Goal: Task Accomplishment & Management: Manage account settings

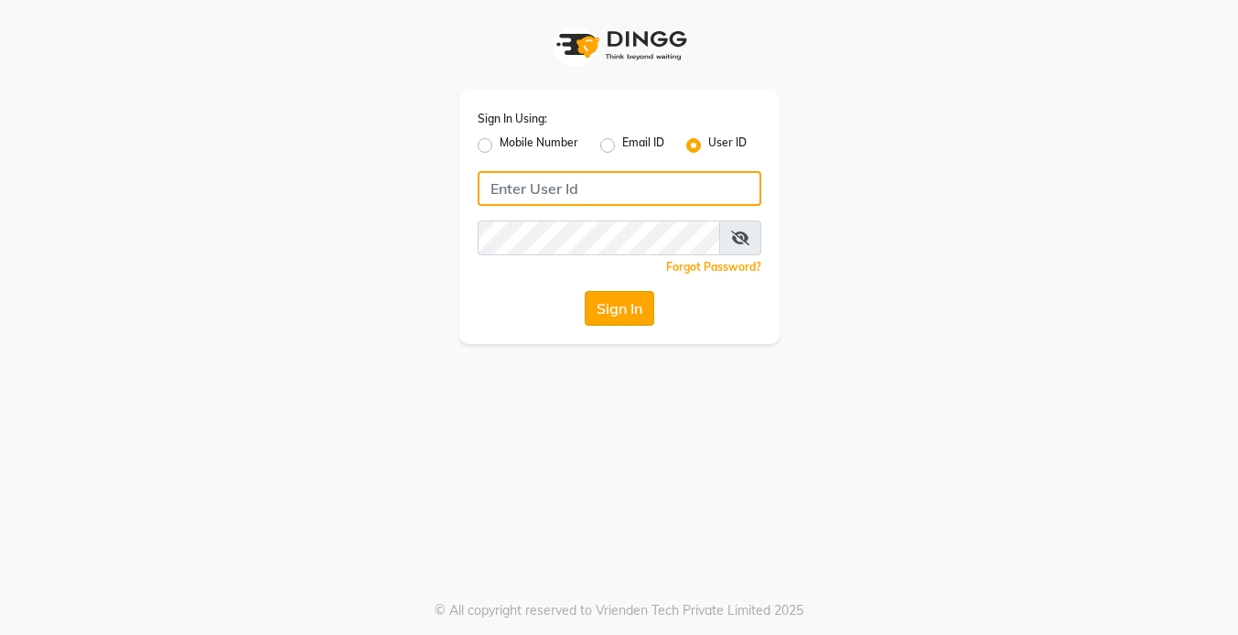
type input "koisalon"
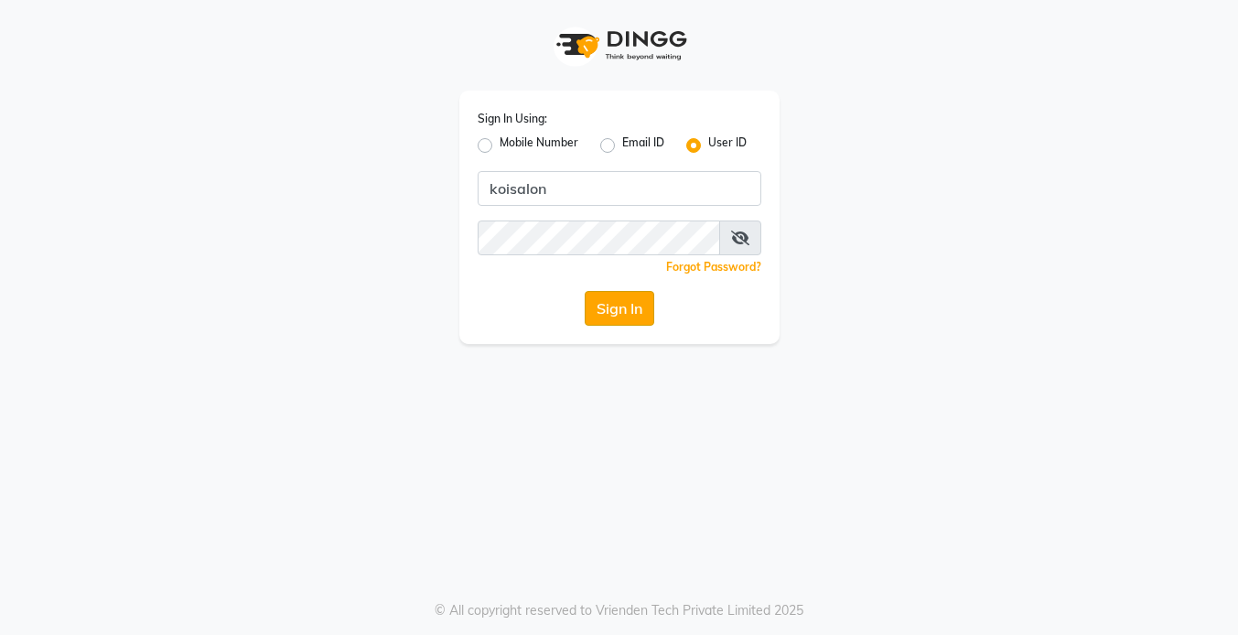
click at [623, 321] on button "Sign In" at bounding box center [620, 308] width 70 height 35
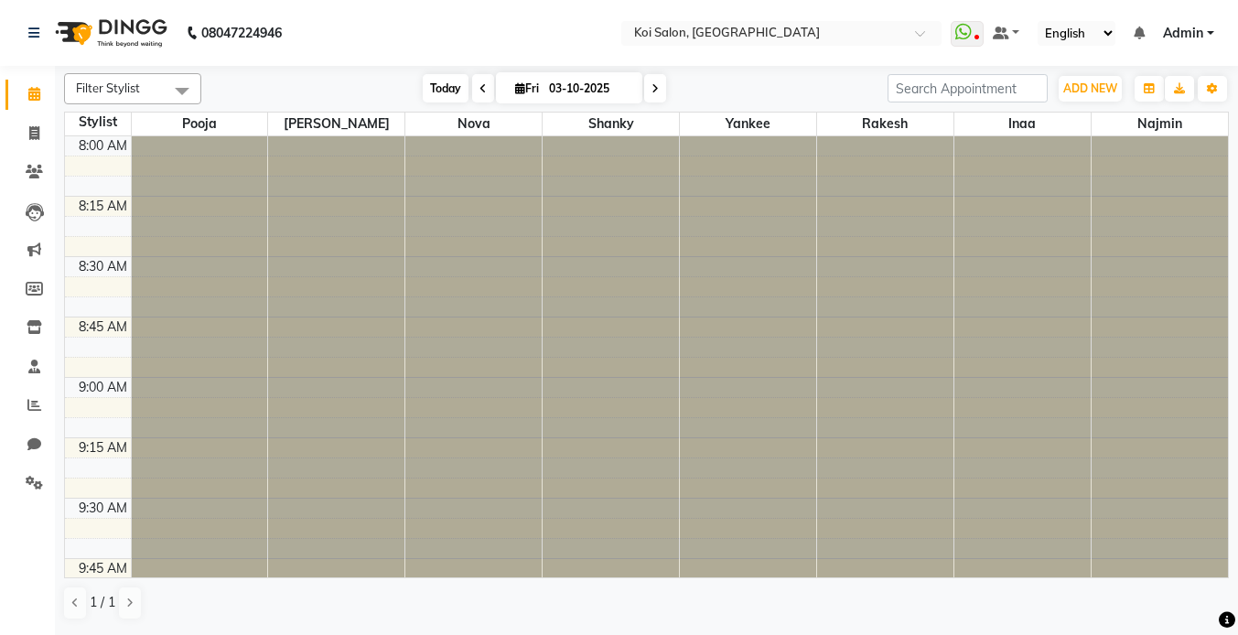
click at [445, 84] on span "Today" at bounding box center [446, 88] width 46 height 28
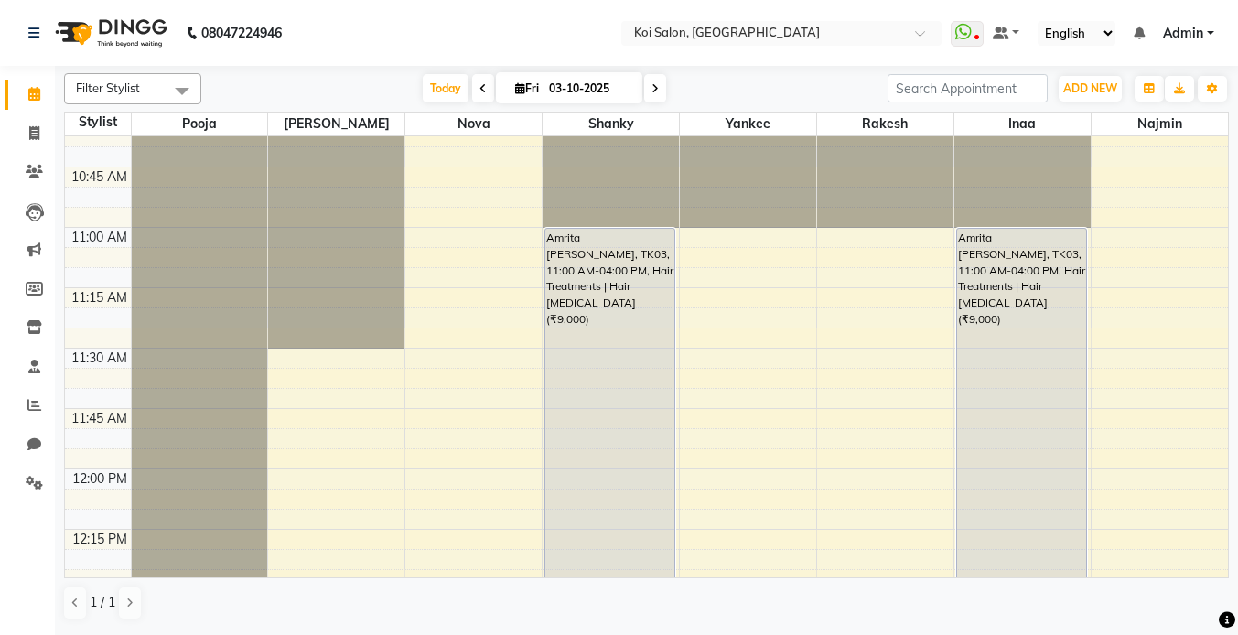
scroll to position [651, 0]
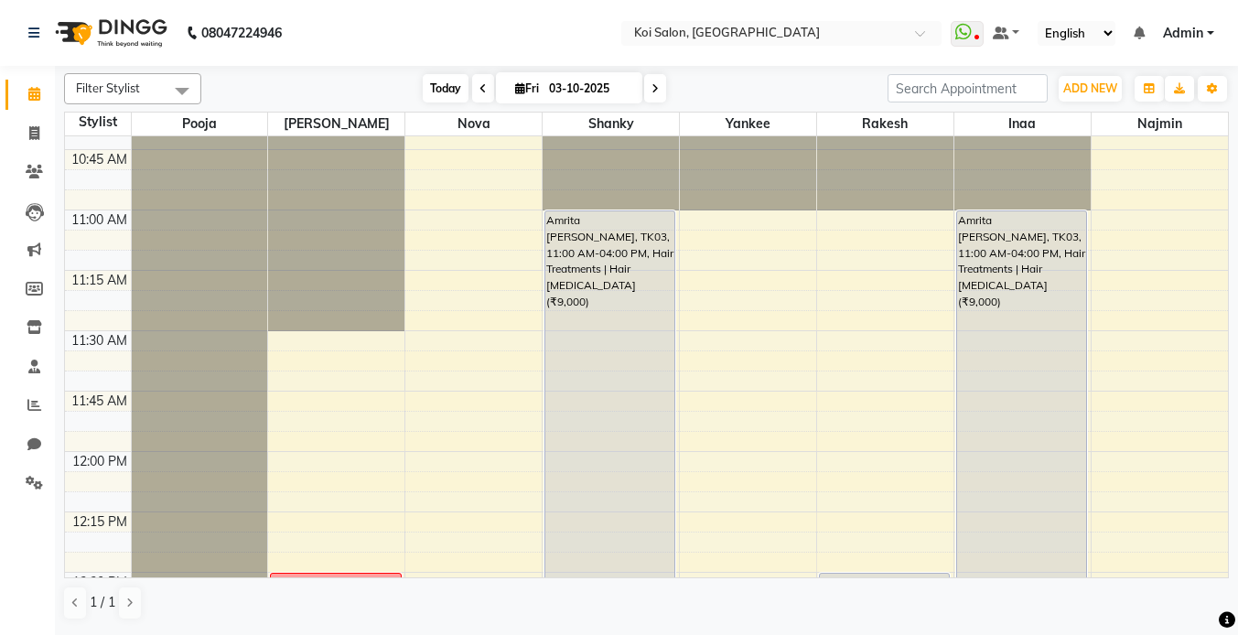
click at [449, 86] on span "Today" at bounding box center [446, 88] width 46 height 28
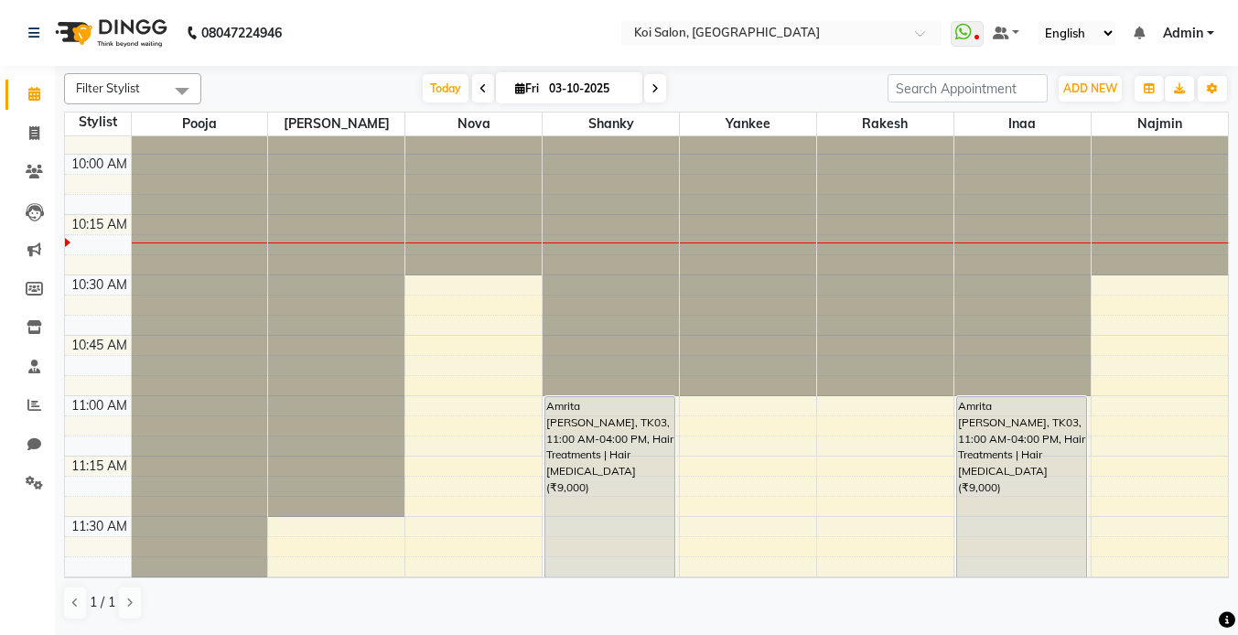
scroll to position [438, 0]
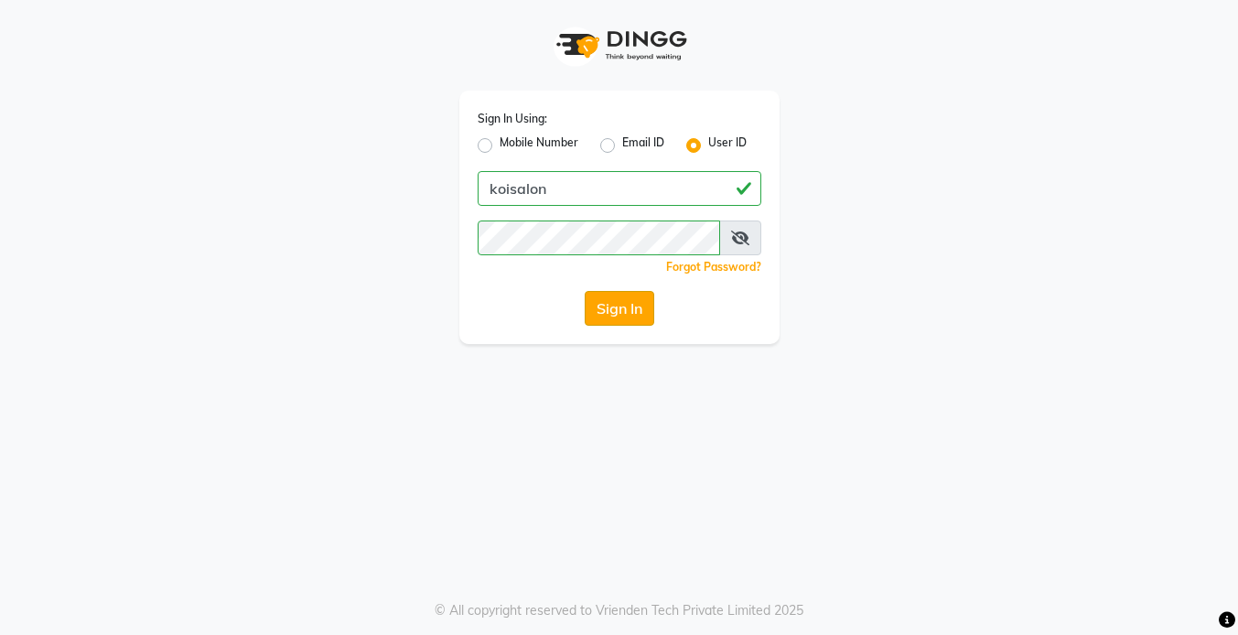
click at [597, 302] on button "Sign In" at bounding box center [620, 308] width 70 height 35
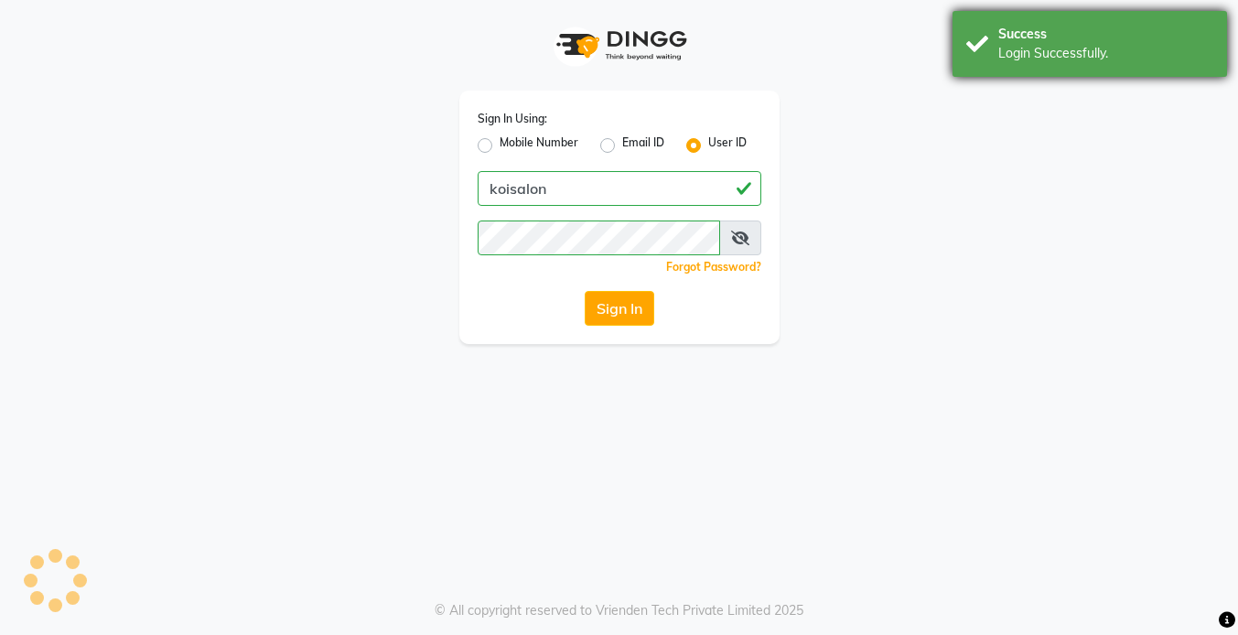
click at [1036, 26] on div "Success" at bounding box center [1105, 34] width 215 height 19
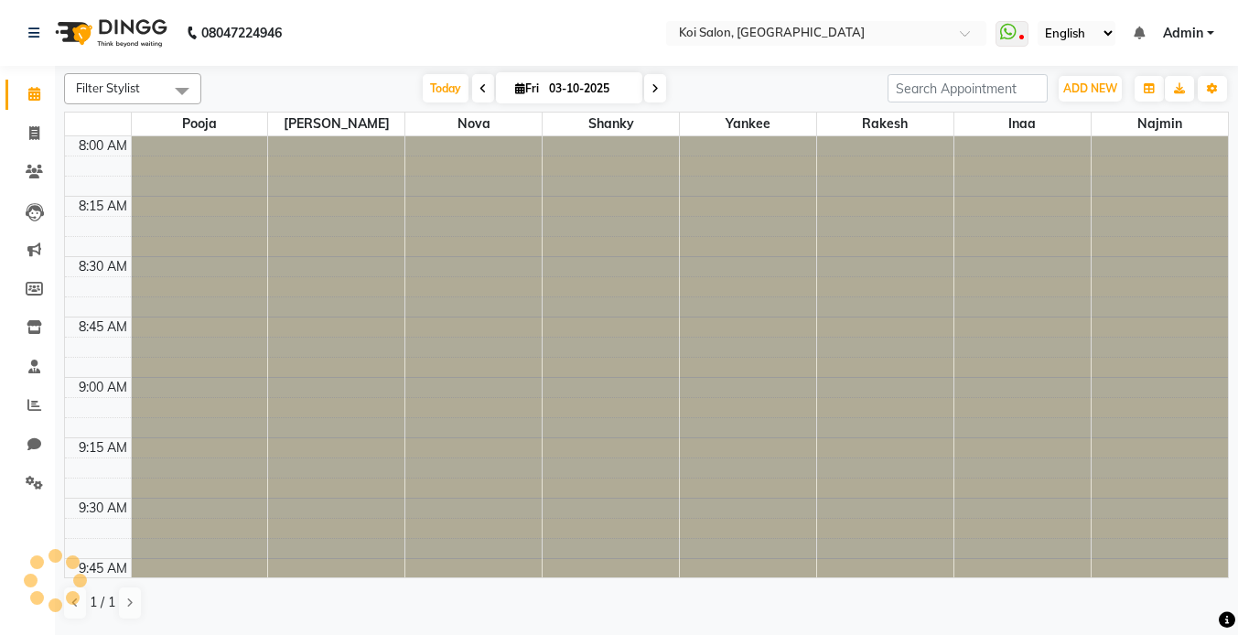
select select "en"
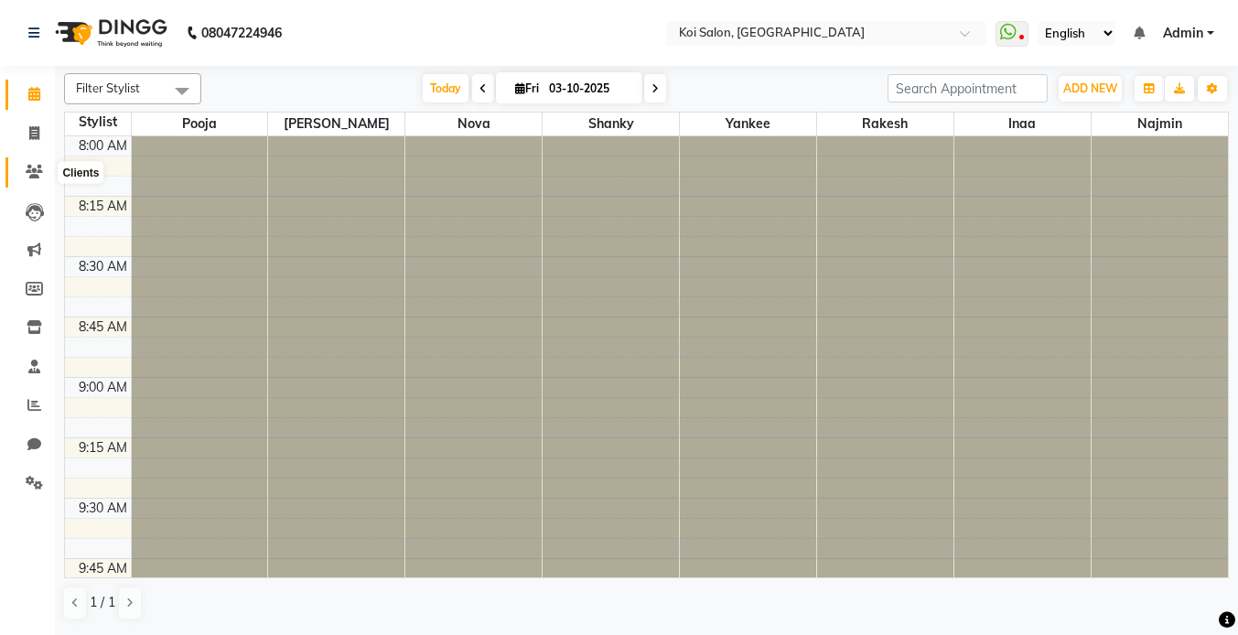
click at [36, 176] on icon at bounding box center [34, 172] width 17 height 14
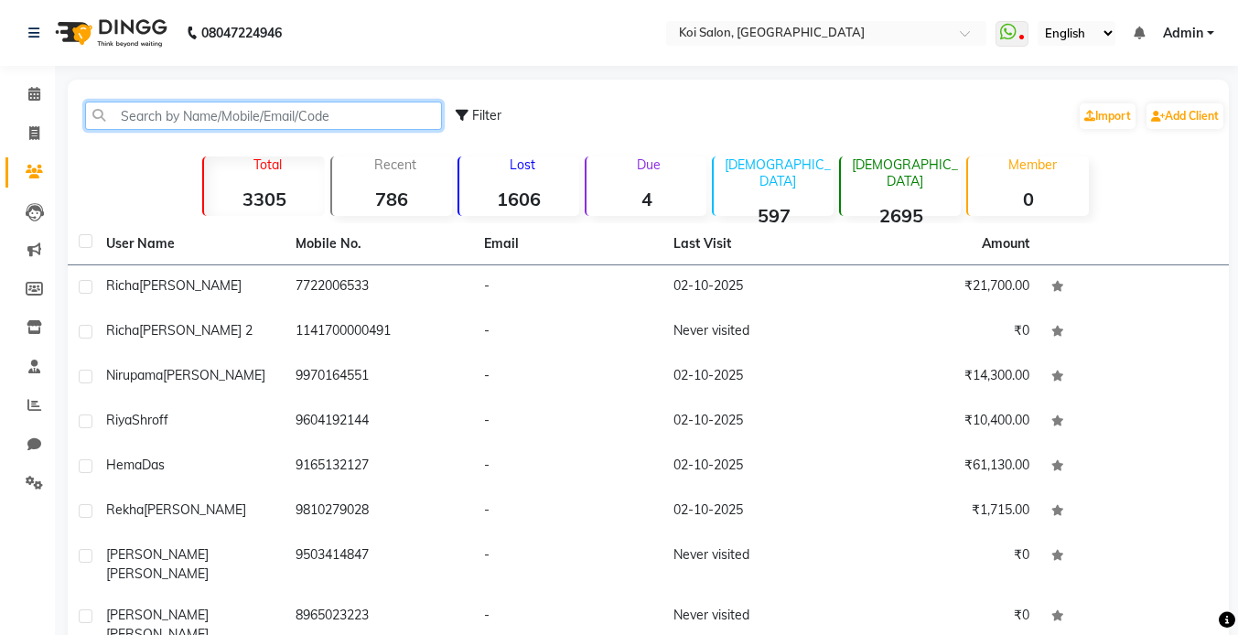
click at [209, 125] on input "text" at bounding box center [263, 116] width 357 height 28
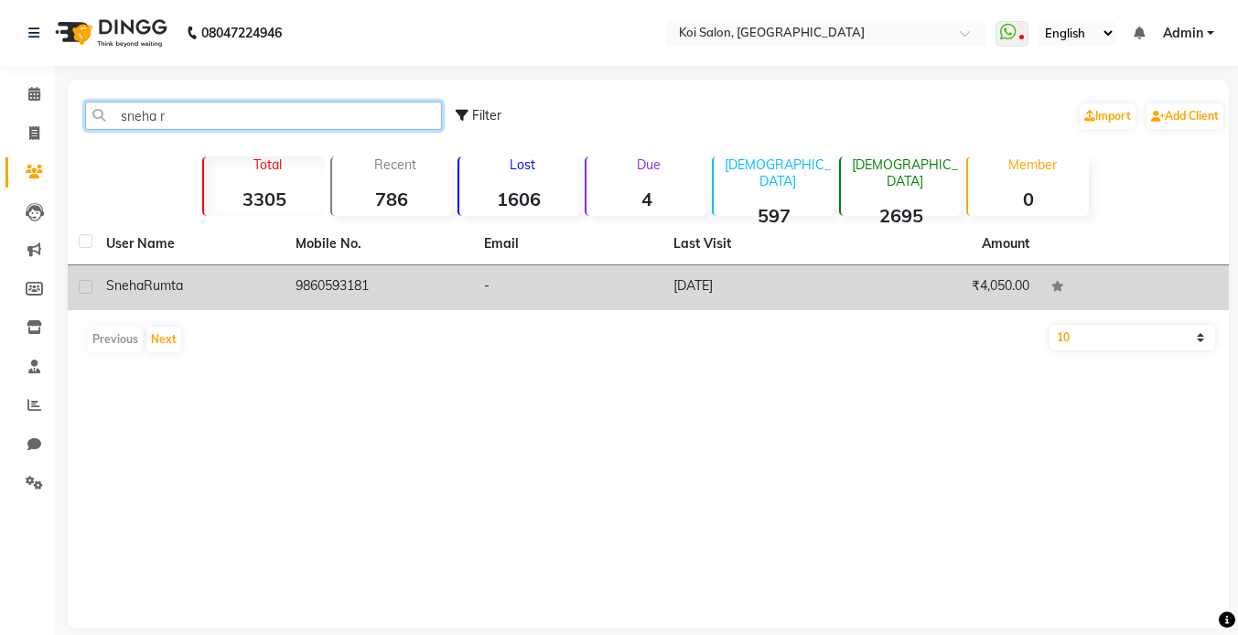
type input "sneha r"
click at [176, 295] on div "Sneha Rumta" at bounding box center [189, 285] width 167 height 19
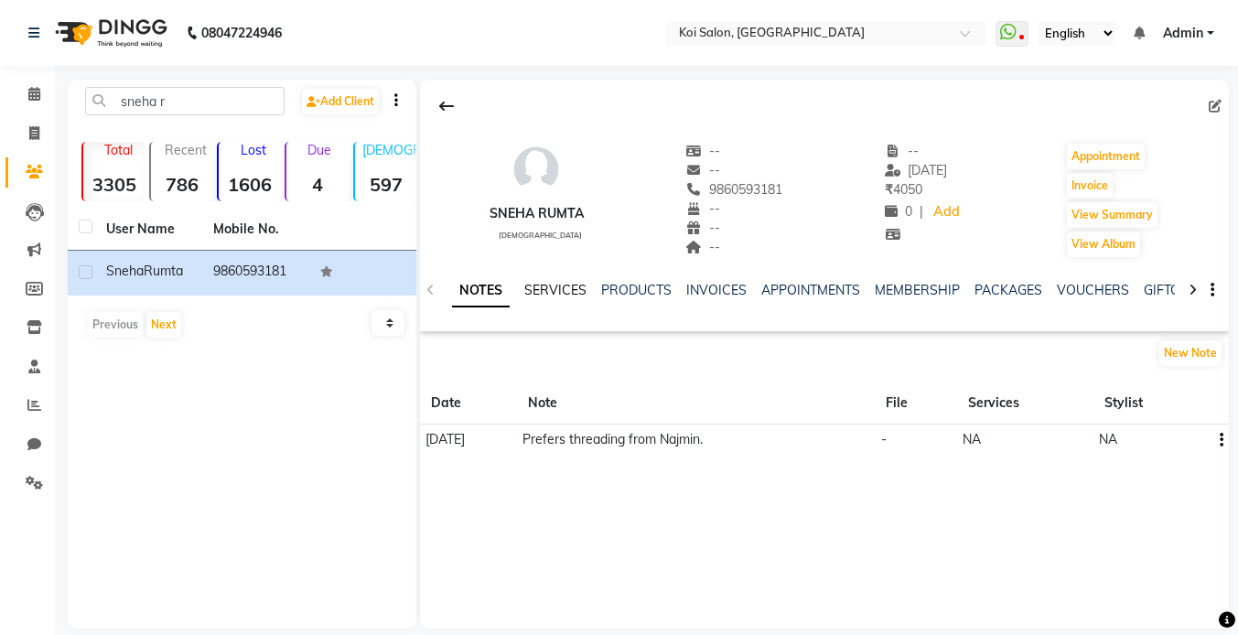
click at [551, 288] on link "SERVICES" at bounding box center [555, 290] width 62 height 16
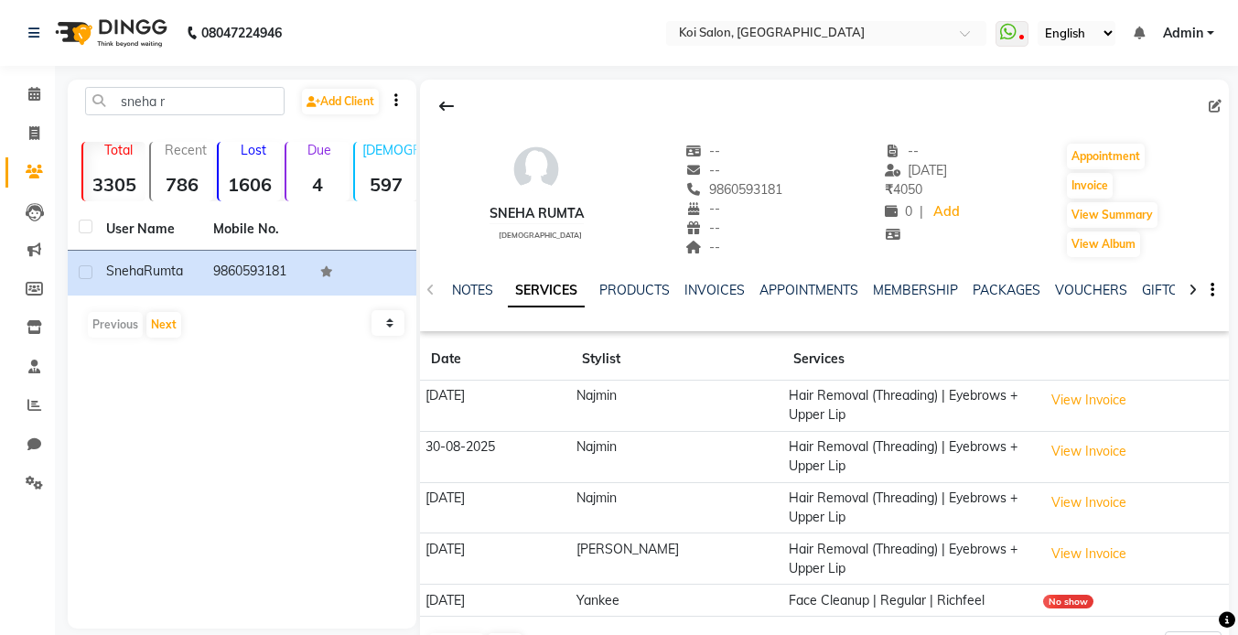
scroll to position [60, 0]
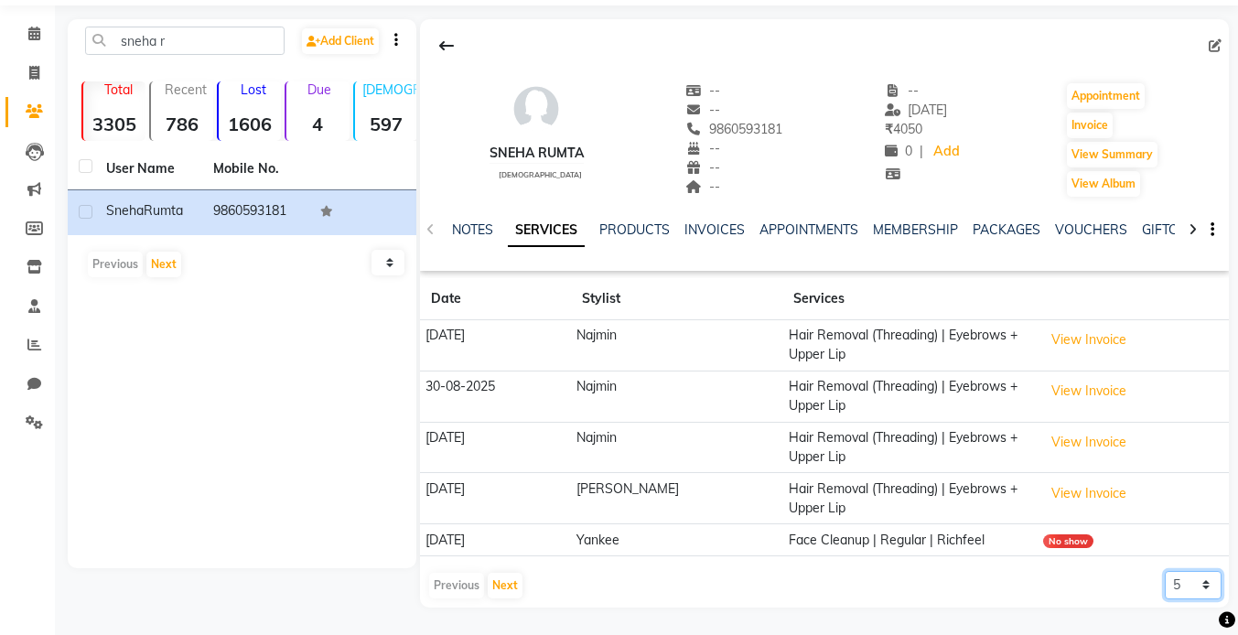
click at [1188, 581] on select "5 10 50 100 500" at bounding box center [1193, 585] width 57 height 28
select select "500"
click at [1165, 571] on select "5 10 50 100 500" at bounding box center [1193, 585] width 57 height 28
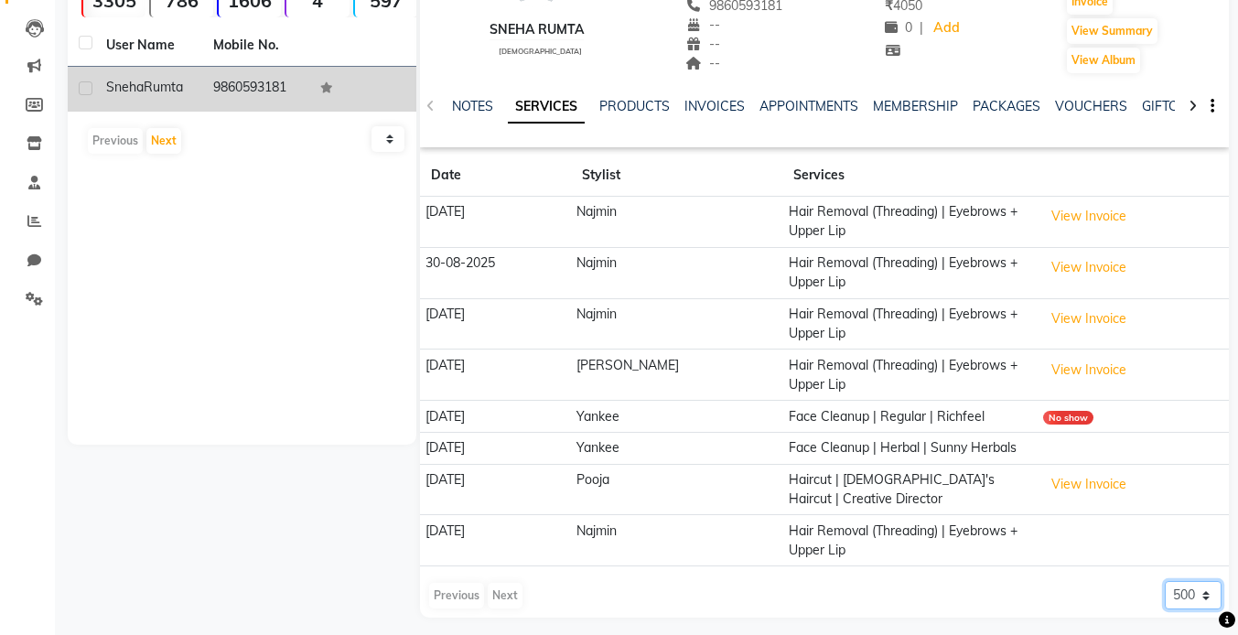
scroll to position [0, 0]
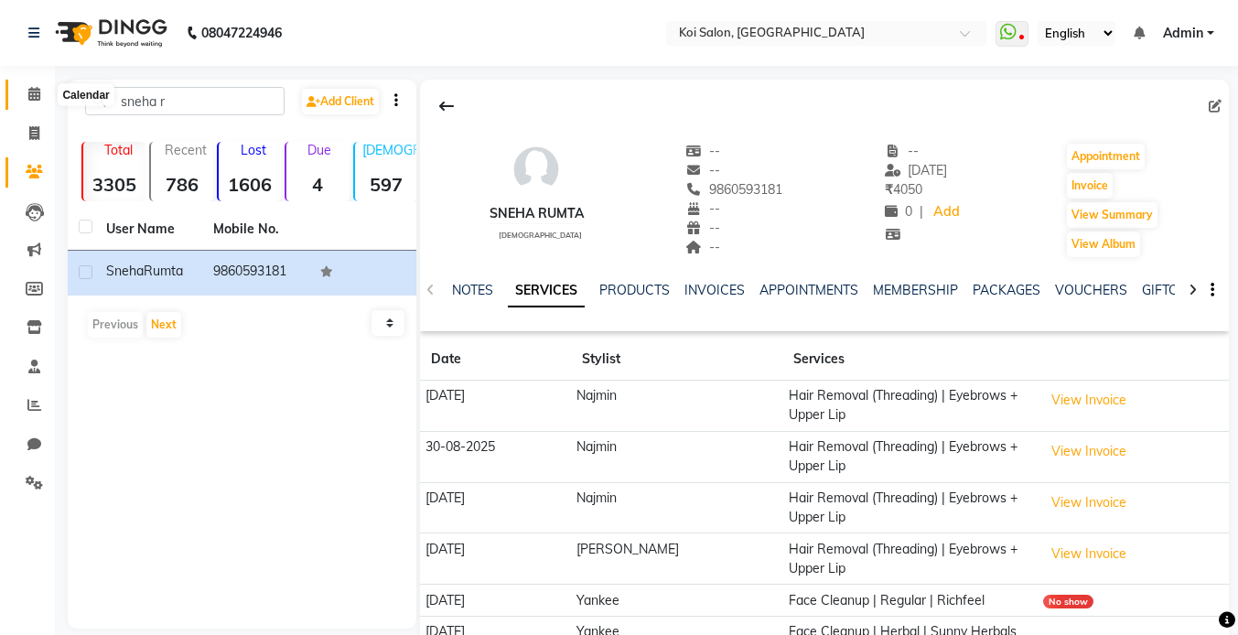
click at [22, 96] on span at bounding box center [34, 94] width 32 height 21
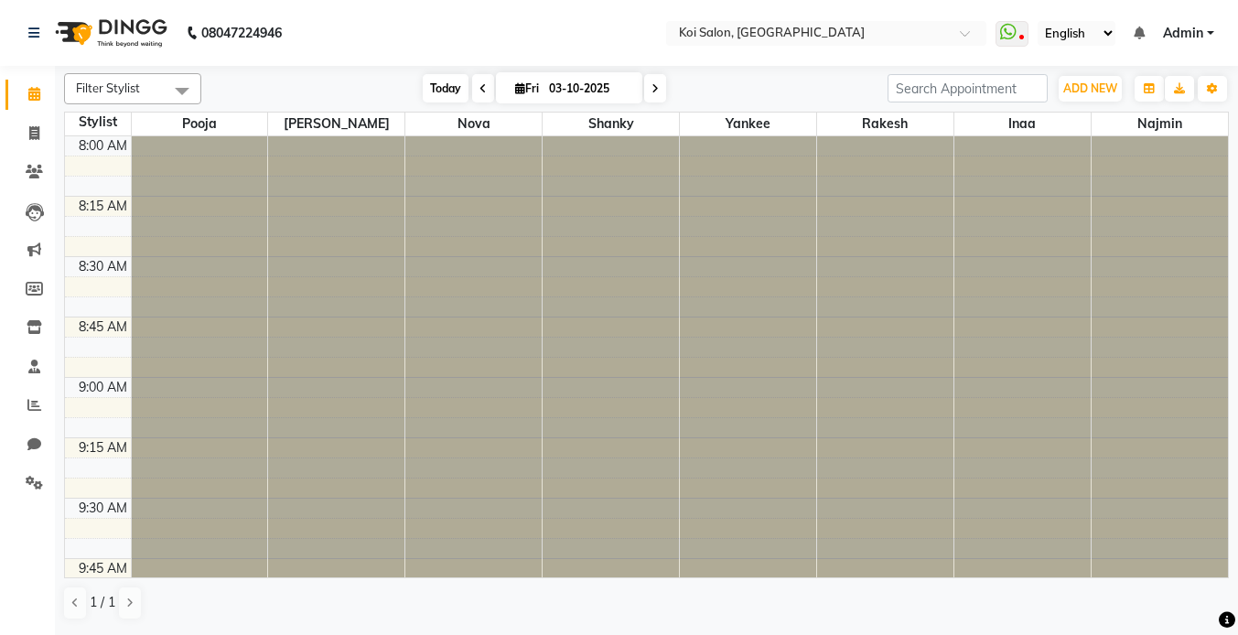
click at [444, 86] on span "Today" at bounding box center [446, 88] width 46 height 28
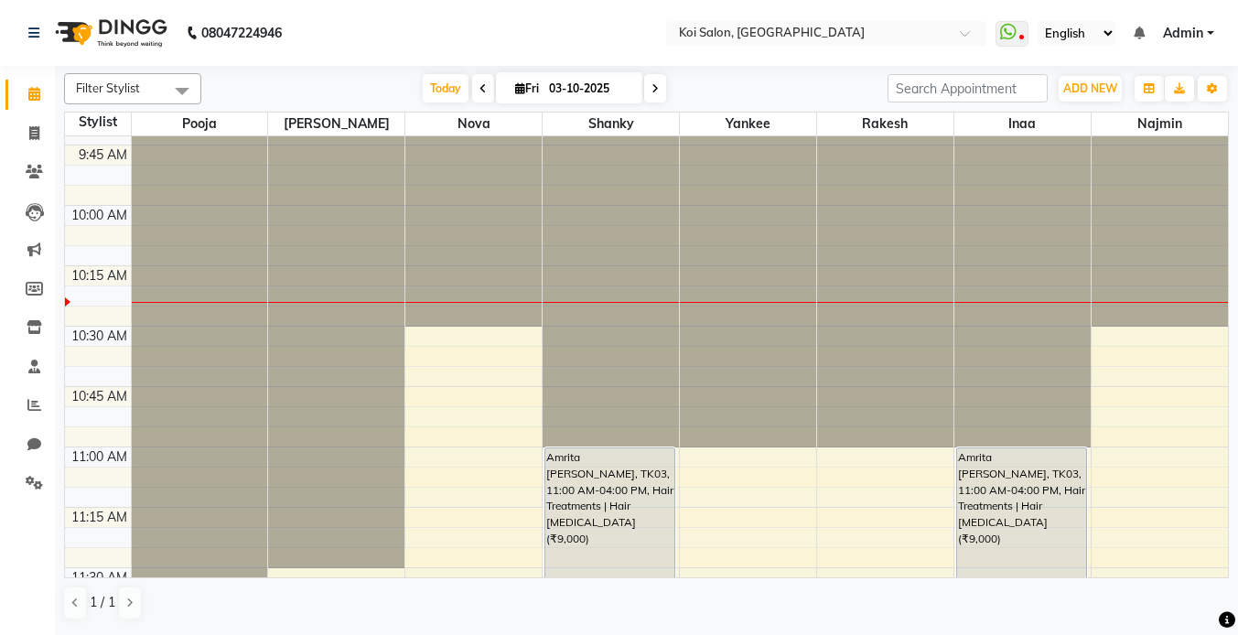
scroll to position [527, 0]
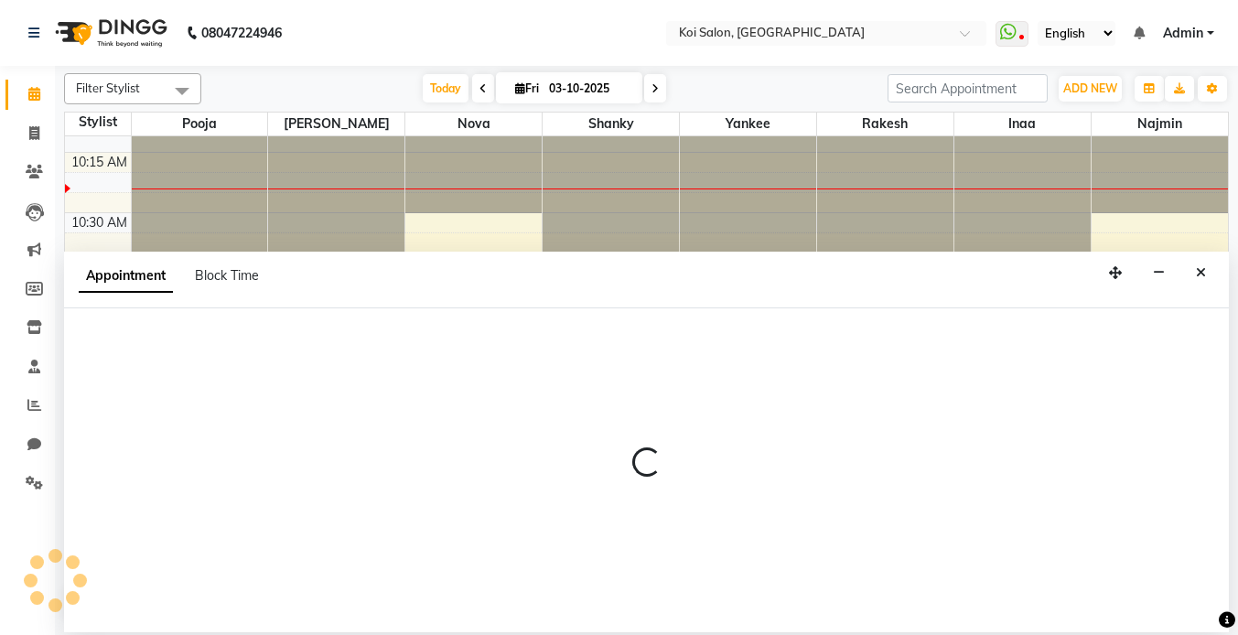
select select "67549"
select select "tentative"
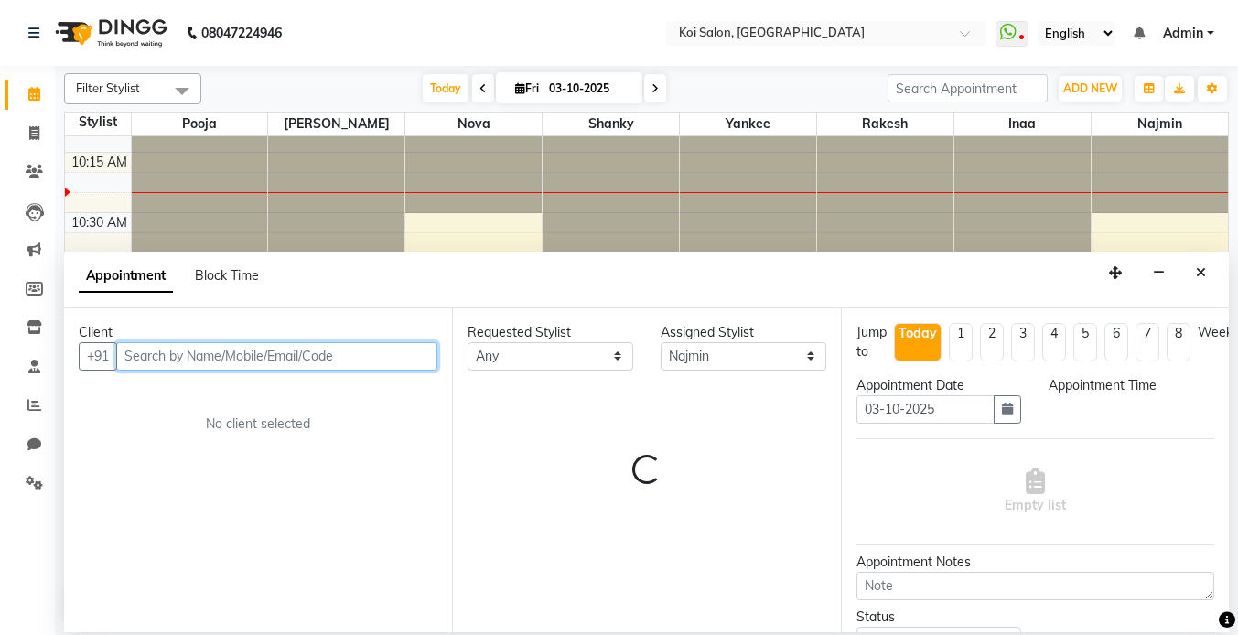
select select "660"
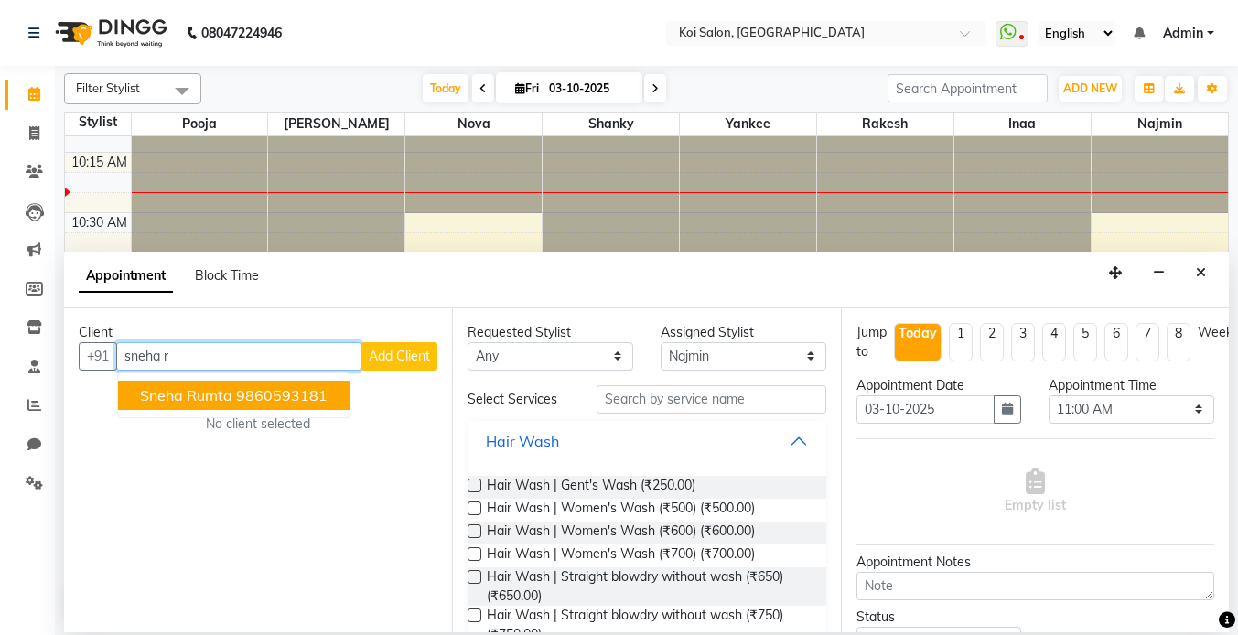
click at [223, 399] on span "Sneha Rumta" at bounding box center [186, 395] width 92 height 18
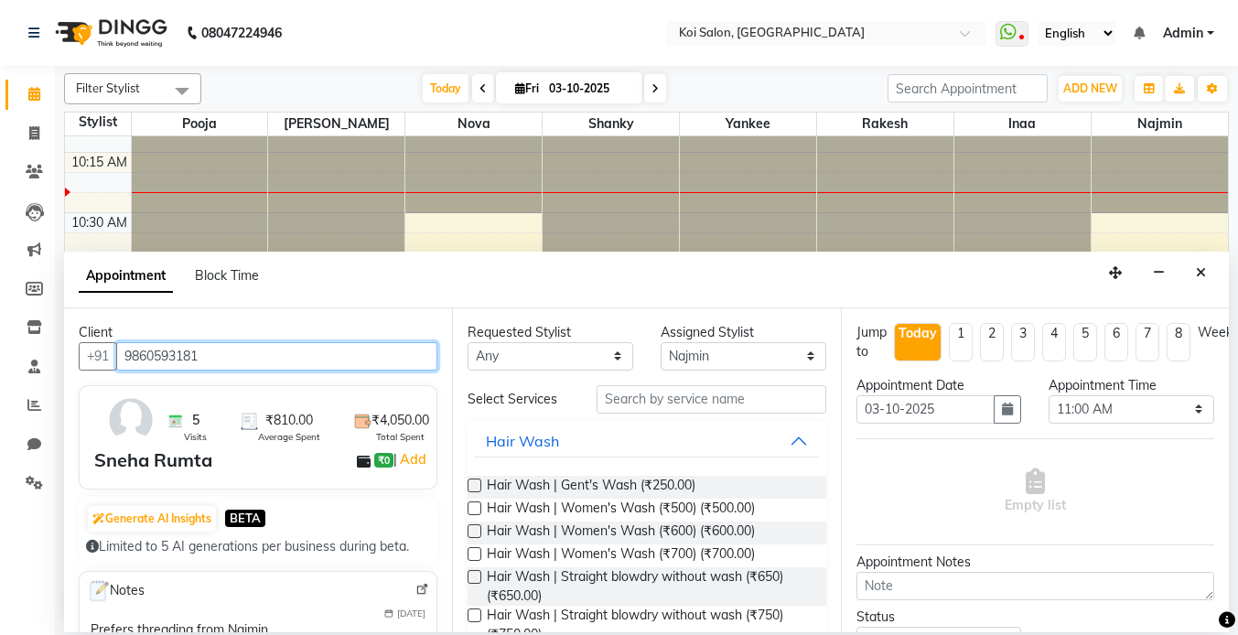
type input "9860593181"
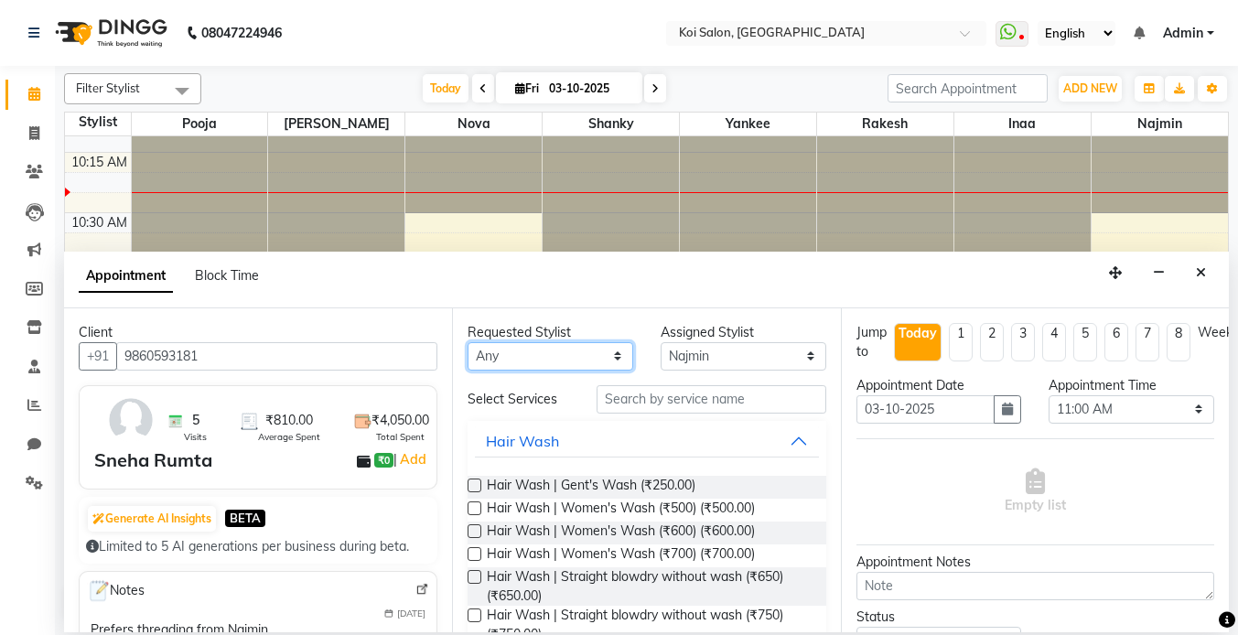
click at [545, 358] on select "Any [PERSON_NAME] Nova Pooja [PERSON_NAME]" at bounding box center [551, 356] width 166 height 28
select select "67549"
click at [468, 342] on select "Any [PERSON_NAME] Nova Pooja [PERSON_NAME]" at bounding box center [551, 356] width 166 height 28
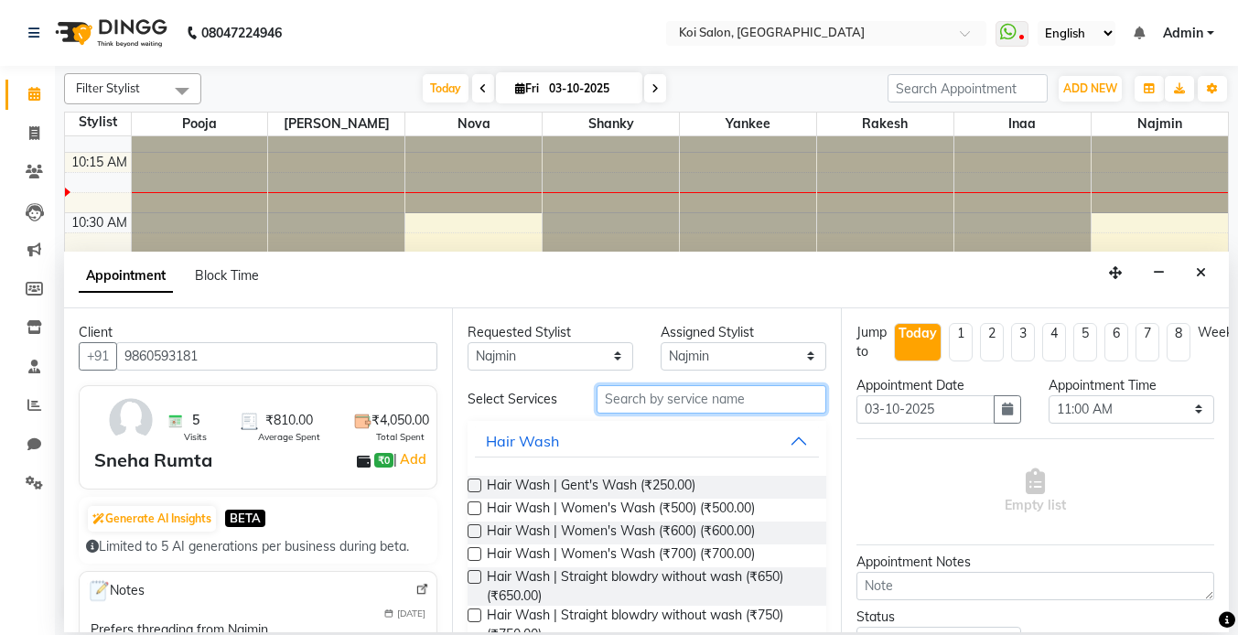
click at [701, 394] on input "text" at bounding box center [712, 399] width 230 height 28
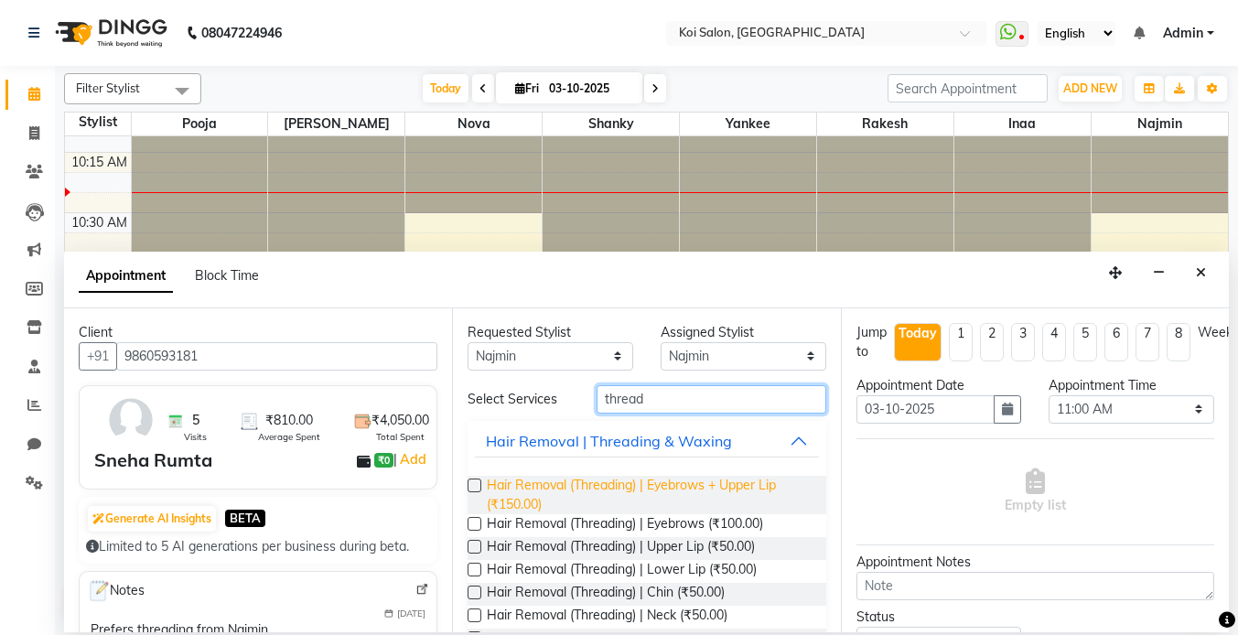
type input "thread"
click at [634, 487] on span "Hair Removal (Threading) | Eyebrows + Upper Lip (₹150.00)" at bounding box center [649, 495] width 324 height 38
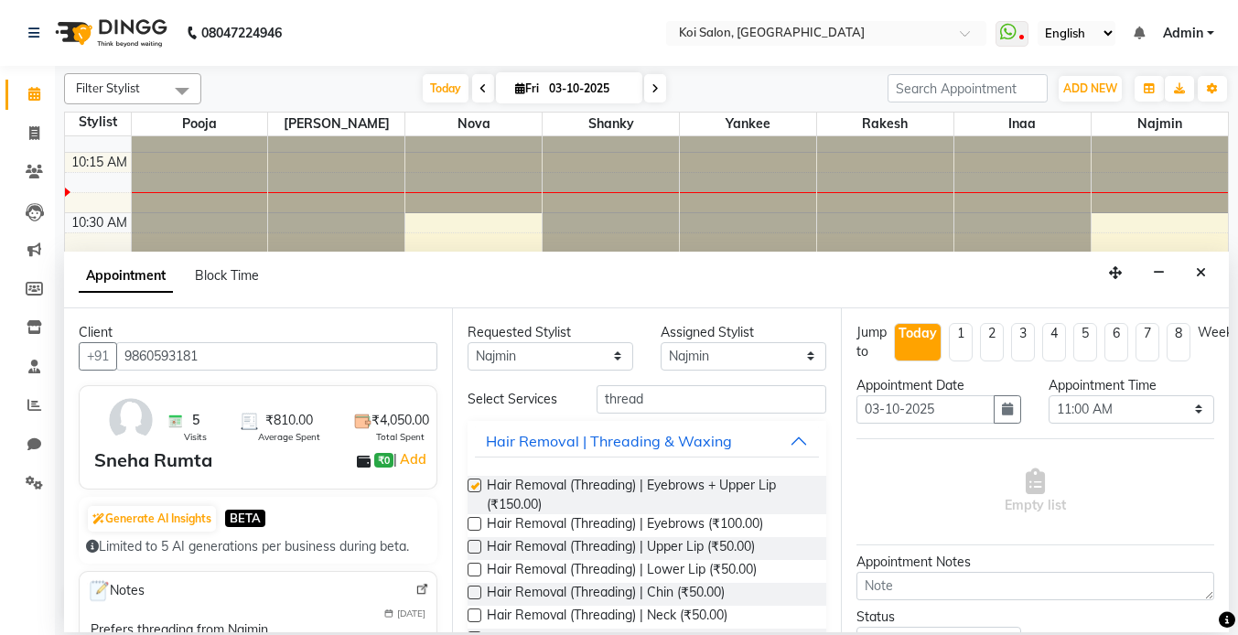
checkbox input "false"
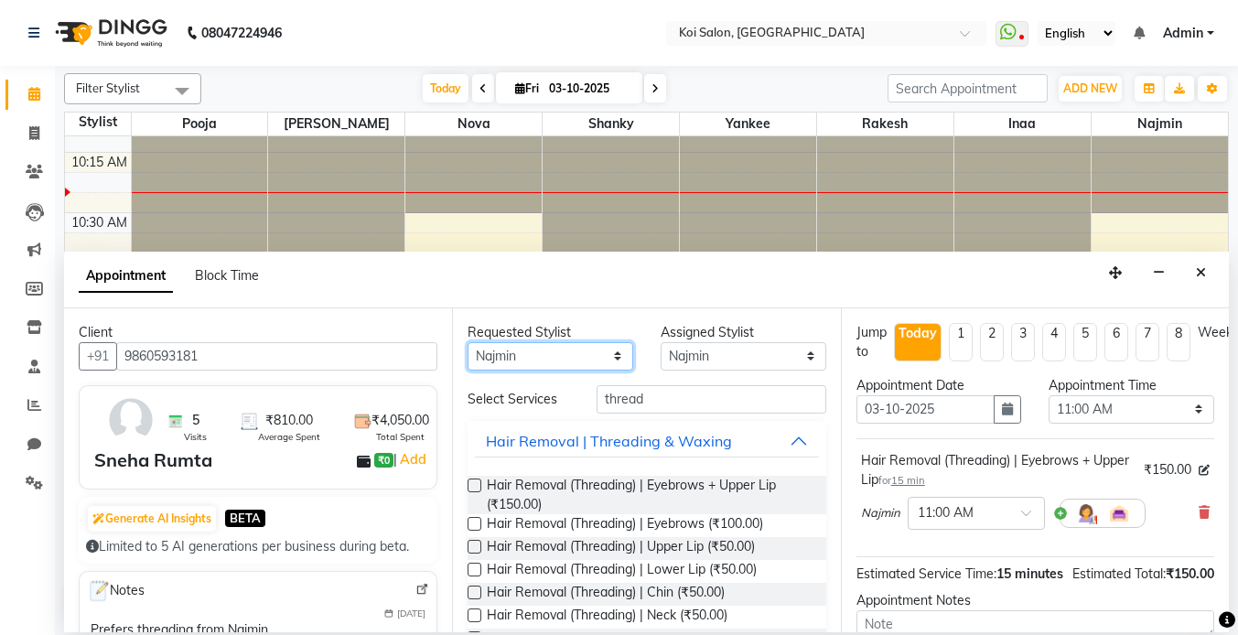
click at [563, 352] on select "Any [PERSON_NAME] Nova Pooja [PERSON_NAME]" at bounding box center [551, 356] width 166 height 28
select select "null"
click at [468, 342] on select "Any [PERSON_NAME] Nova Pooja [PERSON_NAME]" at bounding box center [551, 356] width 166 height 28
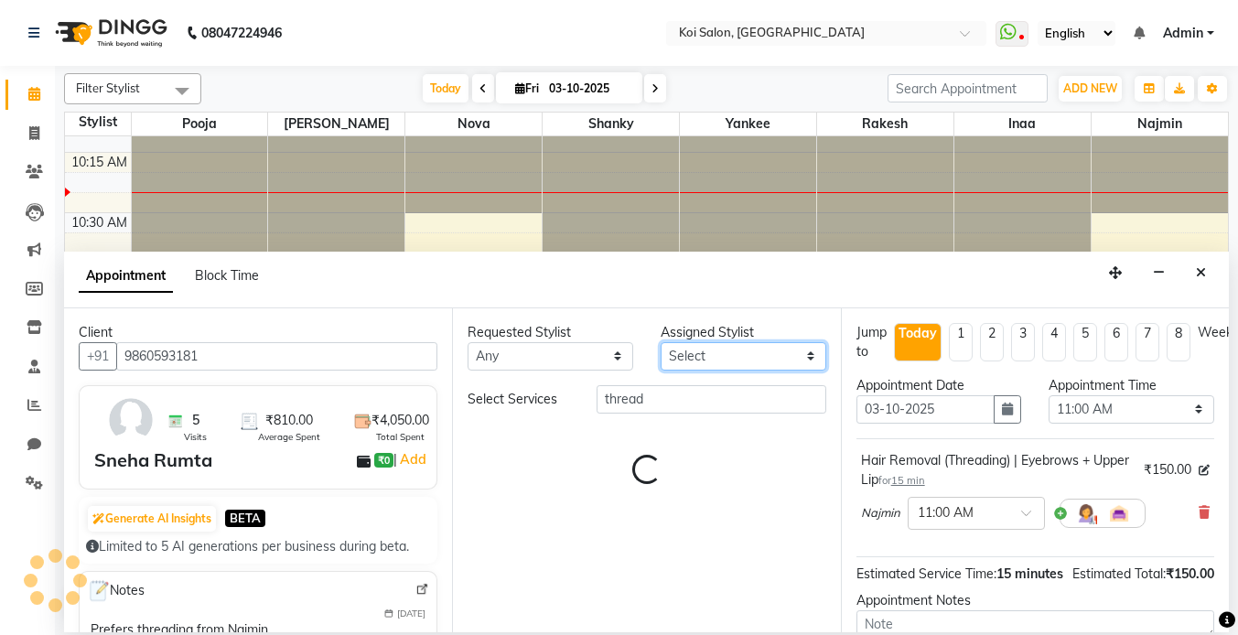
click at [720, 359] on select "Select [PERSON_NAME] Nova Pooja [PERSON_NAME]" at bounding box center [744, 356] width 166 height 28
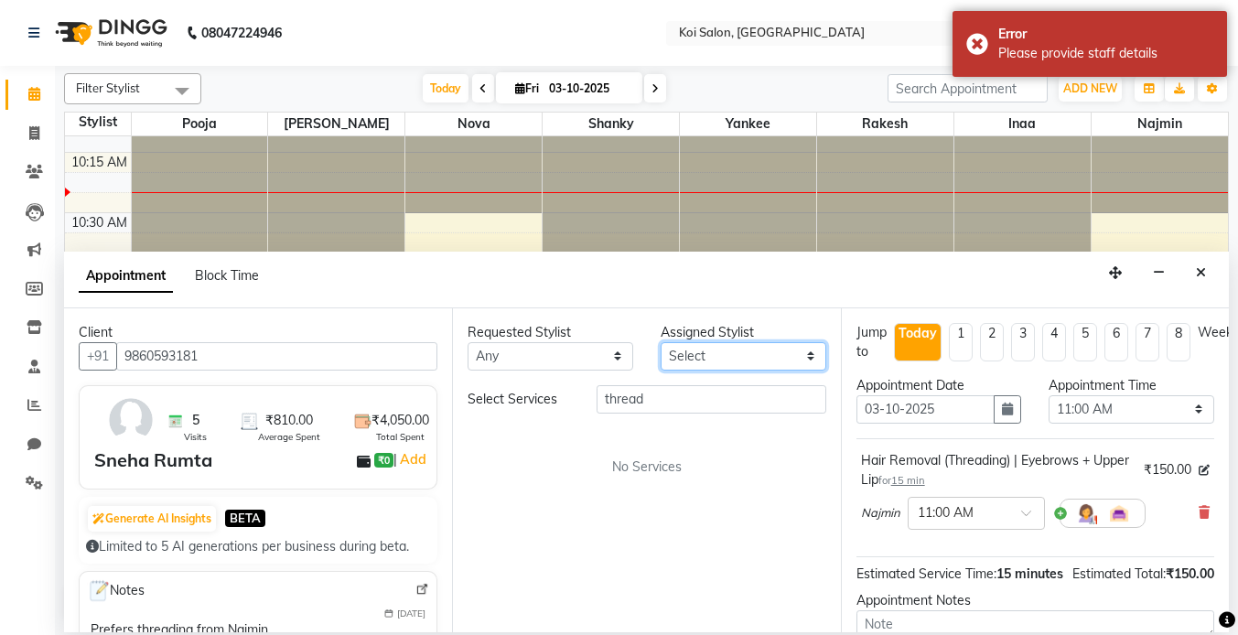
select select "67549"
click at [661, 342] on select "Select [PERSON_NAME] Nova Pooja [PERSON_NAME]" at bounding box center [744, 356] width 166 height 28
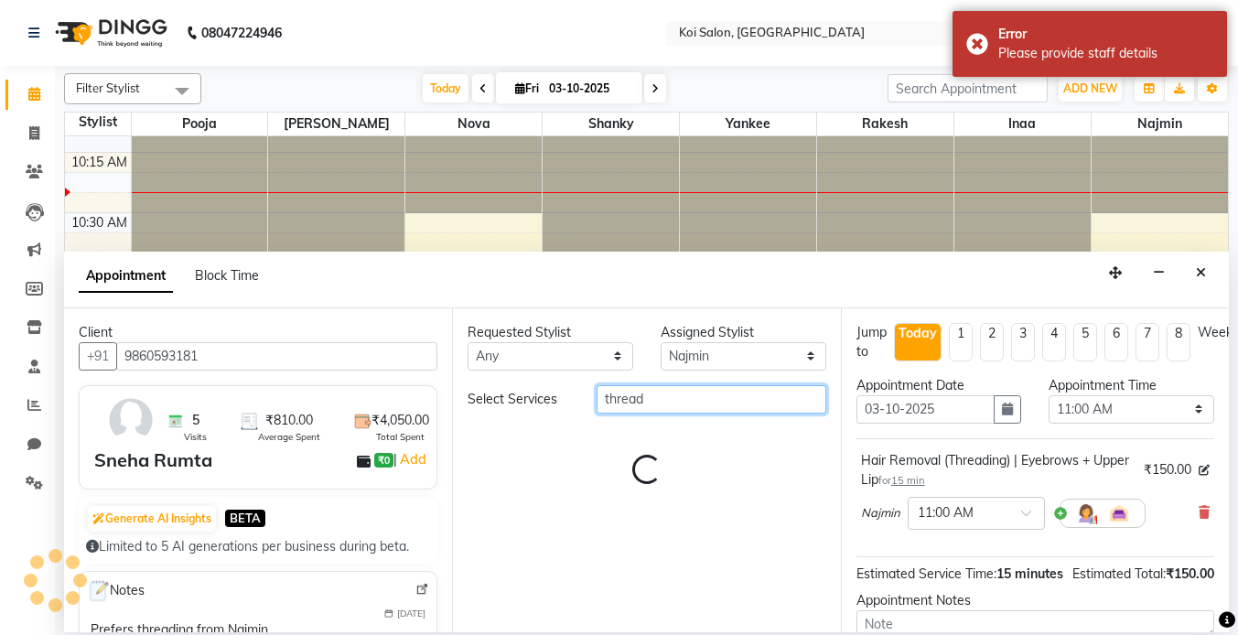
click at [667, 406] on input "thread" at bounding box center [712, 399] width 230 height 28
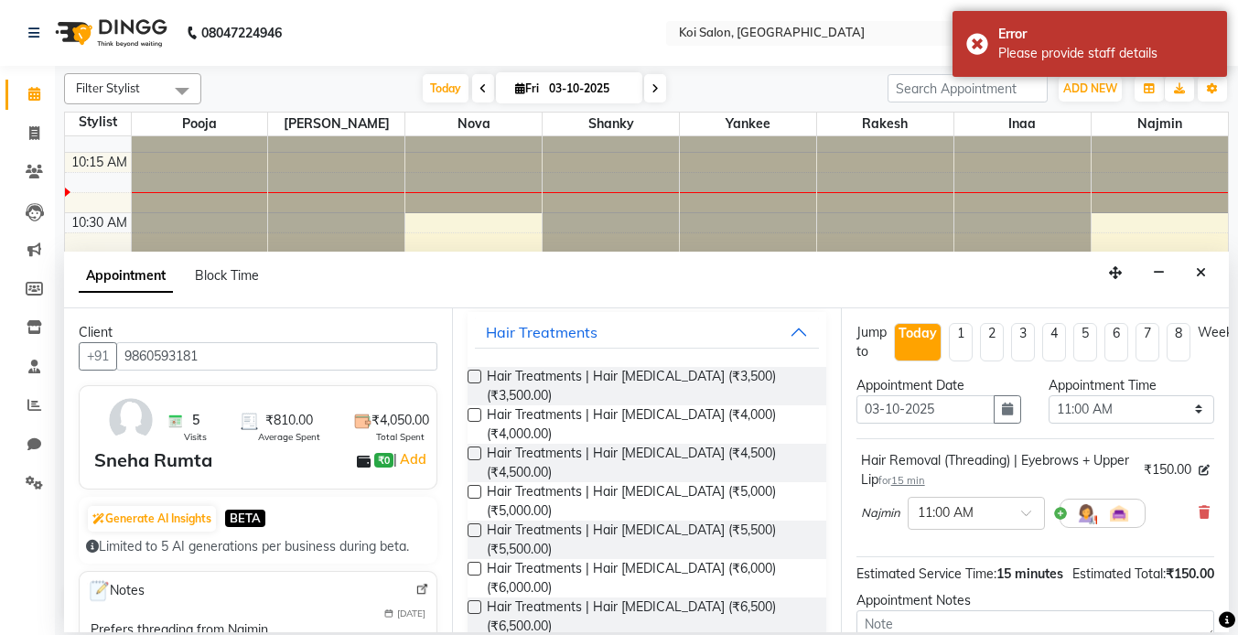
scroll to position [0, 0]
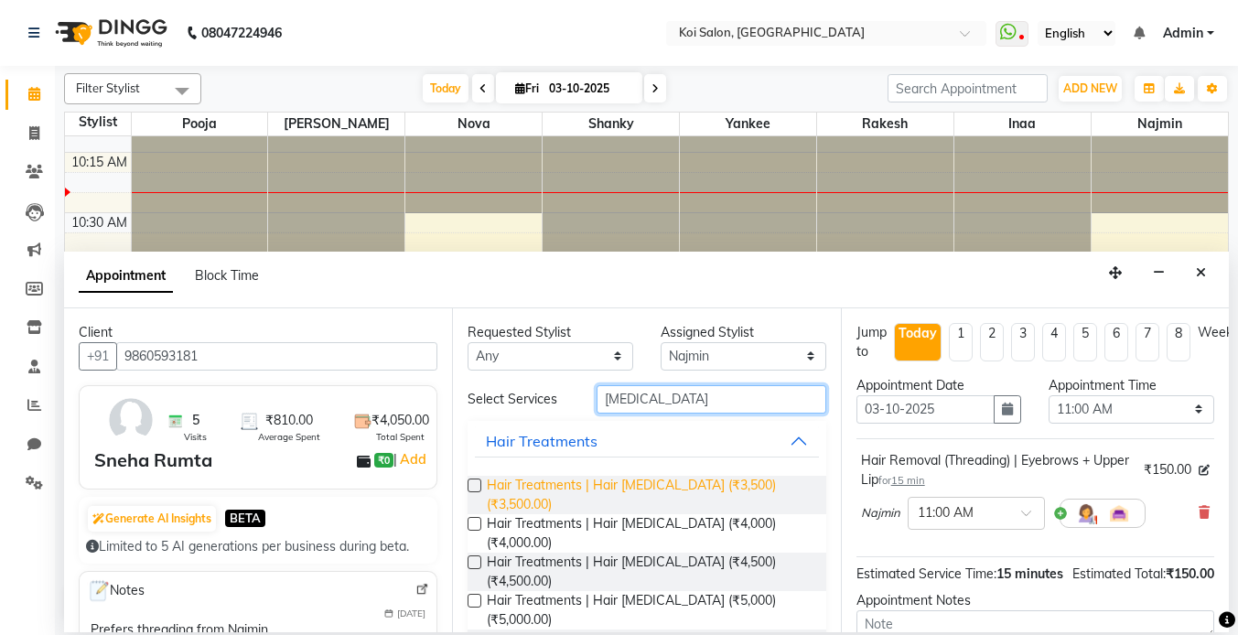
type input "[MEDICAL_DATA]"
click at [684, 482] on span "Hair Treatments | Hair [MEDICAL_DATA] (₹3,500) (₹3,500.00)" at bounding box center [649, 495] width 324 height 38
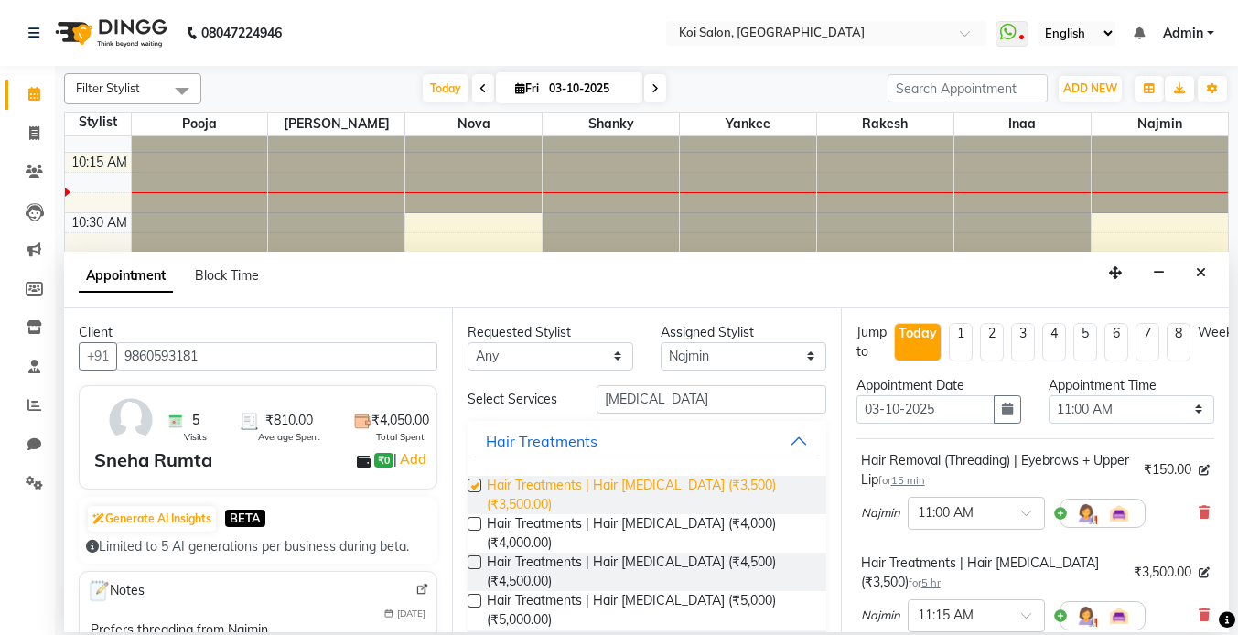
checkbox input "false"
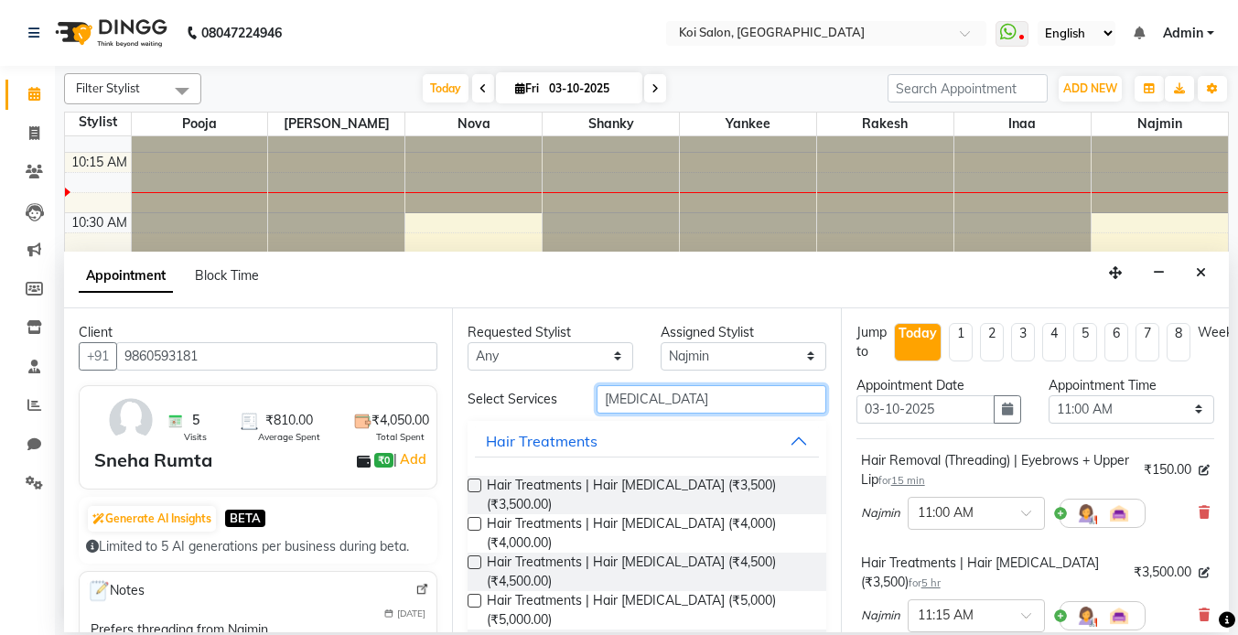
click at [657, 399] on input "[MEDICAL_DATA]" at bounding box center [712, 399] width 230 height 28
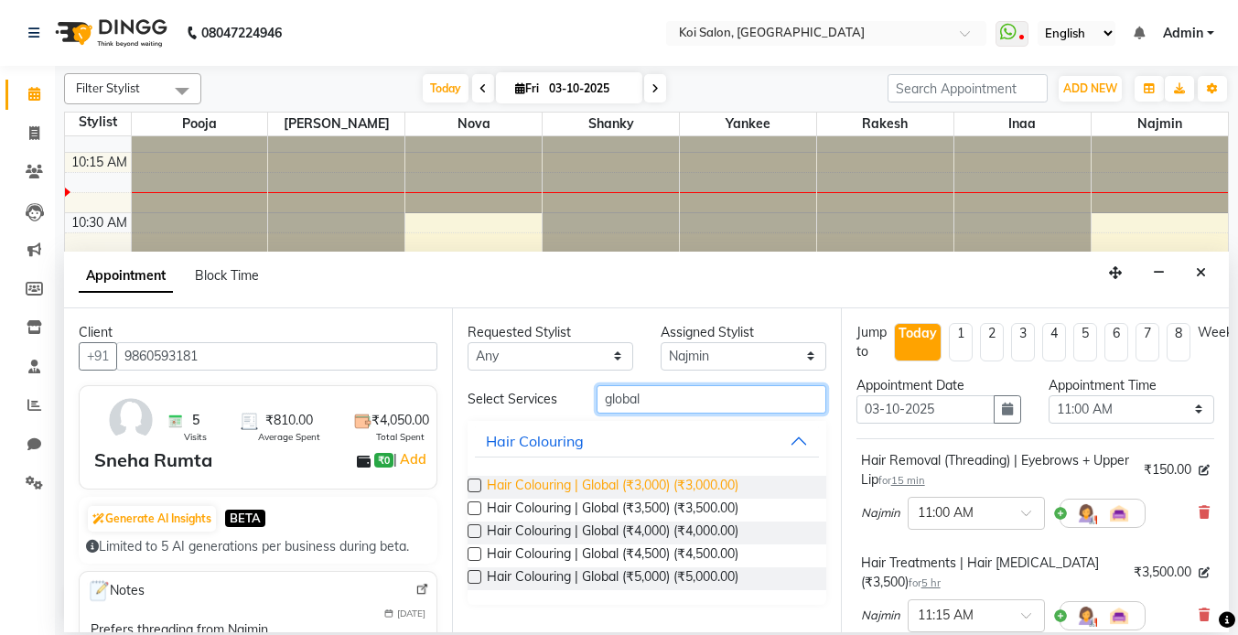
type input "global"
click at [633, 478] on span "Hair Colouring | Global (₹3,000) (₹3,000.00)" at bounding box center [613, 487] width 252 height 23
checkbox input "false"
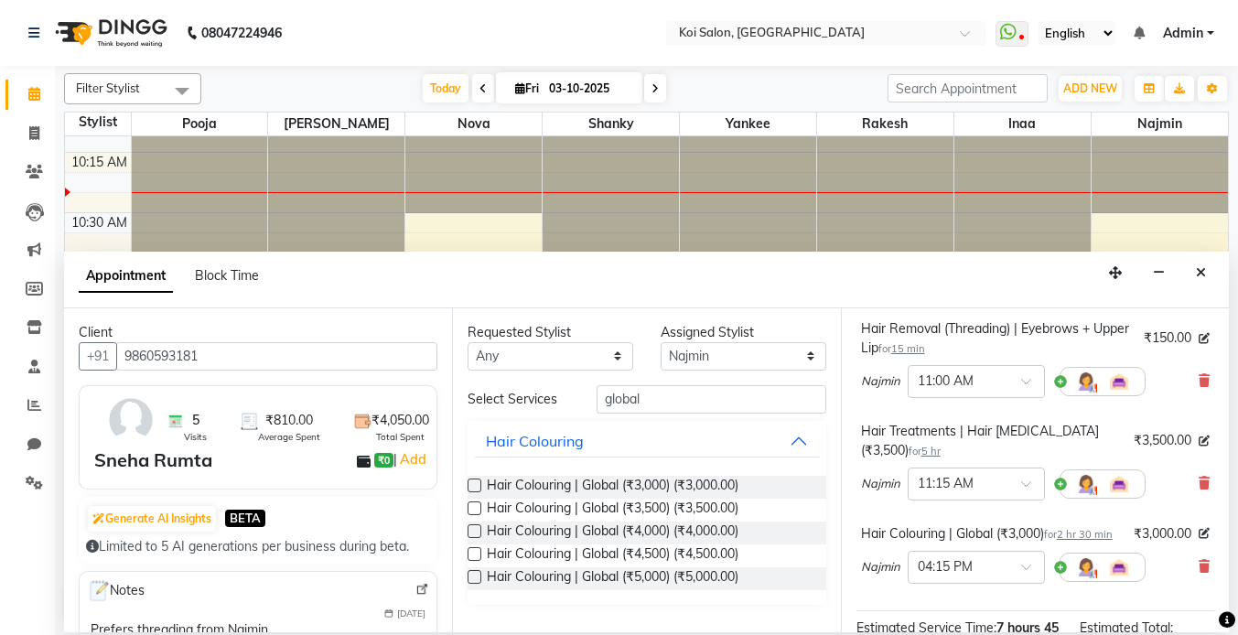
scroll to position [129, 0]
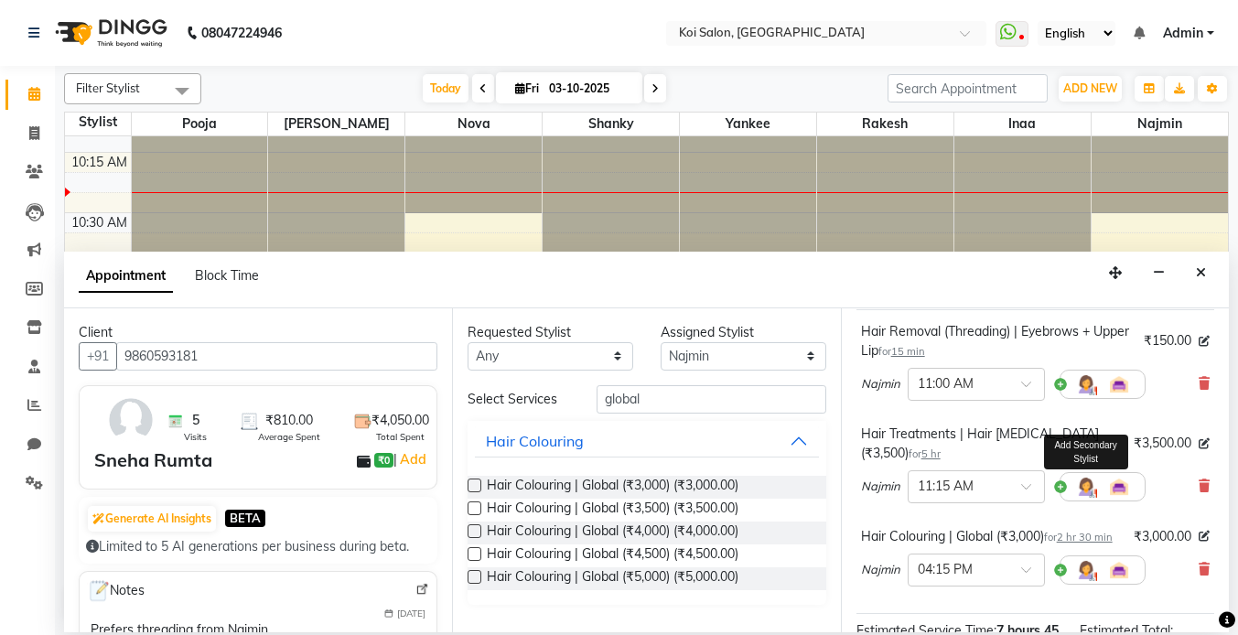
click at [1085, 476] on img at bounding box center [1086, 487] width 22 height 22
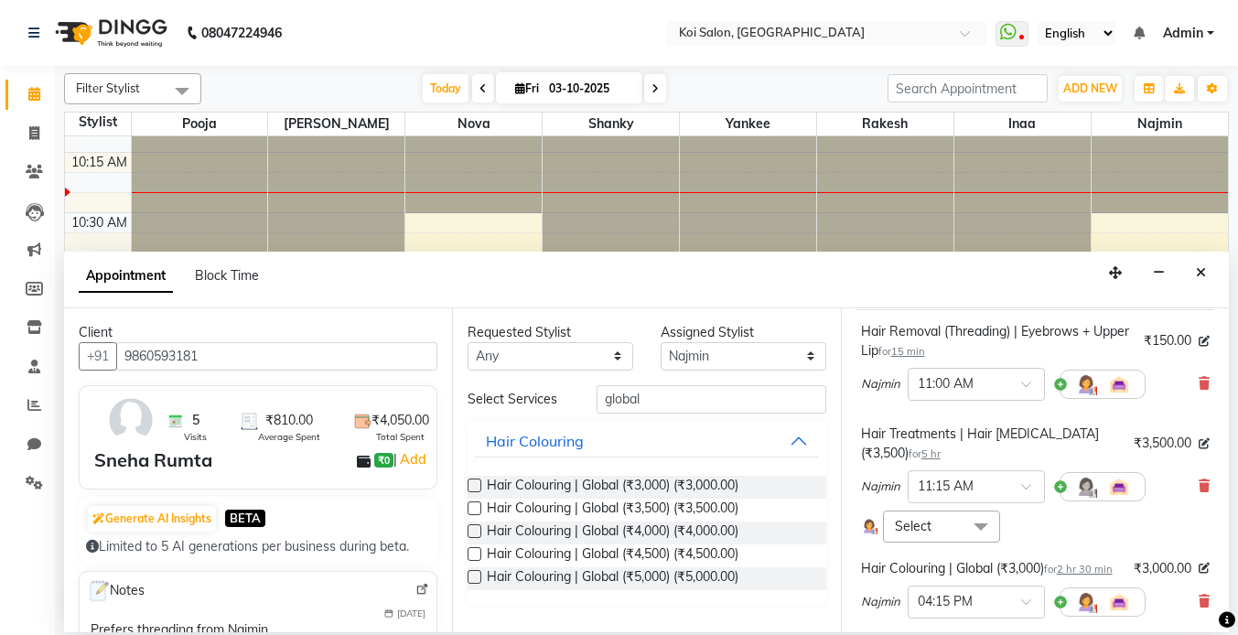
click at [954, 511] on span "Select" at bounding box center [942, 527] width 118 height 32
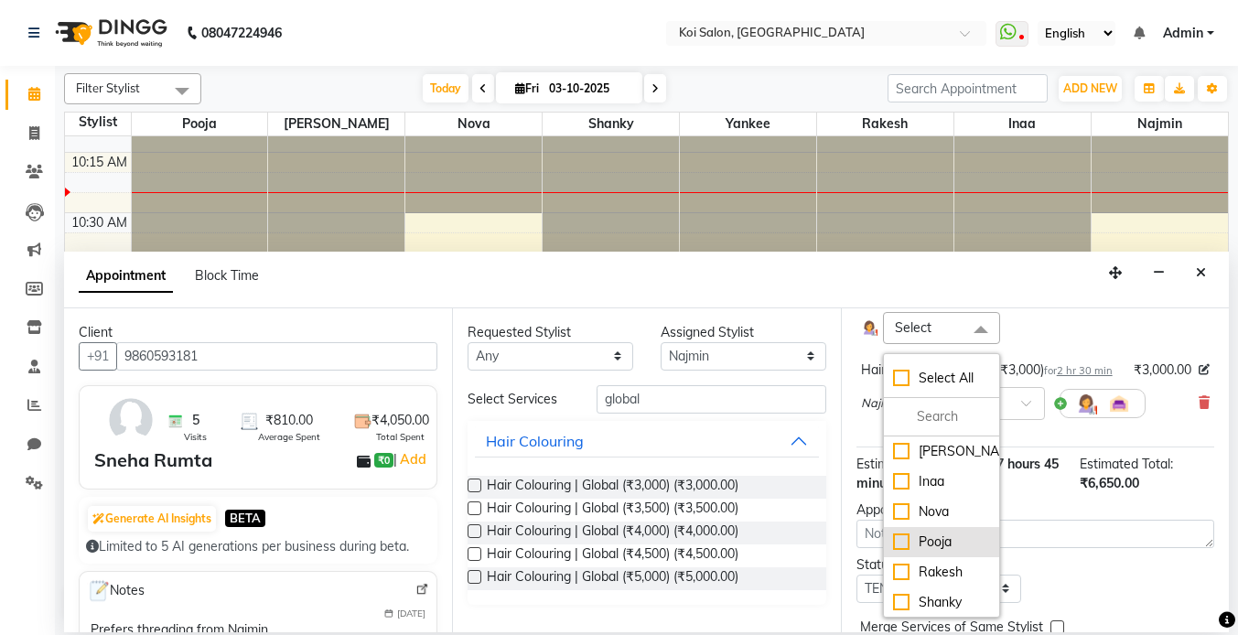
scroll to position [31, 0]
click at [948, 592] on div "Yankee" at bounding box center [942, 601] width 98 height 19
checkbox input "true"
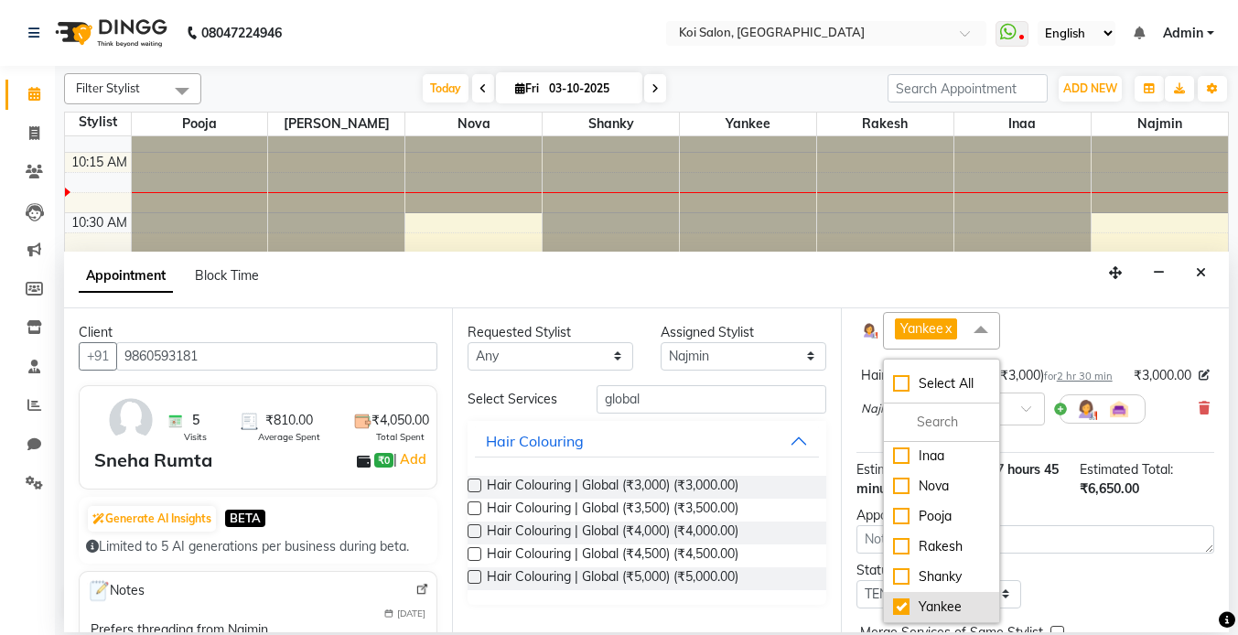
scroll to position [330, 0]
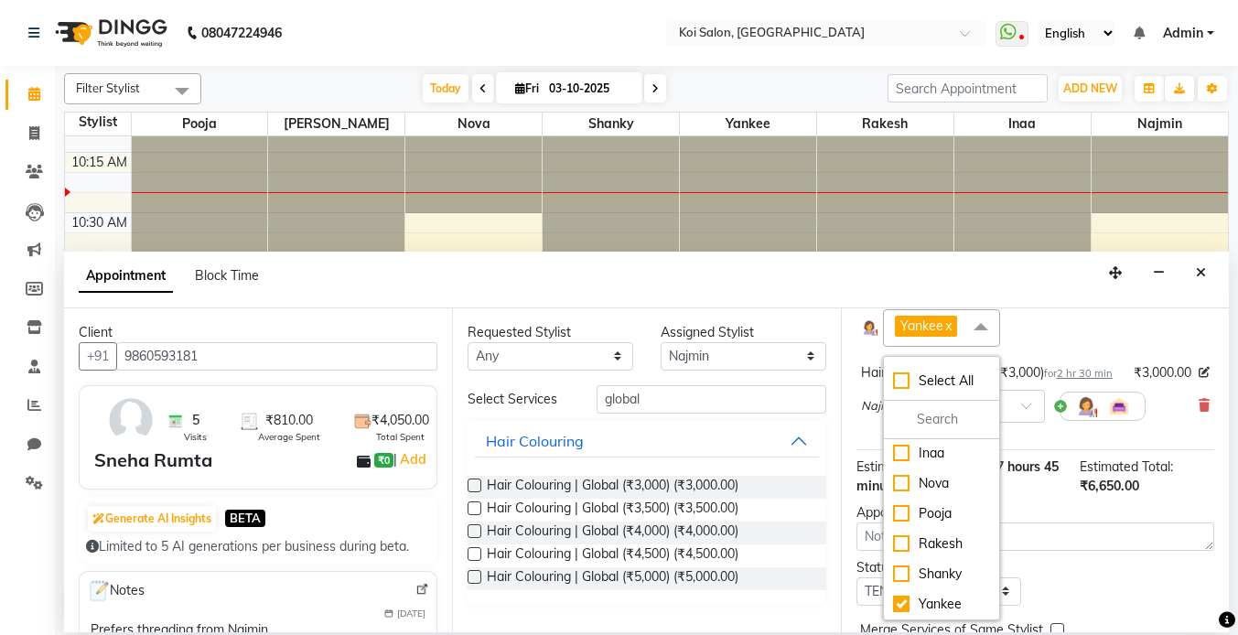
click at [1095, 324] on div "Yankee x Select All [PERSON_NAME] Nova Pooja [PERSON_NAME]" at bounding box center [1035, 328] width 349 height 38
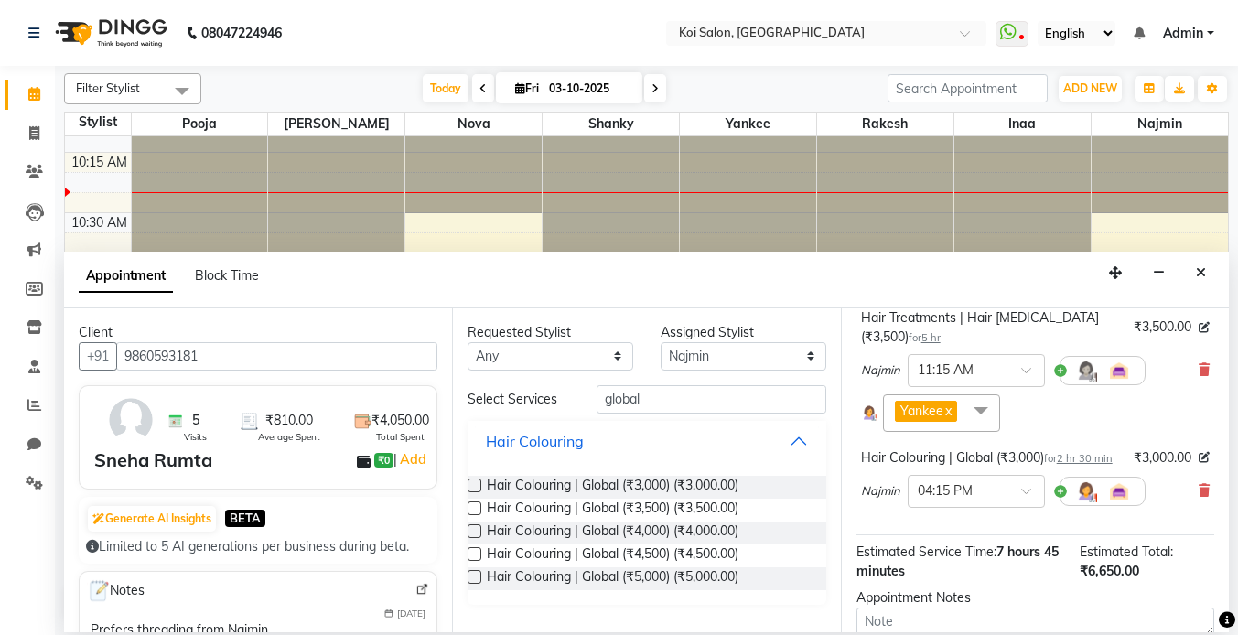
scroll to position [246, 0]
click at [1086, 480] on img at bounding box center [1086, 491] width 22 height 22
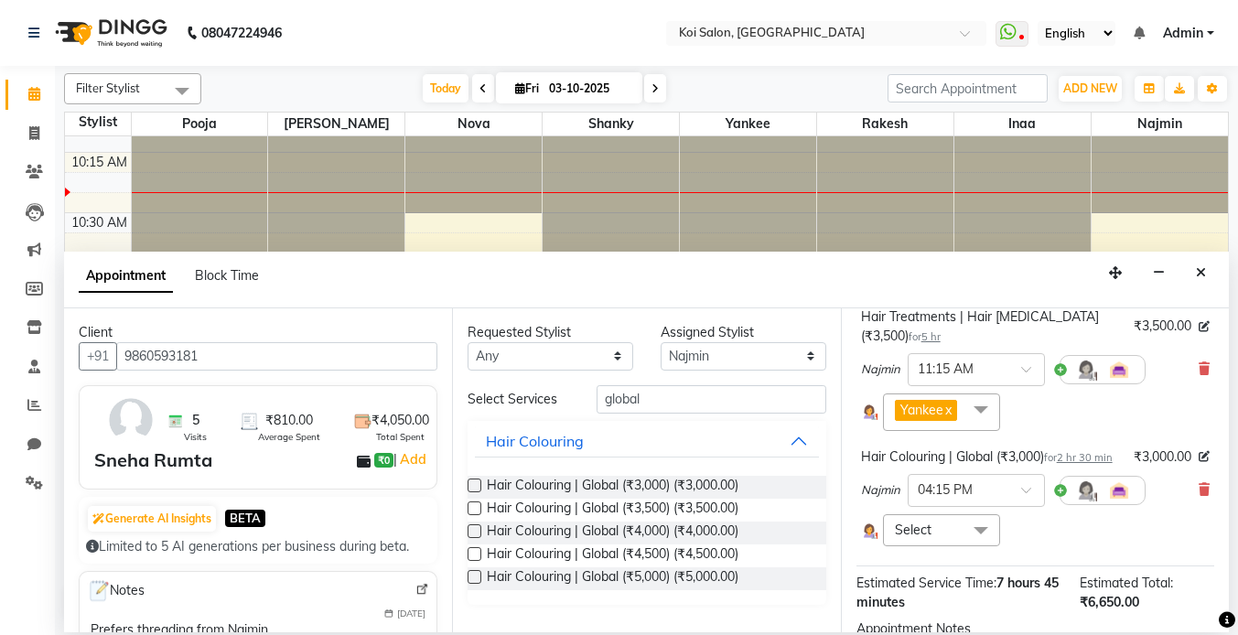
click at [969, 491] on div "Najmin × 04:15 PM" at bounding box center [1003, 491] width 285 height 48
click at [957, 514] on span "Select" at bounding box center [942, 530] width 118 height 32
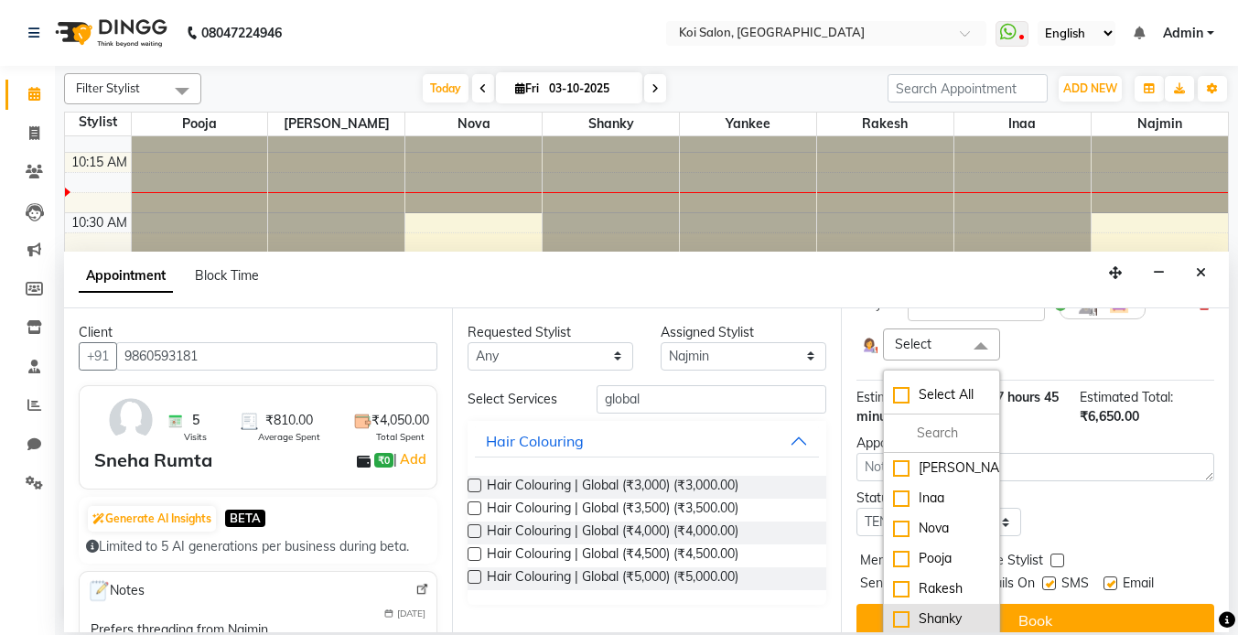
scroll to position [31, 0]
click at [948, 609] on div "Yankee" at bounding box center [942, 618] width 98 height 19
checkbox input "true"
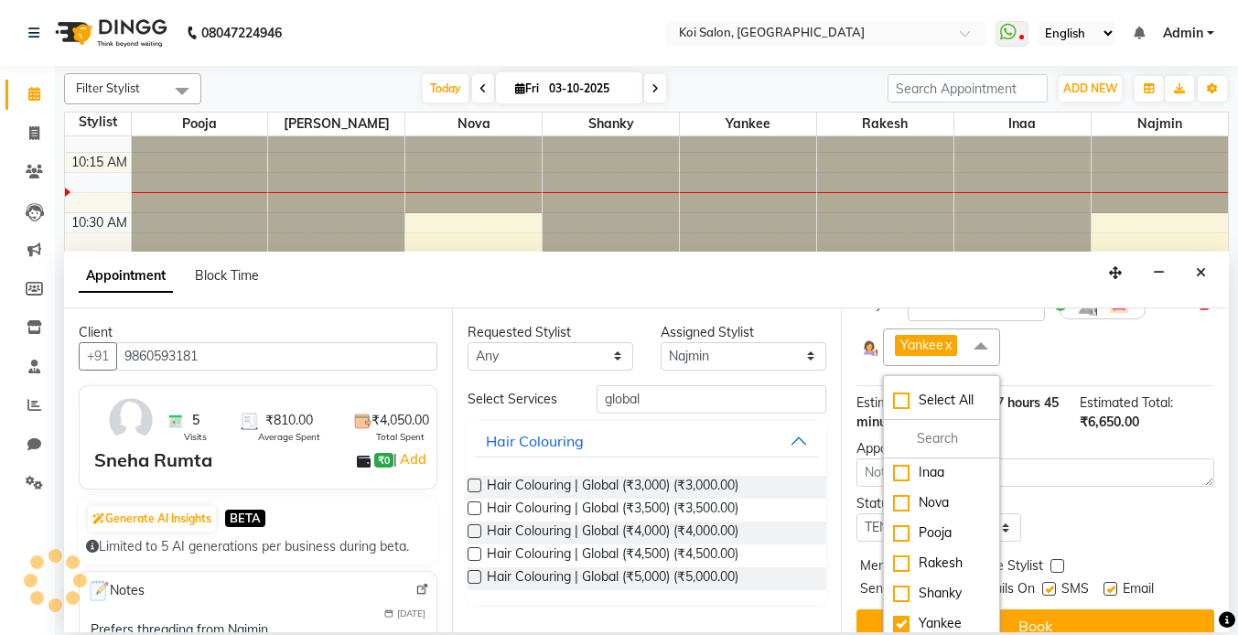
click at [1101, 469] on div "Jump to [DATE] 1 2 3 4 5 6 7 8 Weeks Appointment Date [DATE] Appointment Time S…" at bounding box center [1035, 470] width 388 height 324
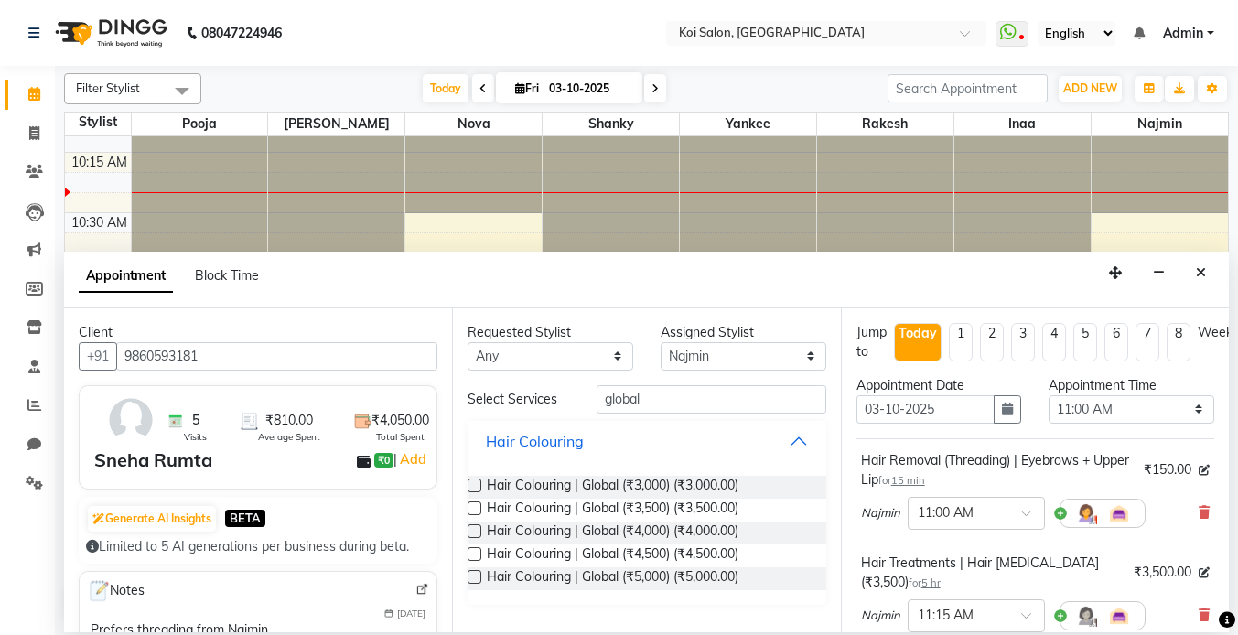
scroll to position [437, 0]
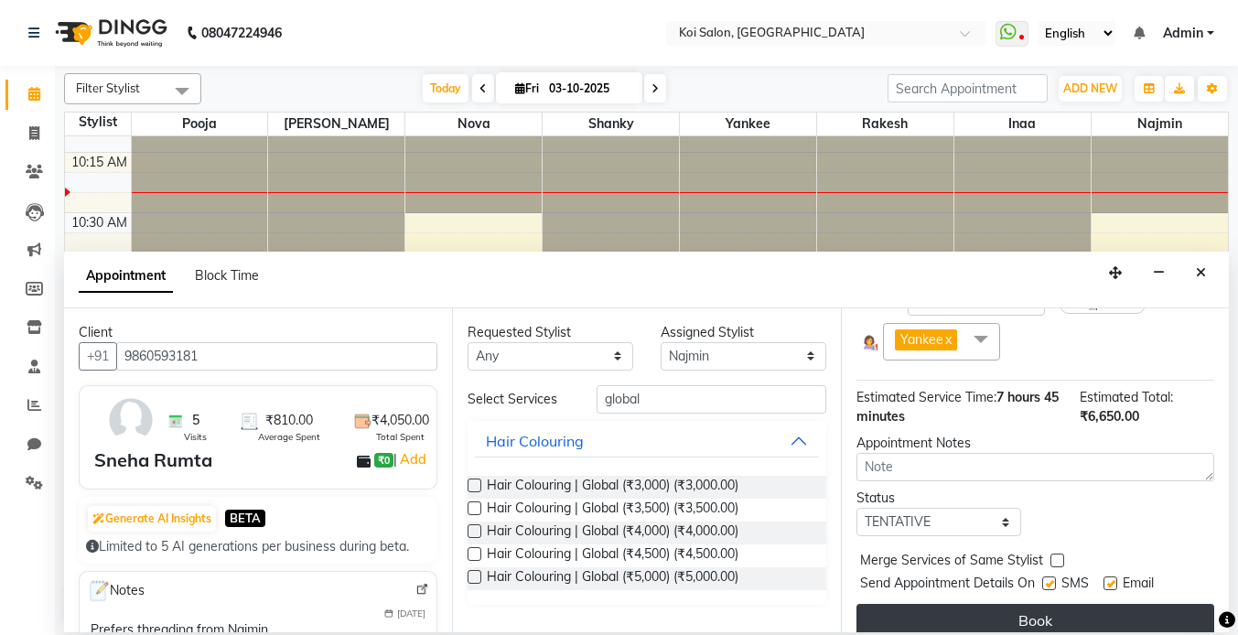
click at [1047, 604] on button "Book" at bounding box center [1036, 620] width 358 height 33
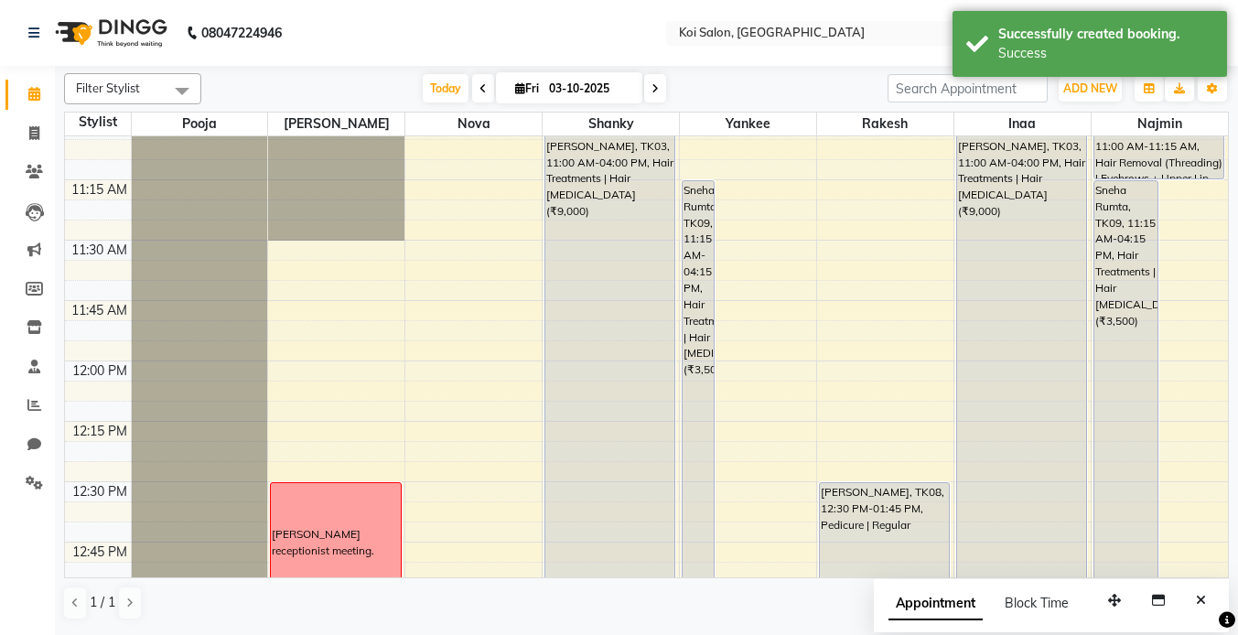
scroll to position [743, 0]
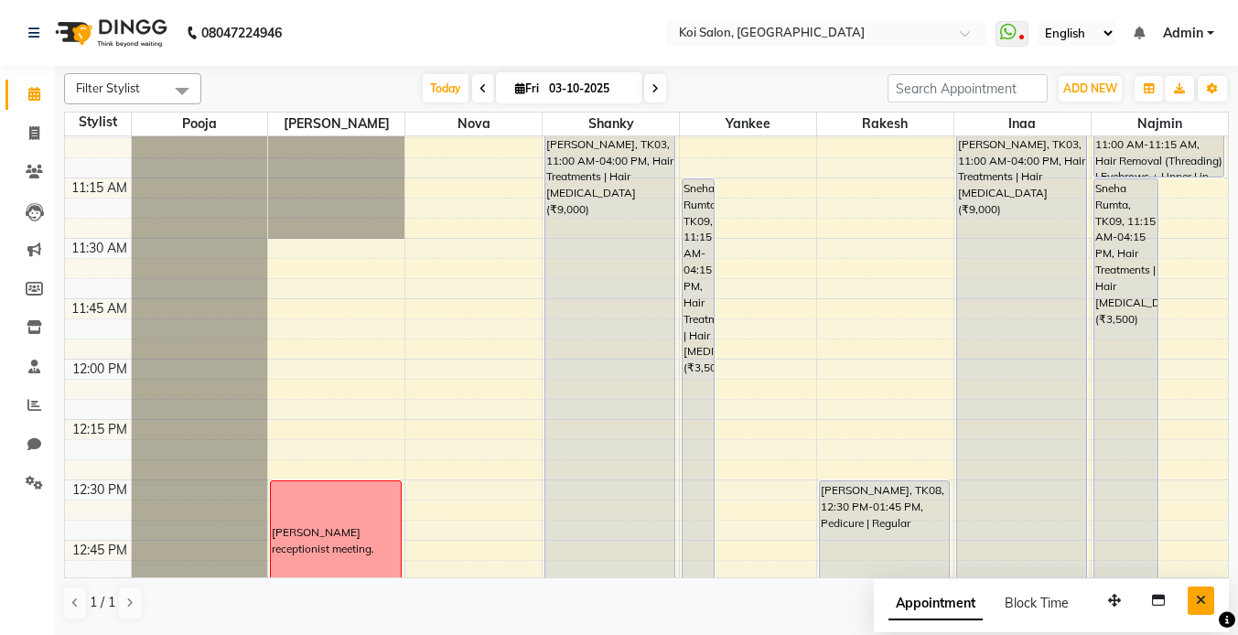
click at [1199, 605] on icon "Close" at bounding box center [1201, 600] width 10 height 13
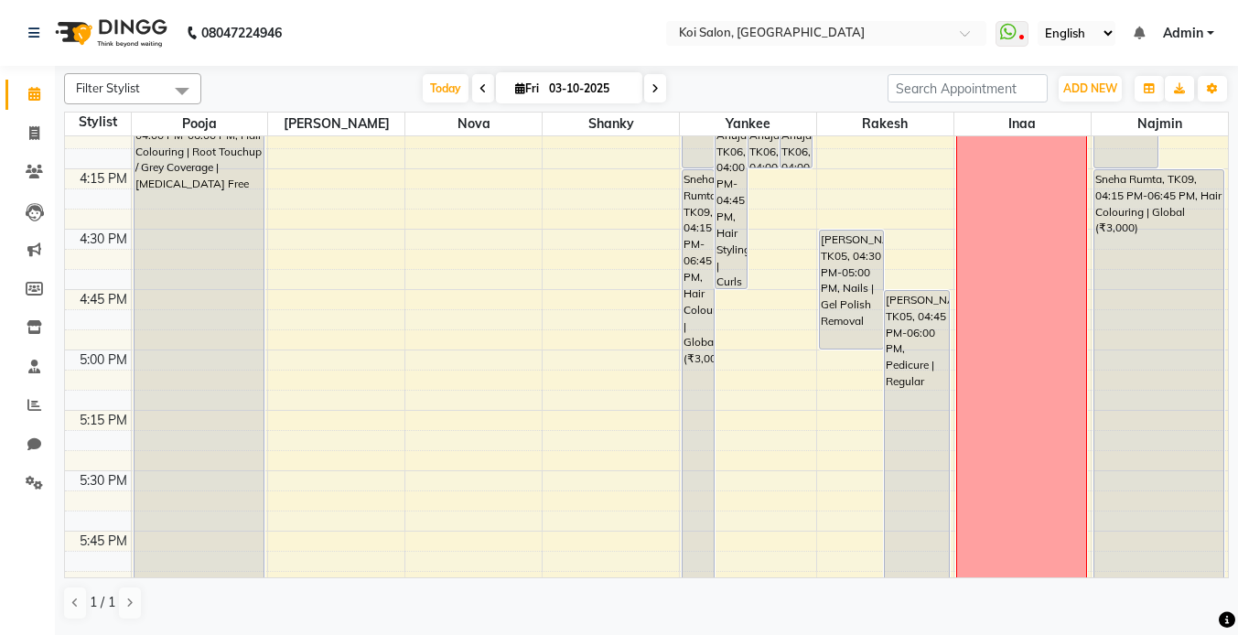
scroll to position [1961, 0]
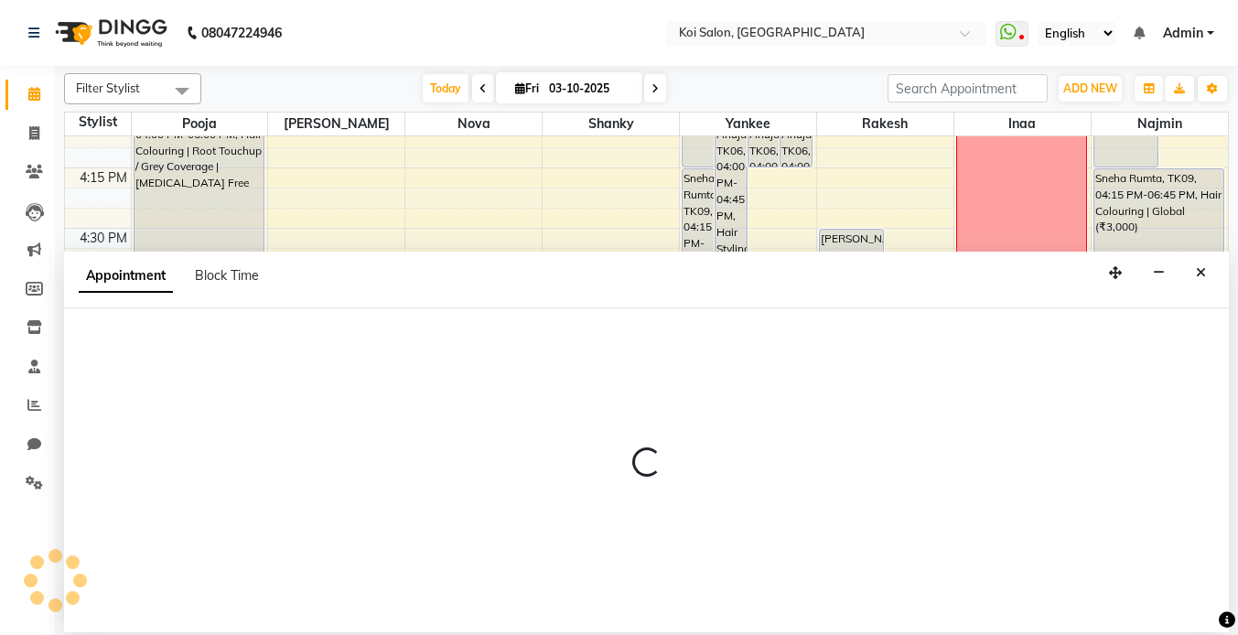
select select "23241"
select select "tentative"
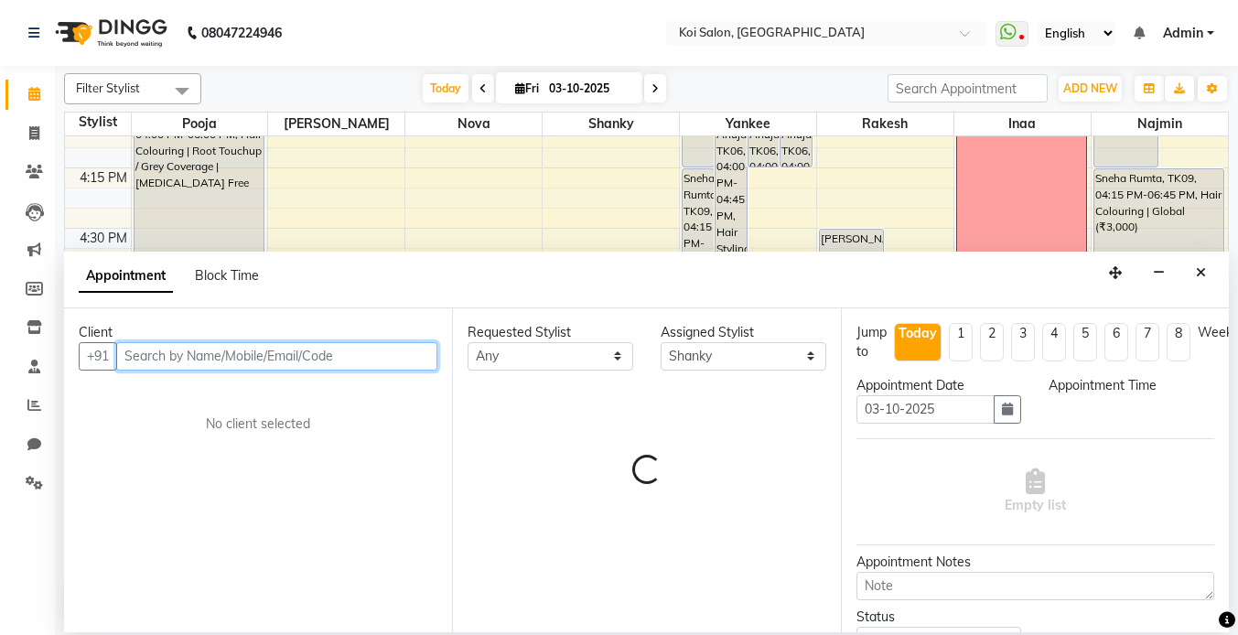
select select "1020"
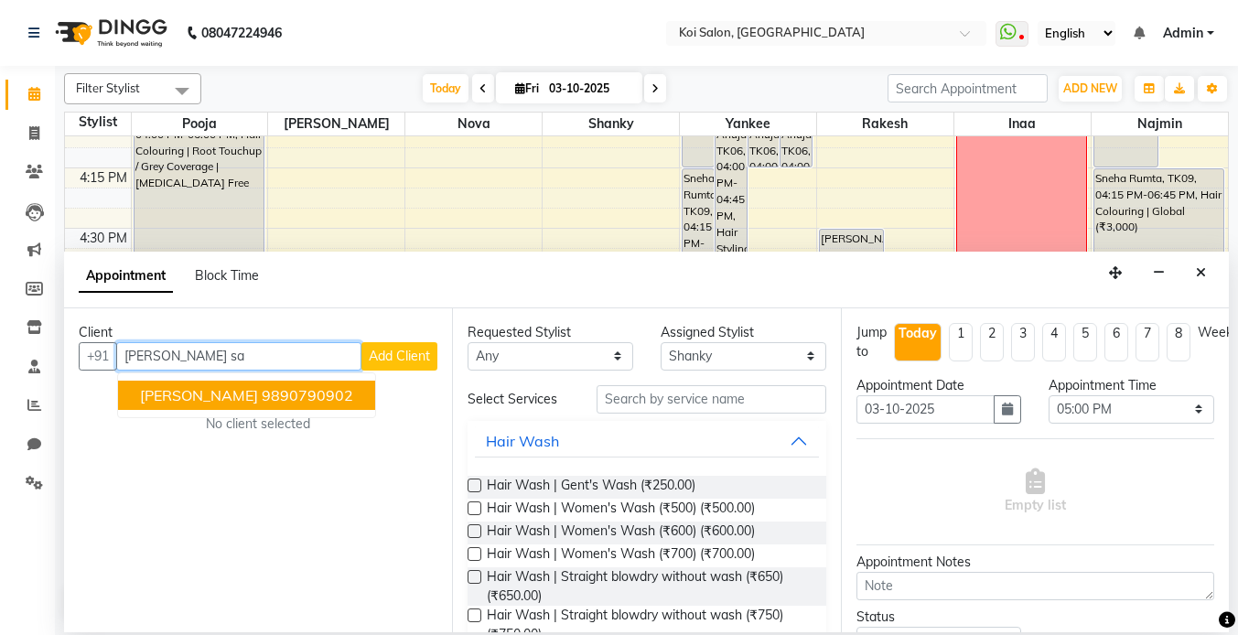
click at [266, 396] on ngb-highlight "9890790902" at bounding box center [308, 395] width 92 height 18
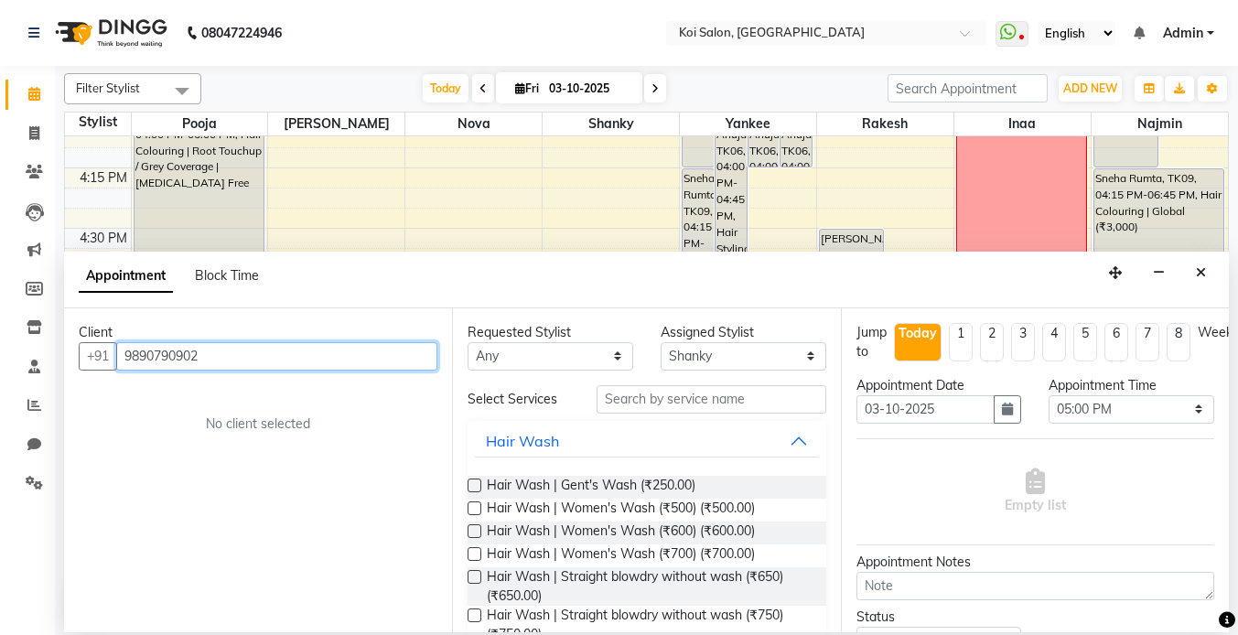
type input "9890790902"
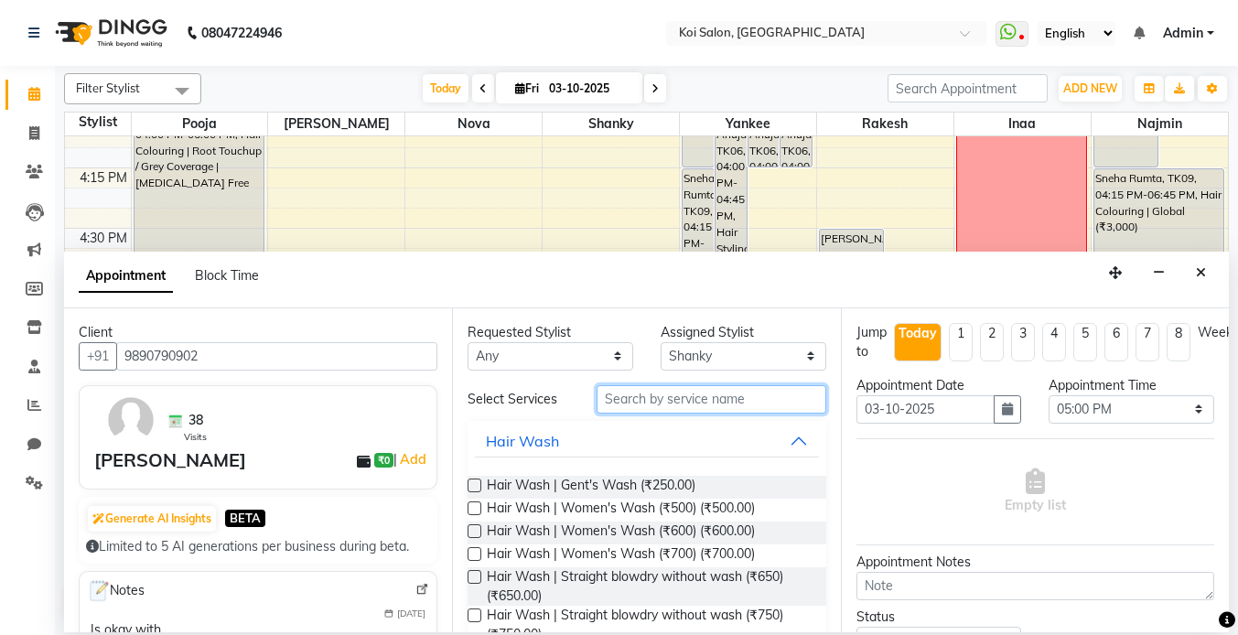
click at [679, 405] on input "text" at bounding box center [712, 399] width 230 height 28
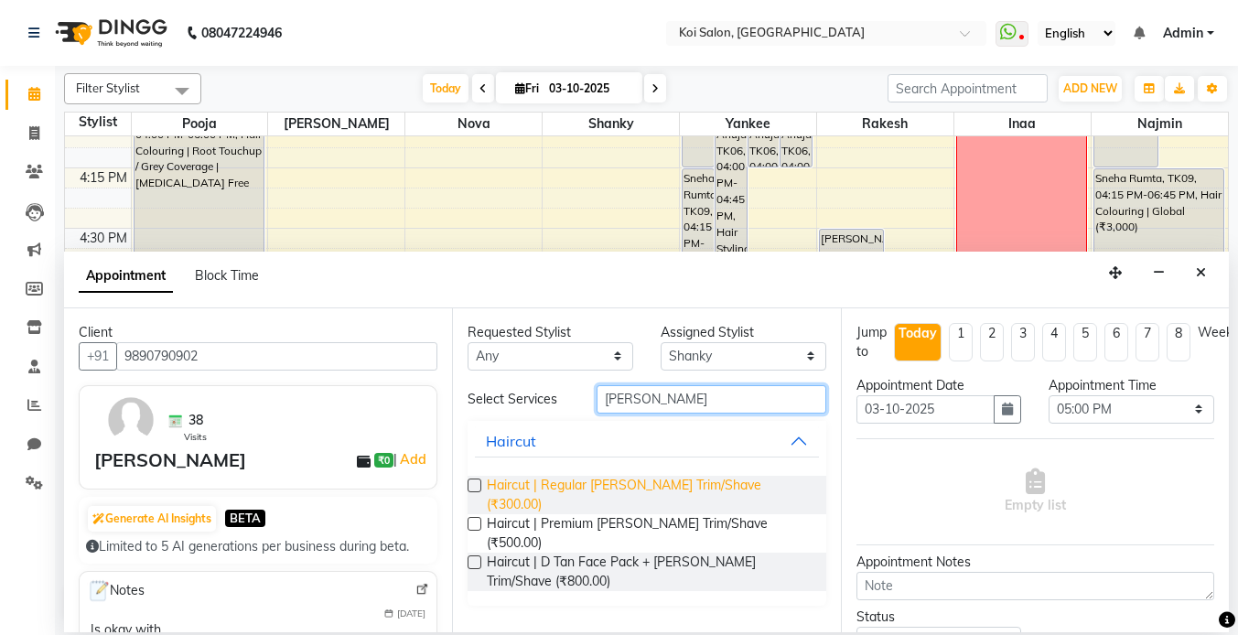
type input "[PERSON_NAME]"
click at [642, 483] on span "Haircut | Regular [PERSON_NAME] Trim/Shave (₹300.00)" at bounding box center [649, 495] width 324 height 38
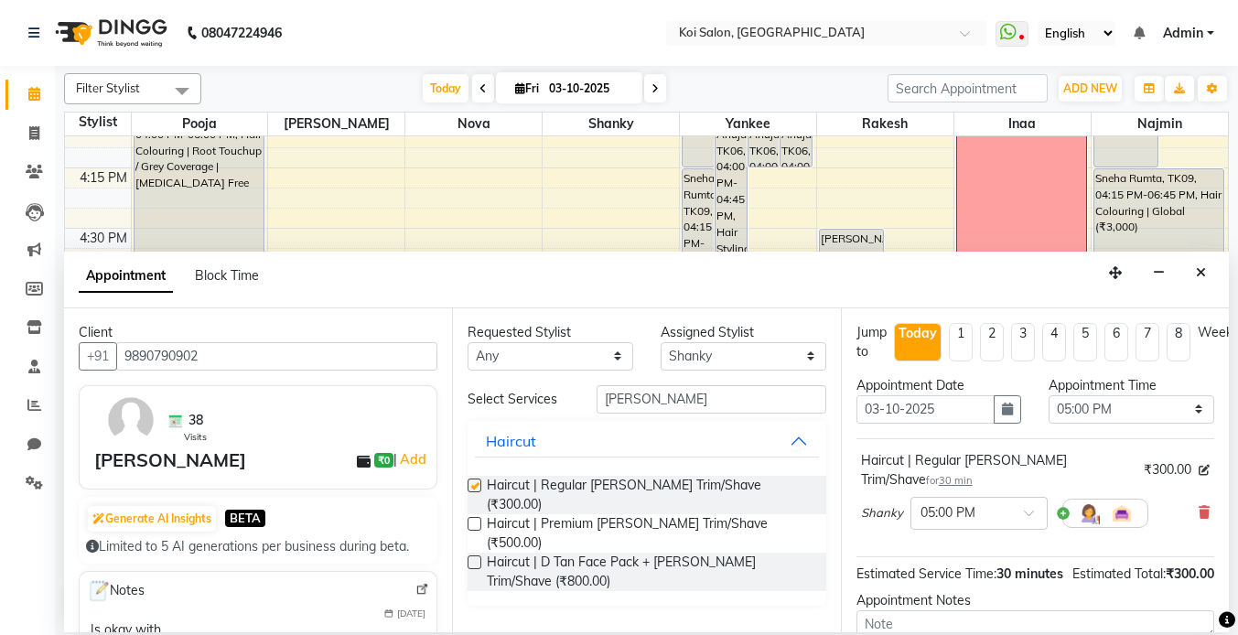
checkbox input "false"
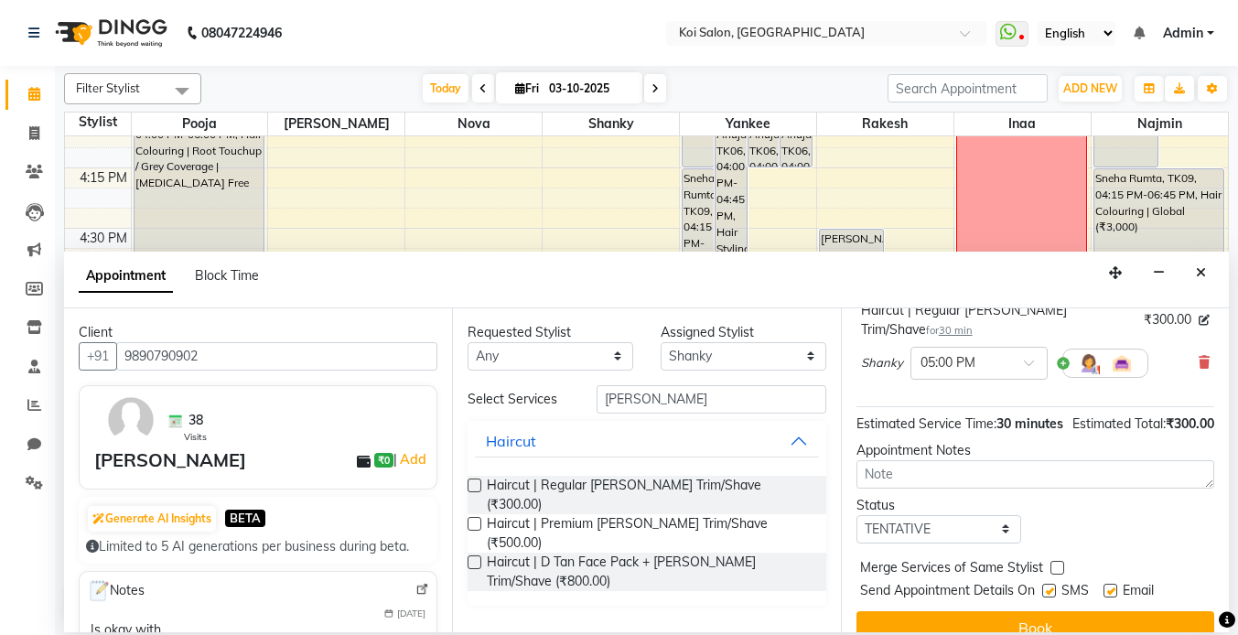
scroll to position [176, 0]
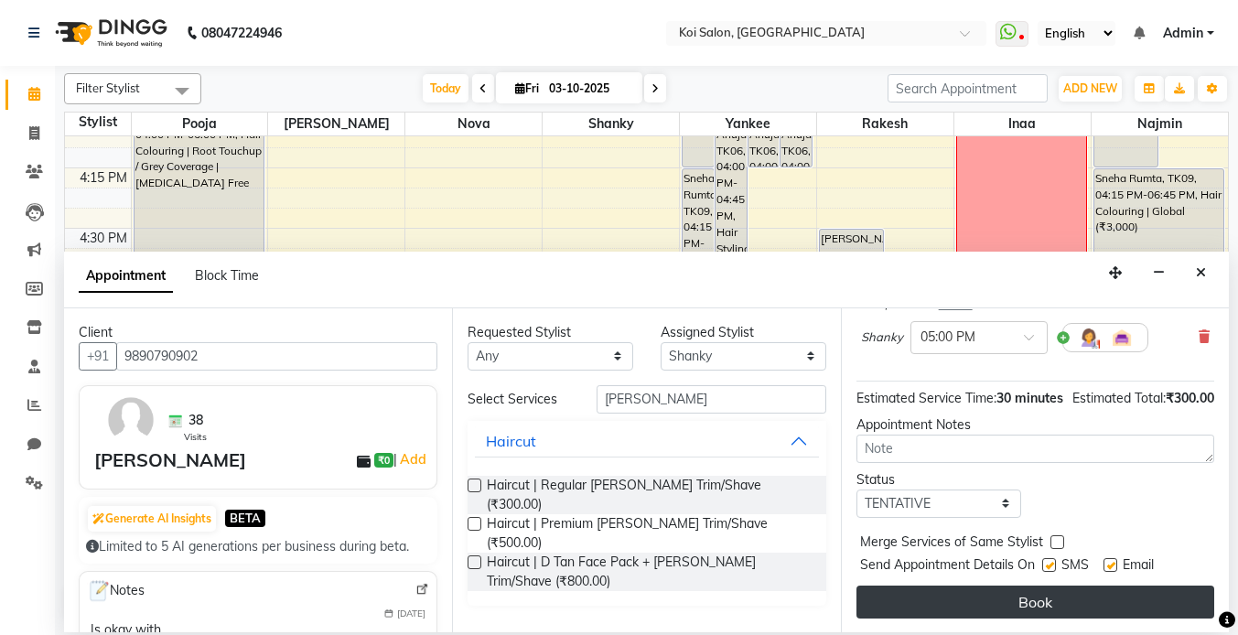
click at [1023, 612] on button "Book" at bounding box center [1036, 602] width 358 height 33
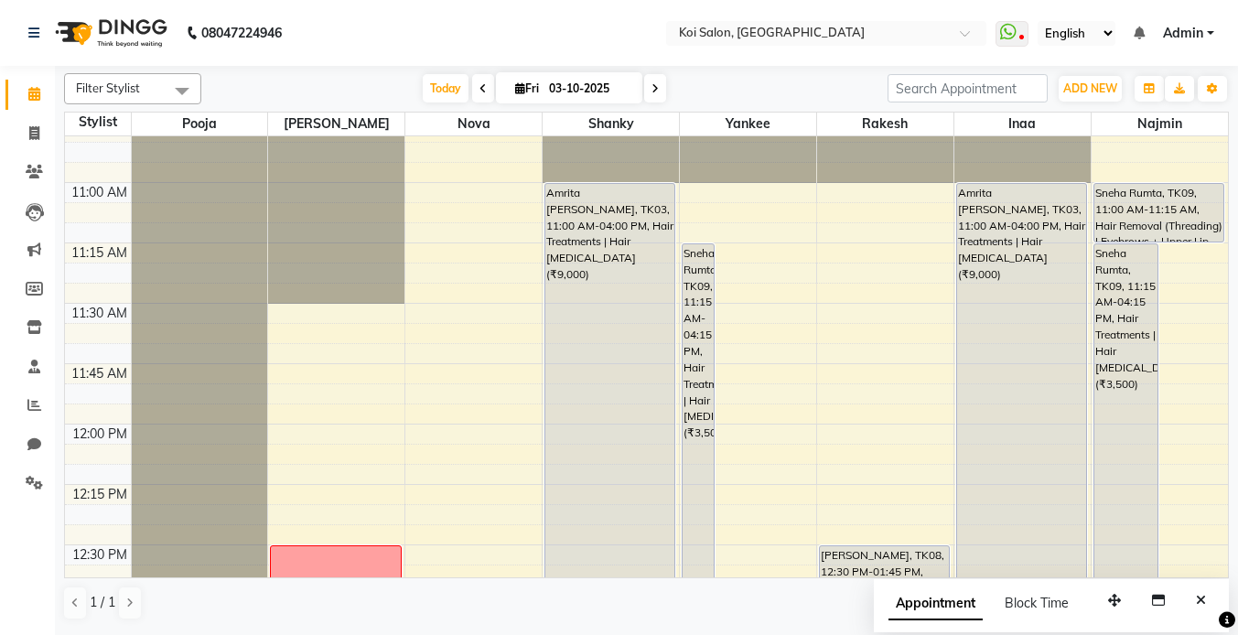
scroll to position [704, 0]
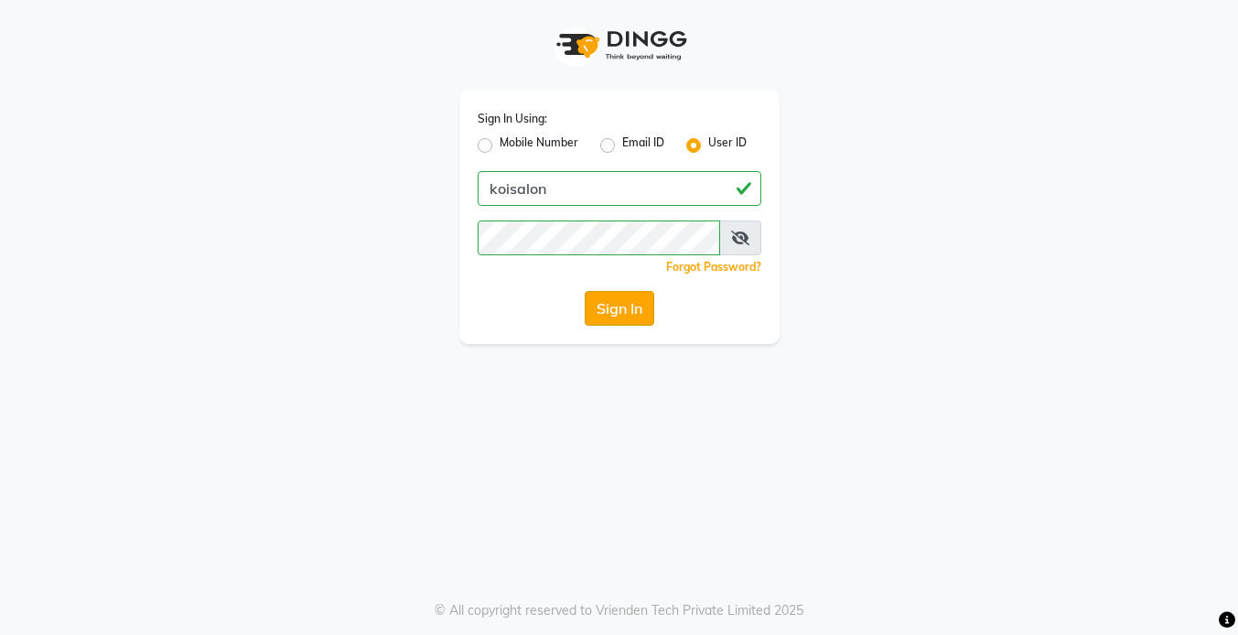
click at [627, 318] on button "Sign In" at bounding box center [620, 308] width 70 height 35
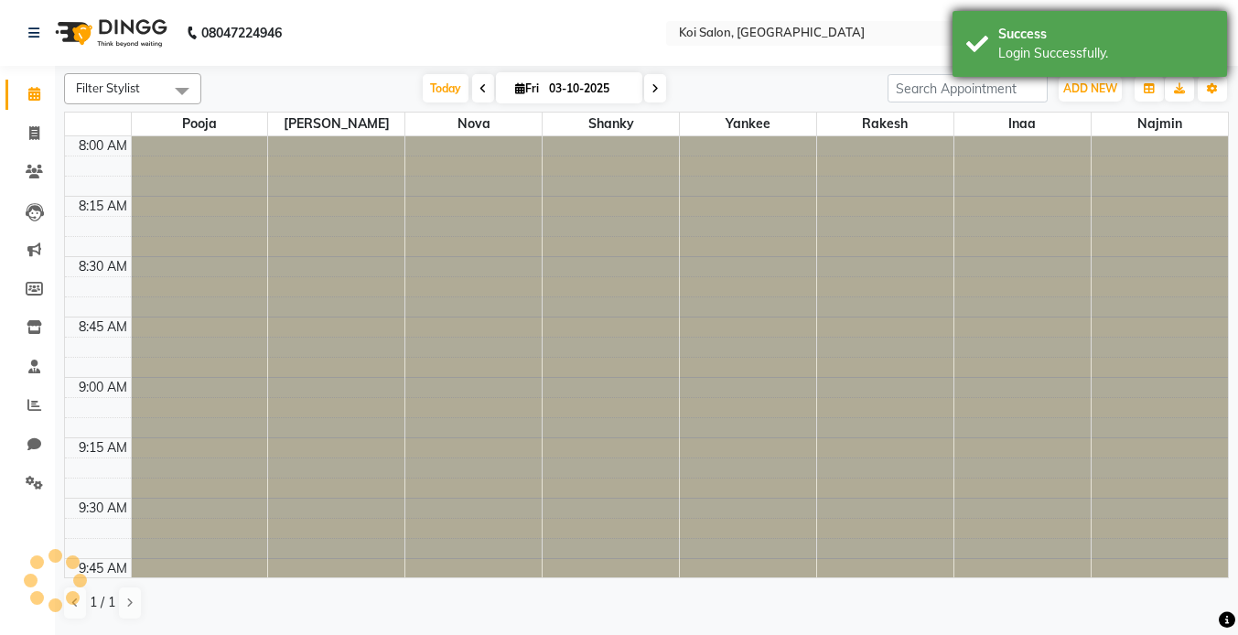
click at [1017, 59] on div "Login Successfully." at bounding box center [1105, 53] width 215 height 19
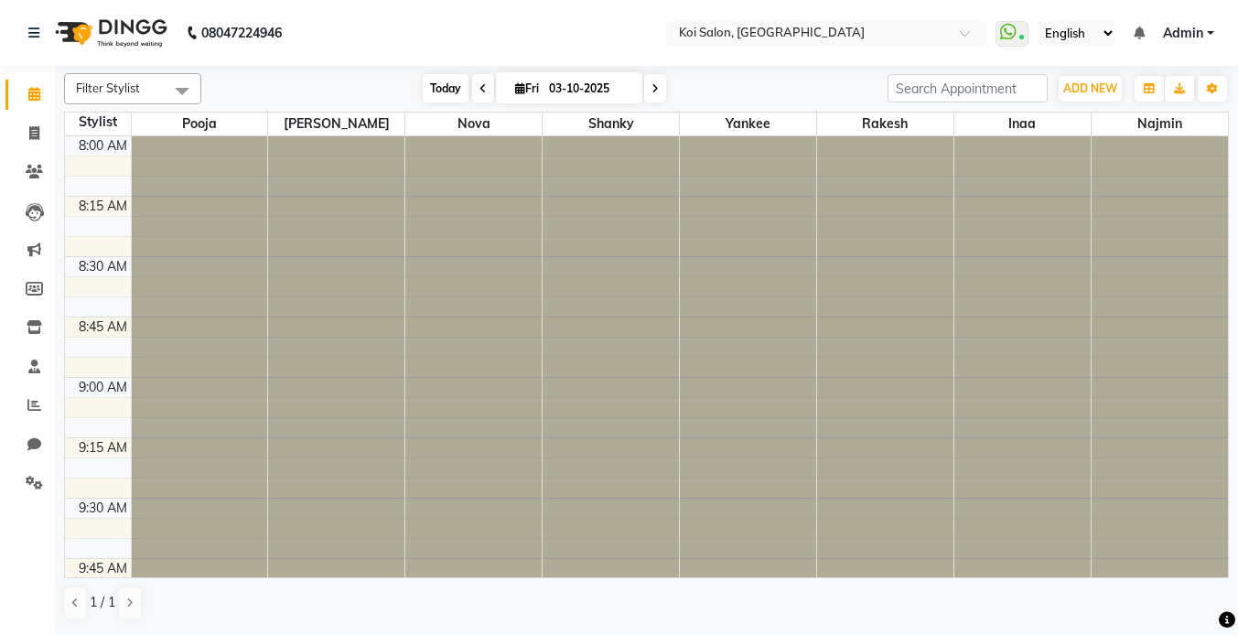
click at [423, 84] on span "Today" at bounding box center [446, 88] width 46 height 28
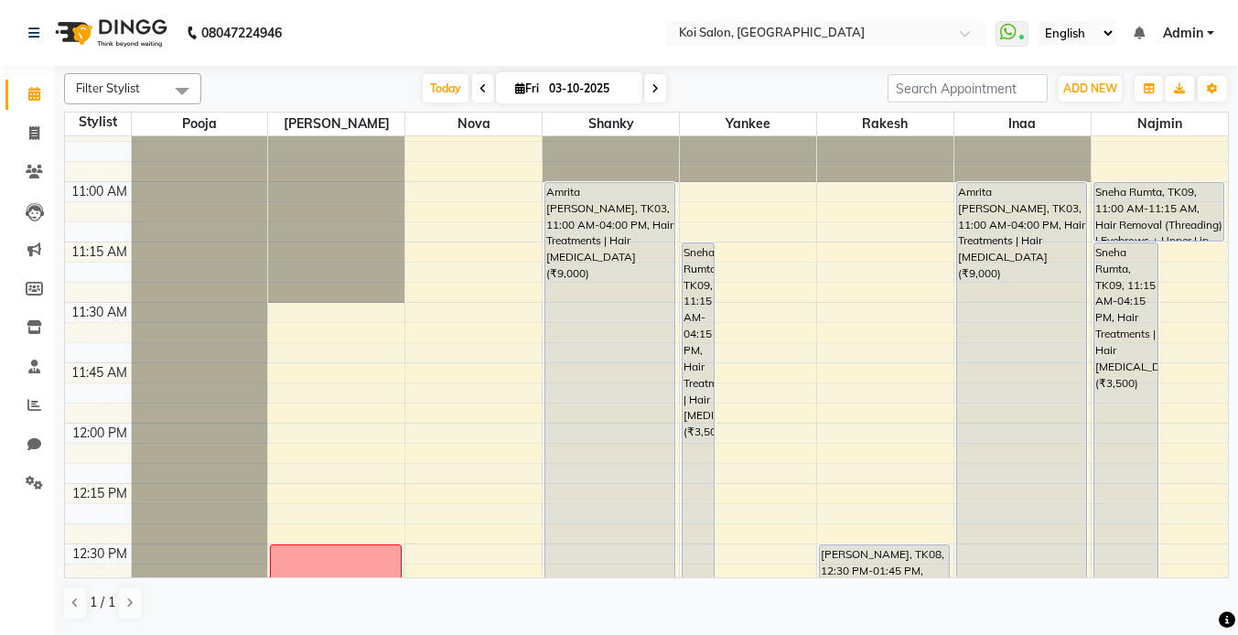
scroll to position [665, 0]
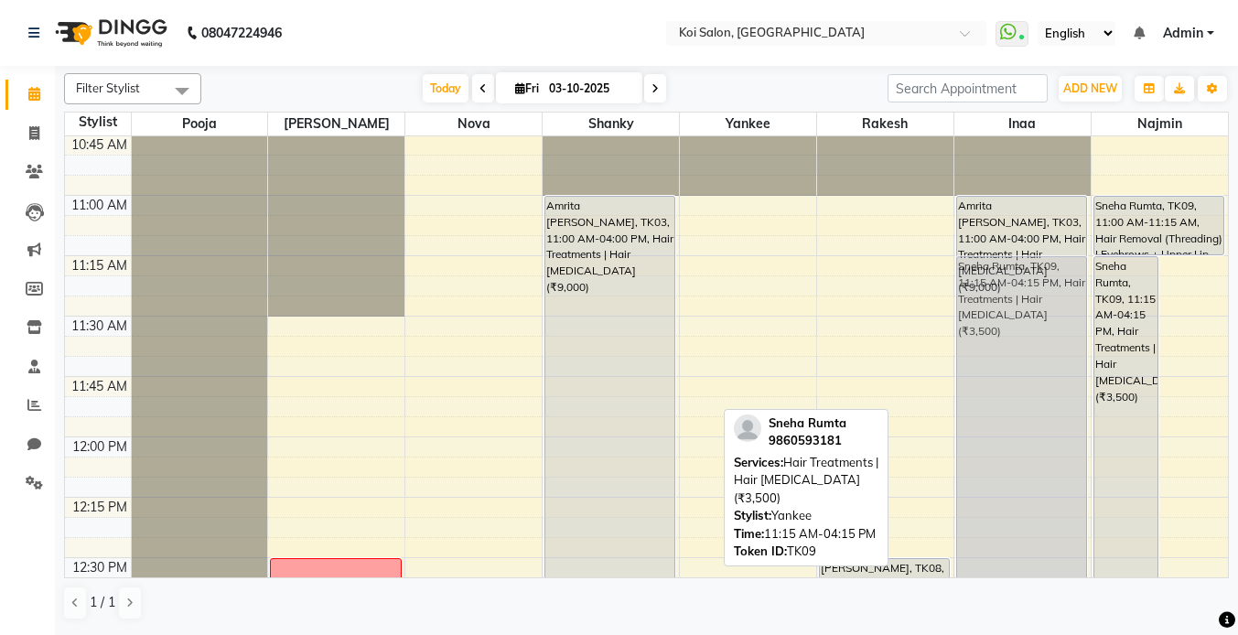
drag, startPoint x: 700, startPoint y: 286, endPoint x: 1006, endPoint y: 287, distance: 305.7
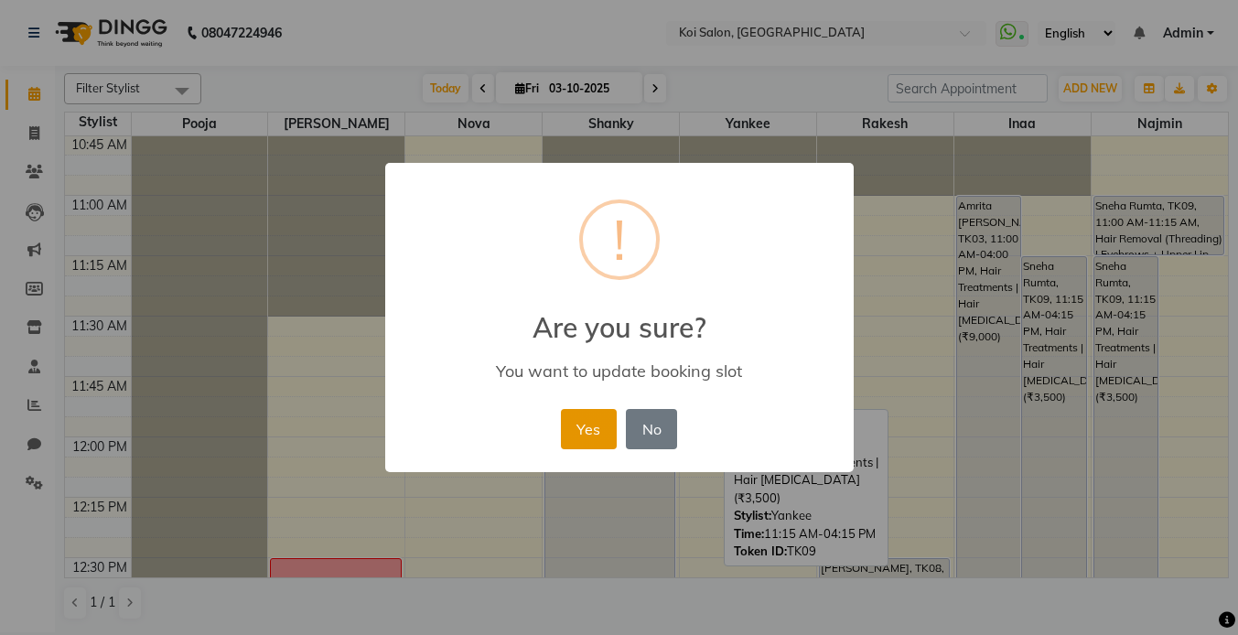
click at [598, 421] on button "Yes" at bounding box center [589, 429] width 56 height 40
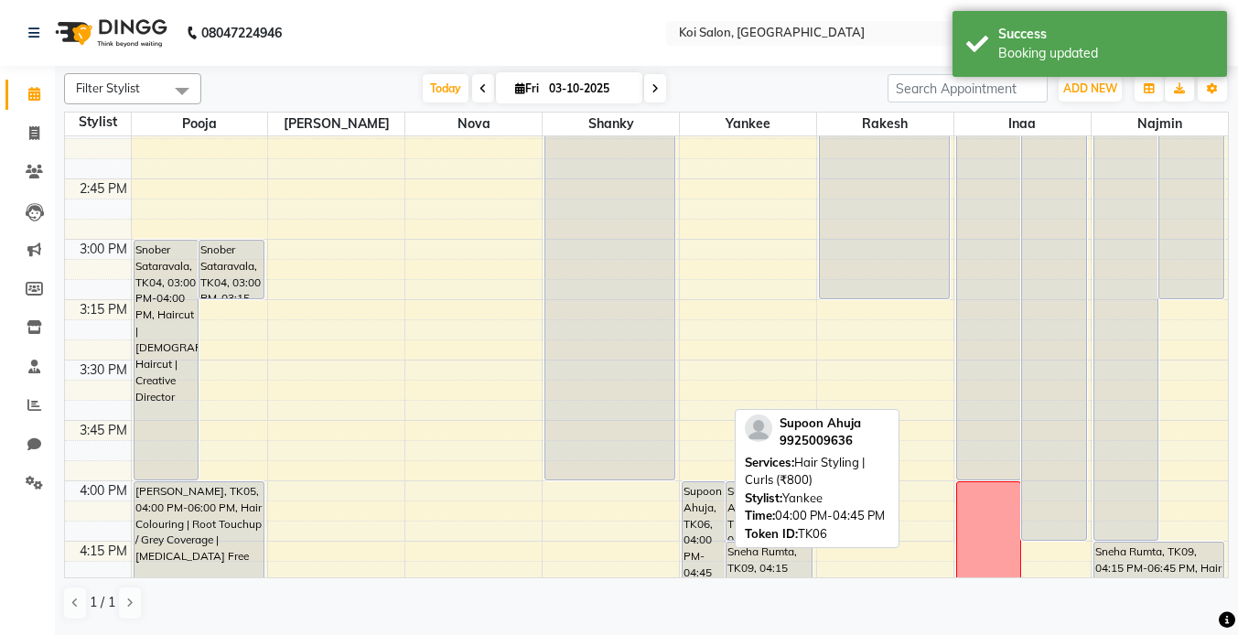
scroll to position [1582, 0]
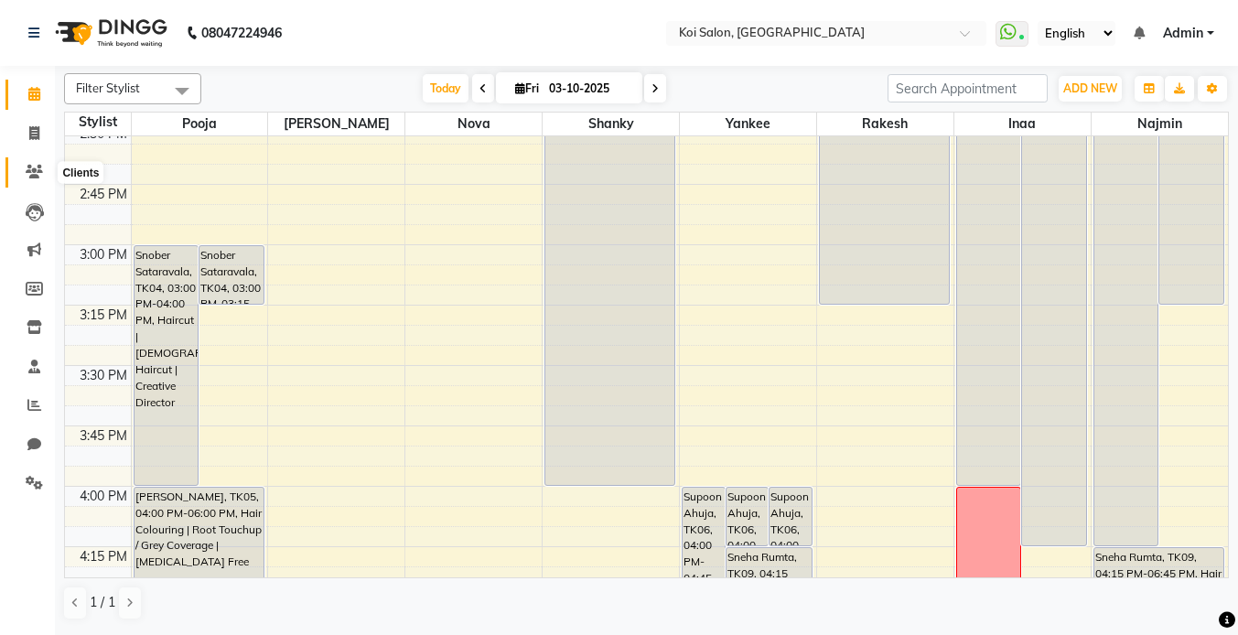
click at [27, 178] on icon at bounding box center [34, 172] width 17 height 14
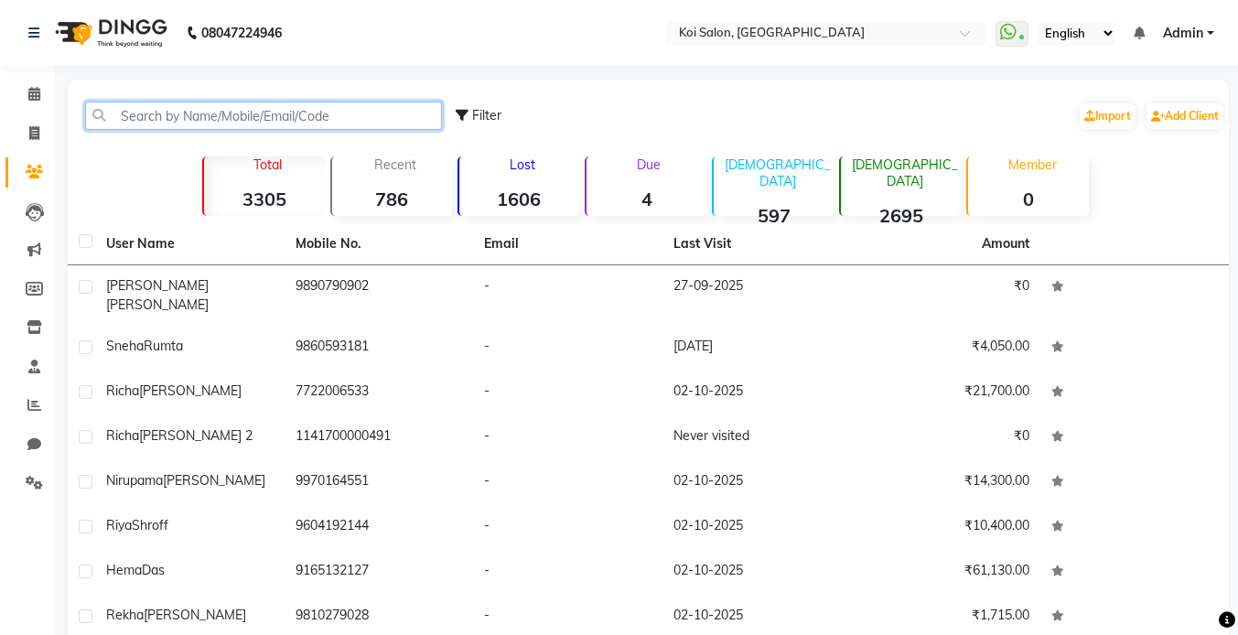
click at [233, 113] on input "text" at bounding box center [263, 116] width 357 height 28
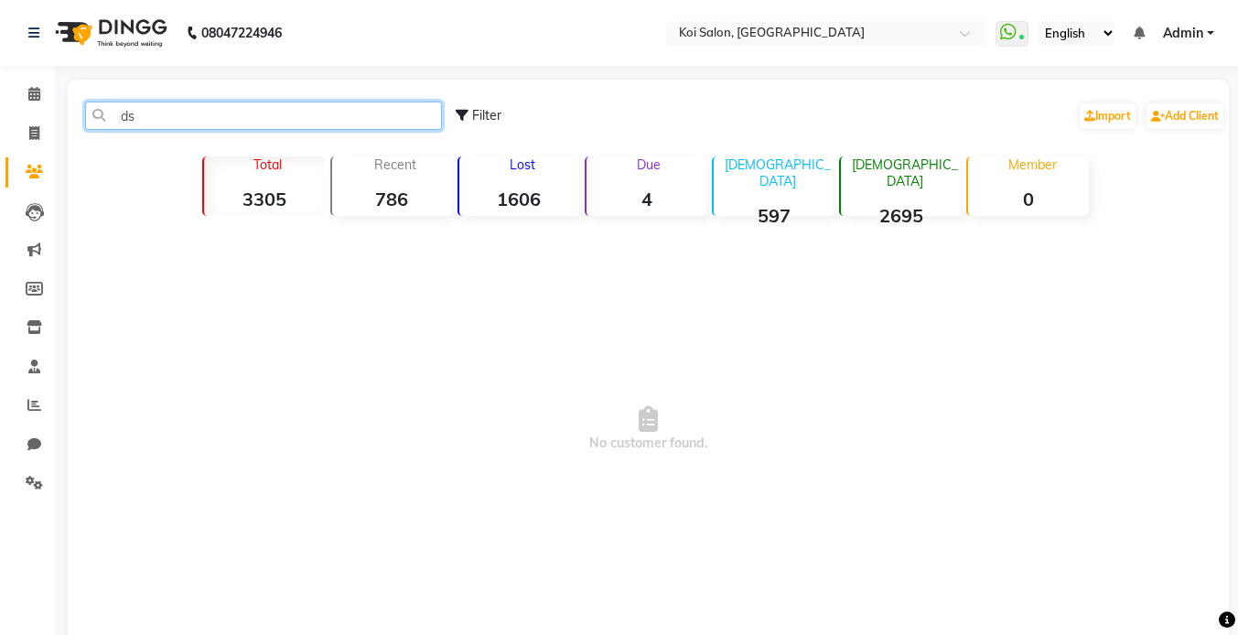
type input "d"
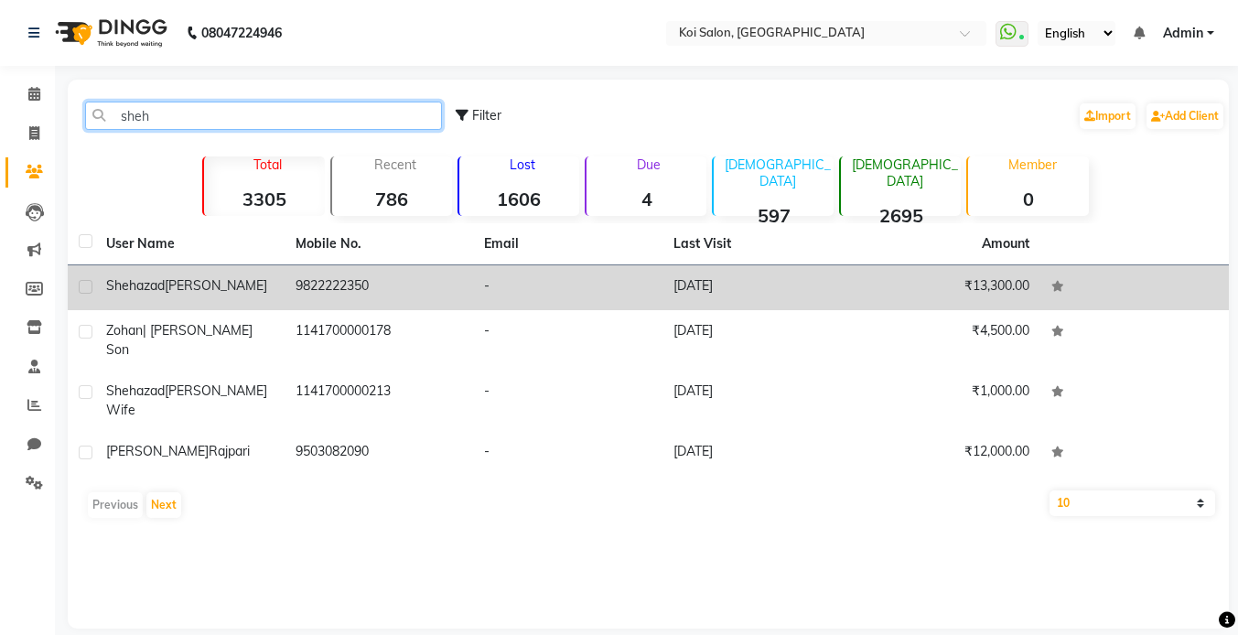
type input "sheh"
click at [207, 287] on span "[PERSON_NAME]" at bounding box center [216, 285] width 103 height 16
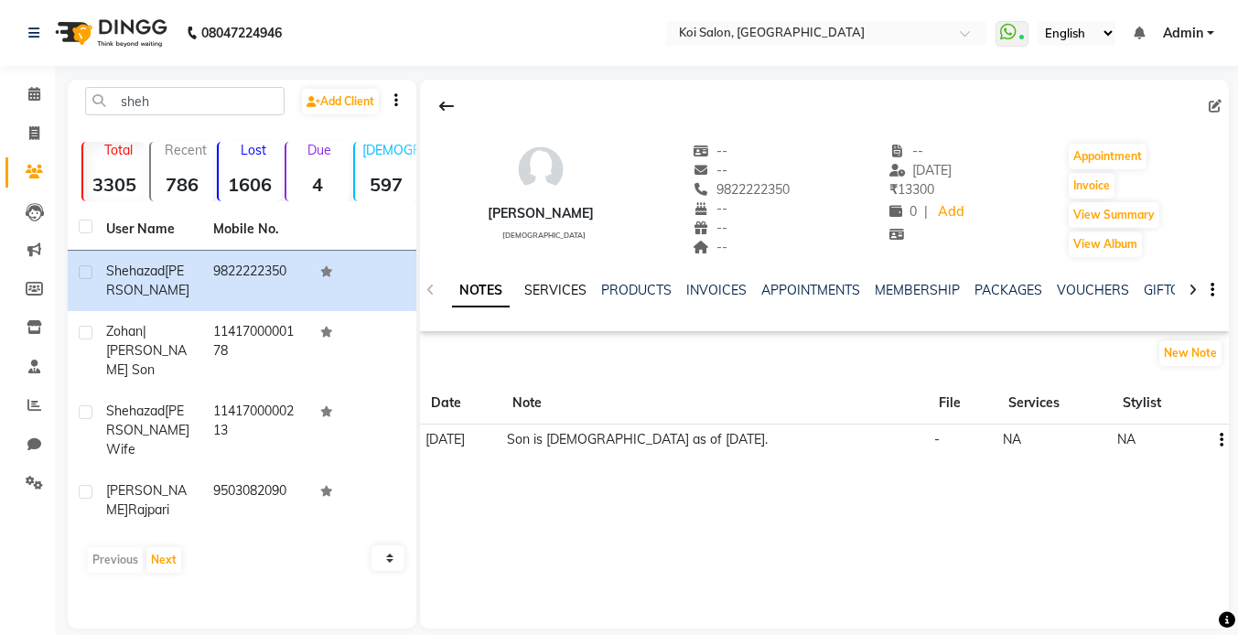
click at [555, 287] on link "SERVICES" at bounding box center [555, 290] width 62 height 16
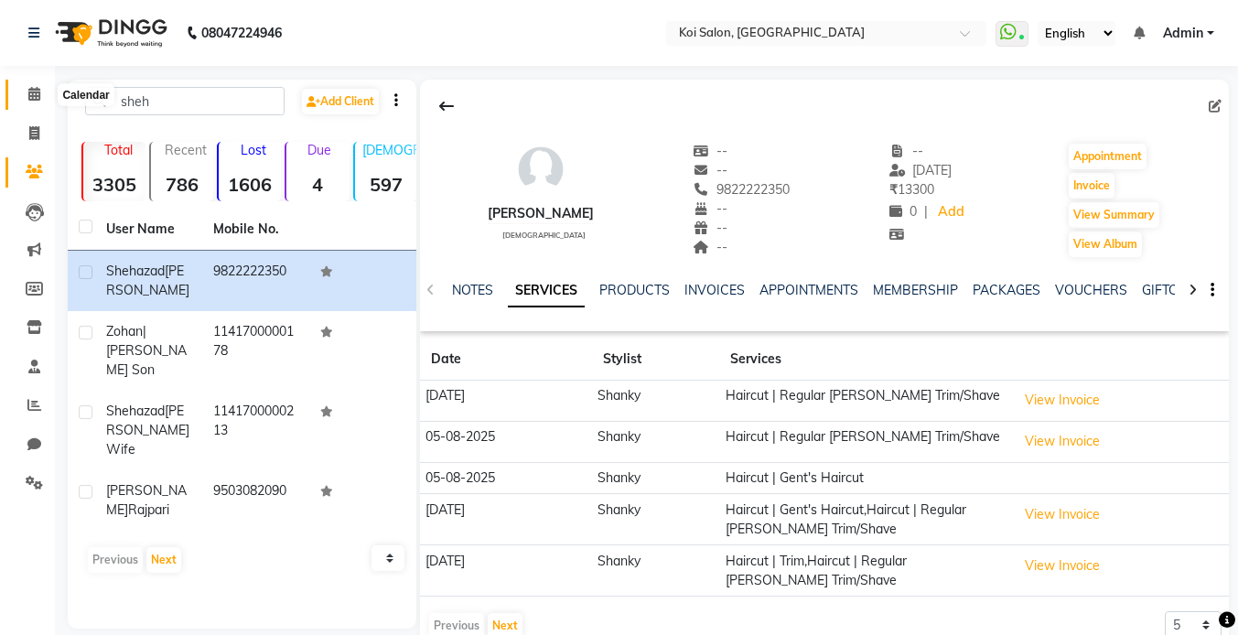
click at [36, 91] on icon at bounding box center [34, 94] width 12 height 14
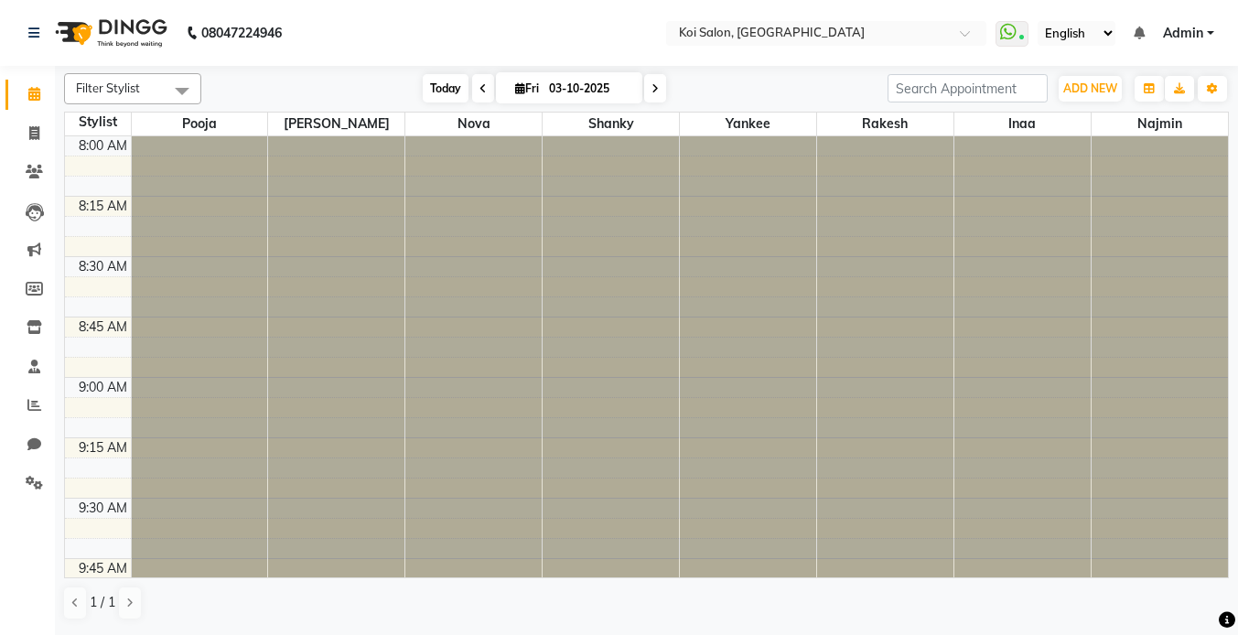
click at [431, 95] on span "Today" at bounding box center [446, 88] width 46 height 28
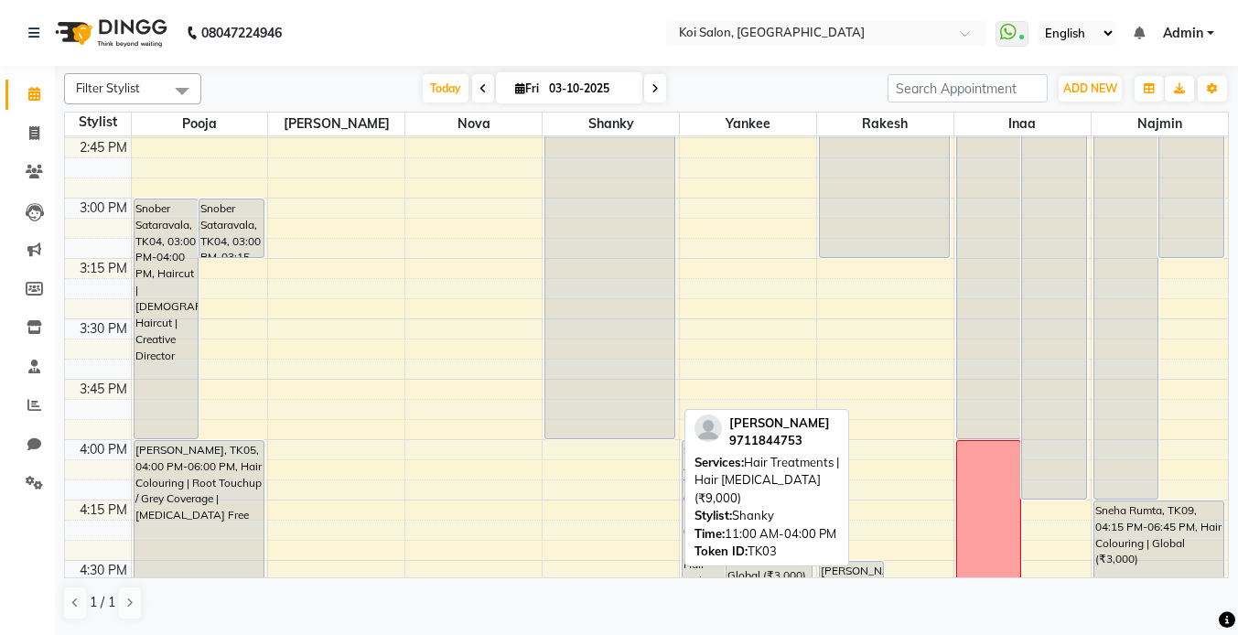
scroll to position [1628, 0]
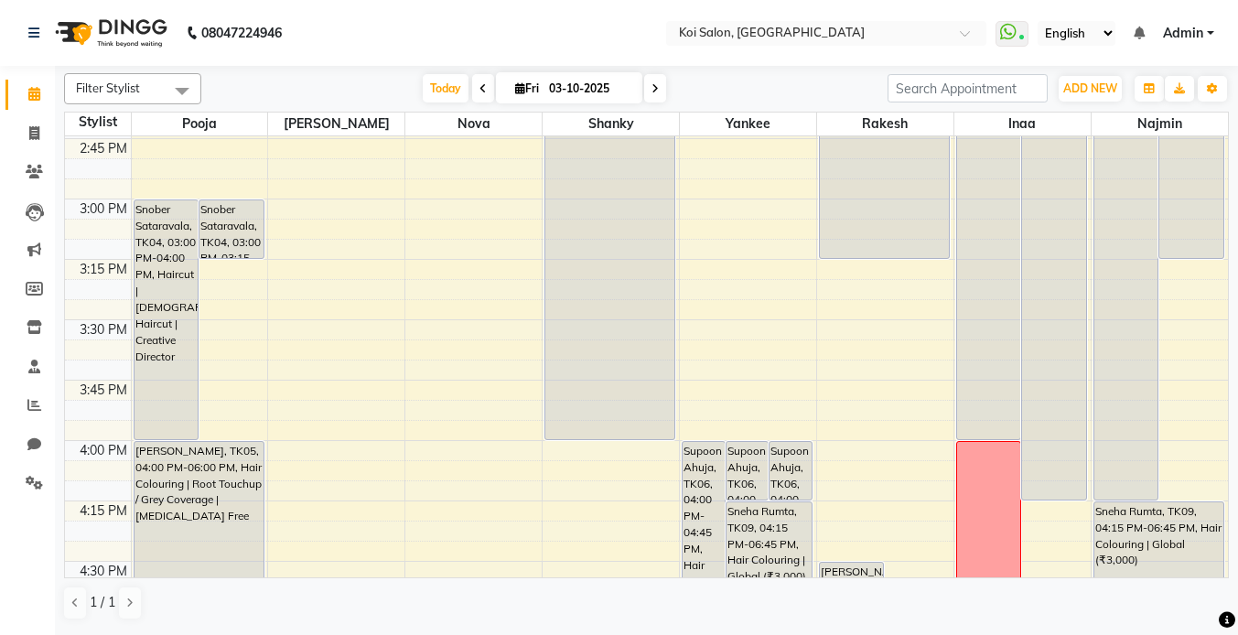
click at [491, 208] on div "8:00 AM 8:15 AM 8:30 AM 8:45 AM 9:00 AM 9:15 AM 9:30 AM 9:45 AM 10:00 AM 10:15 …" at bounding box center [646, 78] width 1163 height 3140
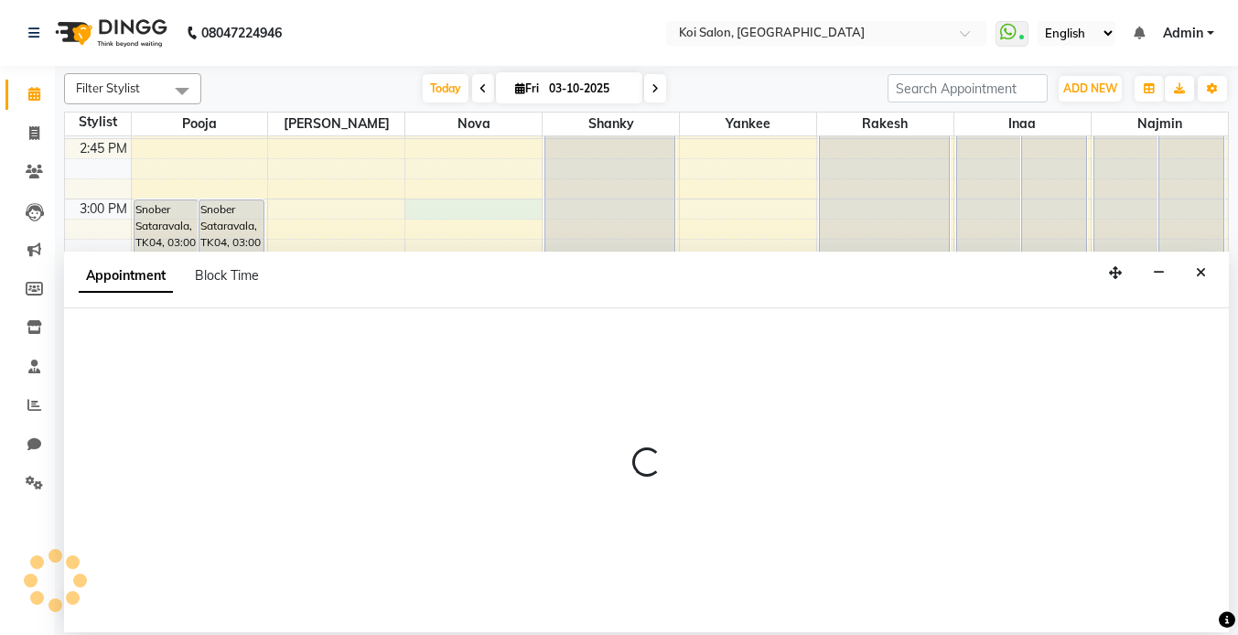
select select "16518"
select select "900"
select select "tentative"
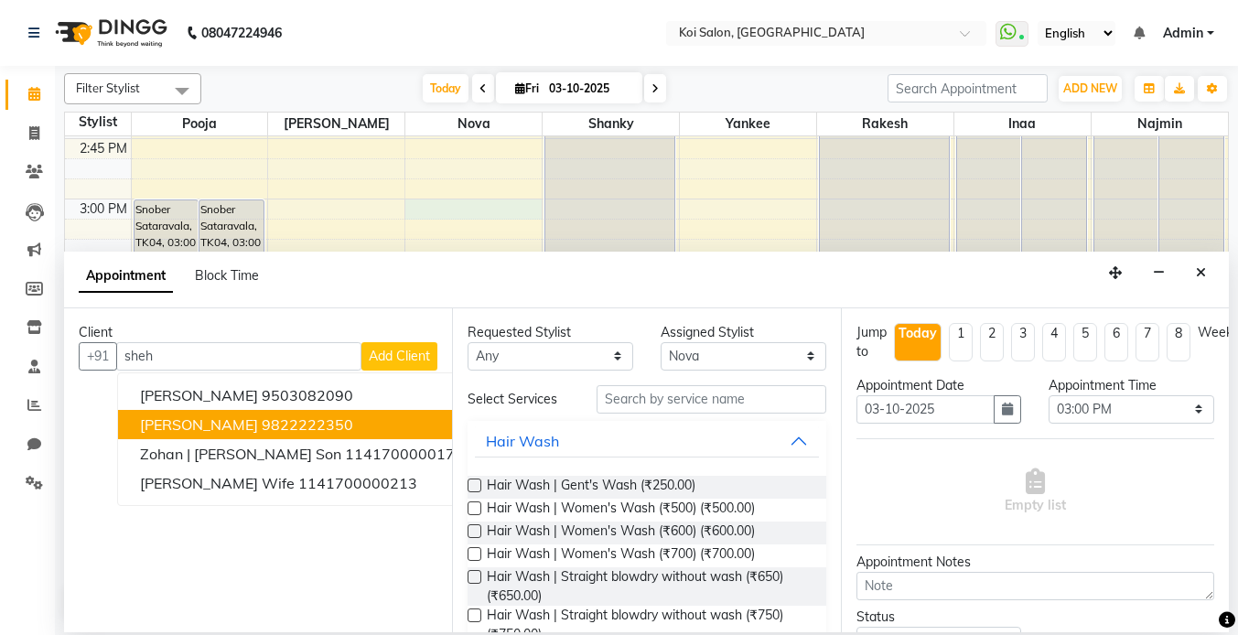
click at [283, 426] on ngb-highlight "9822222350" at bounding box center [308, 424] width 92 height 18
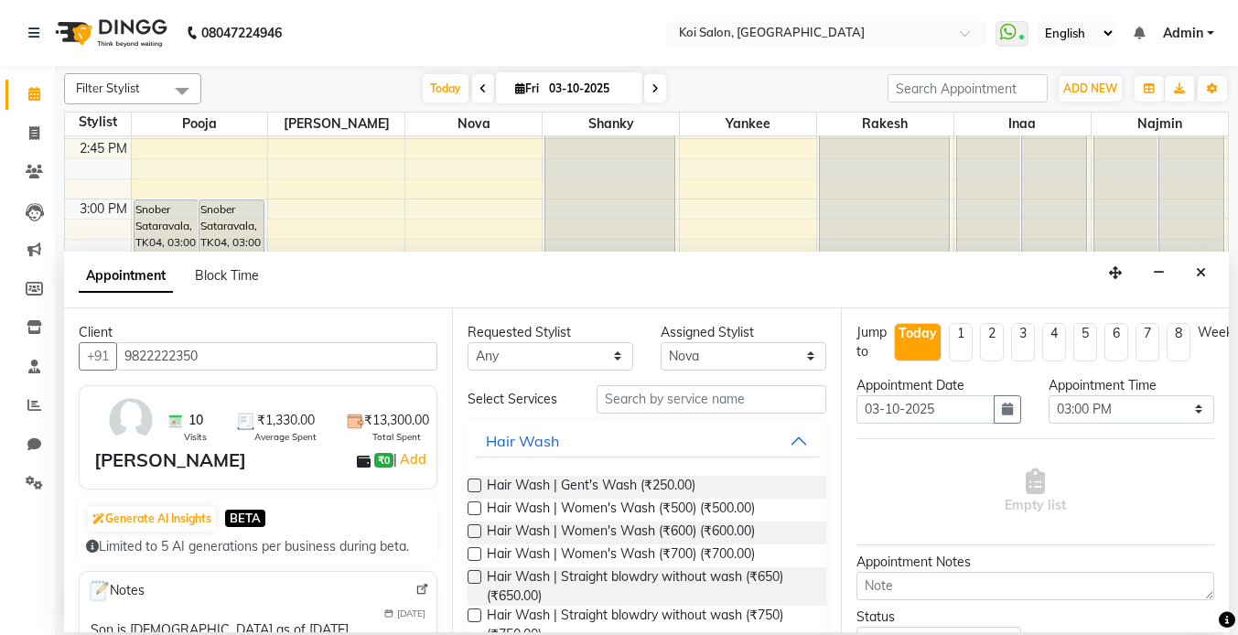
type input "9822222350"
click at [692, 367] on select "Select [PERSON_NAME] Nova Pooja [PERSON_NAME]" at bounding box center [744, 356] width 166 height 28
select select "23241"
click at [661, 342] on select "Select [PERSON_NAME] Nova Pooja [PERSON_NAME]" at bounding box center [744, 356] width 166 height 28
click at [637, 401] on input "text" at bounding box center [712, 399] width 230 height 28
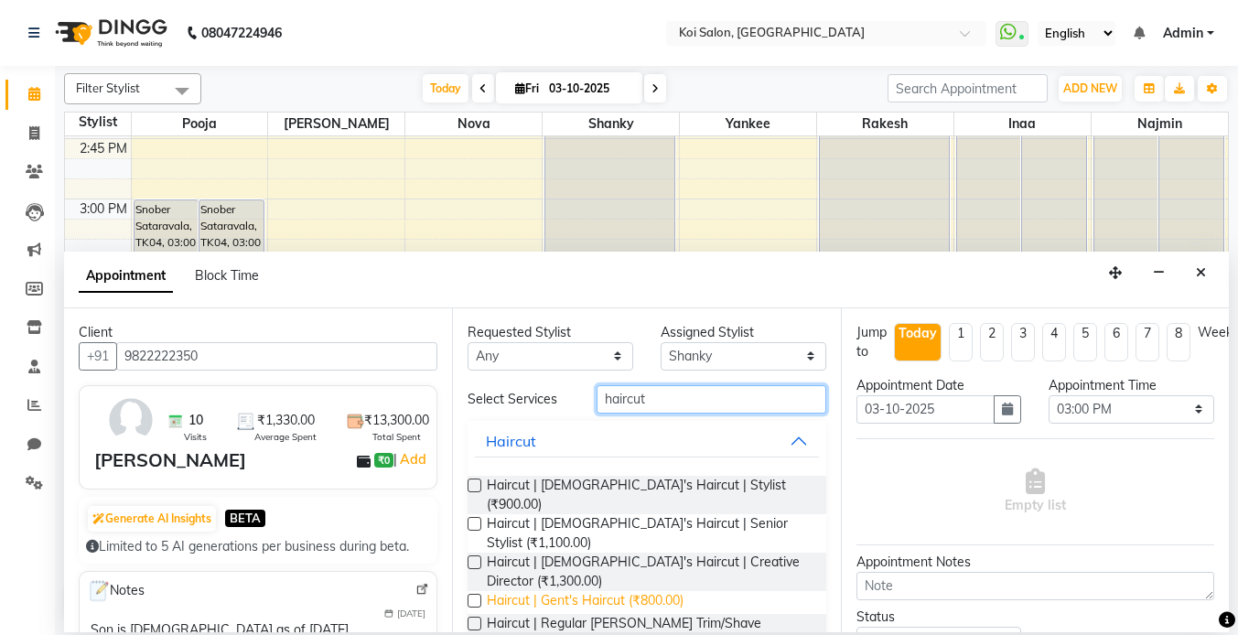
type input "haircut"
click at [630, 591] on span "Haircut | Gent's Haircut (₹800.00)" at bounding box center [585, 602] width 197 height 23
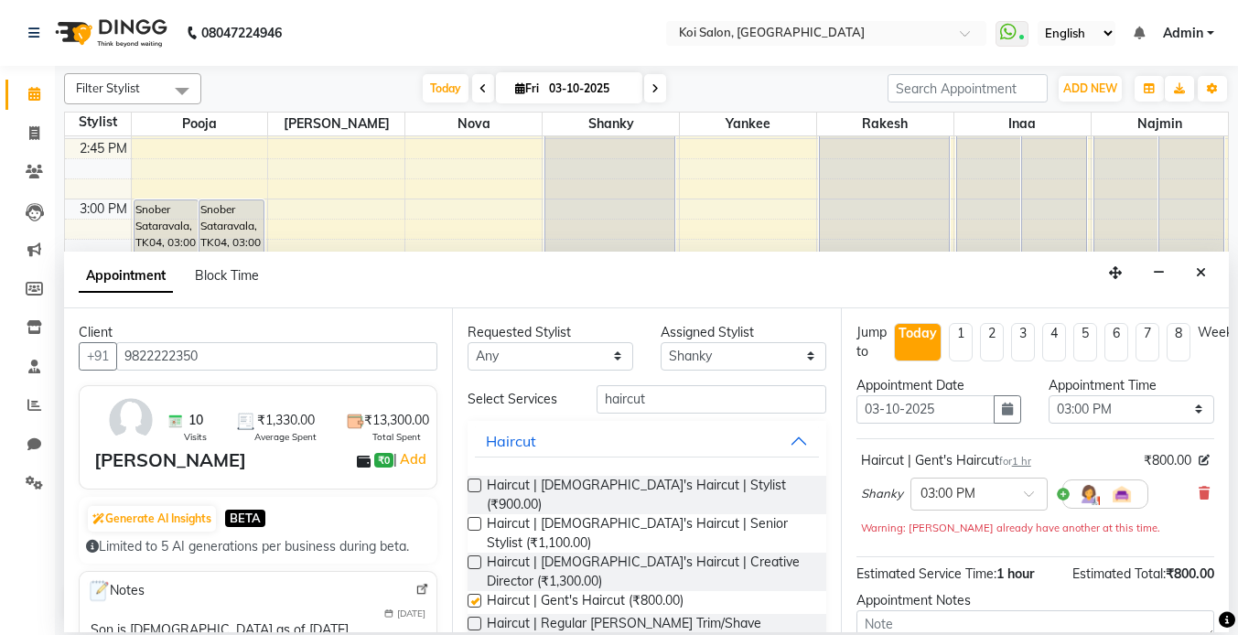
checkbox input "false"
click at [648, 404] on input "haircut" at bounding box center [712, 399] width 230 height 28
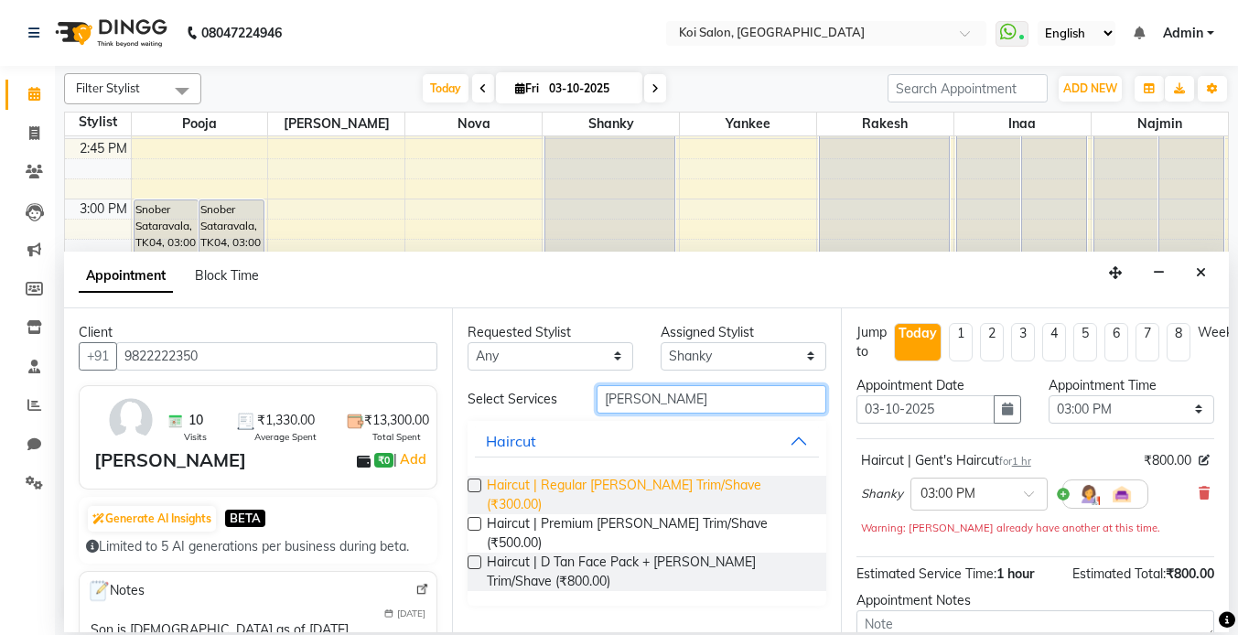
type input "[PERSON_NAME]"
click at [667, 490] on span "Haircut | Regular [PERSON_NAME] Trim/Shave (₹300.00)" at bounding box center [649, 495] width 324 height 38
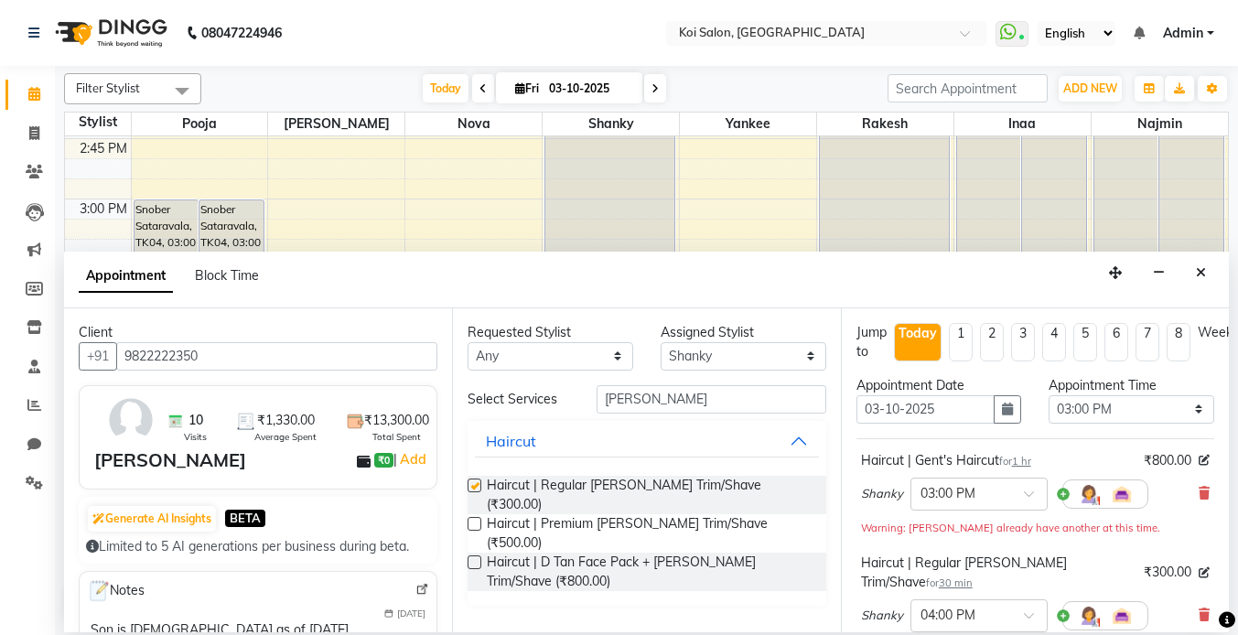
checkbox input "false"
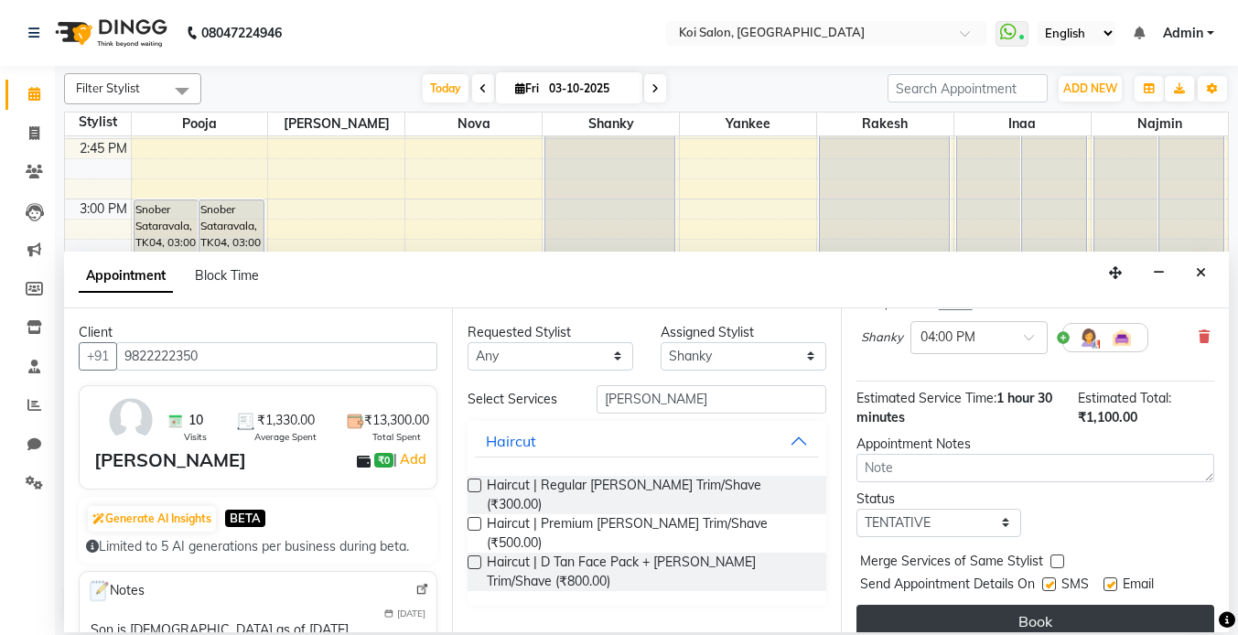
click at [1004, 605] on button "Book" at bounding box center [1036, 621] width 358 height 33
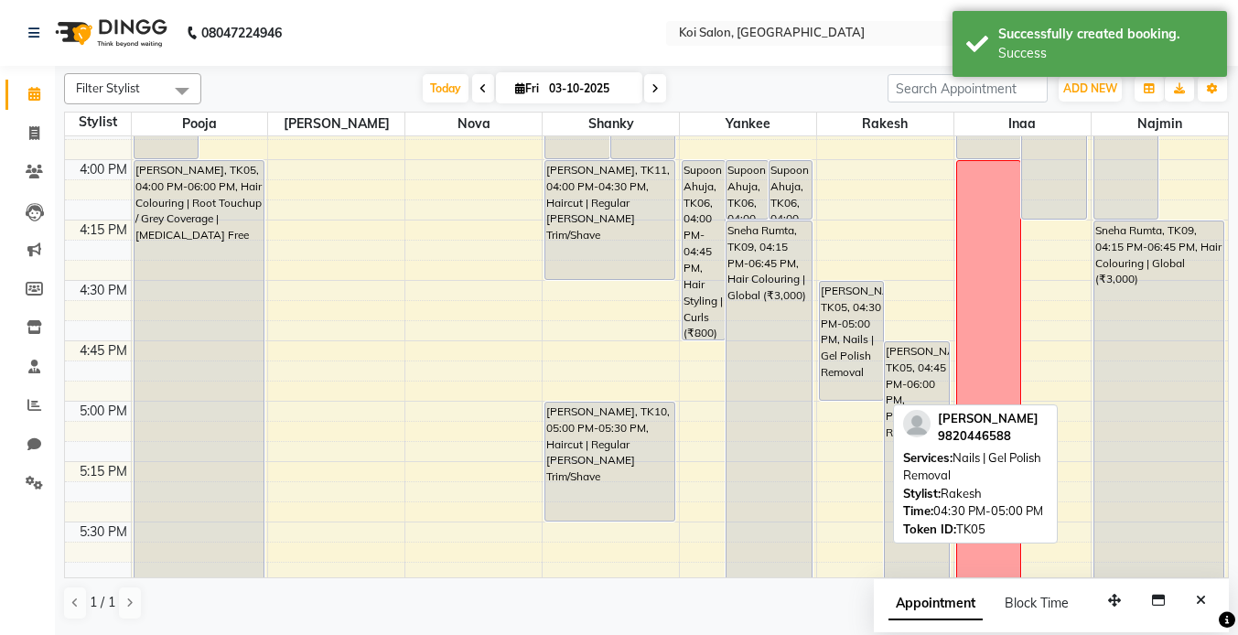
scroll to position [1918, 0]
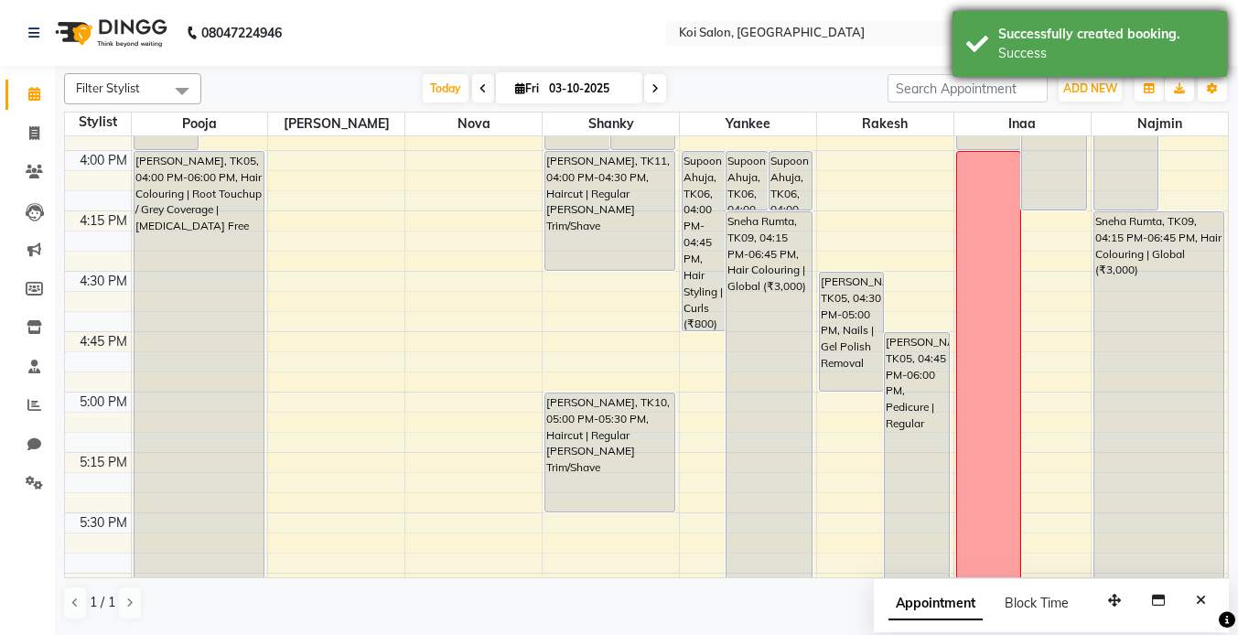
click at [1070, 44] on div "Success" at bounding box center [1105, 53] width 215 height 19
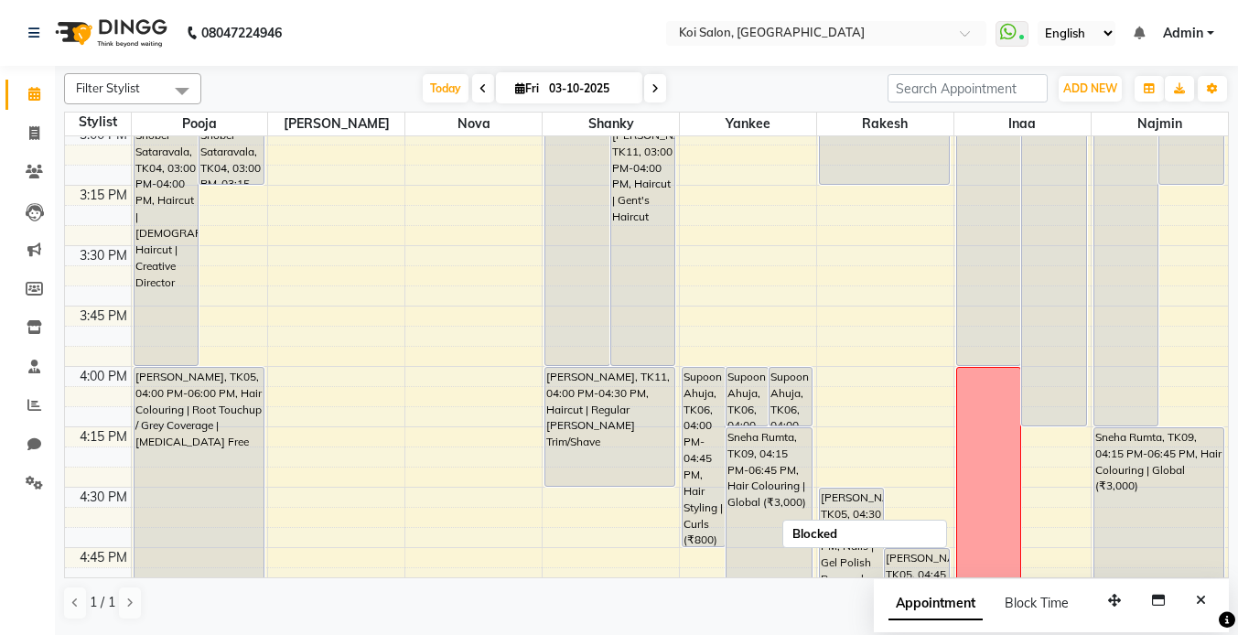
scroll to position [1699, 0]
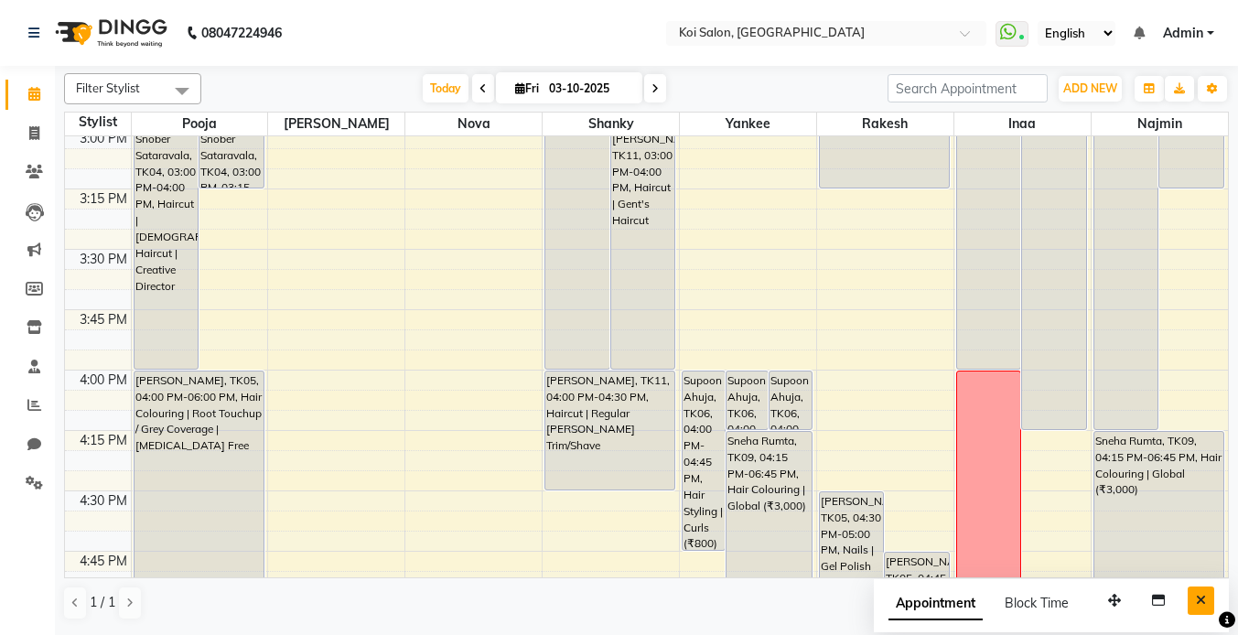
click at [1200, 602] on icon "Close" at bounding box center [1201, 600] width 10 height 13
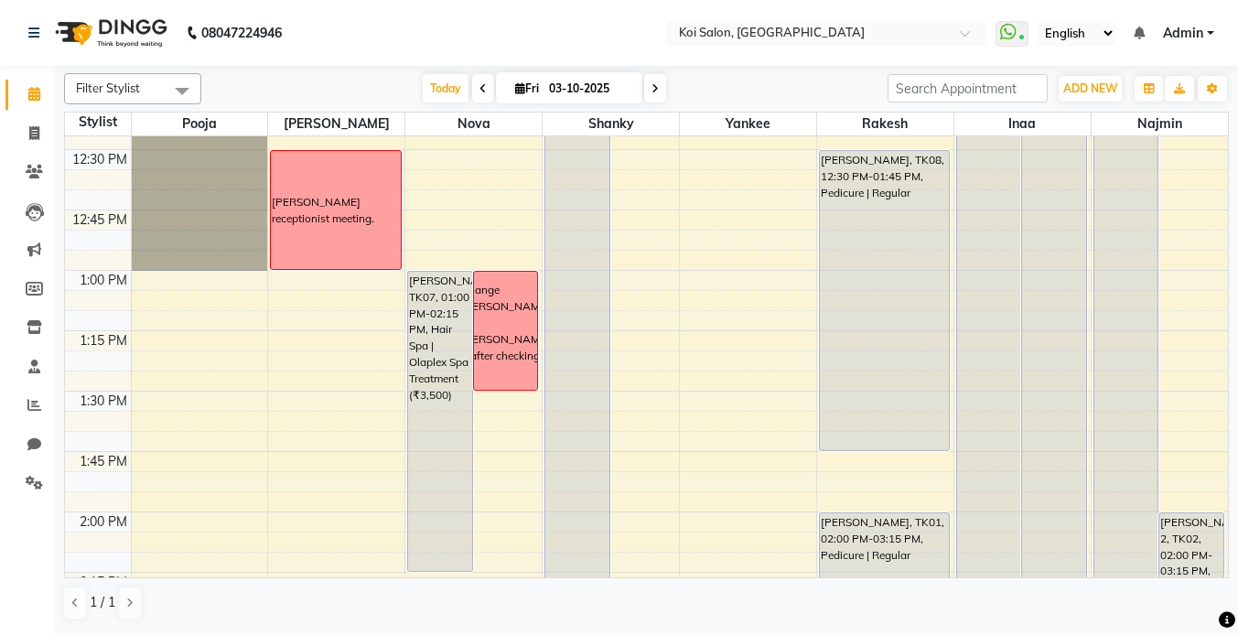
scroll to position [859, 0]
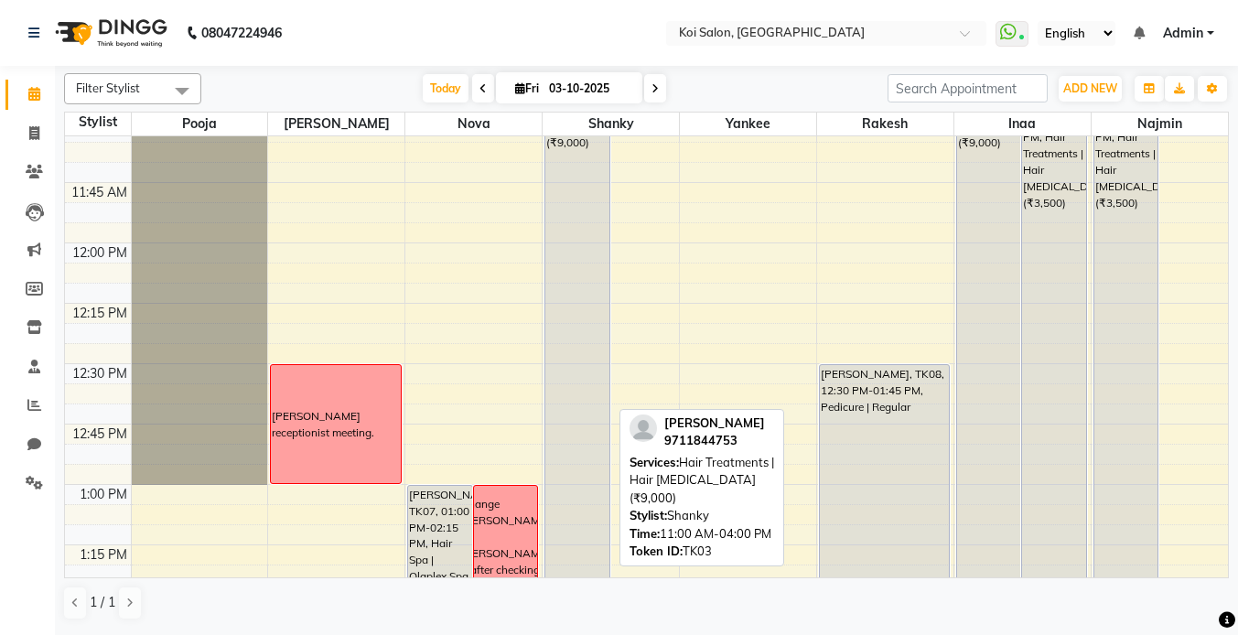
click at [573, 221] on div "Amrita [PERSON_NAME], TK03, 11:00 AM-04:00 PM, Hair Treatments | Hair [MEDICAL_…" at bounding box center [577, 605] width 64 height 1205
select select "7"
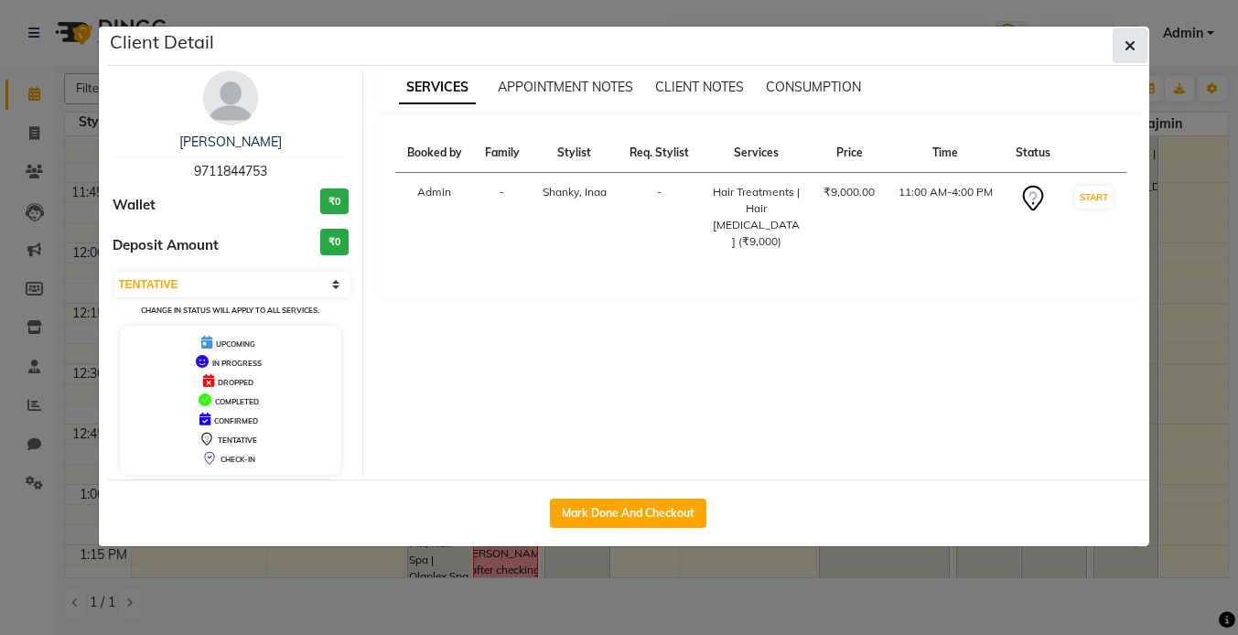
click at [1129, 49] on icon "button" at bounding box center [1130, 45] width 11 height 15
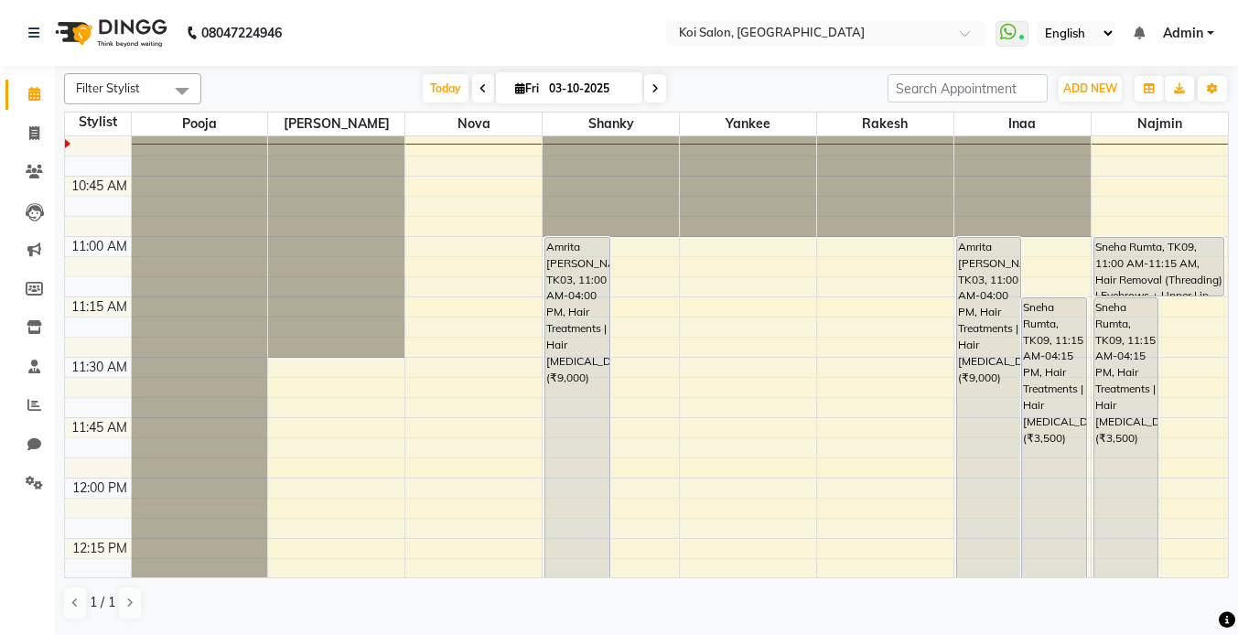
scroll to position [513, 0]
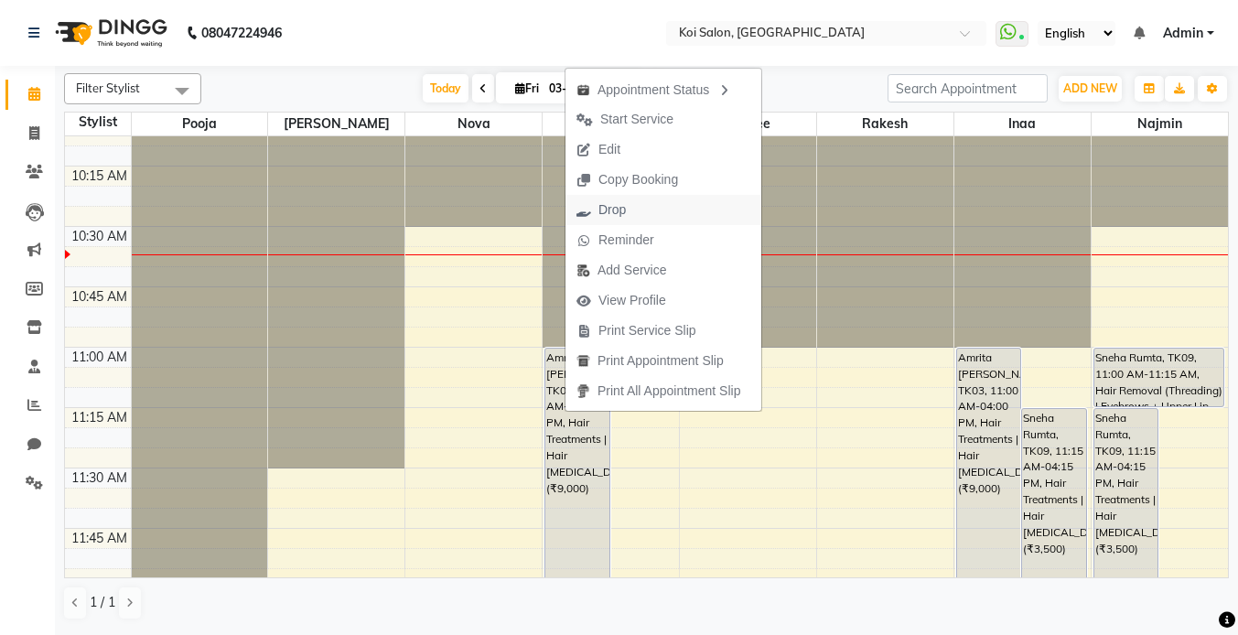
click at [616, 215] on span "Drop" at bounding box center [612, 209] width 27 height 19
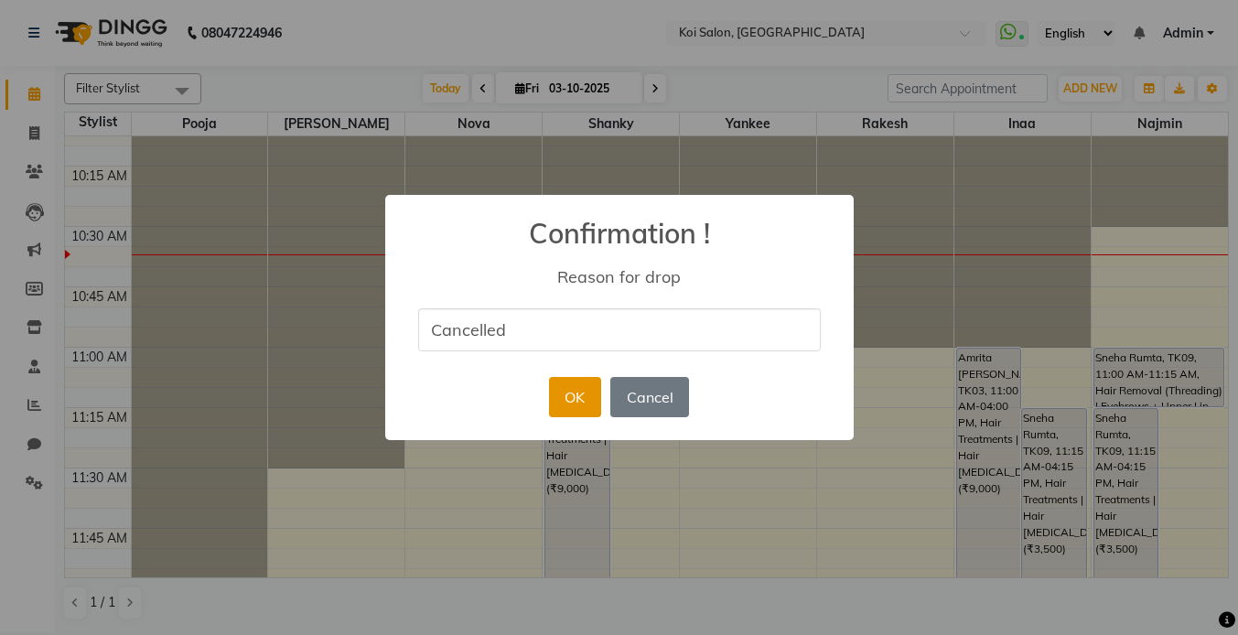
type input "Cancelled"
click at [577, 396] on button "OK" at bounding box center [575, 397] width 52 height 40
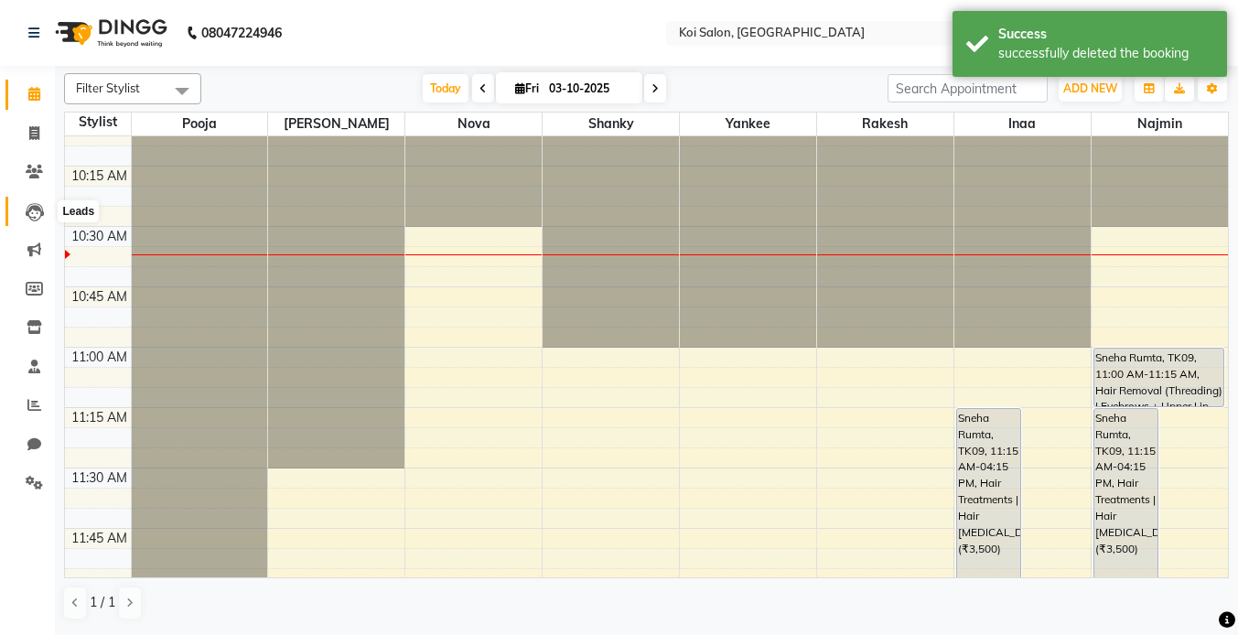
click at [40, 214] on icon at bounding box center [35, 212] width 18 height 18
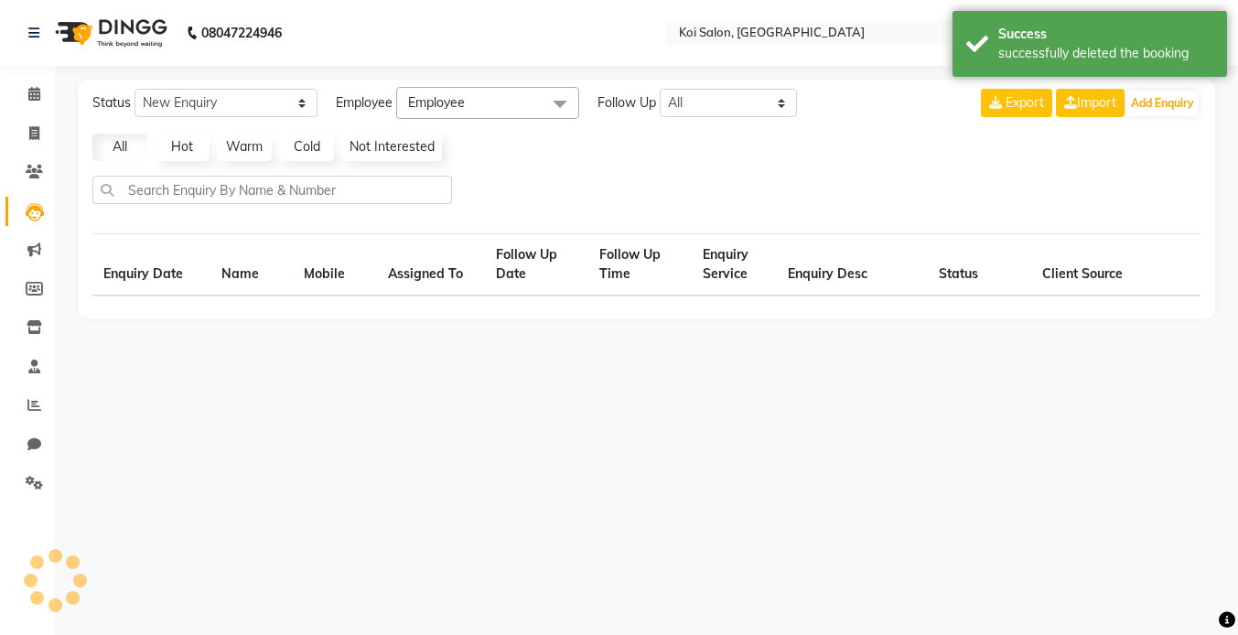
select select "10"
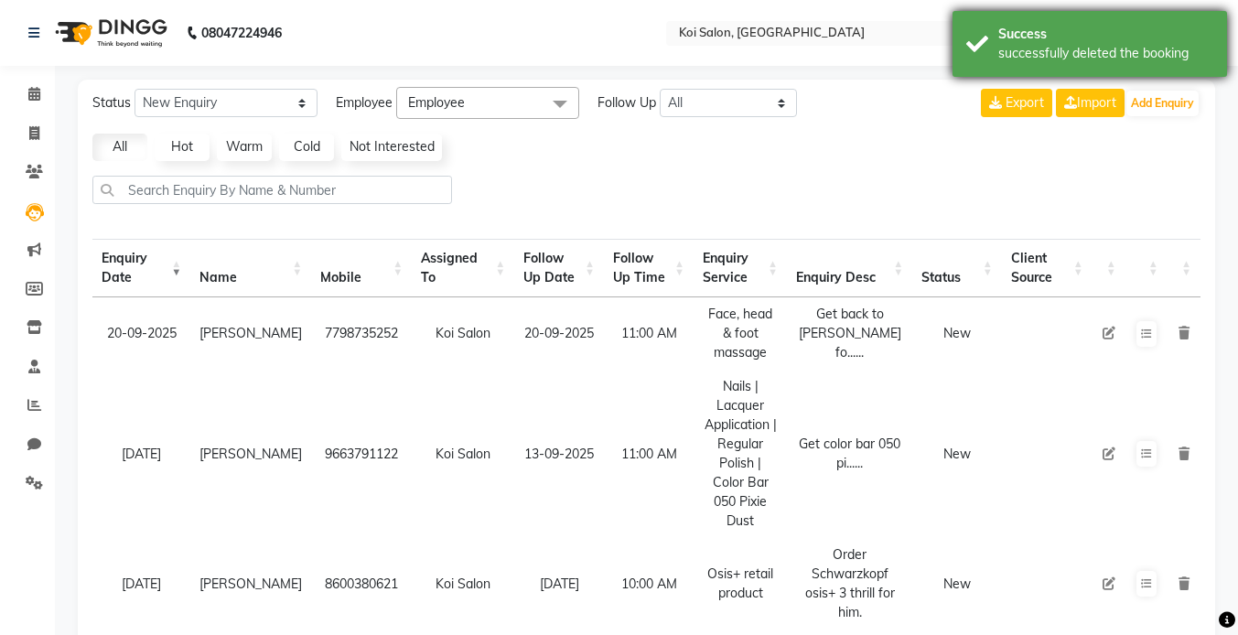
click at [1060, 38] on div "Success" at bounding box center [1105, 34] width 215 height 19
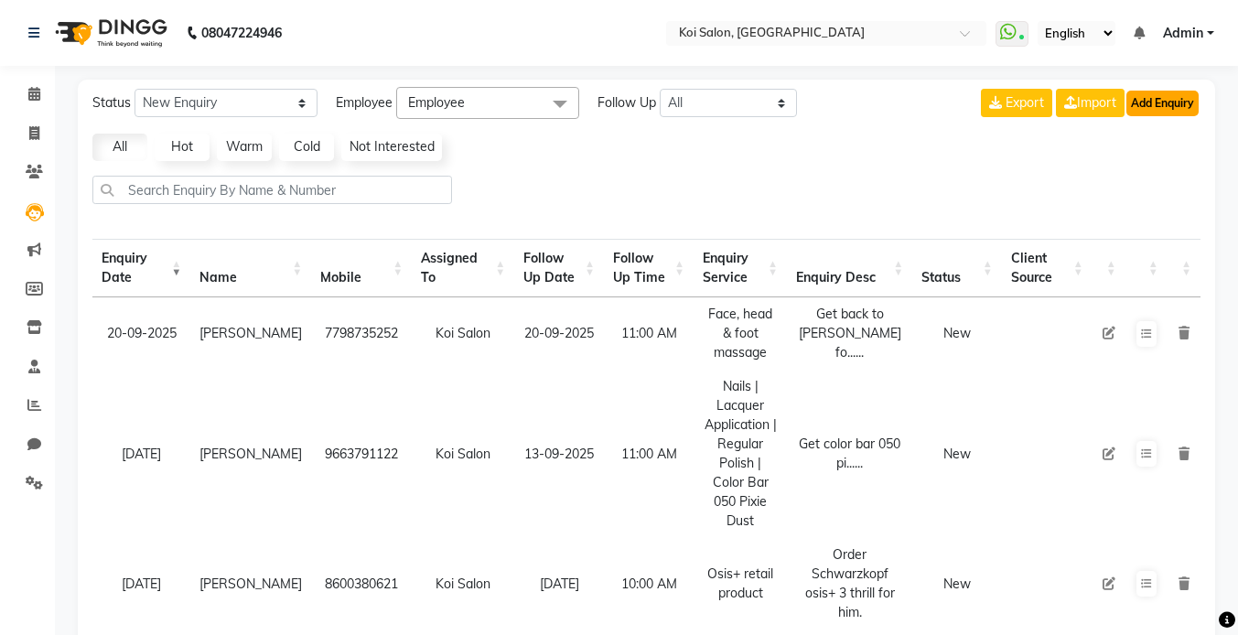
click at [1181, 110] on button "Add Enquiry" at bounding box center [1163, 104] width 72 height 26
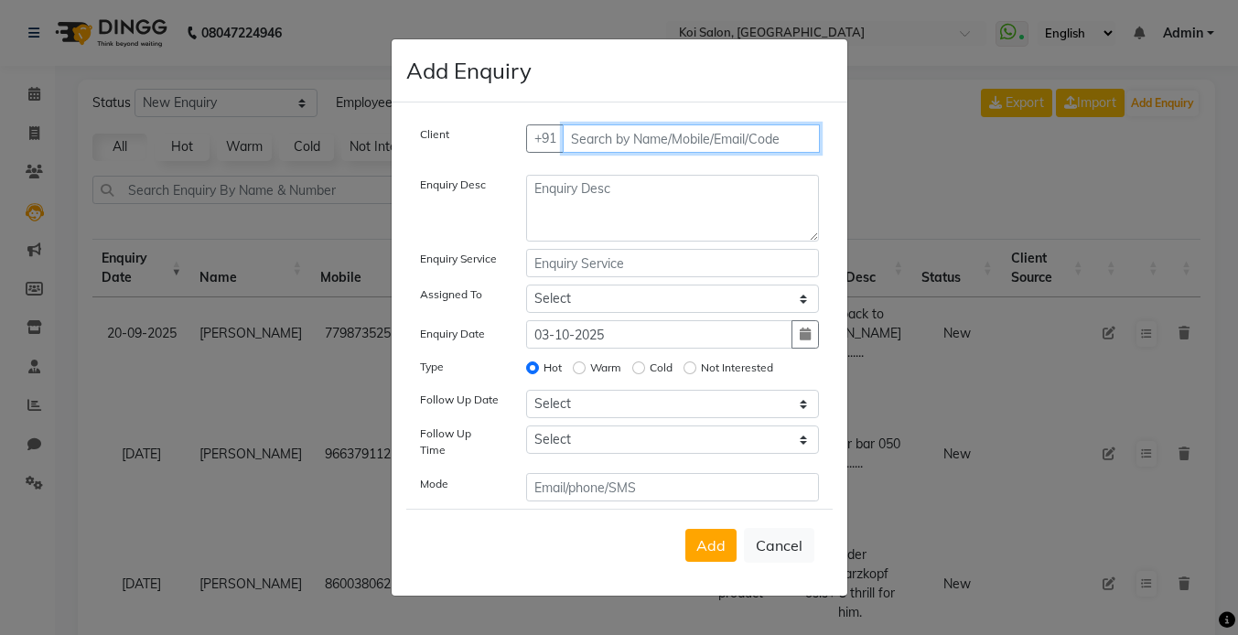
click at [672, 142] on input "text" at bounding box center [691, 138] width 257 height 28
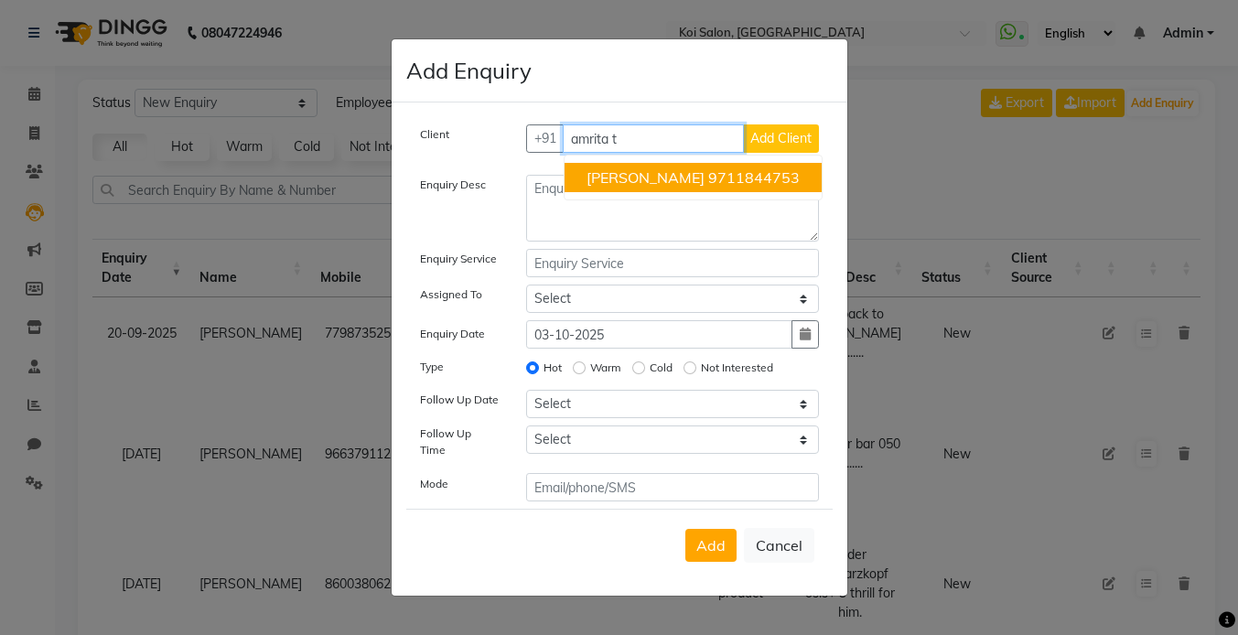
click at [666, 186] on span "[PERSON_NAME]" at bounding box center [646, 177] width 118 height 18
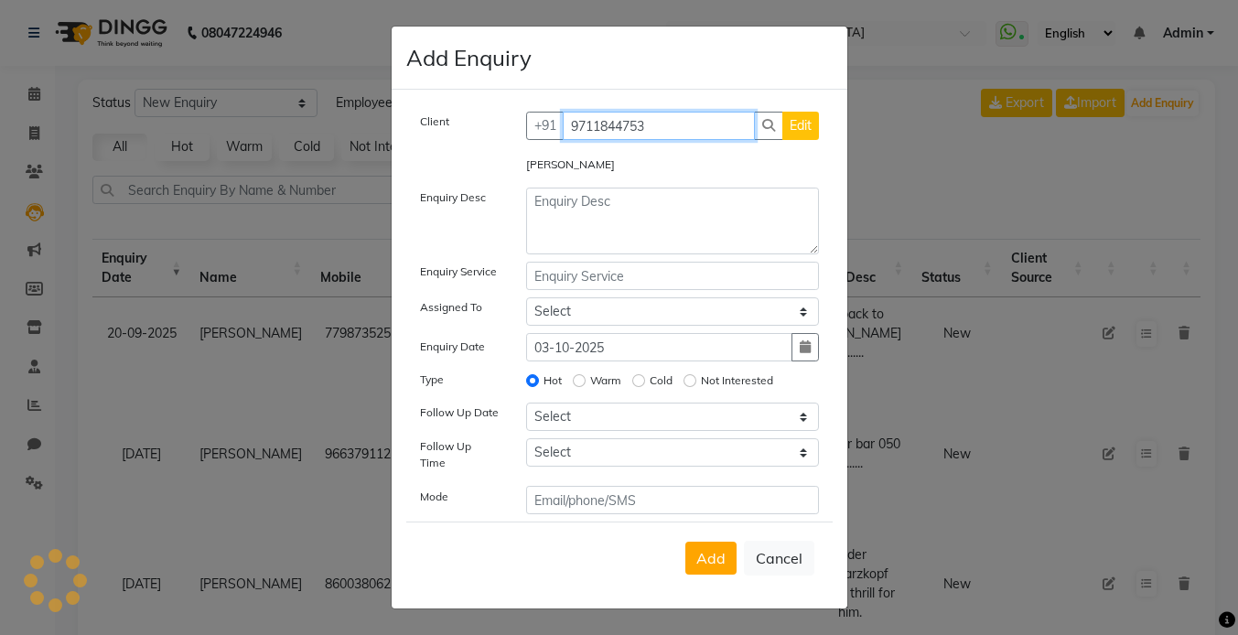
type input "9711844753"
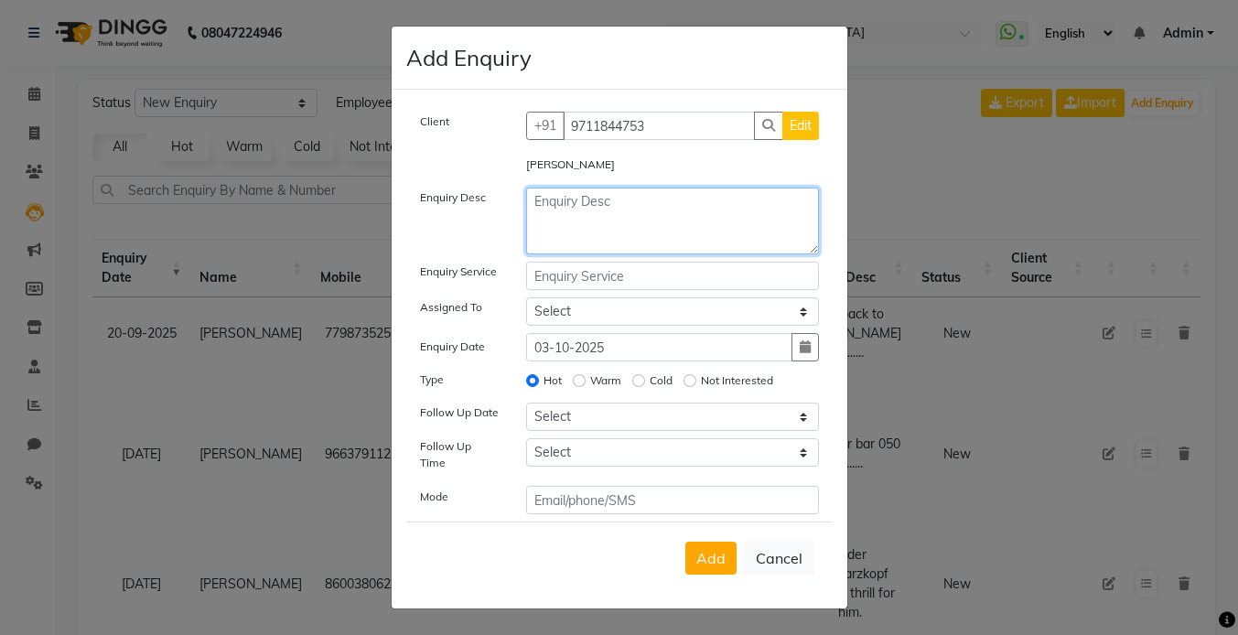
click at [587, 232] on textarea at bounding box center [672, 221] width 293 height 67
click at [610, 231] on textarea at bounding box center [672, 221] width 293 height 67
type textarea "Cancelled [MEDICAL_DATA]."
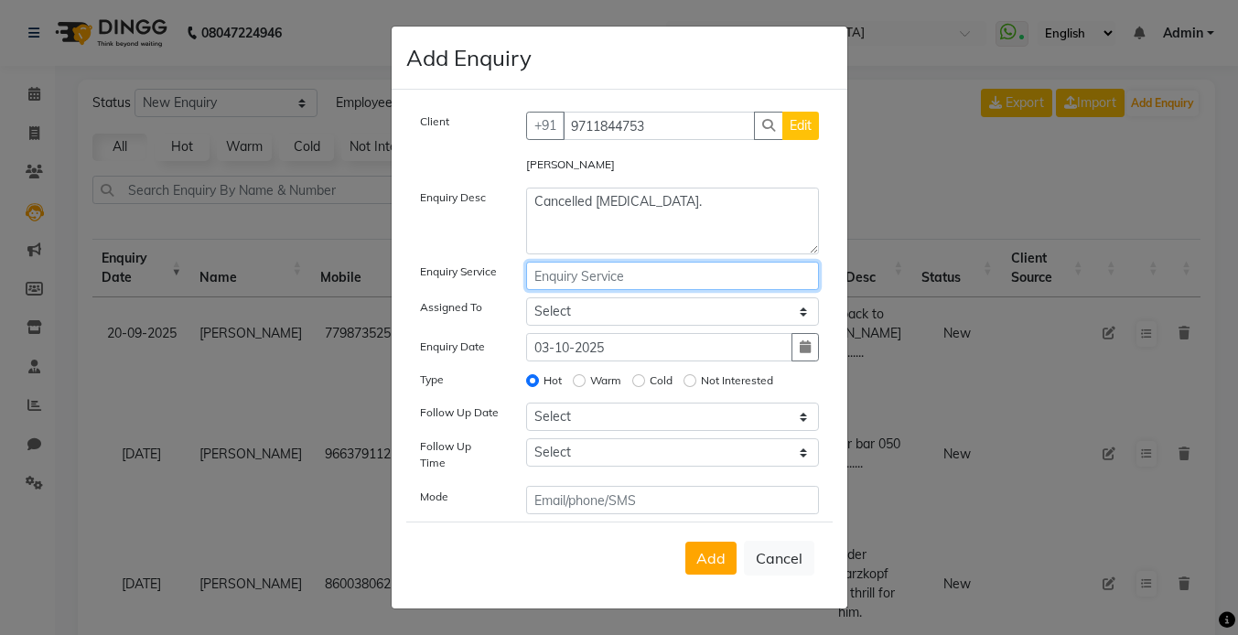
click at [610, 288] on input "text" at bounding box center [672, 276] width 293 height 28
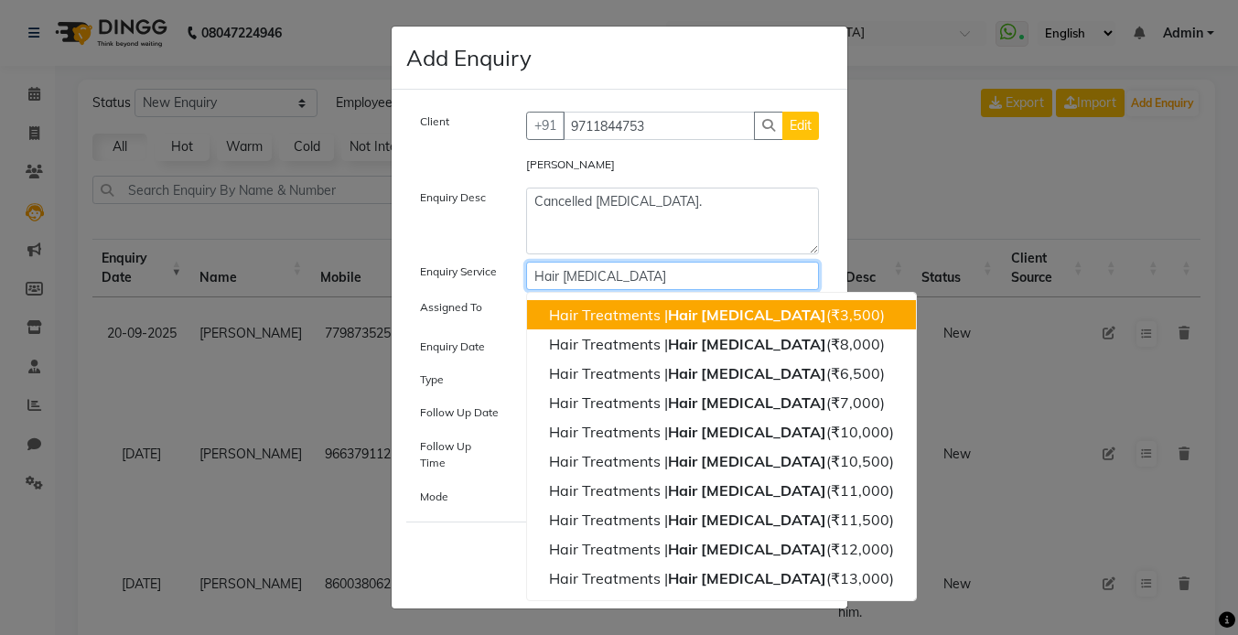
type input "Hair [MEDICAL_DATA]"
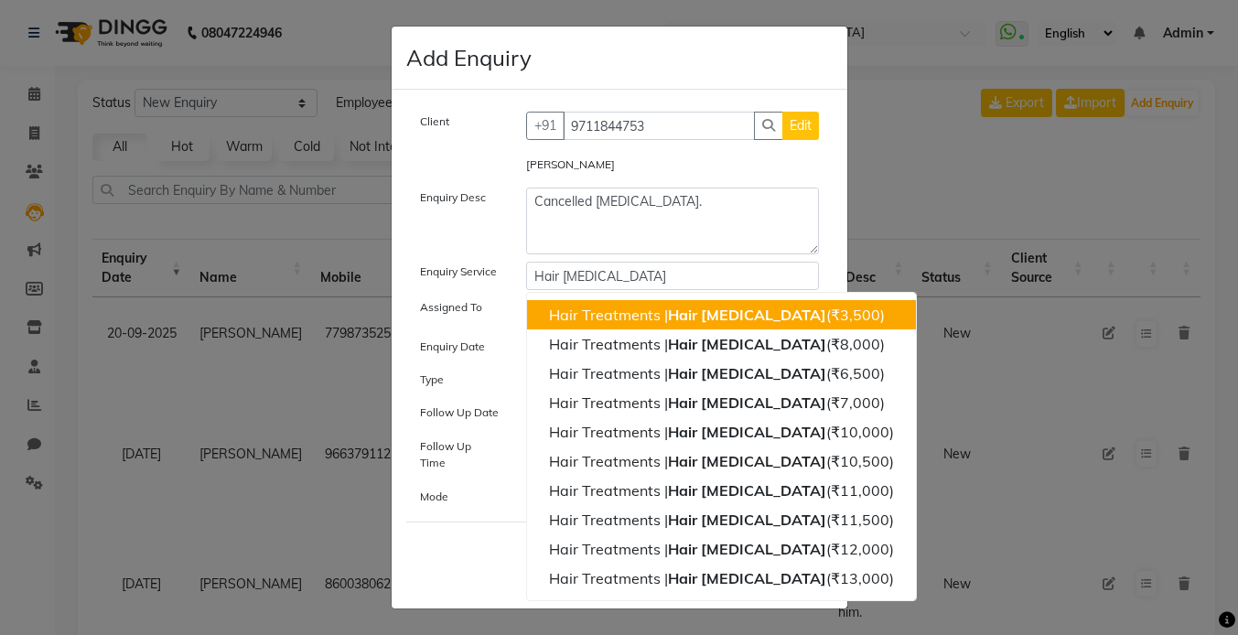
click at [438, 265] on div "Client [PHONE_NUMBER] Edit Amrita [PERSON_NAME] Enquiry Desc Cancelled [MEDICAL…" at bounding box center [619, 313] width 426 height 403
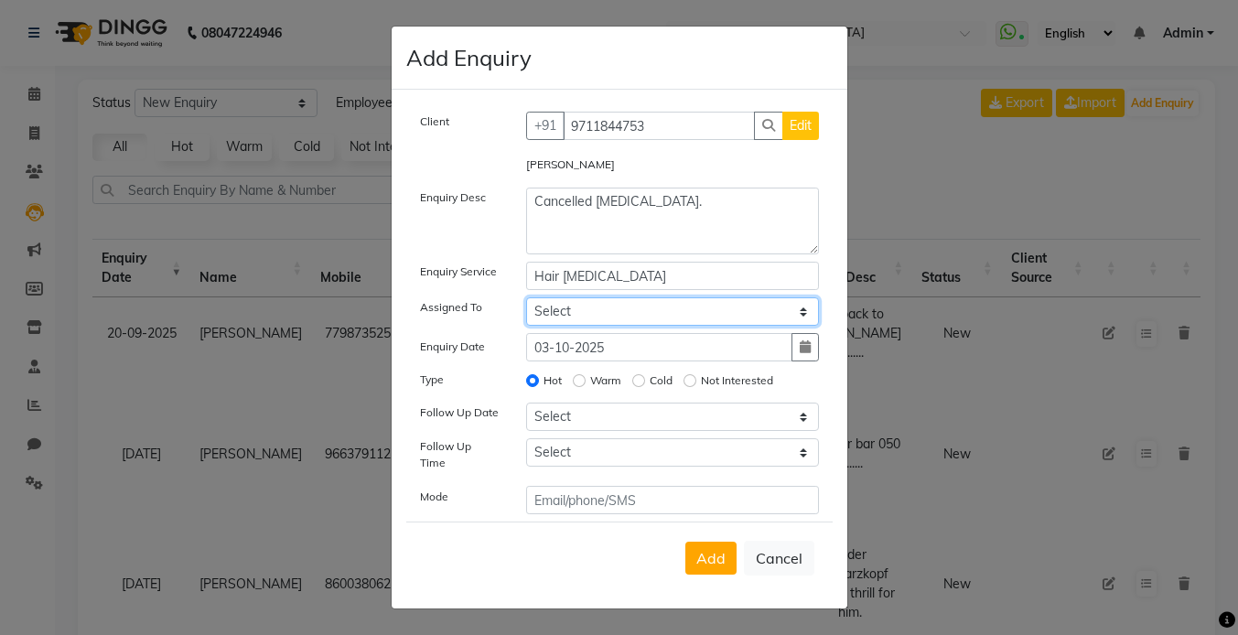
click at [629, 318] on select "Select [PERSON_NAME] | Housekeeping [PERSON_NAME] Inaa [PERSON_NAME] | Electric…" at bounding box center [672, 311] width 293 height 28
click at [632, 318] on select "Select [PERSON_NAME] | Housekeeping [PERSON_NAME] Inaa [PERSON_NAME] | Electric…" at bounding box center [672, 311] width 293 height 28
select select "17080"
click at [526, 303] on select "Select [PERSON_NAME] | Housekeeping [PERSON_NAME] Inaa [PERSON_NAME] | Electric…" at bounding box center [672, 311] width 293 height 28
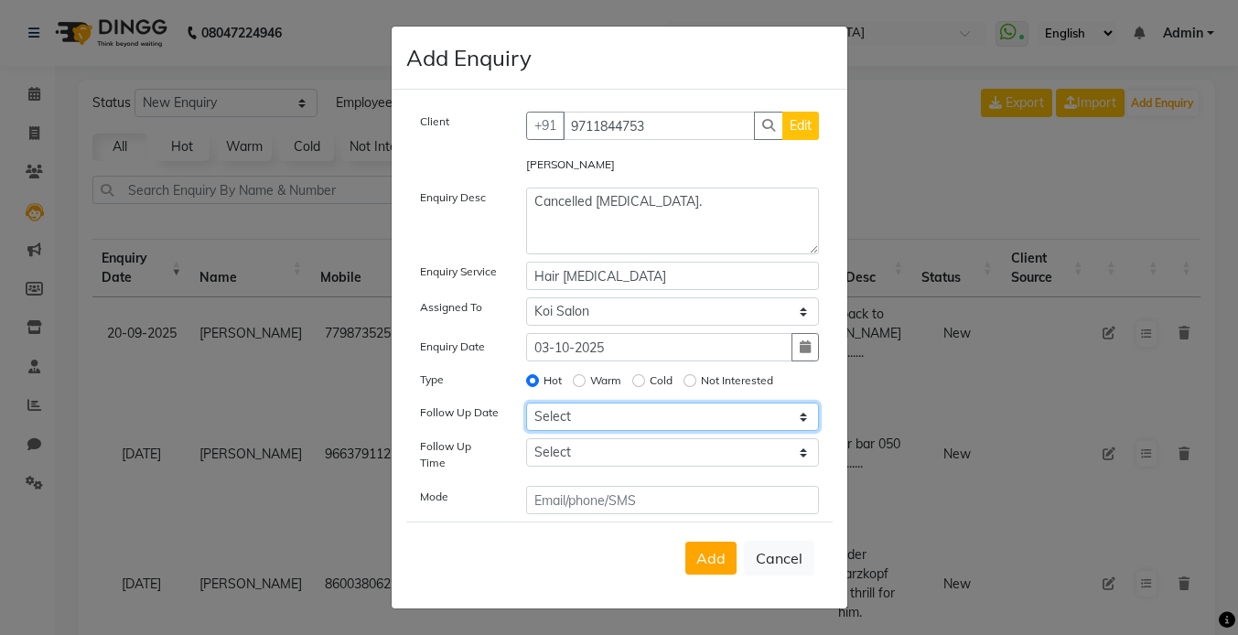
click at [589, 426] on select "Select [DATE] [DATE] [DATE] ([DATE]) [DATE] ([DATE]) [DATE] ([DATE]) [DATE] ([D…" at bounding box center [672, 417] width 293 height 28
select select "[DATE]"
click at [526, 408] on select "Select [DATE] [DATE] [DATE] ([DATE]) [DATE] ([DATE]) [DATE] ([DATE]) [DATE] ([D…" at bounding box center [672, 417] width 293 height 28
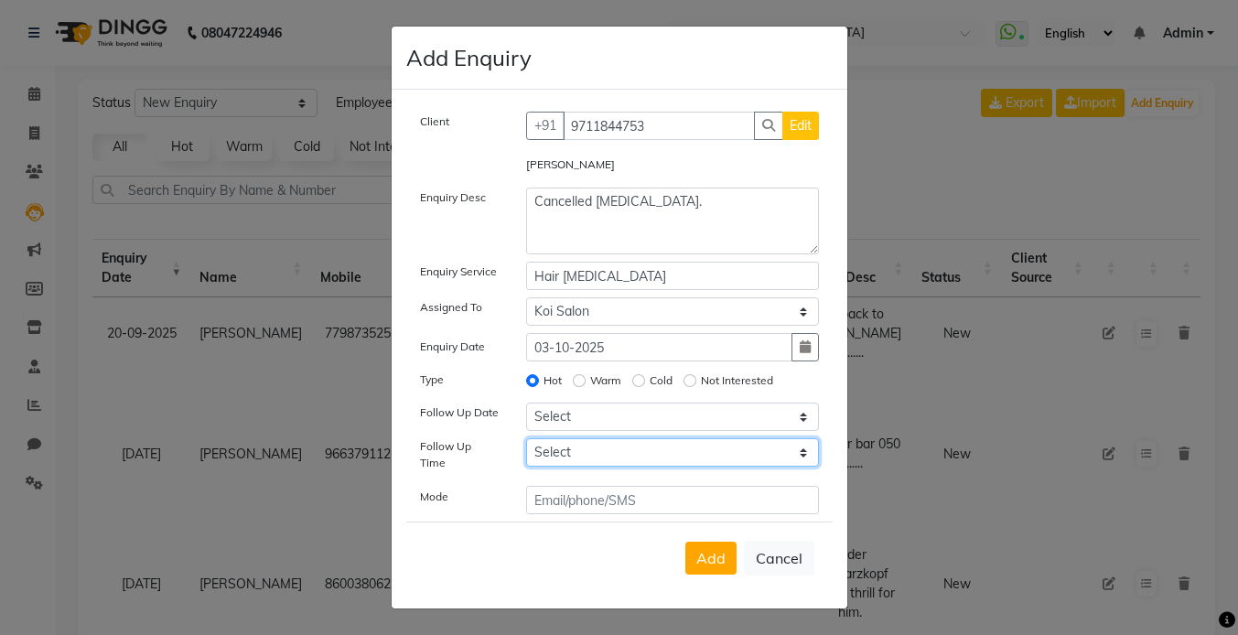
click at [601, 464] on select "Select 07:00 AM 07:15 AM 07:30 AM 07:45 AM 08:00 AM 08:15 AM 08:30 AM 08:45 AM …" at bounding box center [672, 452] width 293 height 28
select select "600"
click at [526, 444] on select "Select 07:00 AM 07:15 AM 07:30 AM 07:45 AM 08:00 AM 08:15 AM 08:30 AM 08:45 AM …" at bounding box center [672, 452] width 293 height 28
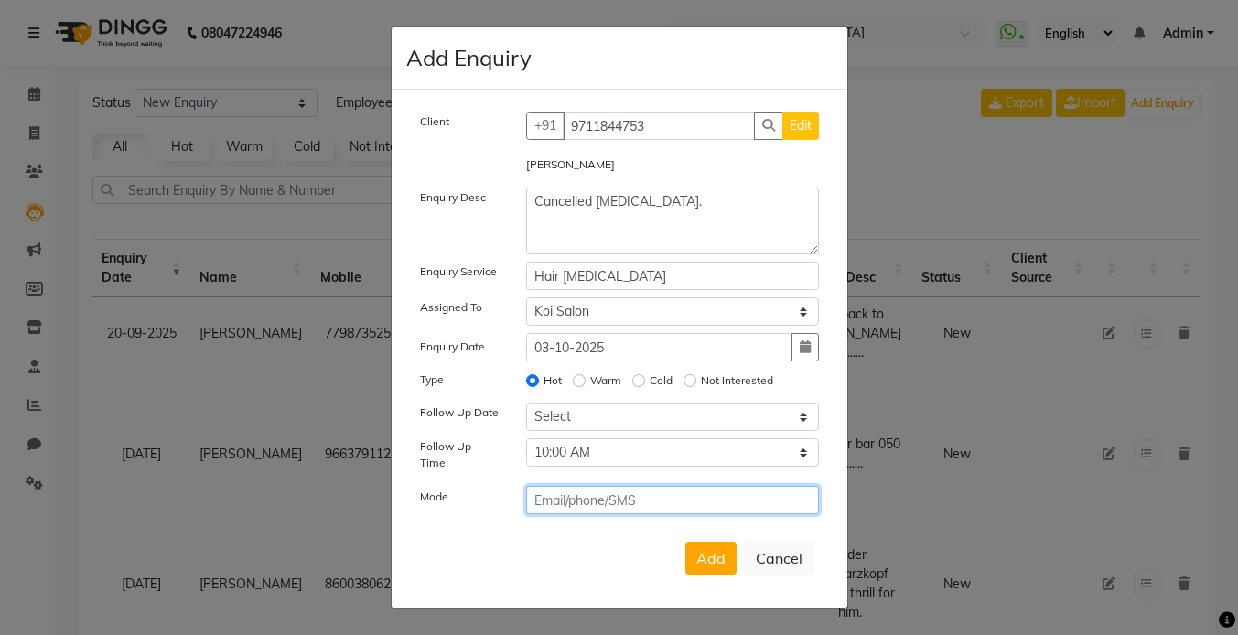
click at [599, 504] on input "text" at bounding box center [672, 500] width 293 height 28
type input "W"
type input "C"
type input "WhatsApp"
click at [725, 551] on span "Add" at bounding box center [710, 558] width 29 height 18
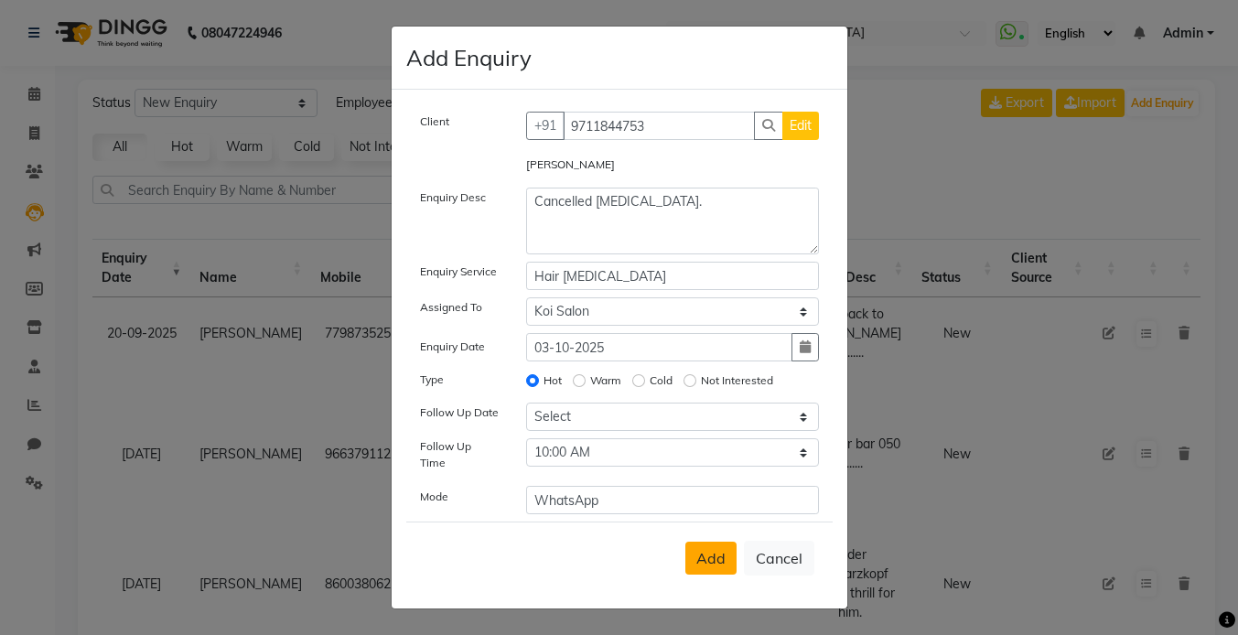
select select
radio input "false"
select select
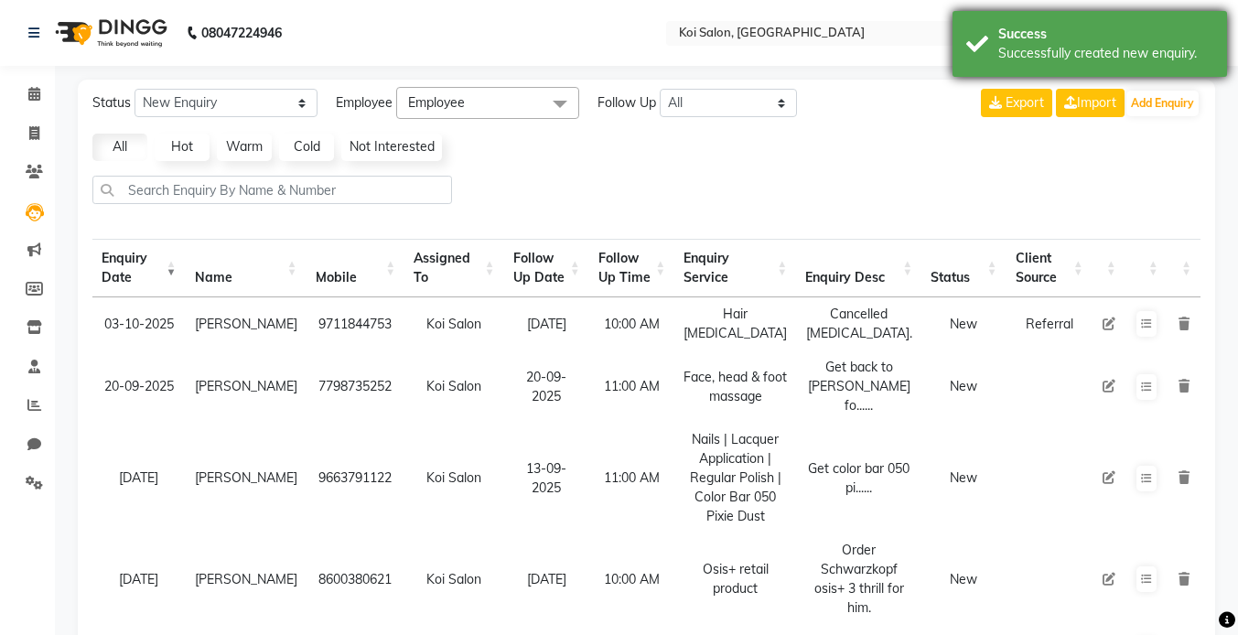
click at [1020, 60] on div "Successfully created new enquiry." at bounding box center [1105, 53] width 215 height 19
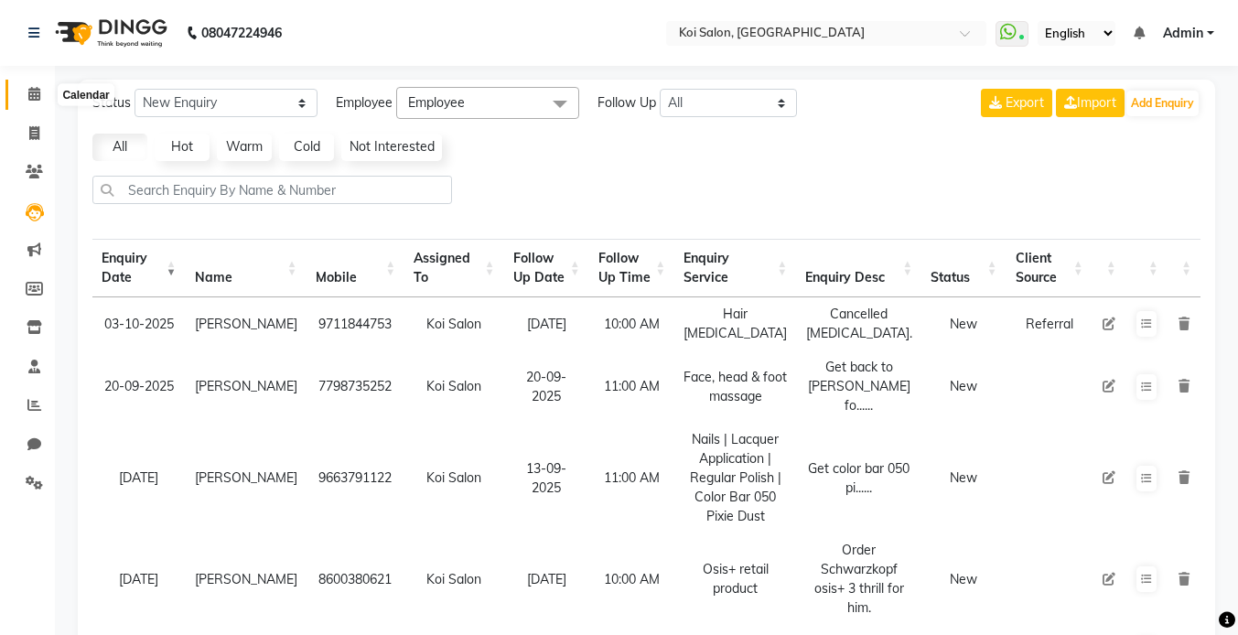
click at [37, 93] on icon at bounding box center [34, 94] width 12 height 14
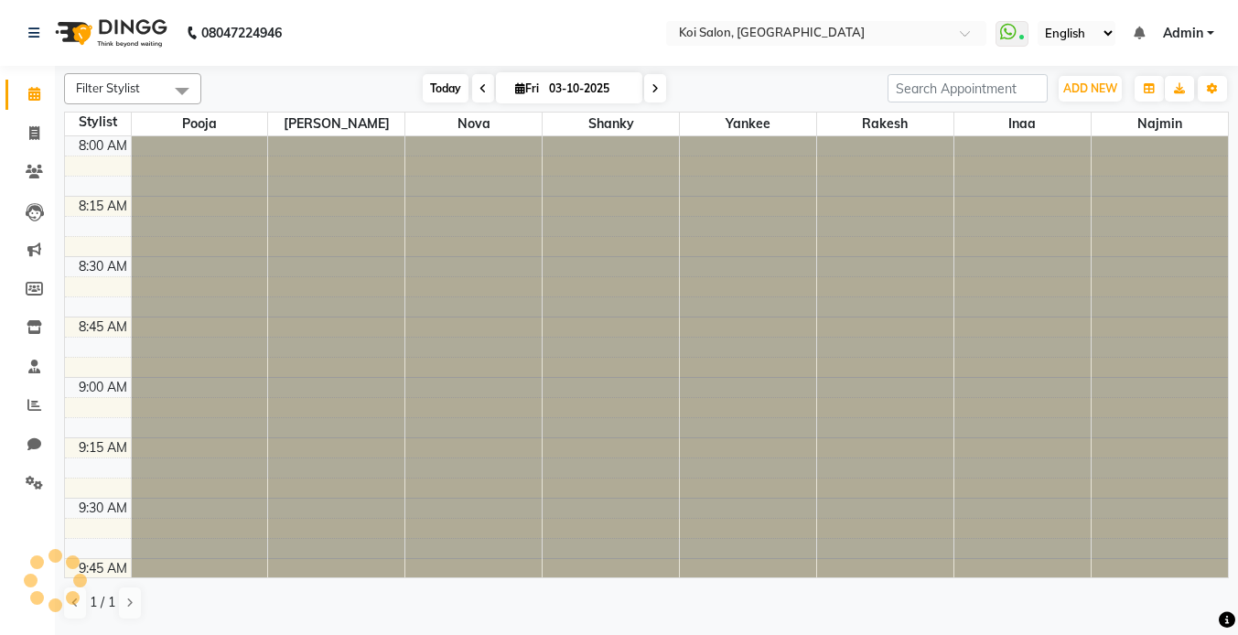
click at [447, 95] on span "Today" at bounding box center [446, 88] width 46 height 28
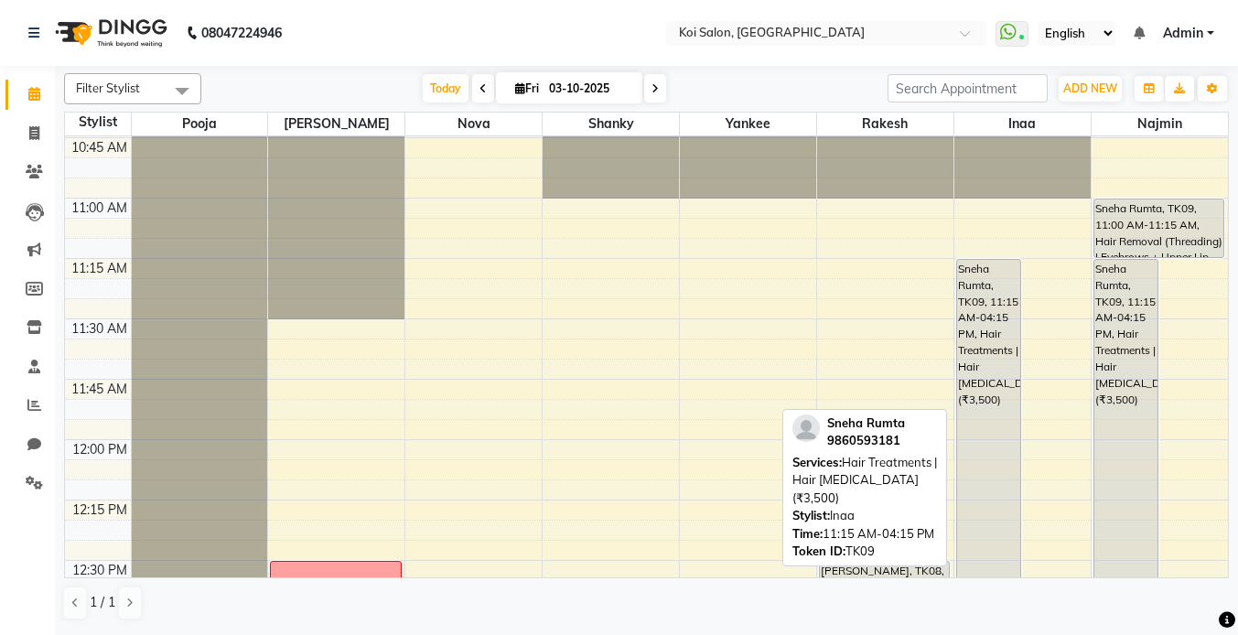
scroll to position [648, 0]
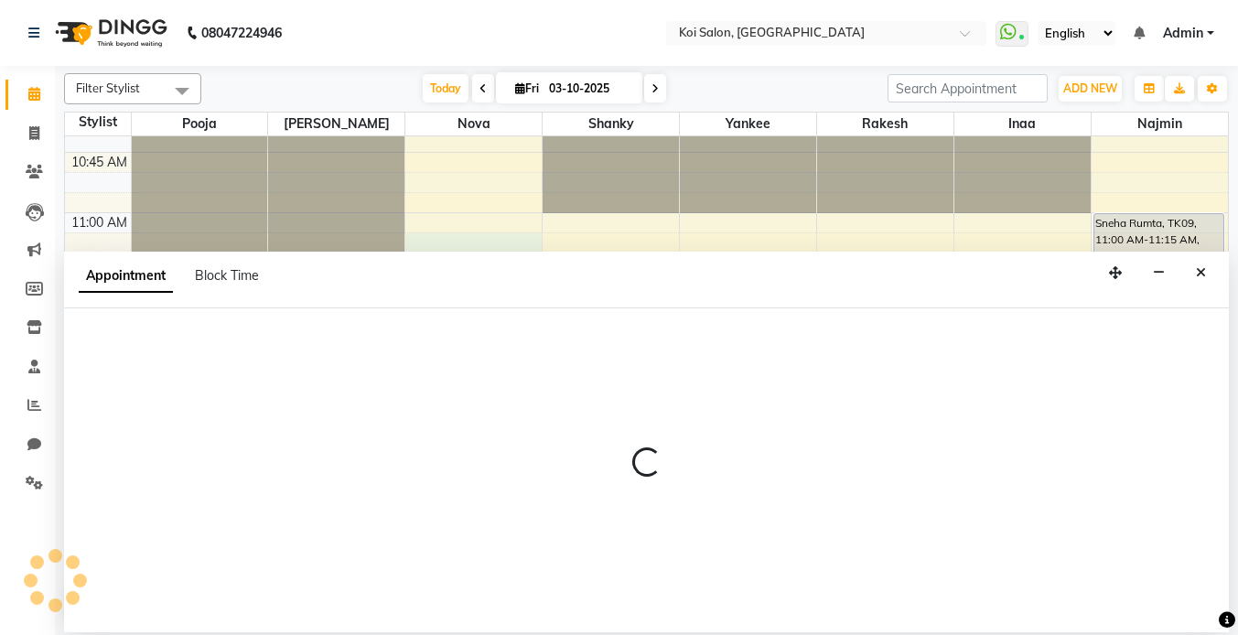
select select "16518"
select select "tentative"
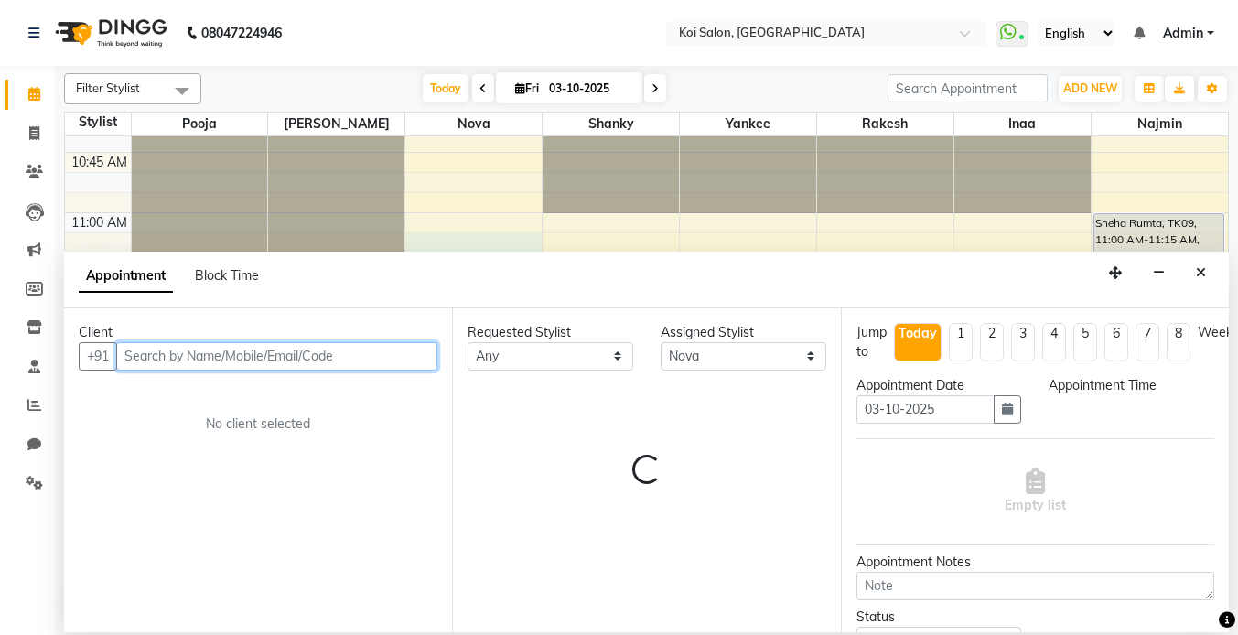
select select "660"
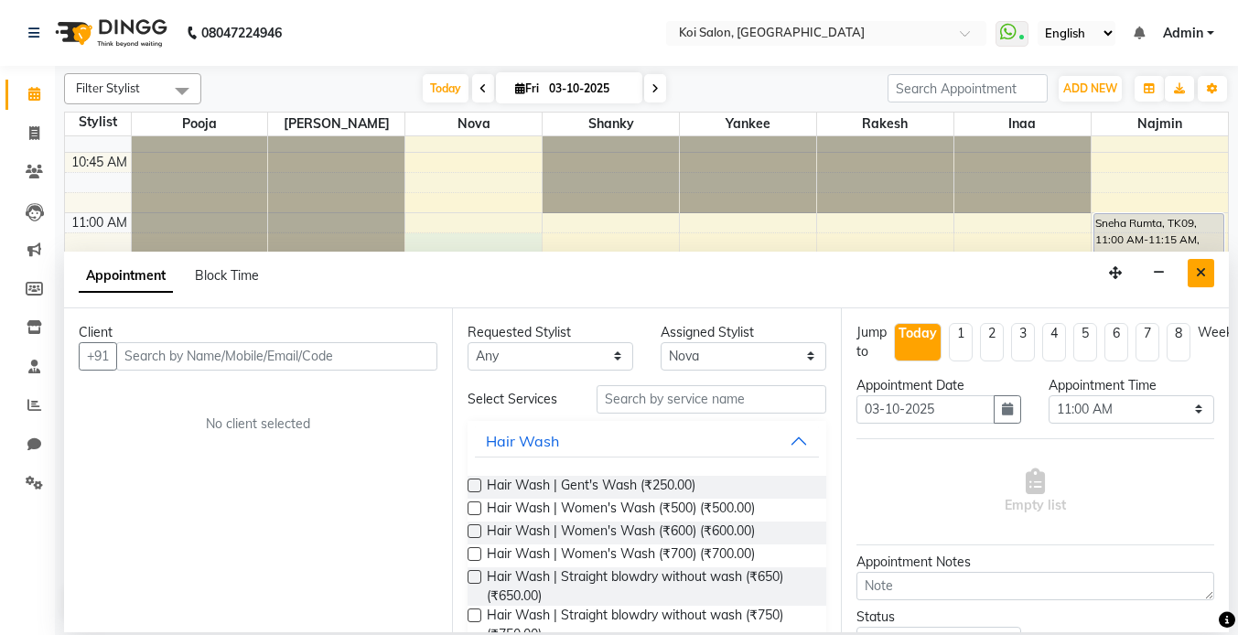
click at [1205, 279] on button "Close" at bounding box center [1201, 273] width 27 height 28
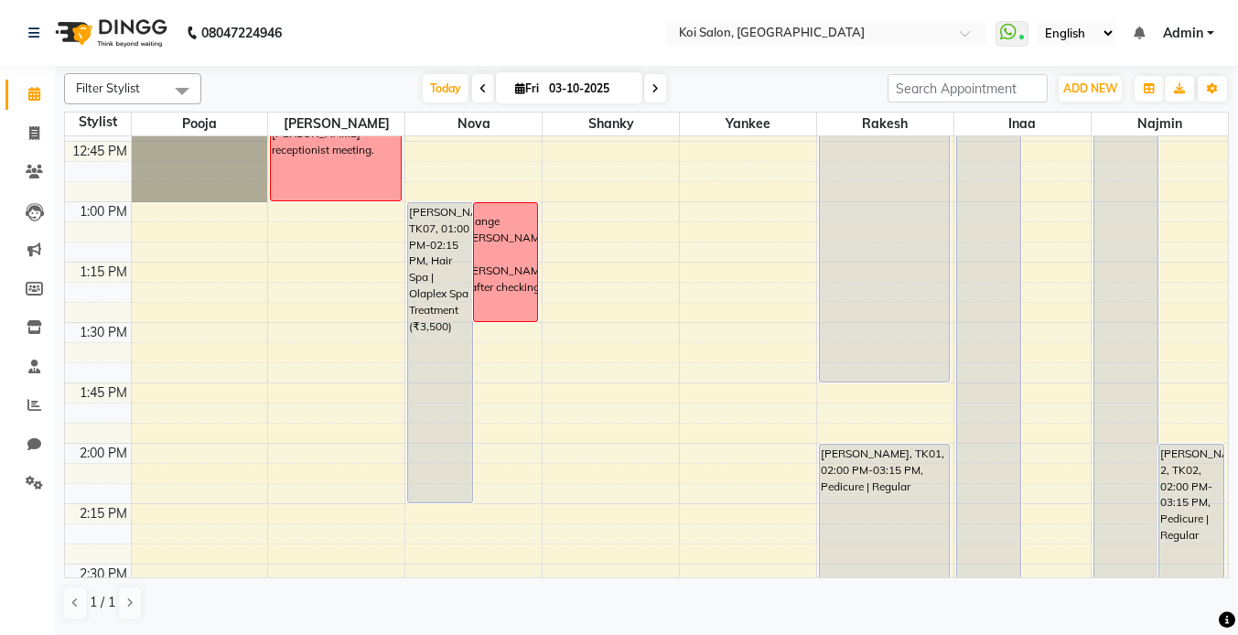
scroll to position [1138, 0]
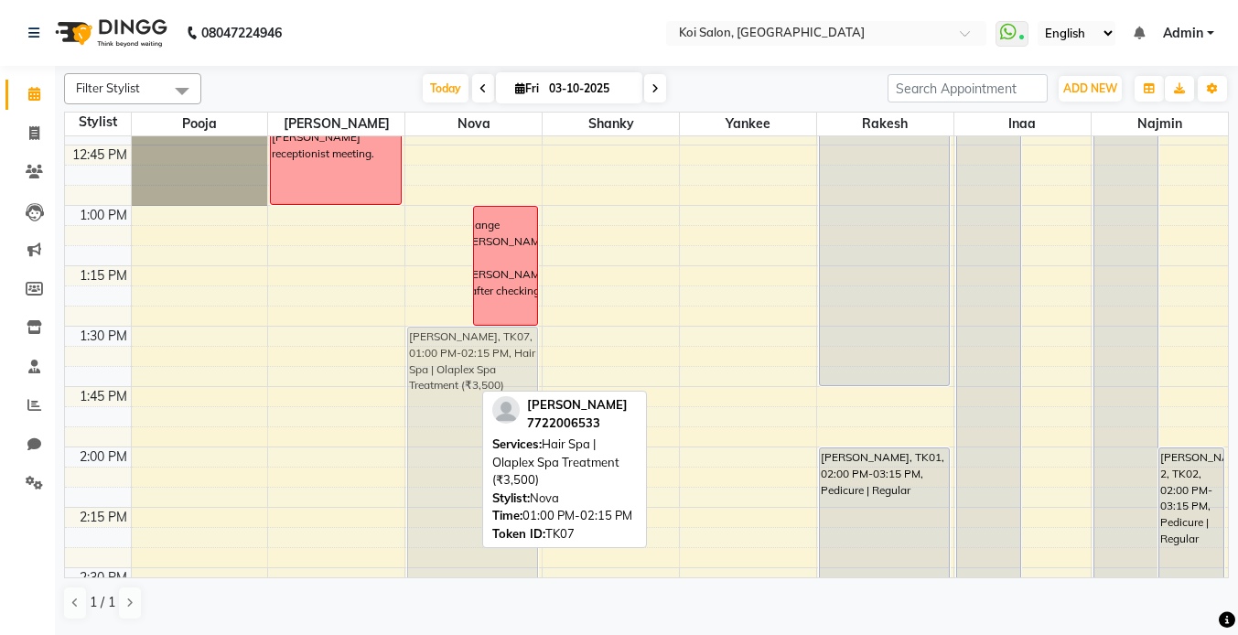
drag, startPoint x: 435, startPoint y: 380, endPoint x: 431, endPoint y: 498, distance: 118.1
click at [431, 498] on div "[PERSON_NAME], TK07, 01:00 PM-02:15 PM, Hair Spa | Olaplex Spa Treatment (₹3,50…" at bounding box center [473, 568] width 136 height 3140
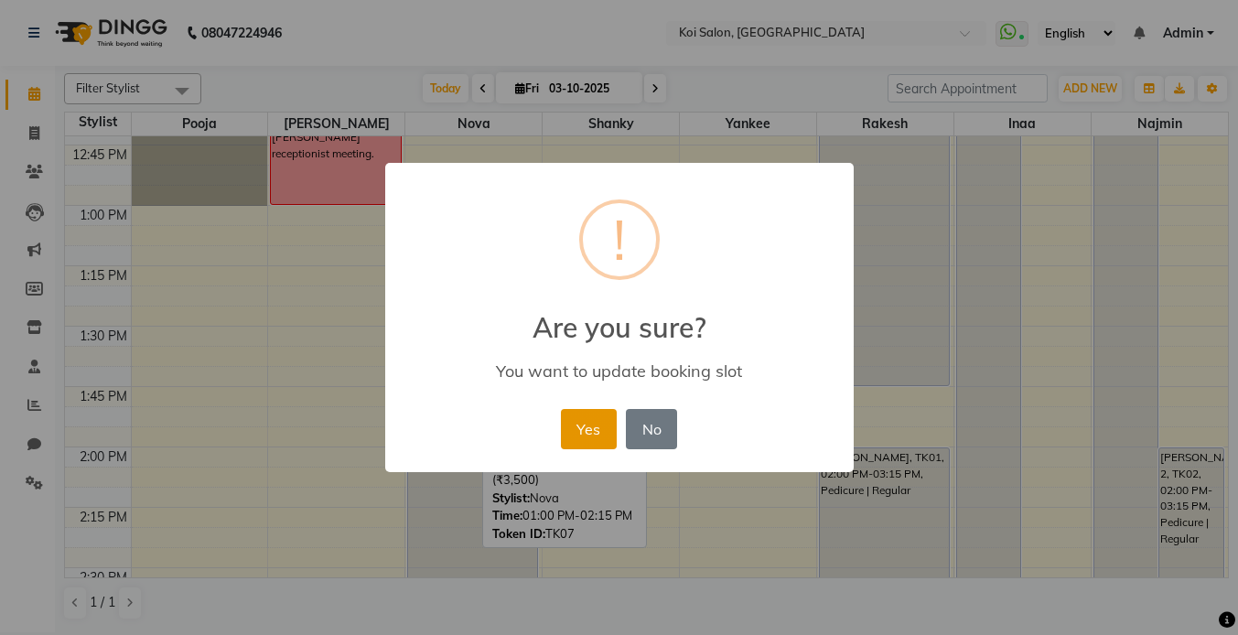
click at [608, 421] on button "Yes" at bounding box center [589, 429] width 56 height 40
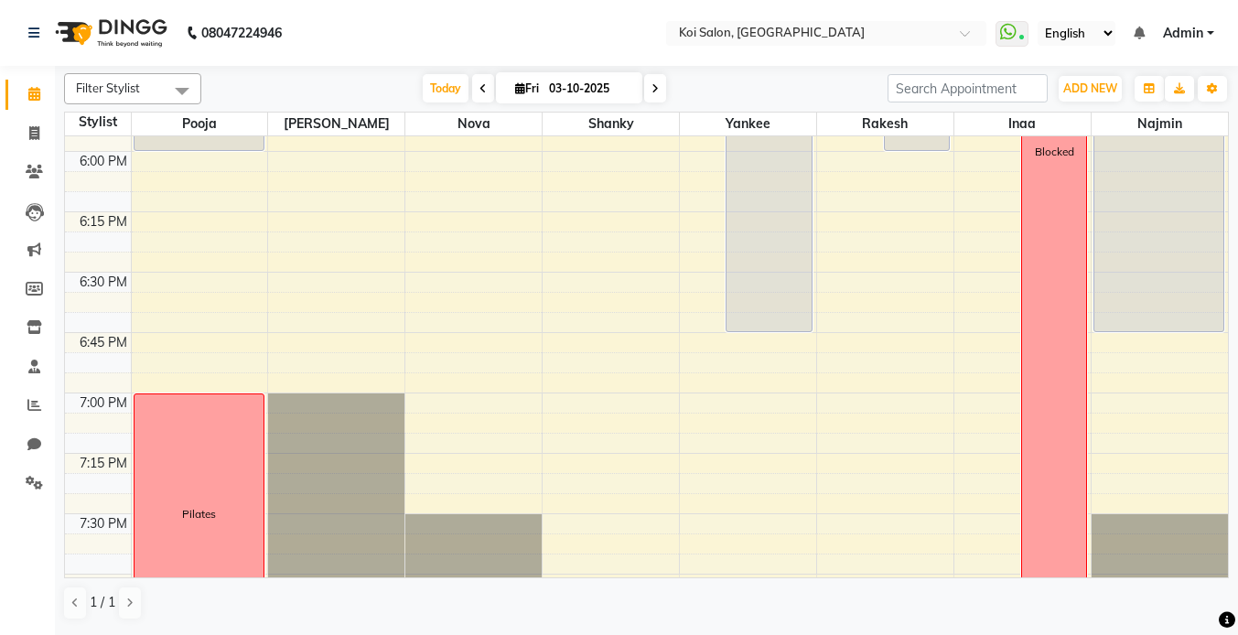
scroll to position [2447, 0]
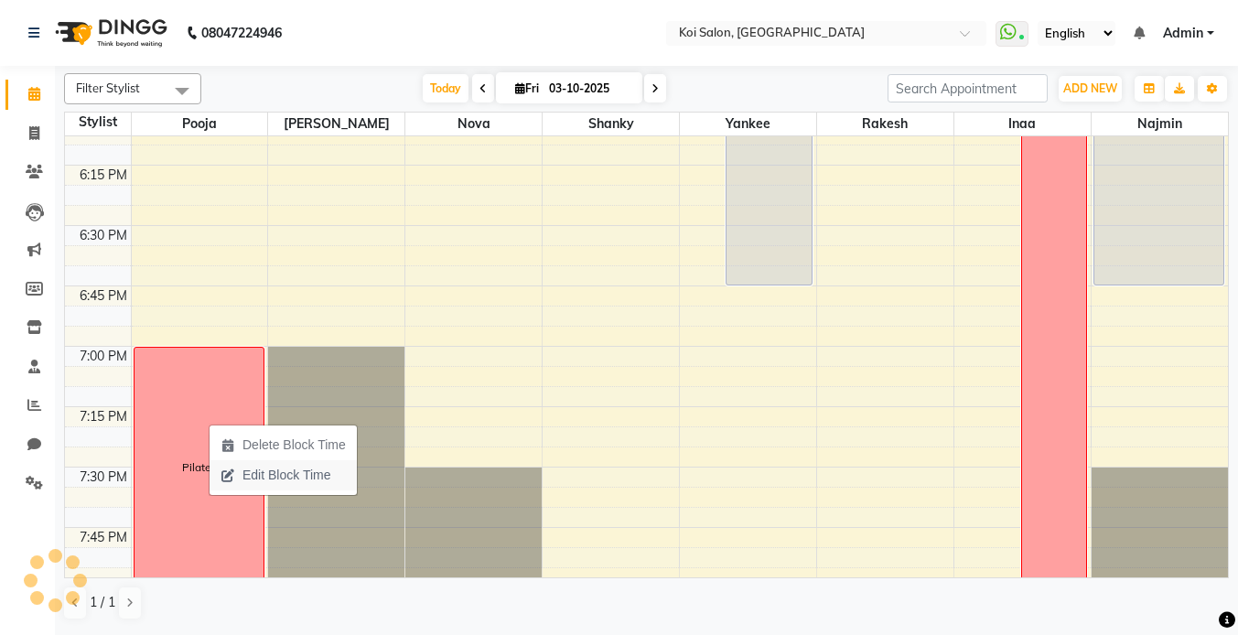
click at [258, 479] on span "Edit Block Time" at bounding box center [287, 475] width 88 height 19
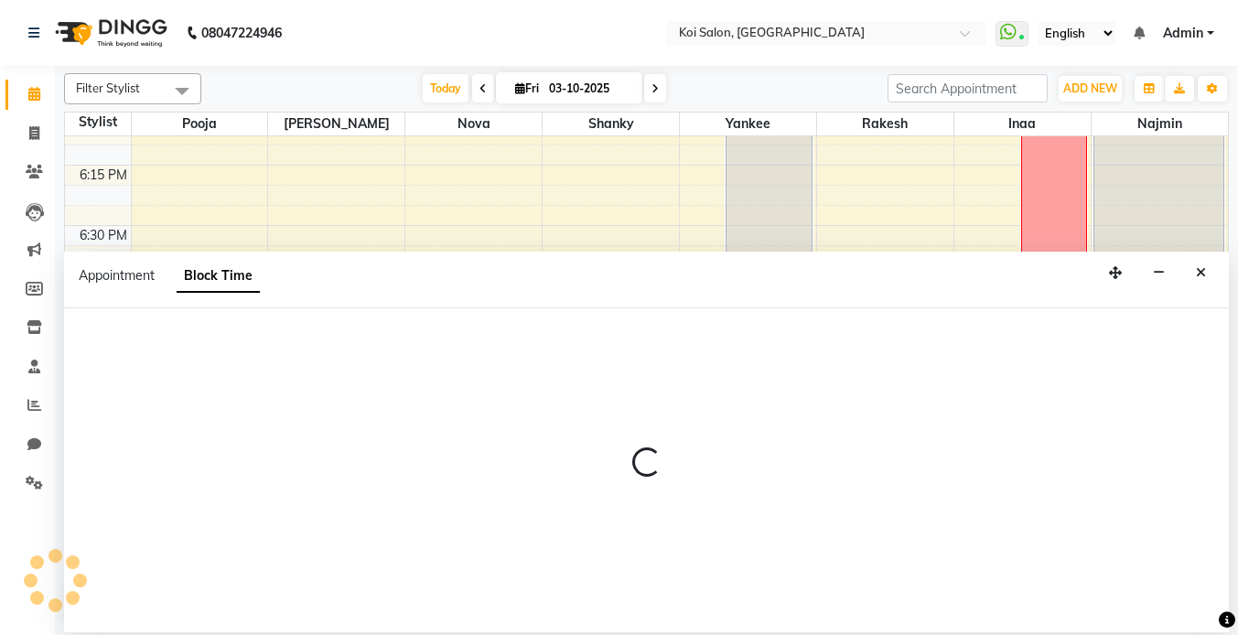
select select "16513"
select select "1140"
select select "1200"
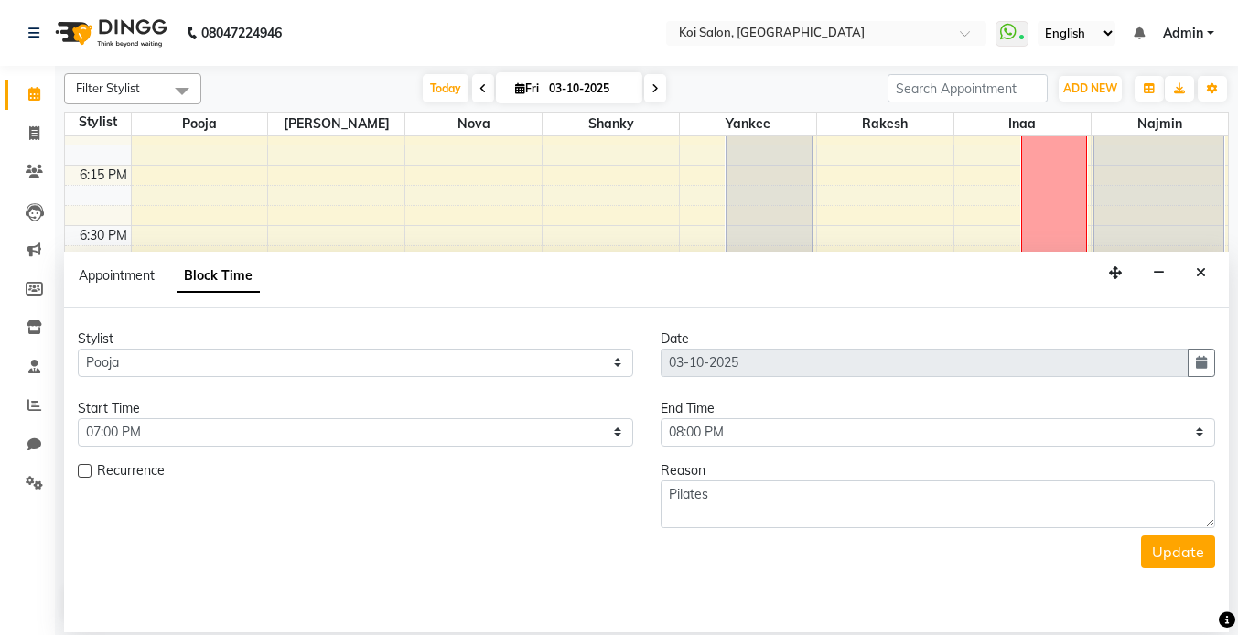
scroll to position [484, 0]
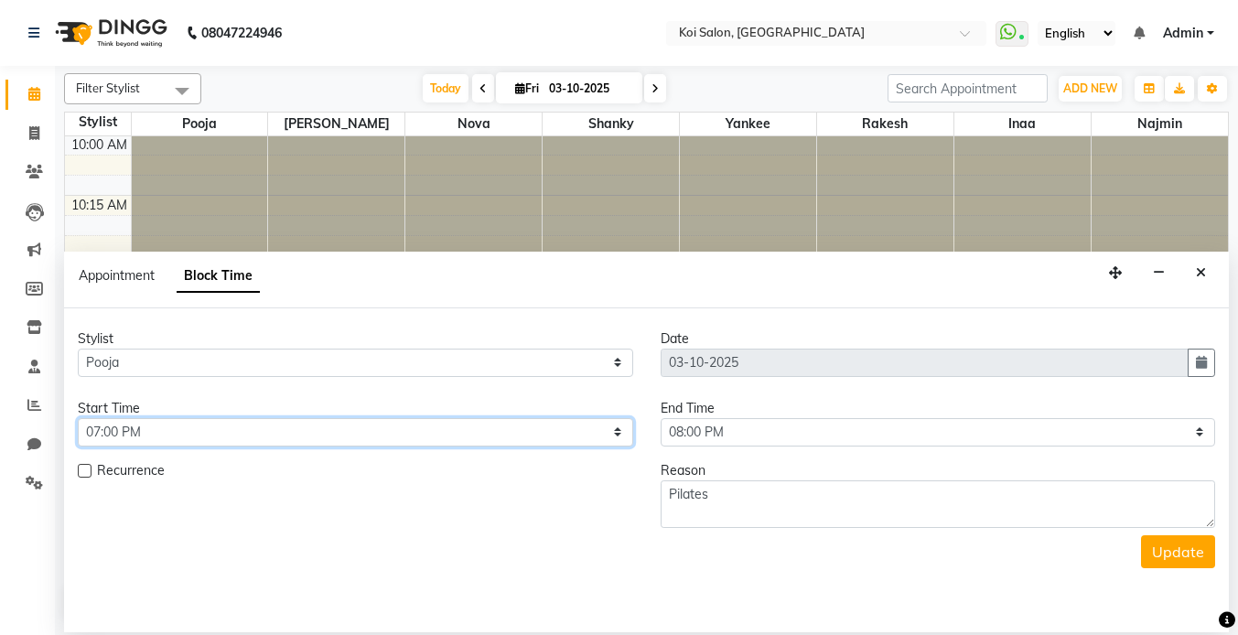
click at [498, 426] on select "Select 09:00 AM 09:15 AM 09:30 AM 09:45 AM 10:00 AM 10:15 AM 10:30 AM 10:45 AM …" at bounding box center [356, 432] width 556 height 28
select select "1080"
click at [78, 418] on select "Select 09:00 AM 09:15 AM 09:30 AM 09:45 AM 10:00 AM 10:15 AM 10:30 AM 10:45 AM …" at bounding box center [356, 432] width 556 height 28
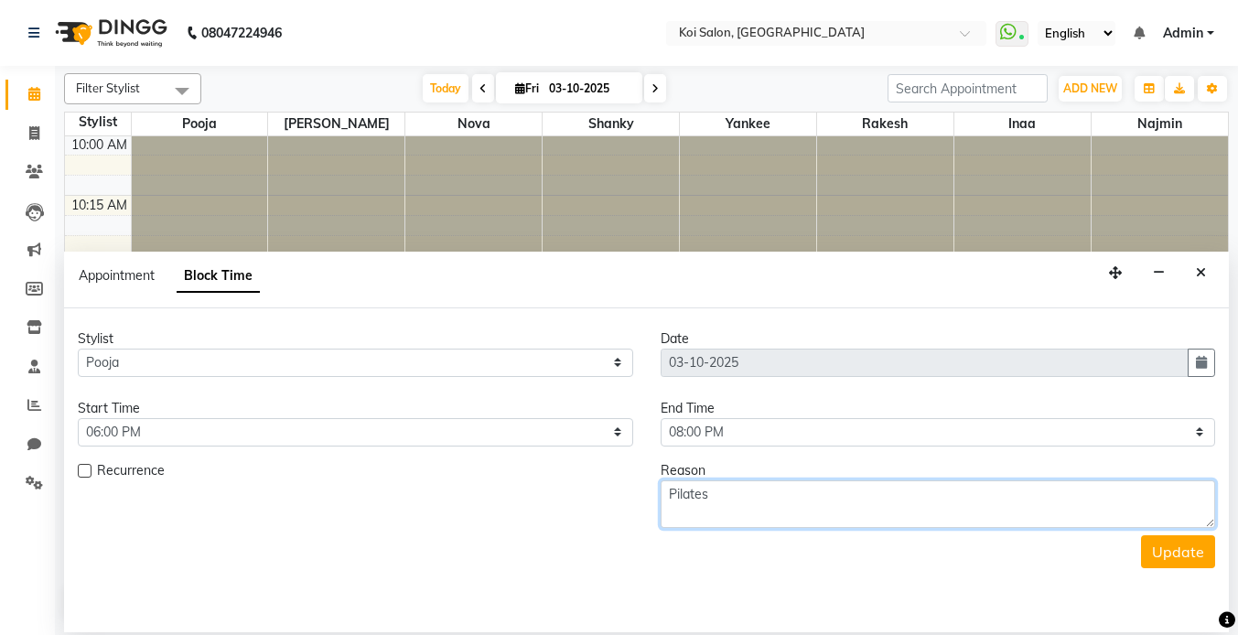
click at [875, 516] on textarea "Pilates" at bounding box center [939, 504] width 556 height 48
type textarea "P"
type textarea "blocked"
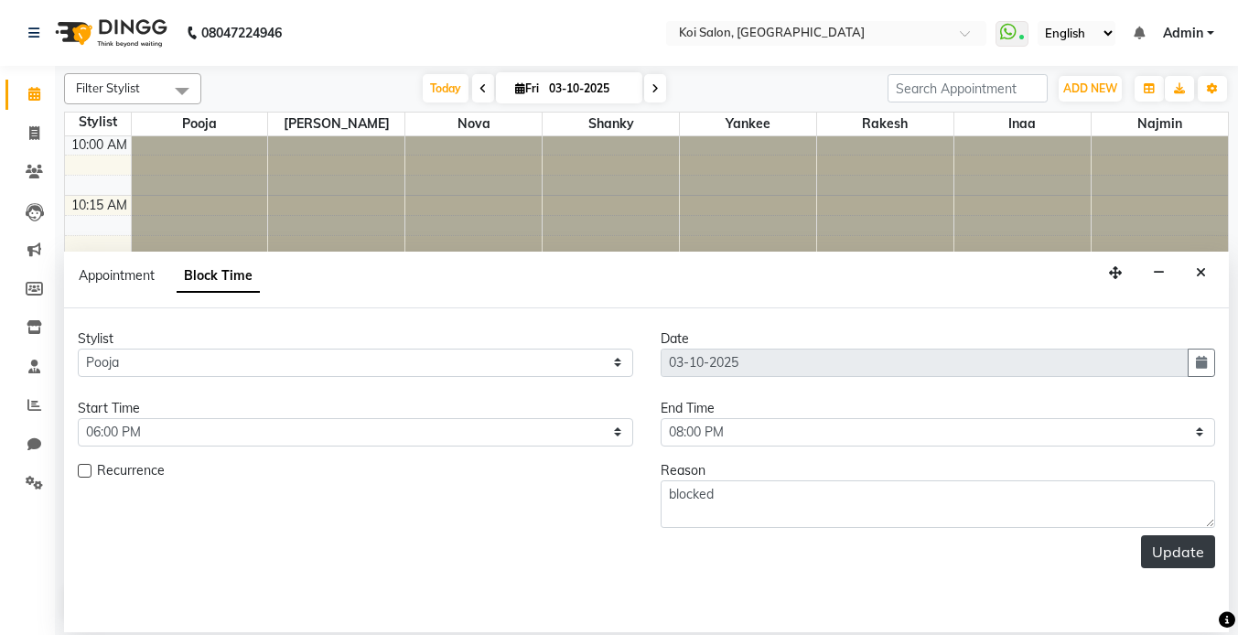
click at [1189, 550] on button "Update" at bounding box center [1178, 551] width 74 height 33
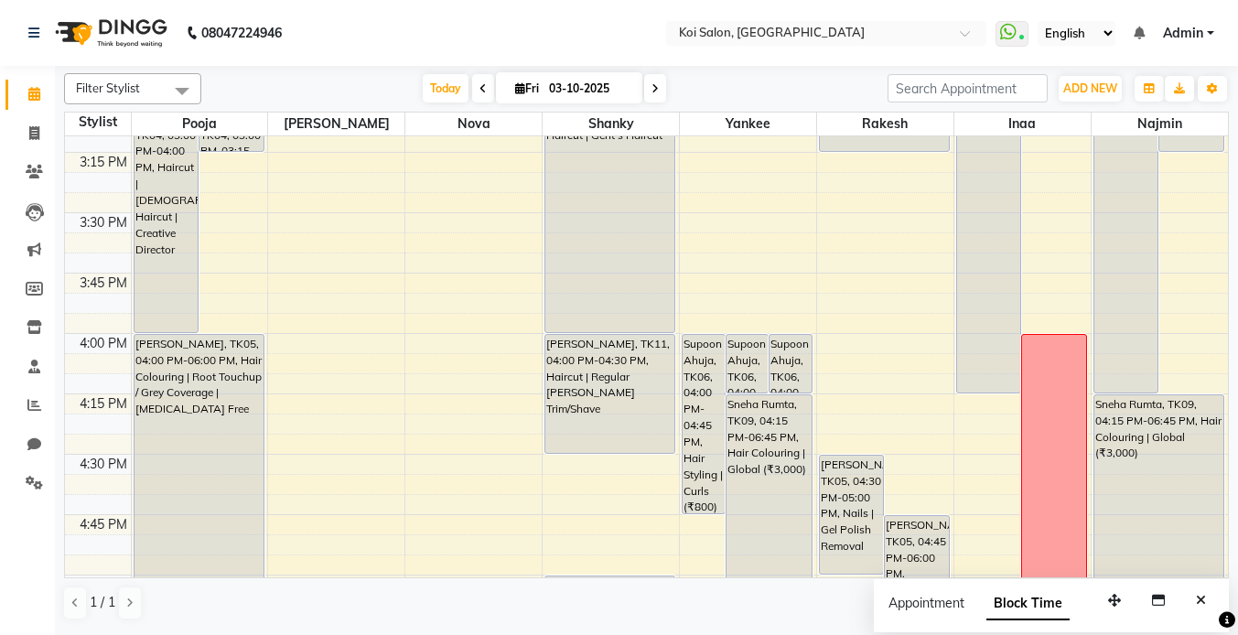
scroll to position [1736, 0]
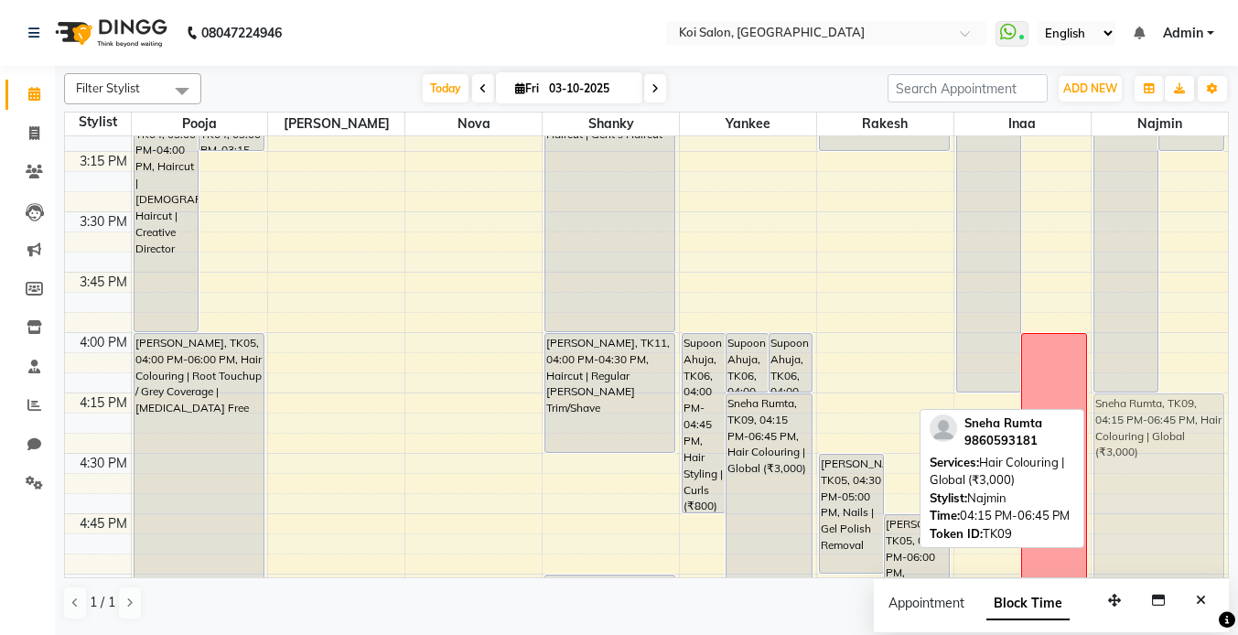
drag, startPoint x: 1174, startPoint y: 468, endPoint x: 1186, endPoint y: 464, distance: 12.4
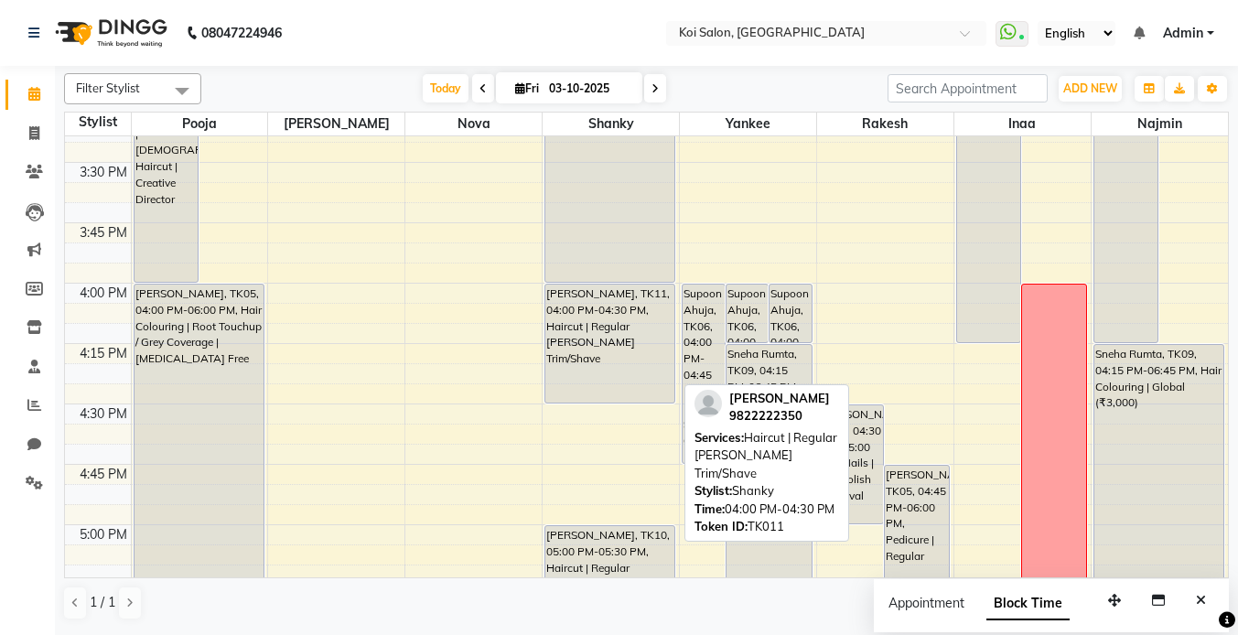
scroll to position [1808, 0]
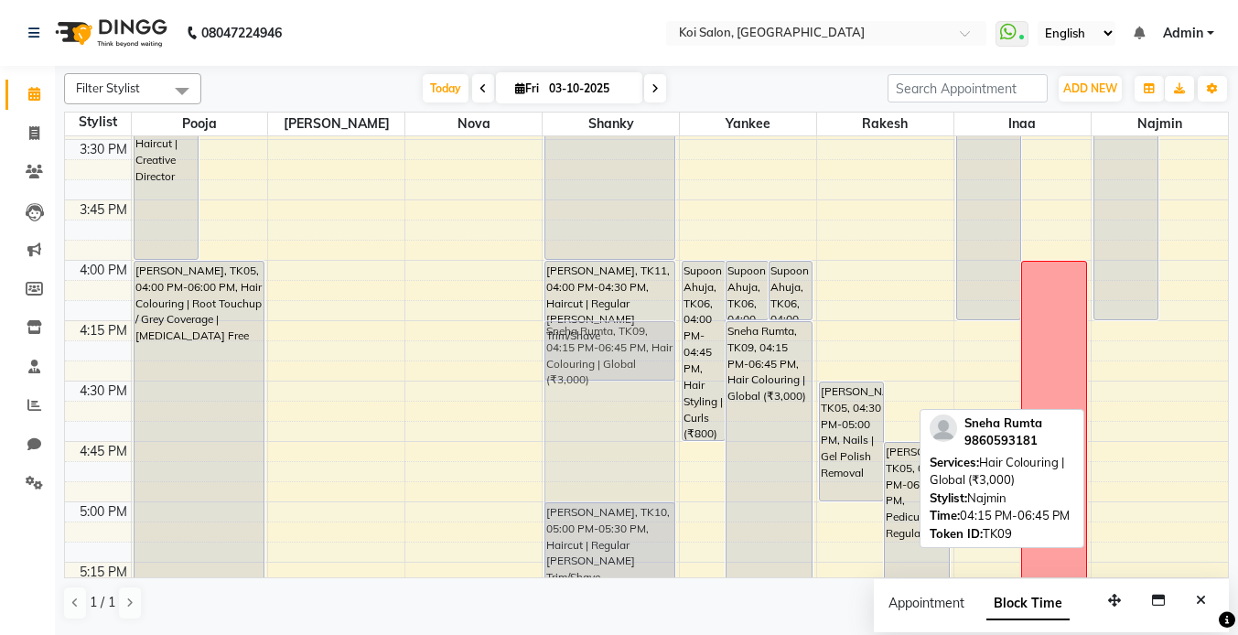
drag, startPoint x: 1141, startPoint y: 391, endPoint x: 624, endPoint y: 383, distance: 517.1
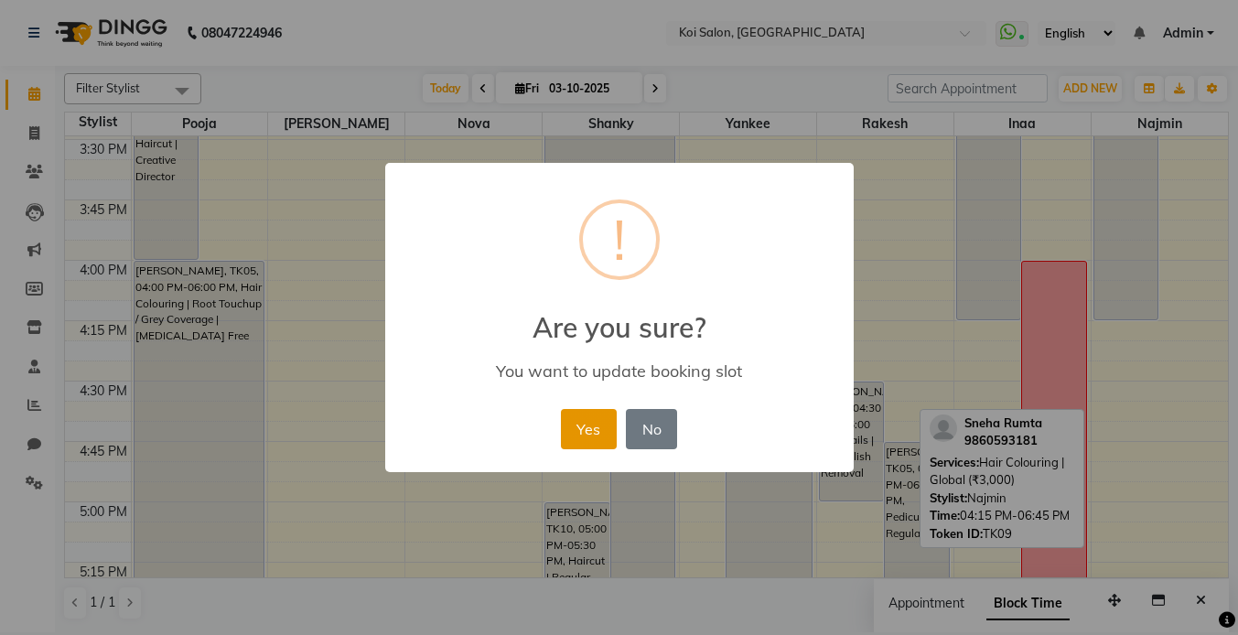
click at [599, 427] on button "Yes" at bounding box center [589, 429] width 56 height 40
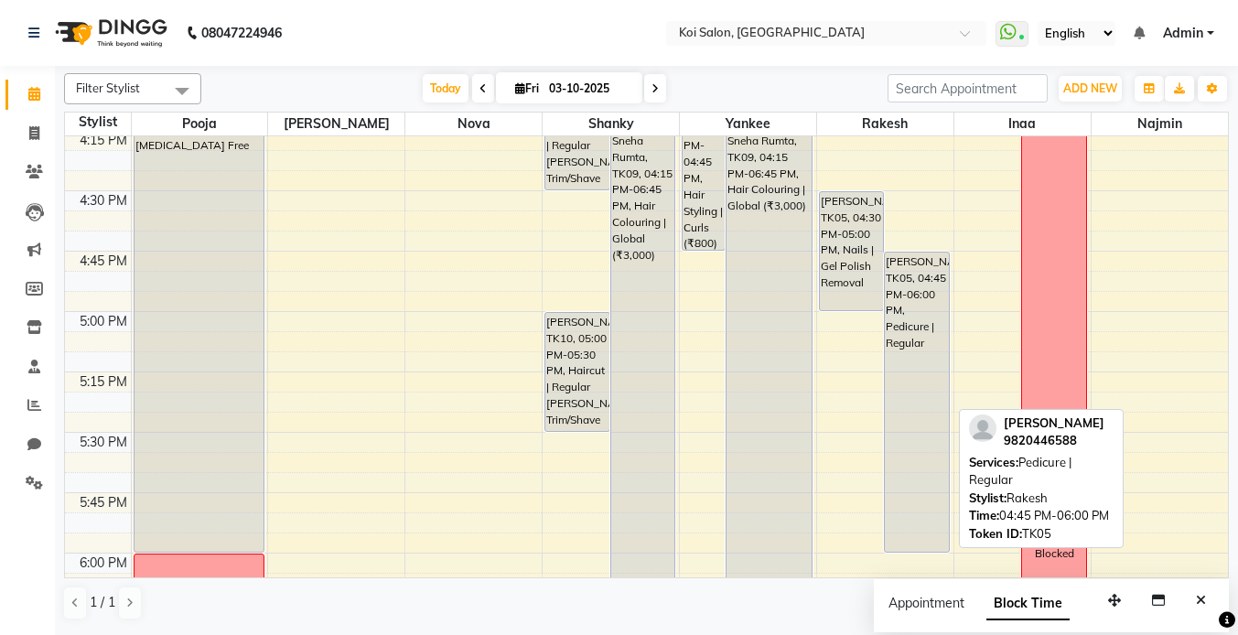
scroll to position [2000, 0]
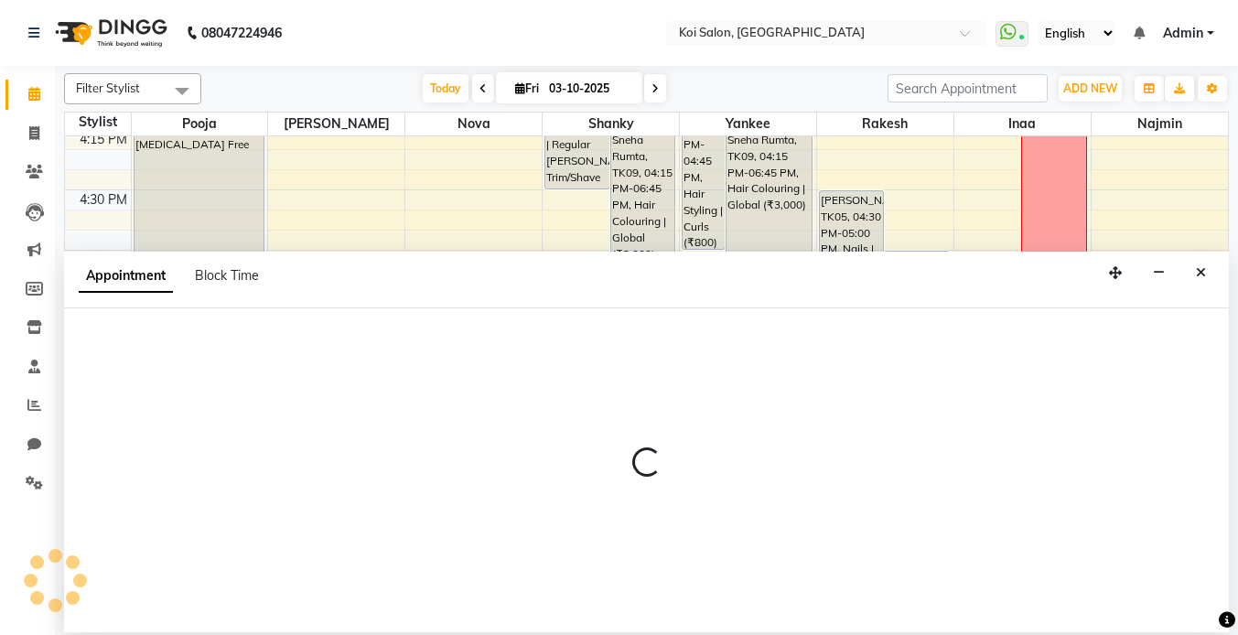
select select "67549"
select select "tentative"
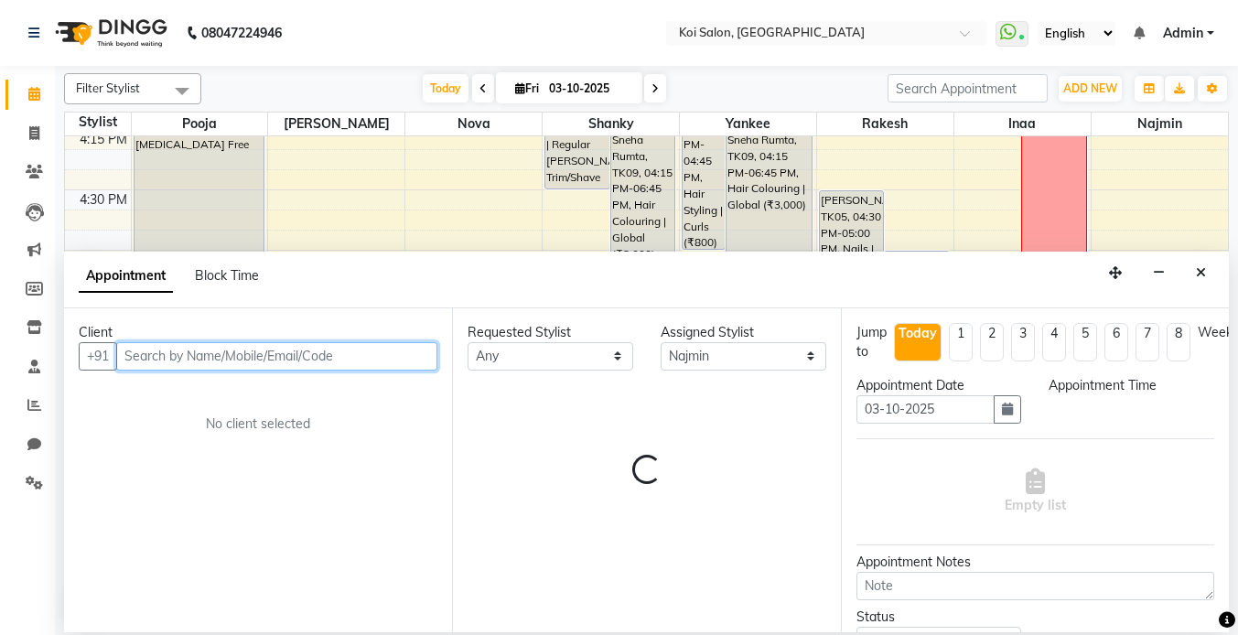
select select "1020"
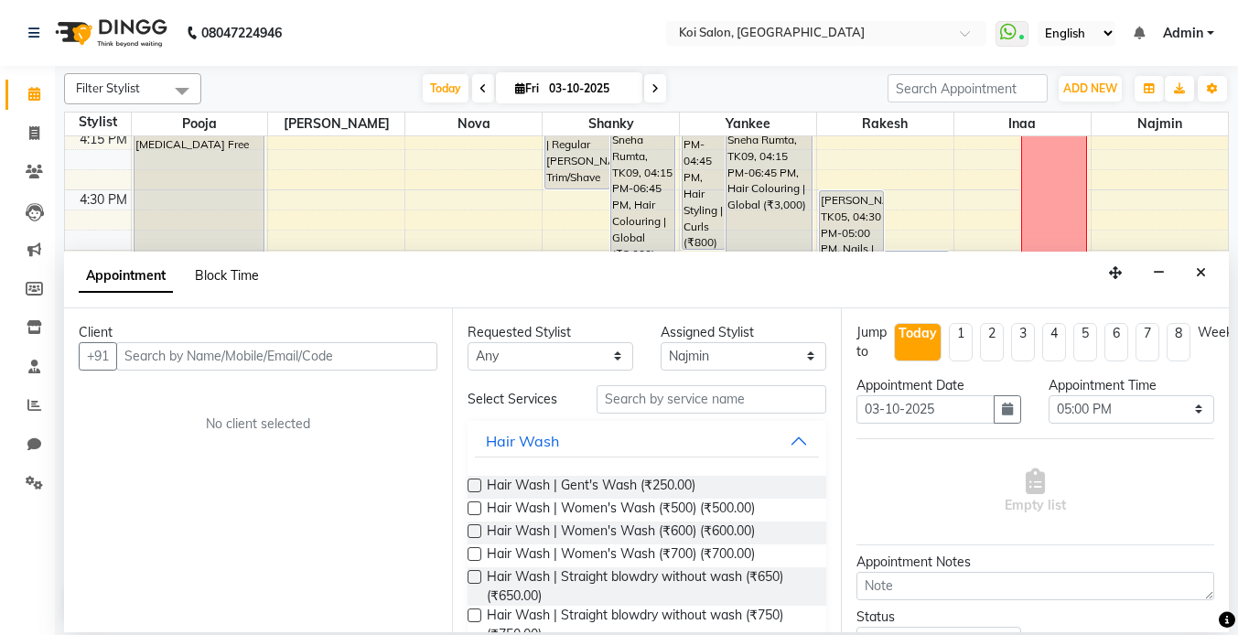
click at [247, 277] on span "Block Time" at bounding box center [227, 275] width 64 height 16
select select "67549"
select select "1020"
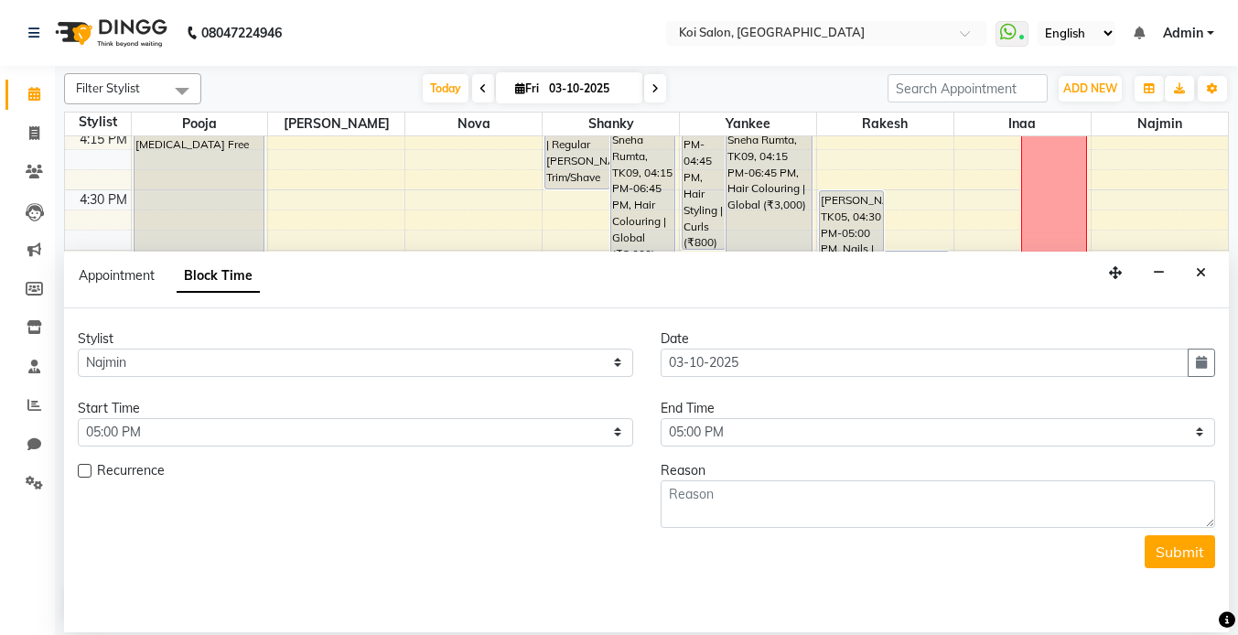
scroll to position [484, 0]
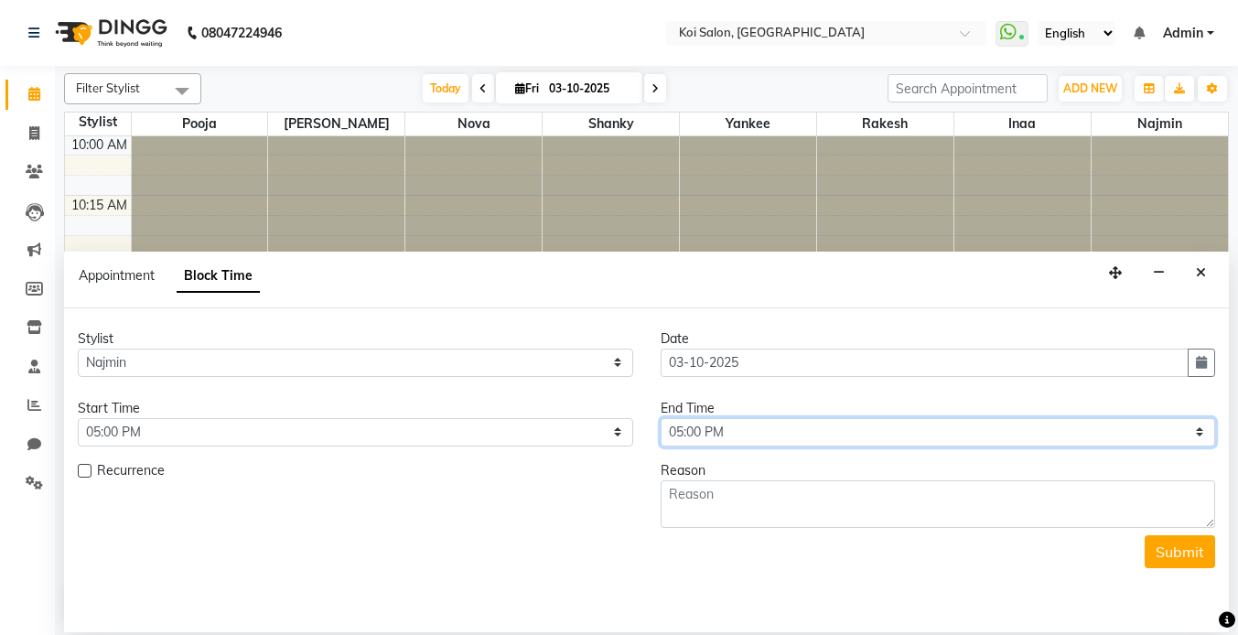
click at [797, 434] on select "Select 09:00 AM 09:15 AM 09:30 AM 09:45 AM 10:00 AM 10:15 AM 10:30 AM 10:45 AM …" at bounding box center [939, 432] width 556 height 28
click at [1144, 426] on select "Select 09:00 AM 09:15 AM 09:30 AM 09:45 AM 10:00 AM 10:15 AM 10:30 AM 10:45 AM …" at bounding box center [939, 432] width 556 height 28
select select "1200"
click at [661, 418] on select "Select 09:00 AM 09:15 AM 09:30 AM 09:45 AM 10:00 AM 10:15 AM 10:30 AM 10:45 AM …" at bounding box center [939, 432] width 556 height 28
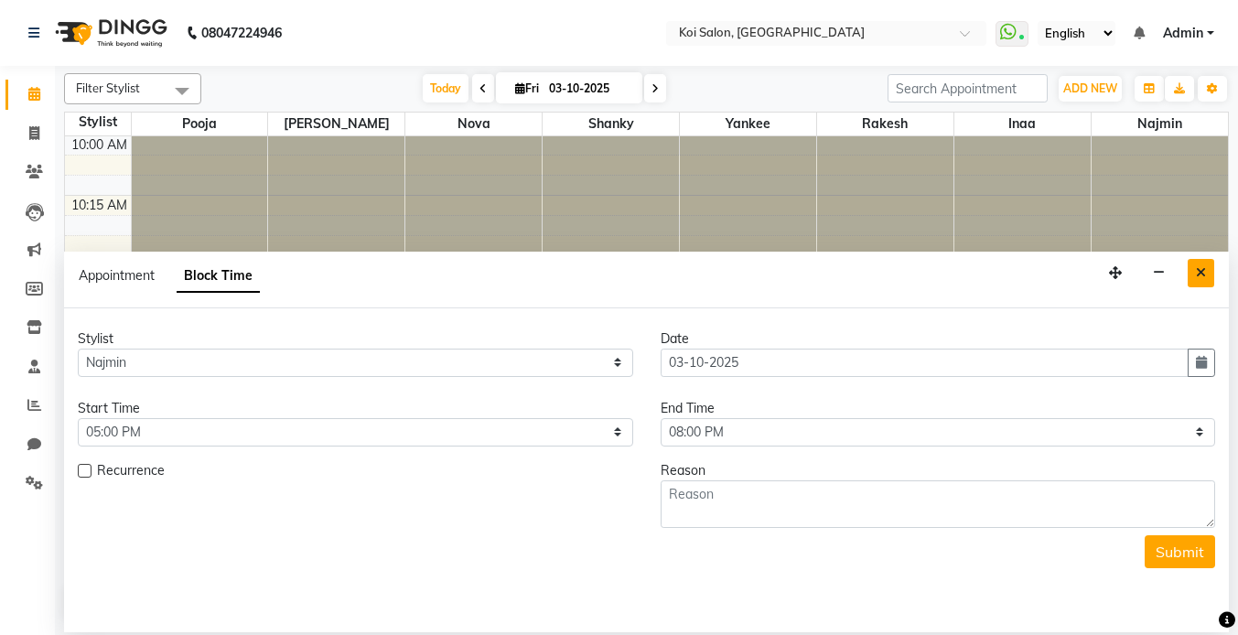
click at [1196, 264] on button "Close" at bounding box center [1201, 273] width 27 height 28
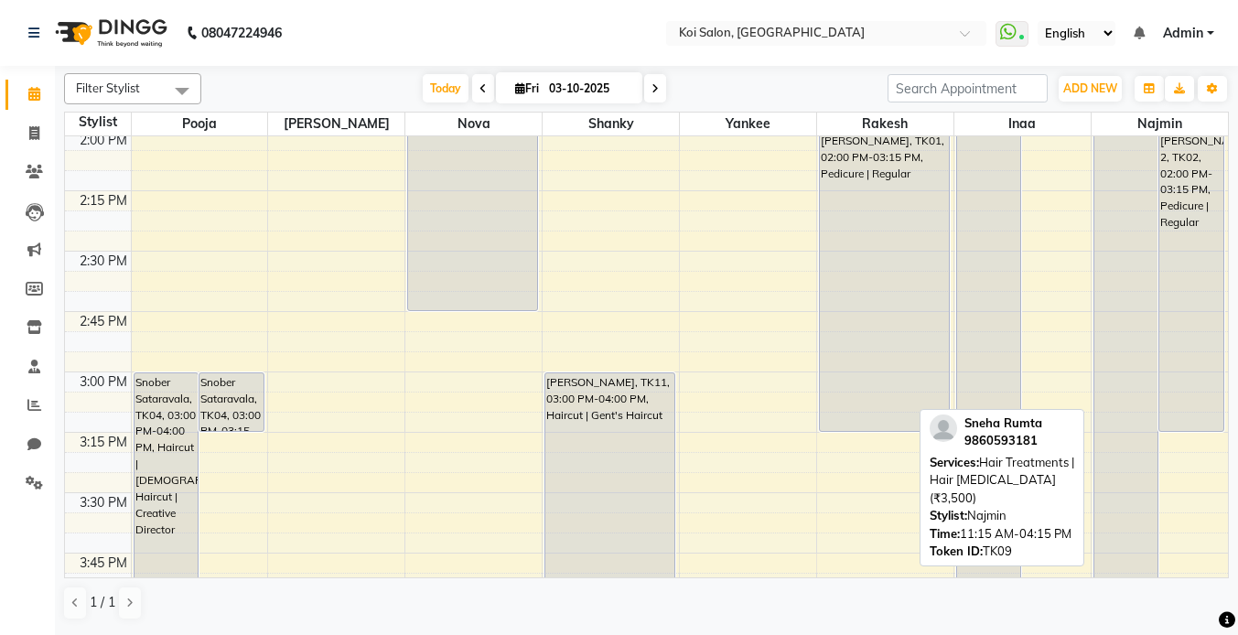
scroll to position [1416, 0]
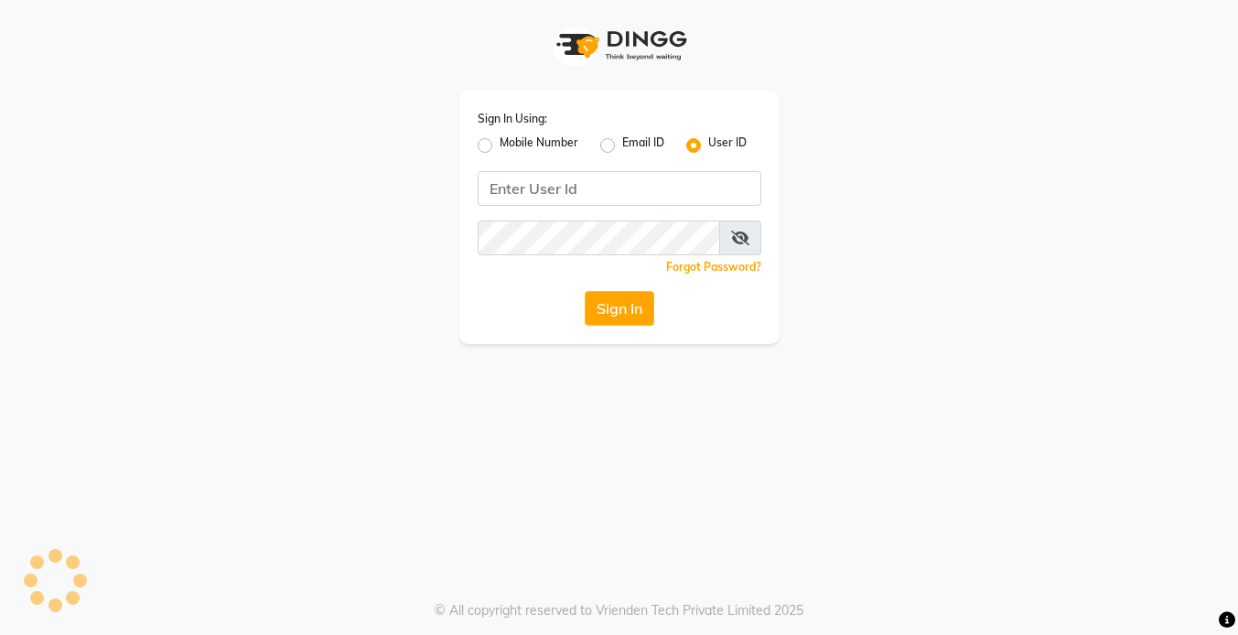
type input "koisalon"
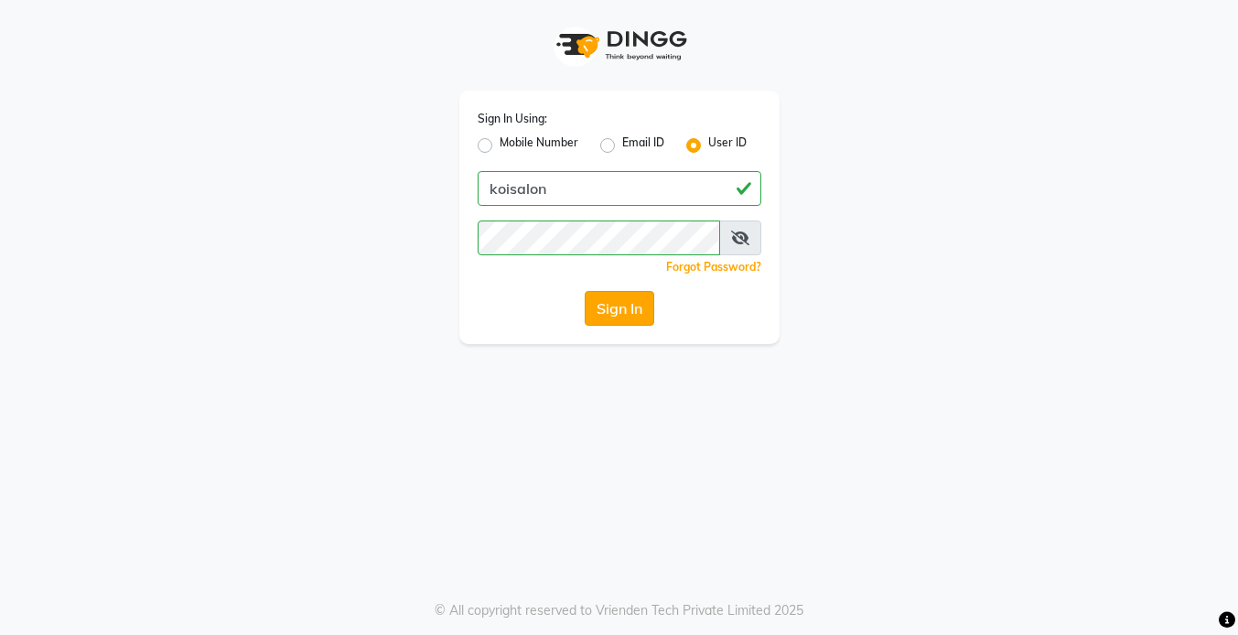
click at [622, 299] on button "Sign In" at bounding box center [620, 308] width 70 height 35
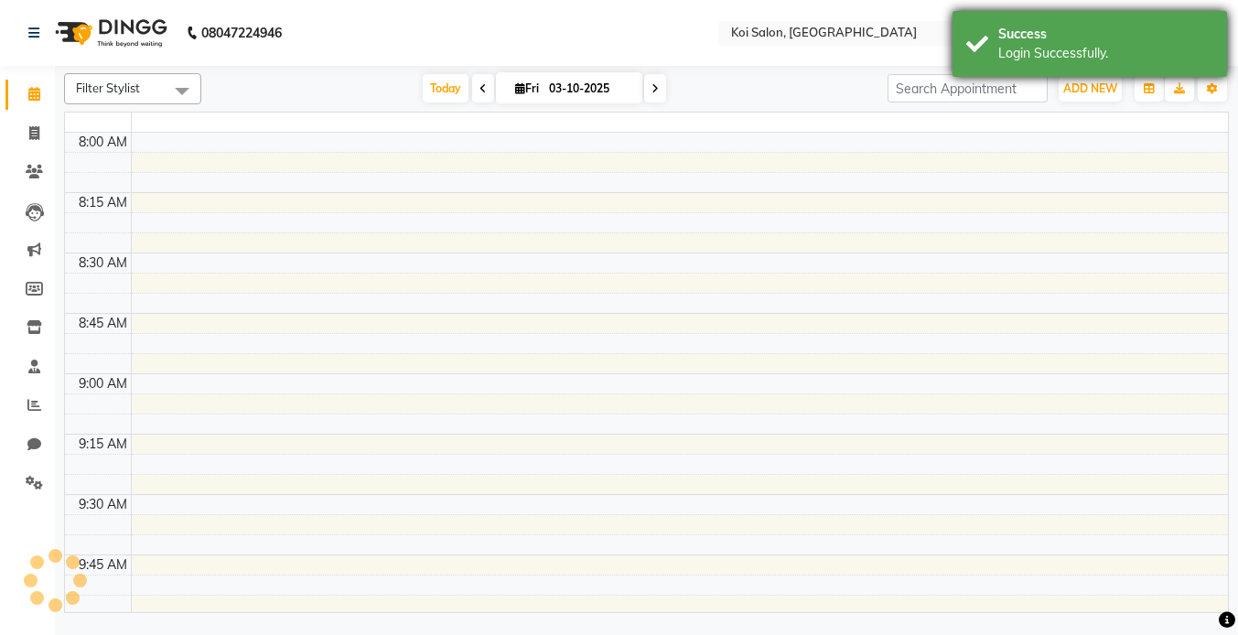
click at [1041, 72] on div "Success Login Successfully." at bounding box center [1090, 44] width 275 height 66
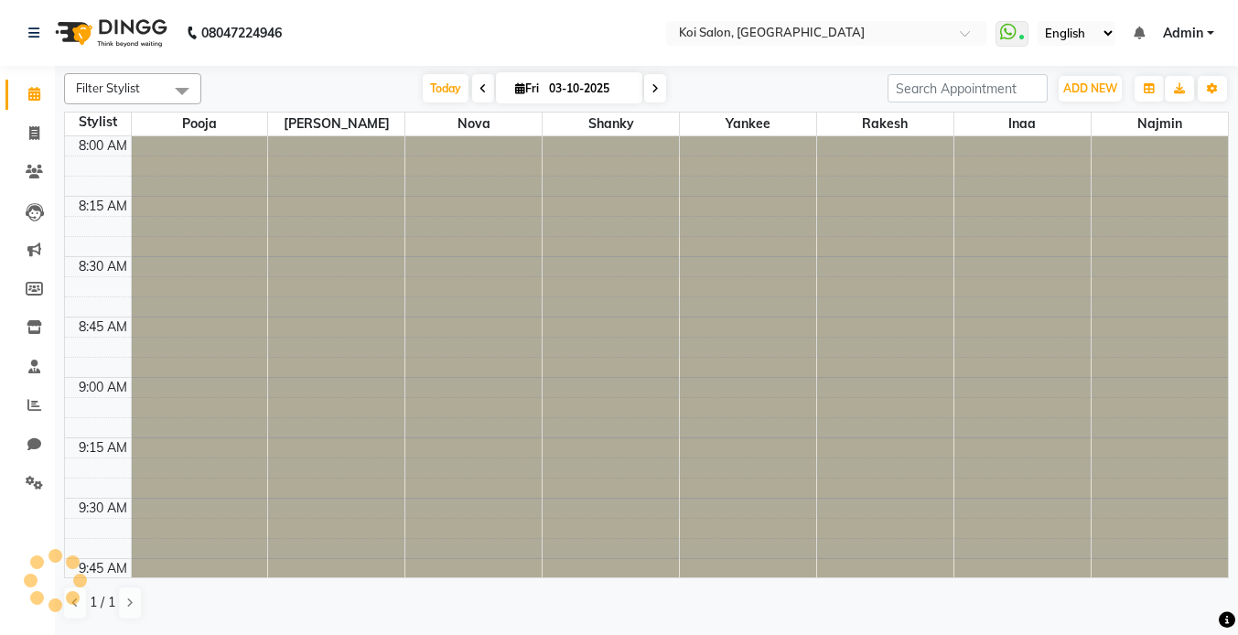
select select "en"
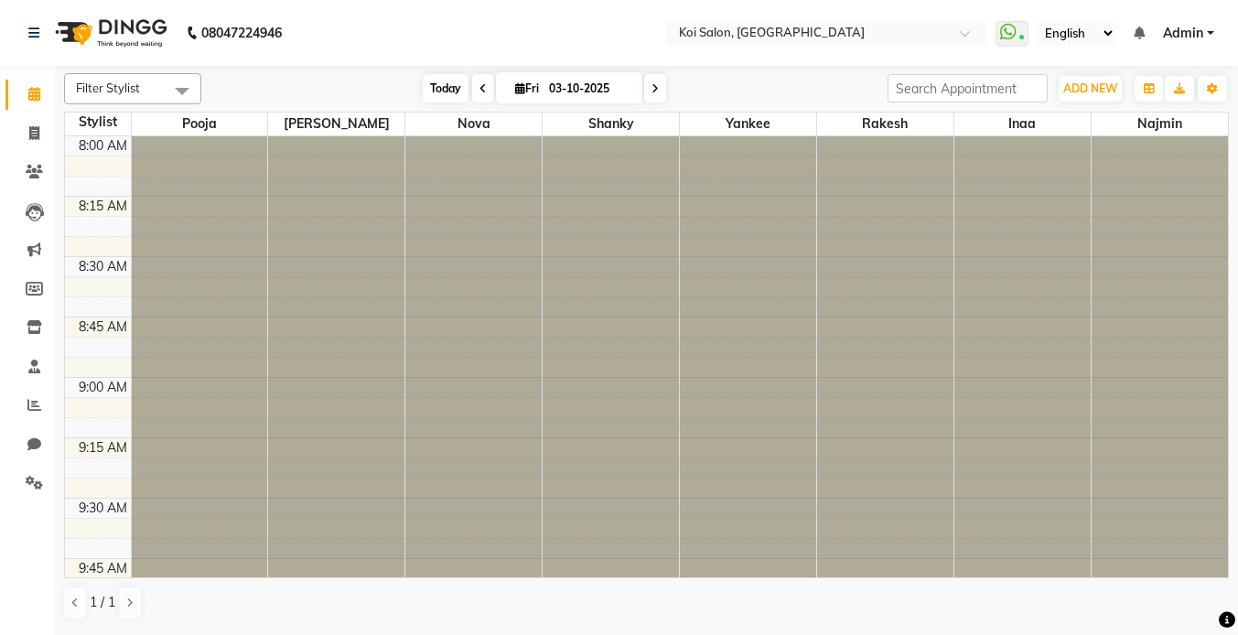
click at [436, 85] on span "Today" at bounding box center [446, 88] width 46 height 28
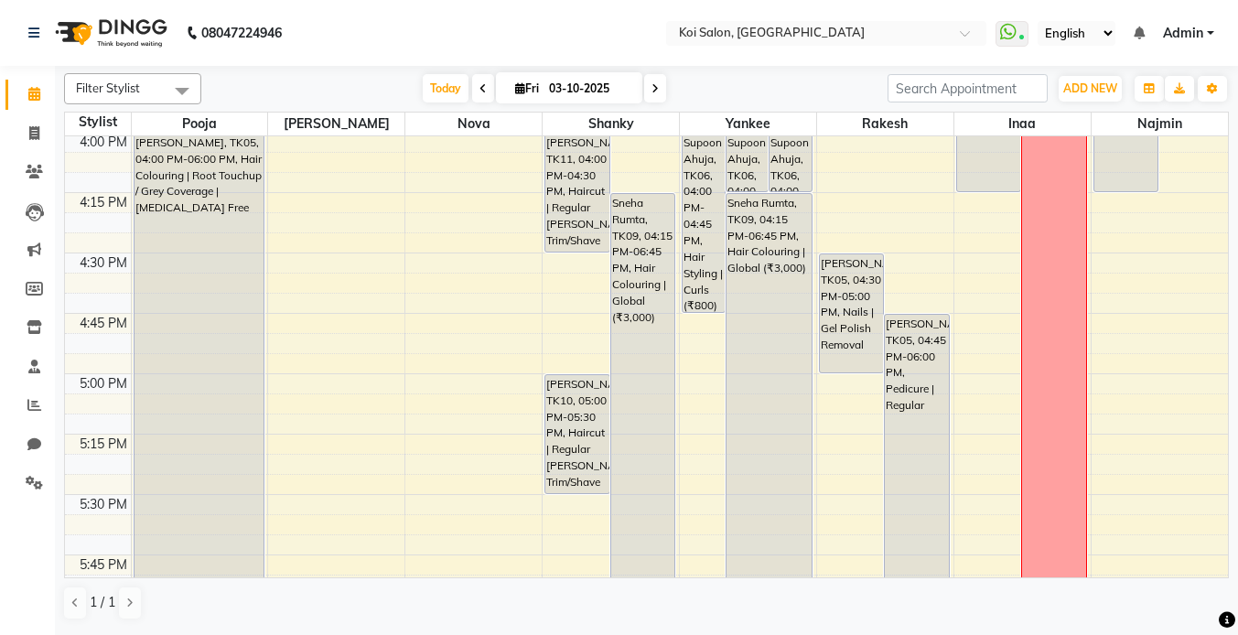
scroll to position [1924, 0]
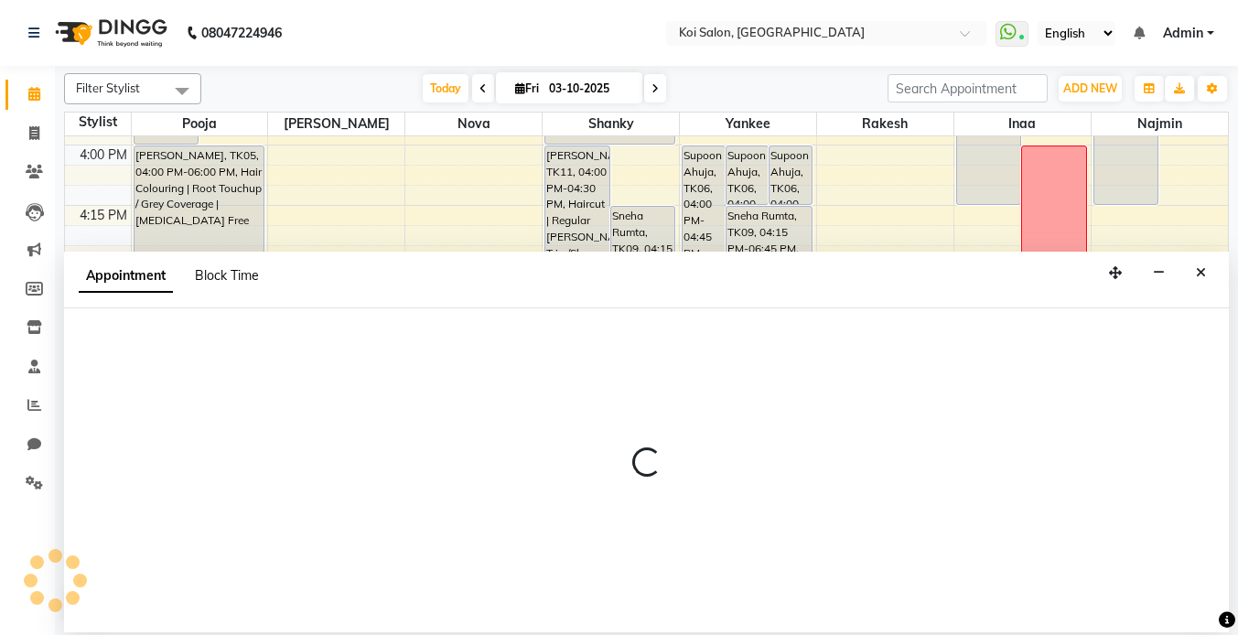
select select "67549"
select select "tentative"
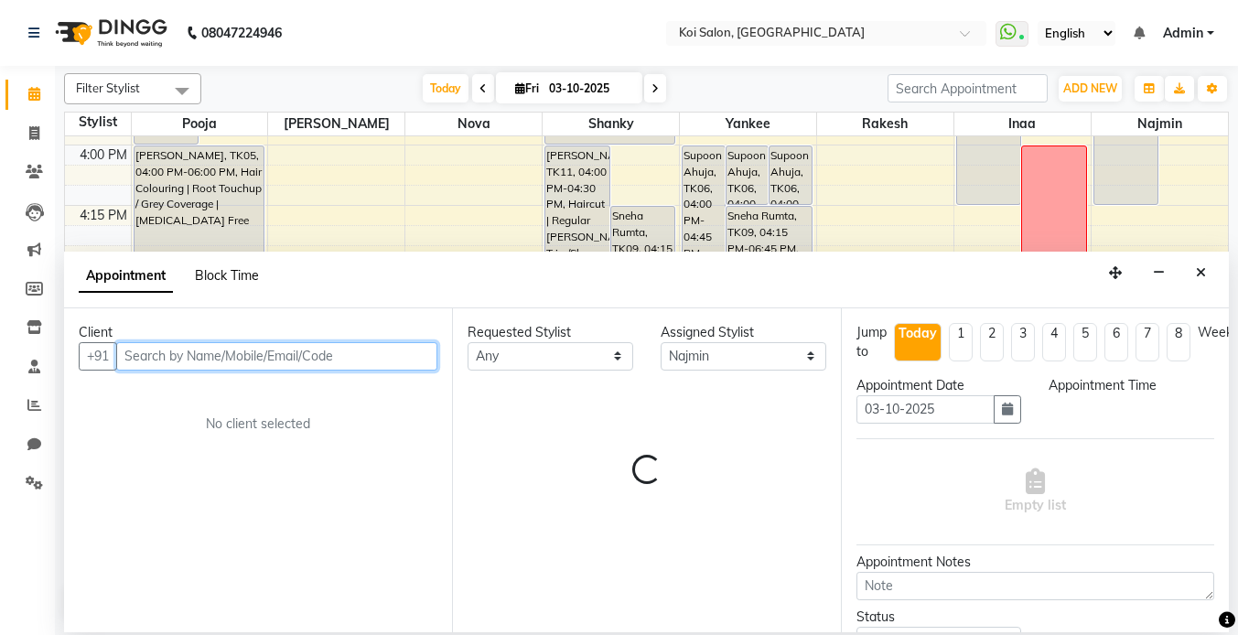
select select "990"
click at [227, 278] on span "Block Time" at bounding box center [227, 275] width 64 height 16
select select "67549"
select select "990"
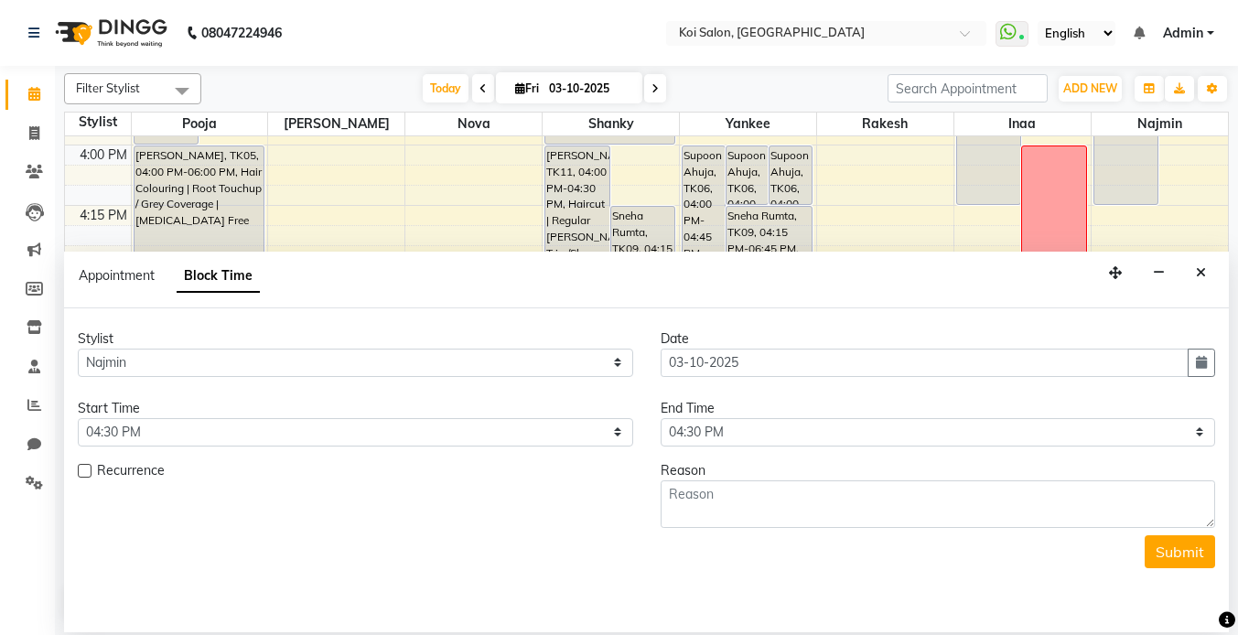
scroll to position [484, 0]
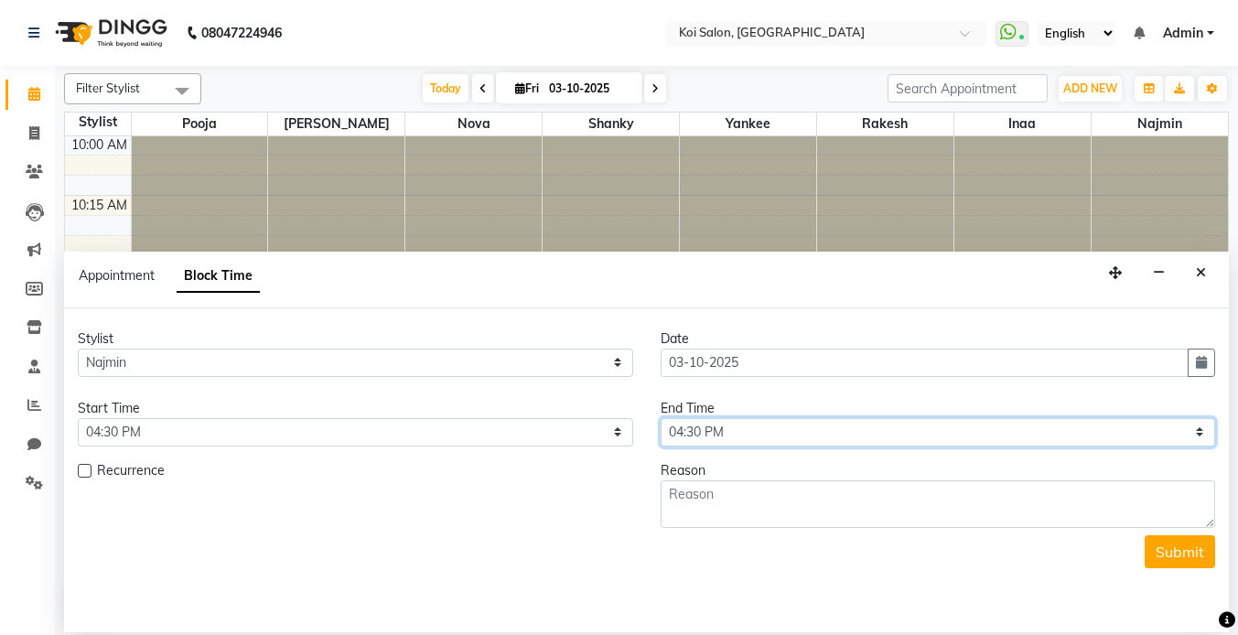
click at [739, 434] on select "Select 09:00 AM 09:15 AM 09:30 AM 09:45 AM 10:00 AM 10:15 AM 10:30 AM 10:45 AM …" at bounding box center [939, 432] width 556 height 28
select select "1200"
click at [661, 418] on select "Select 09:00 AM 09:15 AM 09:30 AM 09:45 AM 10:00 AM 10:15 AM 10:30 AM 10:45 AM …" at bounding box center [939, 432] width 556 height 28
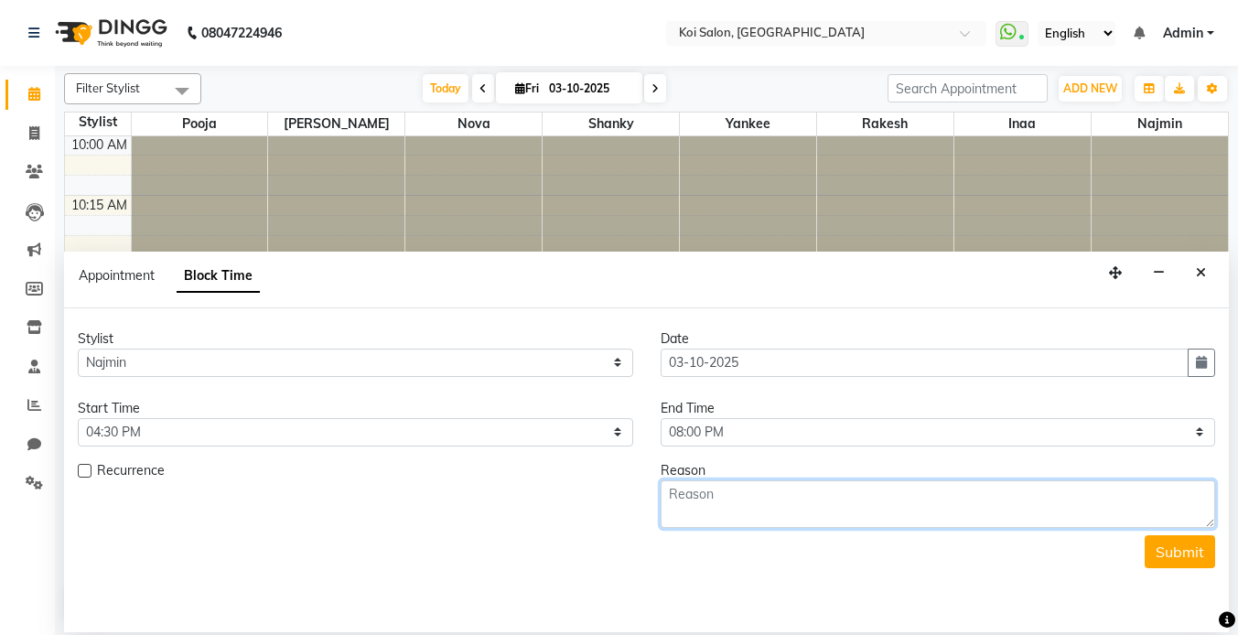
click at [766, 498] on textarea at bounding box center [939, 504] width 556 height 48
type textarea "Blocked"
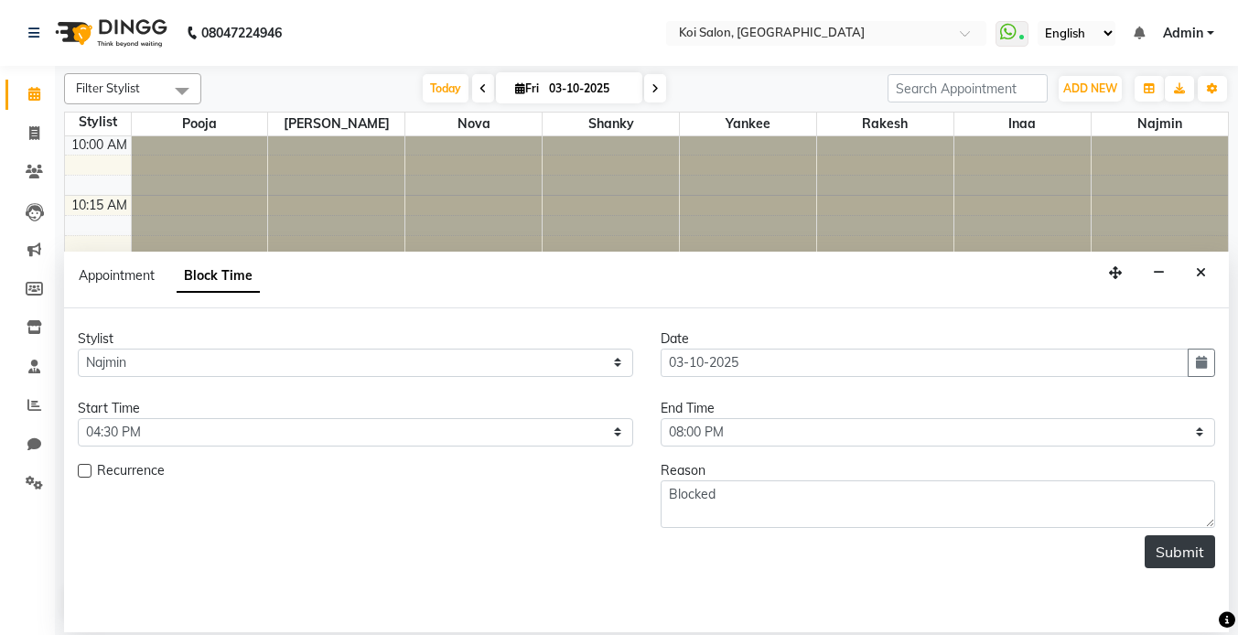
click at [1191, 555] on button "Submit" at bounding box center [1180, 551] width 70 height 33
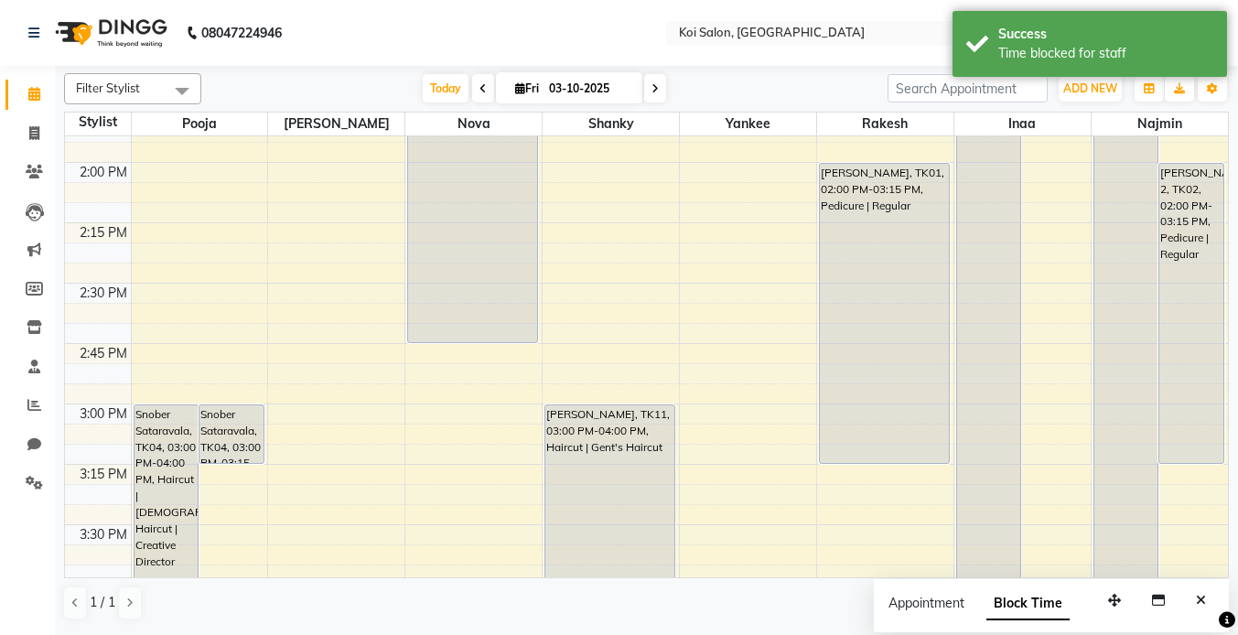
scroll to position [1869, 0]
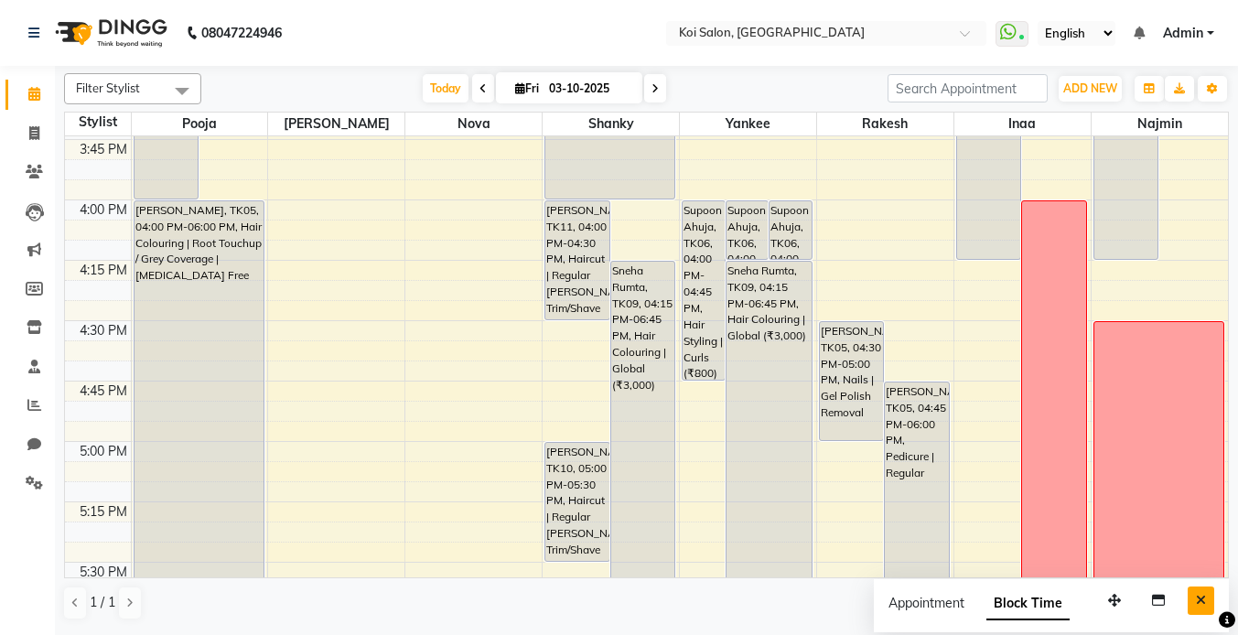
click at [1202, 606] on icon "Close" at bounding box center [1201, 600] width 10 height 13
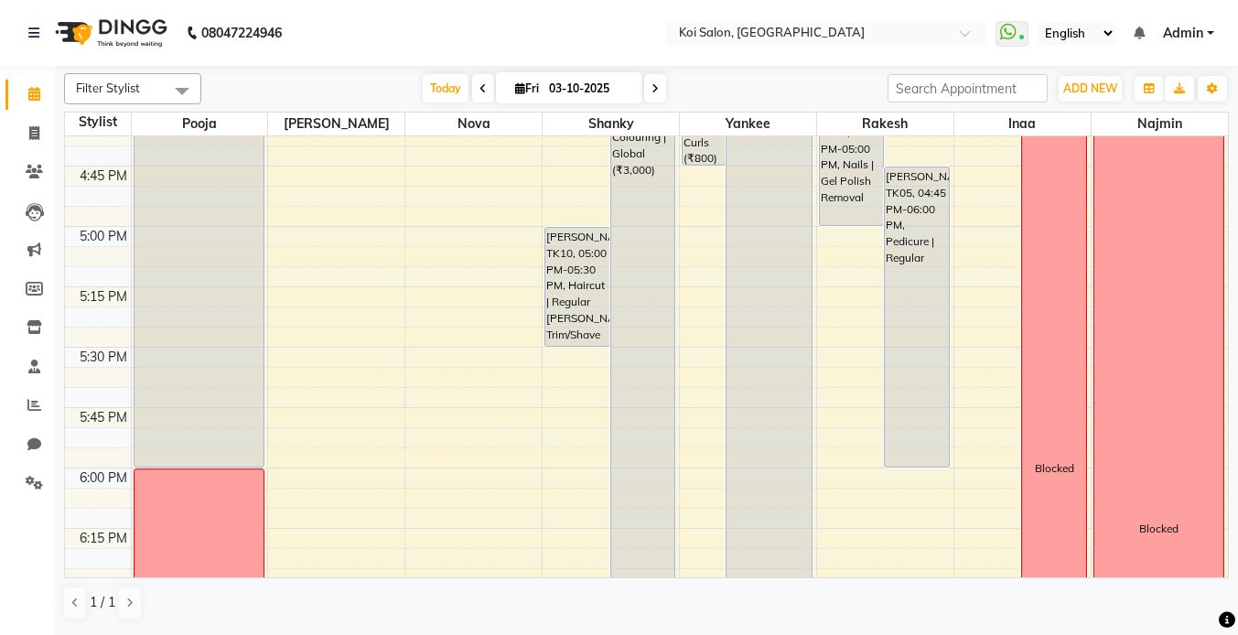
scroll to position [2024, 0]
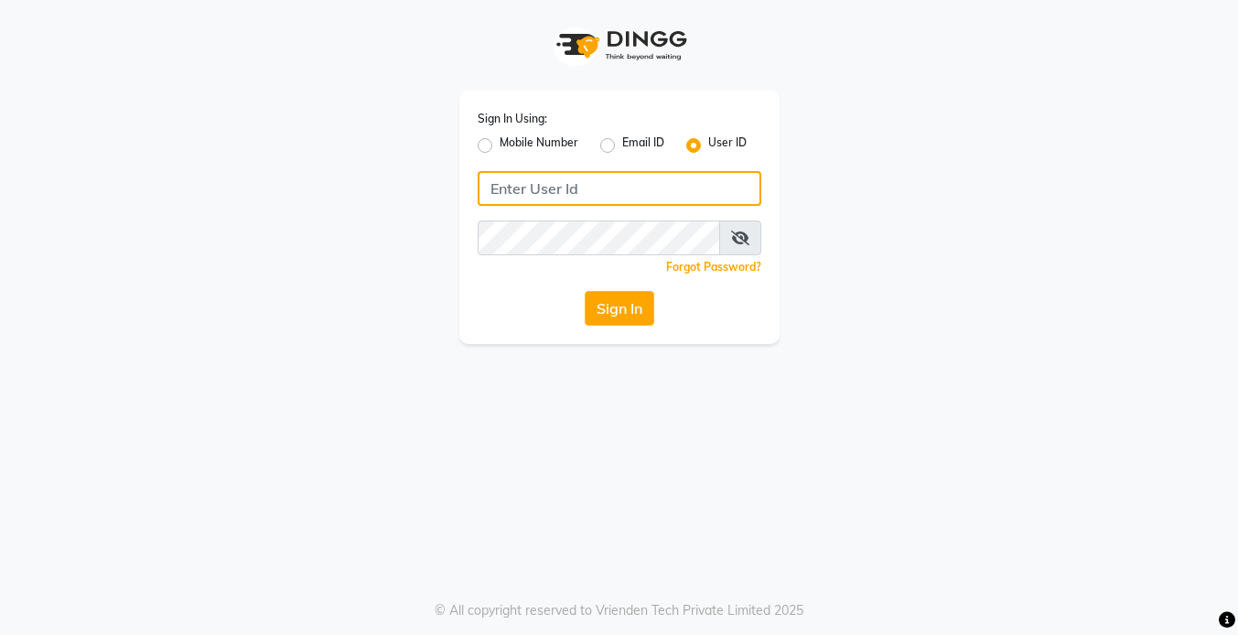
type input "koisalon"
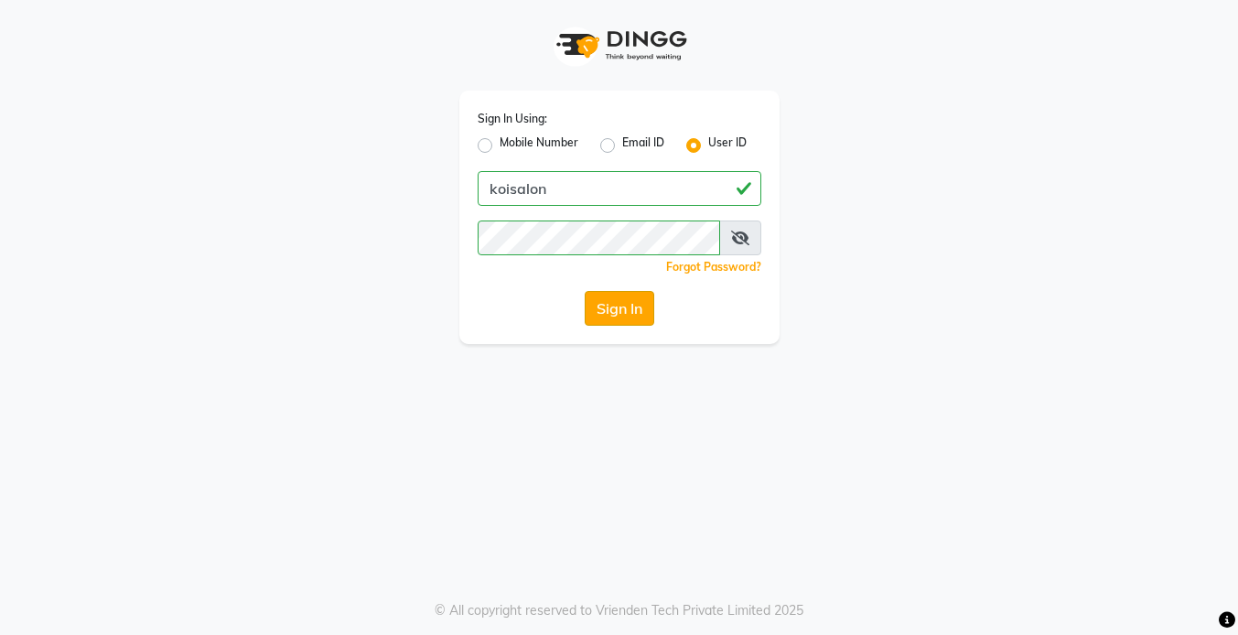
click at [599, 318] on button "Sign In" at bounding box center [620, 308] width 70 height 35
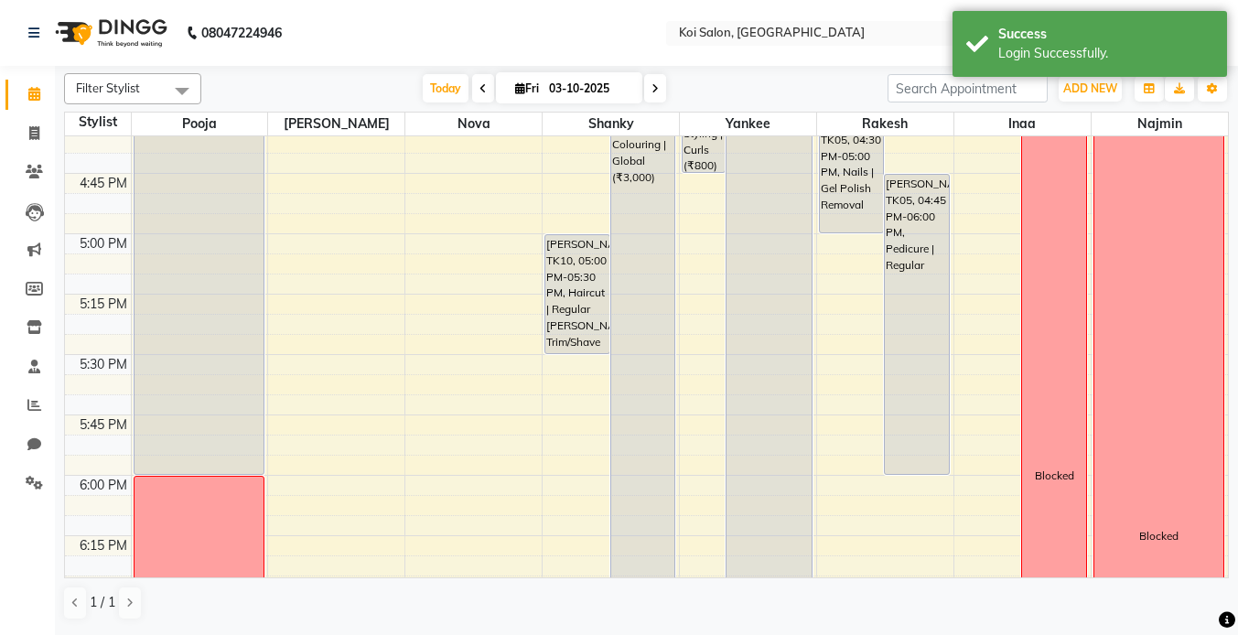
scroll to position [2078, 0]
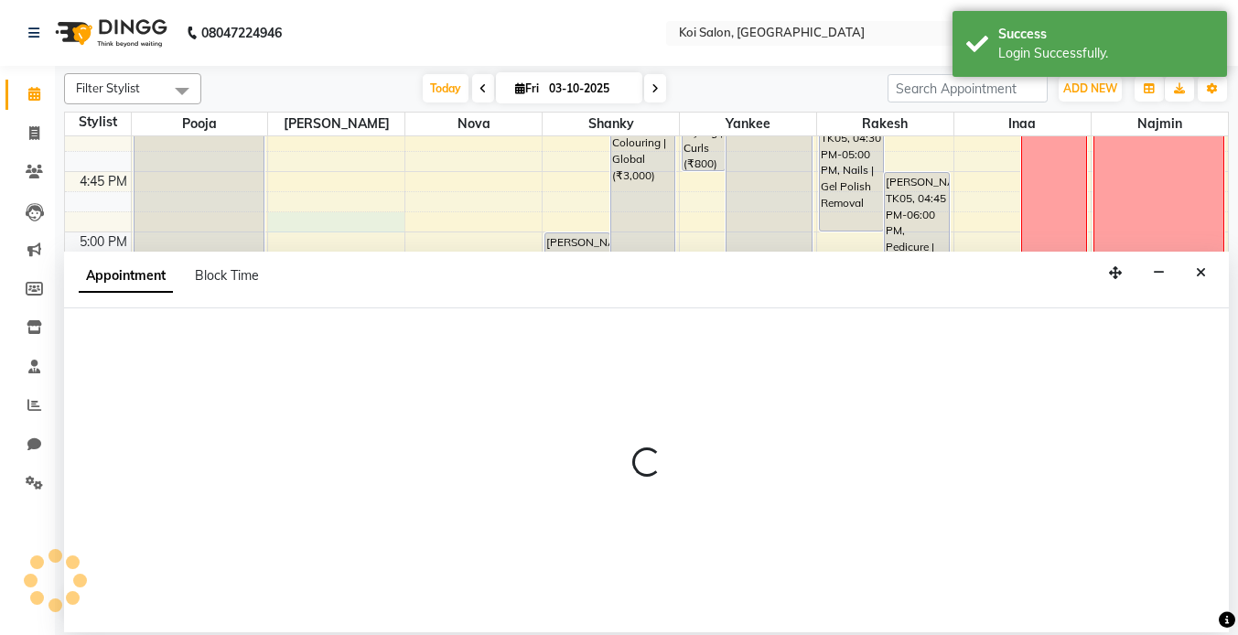
select select "16514"
select select "tentative"
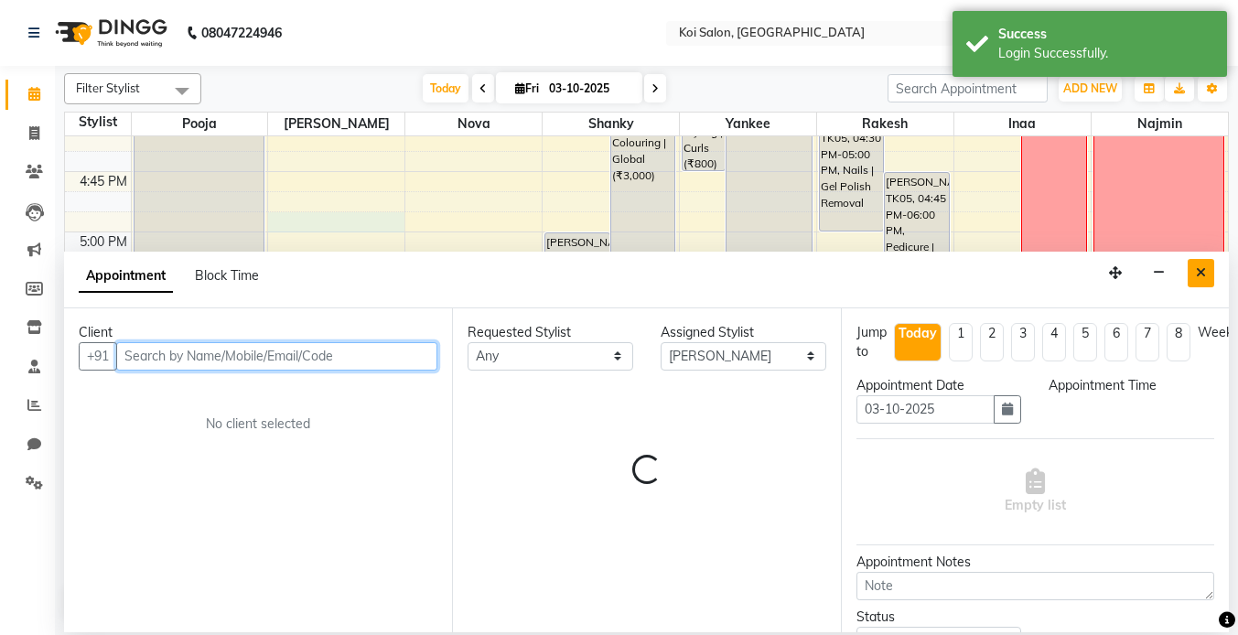
select select "1020"
click at [1192, 271] on button "Close" at bounding box center [1201, 273] width 27 height 28
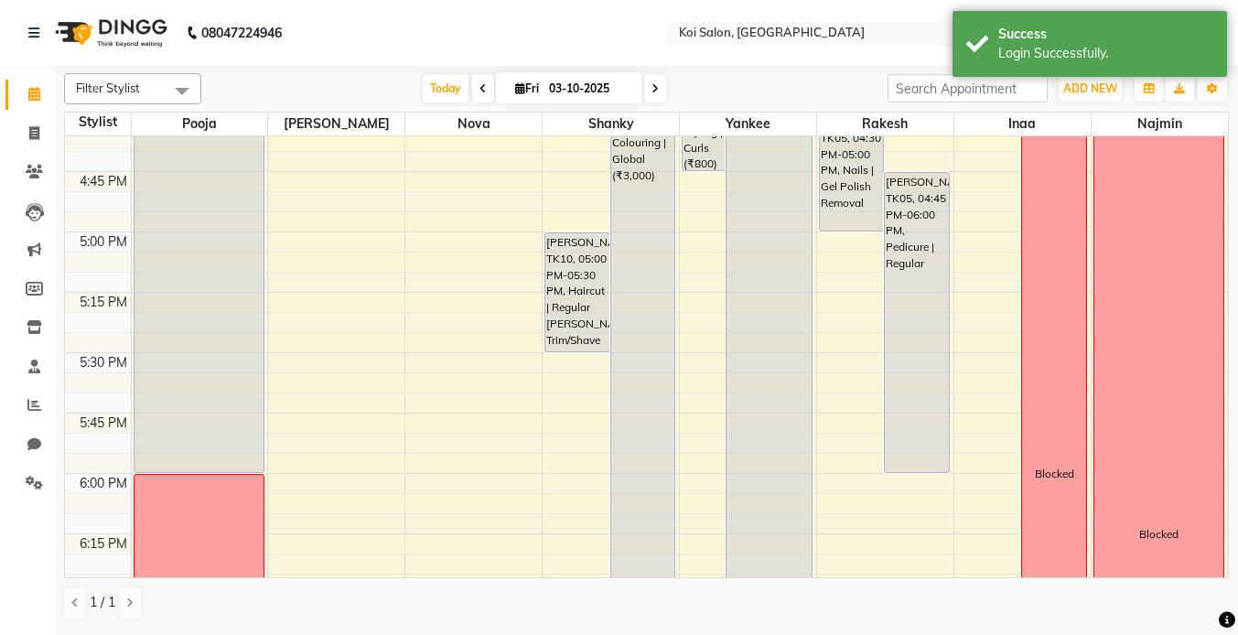
select select "16514"
select select "1020"
select select "tentative"
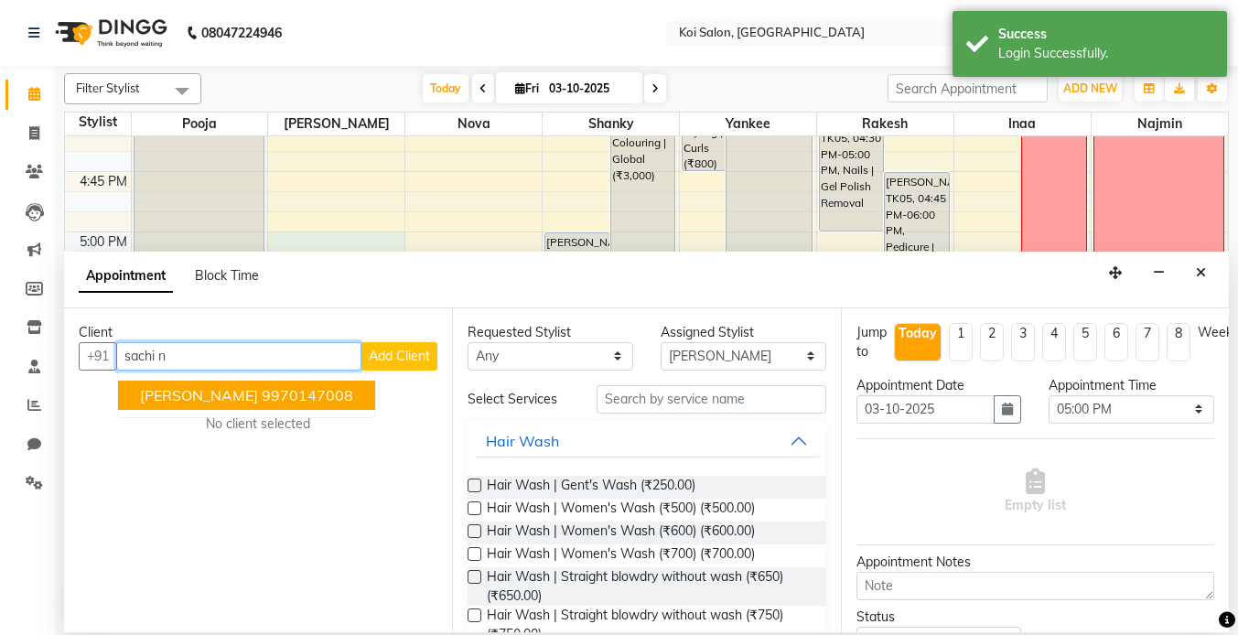
click at [202, 403] on span "[PERSON_NAME]" at bounding box center [199, 395] width 118 height 18
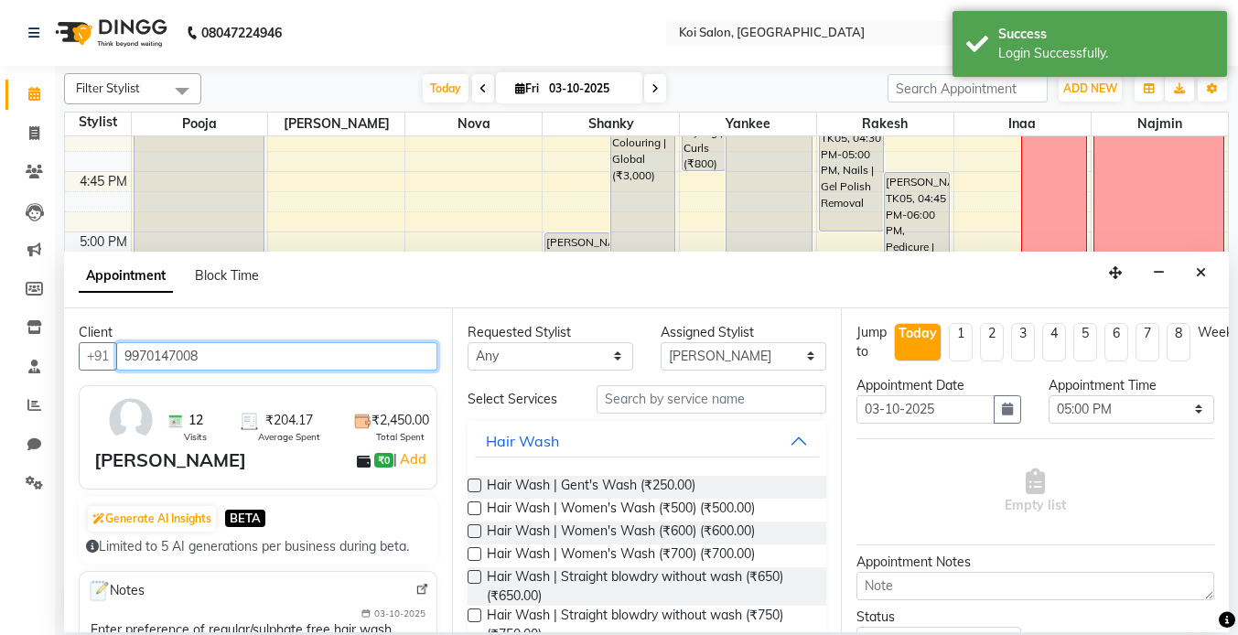
type input "9970147008"
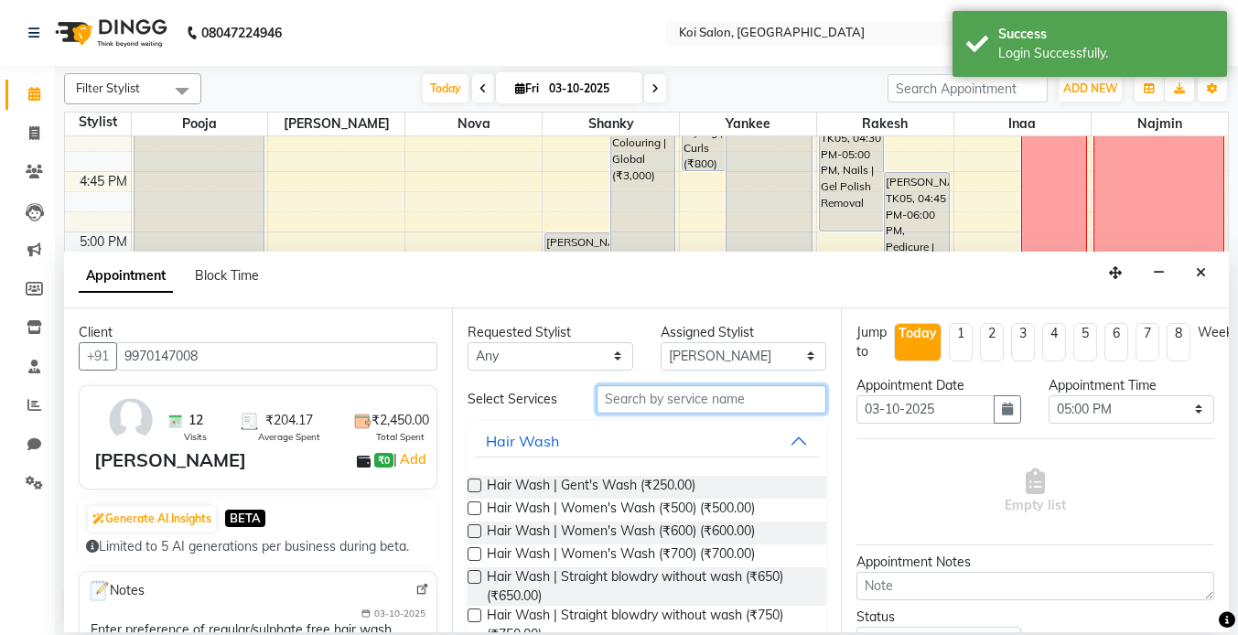
click at [673, 403] on input "text" at bounding box center [712, 399] width 230 height 28
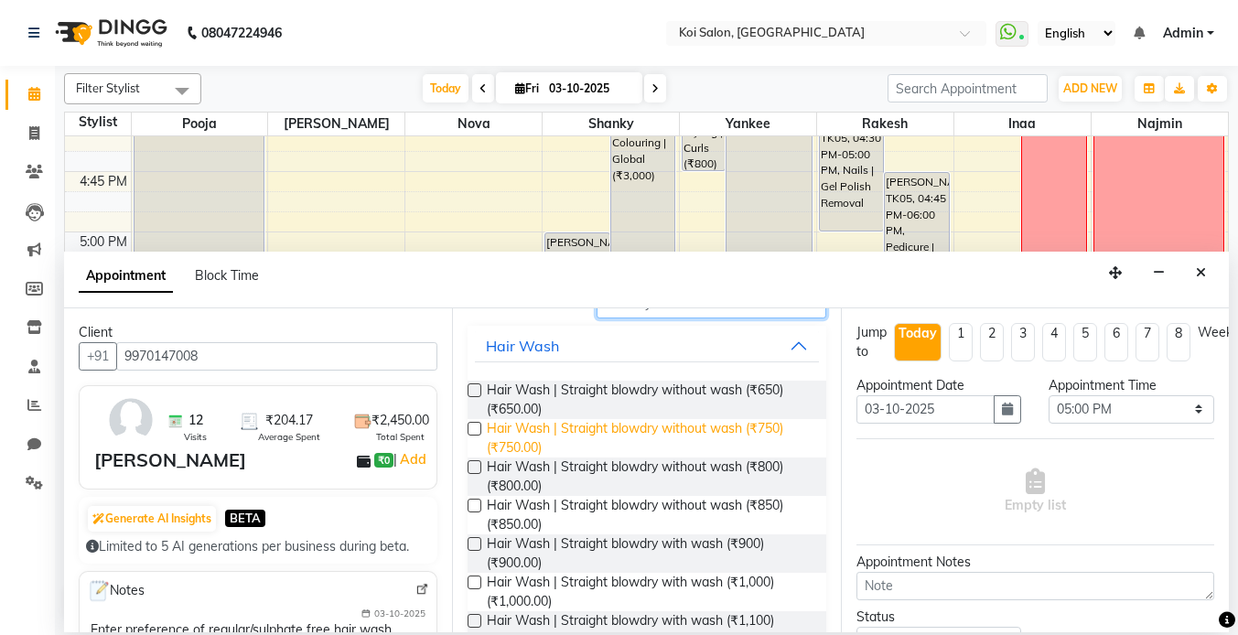
scroll to position [97, 0]
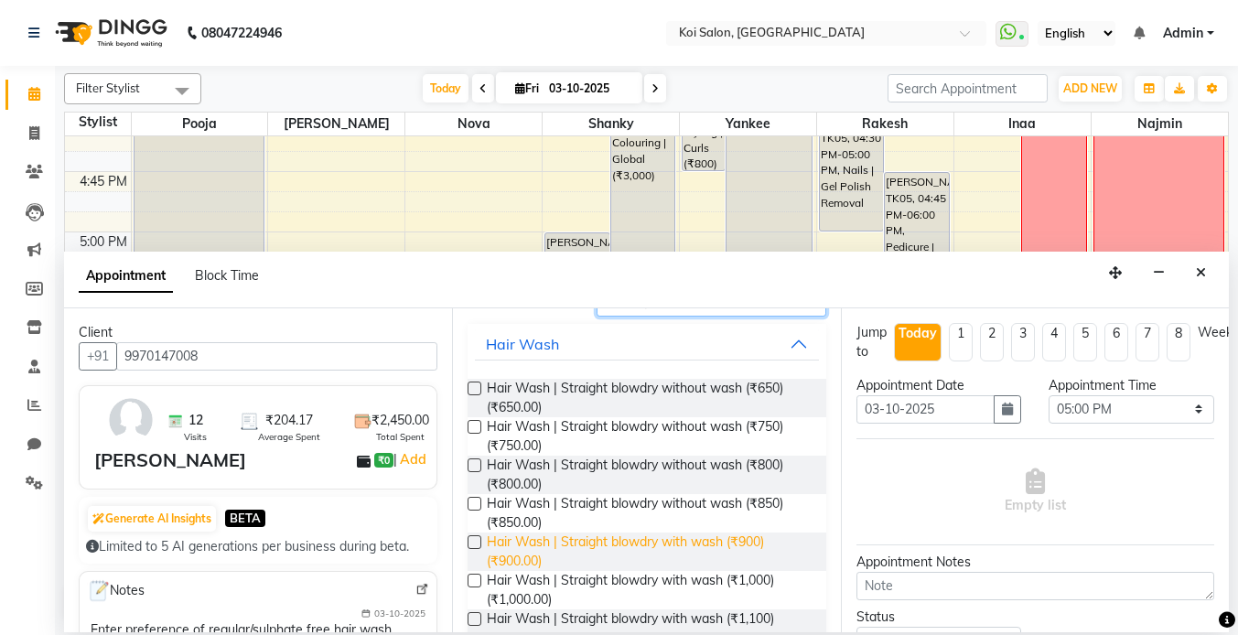
type input "blowdry"
click at [700, 542] on span "Hair Wash | Straight blowdry with wash (₹900) (₹900.00)" at bounding box center [649, 552] width 324 height 38
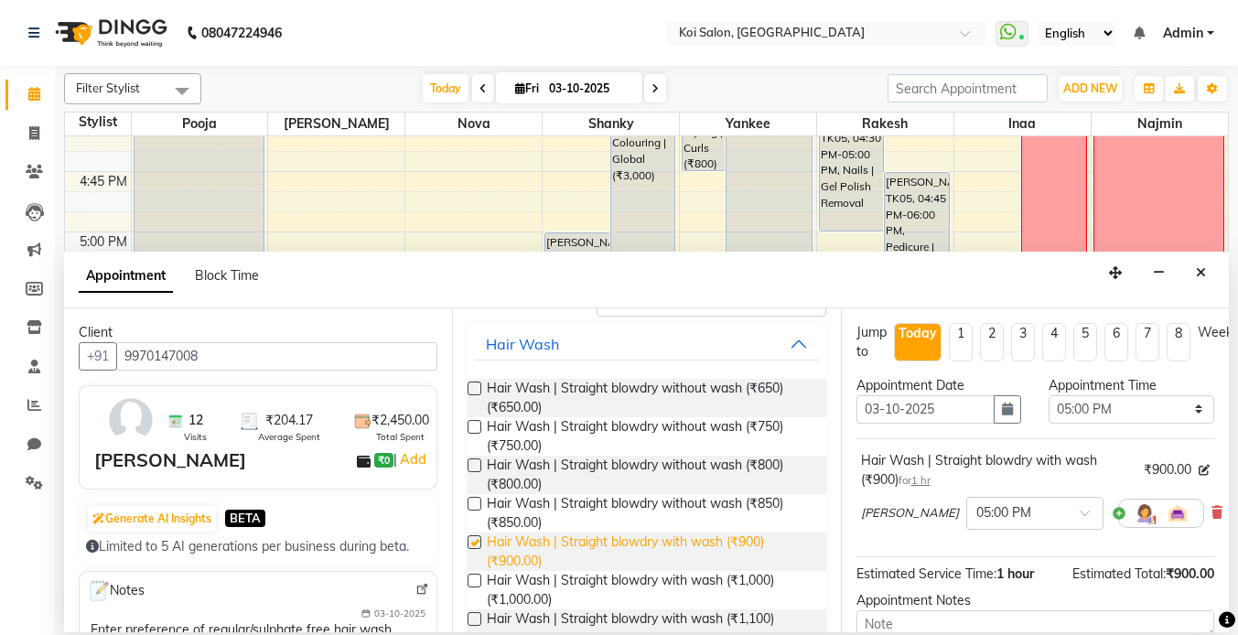
checkbox input "false"
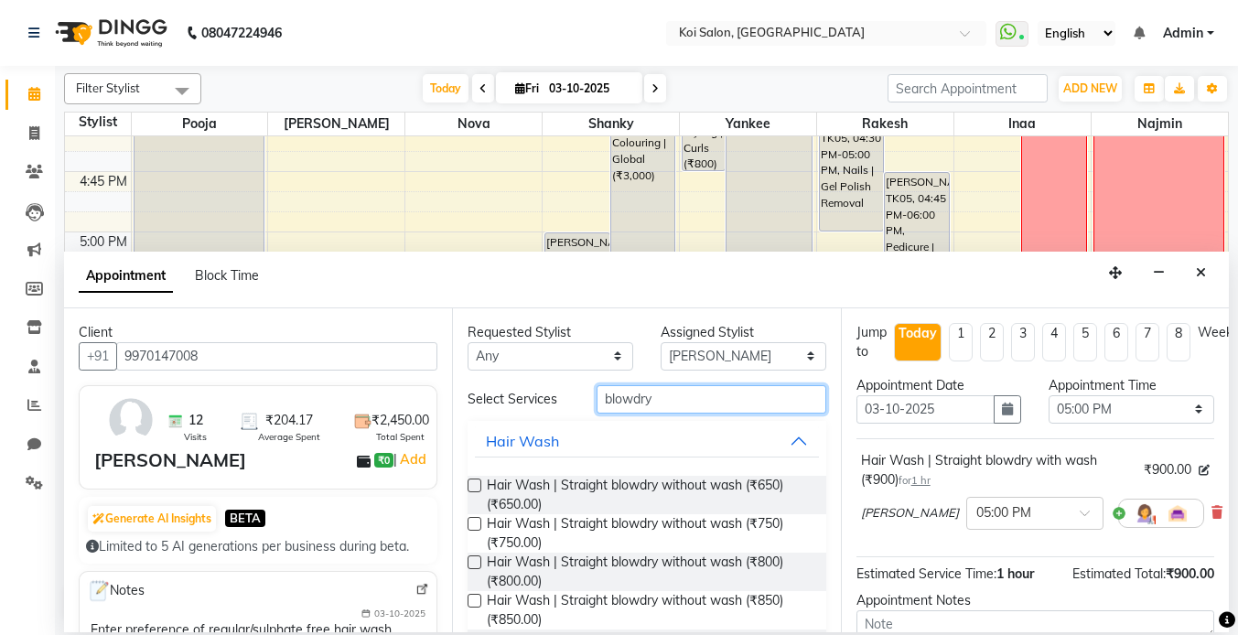
drag, startPoint x: 676, startPoint y: 412, endPoint x: 565, endPoint y: 404, distance: 112.0
click at [567, 404] on div "Select Services blowdry" at bounding box center [646, 399] width 385 height 28
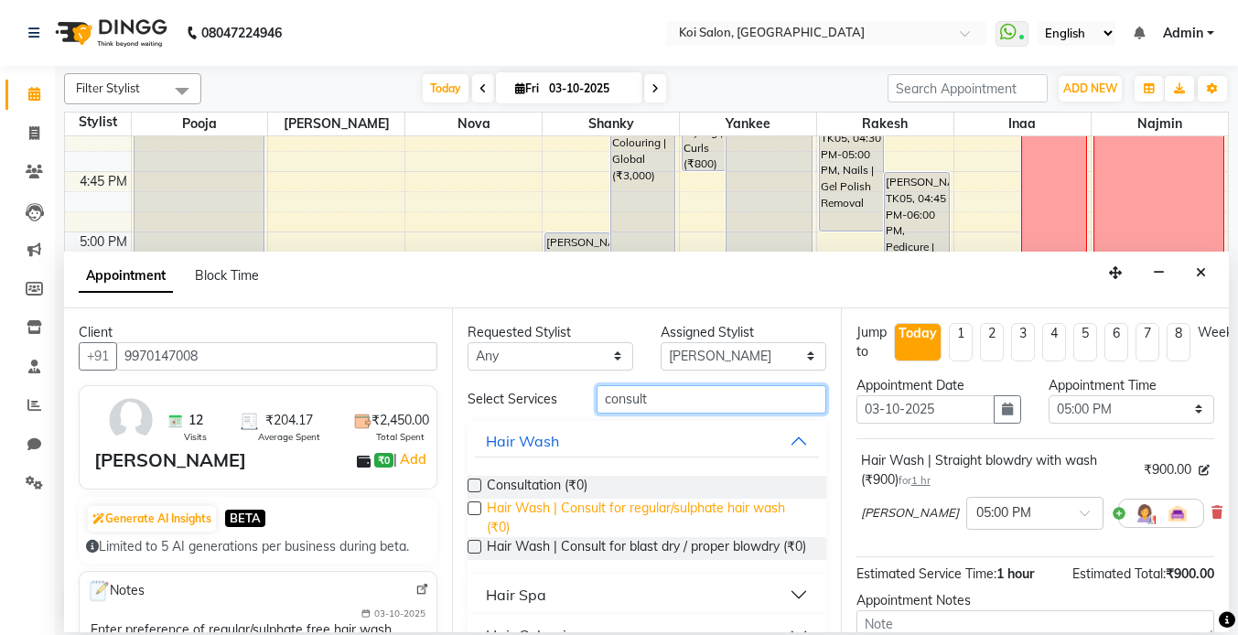
type input "consult"
click at [650, 514] on span "Hair Wash | Consult for regular/sulphate hair wash (₹0)" at bounding box center [649, 518] width 324 height 38
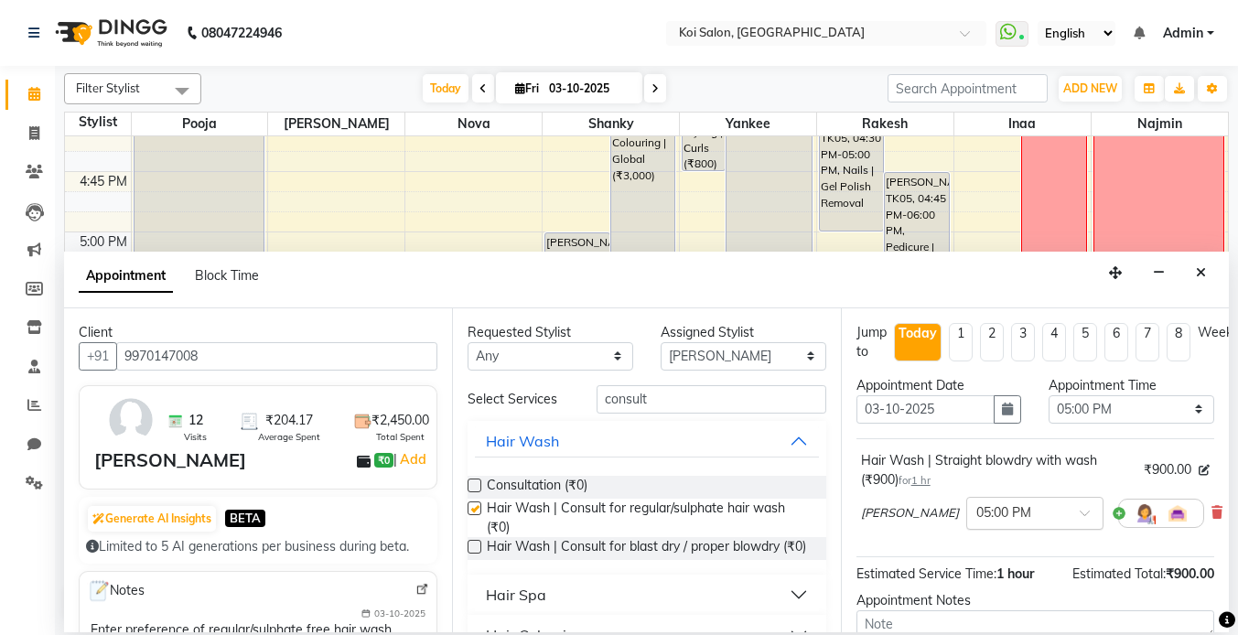
checkbox input "false"
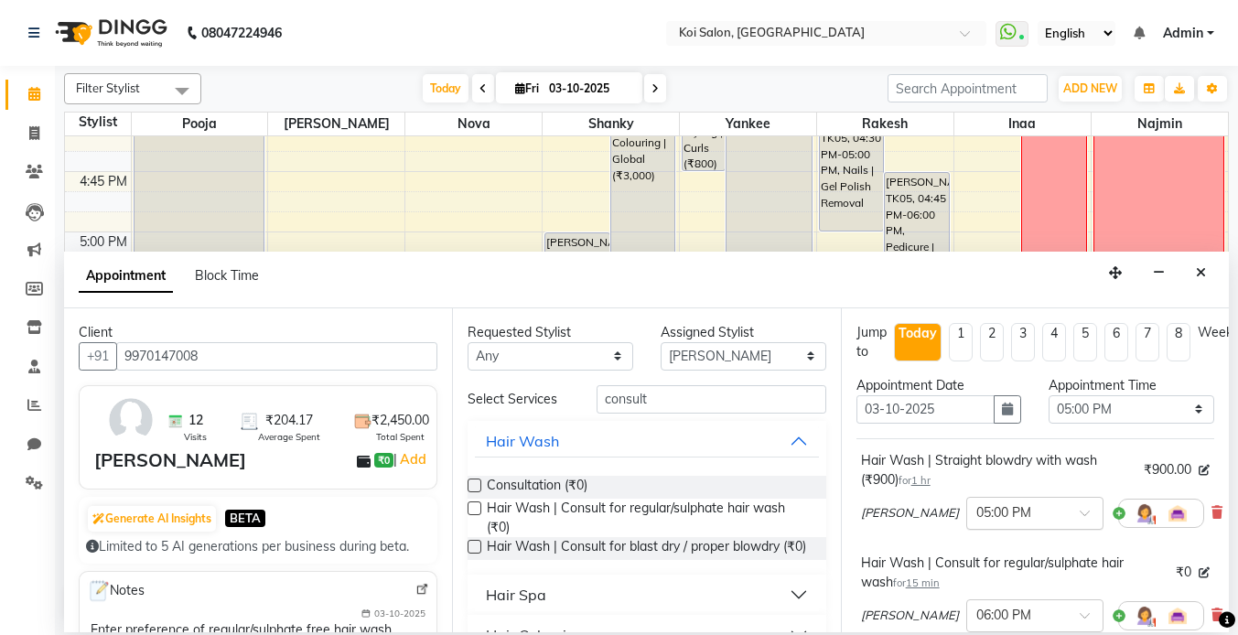
scroll to position [297, 0]
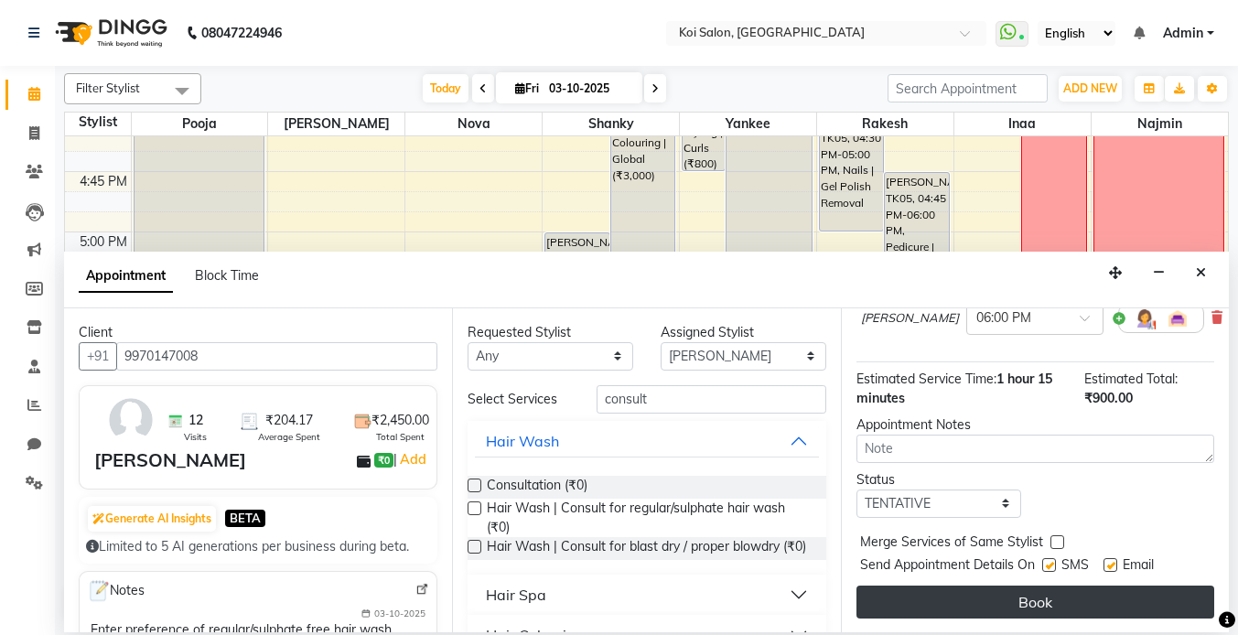
click at [1043, 610] on button "Book" at bounding box center [1036, 602] width 358 height 33
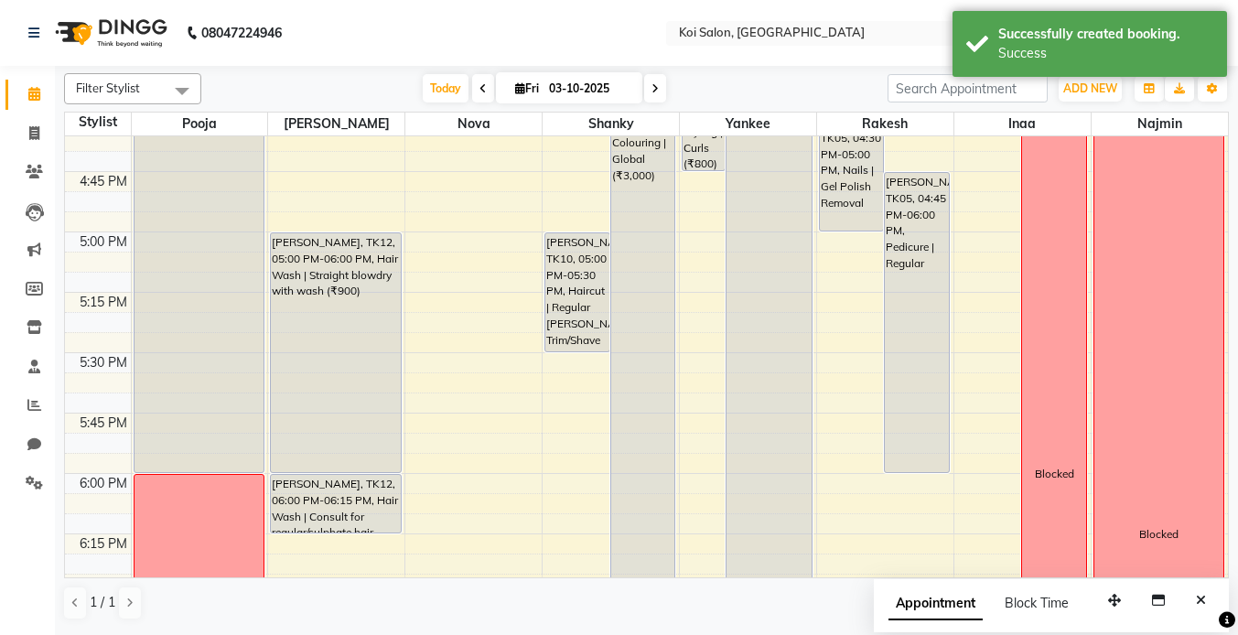
scroll to position [2127, 0]
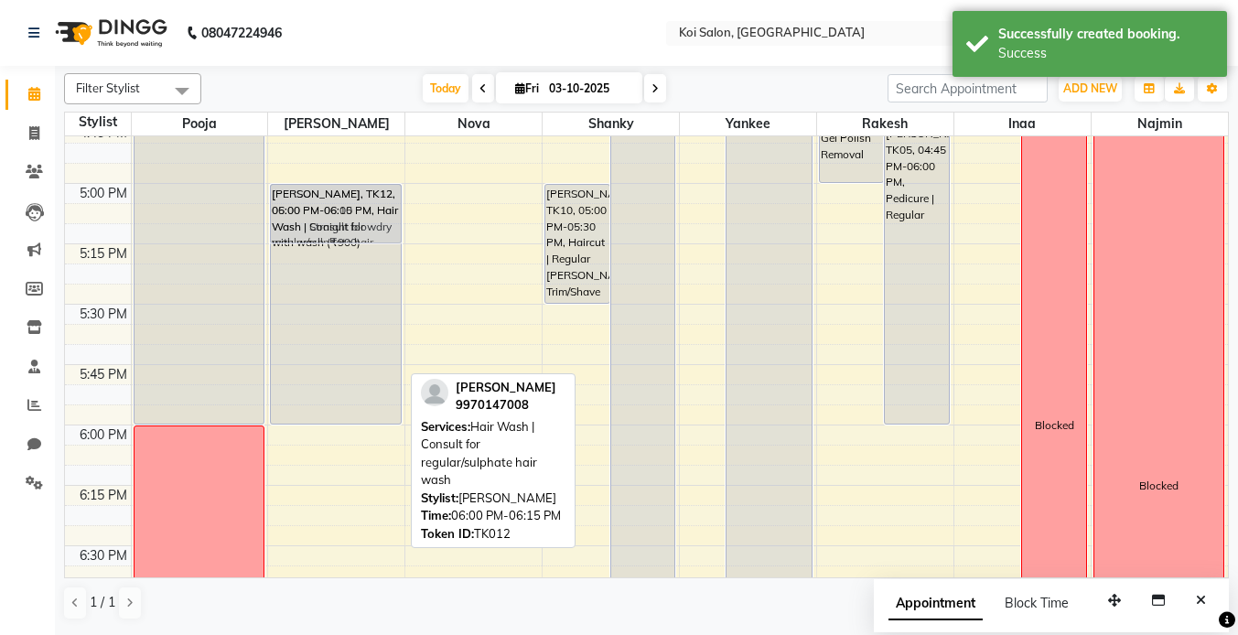
drag, startPoint x: 330, startPoint y: 436, endPoint x: 362, endPoint y: 200, distance: 238.3
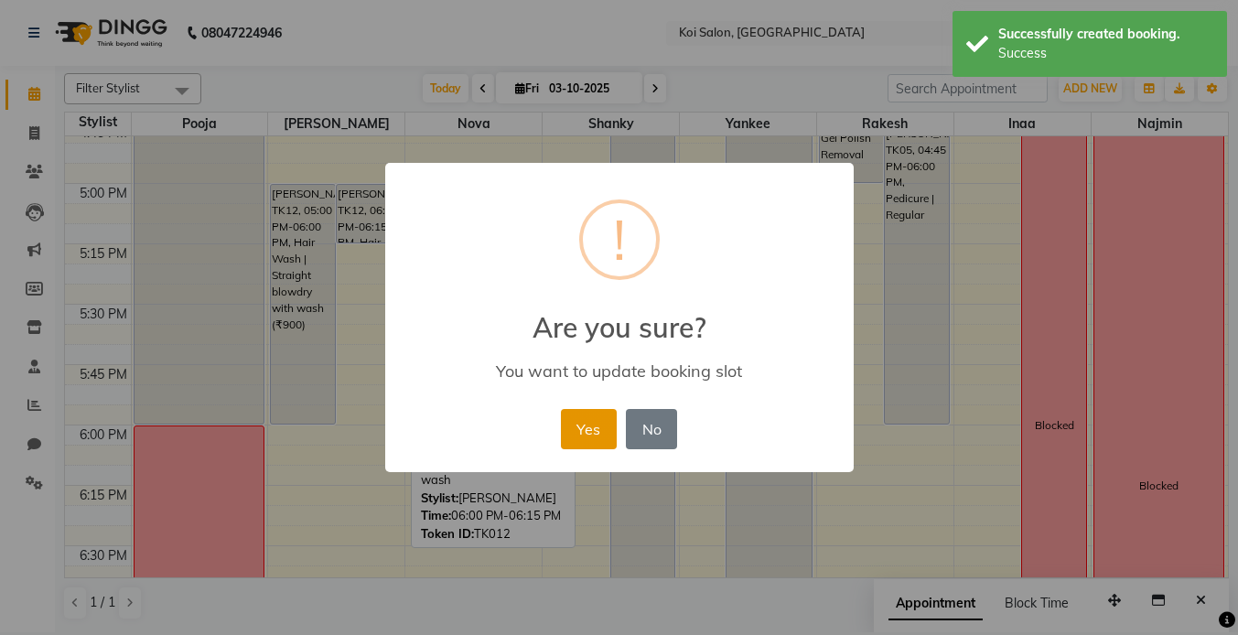
click at [576, 422] on button "Yes" at bounding box center [589, 429] width 56 height 40
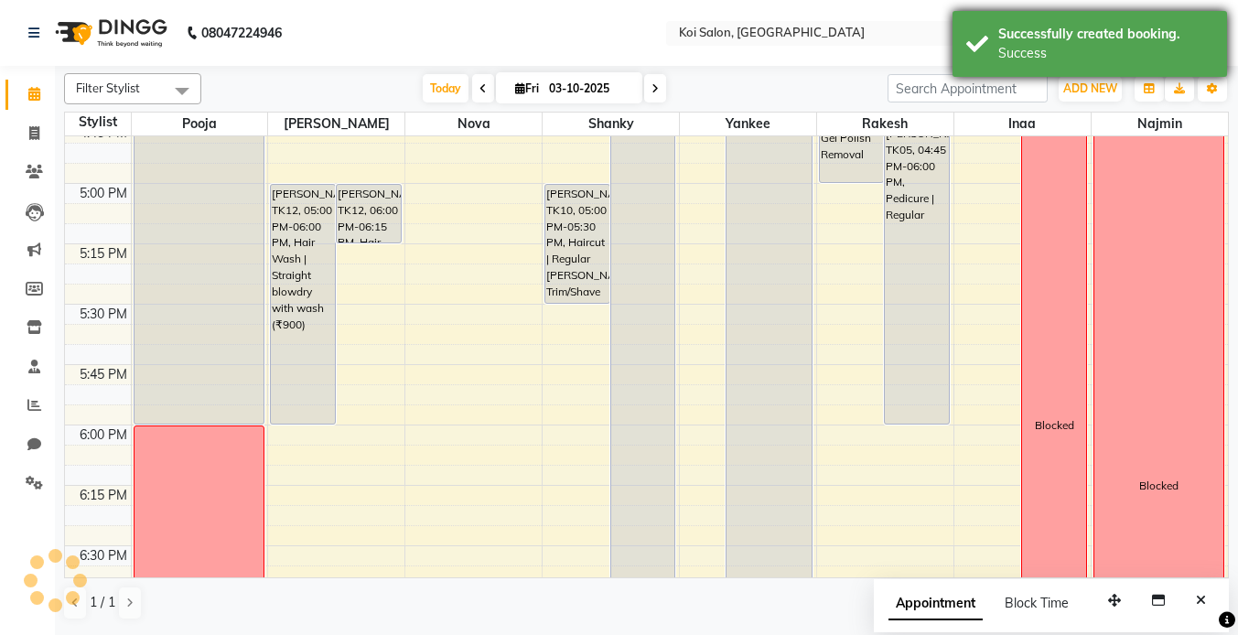
click at [1034, 54] on div "Success" at bounding box center [1105, 53] width 215 height 19
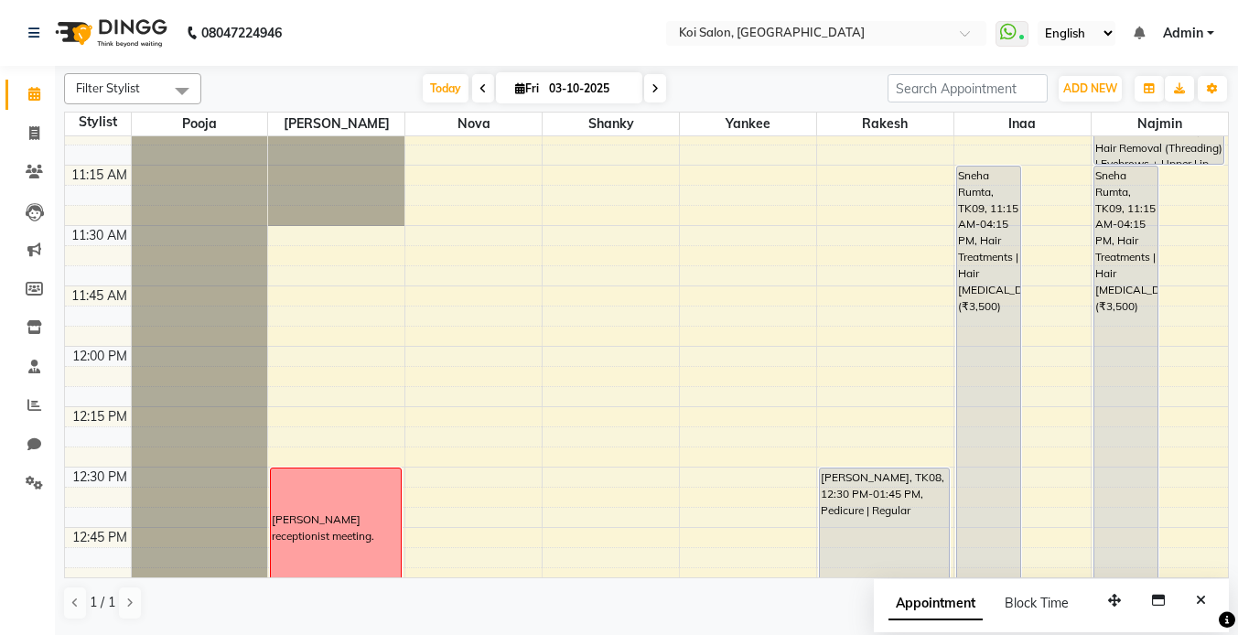
scroll to position [853, 0]
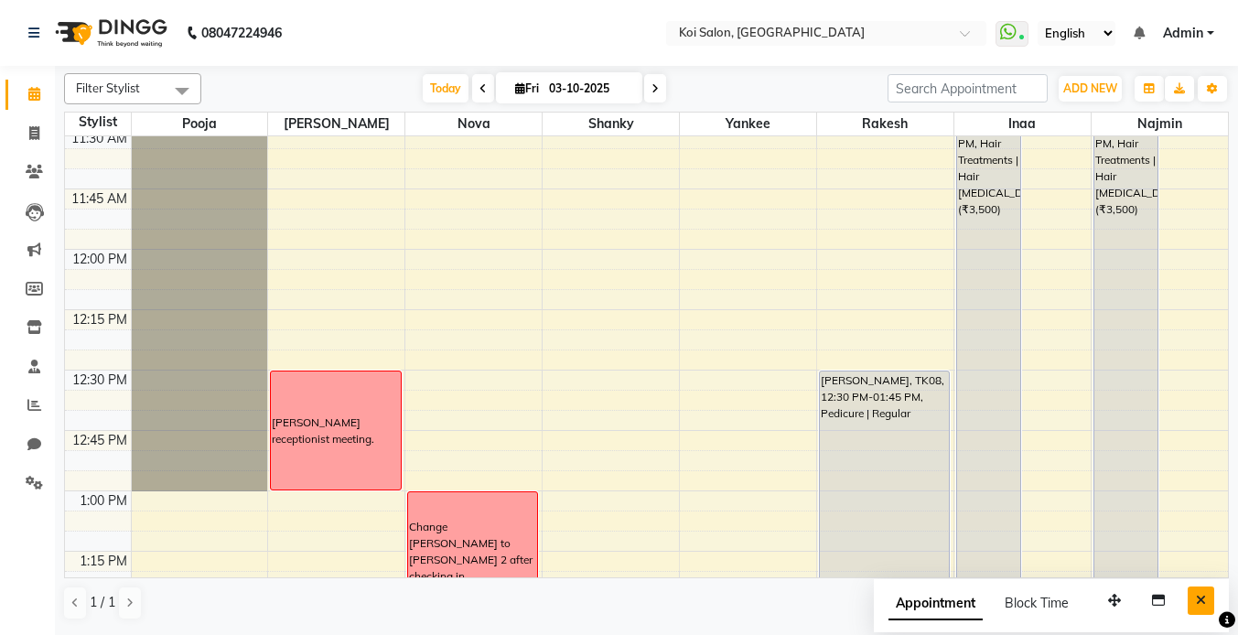
click at [1192, 599] on button "Close" at bounding box center [1201, 601] width 27 height 28
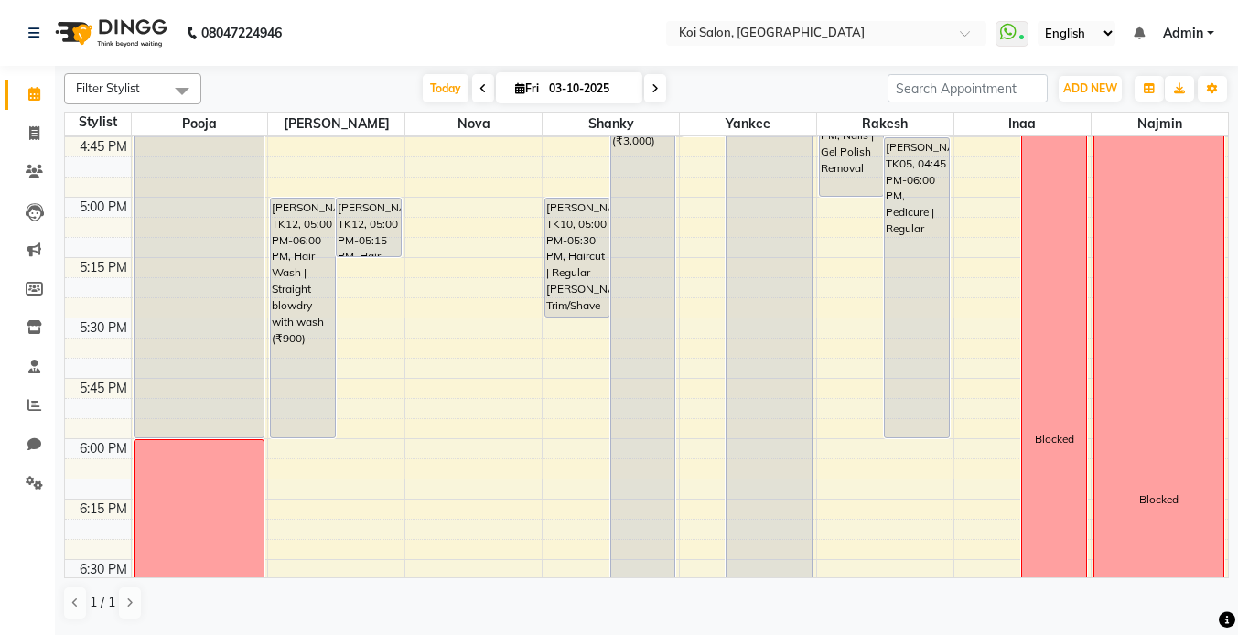
scroll to position [2109, 0]
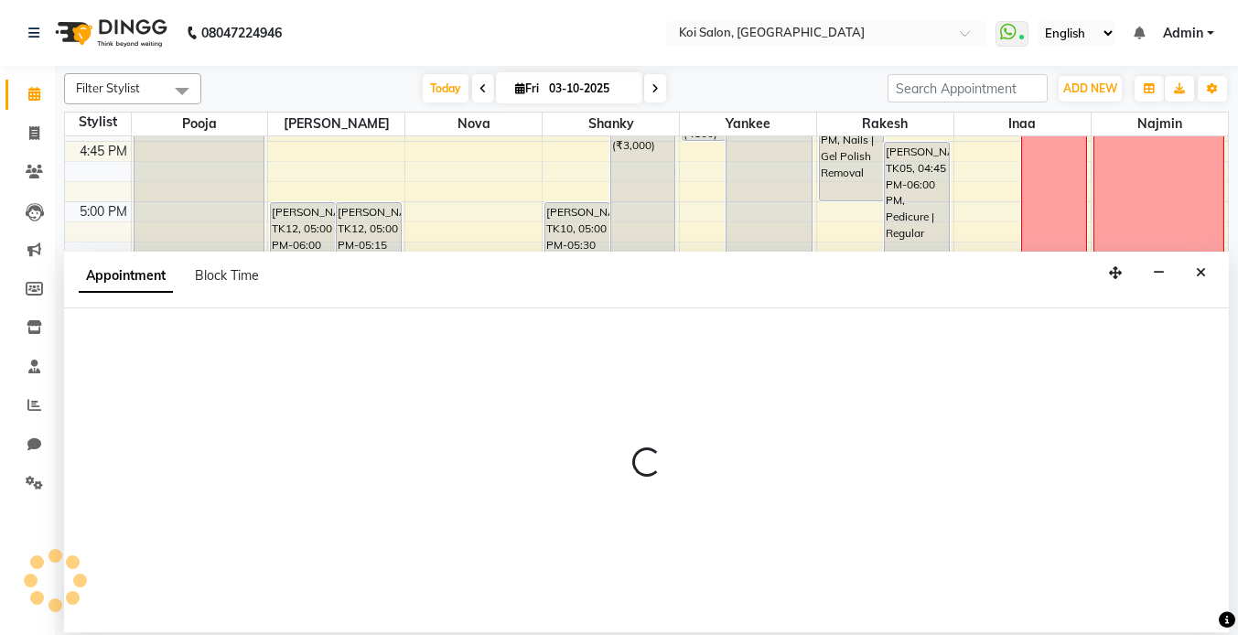
select select "23241"
select select "1050"
select select "tentative"
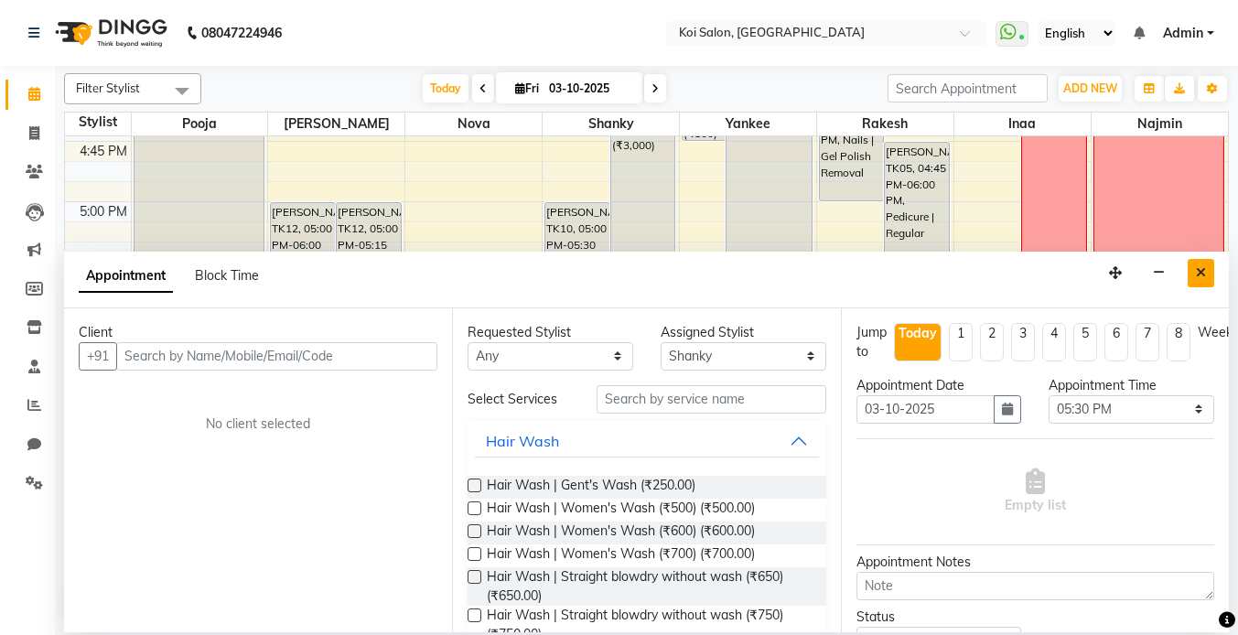
click at [1195, 275] on button "Close" at bounding box center [1201, 273] width 27 height 28
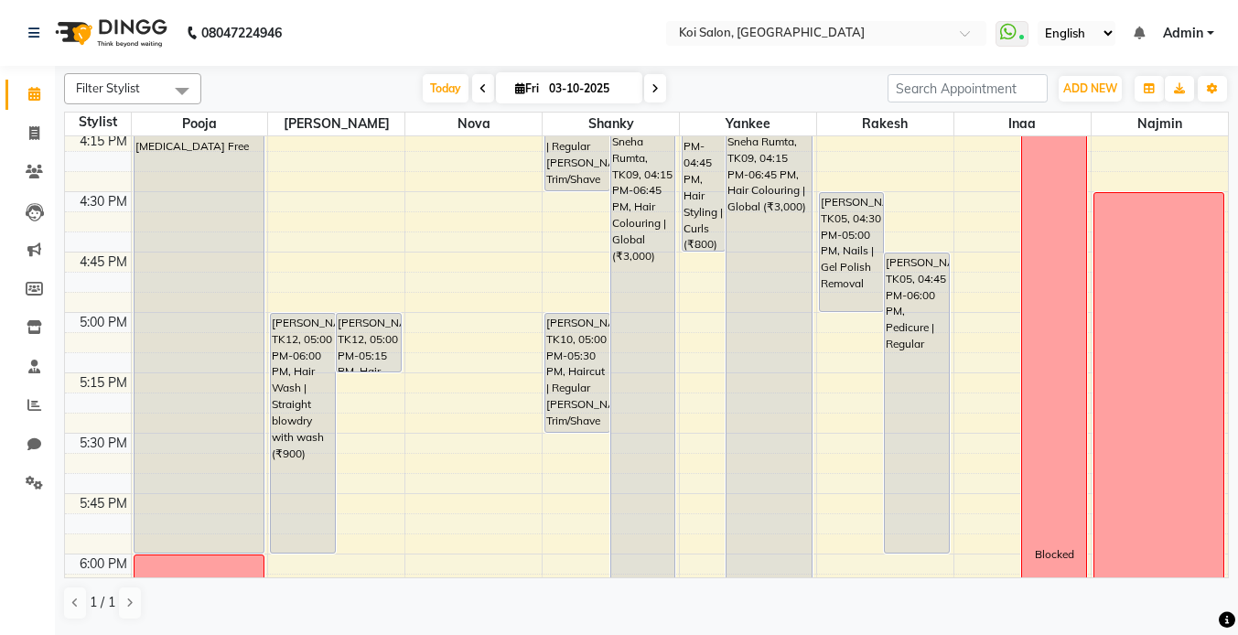
scroll to position [2063, 0]
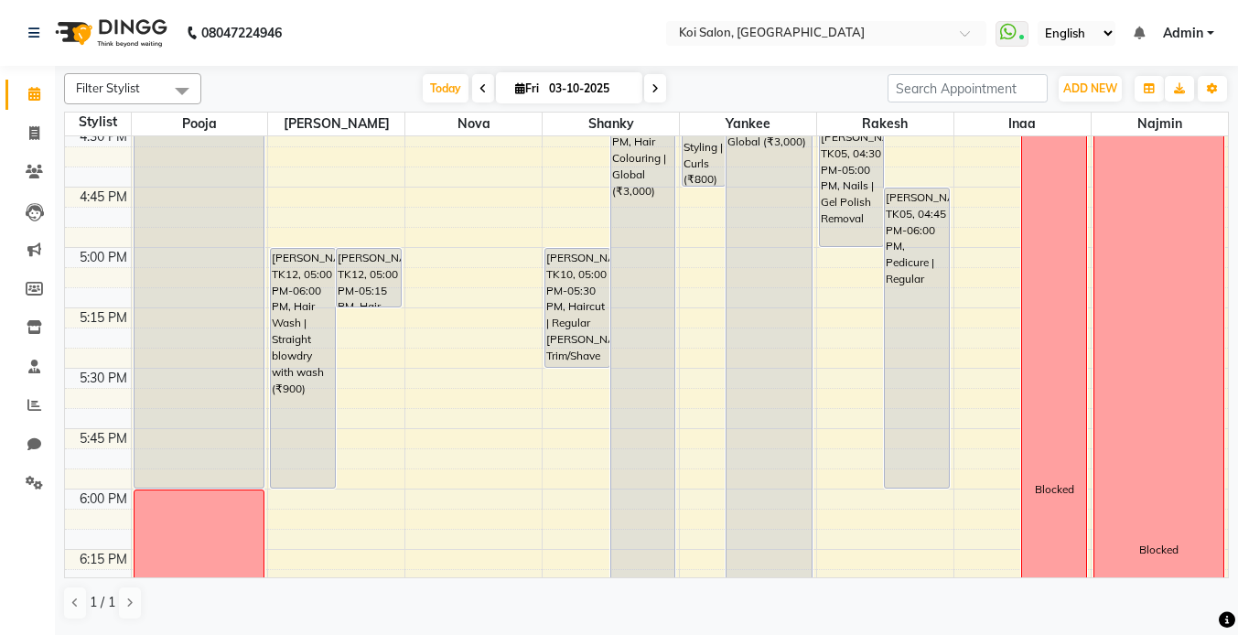
select select "23241"
select select "tentative"
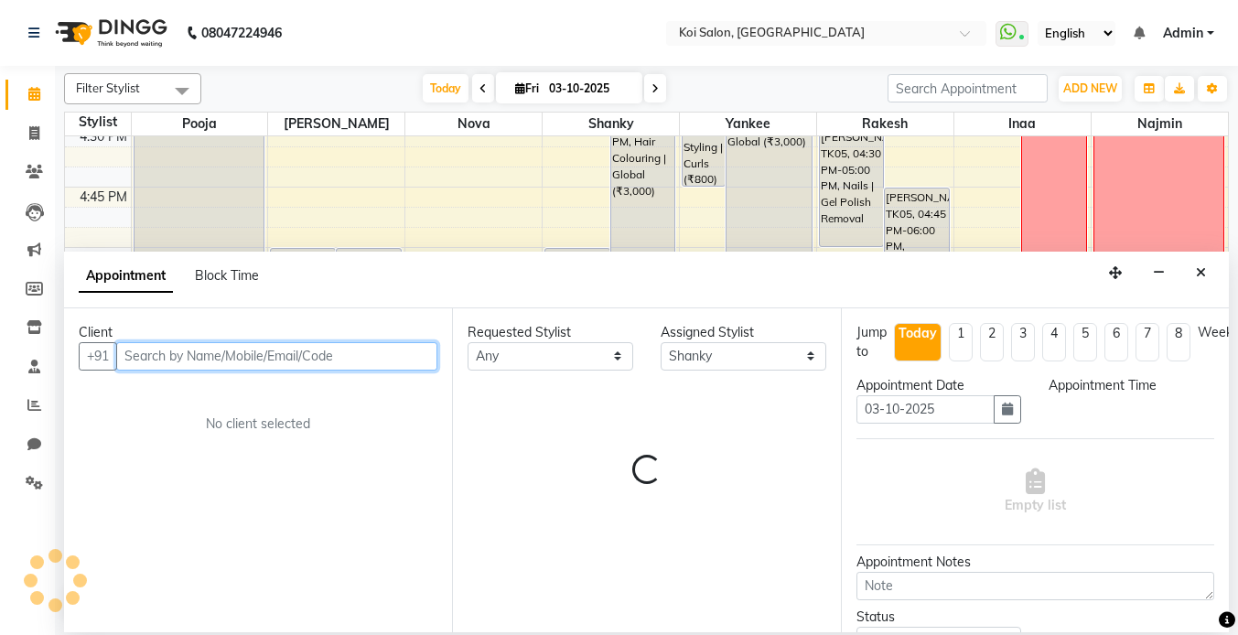
select select "1050"
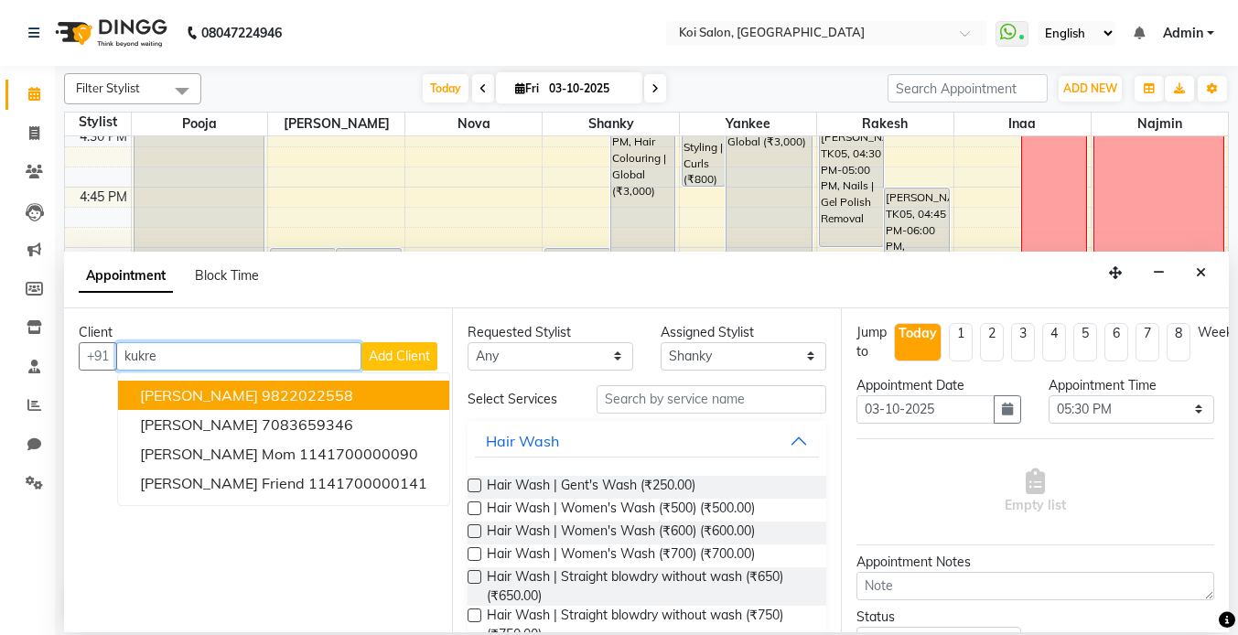
click at [204, 395] on span "[PERSON_NAME]" at bounding box center [199, 395] width 118 height 18
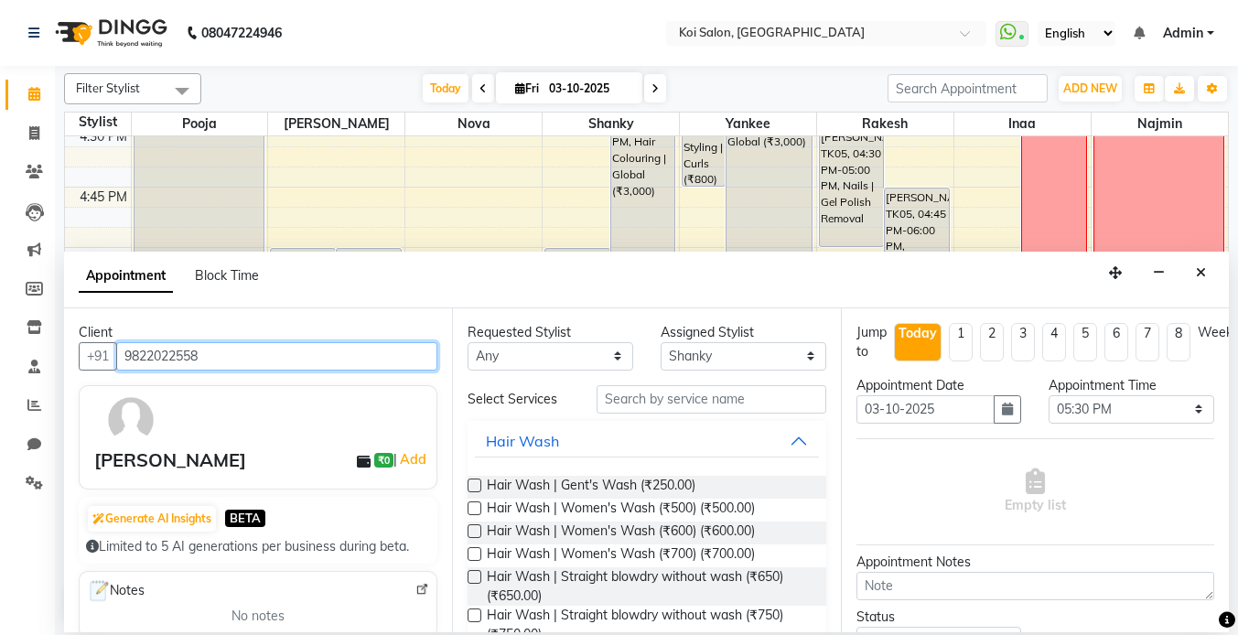
type input "9822022558"
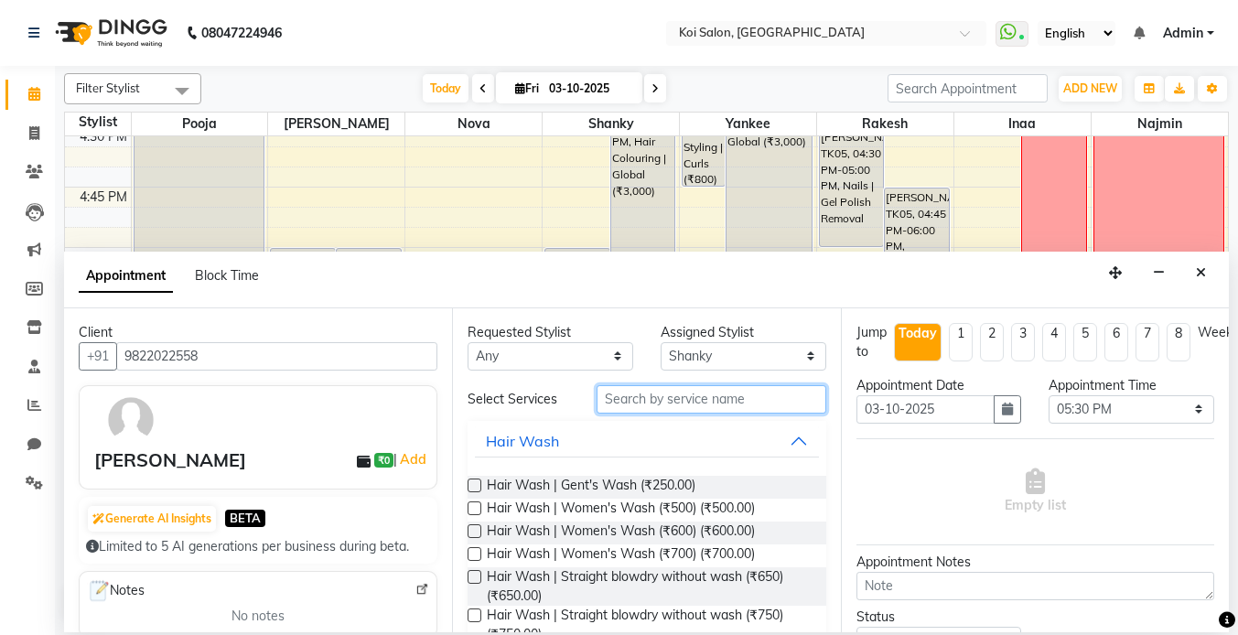
click at [676, 395] on input "text" at bounding box center [712, 399] width 230 height 28
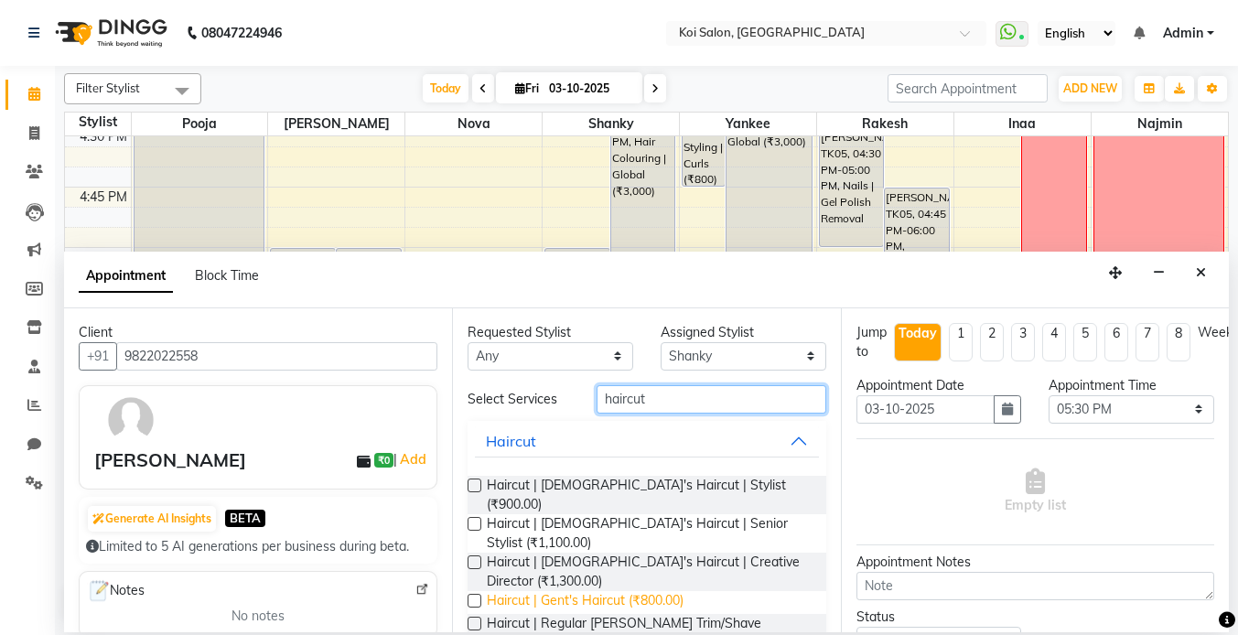
type input "haircut"
click at [603, 591] on span "Haircut | Gent's Haircut (₹800.00)" at bounding box center [585, 602] width 197 height 23
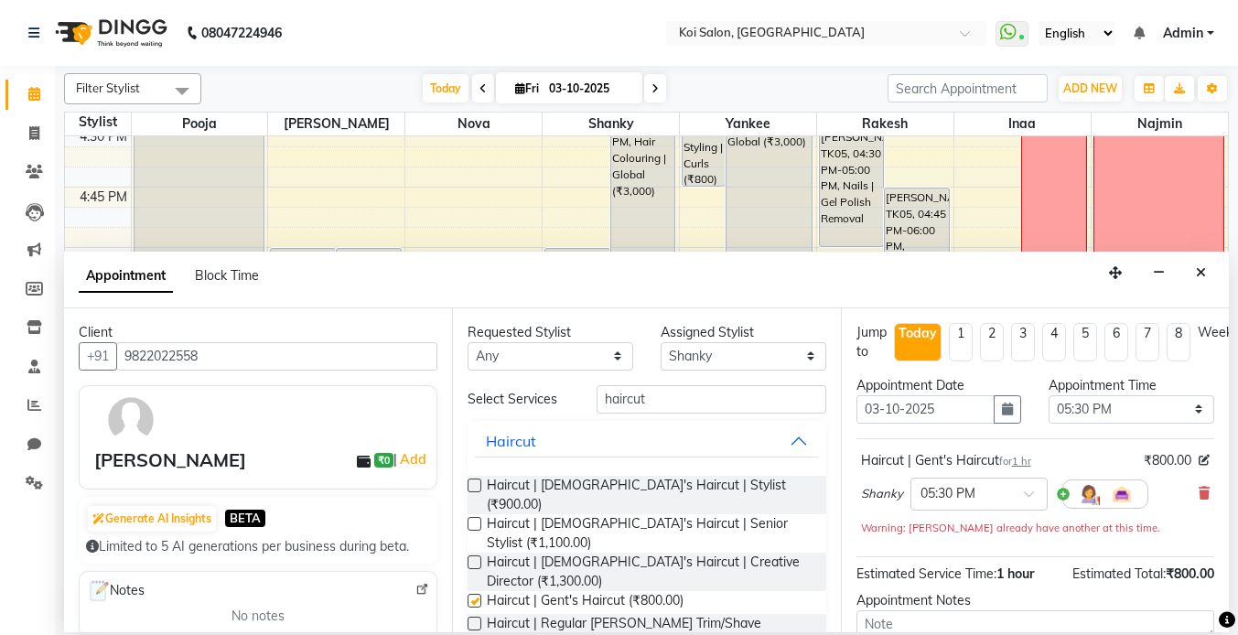
checkbox input "false"
drag, startPoint x: 677, startPoint y: 396, endPoint x: 565, endPoint y: 392, distance: 112.7
click at [571, 393] on div "Select Services haircut" at bounding box center [646, 399] width 385 height 28
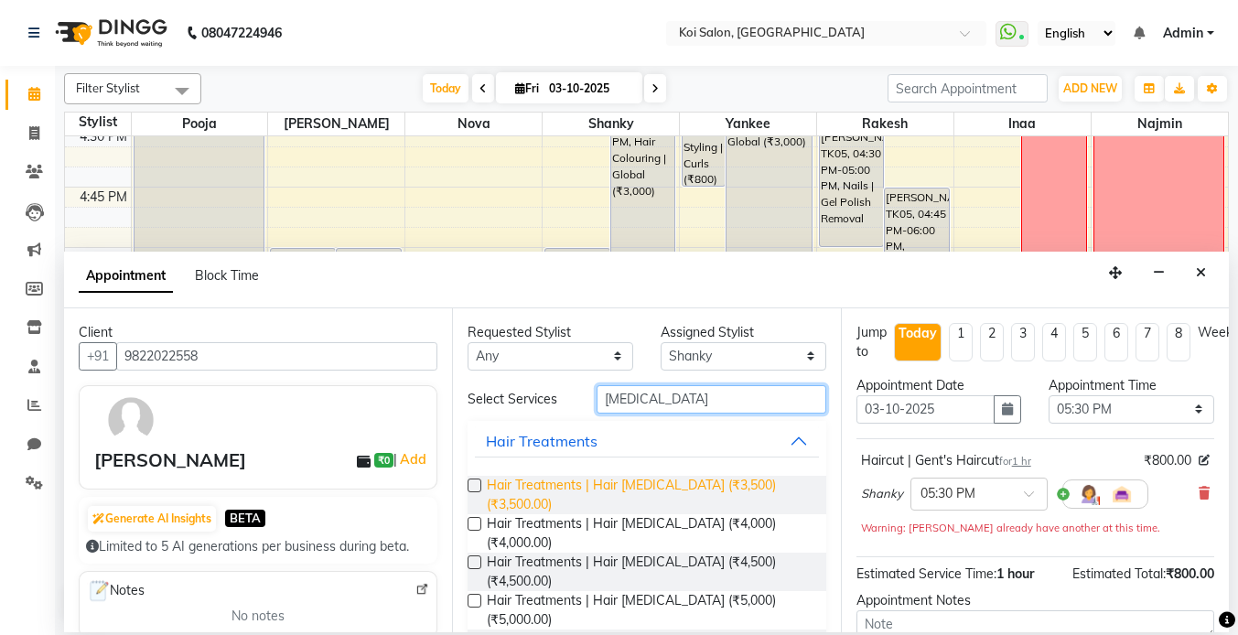
type input "[MEDICAL_DATA]"
click at [617, 482] on span "Hair Treatments | Hair [MEDICAL_DATA] (₹3,500) (₹3,500.00)" at bounding box center [649, 495] width 324 height 38
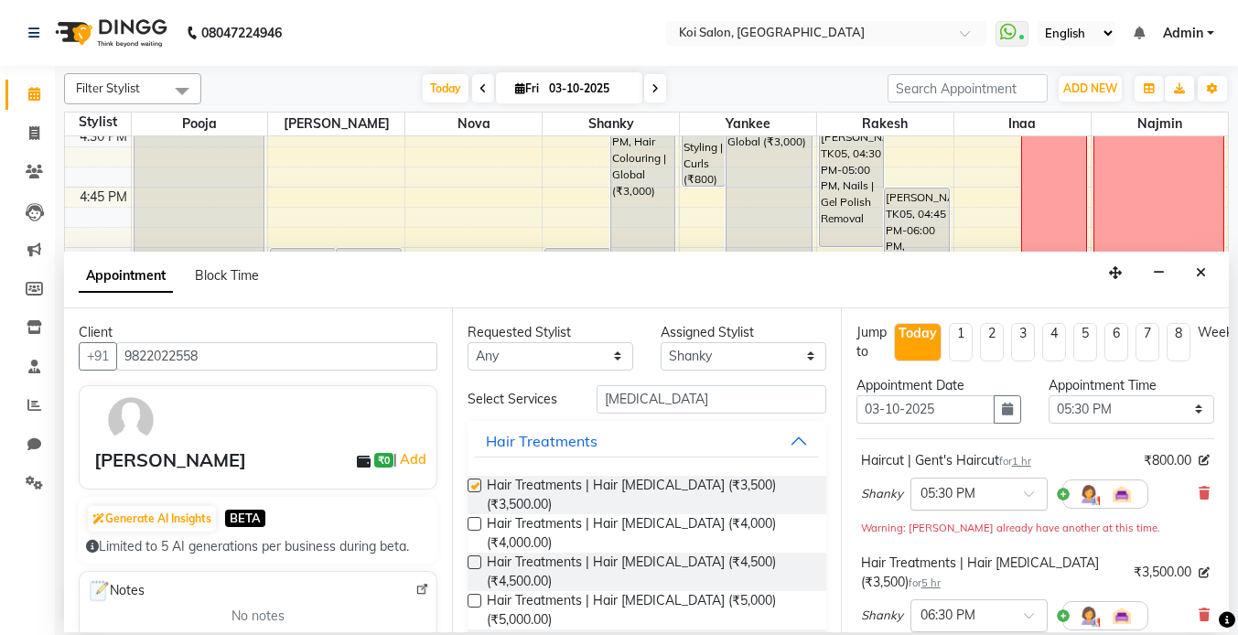
checkbox input "false"
drag, startPoint x: 663, startPoint y: 392, endPoint x: 570, endPoint y: 390, distance: 92.5
click at [575, 390] on div "Select Services [MEDICAL_DATA]" at bounding box center [646, 399] width 385 height 28
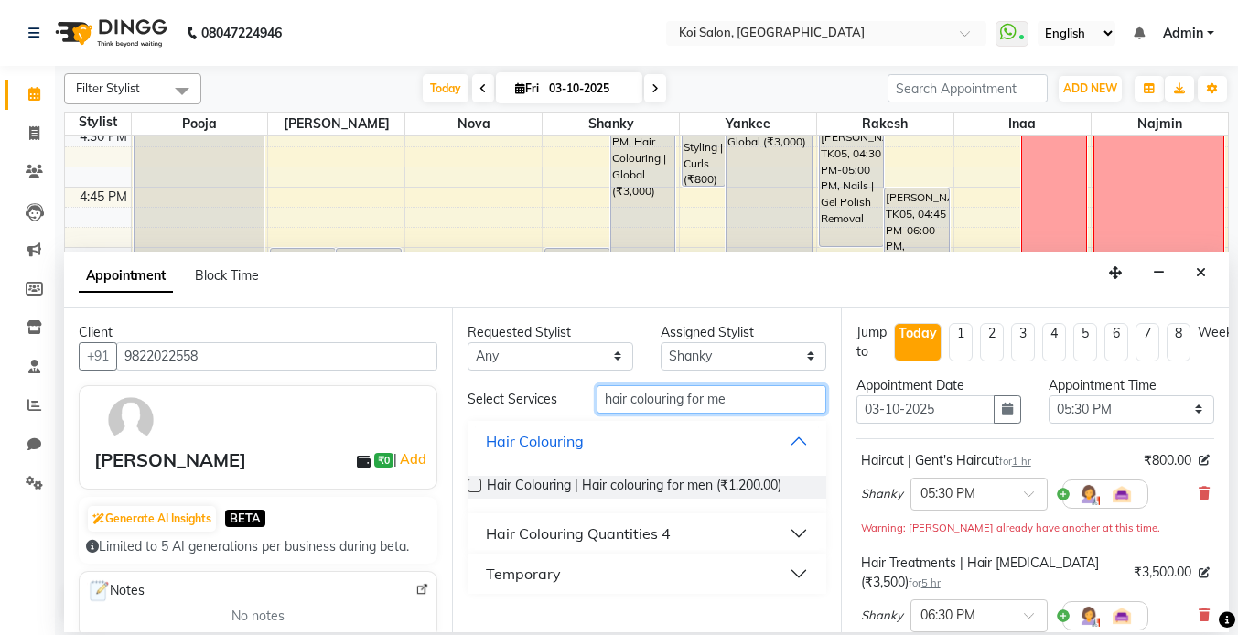
type input "hair colouring for men"
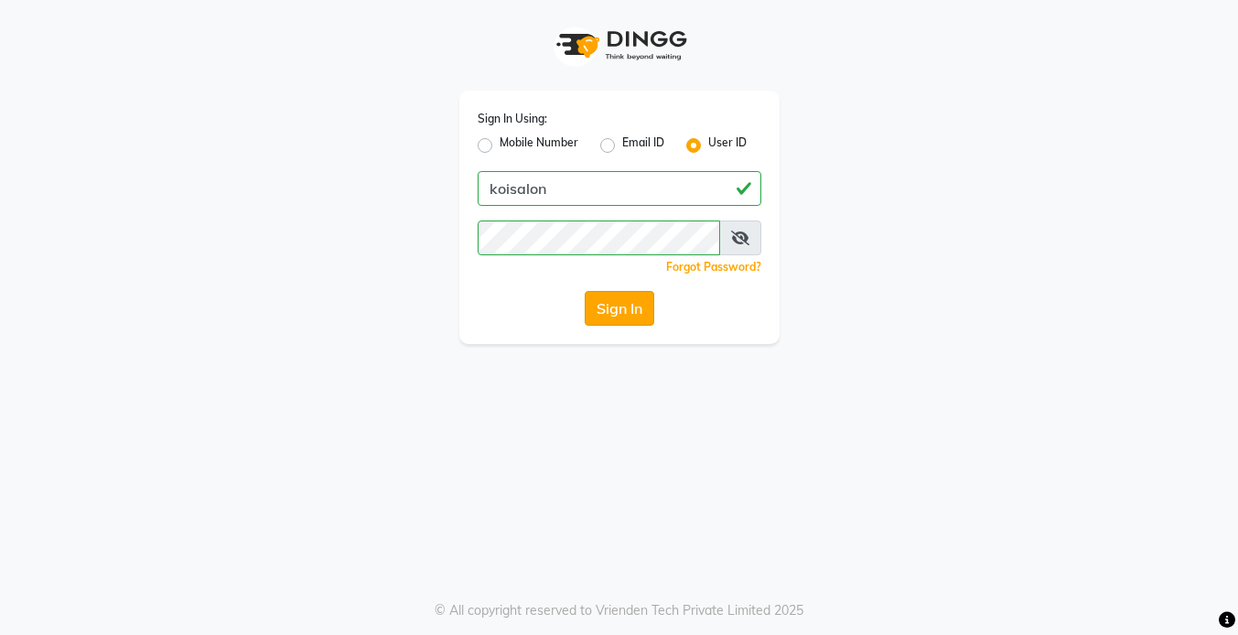
click at [618, 325] on button "Sign In" at bounding box center [620, 308] width 70 height 35
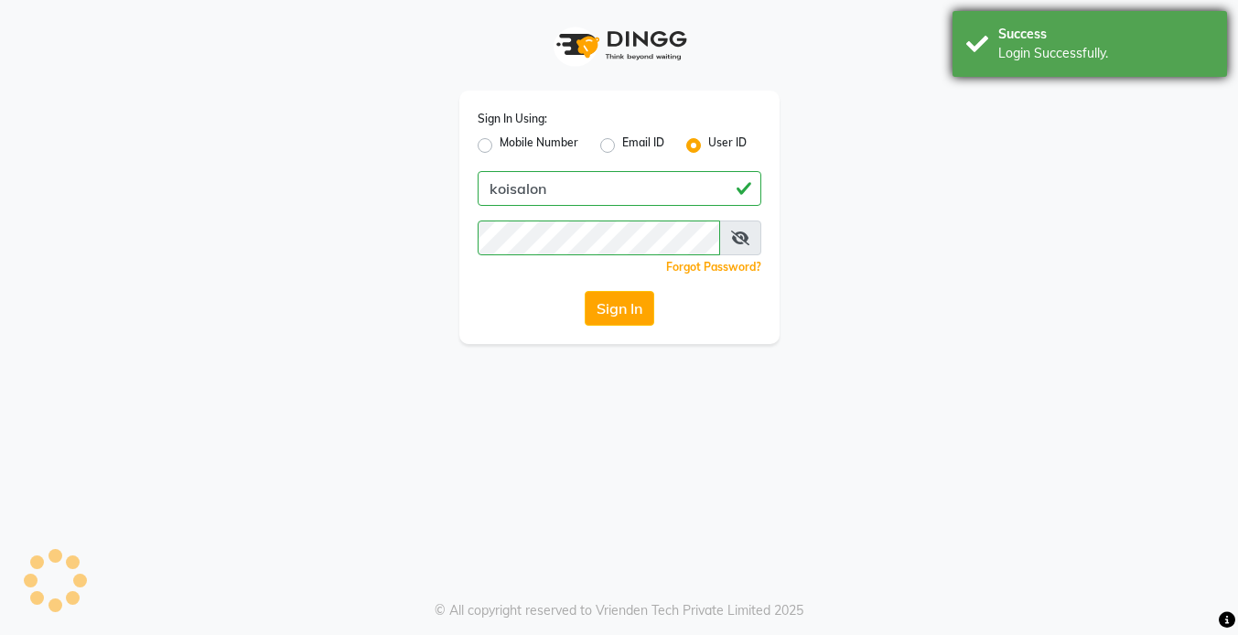
click at [1085, 29] on div "Success" at bounding box center [1105, 34] width 215 height 19
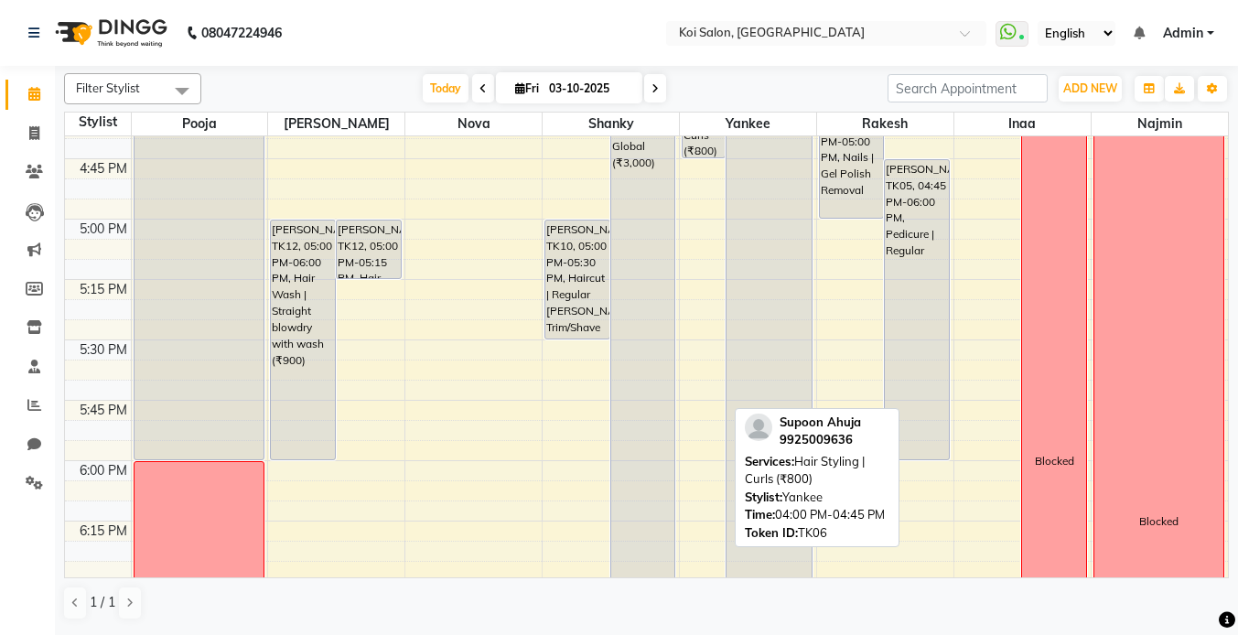
scroll to position [2092, 0]
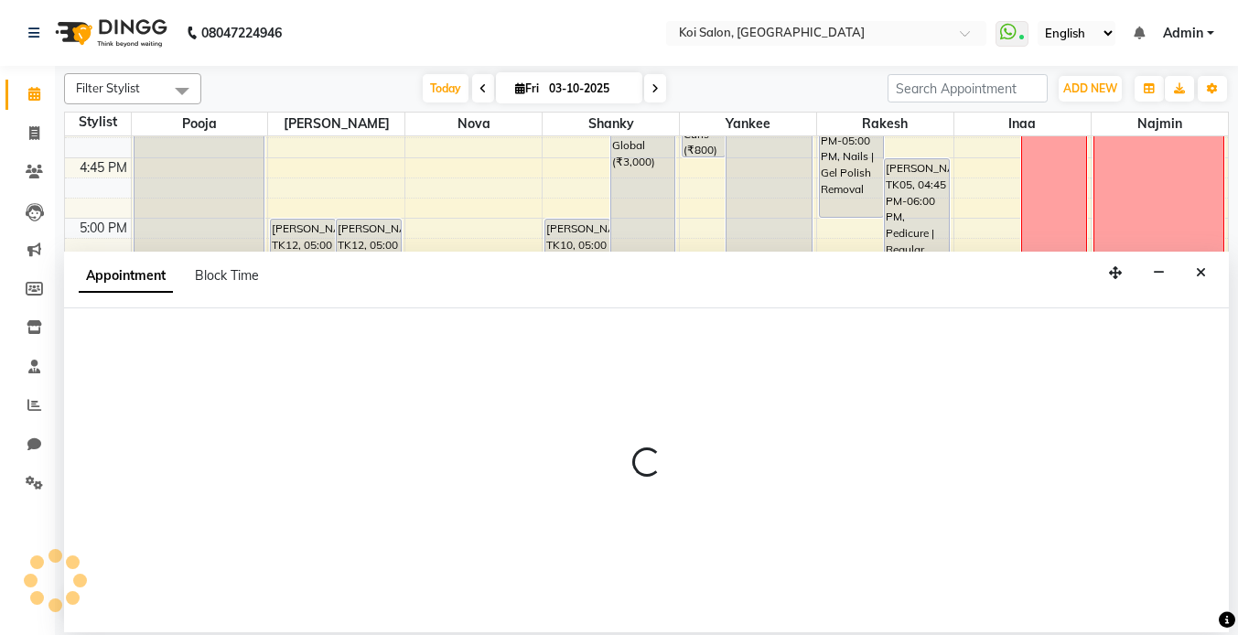
select select "23241"
select select "tentative"
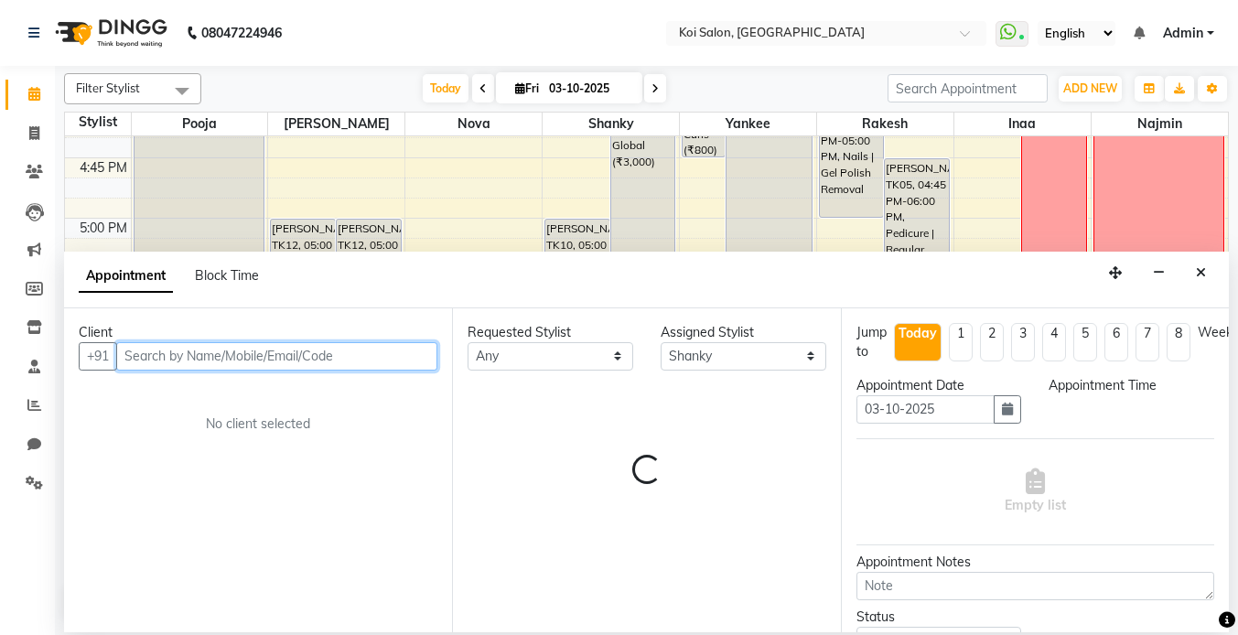
select select "1050"
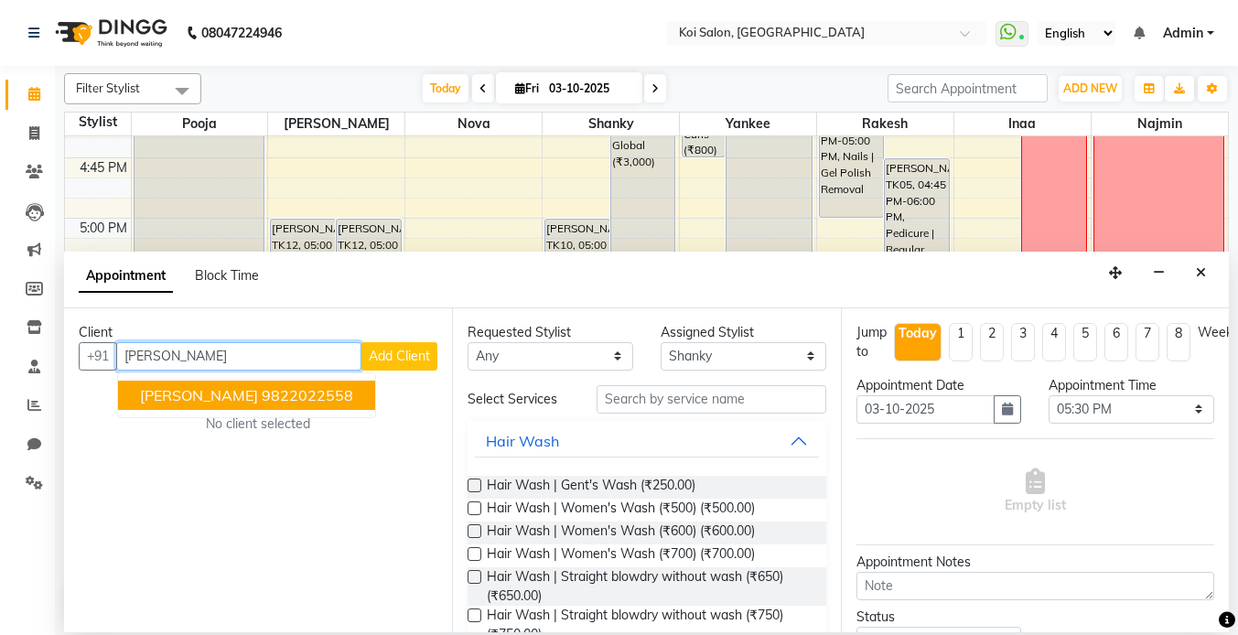
click at [189, 400] on span "[PERSON_NAME]" at bounding box center [199, 395] width 118 height 18
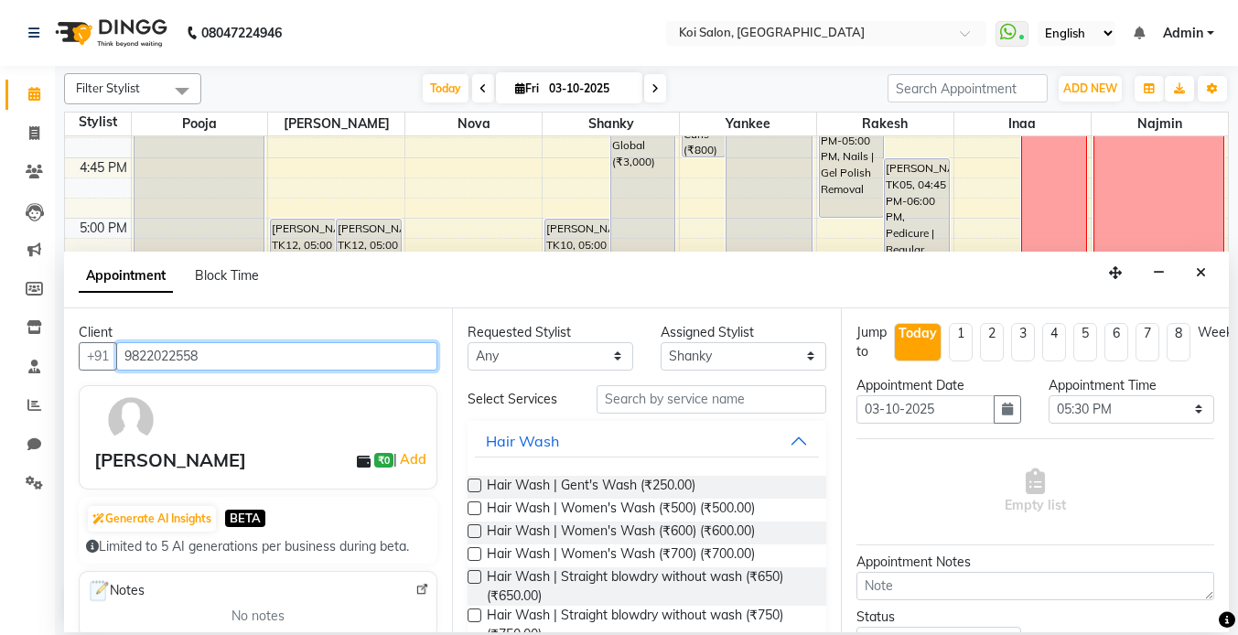
type input "9822022558"
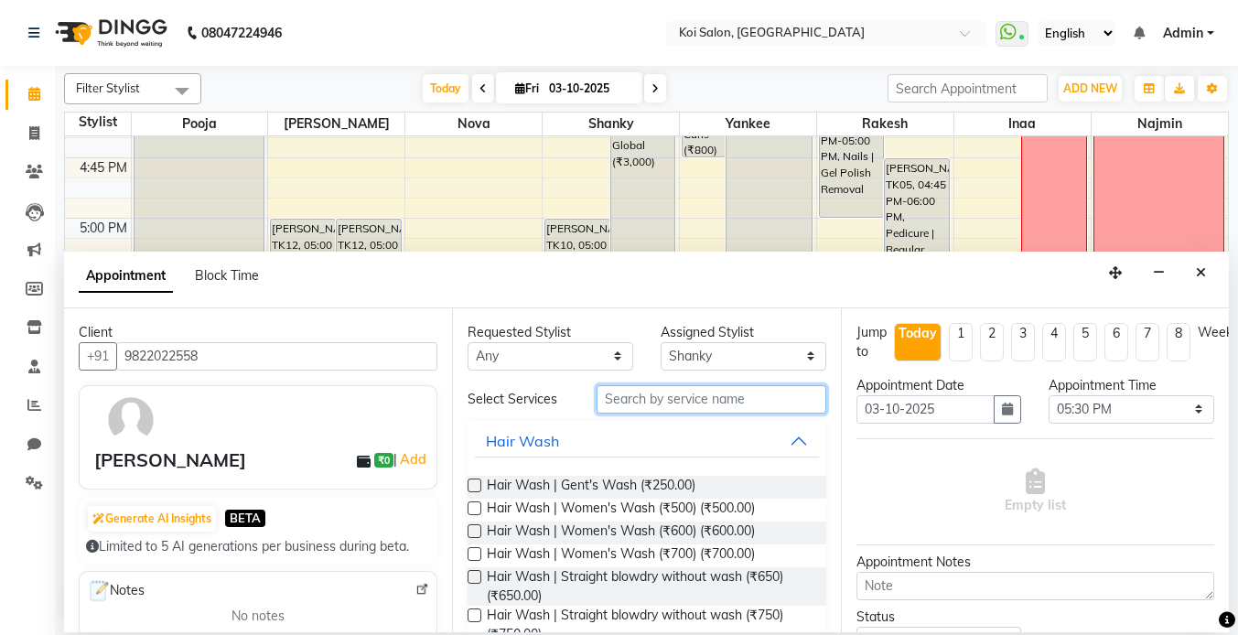
click at [729, 405] on input "text" at bounding box center [712, 399] width 230 height 28
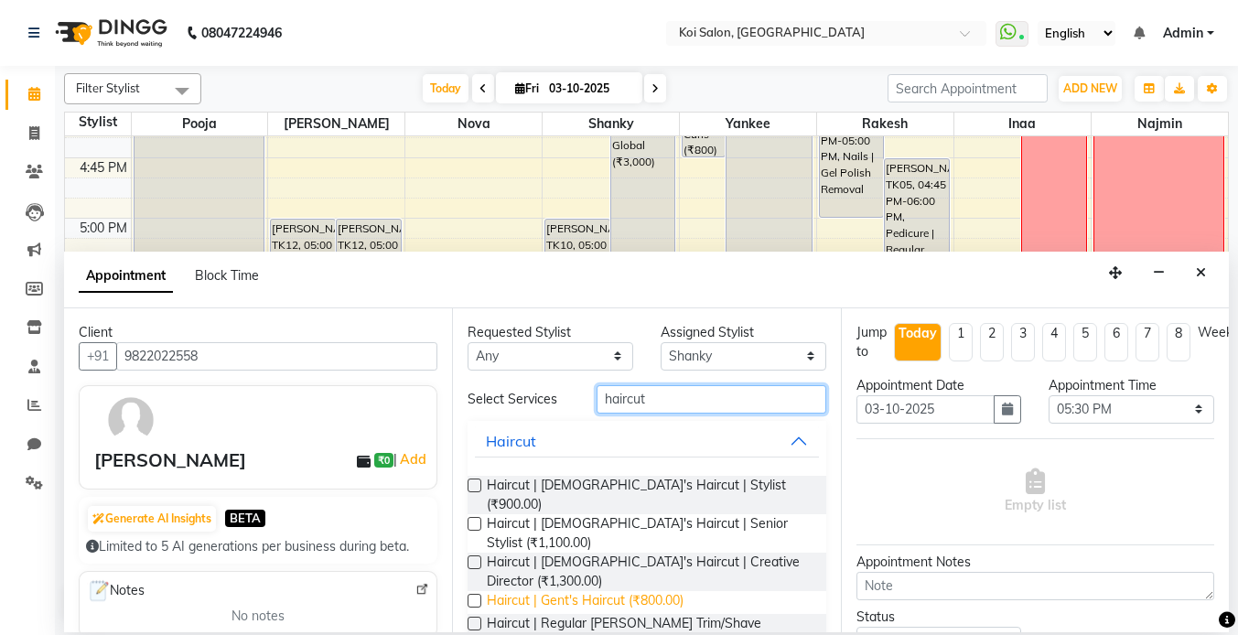
type input "haircut"
click at [628, 591] on span "Haircut | Gent's Haircut (₹800.00)" at bounding box center [585, 602] width 197 height 23
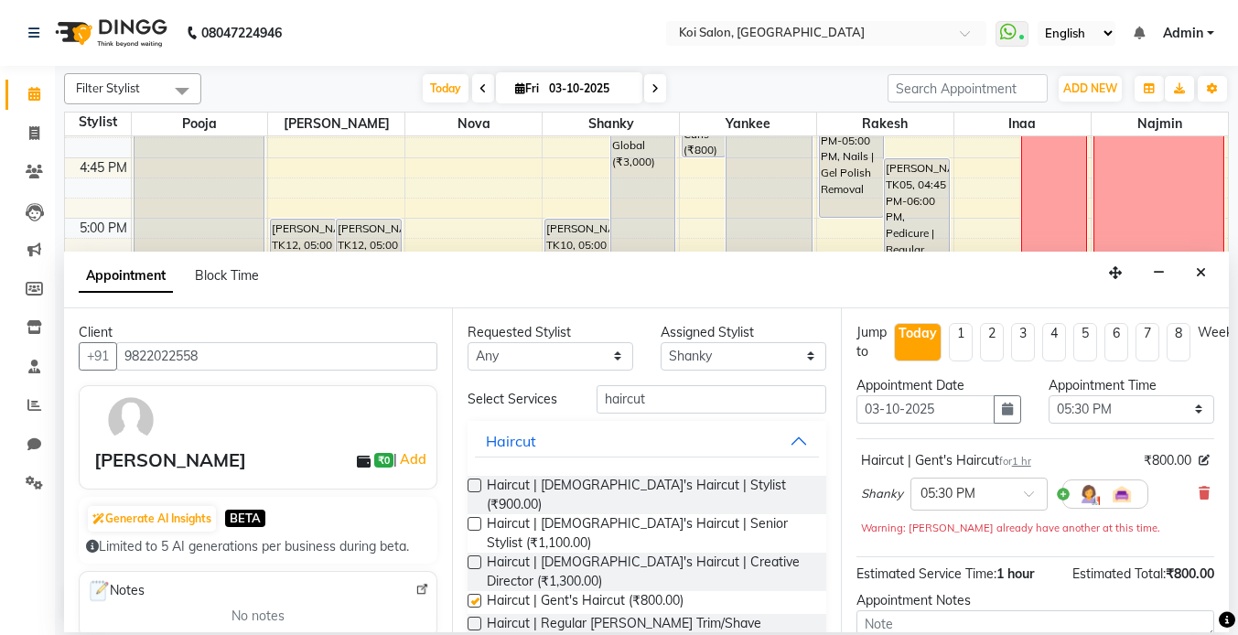
checkbox input "false"
drag, startPoint x: 684, startPoint y: 400, endPoint x: 530, endPoint y: 400, distance: 153.8
click at [533, 400] on div "Select Services haircut" at bounding box center [646, 399] width 385 height 28
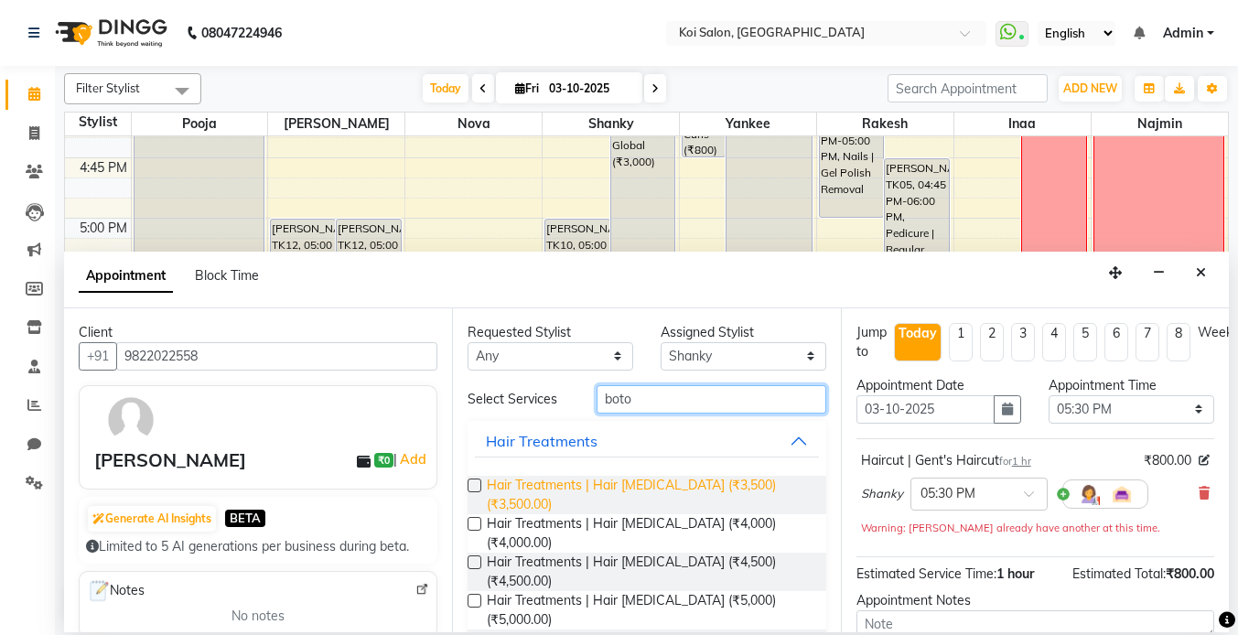
type input "boto"
click at [589, 489] on span "Hair Treatments | Hair [MEDICAL_DATA] (₹3,500) (₹3,500.00)" at bounding box center [649, 495] width 324 height 38
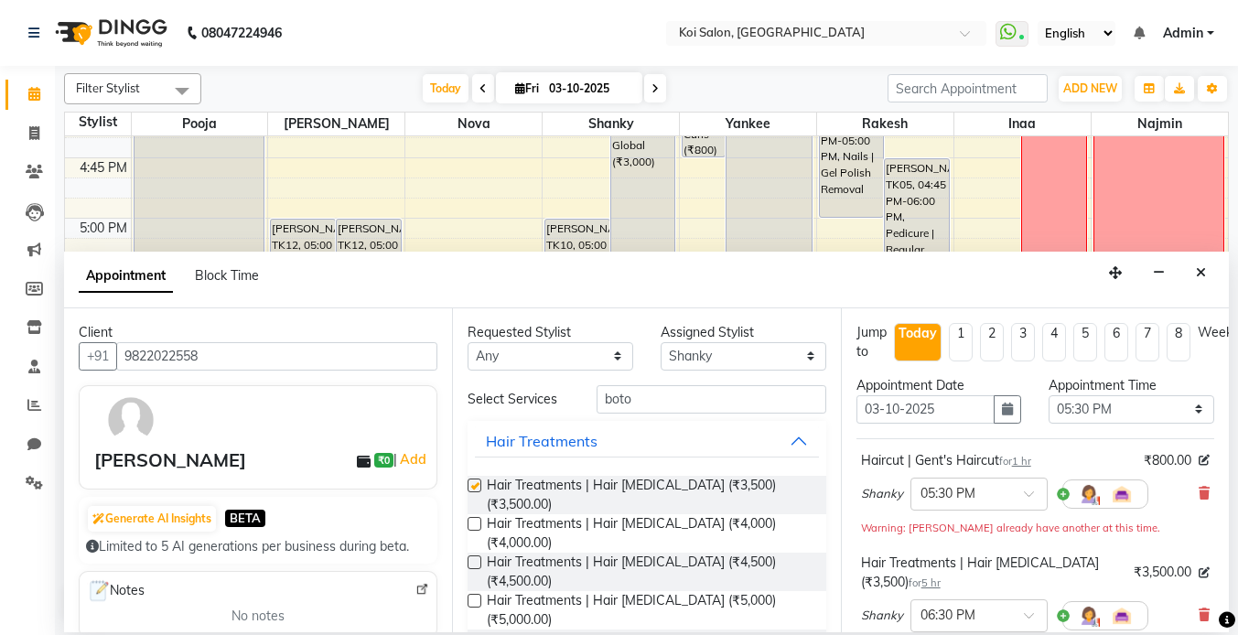
checkbox input "false"
drag, startPoint x: 658, startPoint y: 402, endPoint x: 547, endPoint y: 392, distance: 111.2
click at [552, 392] on div "Select Services boto" at bounding box center [646, 399] width 385 height 28
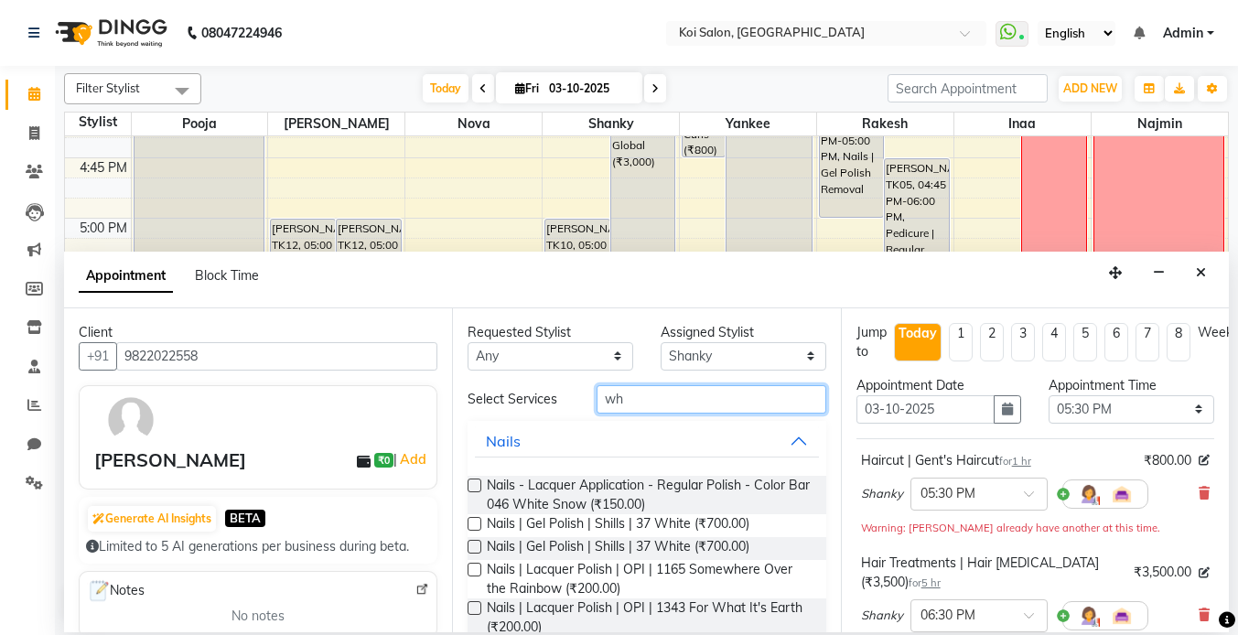
type input "w"
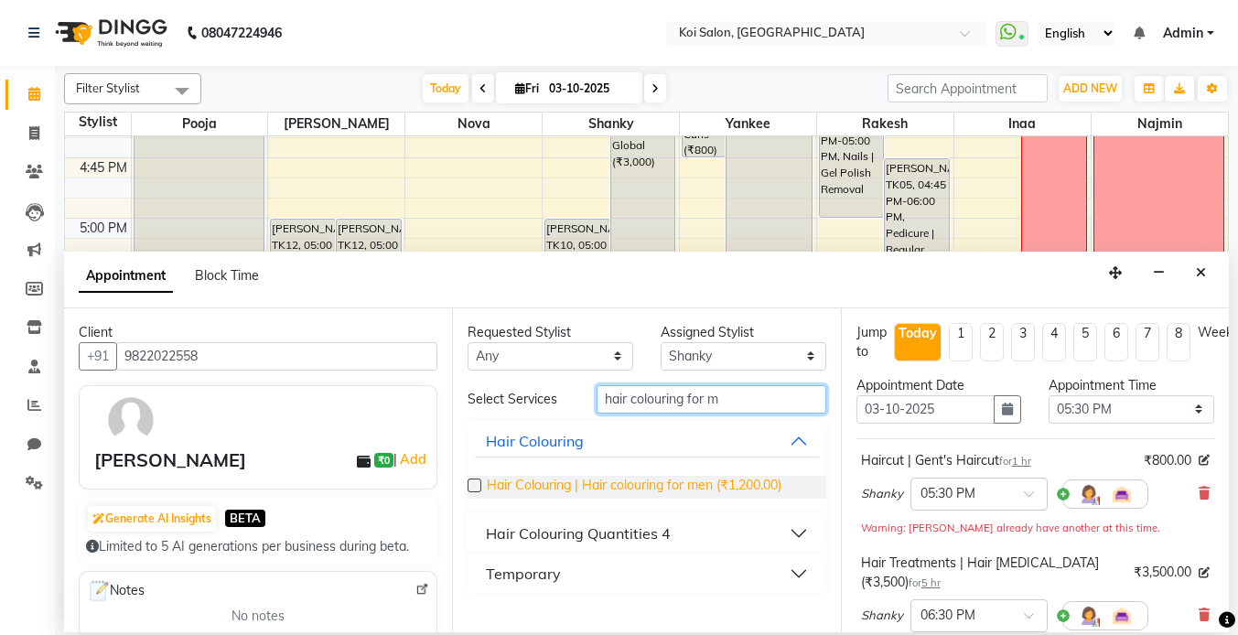
type input "hair colouring for m"
click at [565, 491] on span "Hair Colouring | Hair colouring for men (₹1,200.00)" at bounding box center [634, 487] width 295 height 23
checkbox input "false"
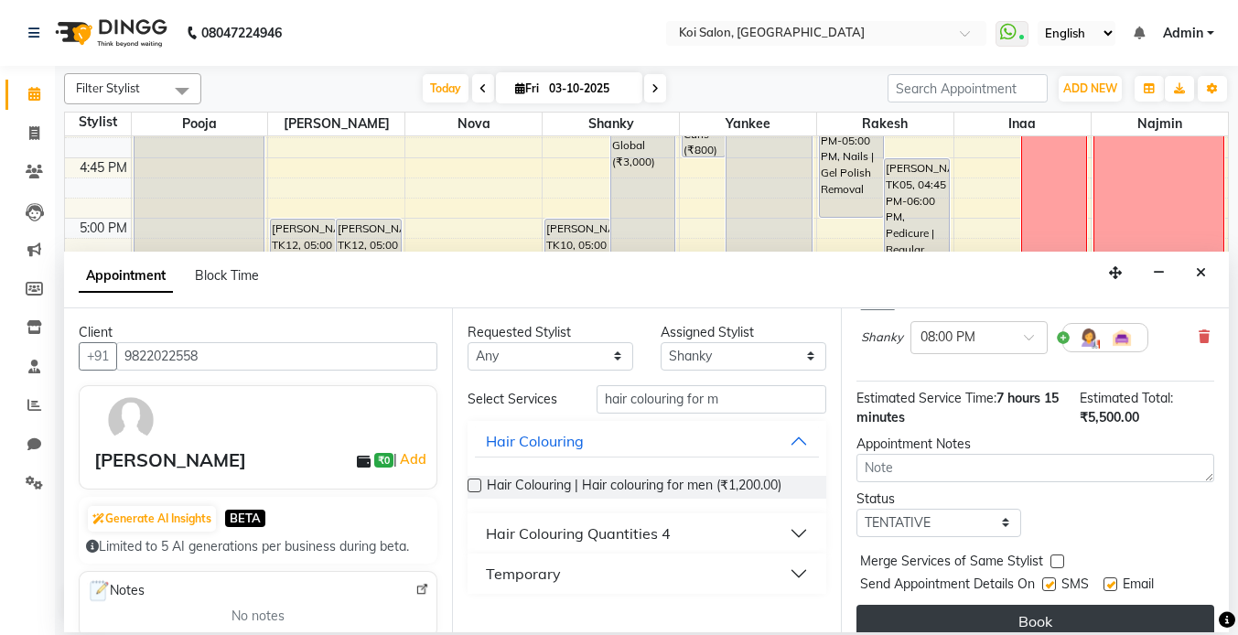
click at [1047, 605] on button "Book" at bounding box center [1036, 621] width 358 height 33
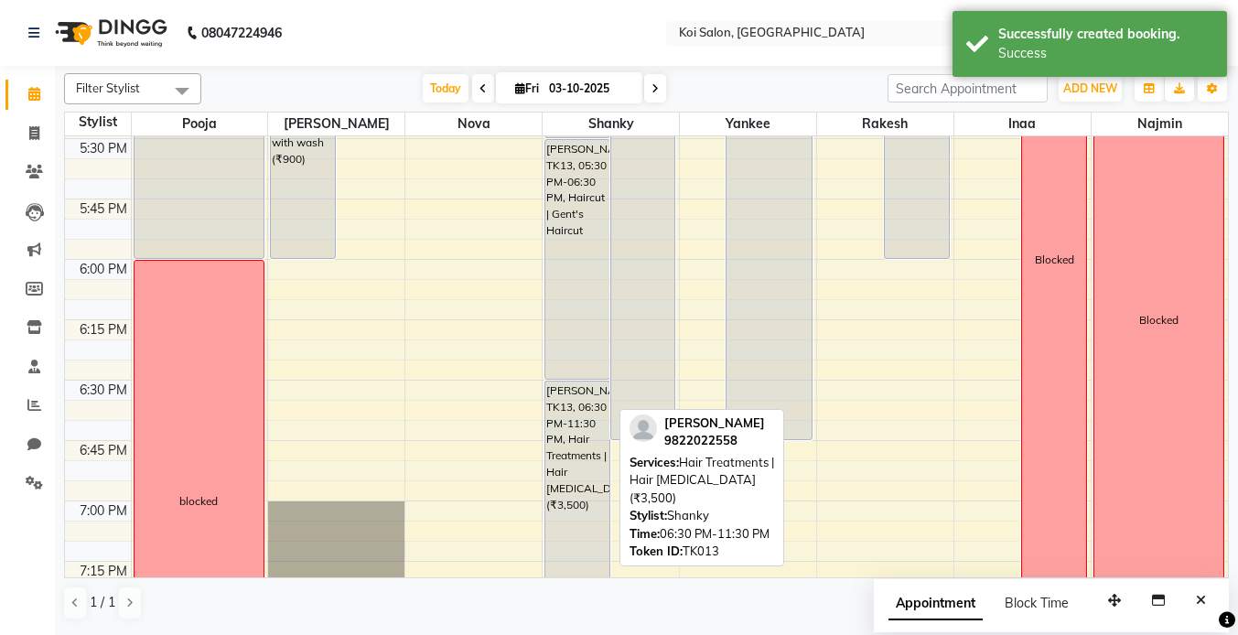
scroll to position [2279, 0]
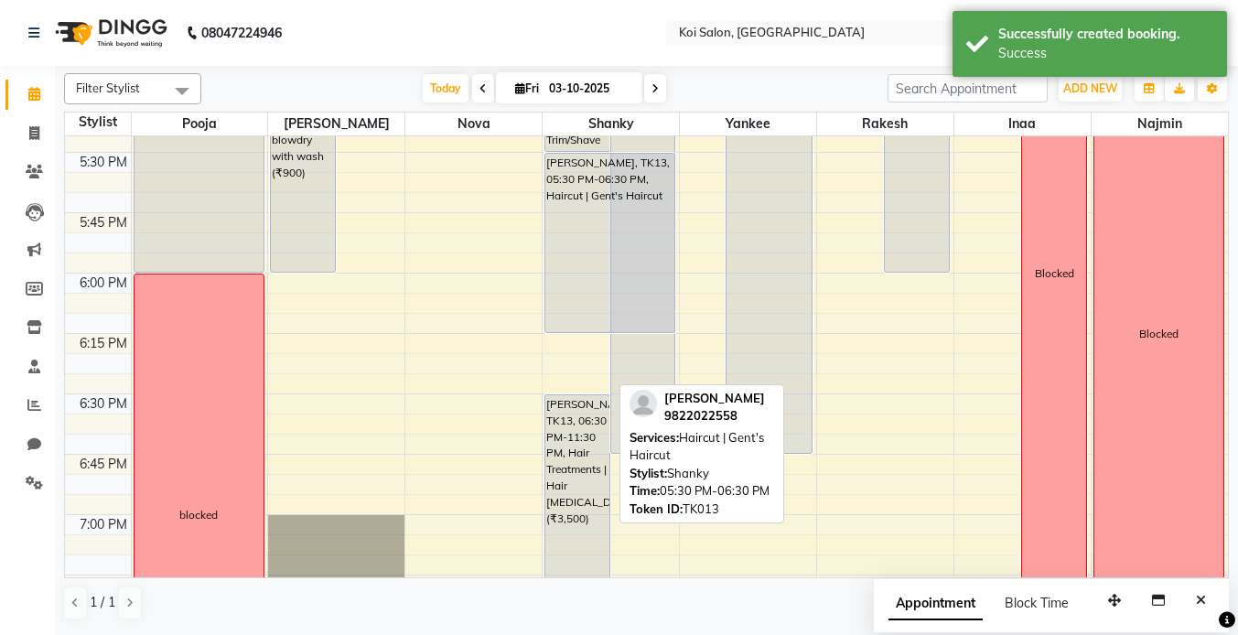
drag, startPoint x: 586, startPoint y: 393, endPoint x: 597, endPoint y: 326, distance: 67.7
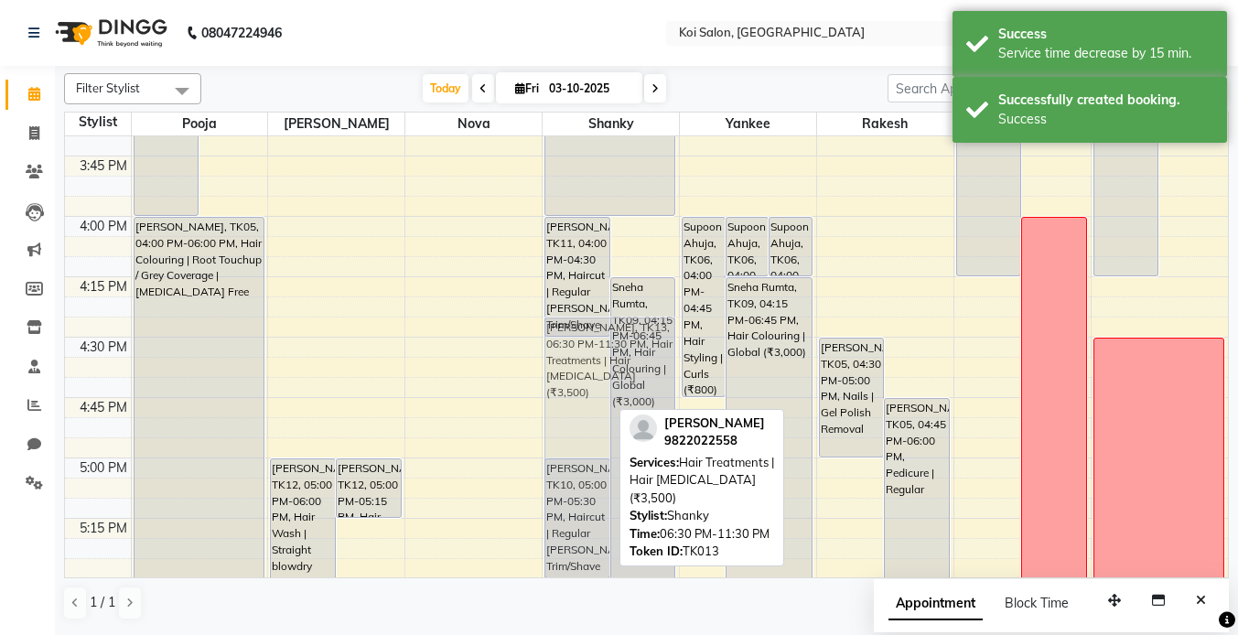
scroll to position [1817, 0]
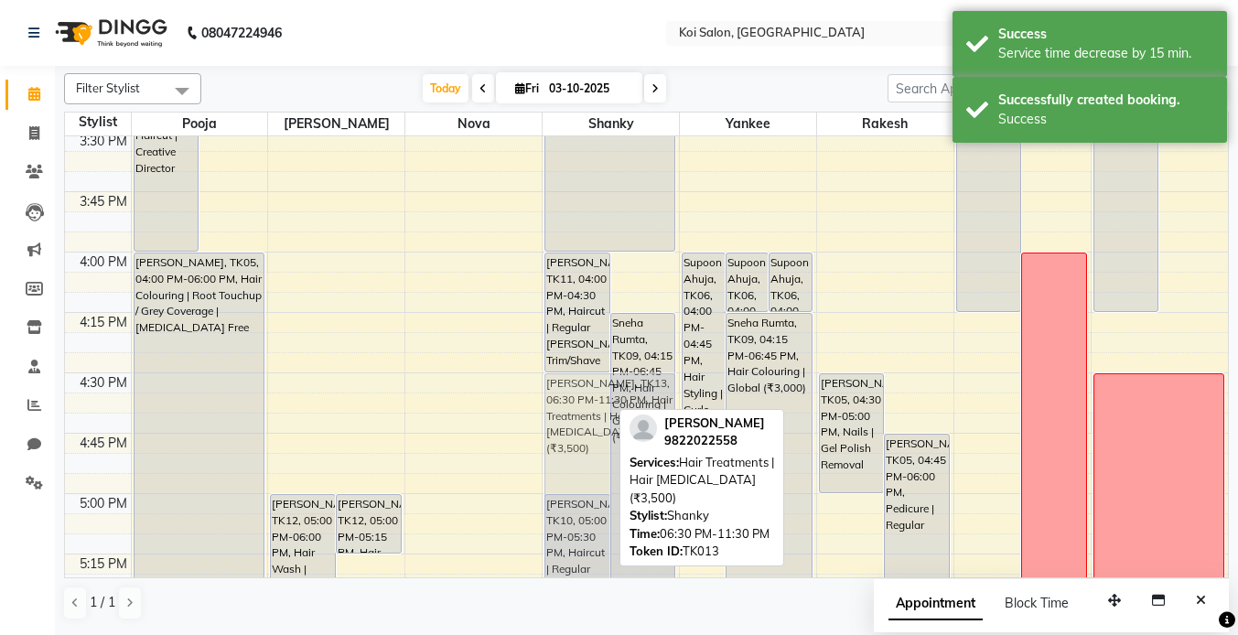
drag, startPoint x: 572, startPoint y: 363, endPoint x: 567, endPoint y: 403, distance: 39.7
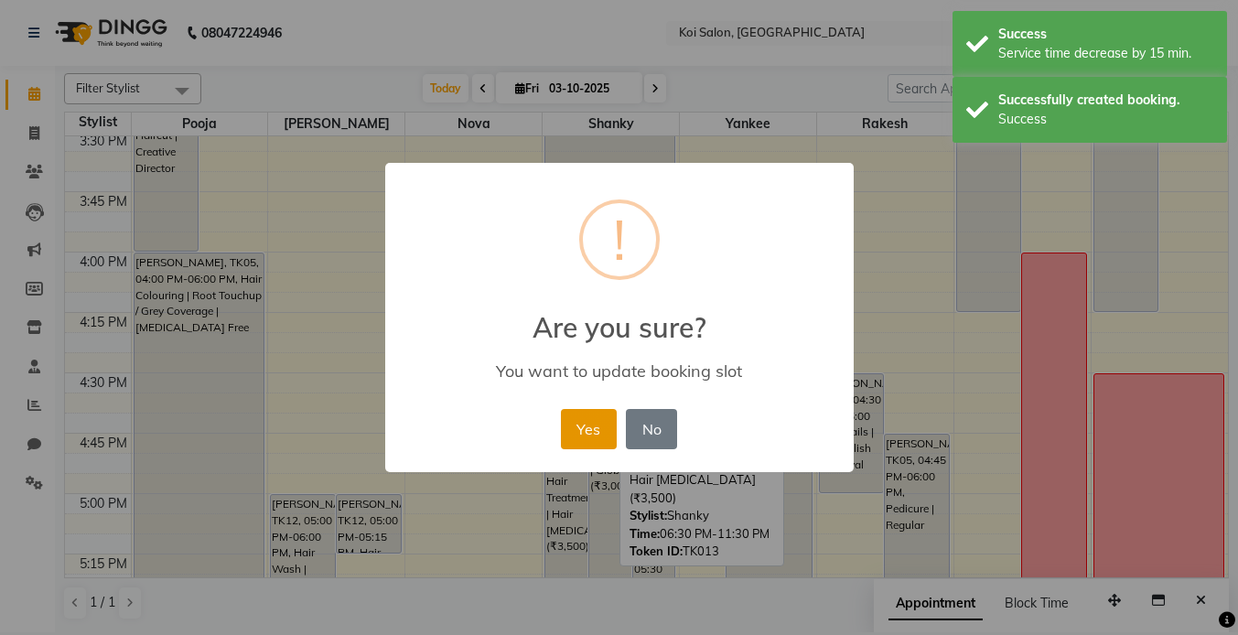
click at [577, 425] on button "Yes" at bounding box center [589, 429] width 56 height 40
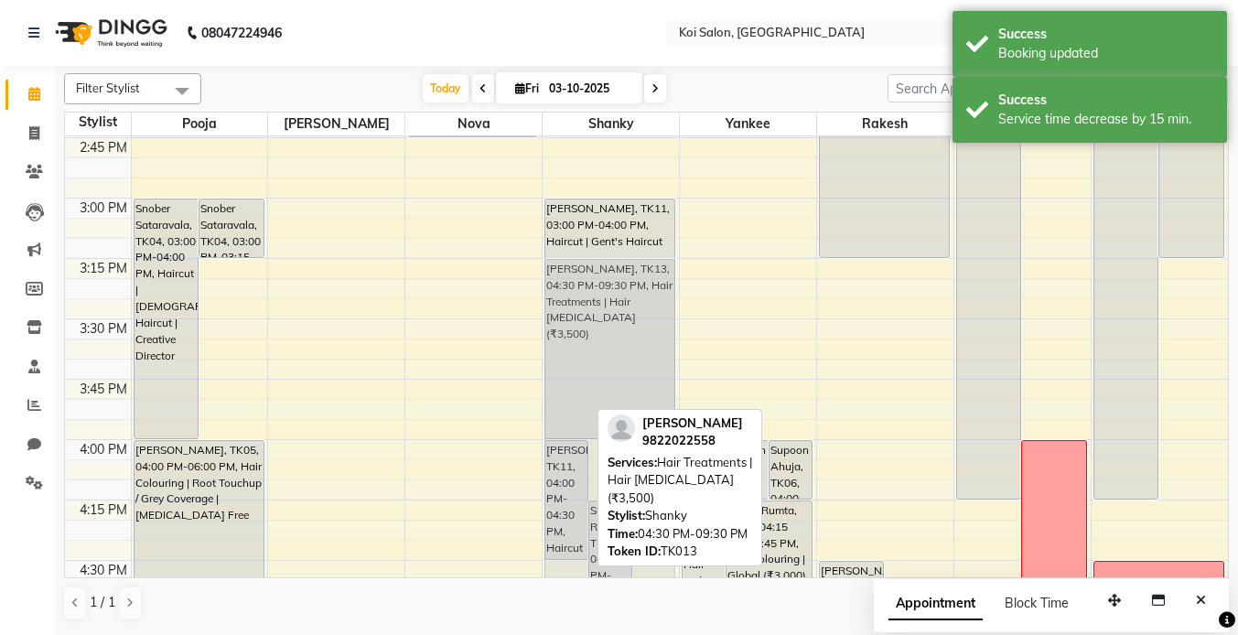
scroll to position [1609, 0]
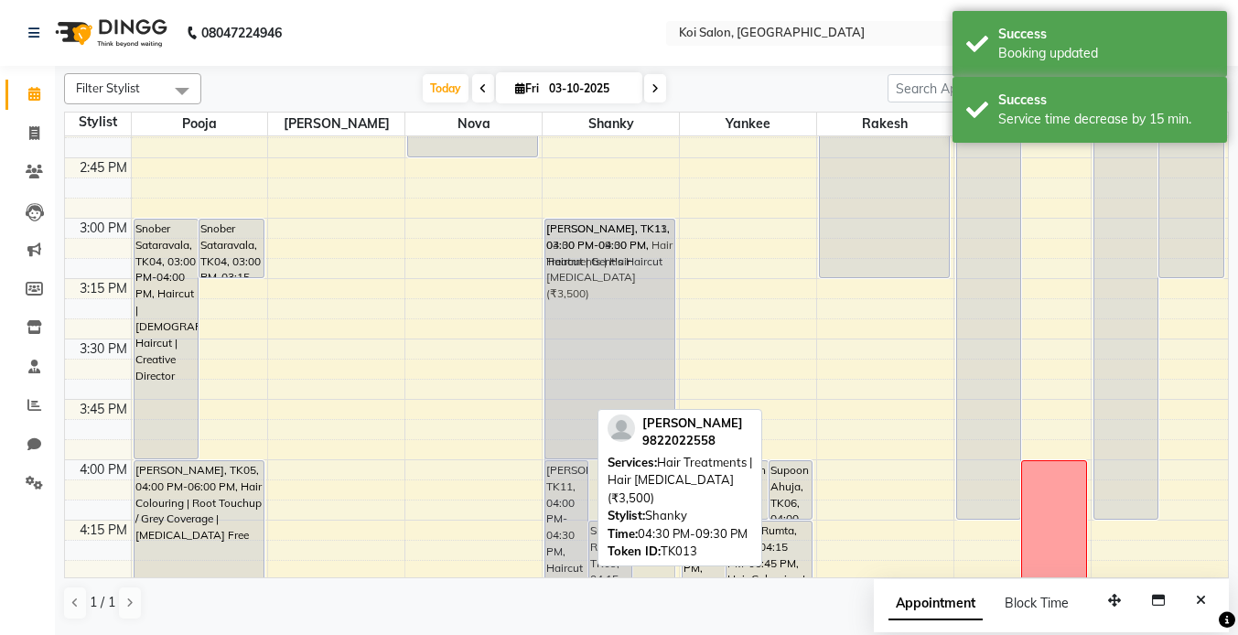
drag, startPoint x: 556, startPoint y: 478, endPoint x: 586, endPoint y: 249, distance: 230.8
click at [586, 249] on div "[PERSON_NAME], TK11, 04:00 PM-04:30 PM, Haircut | Regular [PERSON_NAME] Trim/Sh…" at bounding box center [611, 97] width 136 height 3140
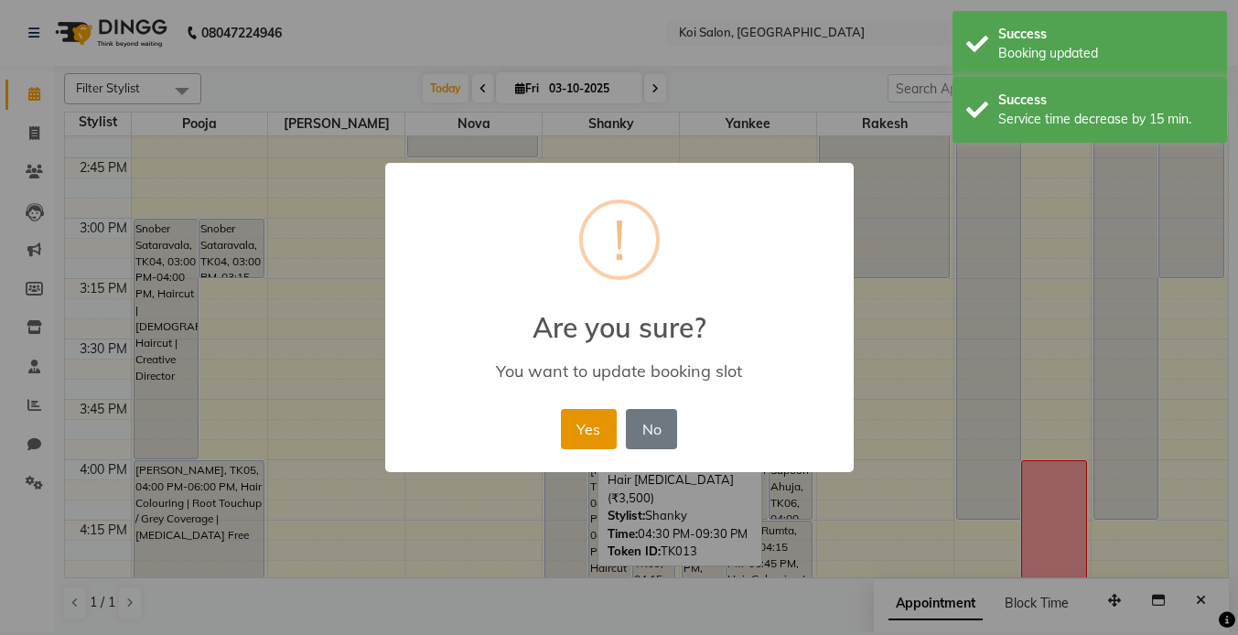
click at [599, 439] on button "Yes" at bounding box center [589, 429] width 56 height 40
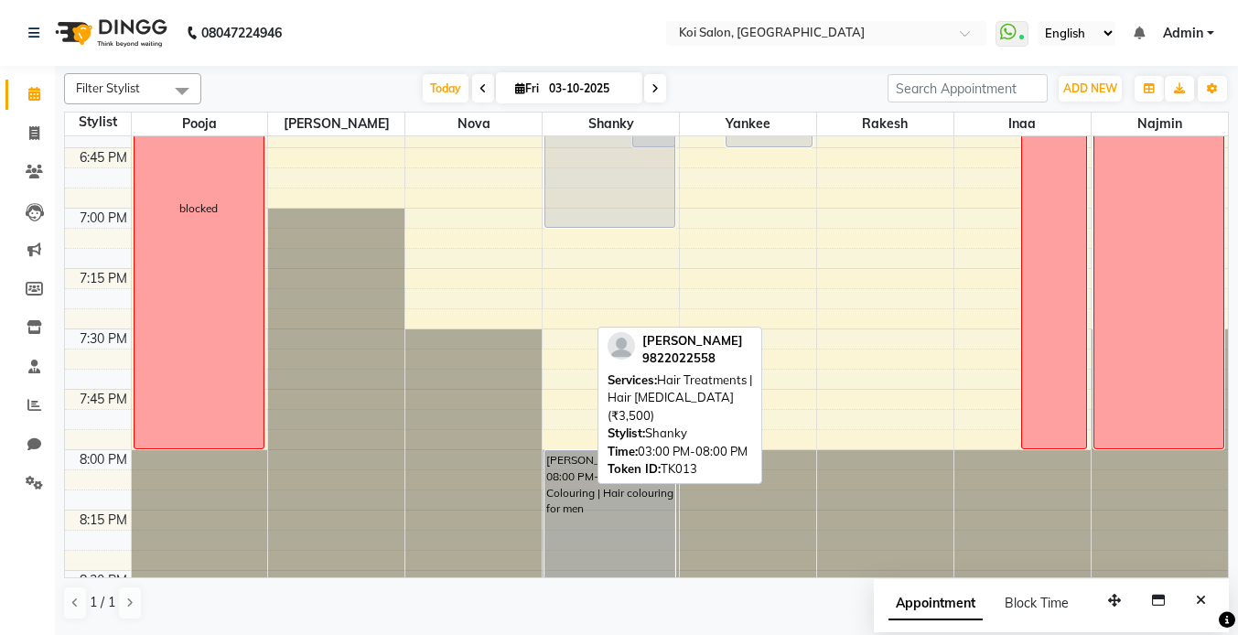
scroll to position [2582, 0]
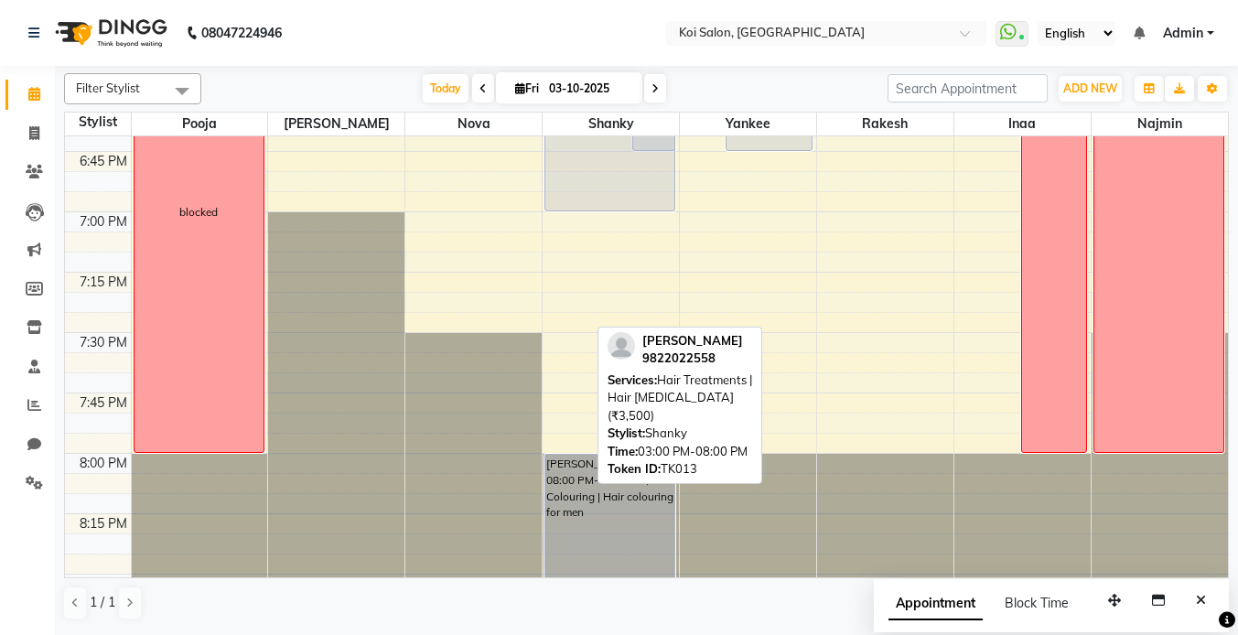
drag, startPoint x: 569, startPoint y: 333, endPoint x: 586, endPoint y: 209, distance: 125.6
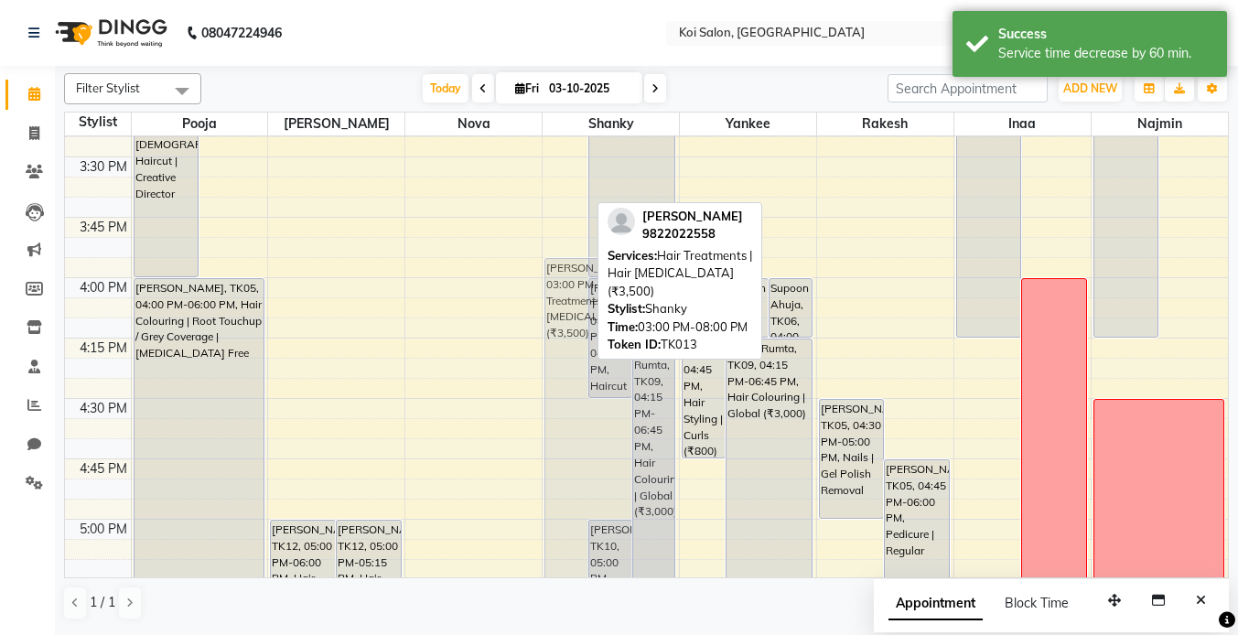
scroll to position [1790, 0]
drag, startPoint x: 574, startPoint y: 217, endPoint x: 564, endPoint y: 450, distance: 233.6
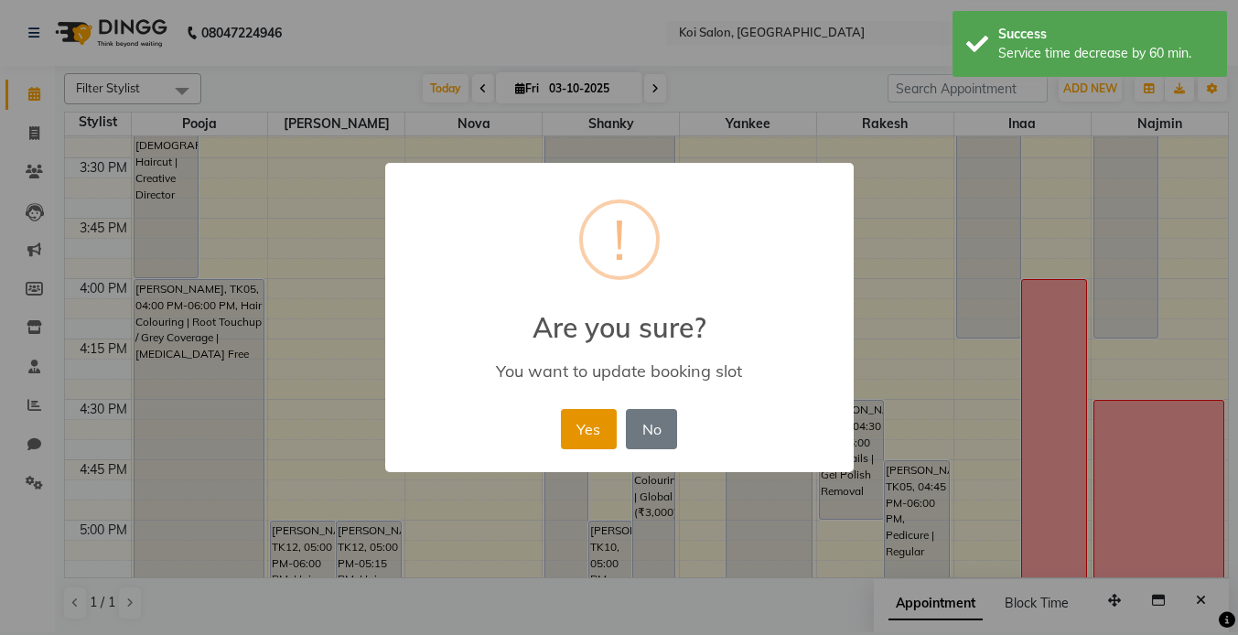
click at [587, 433] on button "Yes" at bounding box center [589, 429] width 56 height 40
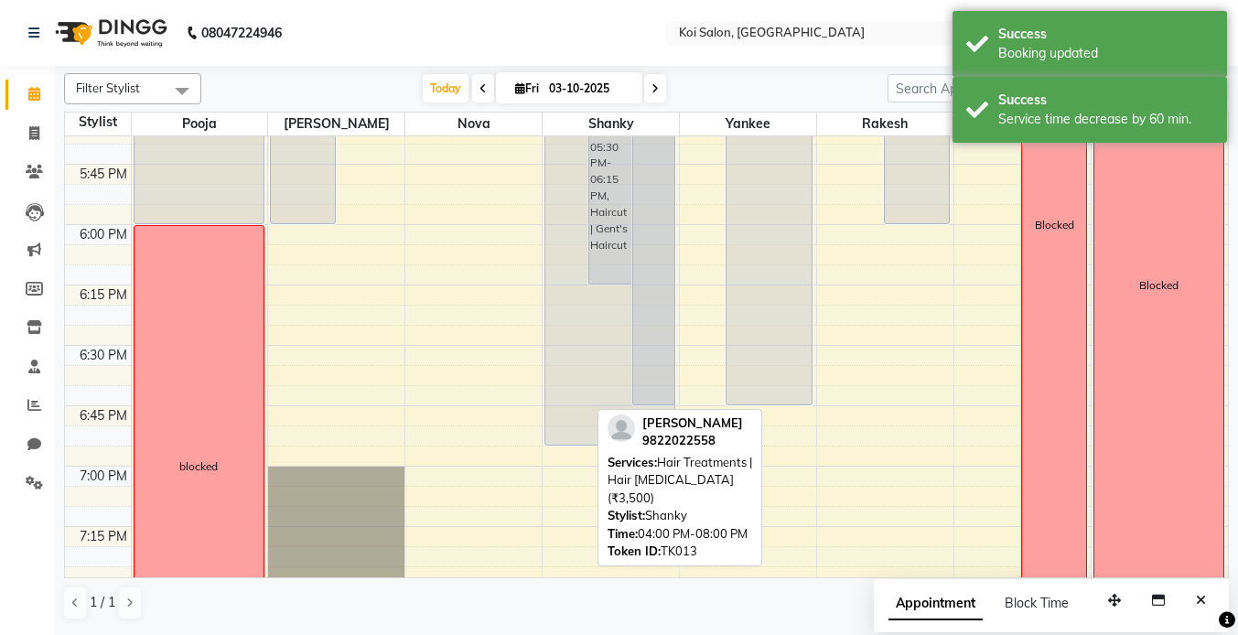
scroll to position [2326, 0]
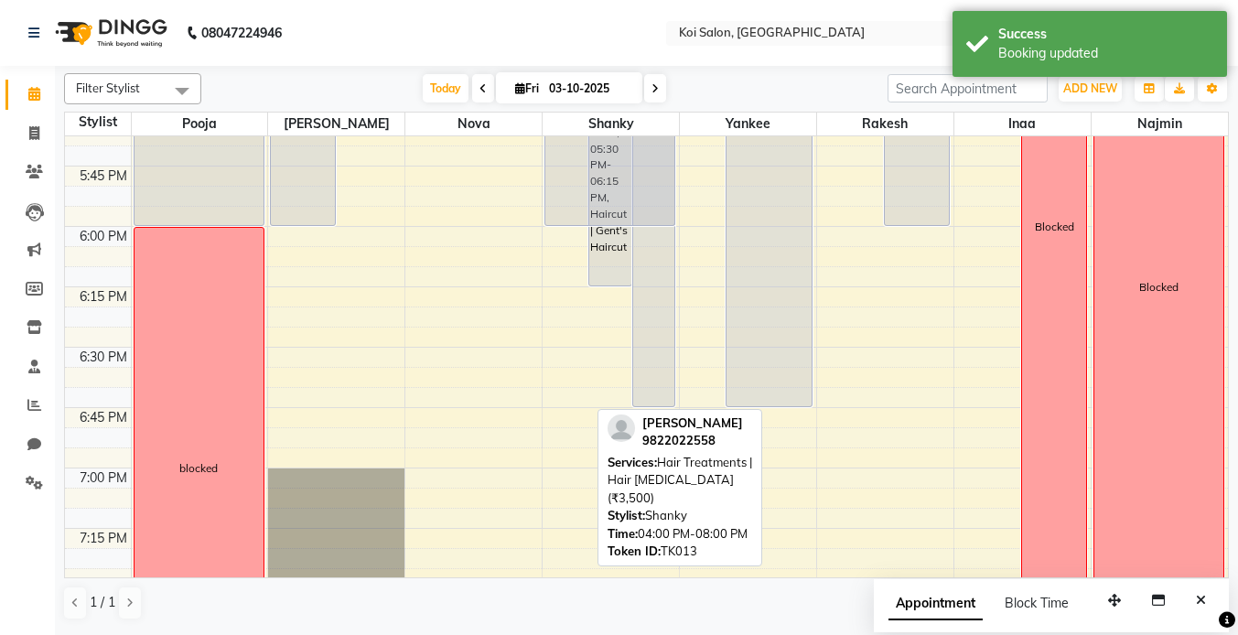
drag, startPoint x: 557, startPoint y: 534, endPoint x: 595, endPoint y: 220, distance: 317.1
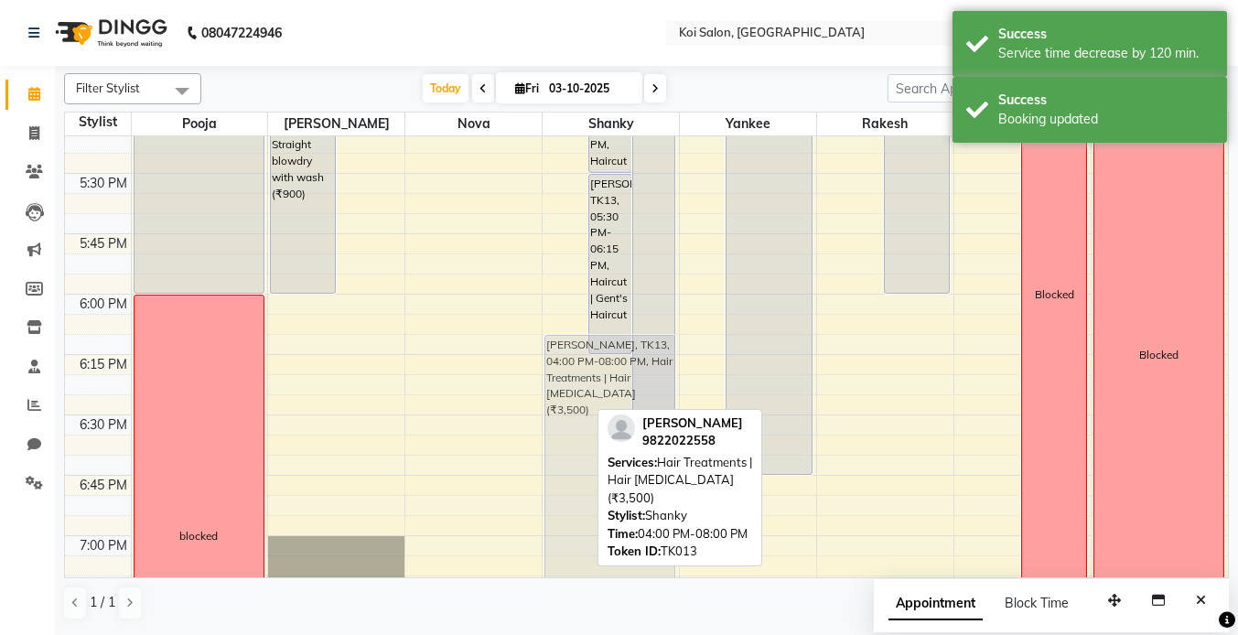
scroll to position [2260, 0]
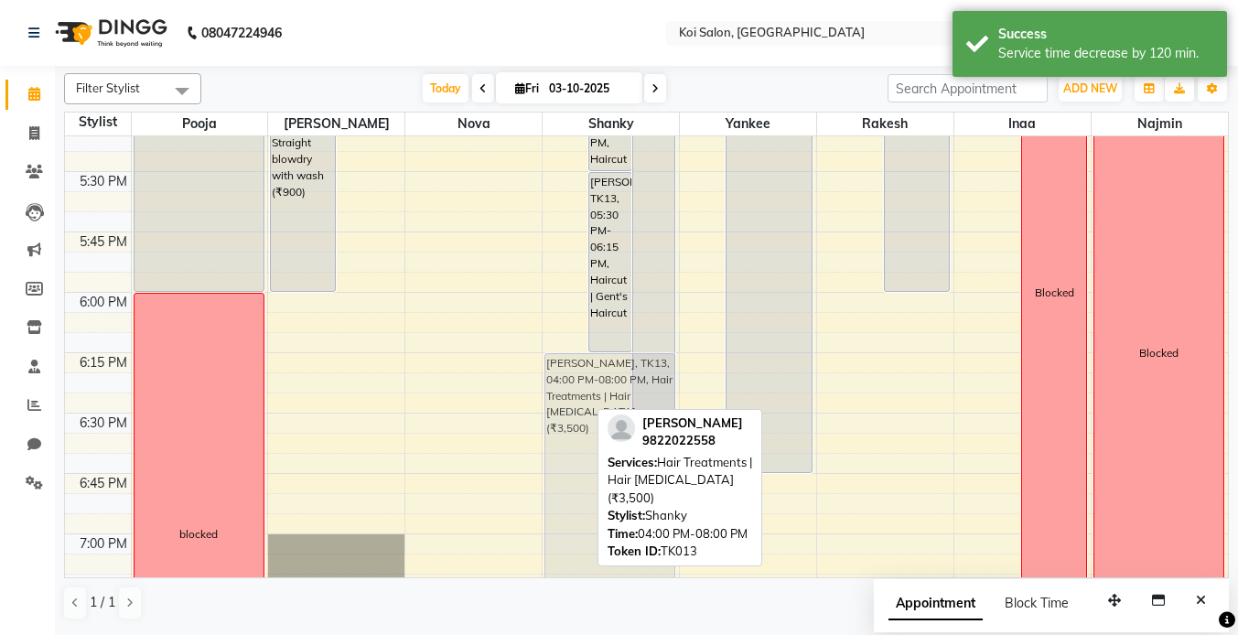
drag, startPoint x: 570, startPoint y: 188, endPoint x: 566, endPoint y: 428, distance: 240.7
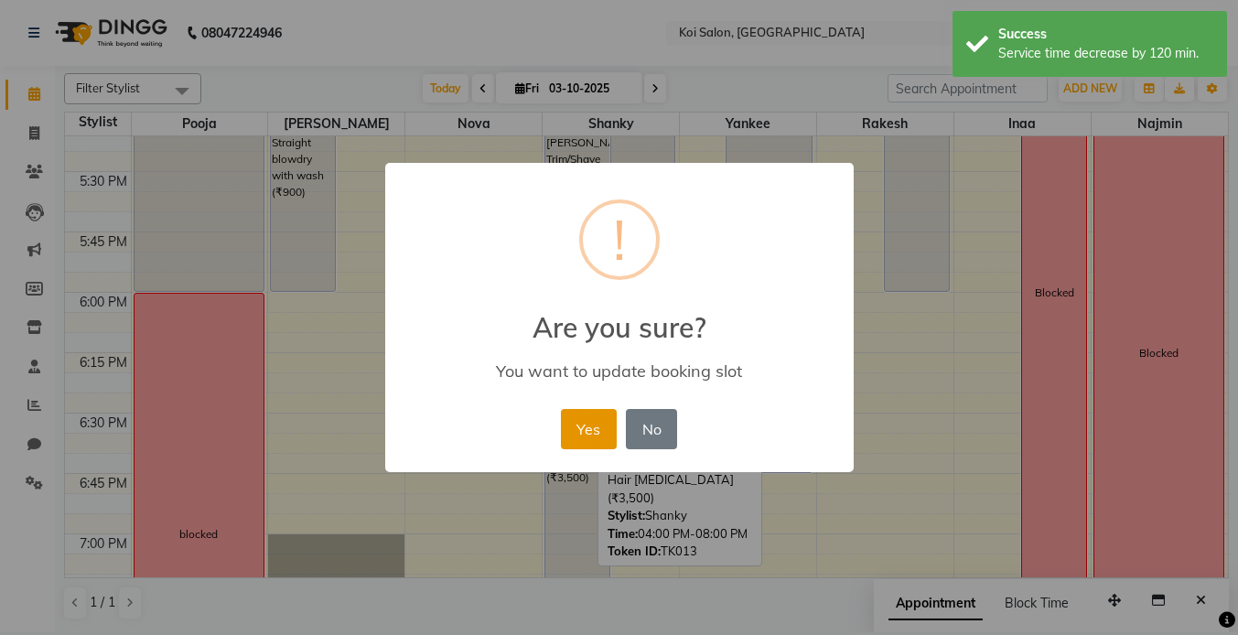
click at [573, 427] on button "Yes" at bounding box center [589, 429] width 56 height 40
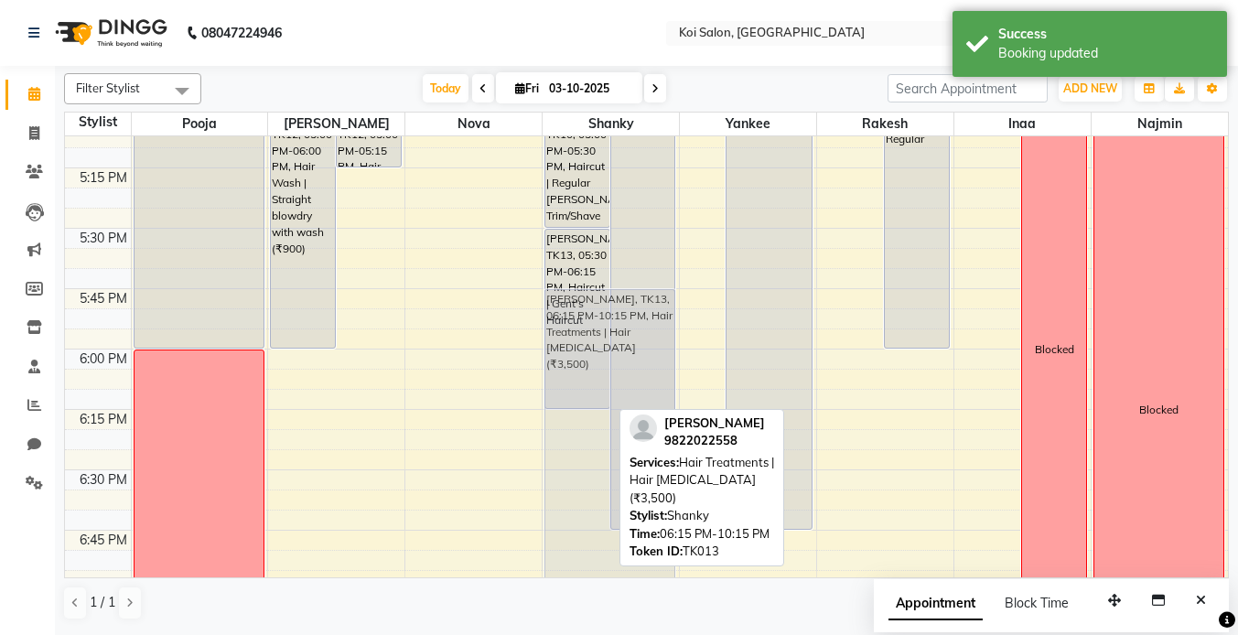
scroll to position [2097, 0]
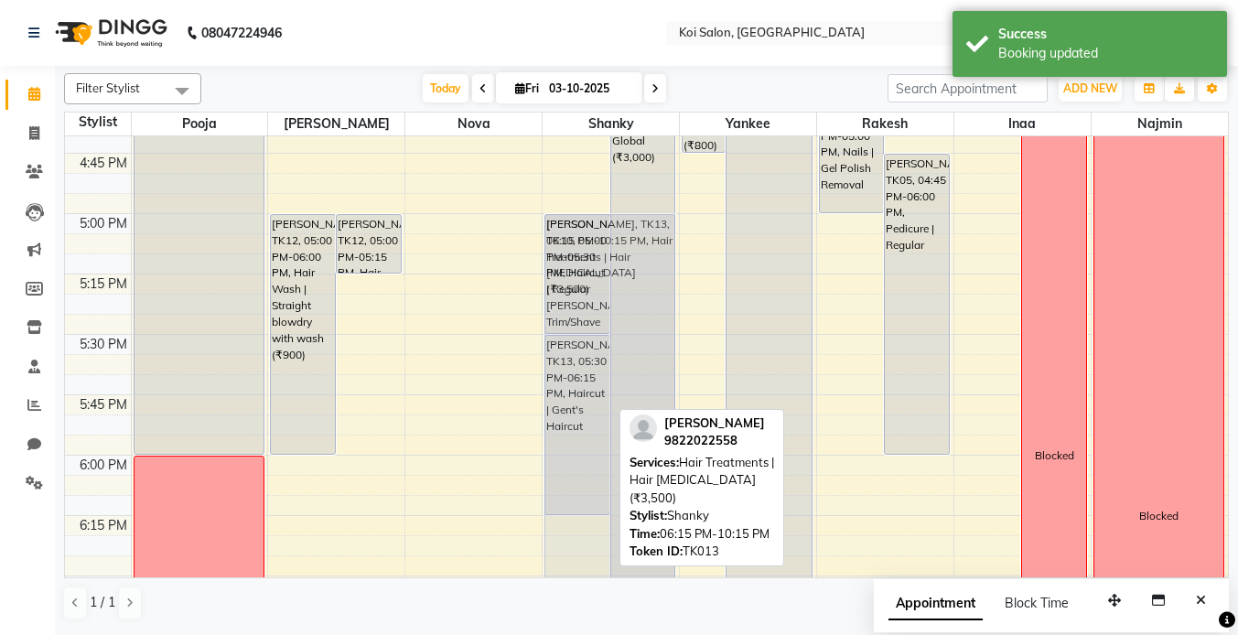
drag, startPoint x: 575, startPoint y: 397, endPoint x: 584, endPoint y: 289, distance: 108.4
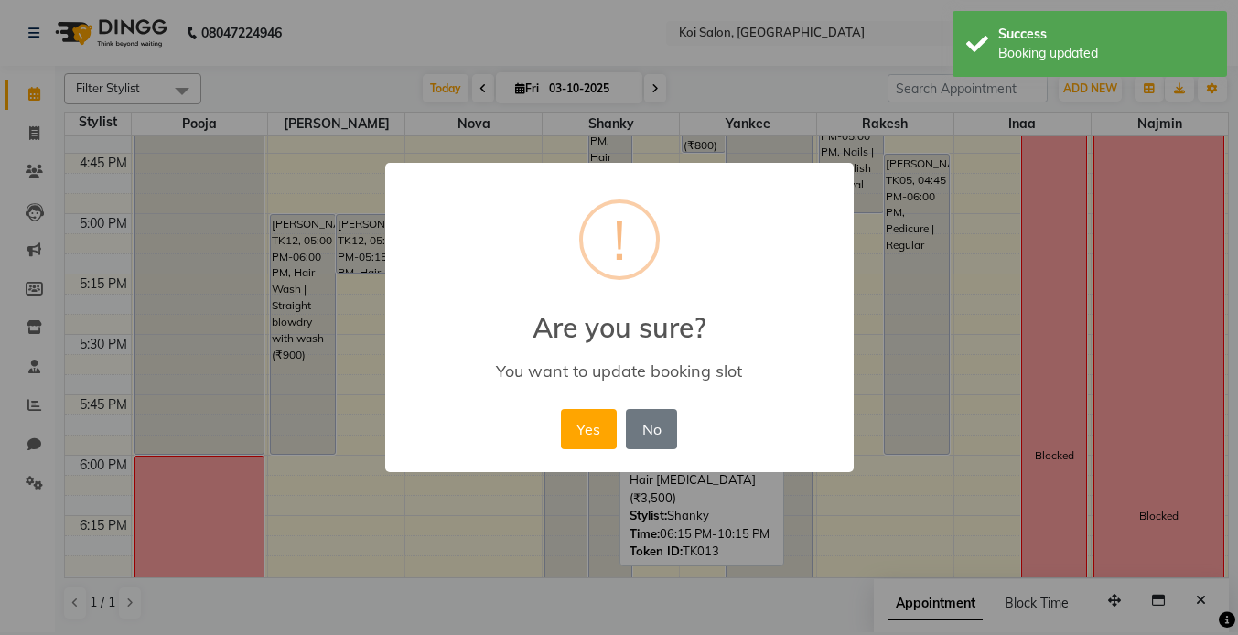
click at [572, 386] on div "× ! Are you sure? You want to update booking slot Yes No No" at bounding box center [619, 317] width 469 height 309
click at [590, 428] on button "Yes" at bounding box center [589, 429] width 56 height 40
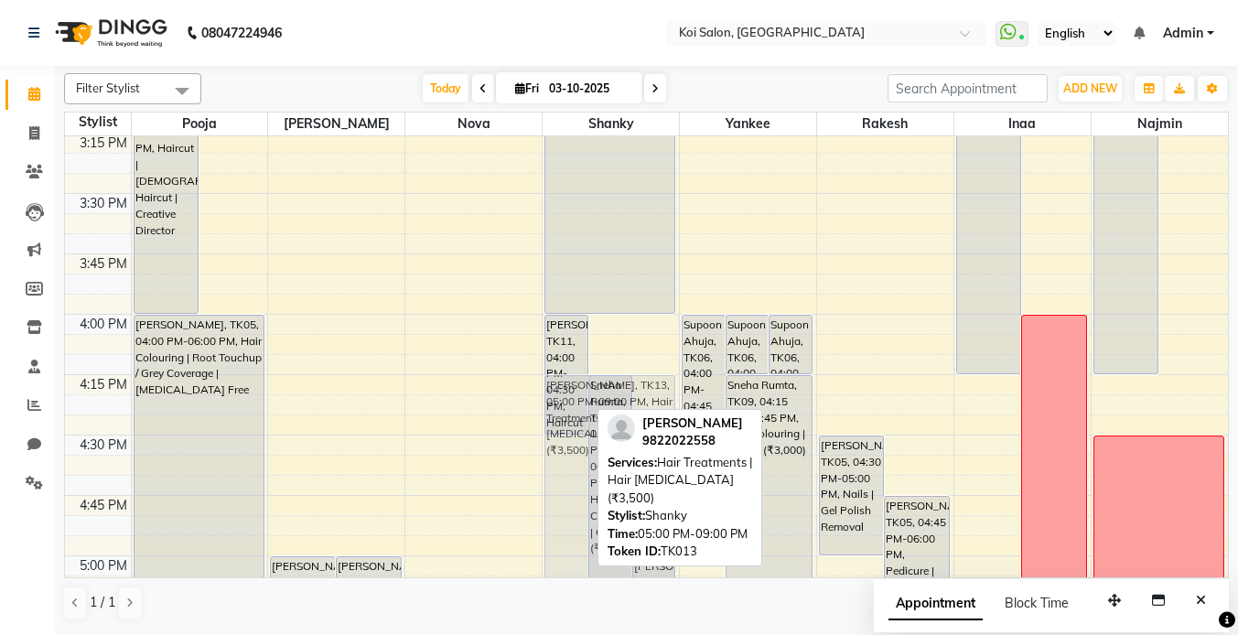
scroll to position [1694, 0]
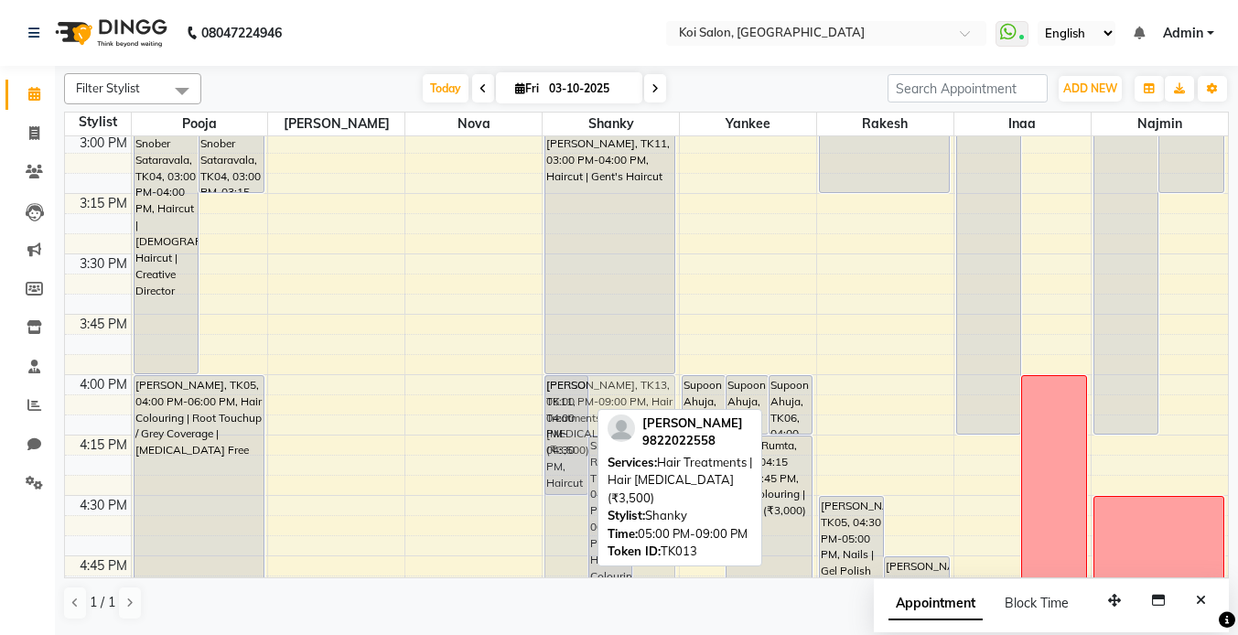
click at [561, 419] on div "[PERSON_NAME], TK11, 04:00 PM-04:30 PM, Haircut | Regular [PERSON_NAME] Trim/Sh…" at bounding box center [611, 12] width 136 height 3140
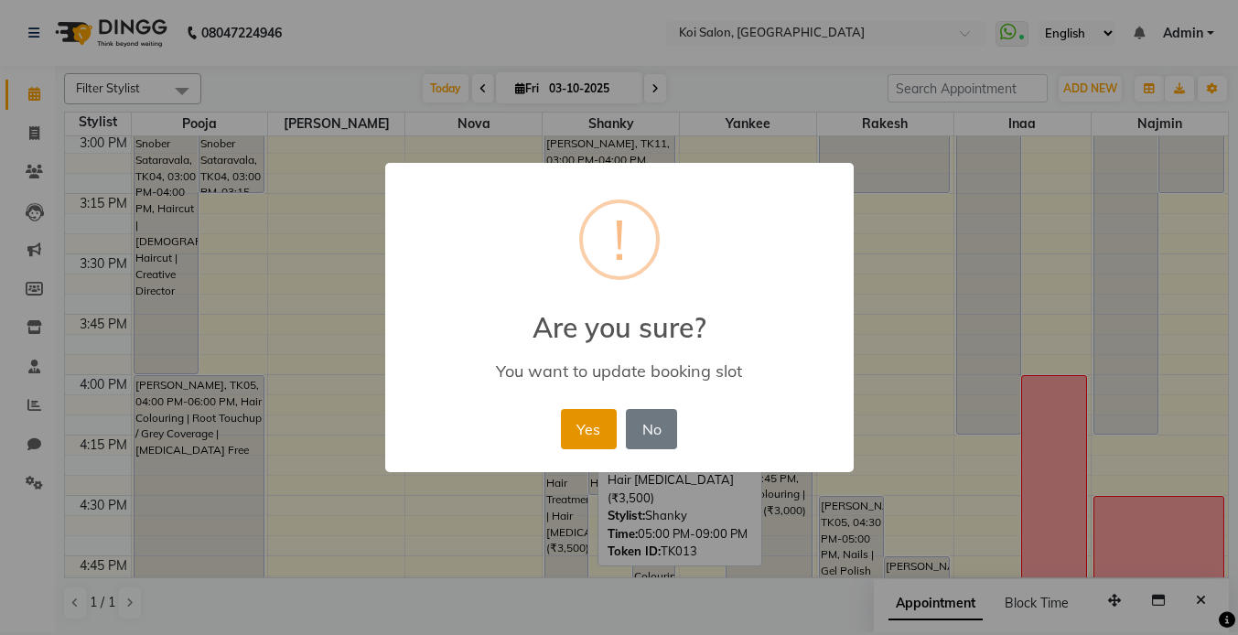
click at [591, 429] on button "Yes" at bounding box center [589, 429] width 56 height 40
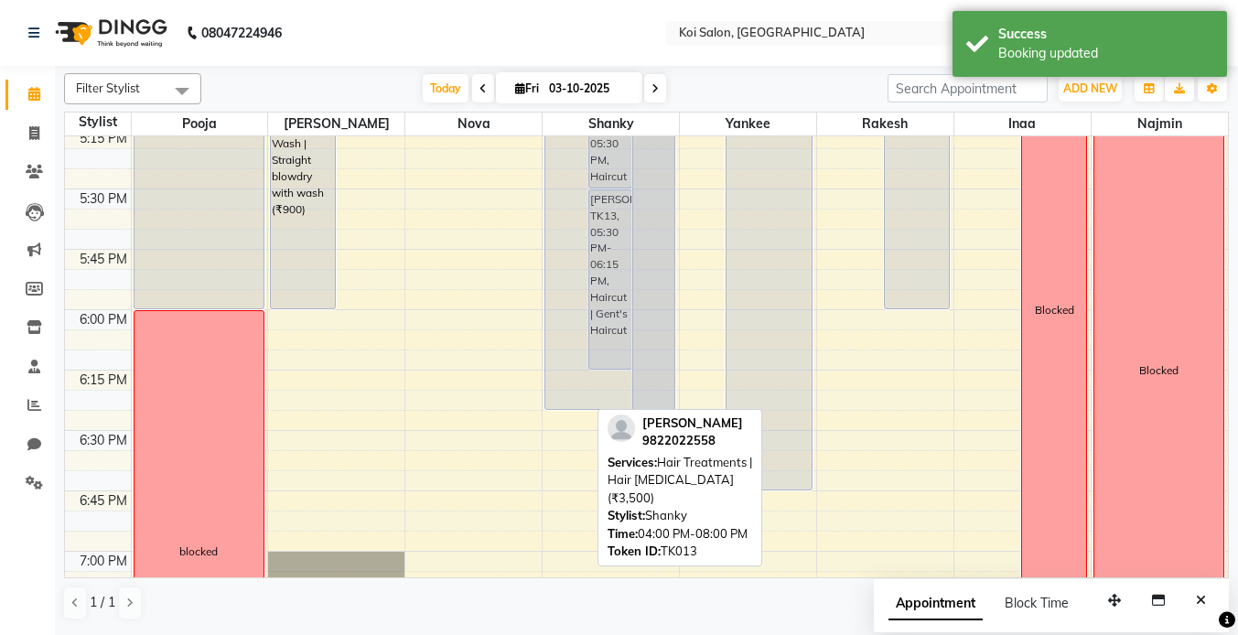
scroll to position [2230, 0]
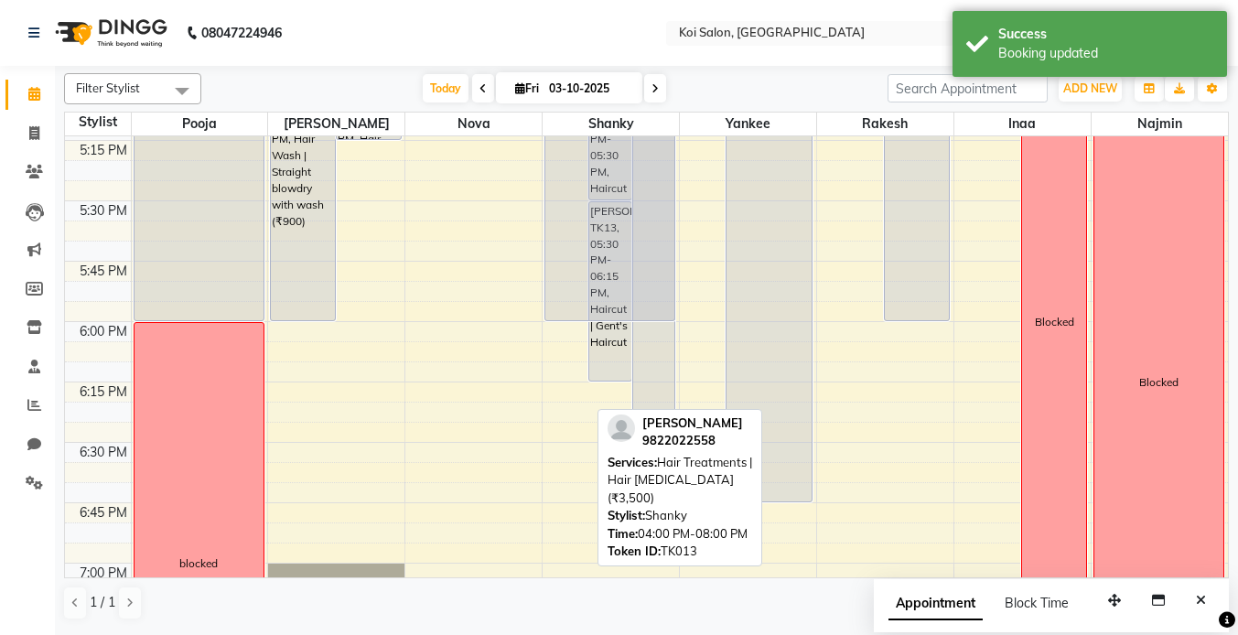
drag, startPoint x: 573, startPoint y: 452, endPoint x: 581, endPoint y: 319, distance: 133.0
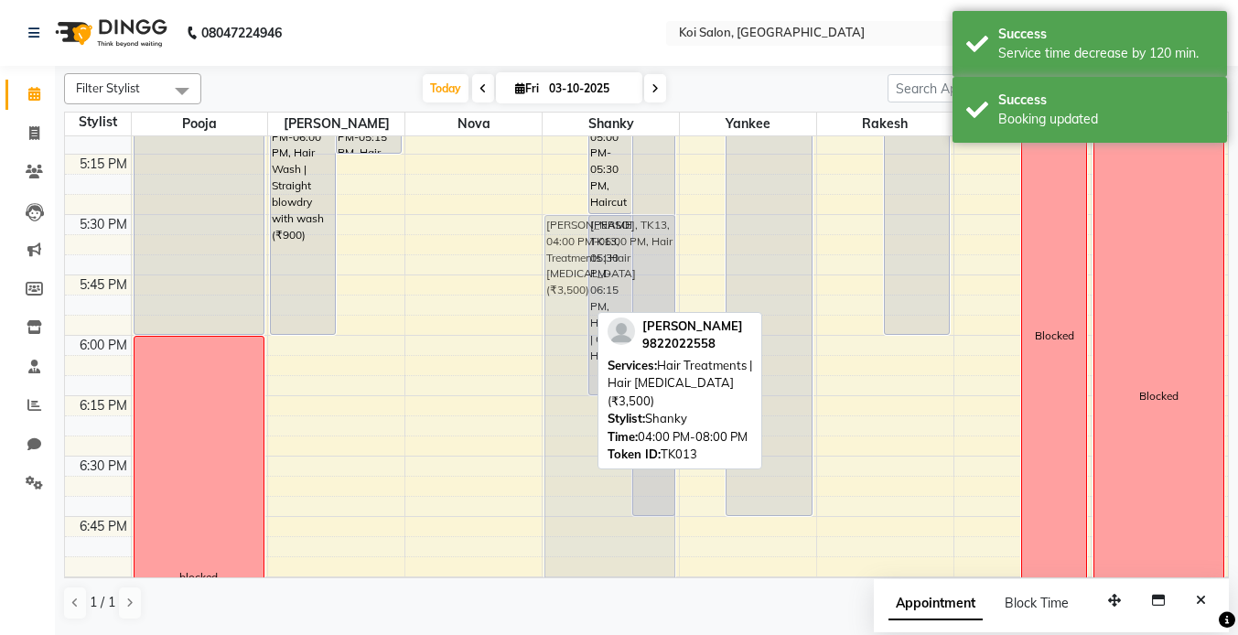
scroll to position [2225, 0]
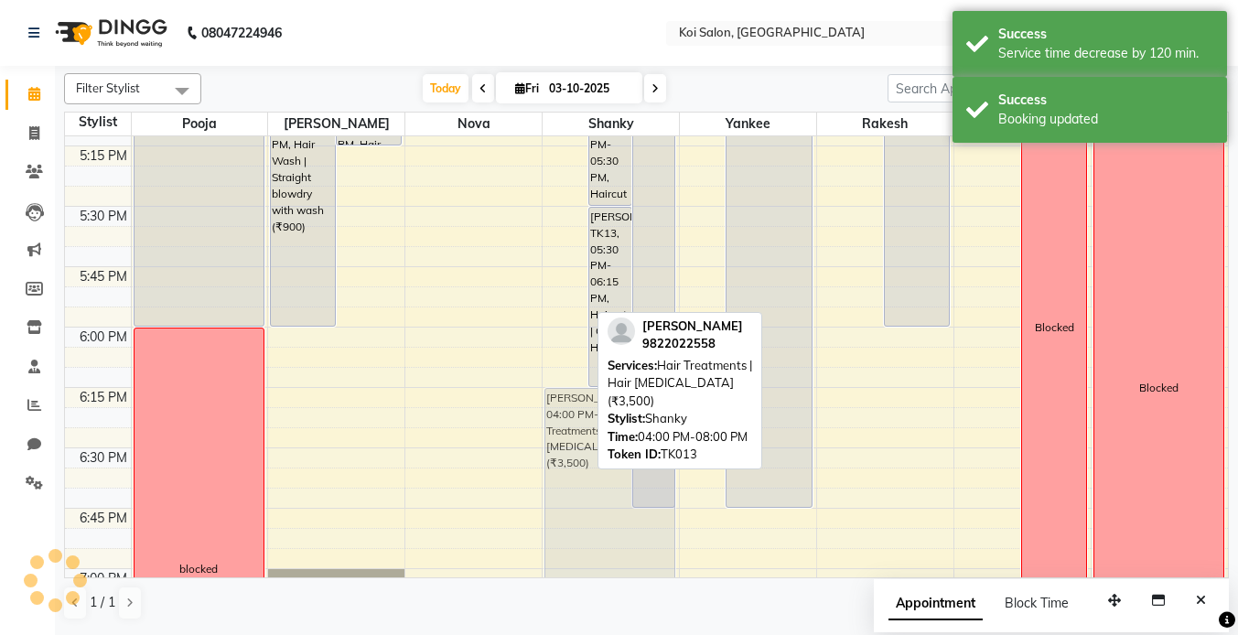
drag, startPoint x: 566, startPoint y: 277, endPoint x: 561, endPoint y: 415, distance: 138.3
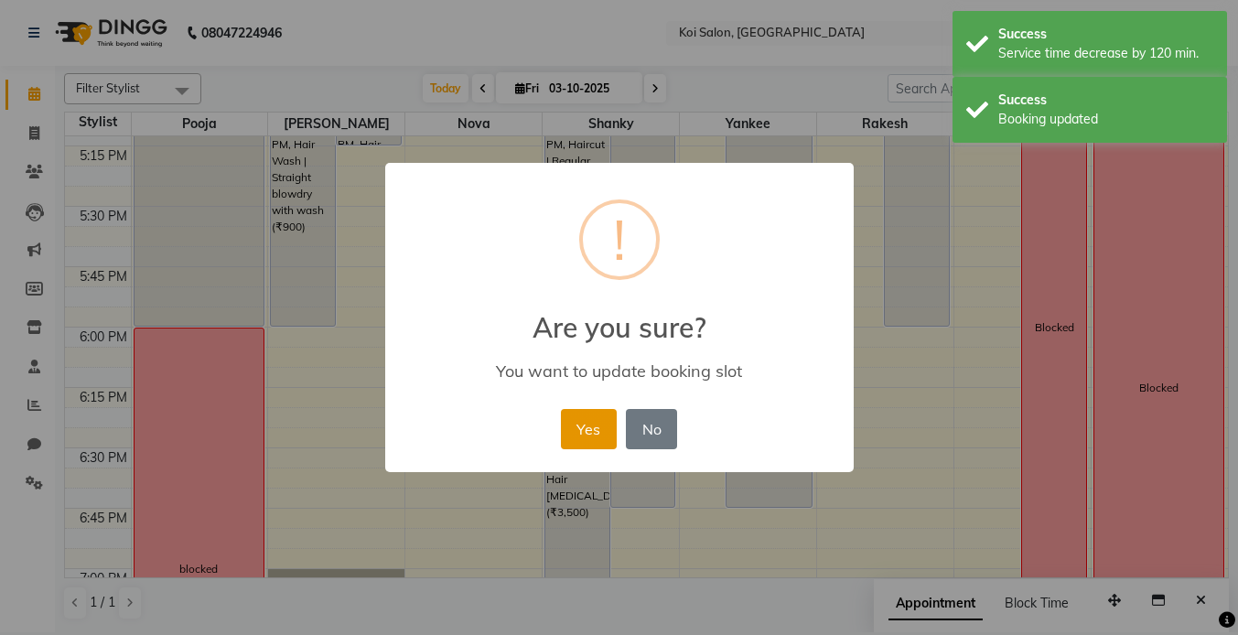
click at [586, 426] on button "Yes" at bounding box center [589, 429] width 56 height 40
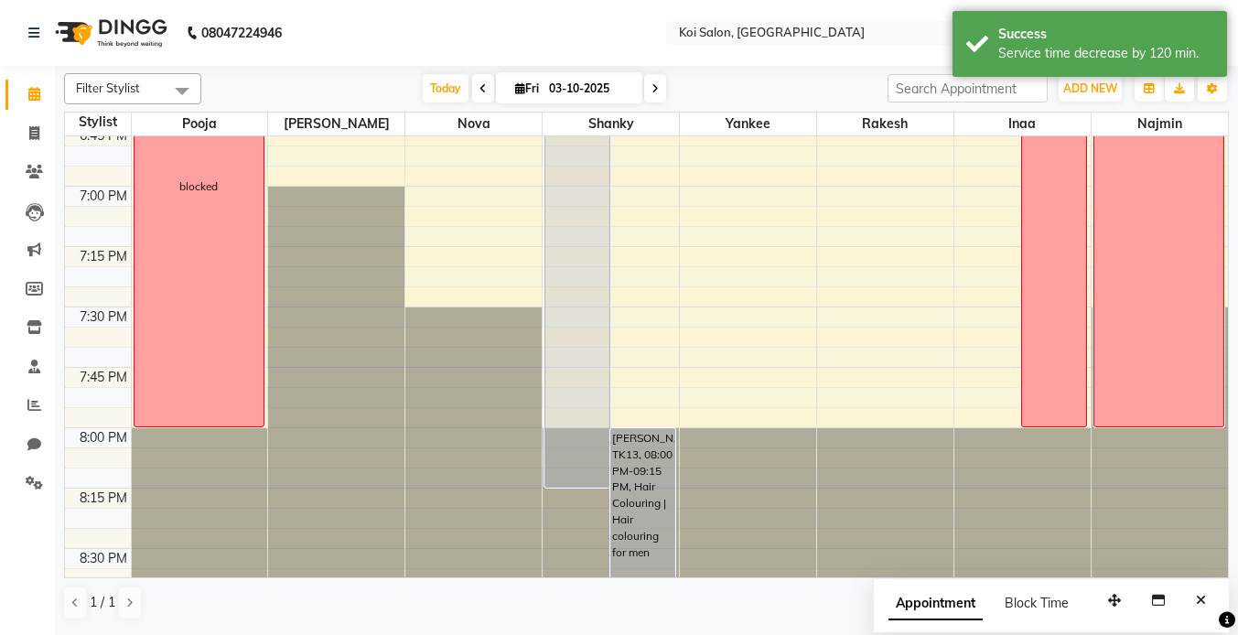
scroll to position [2568, 0]
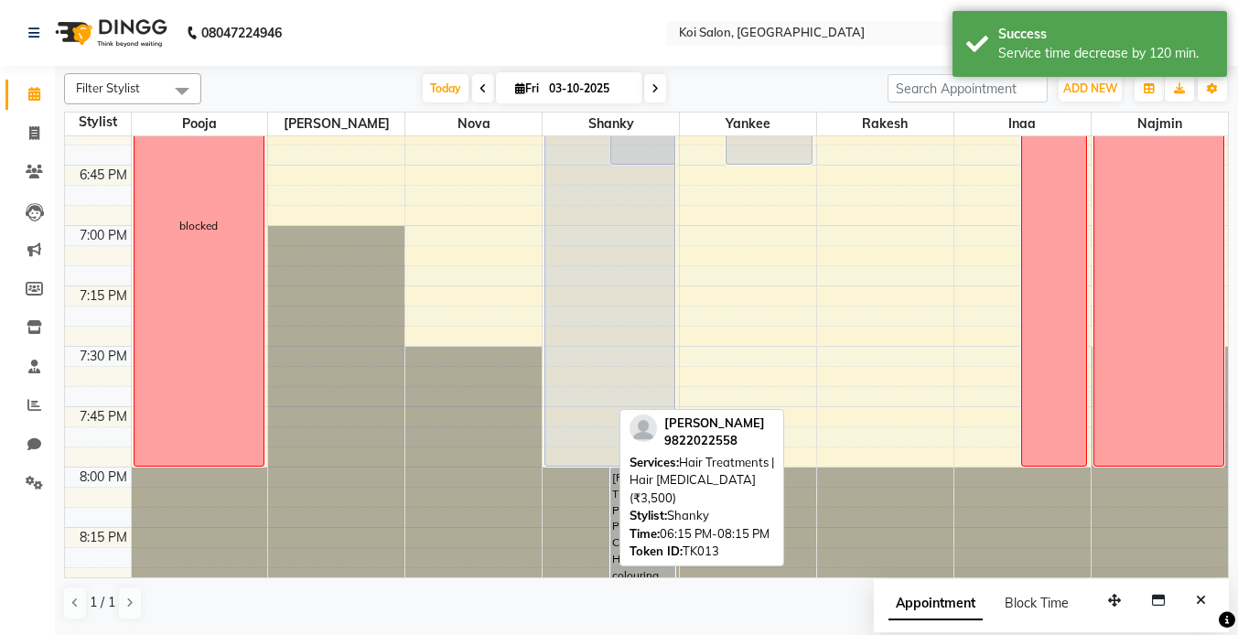
drag, startPoint x: 564, startPoint y: 526, endPoint x: 573, endPoint y: 459, distance: 68.3
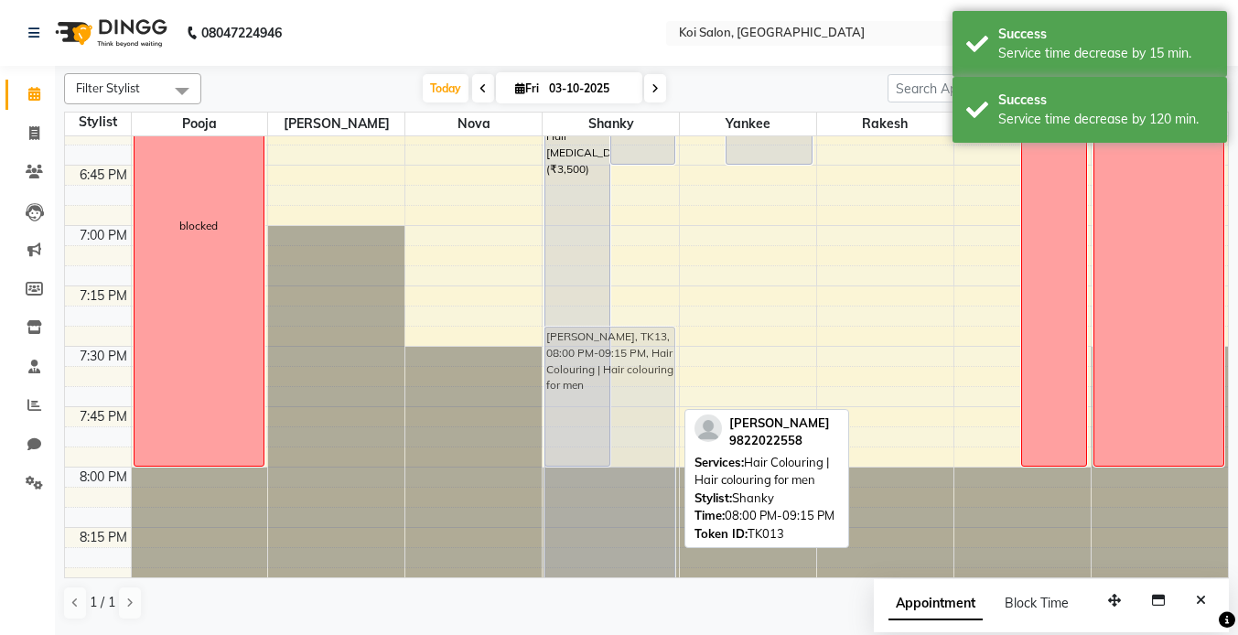
scroll to position [2366, 0]
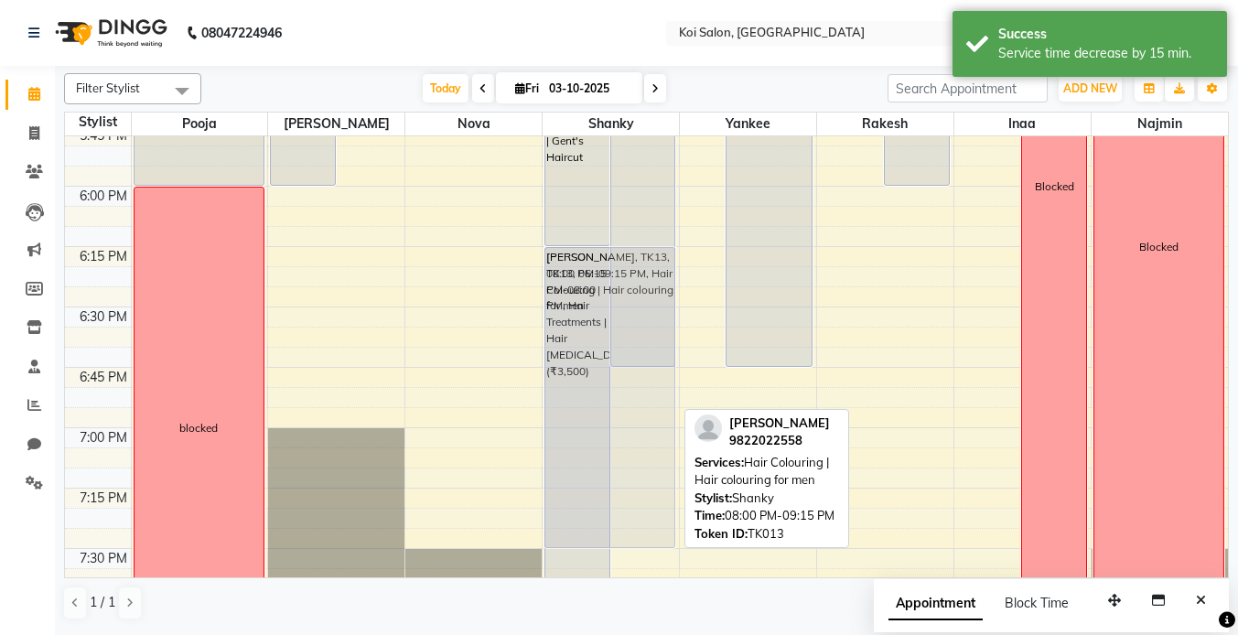
drag, startPoint x: 593, startPoint y: 503, endPoint x: 609, endPoint y: 274, distance: 230.2
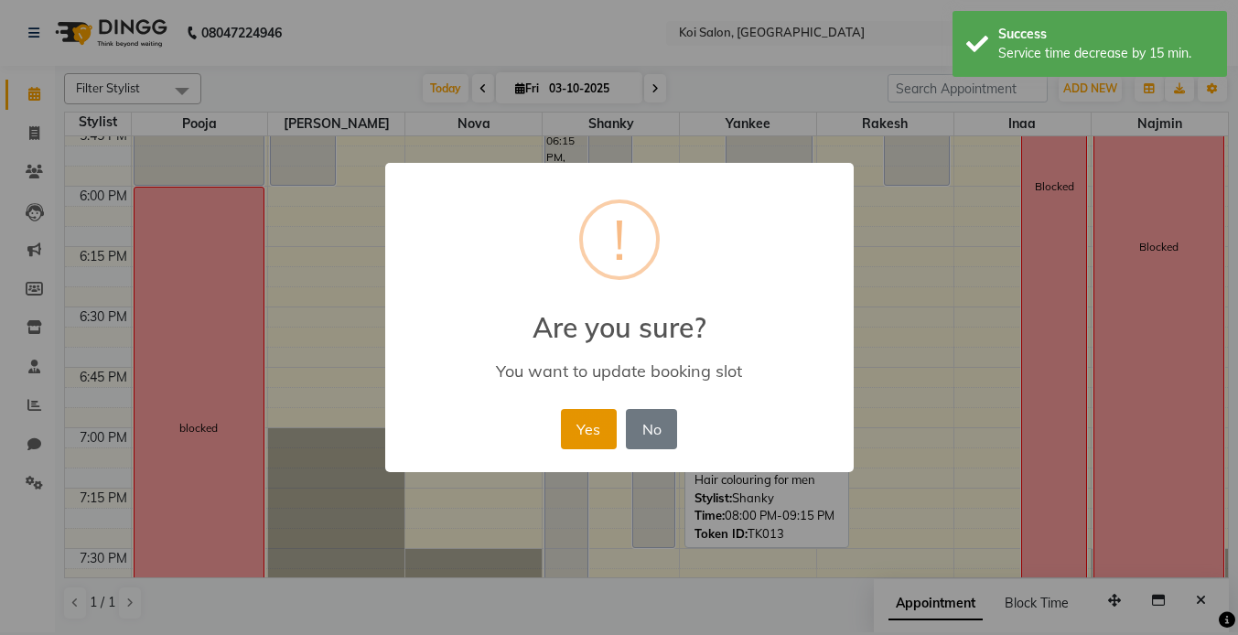
click at [581, 426] on button "Yes" at bounding box center [589, 429] width 56 height 40
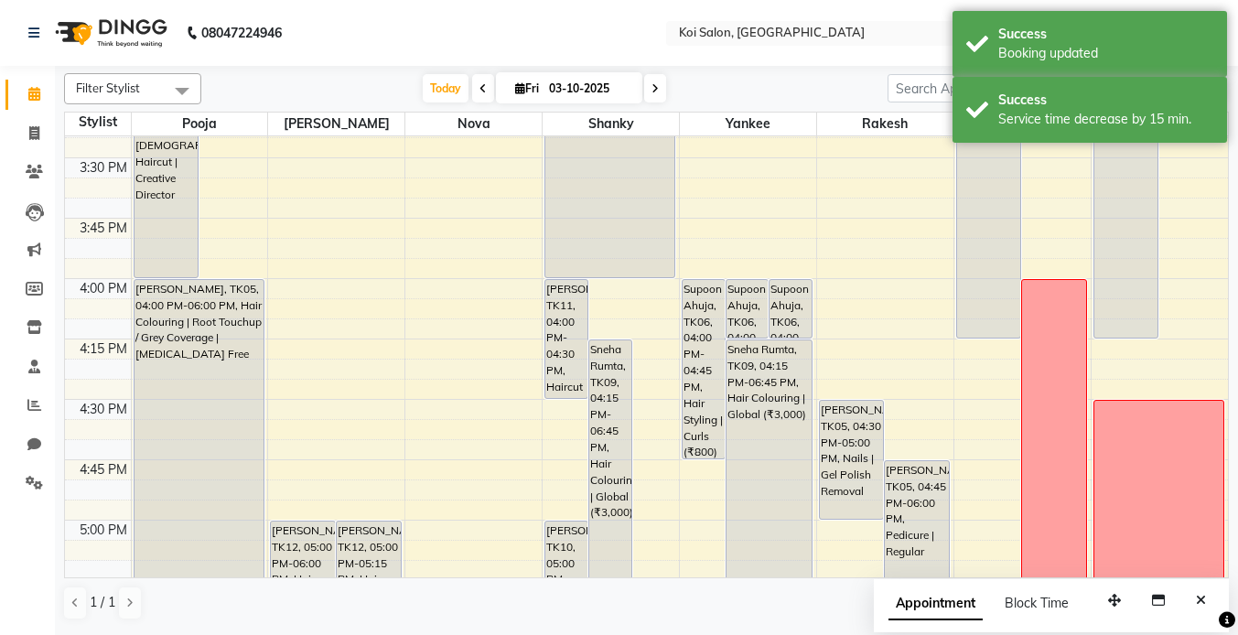
scroll to position [1792, 0]
click at [1022, 115] on div "Service time decrease by 15 min." at bounding box center [1105, 119] width 215 height 19
click at [1022, 38] on div "Success" at bounding box center [1105, 34] width 215 height 19
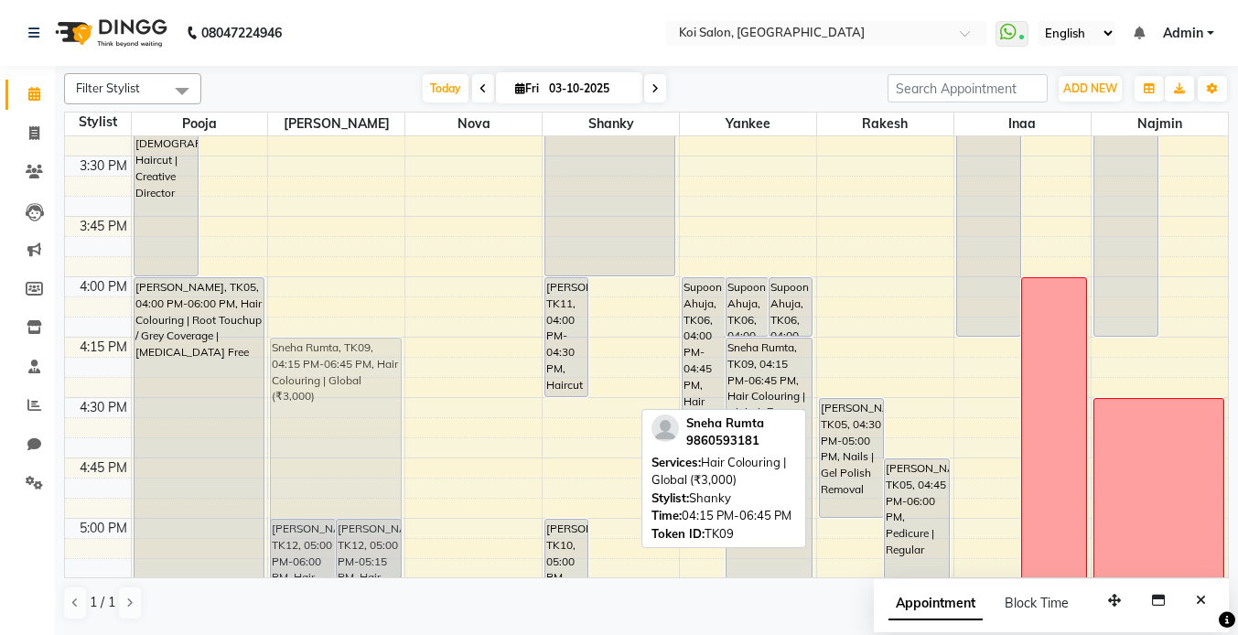
drag, startPoint x: 610, startPoint y: 373, endPoint x: 311, endPoint y: 365, distance: 298.5
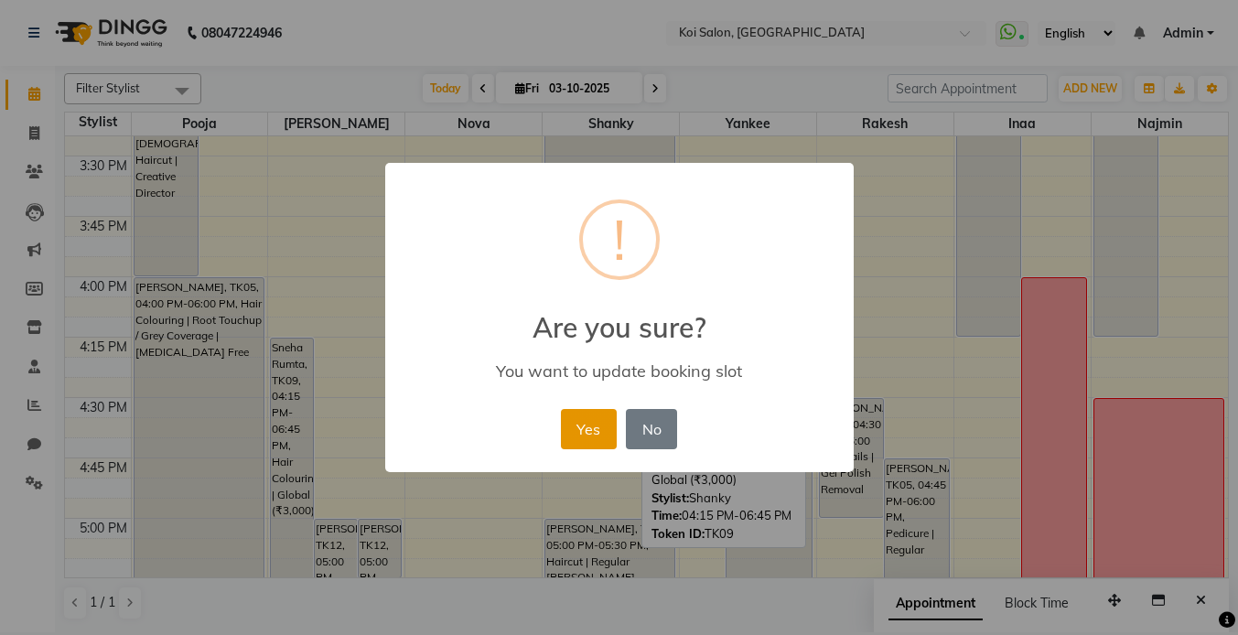
click at [584, 437] on button "Yes" at bounding box center [589, 429] width 56 height 40
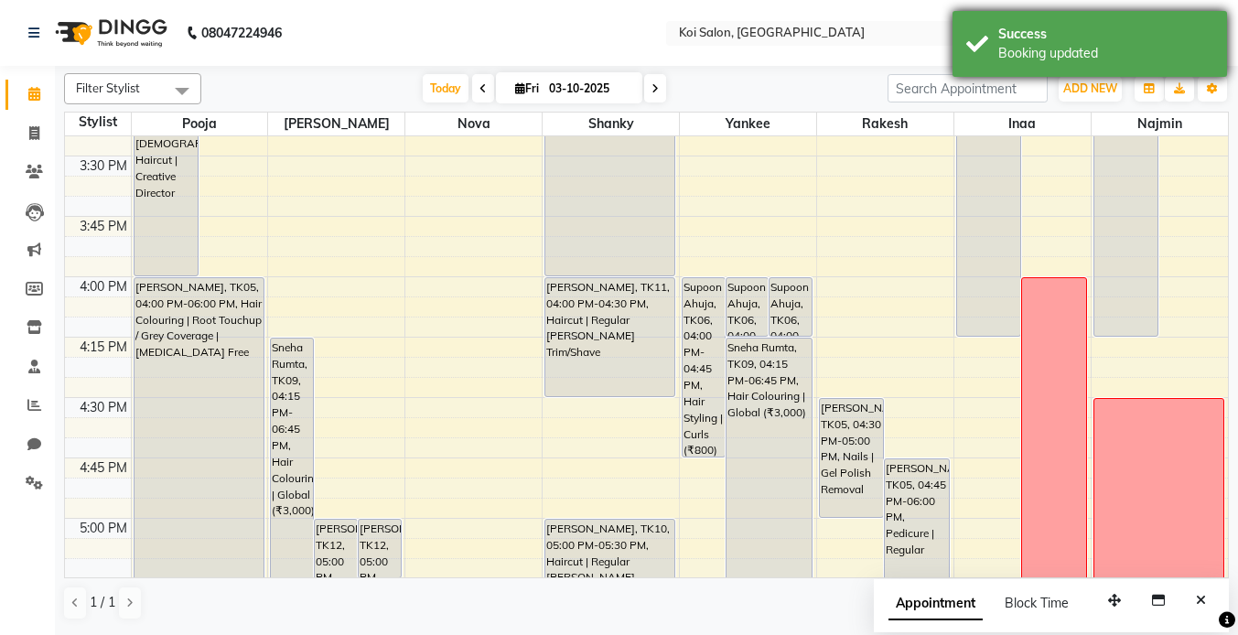
click at [1102, 42] on div "Success" at bounding box center [1105, 34] width 215 height 19
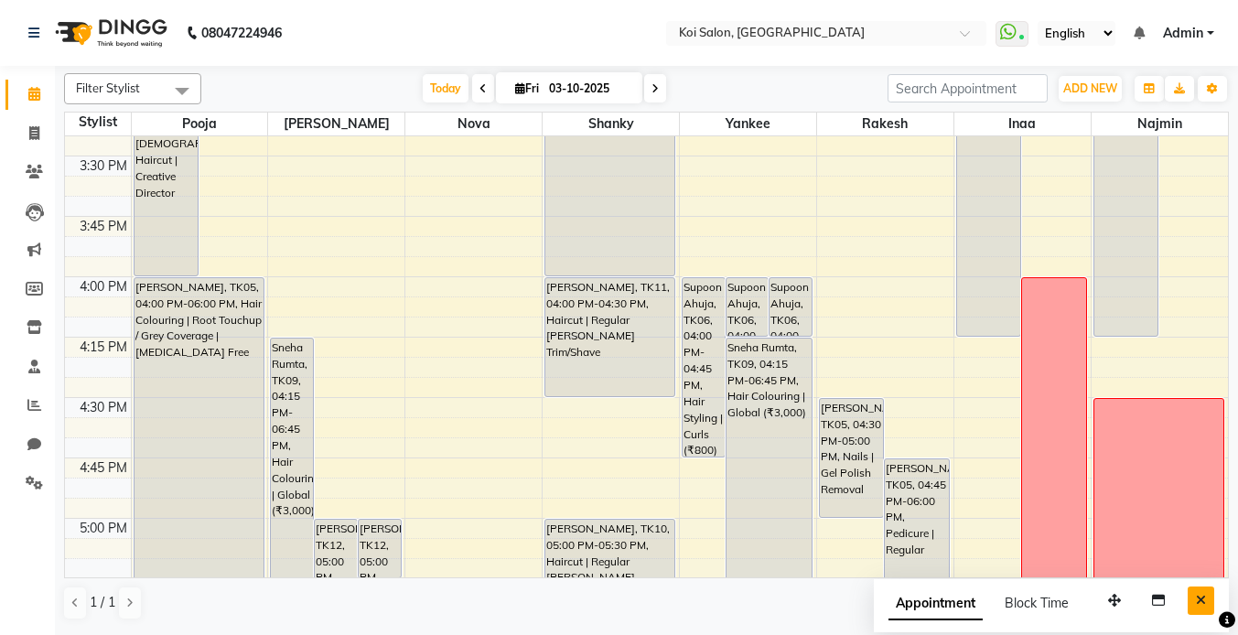
click at [1200, 589] on button "Close" at bounding box center [1201, 601] width 27 height 28
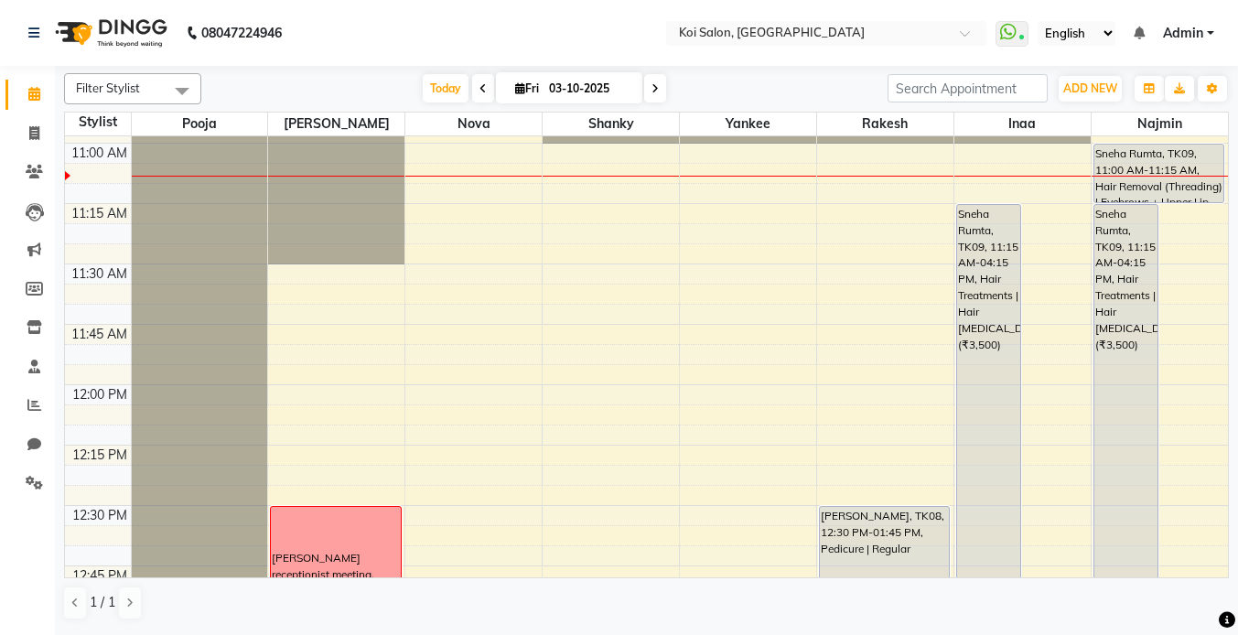
scroll to position [717, 0]
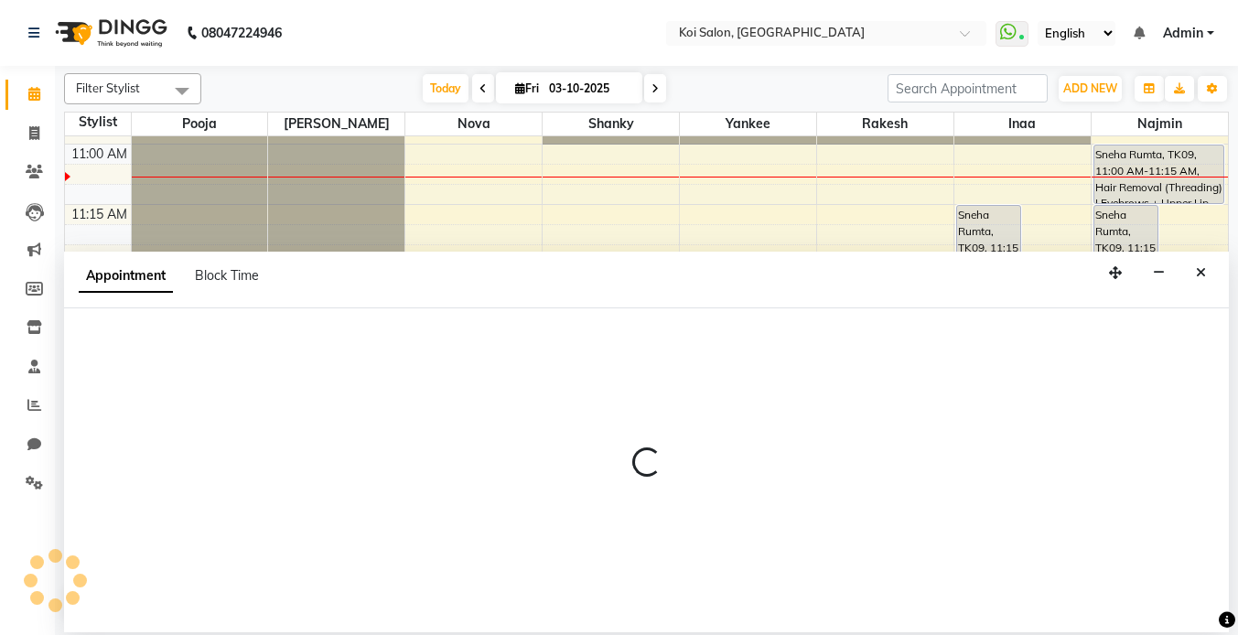
select select "23241"
select select "690"
select select "tentative"
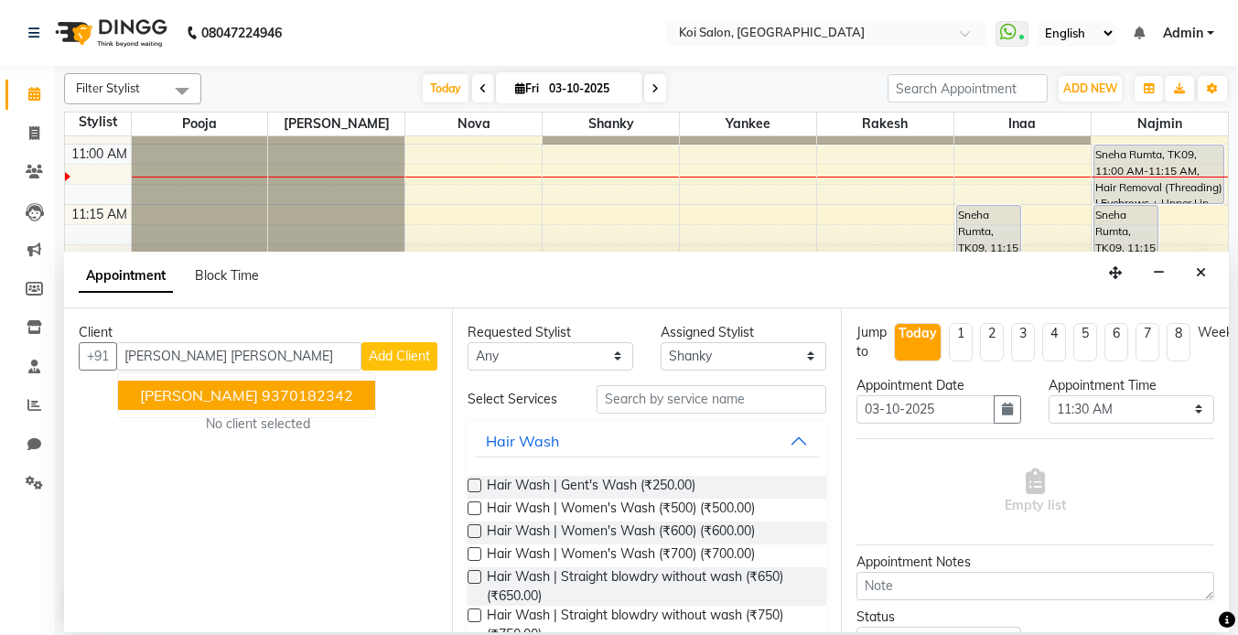
click at [211, 395] on span "[PERSON_NAME]" at bounding box center [199, 395] width 118 height 18
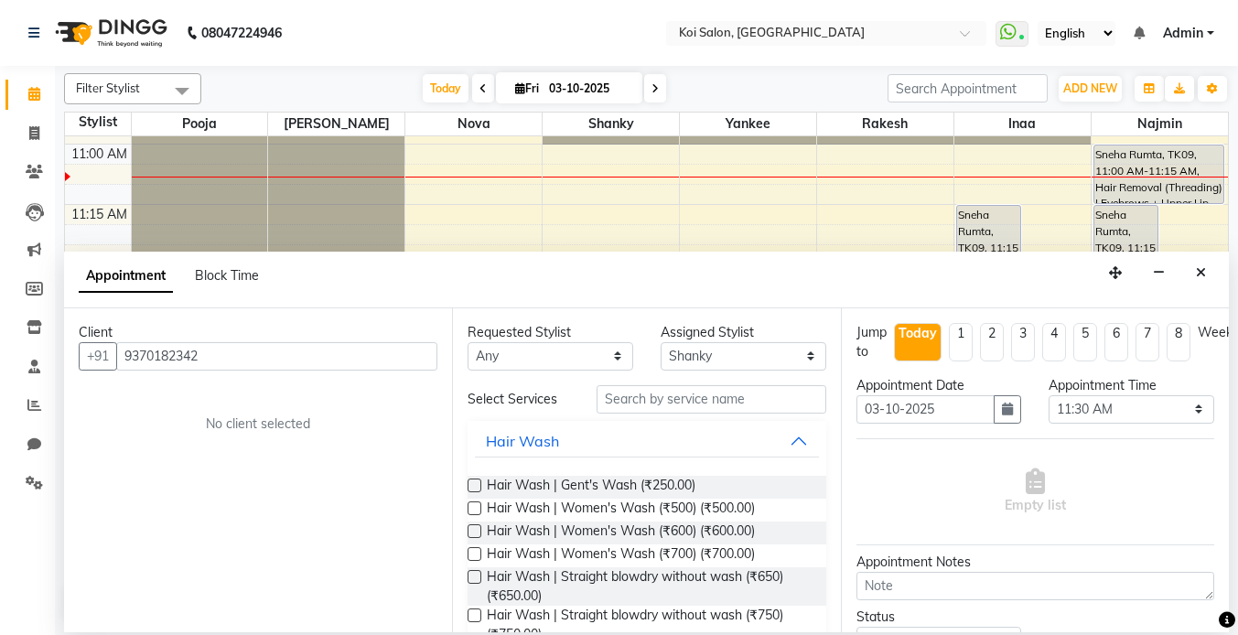
type input "9370182342"
click at [559, 362] on select "Any [PERSON_NAME] Nova Pooja [PERSON_NAME]" at bounding box center [551, 356] width 166 height 28
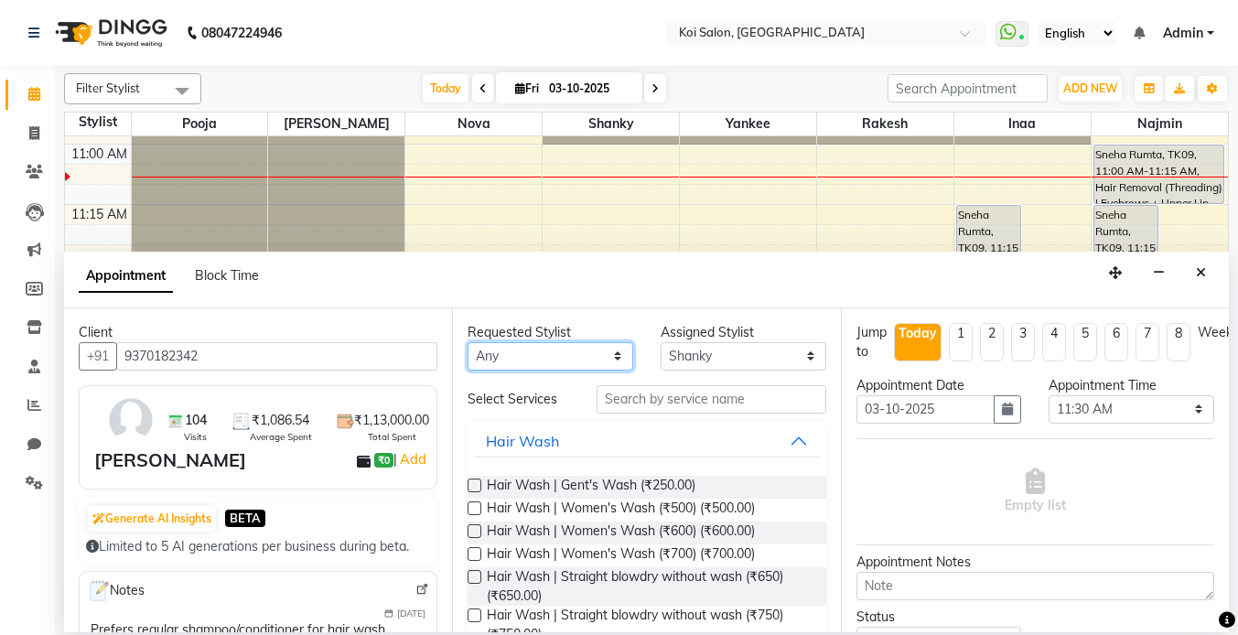
select select "23241"
click at [468, 342] on select "Any [PERSON_NAME] Nova Pooja [PERSON_NAME]" at bounding box center [551, 356] width 166 height 28
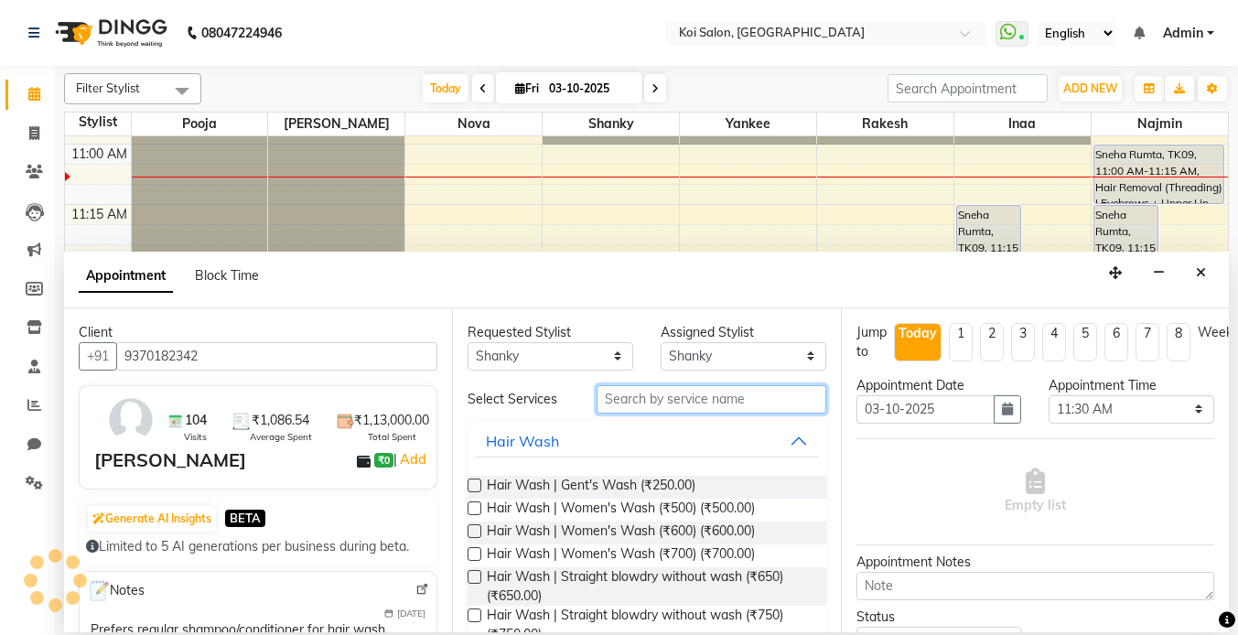
click at [664, 405] on input "text" at bounding box center [712, 399] width 230 height 28
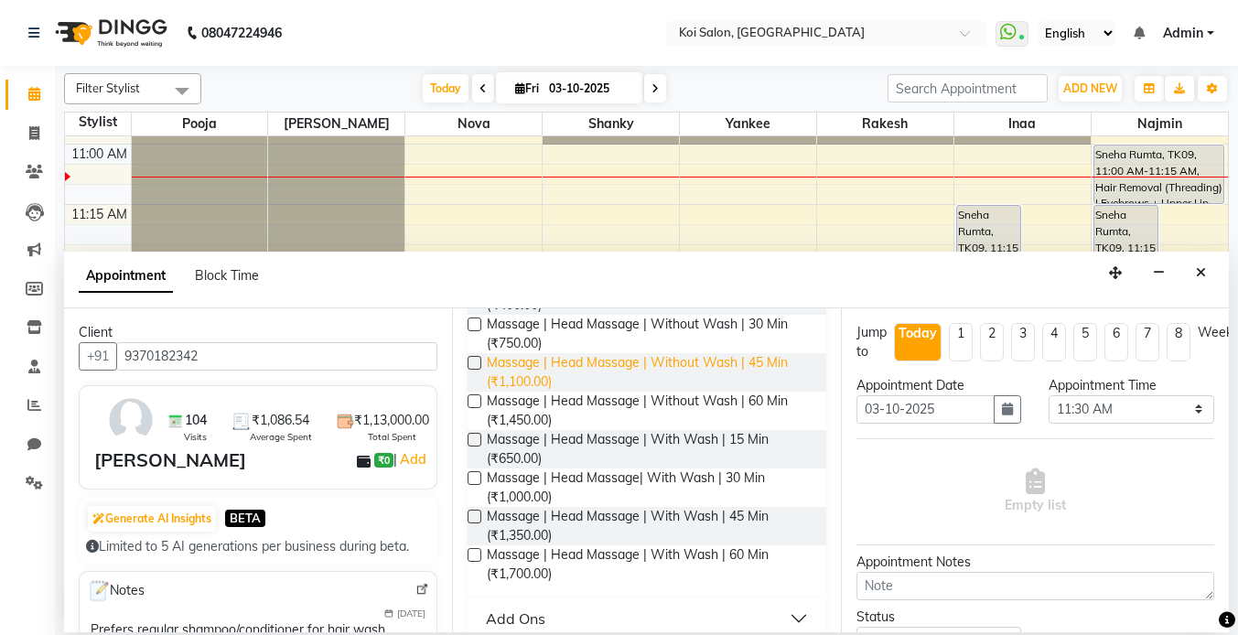
scroll to position [203, 0]
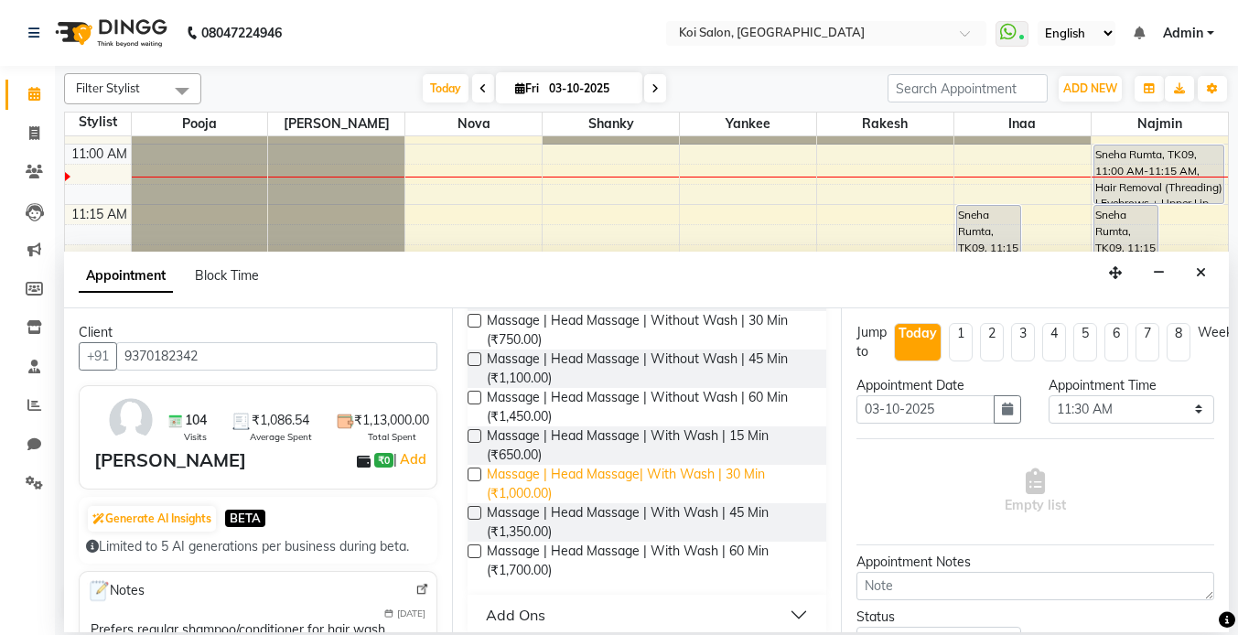
type input "head mas"
click at [730, 474] on span "Massage | Head Massage| With Wash | 30 Min (₹1,000.00)" at bounding box center [649, 484] width 324 height 38
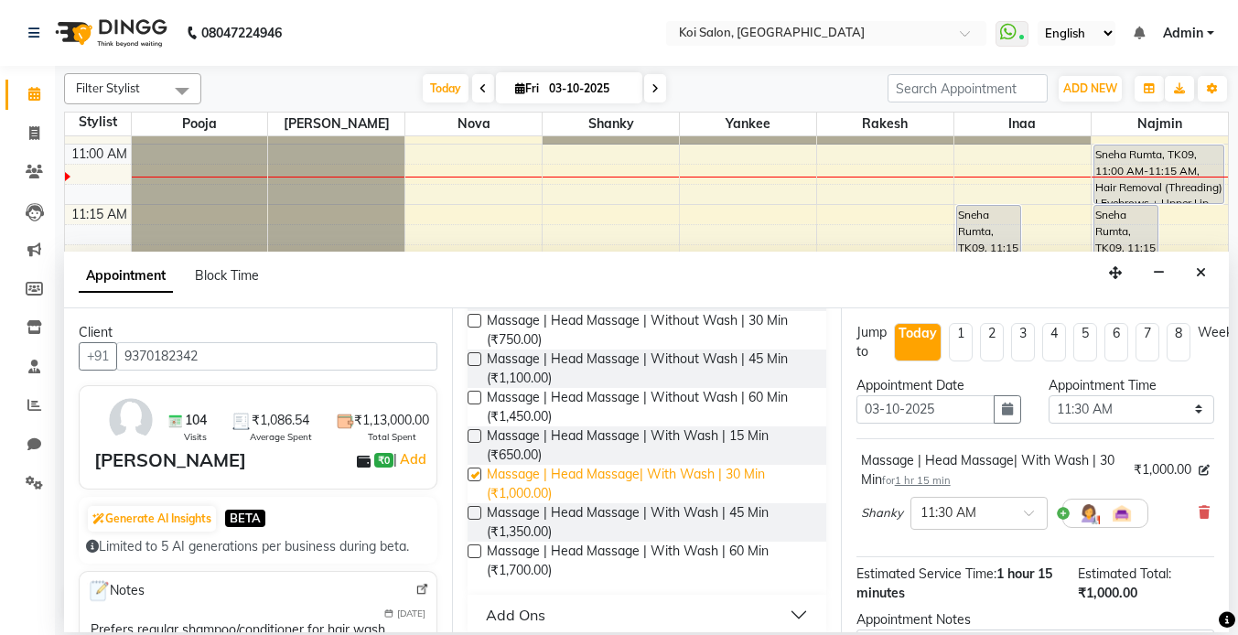
checkbox input "false"
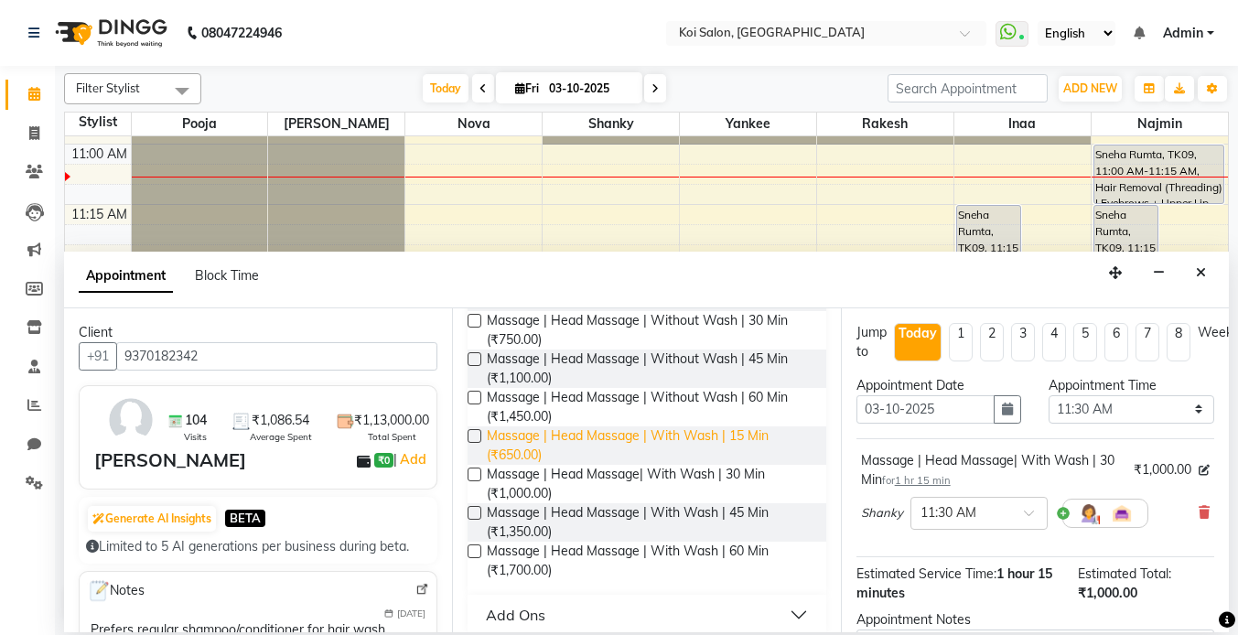
scroll to position [0, 0]
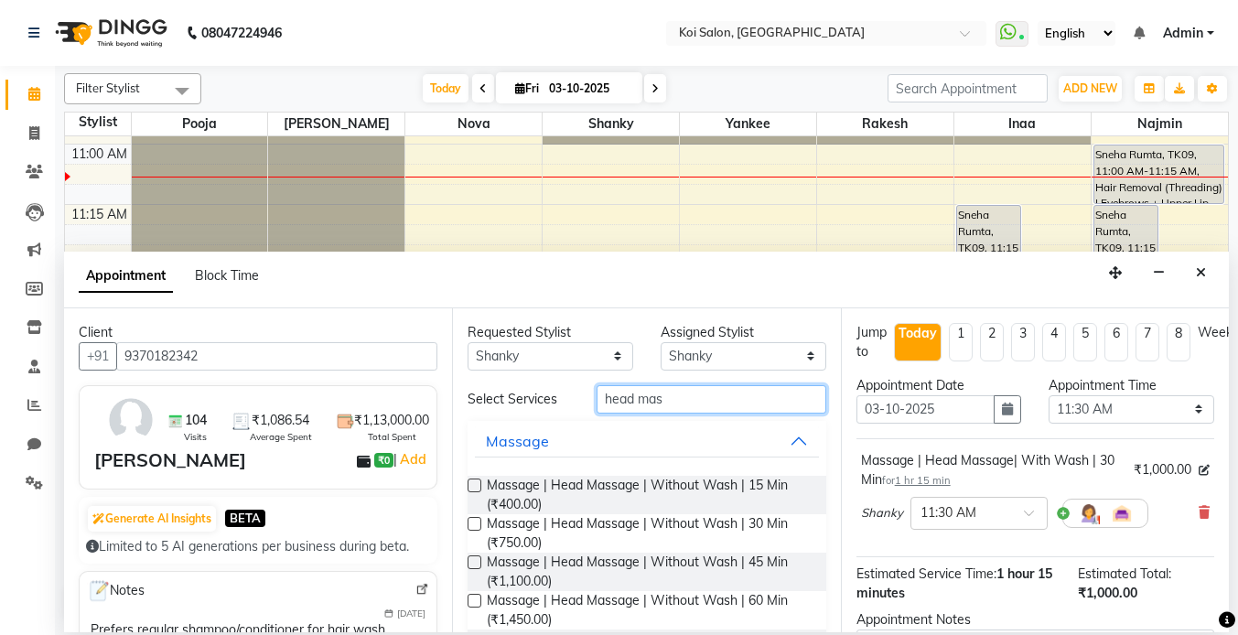
click at [684, 405] on input "head mas" at bounding box center [712, 399] width 230 height 28
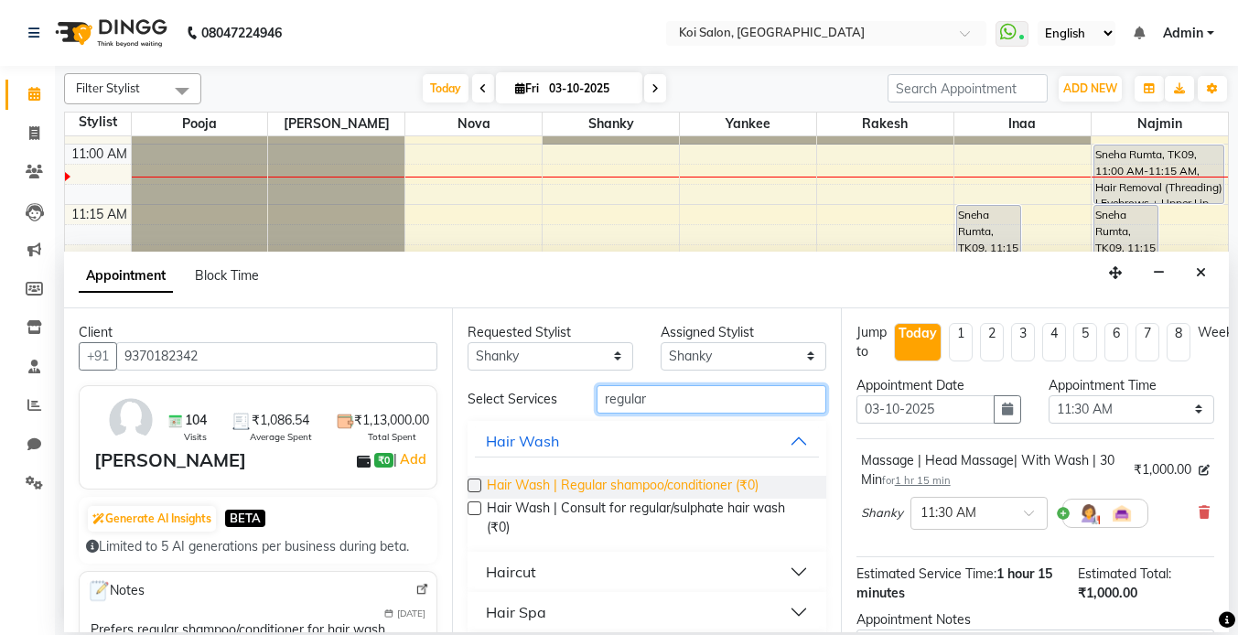
type input "regular"
click at [614, 489] on span "Hair Wash | Regular shampoo/conditioner (₹0)" at bounding box center [623, 487] width 272 height 23
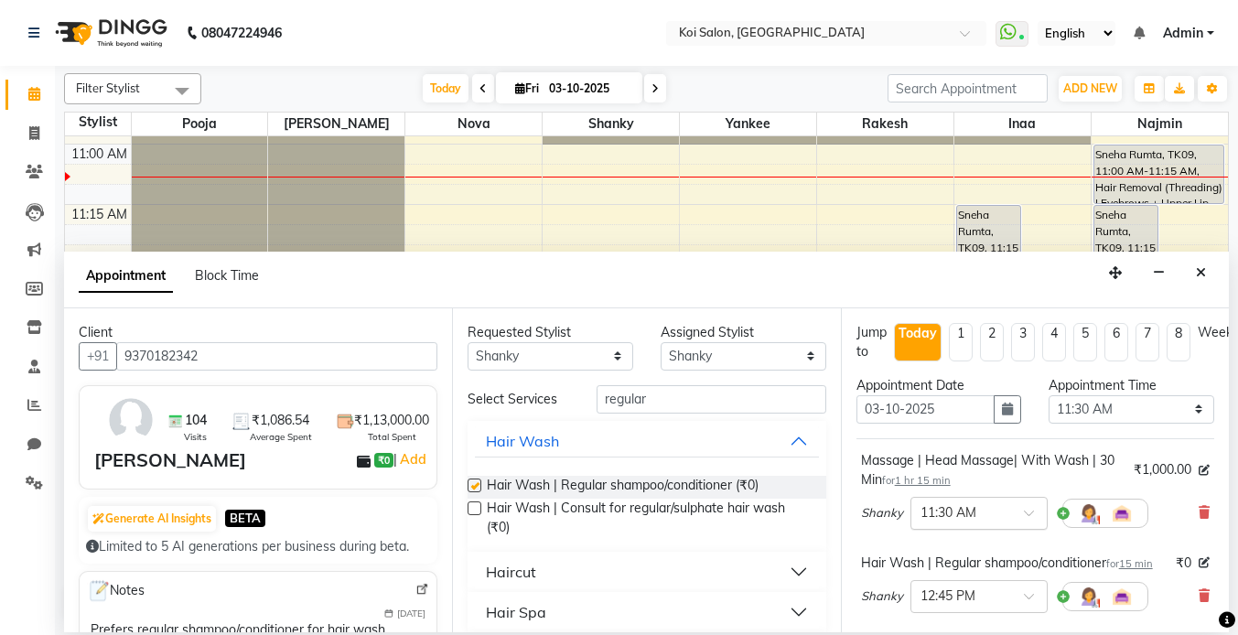
checkbox input "false"
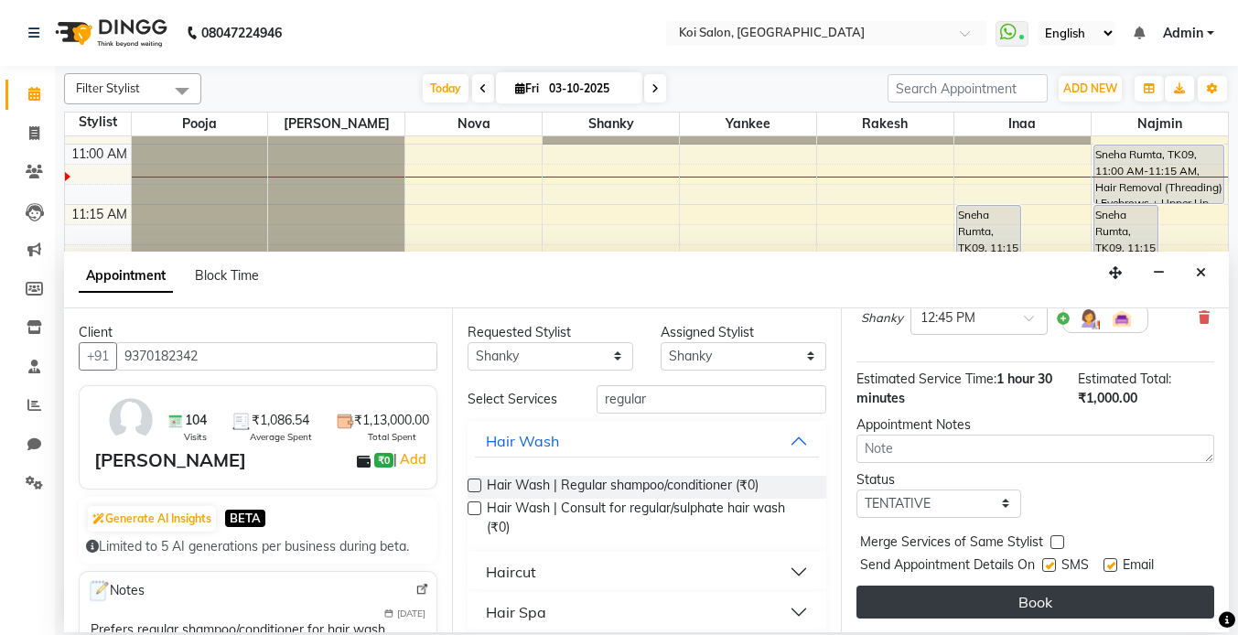
click at [1040, 598] on button "Book" at bounding box center [1036, 602] width 358 height 33
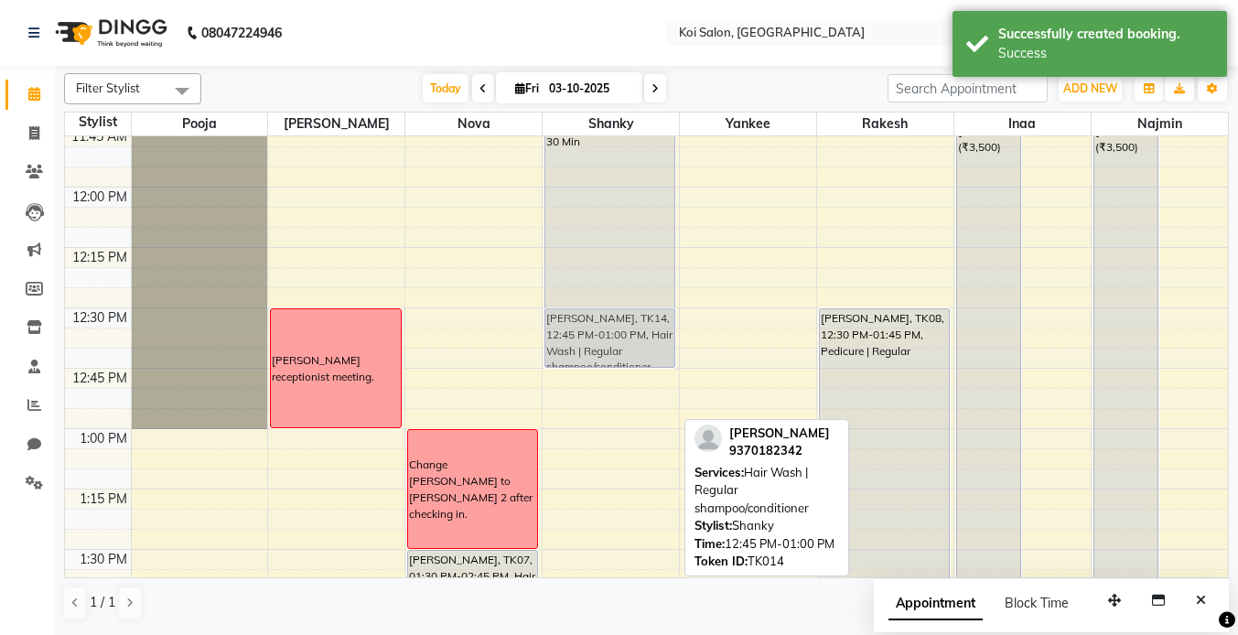
scroll to position [706, 0]
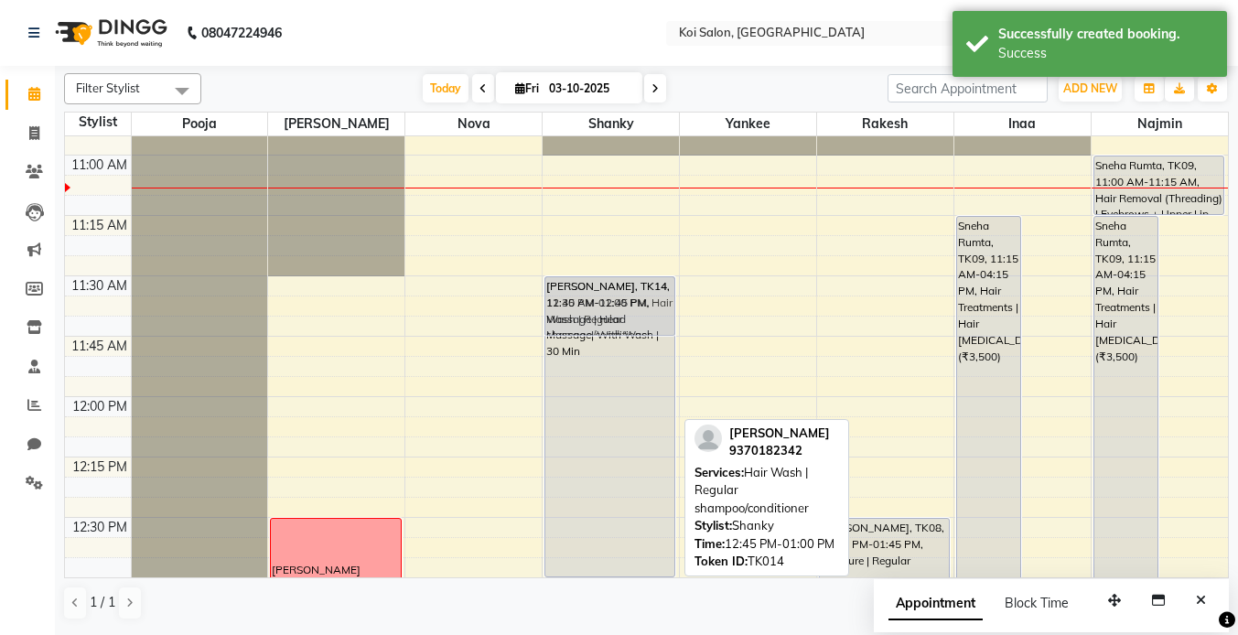
drag, startPoint x: 587, startPoint y: 391, endPoint x: 599, endPoint y: 303, distance: 88.7
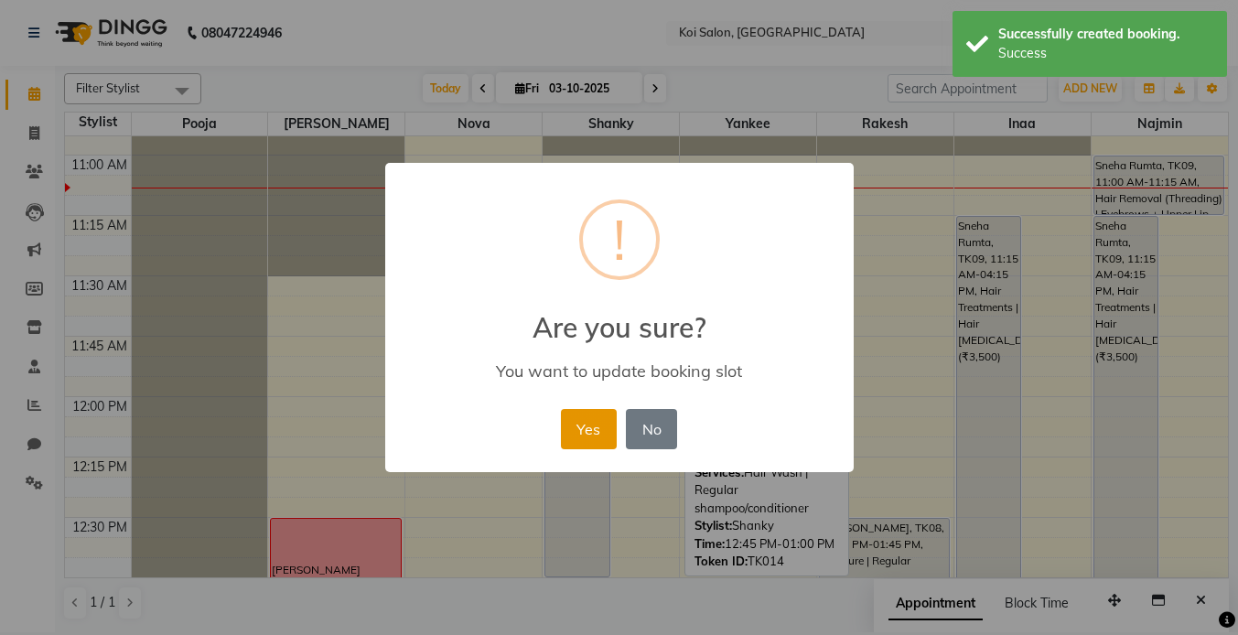
click at [601, 415] on button "Yes" at bounding box center [589, 429] width 56 height 40
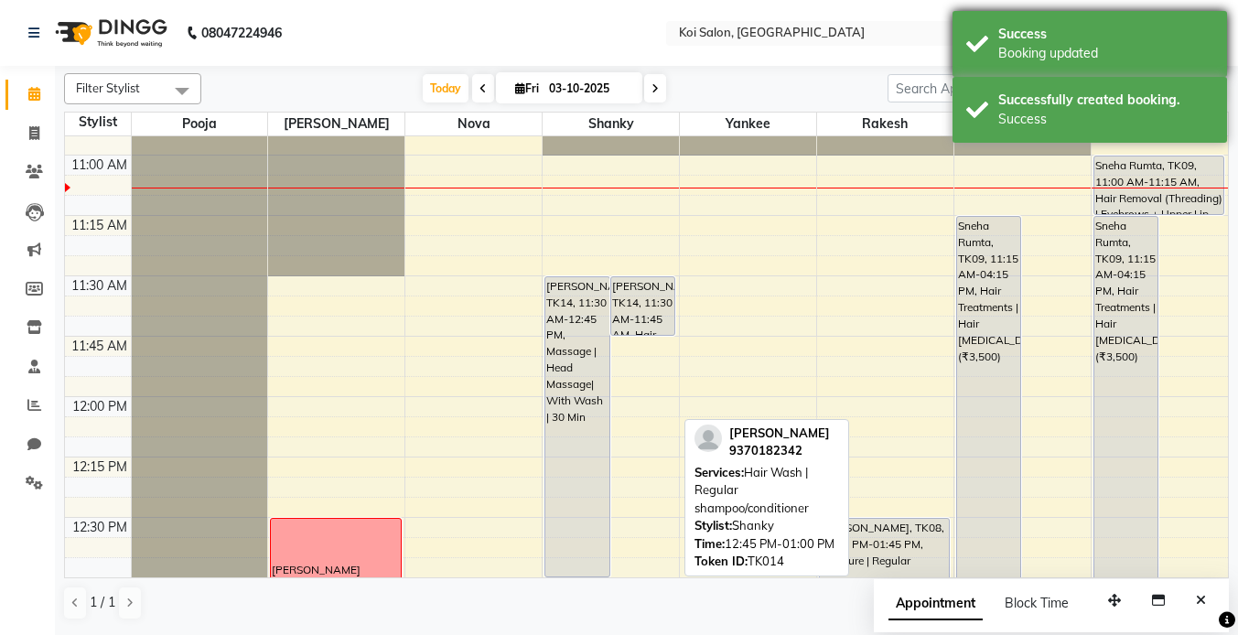
click at [1076, 65] on div "Success Booking updated" at bounding box center [1090, 44] width 275 height 66
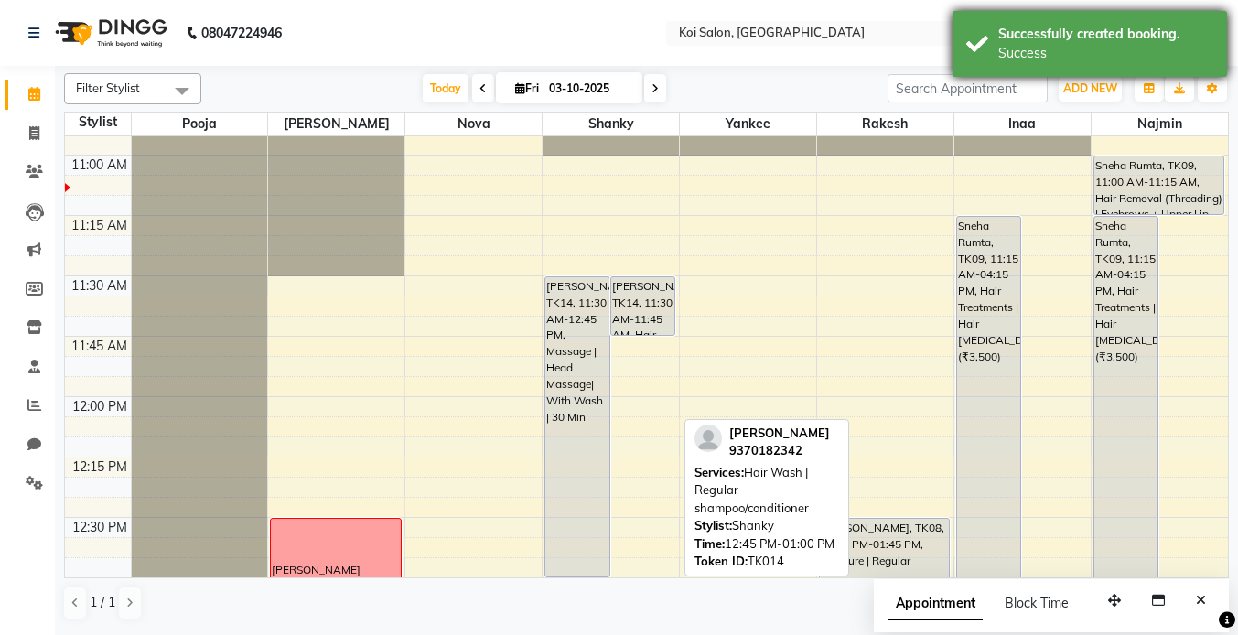
click at [1054, 42] on div "Successfully created booking." at bounding box center [1105, 34] width 215 height 19
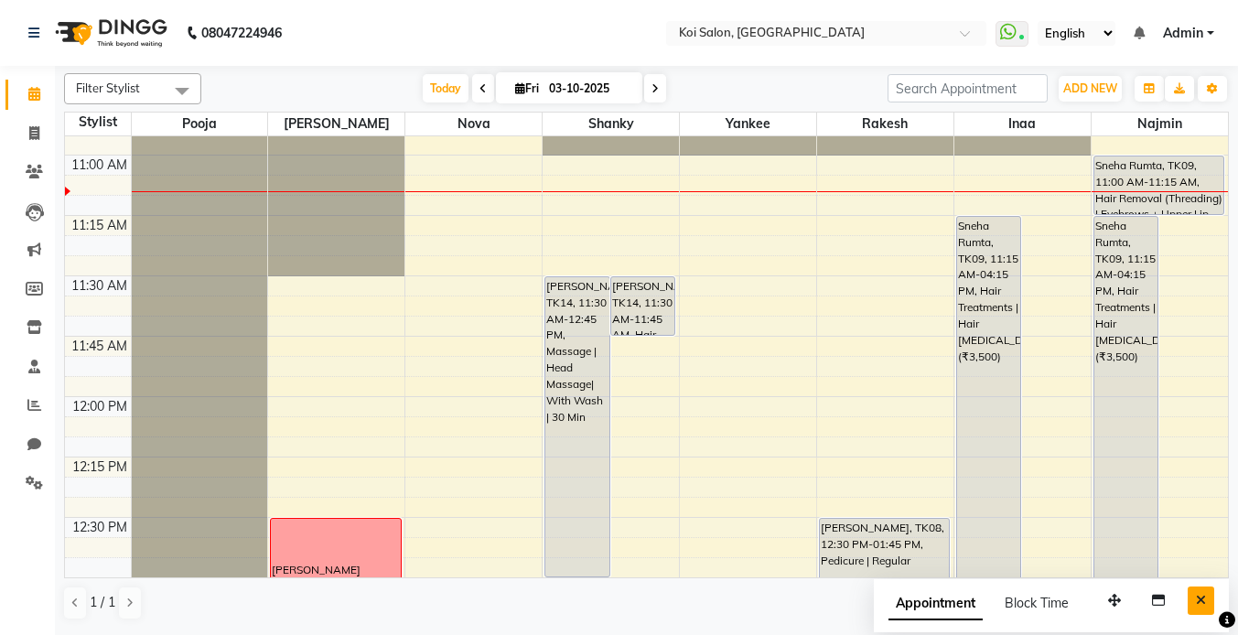
click at [1201, 602] on icon "Close" at bounding box center [1201, 600] width 10 height 13
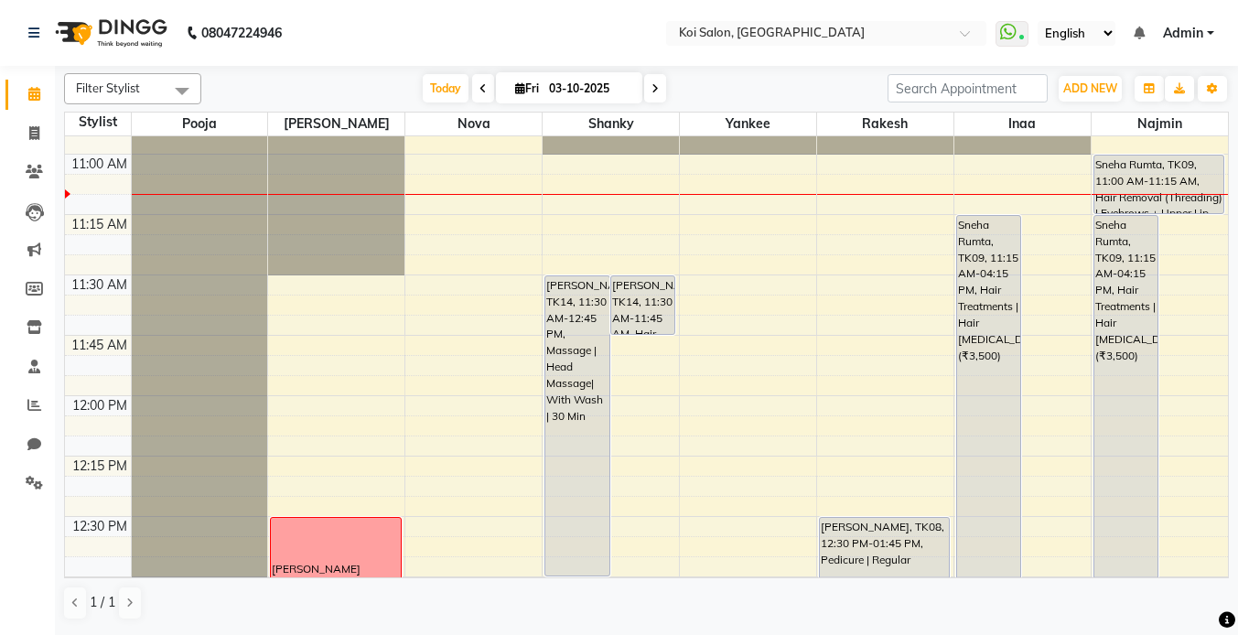
scroll to position [476, 0]
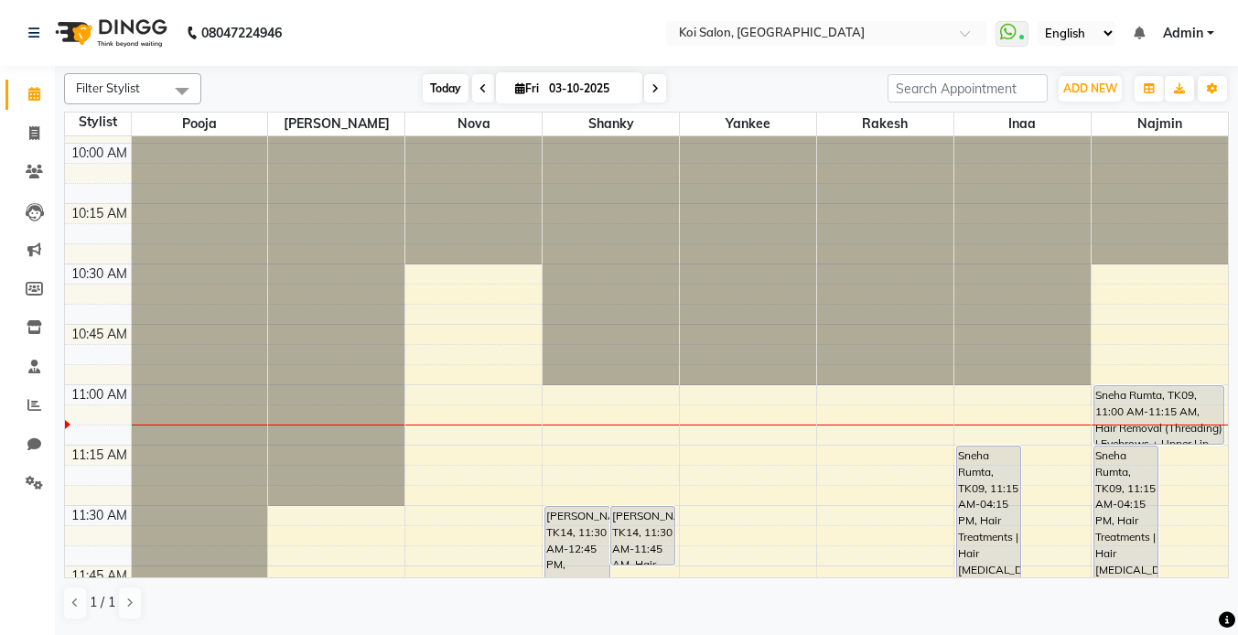
click at [441, 84] on span "Today" at bounding box center [446, 88] width 46 height 28
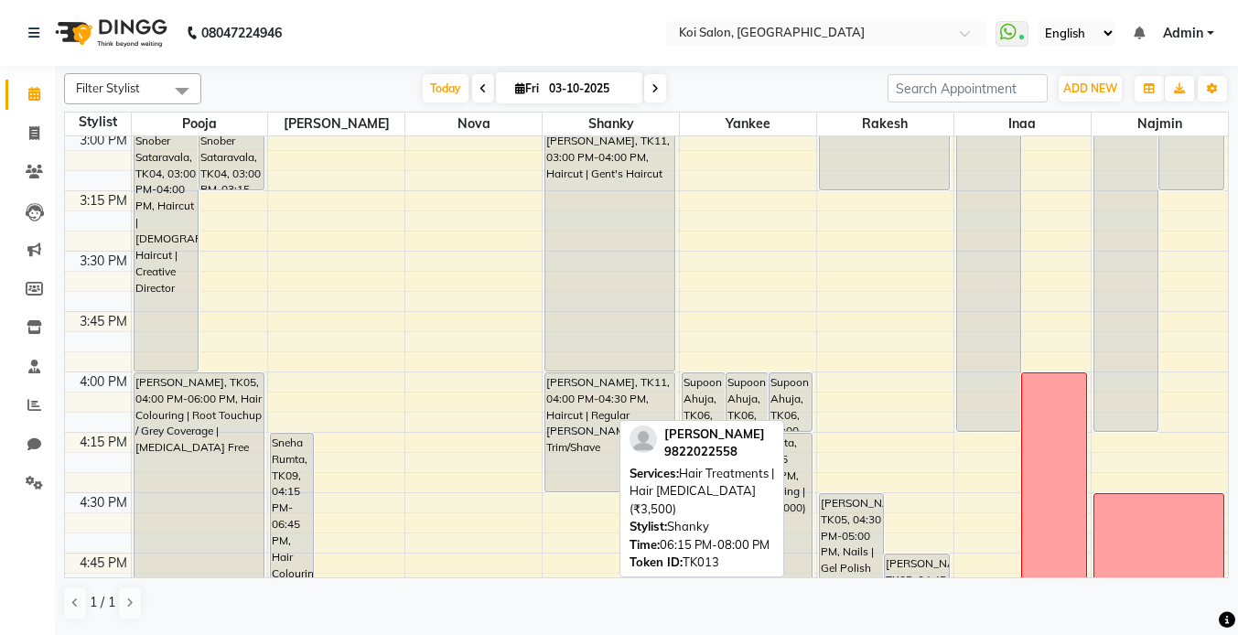
scroll to position [1402, 0]
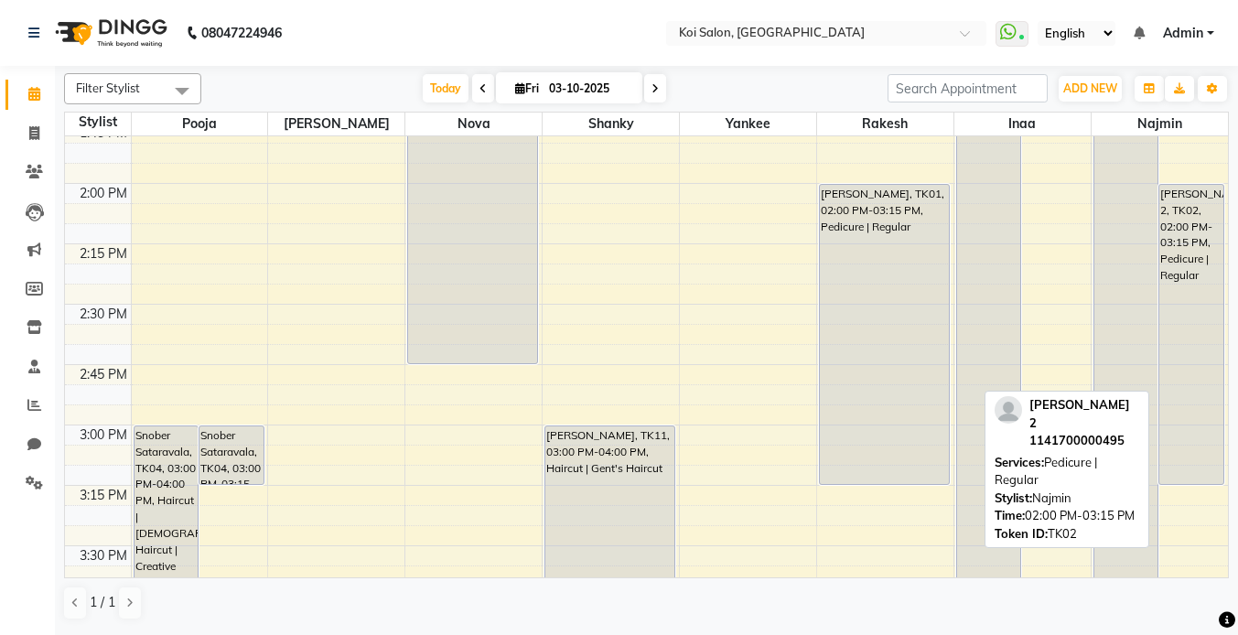
click at [1170, 229] on div "[PERSON_NAME] 2, TK02, 02:00 PM-03:15 PM, Pedicure | Regular" at bounding box center [1192, 334] width 64 height 299
select select "7"
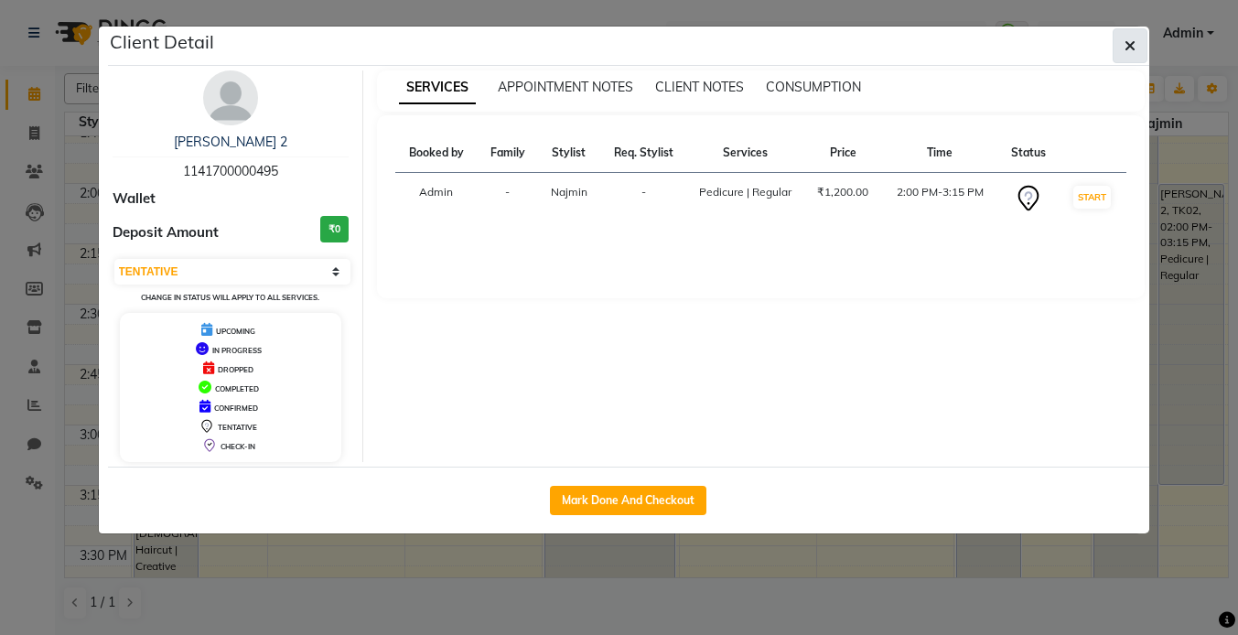
click at [1127, 42] on icon "button" at bounding box center [1130, 45] width 11 height 15
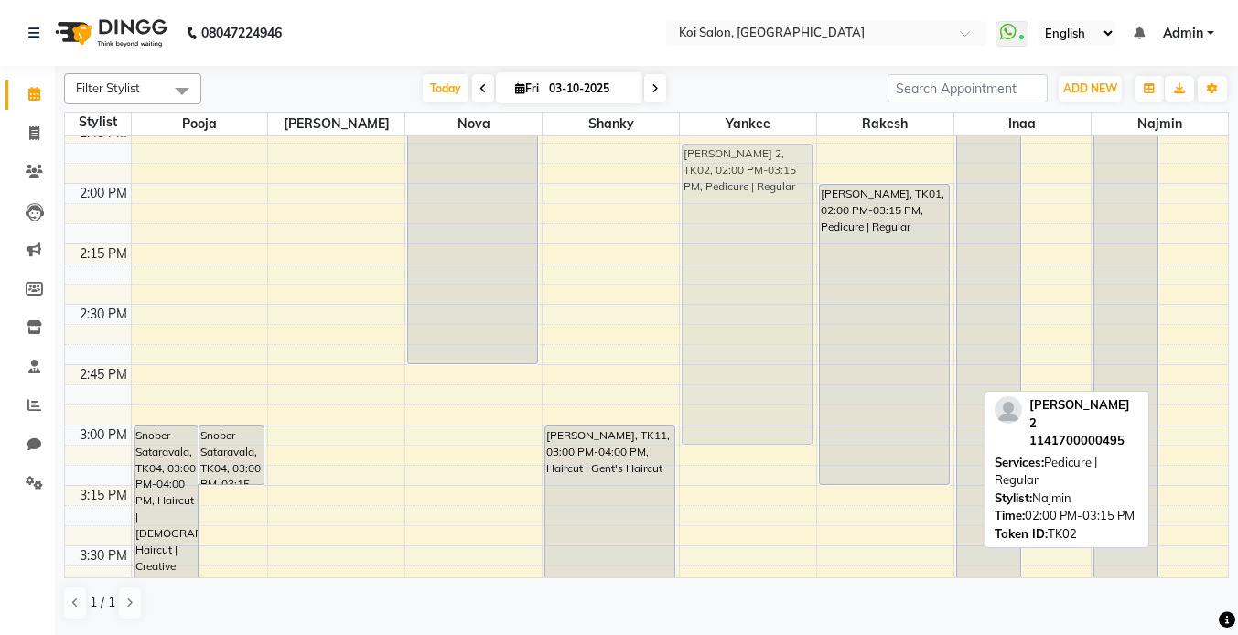
scroll to position [1391, 0]
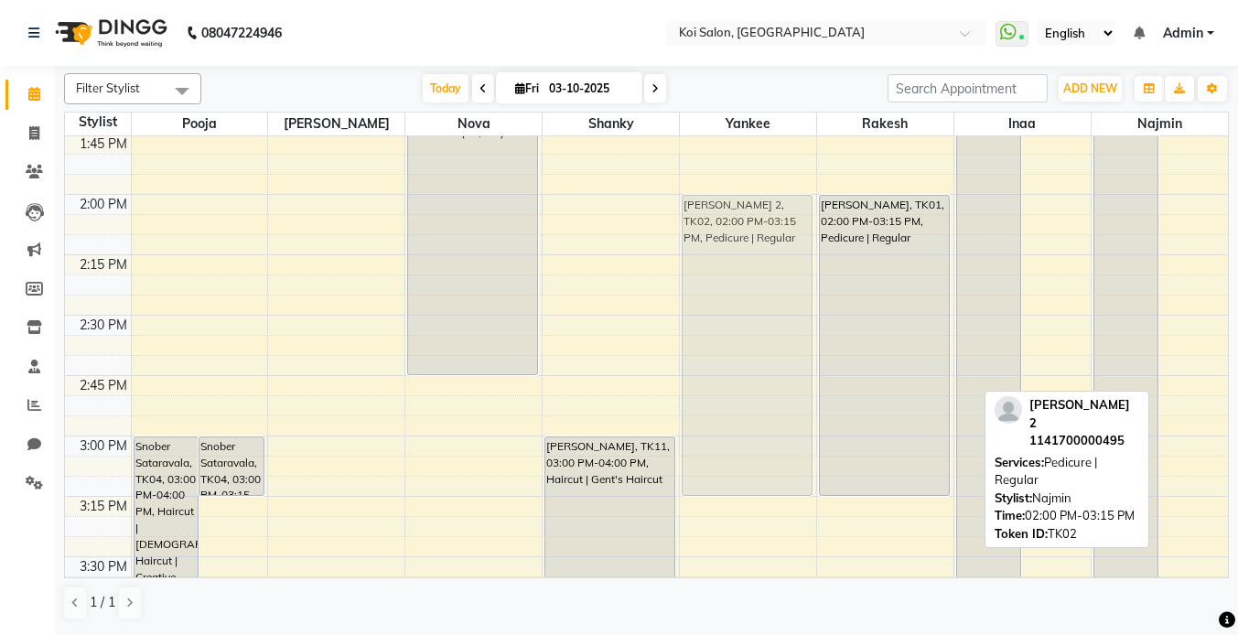
drag, startPoint x: 1182, startPoint y: 210, endPoint x: 714, endPoint y: 226, distance: 468.8
click at [714, 226] on tr "Snober Sataravala, TK04, 03:00 PM-04:00 PM, Haircut | [DEMOGRAPHIC_DATA]'s Hair…" at bounding box center [646, 315] width 1163 height 3140
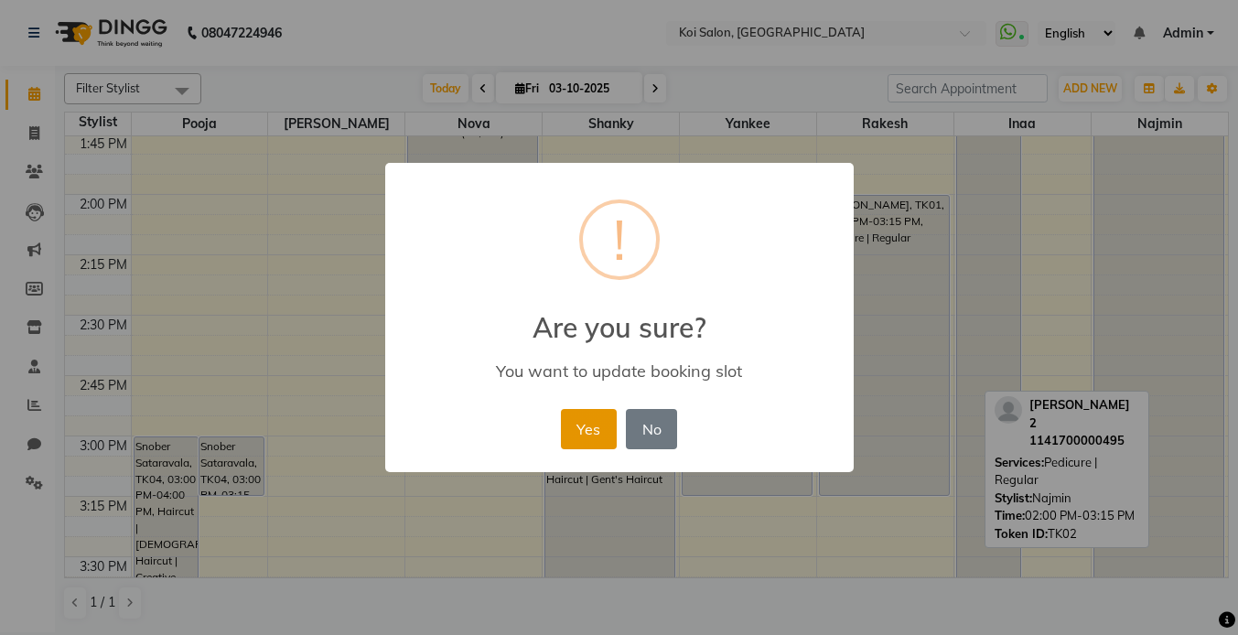
click at [577, 432] on button "Yes" at bounding box center [589, 429] width 56 height 40
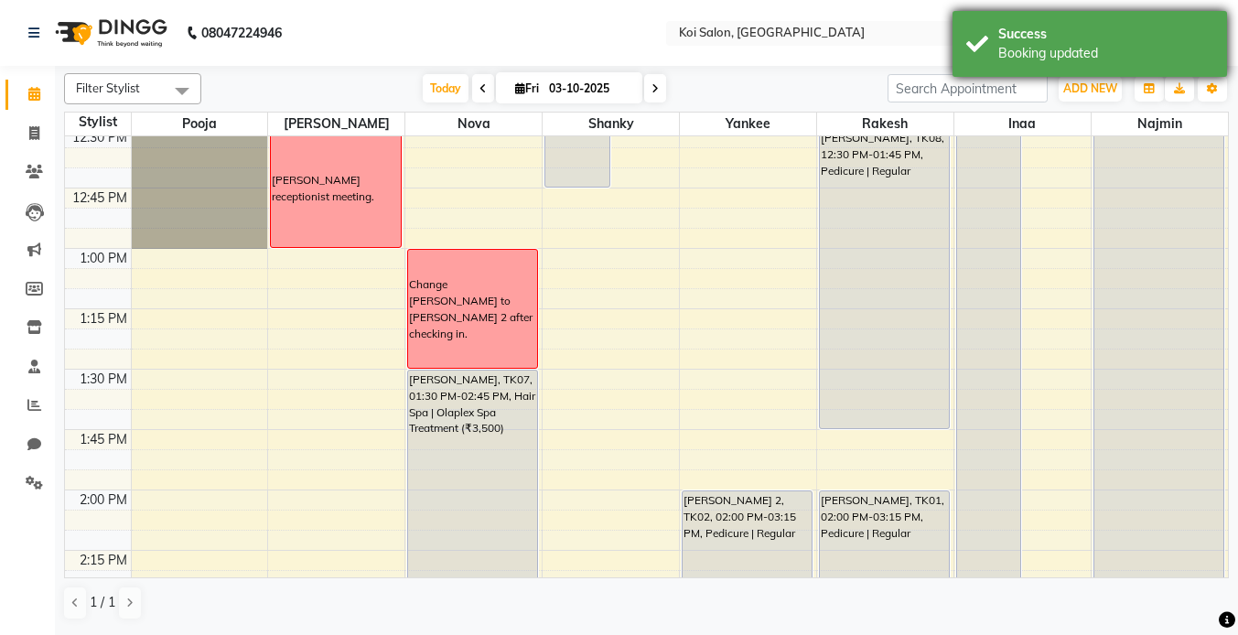
click at [1022, 50] on div "Booking updated" at bounding box center [1105, 53] width 215 height 19
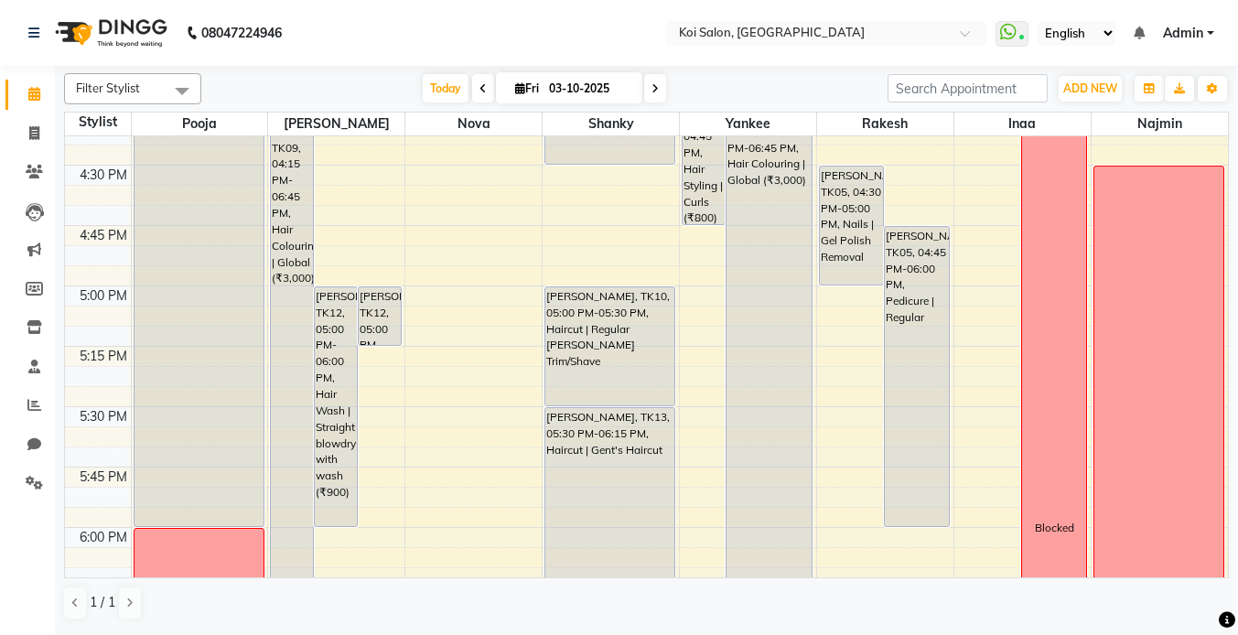
scroll to position [2040, 0]
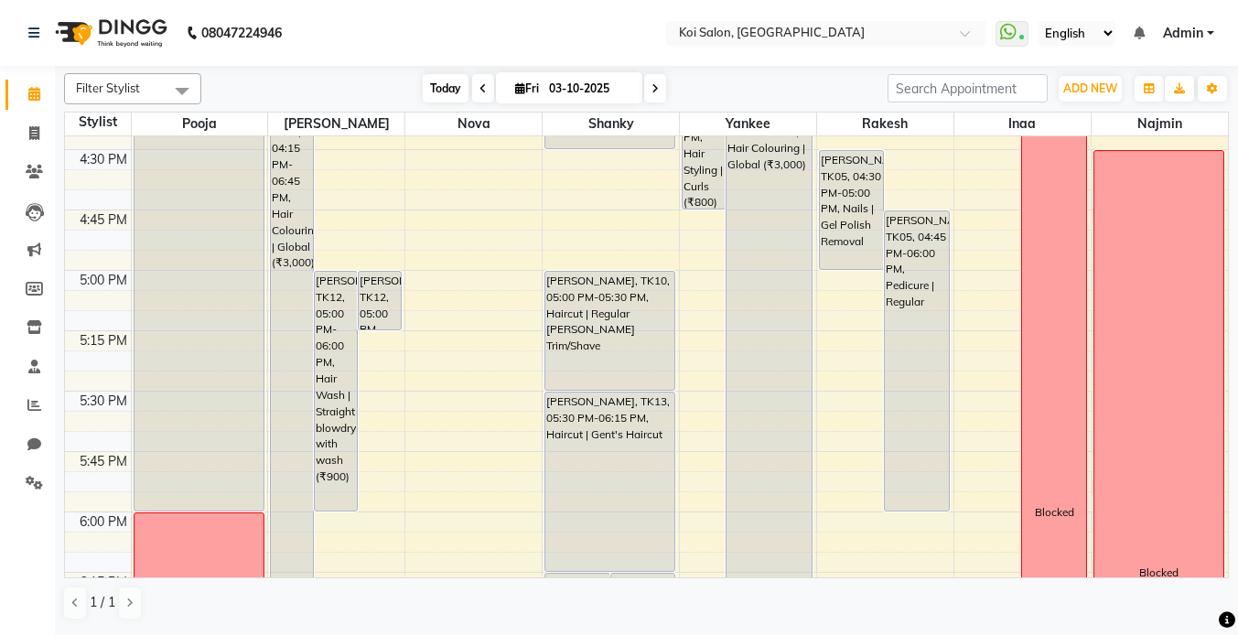
click at [439, 96] on span "Today" at bounding box center [446, 88] width 46 height 28
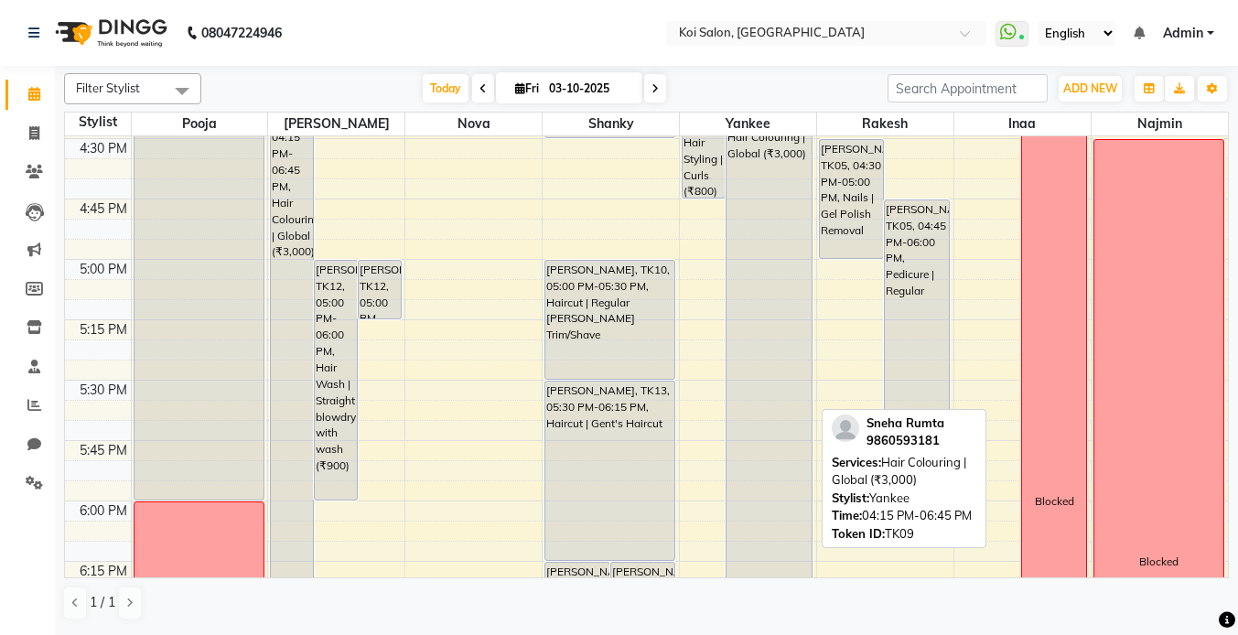
scroll to position [2046, 0]
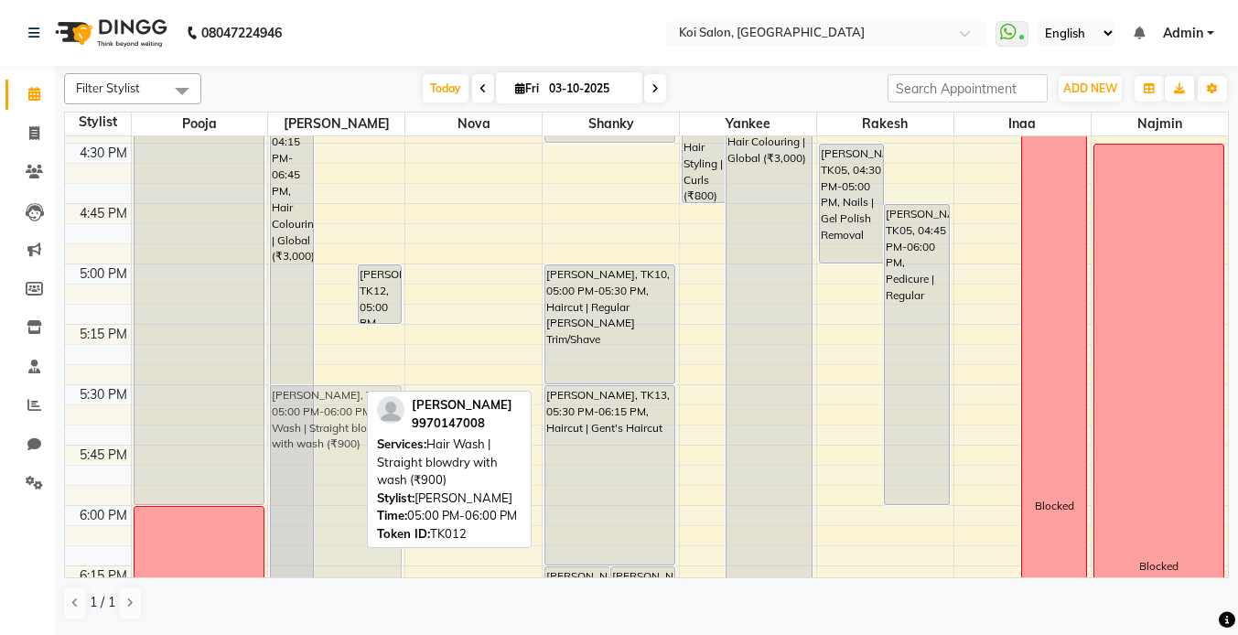
drag, startPoint x: 329, startPoint y: 299, endPoint x: 334, endPoint y: 415, distance: 116.4
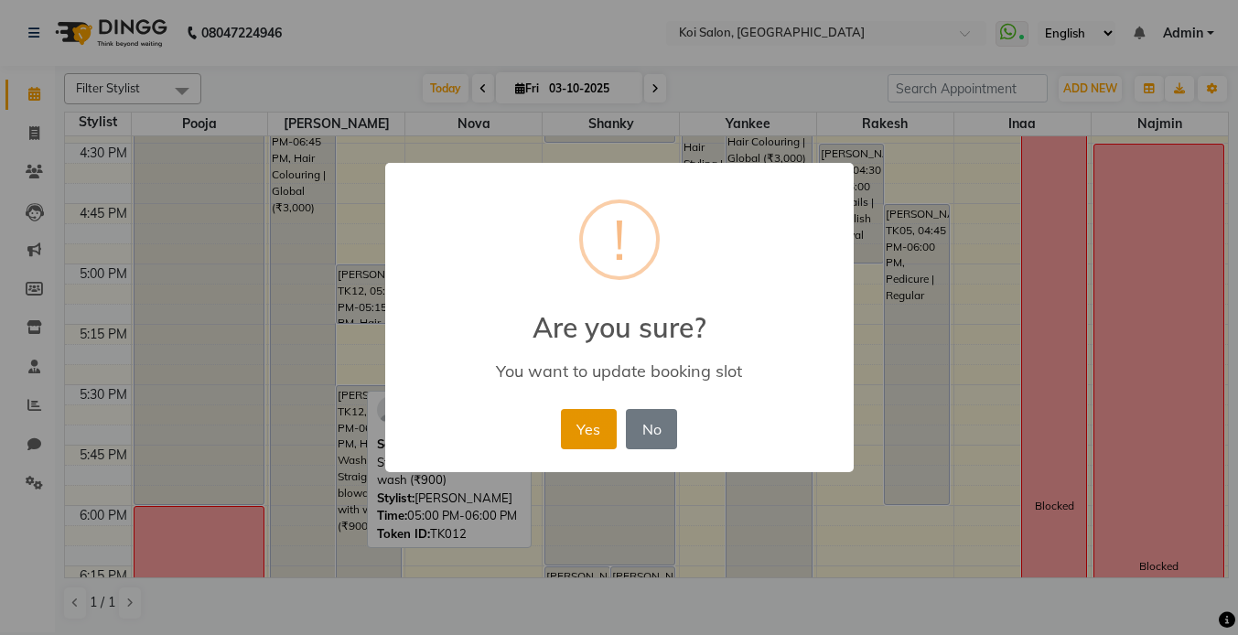
click at [573, 420] on button "Yes" at bounding box center [589, 429] width 56 height 40
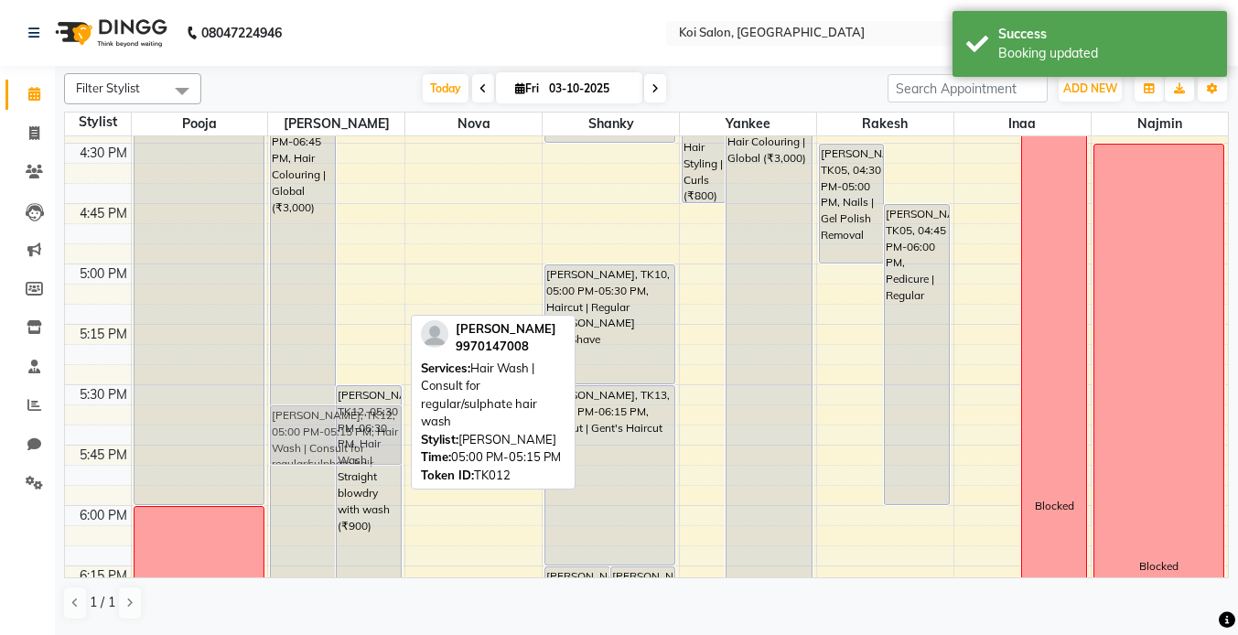
drag, startPoint x: 370, startPoint y: 300, endPoint x: 370, endPoint y: 424, distance: 123.6
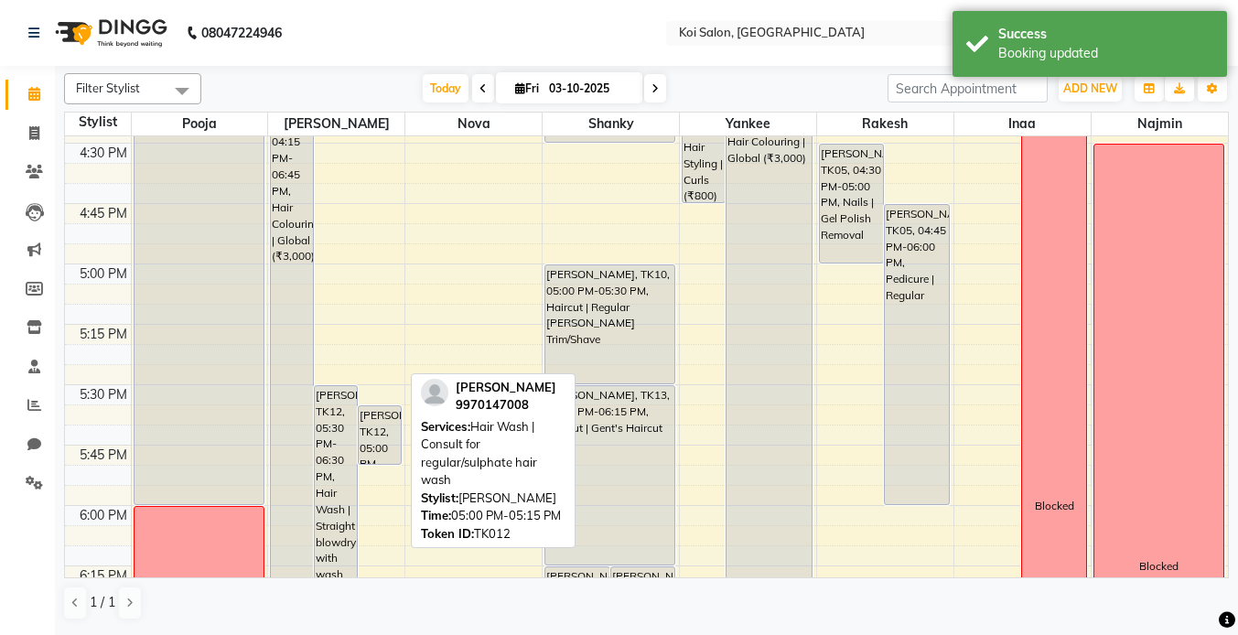
click at [370, 424] on div "[PERSON_NAME], TK12, 05:00 PM-05:15 PM, Hair Wash | Consult for regular/sulphat…" at bounding box center [380, 435] width 42 height 58
drag, startPoint x: 374, startPoint y: 424, endPoint x: 377, endPoint y: 406, distance: 17.6
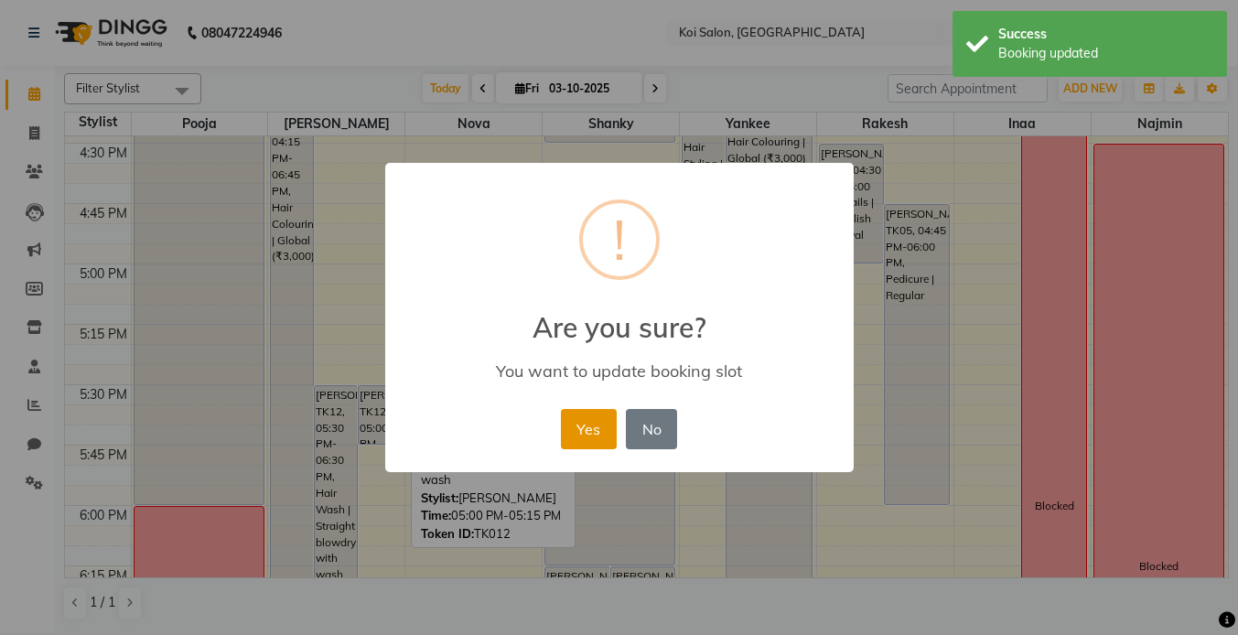
click at [590, 434] on button "Yes" at bounding box center [589, 429] width 56 height 40
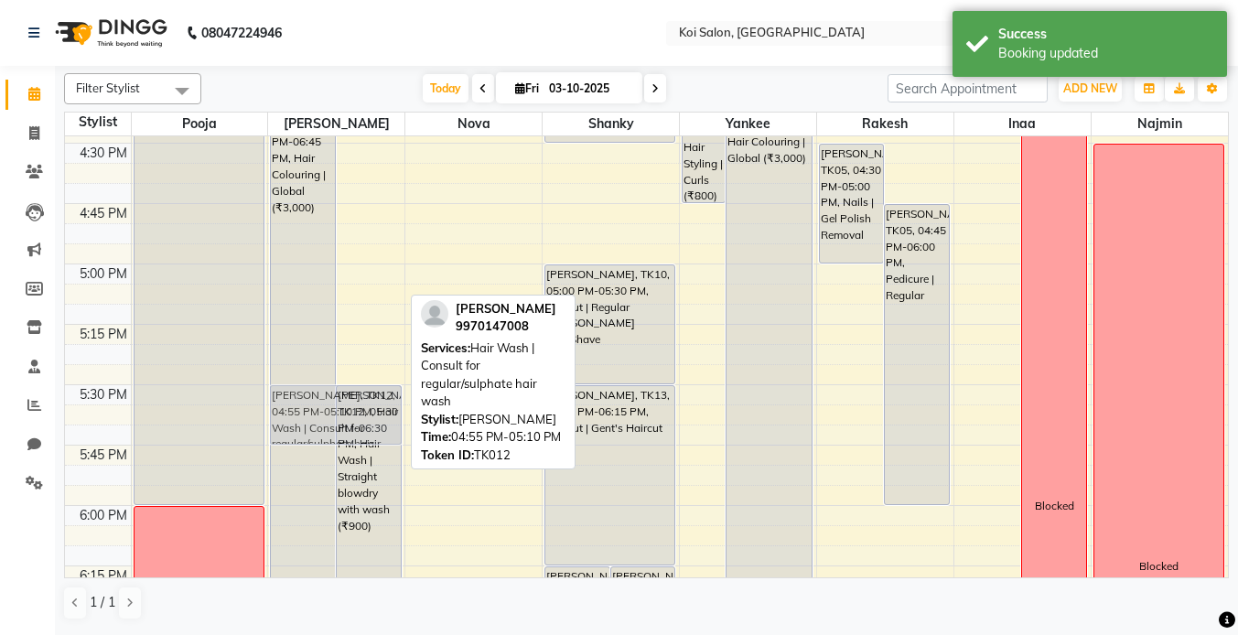
drag, startPoint x: 370, startPoint y: 295, endPoint x: 359, endPoint y: 431, distance: 136.8
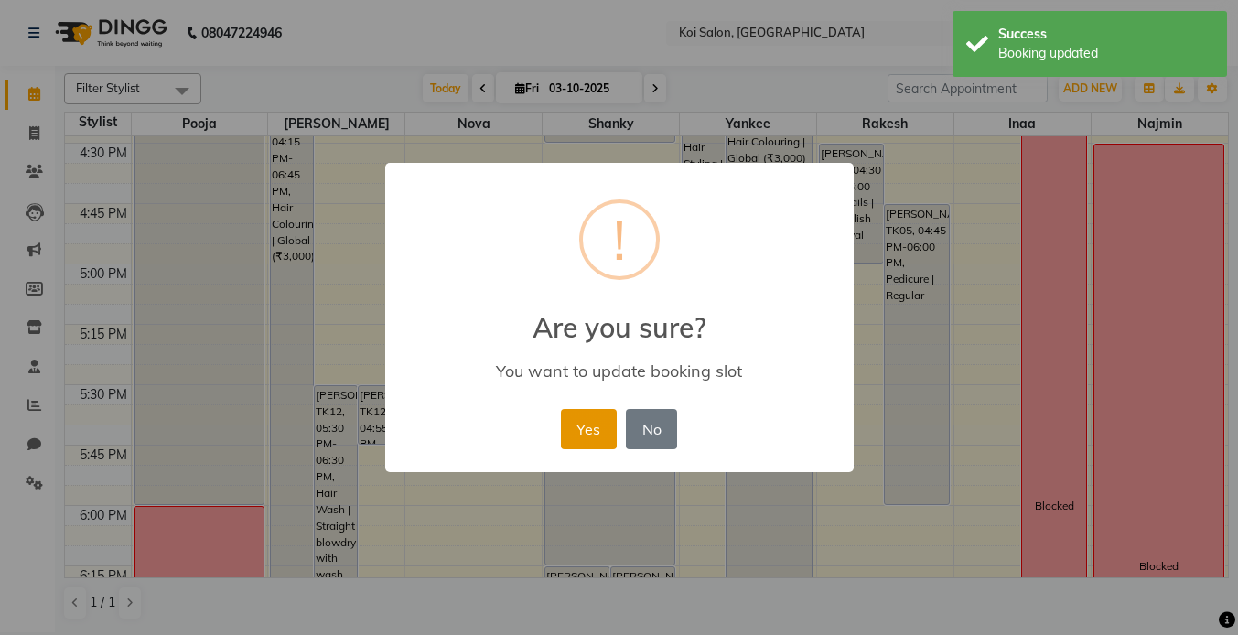
click at [591, 434] on button "Yes" at bounding box center [589, 429] width 56 height 40
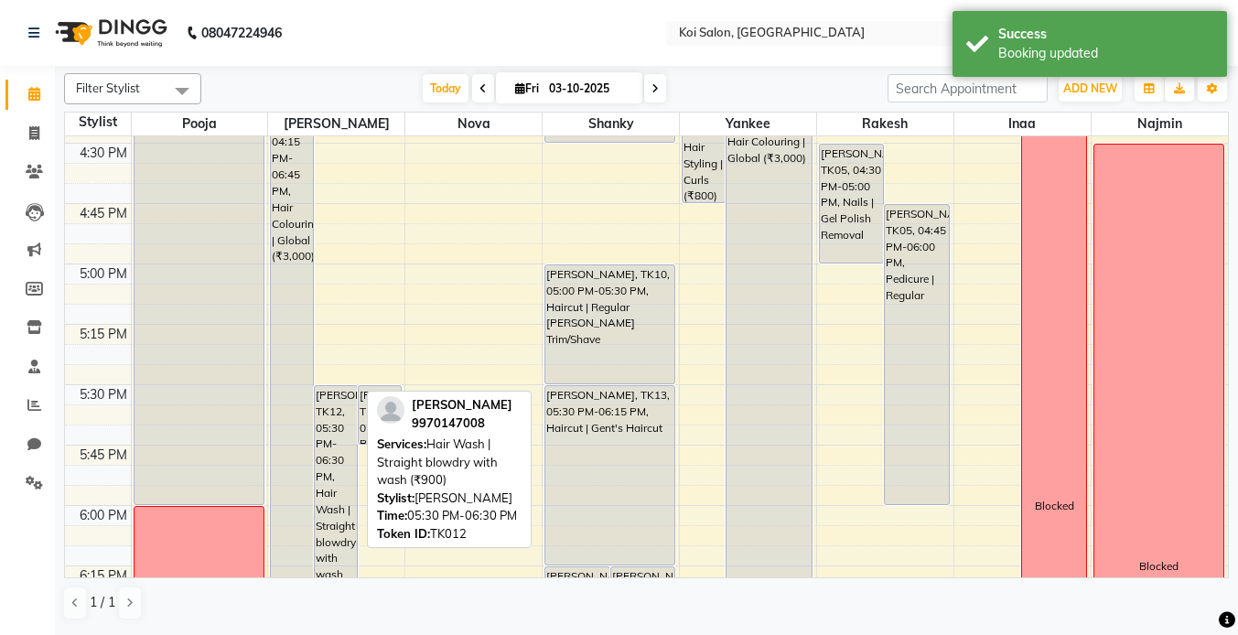
click at [330, 421] on div "[PERSON_NAME], TK12, 05:30 PM-06:30 PM, Hair Wash | Straight blowdry with wash …" at bounding box center [336, 505] width 42 height 239
select select "7"
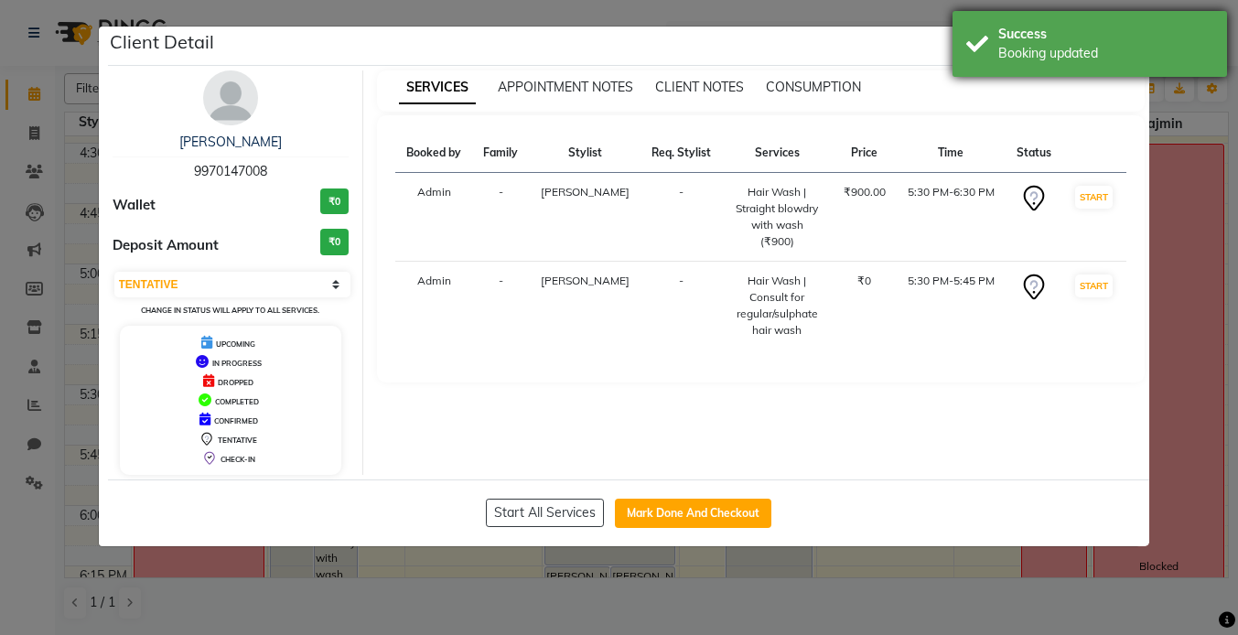
click at [1138, 69] on div "Success Booking updated" at bounding box center [1090, 44] width 275 height 66
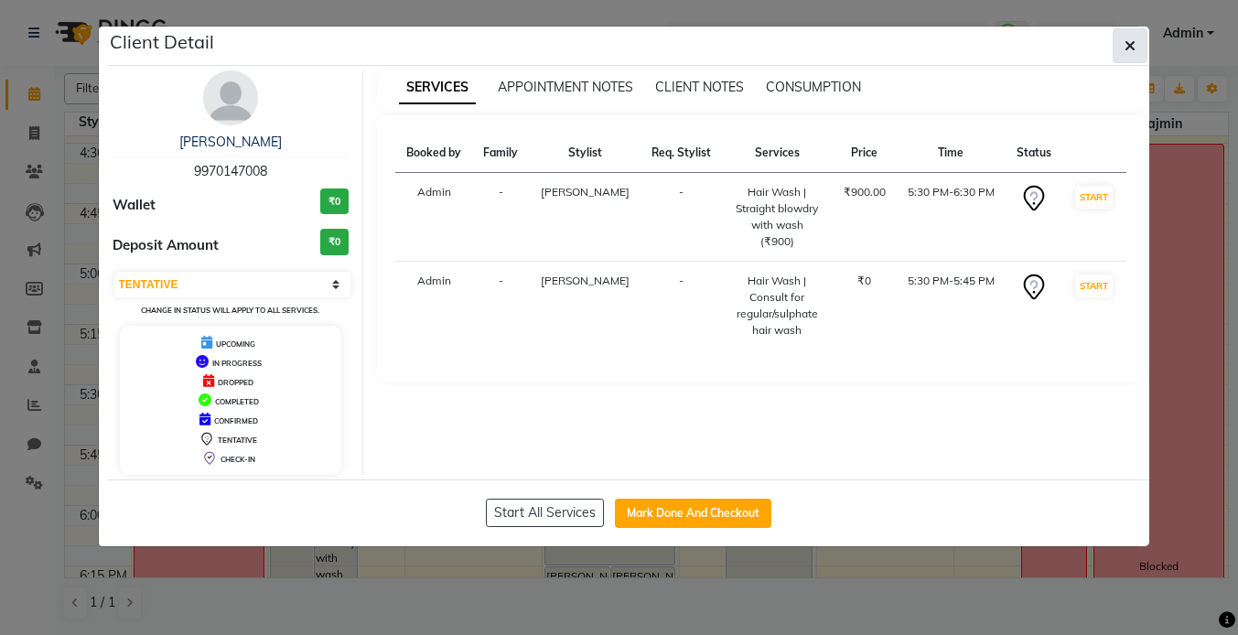
click at [1128, 35] on button "button" at bounding box center [1130, 45] width 35 height 35
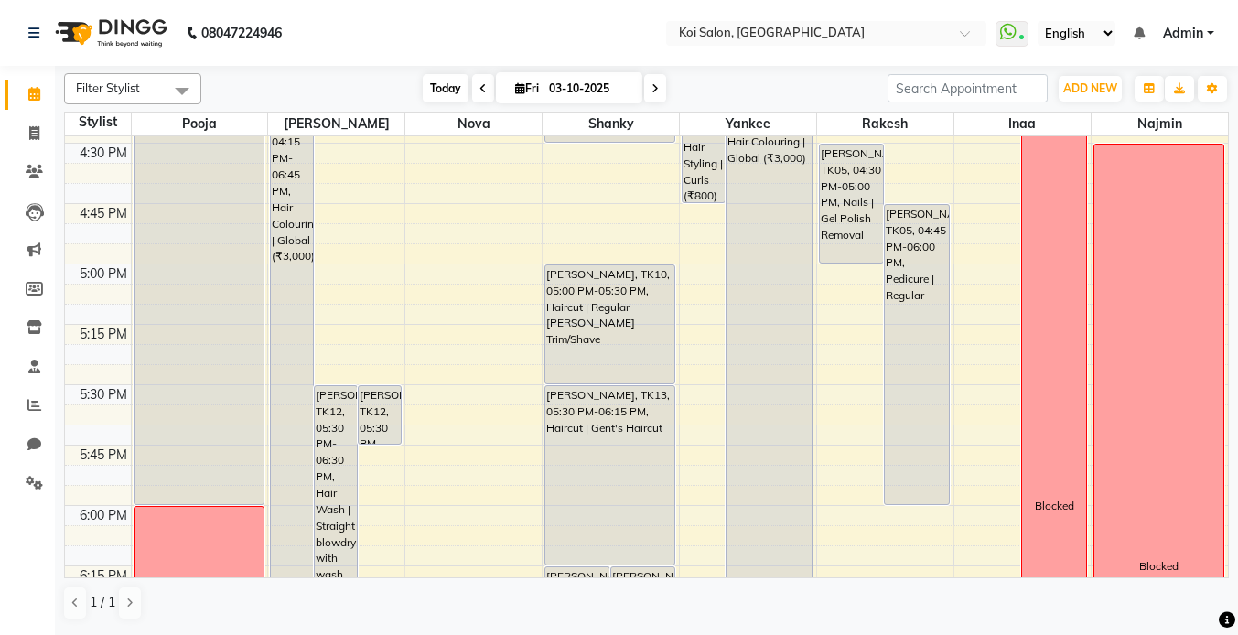
click at [437, 88] on span "Today" at bounding box center [446, 88] width 46 height 28
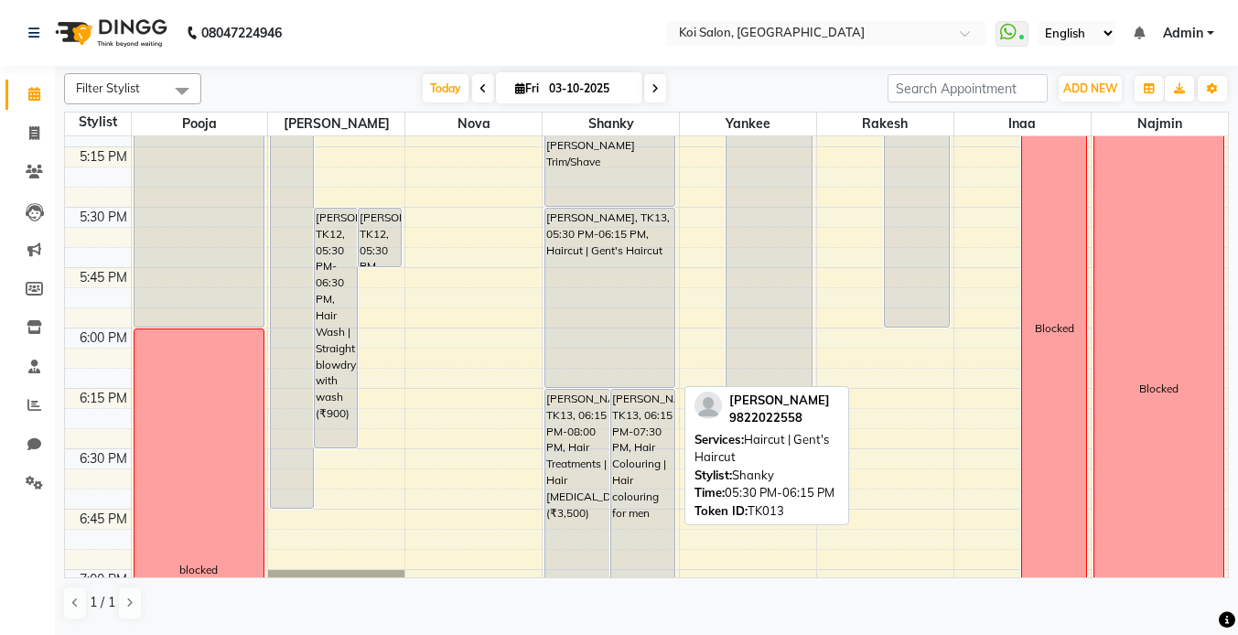
scroll to position [2226, 0]
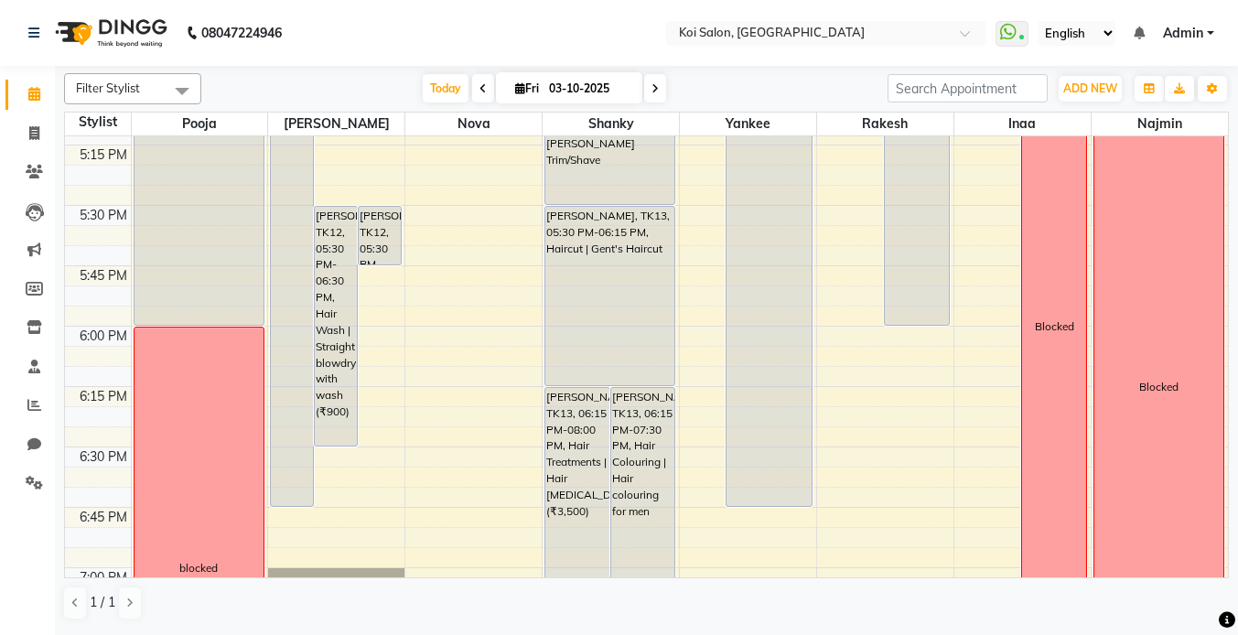
click at [444, 103] on div "Filter Stylist Select All Pooja [PERSON_NAME] Nova [PERSON_NAME] Yankee Rakesh …" at bounding box center [646, 88] width 1165 height 31
click at [439, 96] on span "Today" at bounding box center [446, 88] width 46 height 28
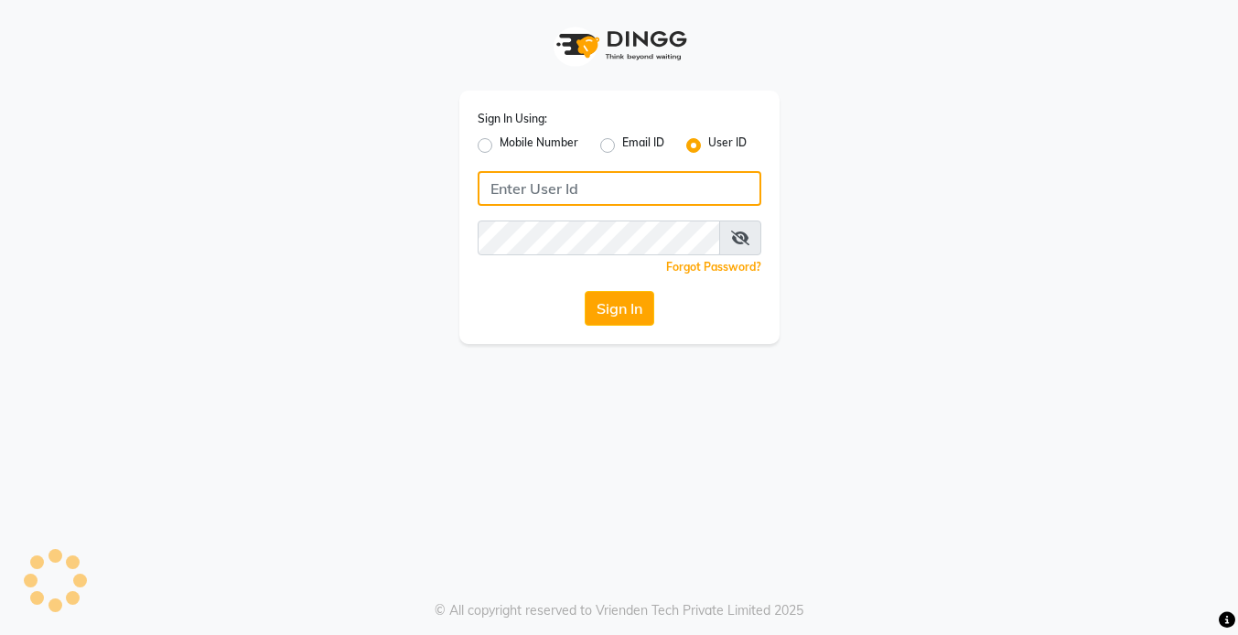
type input "koisalon"
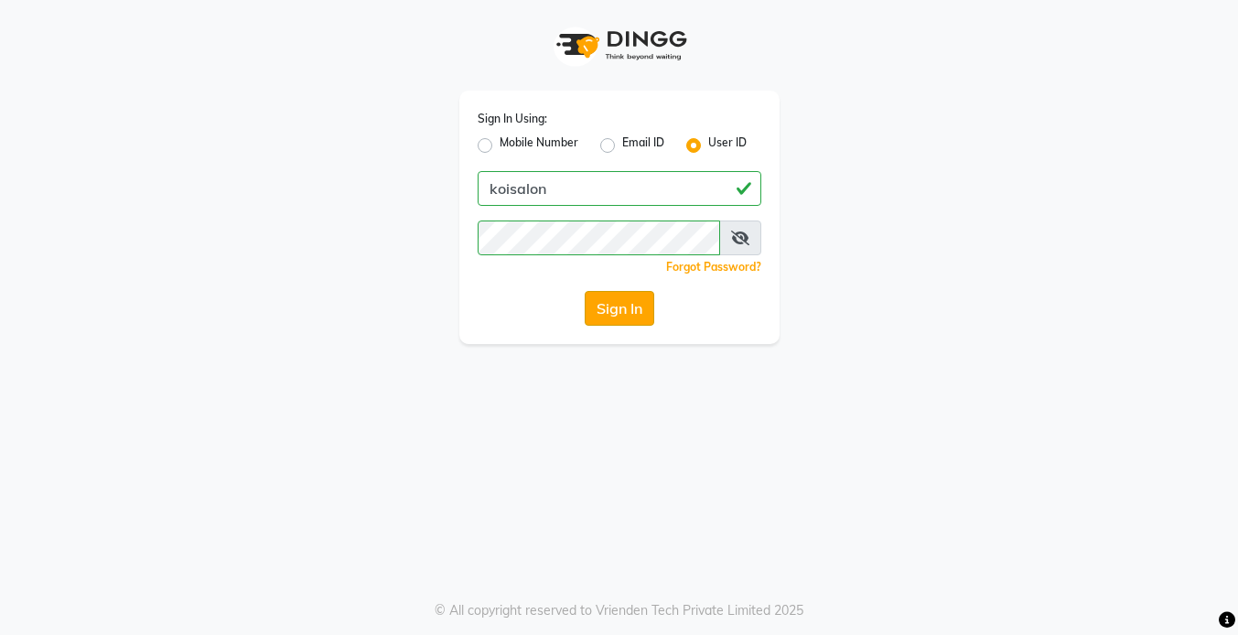
click at [617, 311] on button "Sign In" at bounding box center [620, 308] width 70 height 35
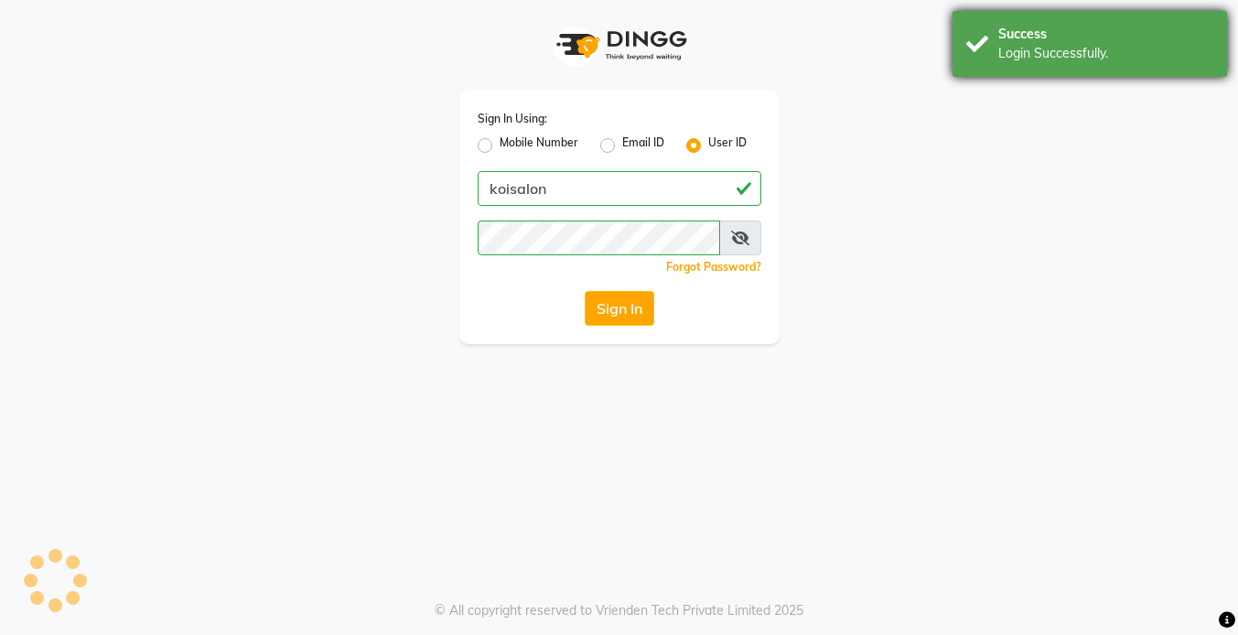
click at [1041, 53] on div "Login Successfully." at bounding box center [1105, 53] width 215 height 19
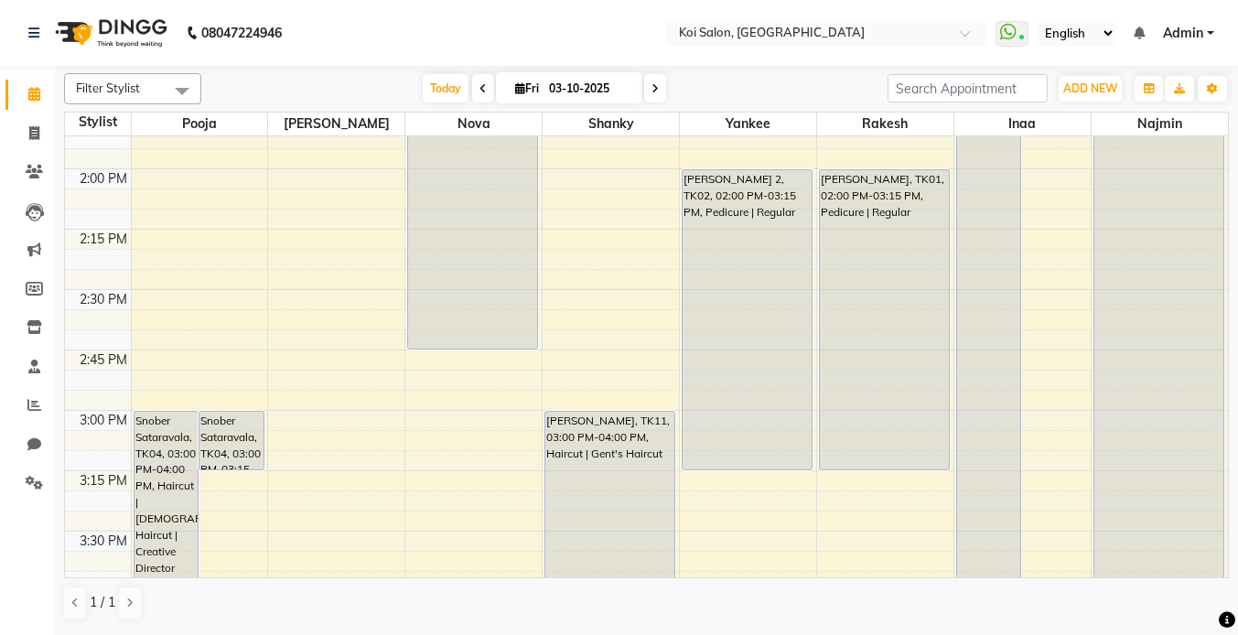
scroll to position [1419, 0]
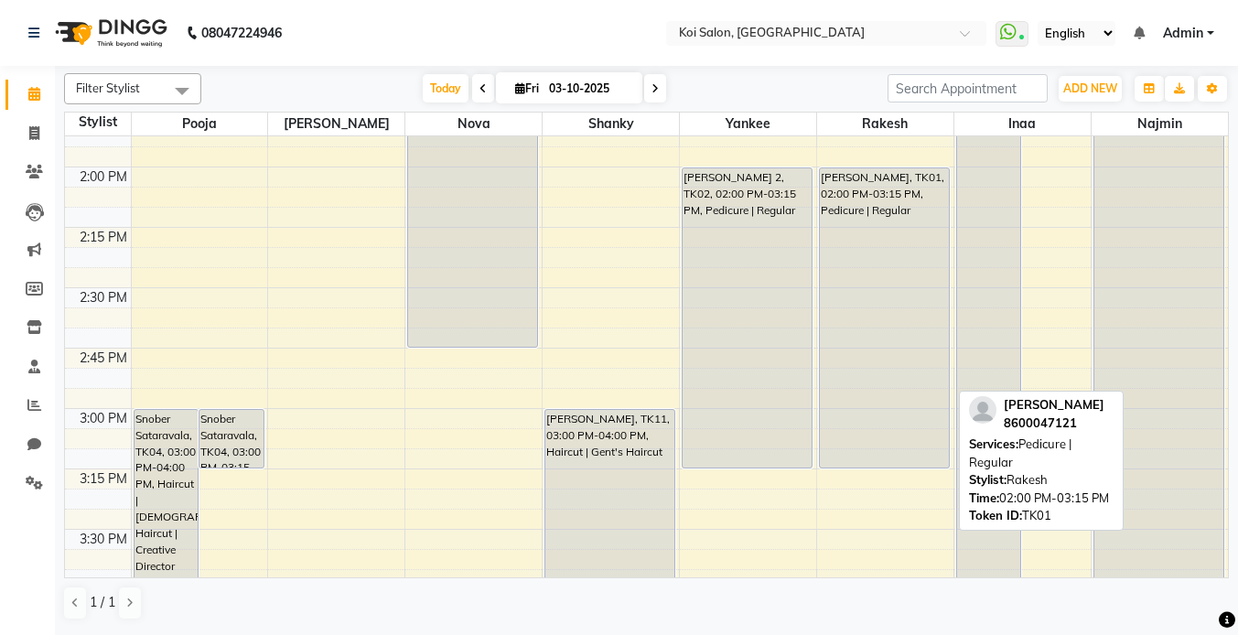
click at [918, 268] on div "[PERSON_NAME], TK01, 02:00 PM-03:15 PM, Pedicure | Regular" at bounding box center [884, 317] width 129 height 299
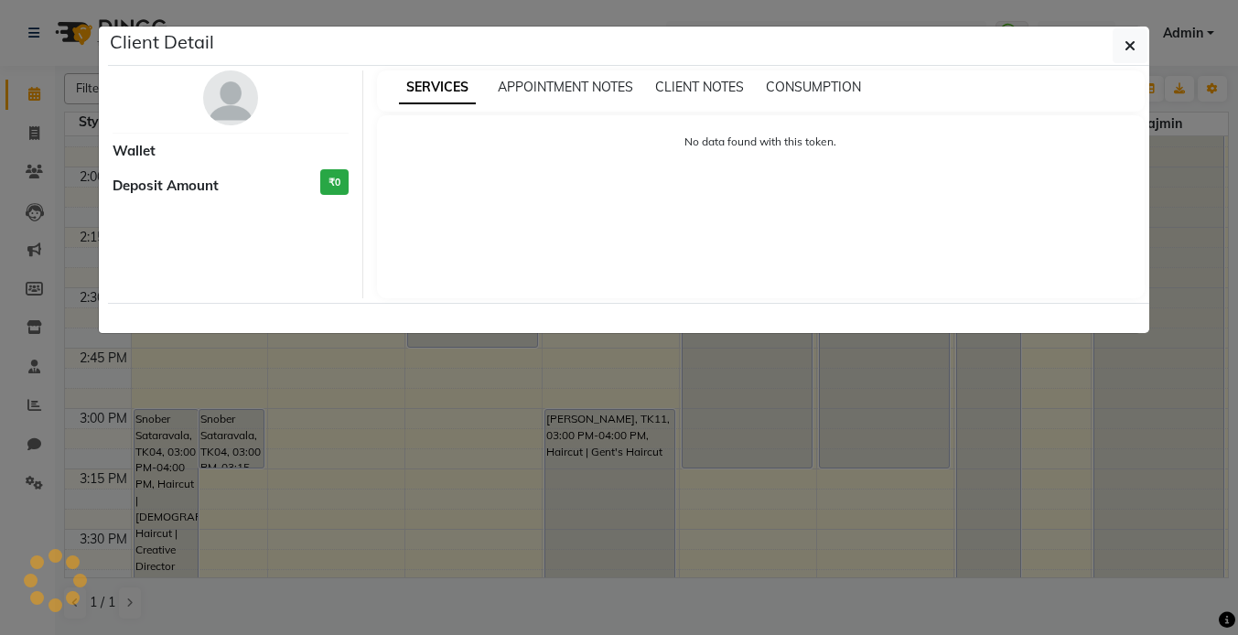
select select "7"
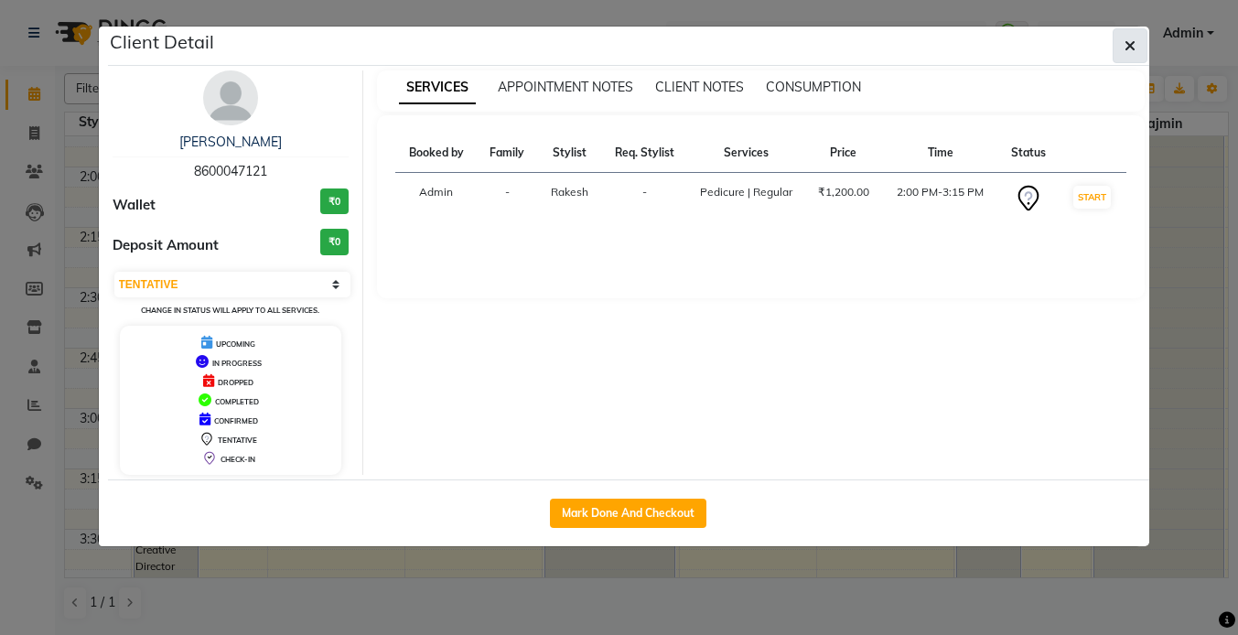
click at [1125, 48] on icon "button" at bounding box center [1130, 45] width 11 height 15
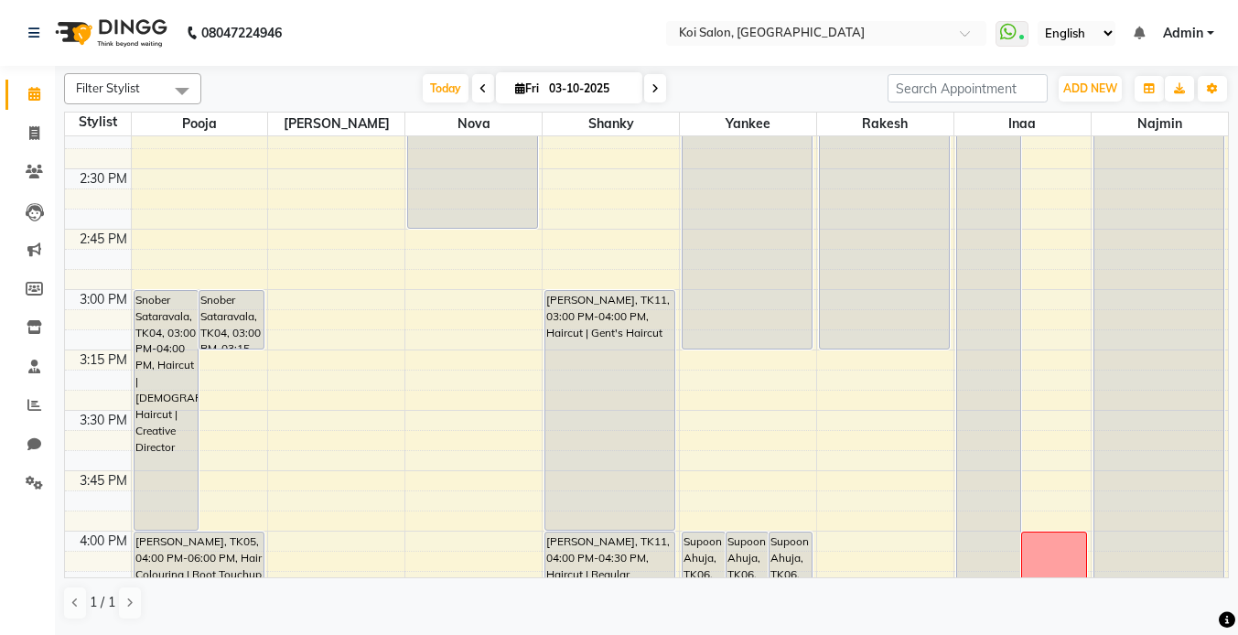
scroll to position [1553, 0]
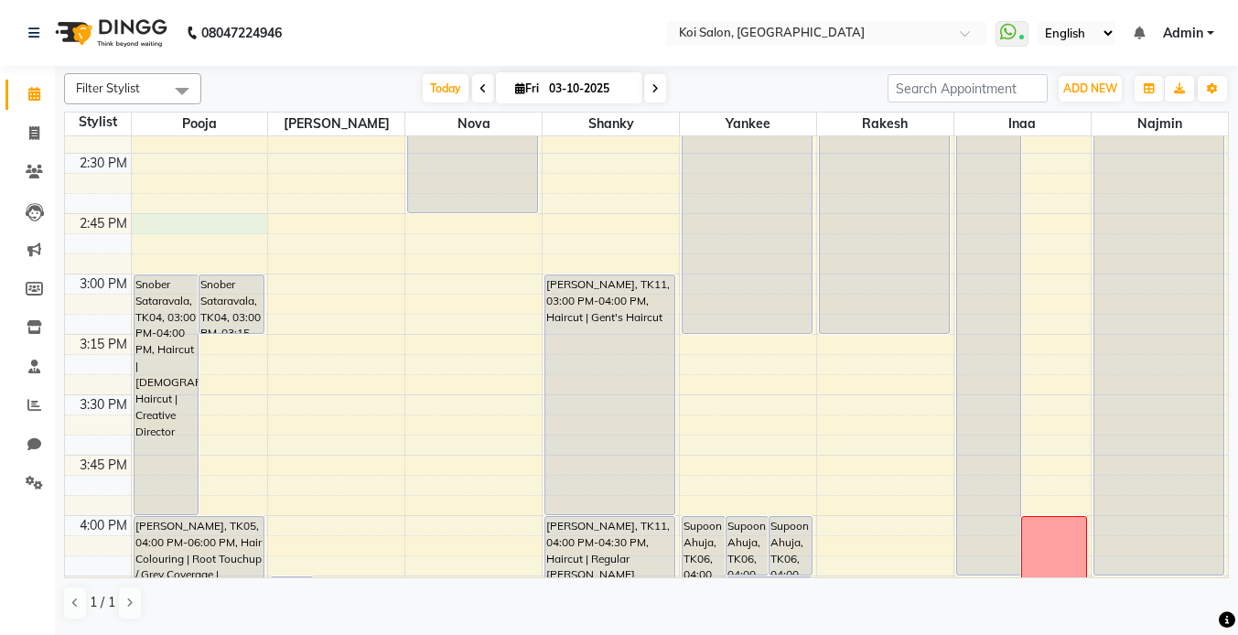
click at [190, 220] on div "8:00 AM 8:15 AM 8:30 AM 8:45 AM 9:00 AM 9:15 AM 9:30 AM 9:45 AM 10:00 AM 10:15 …" at bounding box center [646, 153] width 1163 height 3140
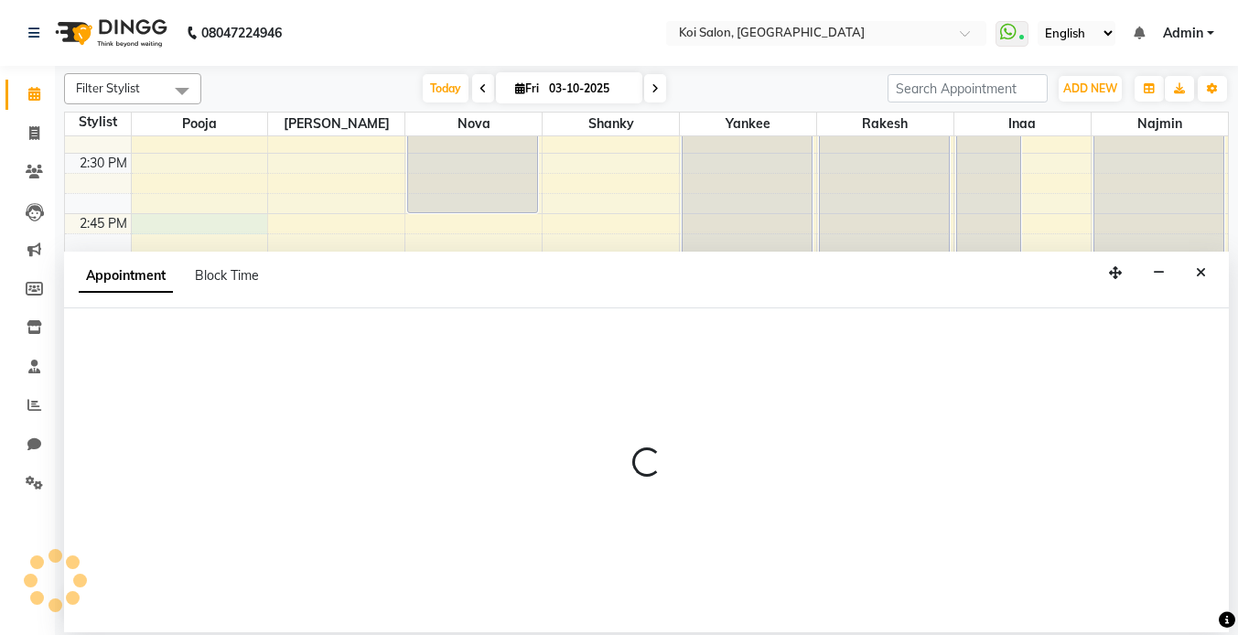
select select "16513"
select select "tentative"
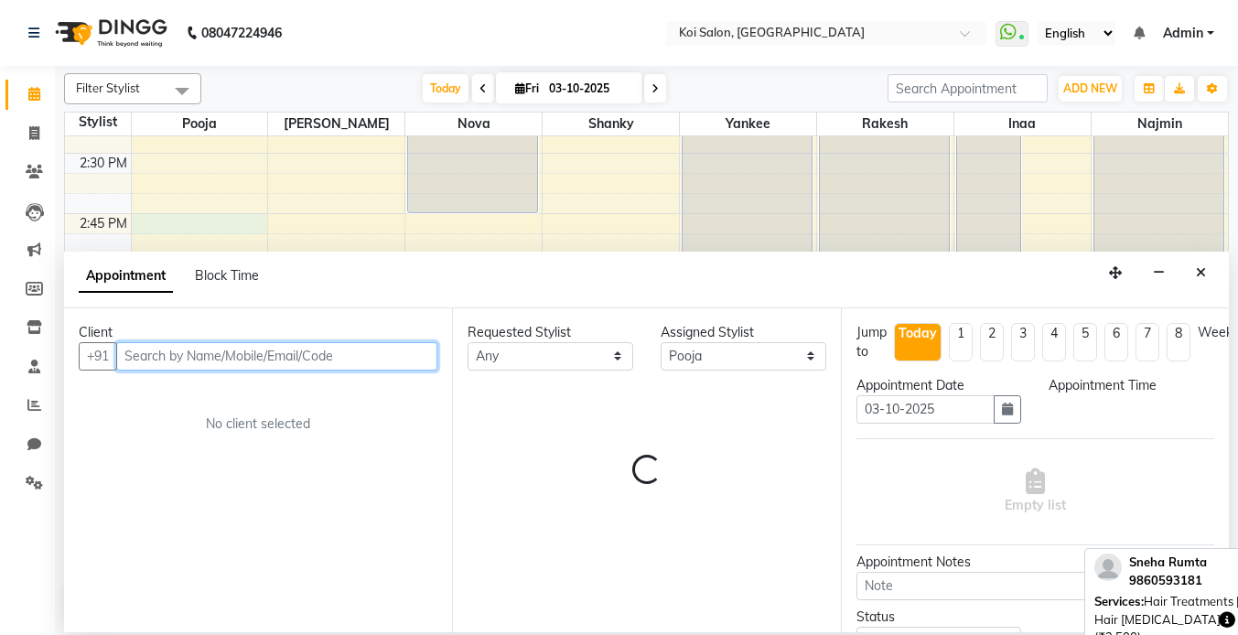
select select "885"
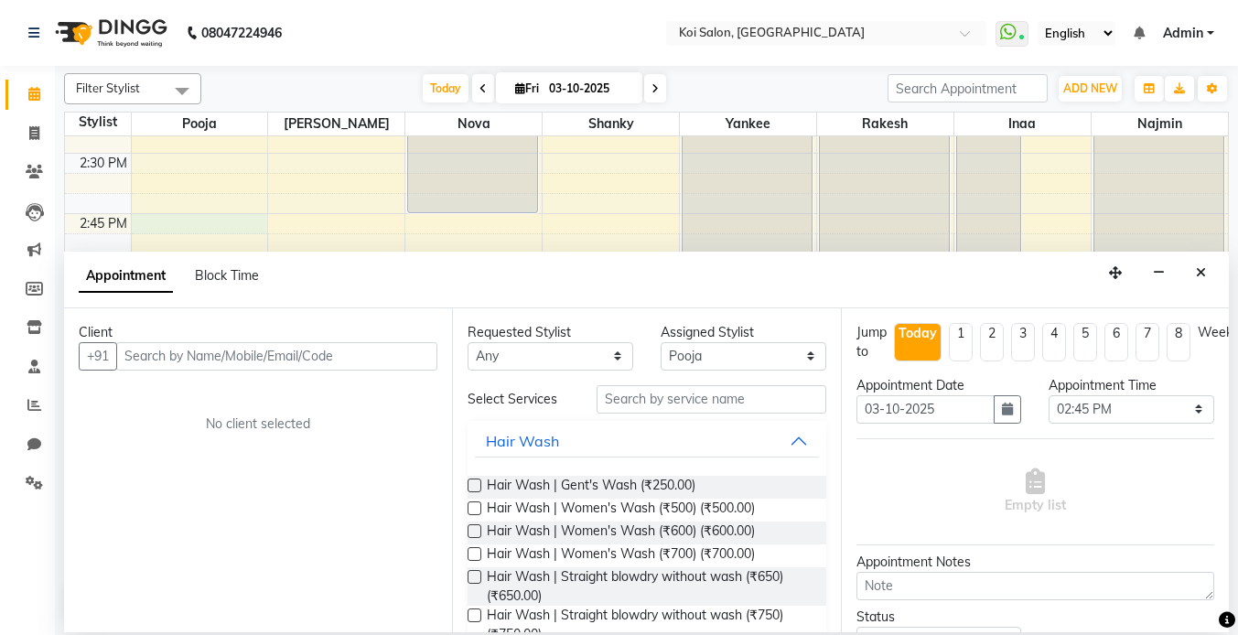
click at [1211, 255] on div "Appointment Block Time" at bounding box center [646, 280] width 1165 height 57
click at [1194, 282] on button "Close" at bounding box center [1201, 273] width 27 height 28
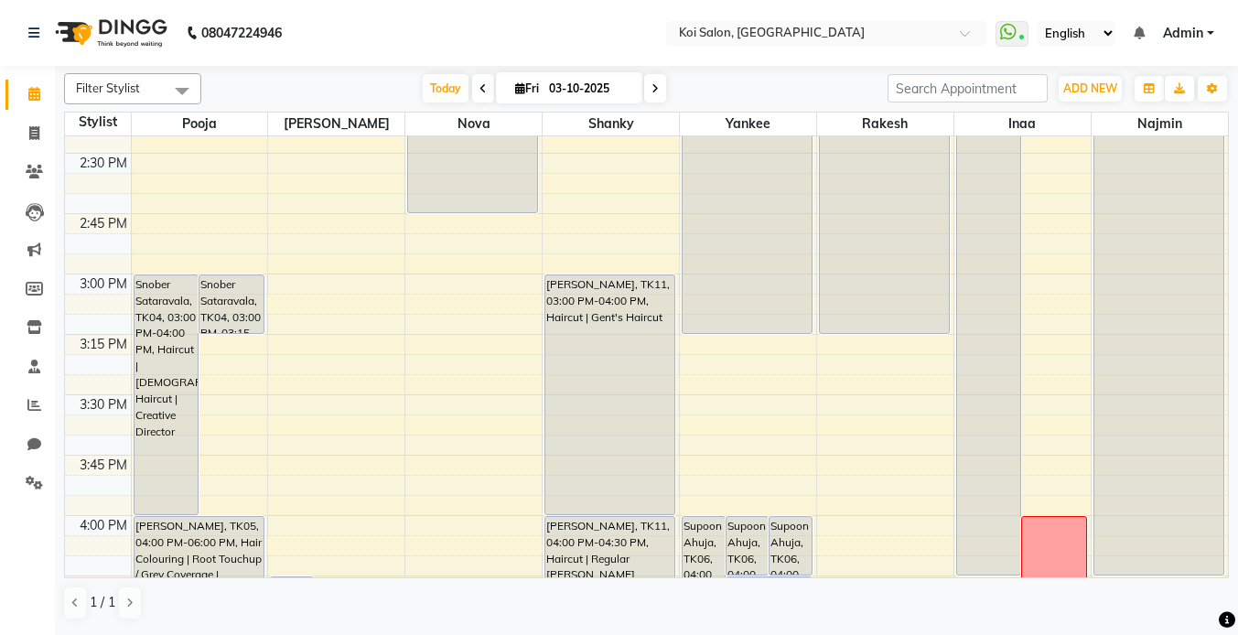
scroll to position [1464, 0]
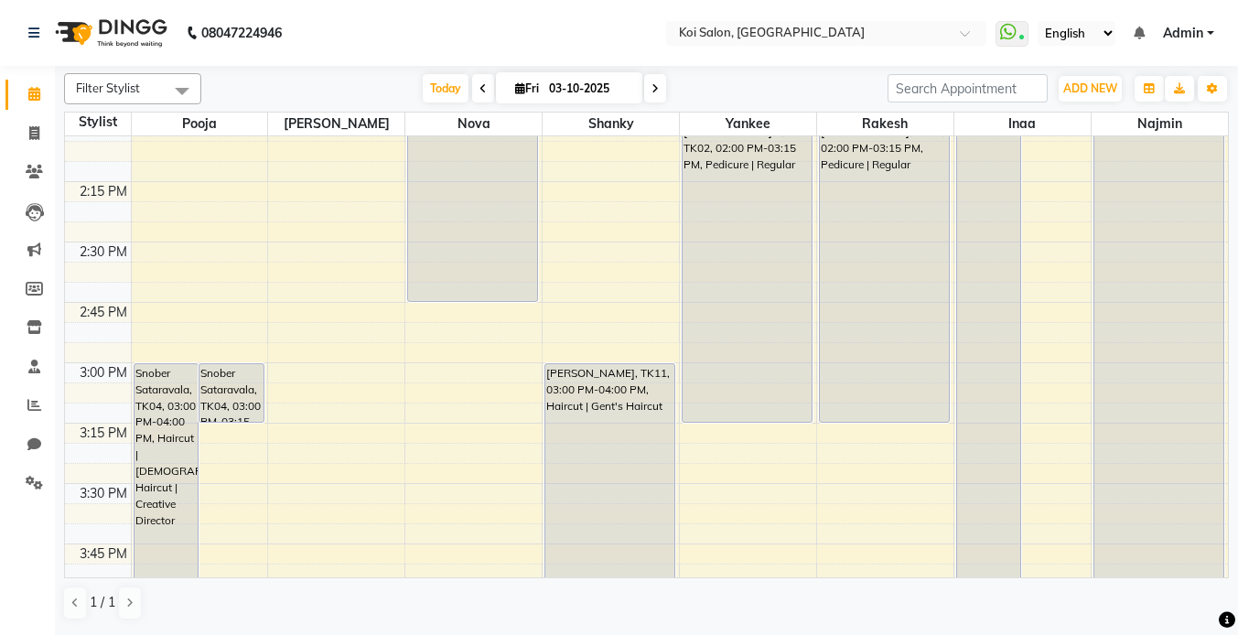
click at [208, 311] on div "8:00 AM 8:15 AM 8:30 AM 8:45 AM 9:00 AM 9:15 AM 9:30 AM 9:45 AM 10:00 AM 10:15 …" at bounding box center [646, 242] width 1163 height 3140
select select "16513"
select select "tentative"
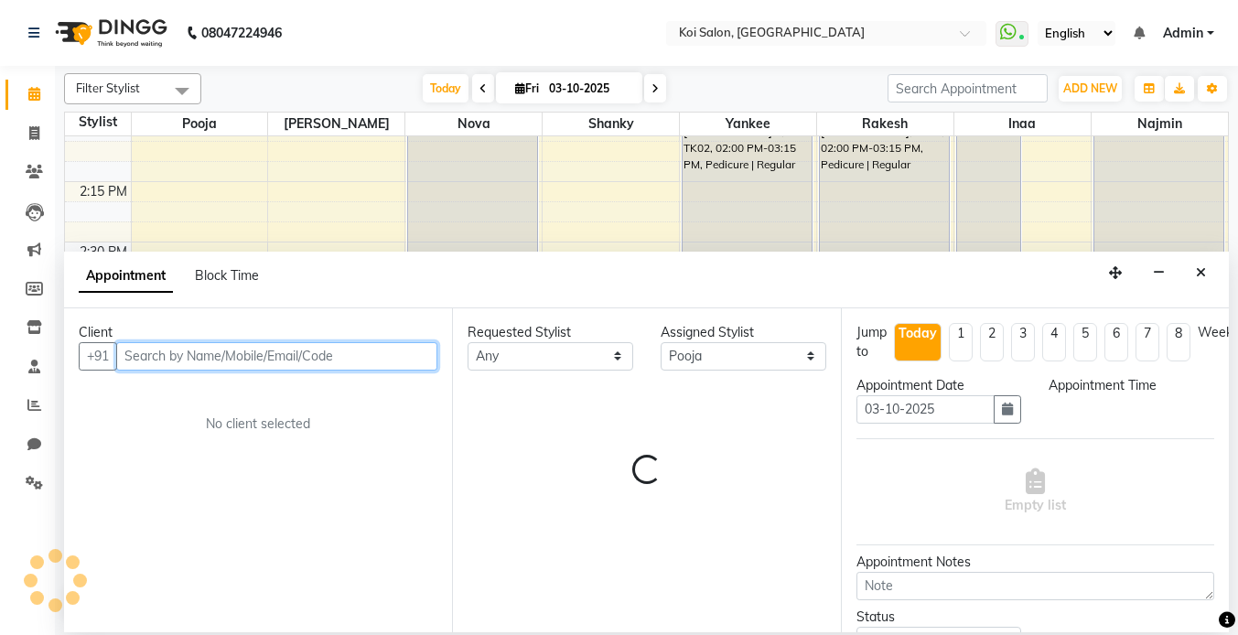
select select "885"
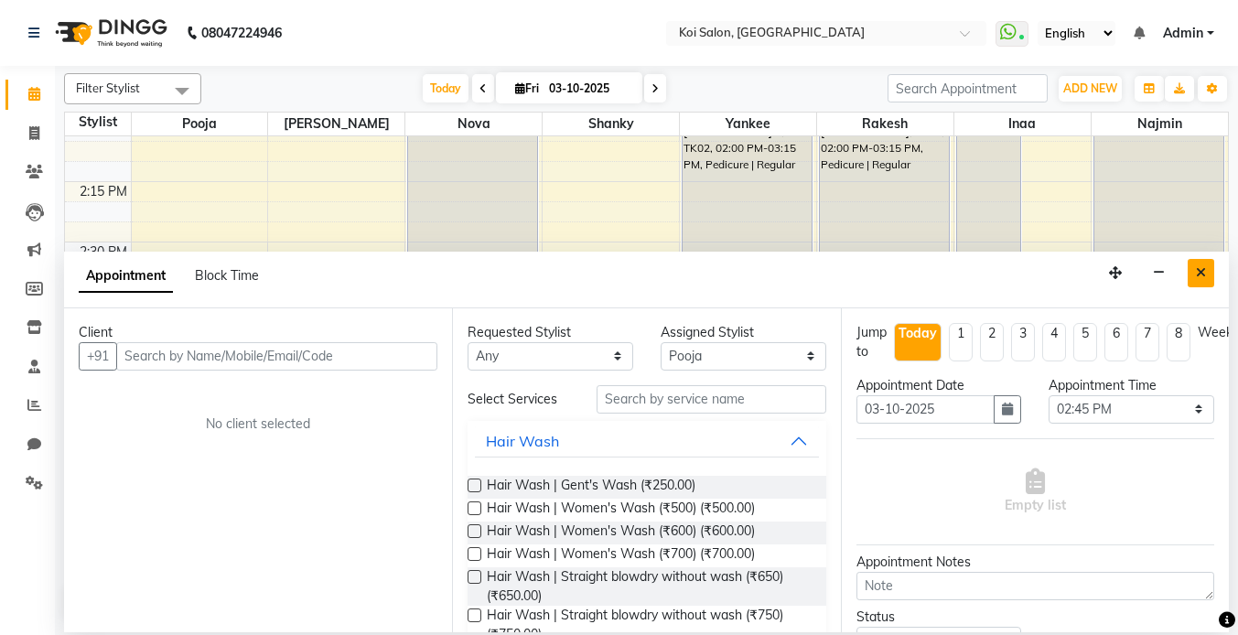
click at [1188, 272] on button "Close" at bounding box center [1201, 273] width 27 height 28
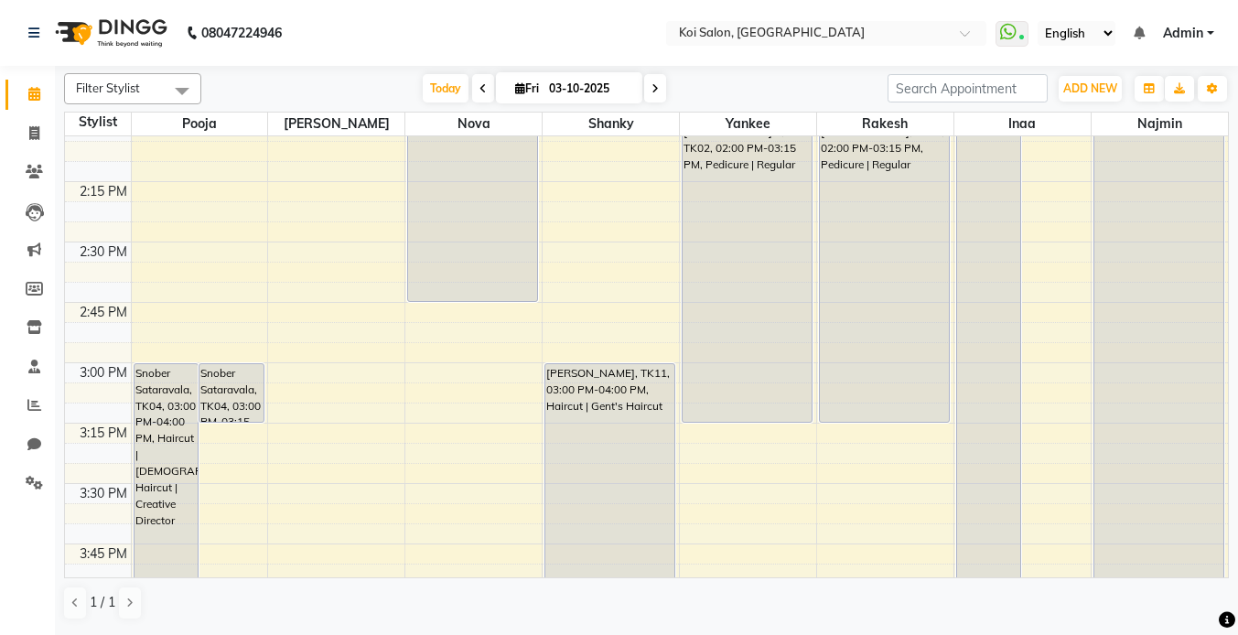
click at [163, 255] on div "8:00 AM 8:15 AM 8:30 AM 8:45 AM 9:00 AM 9:15 AM 9:30 AM 9:45 AM 10:00 AM 10:15 …" at bounding box center [646, 242] width 1163 height 3140
select select "16513"
select select "tentative"
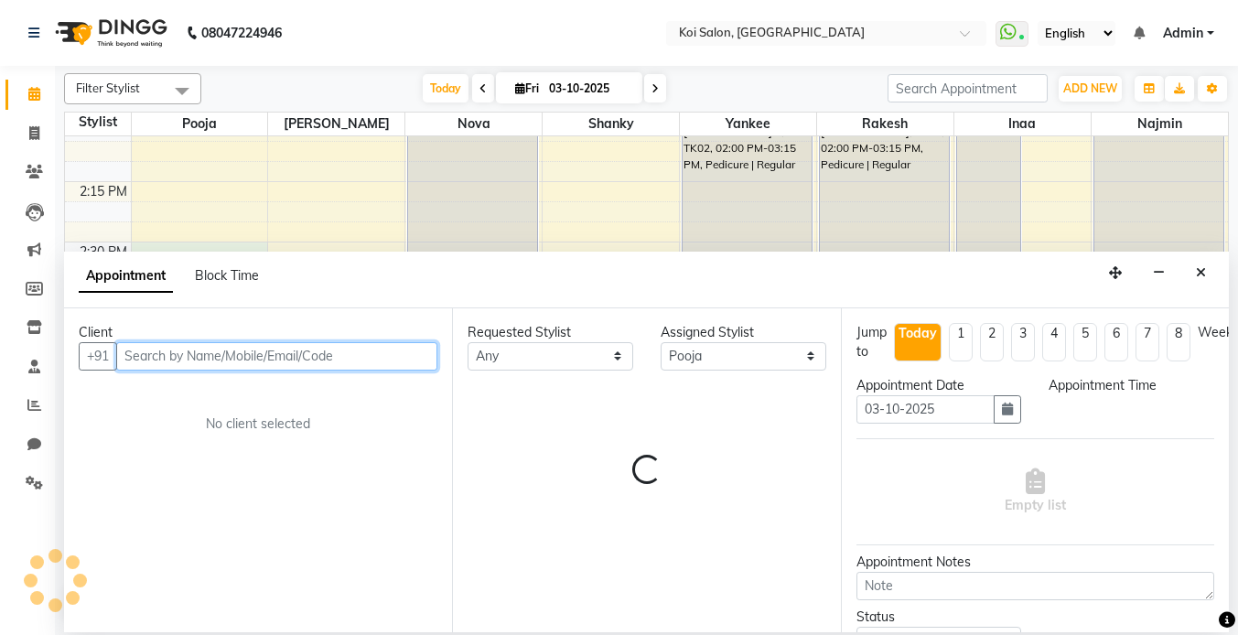
select select "870"
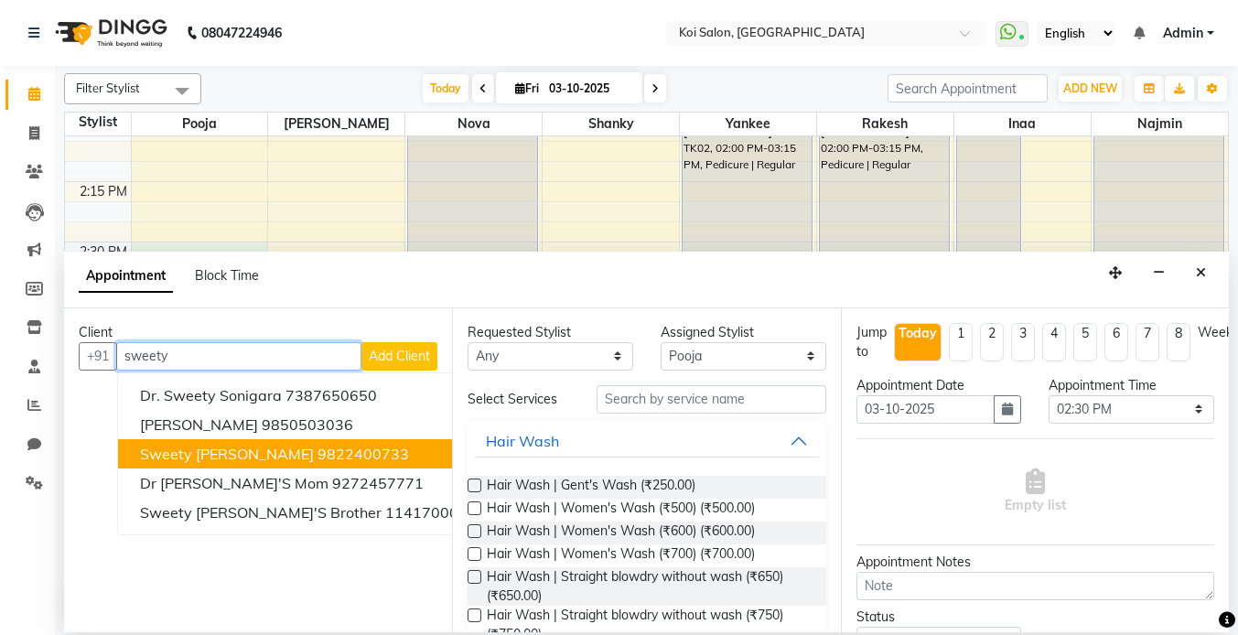
click at [318, 457] on ngb-highlight "9822400733" at bounding box center [364, 454] width 92 height 18
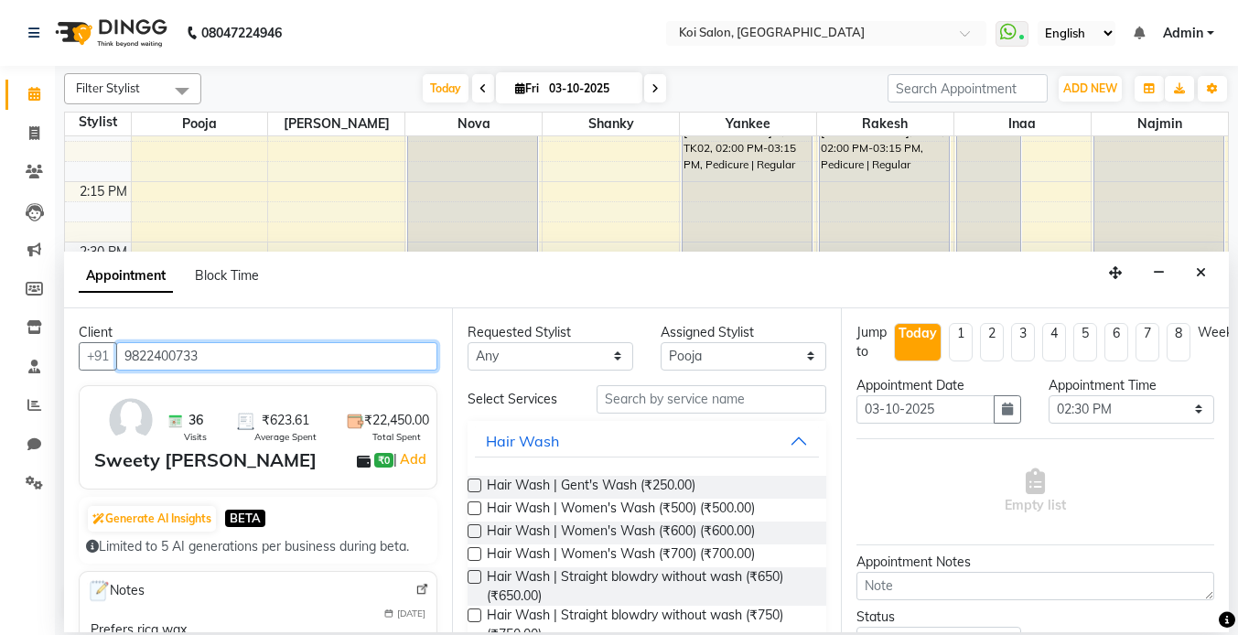
type input "9822400733"
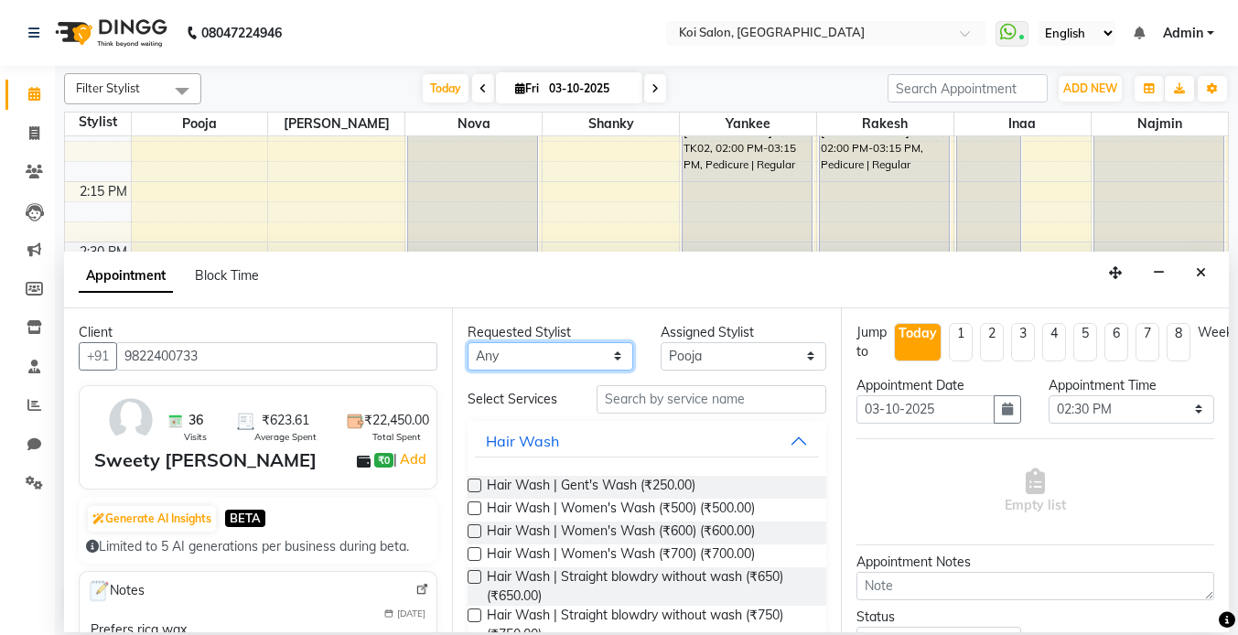
click at [540, 351] on select "Any [PERSON_NAME] Nova Pooja [PERSON_NAME]" at bounding box center [551, 356] width 166 height 28
select select "16513"
click at [468, 342] on select "Any [PERSON_NAME] Nova Pooja [PERSON_NAME]" at bounding box center [551, 356] width 166 height 28
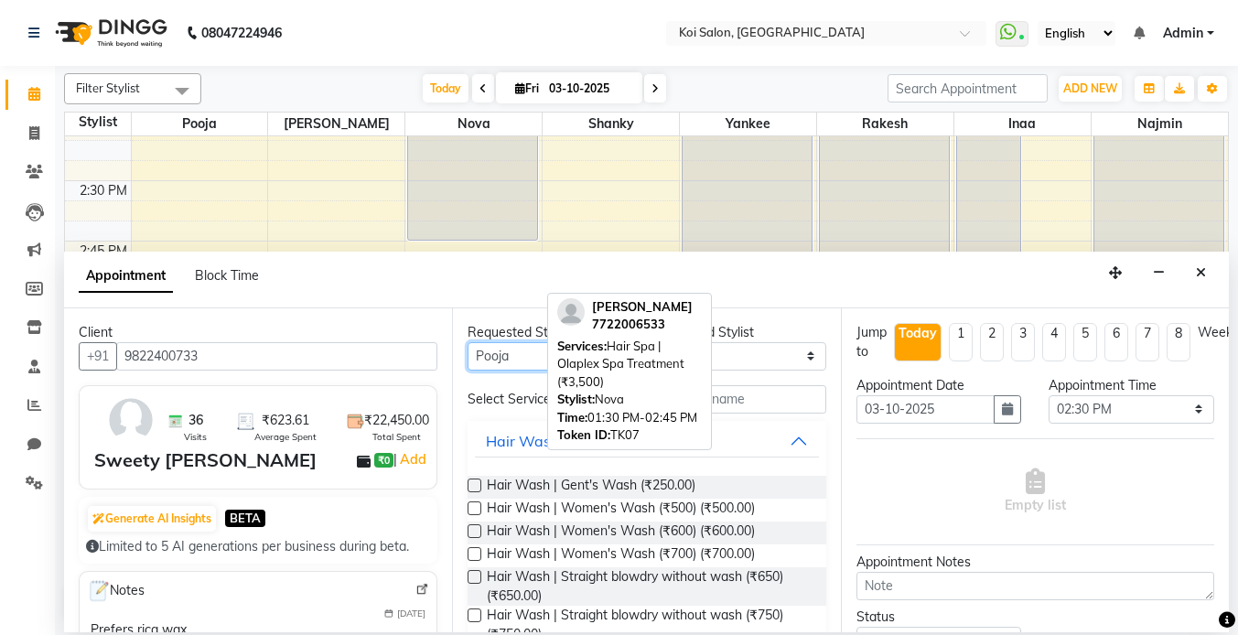
scroll to position [1539, 0]
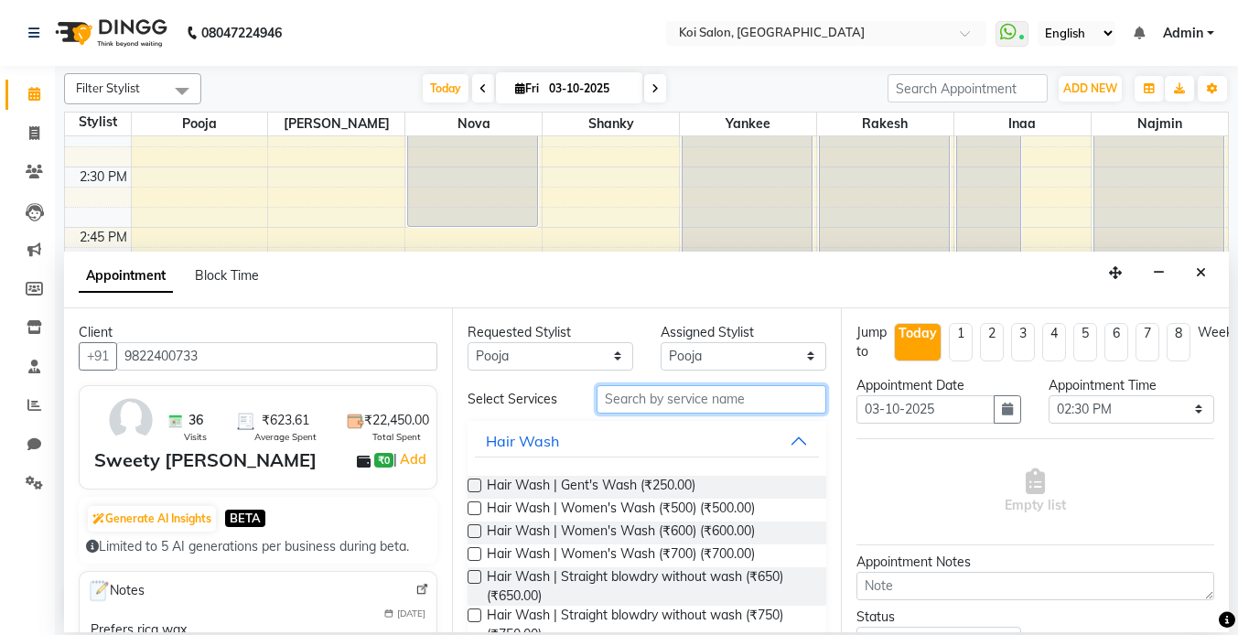
click at [681, 405] on input "text" at bounding box center [712, 399] width 230 height 28
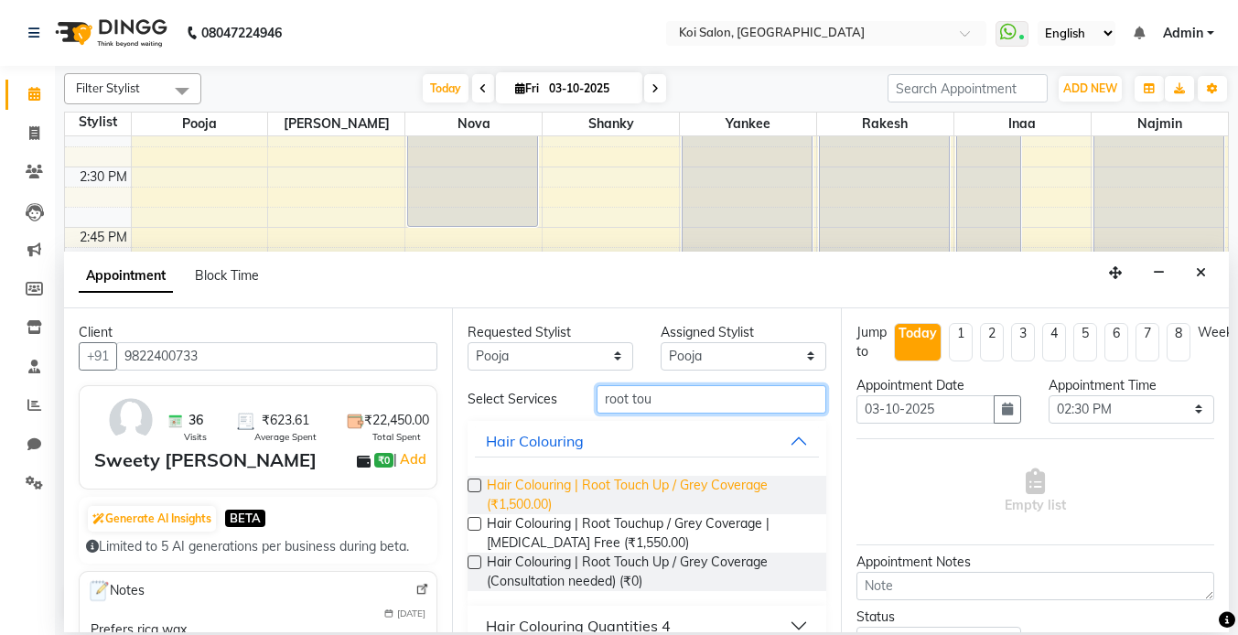
type input "root tou"
click at [611, 491] on span "Hair Colouring | Root Touch Up / Grey Coverage (₹1,500.00)" at bounding box center [649, 495] width 324 height 38
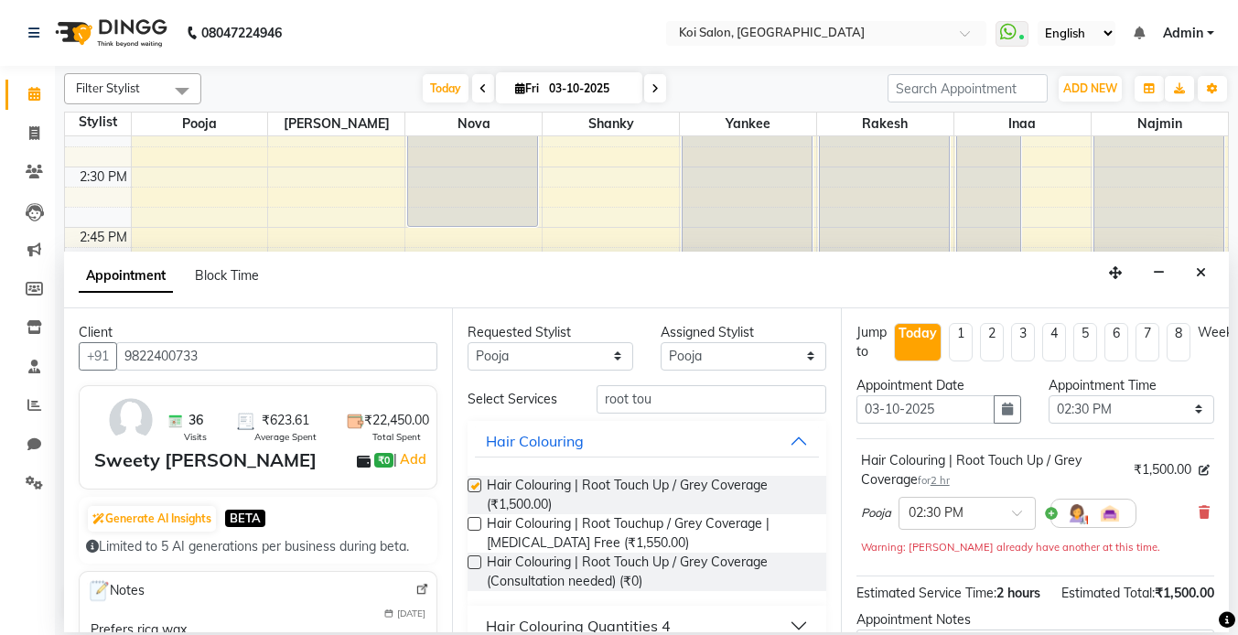
checkbox input "false"
click at [547, 363] on select "Any [PERSON_NAME] Nova Pooja [PERSON_NAME]" at bounding box center [551, 356] width 166 height 28
select select "37562"
click at [468, 342] on select "Any [PERSON_NAME] Nova Pooja [PERSON_NAME]" at bounding box center [551, 356] width 166 height 28
select select "37562"
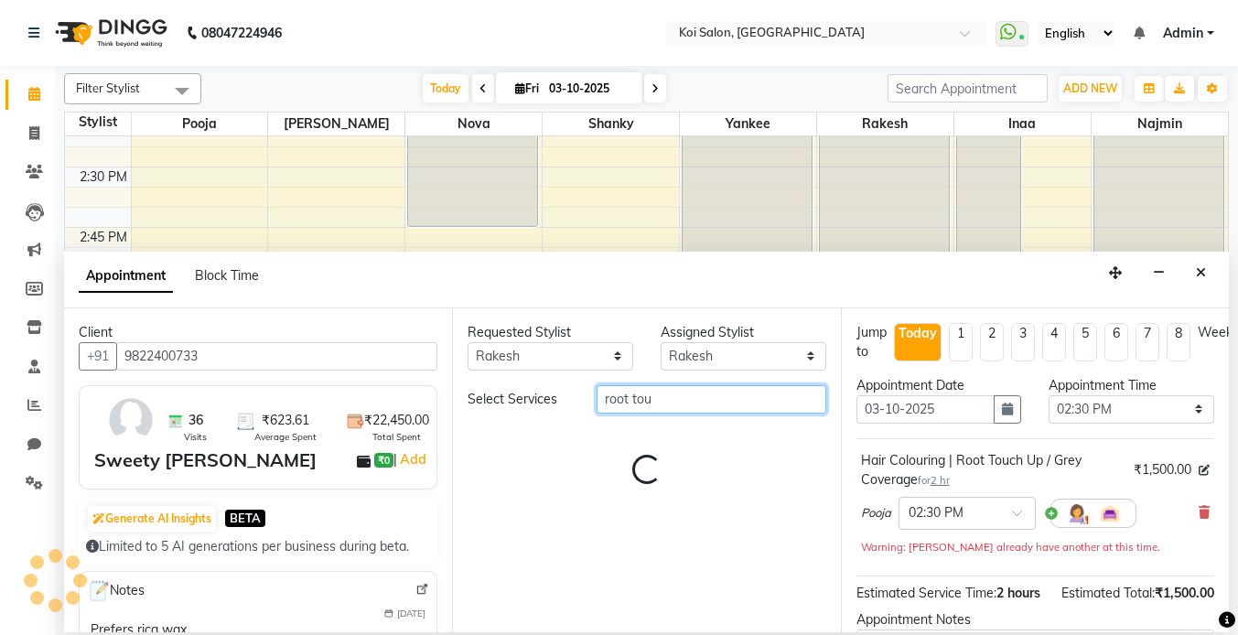
click at [696, 403] on input "root tou" at bounding box center [712, 399] width 230 height 28
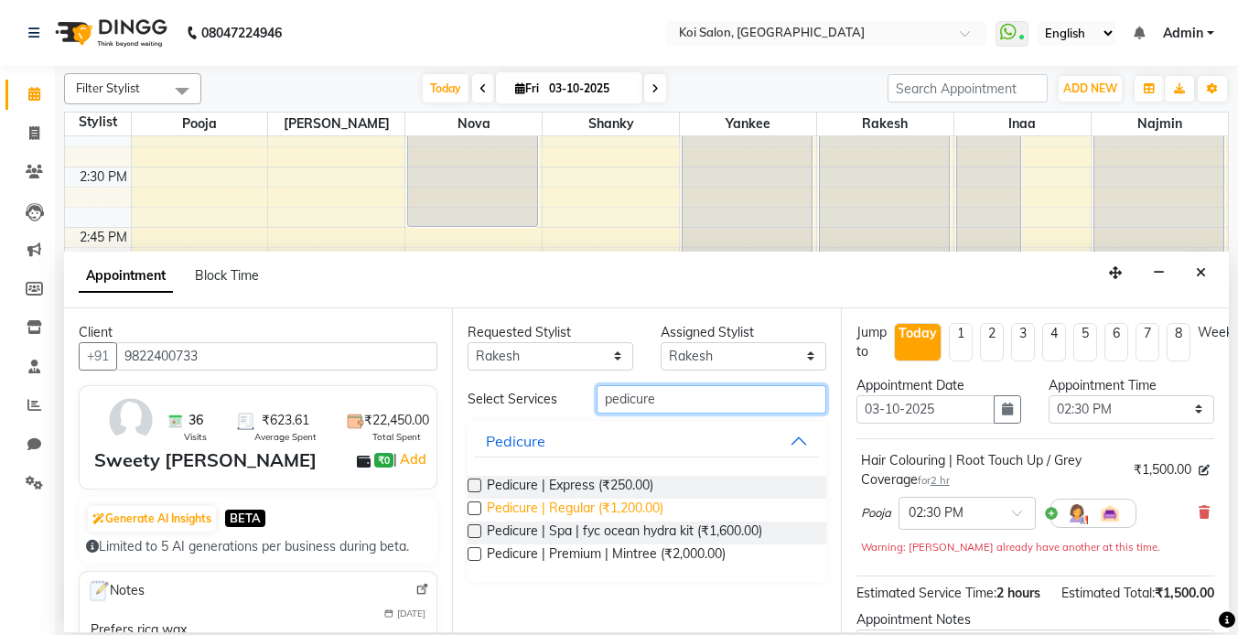
type input "pedicure"
click at [581, 505] on span "Pedicure | Regular (₹1,200.00)" at bounding box center [575, 510] width 177 height 23
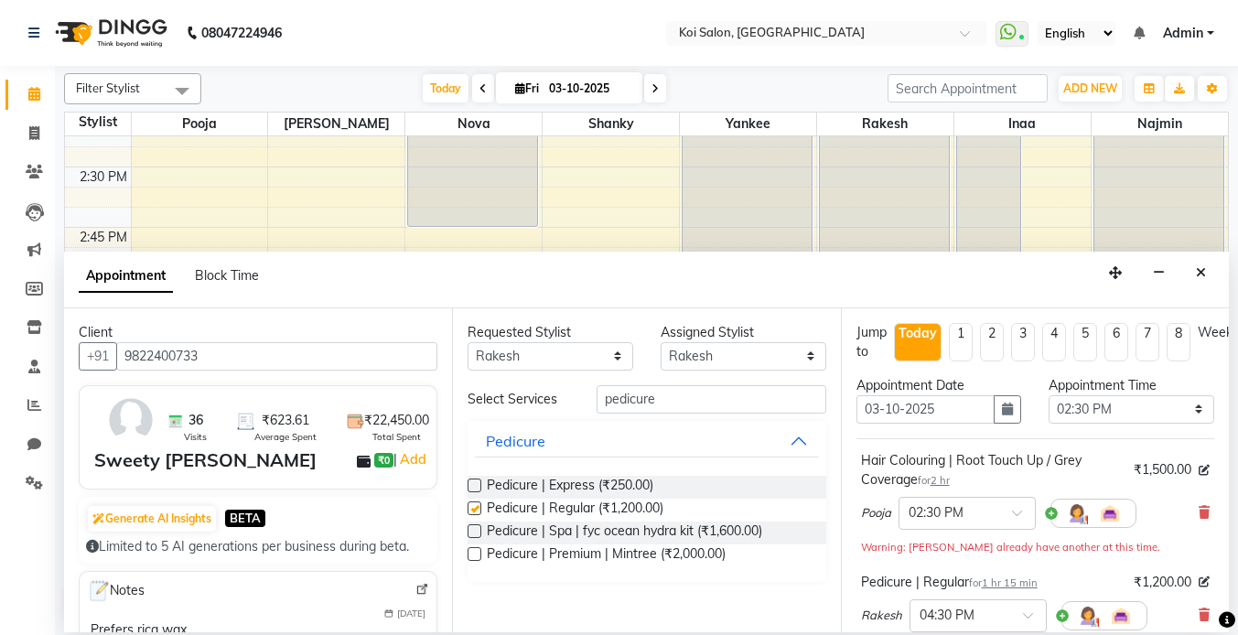
checkbox input "false"
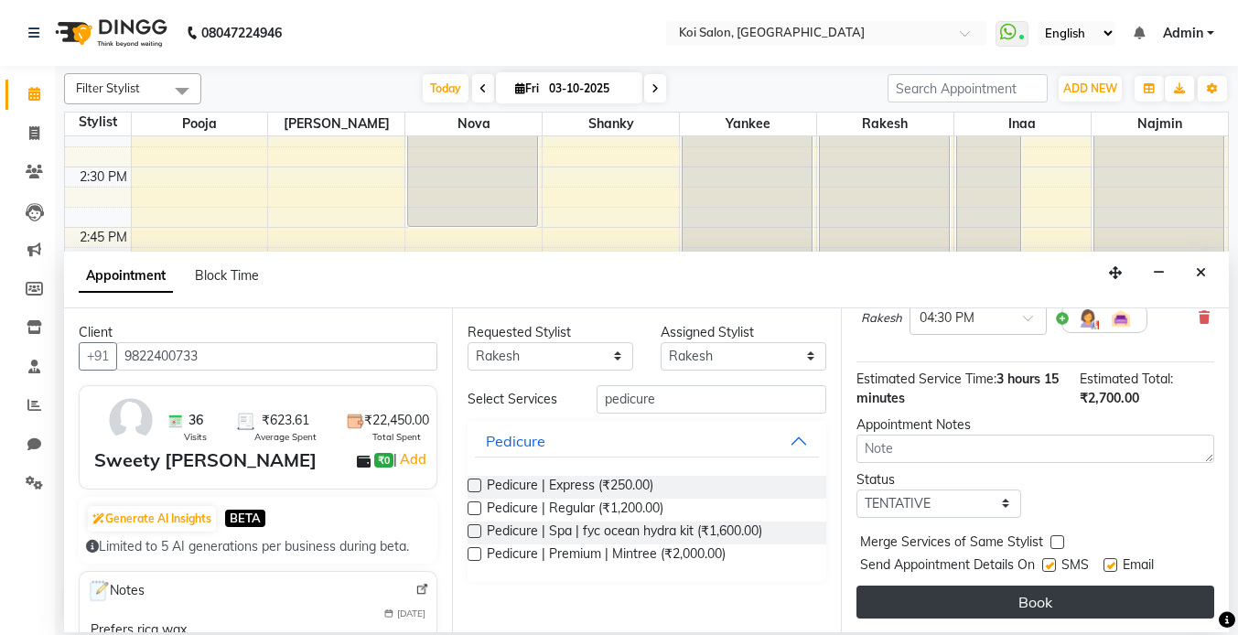
click at [1038, 605] on button "Book" at bounding box center [1036, 602] width 358 height 33
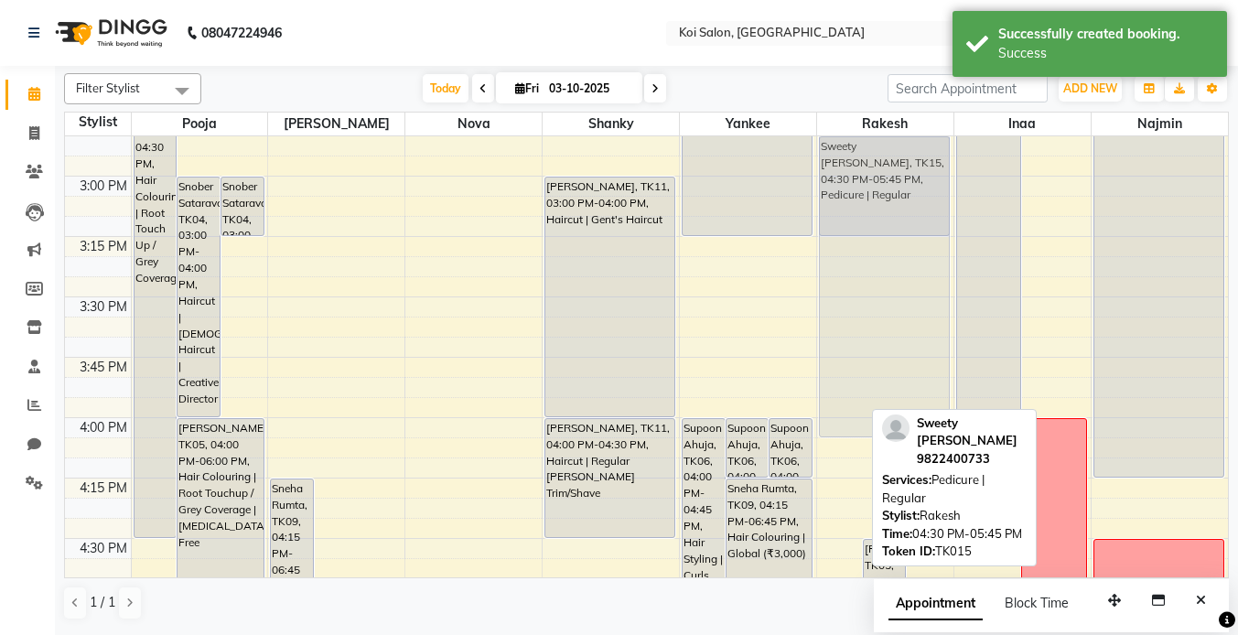
scroll to position [1632, 0]
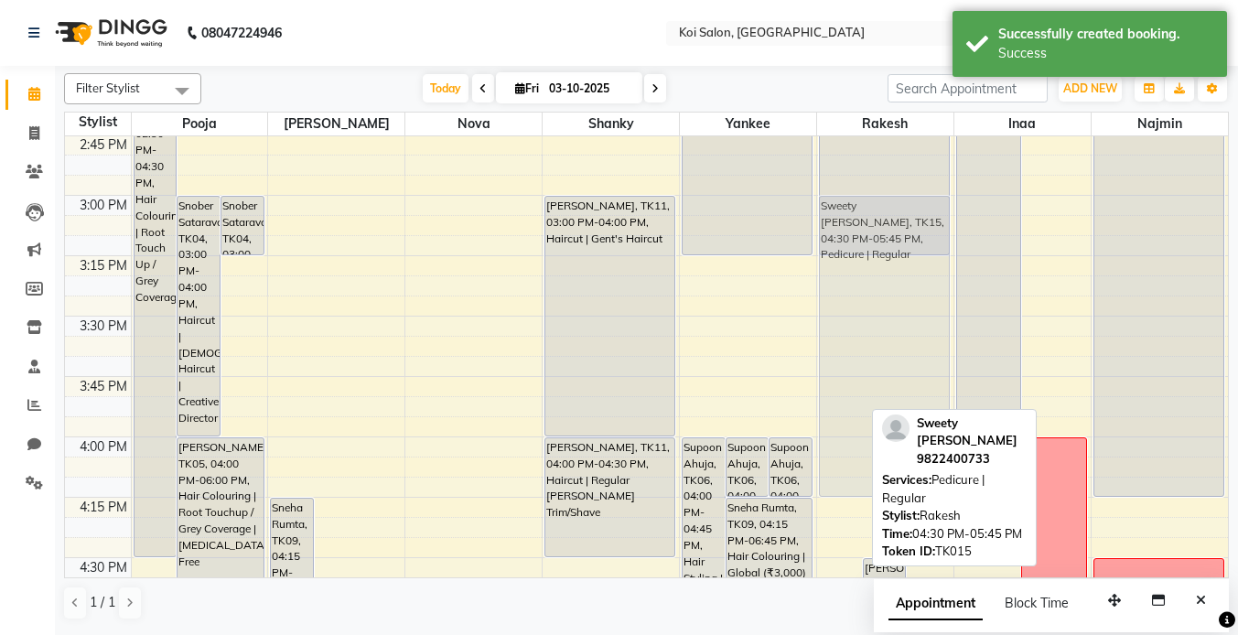
drag, startPoint x: 842, startPoint y: 506, endPoint x: 868, endPoint y: 230, distance: 277.6
click at [868, 230] on div "Sweety [PERSON_NAME], TK15, 04:30 PM-05:45 PM, Pedicure | Regular [PERSON_NAME]…" at bounding box center [885, 75] width 136 height 3140
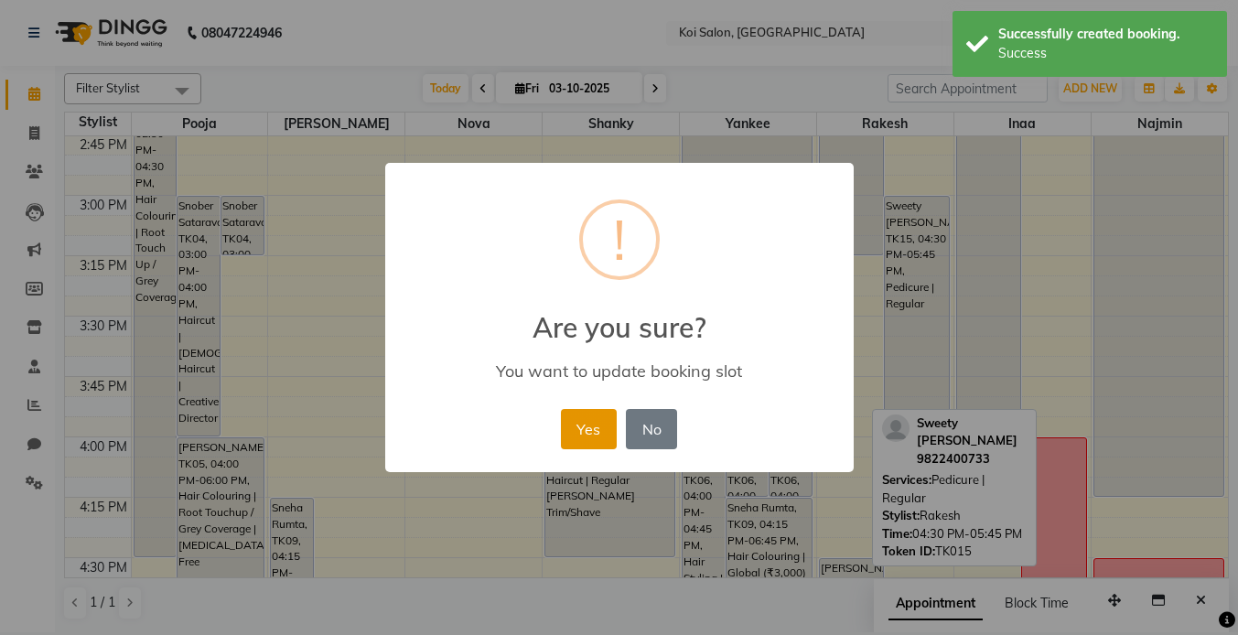
click at [590, 425] on button "Yes" at bounding box center [589, 429] width 56 height 40
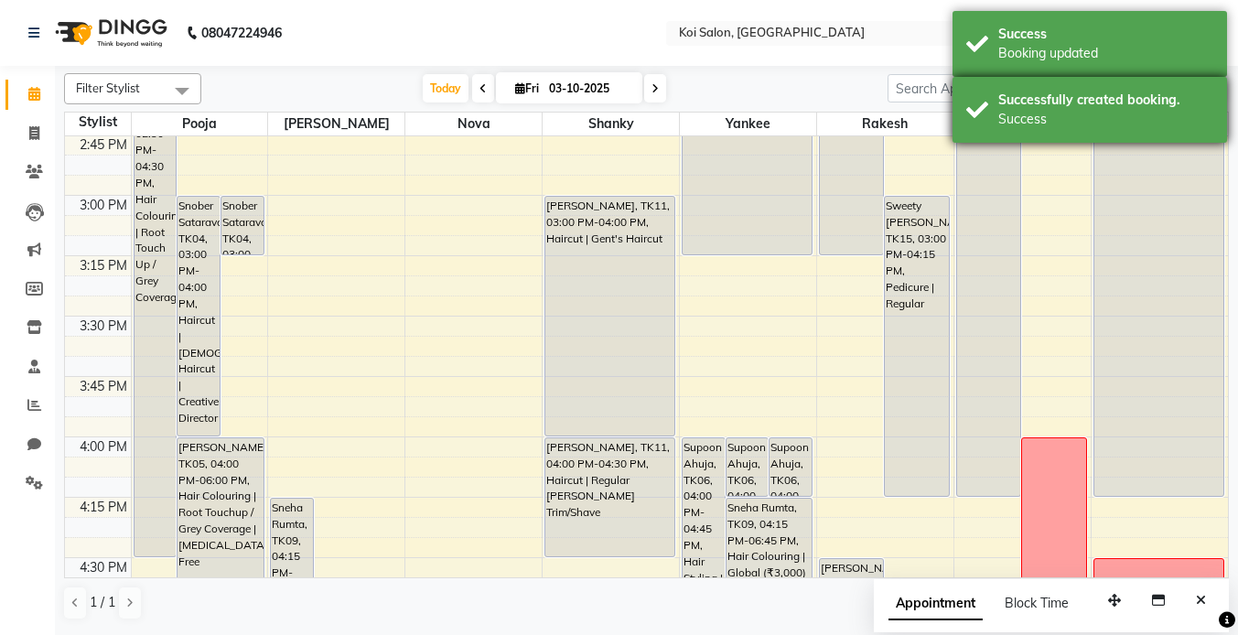
click at [1052, 86] on div "Successfully created booking. Success" at bounding box center [1090, 110] width 275 height 66
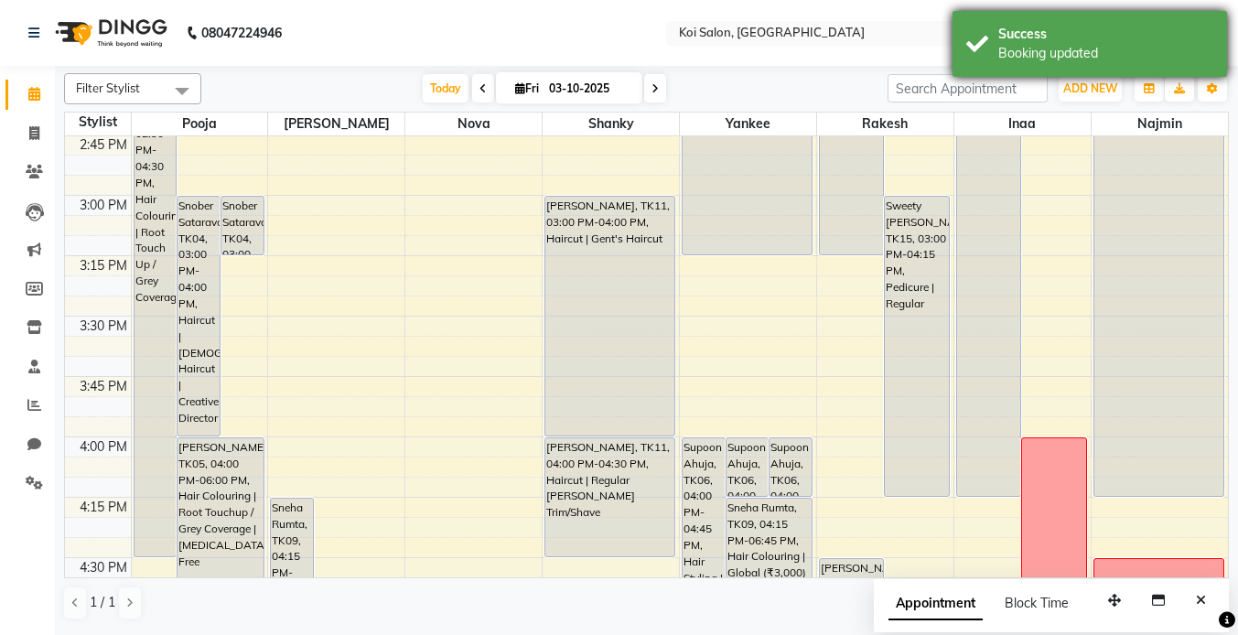
click at [1032, 26] on div "Success" at bounding box center [1105, 34] width 215 height 19
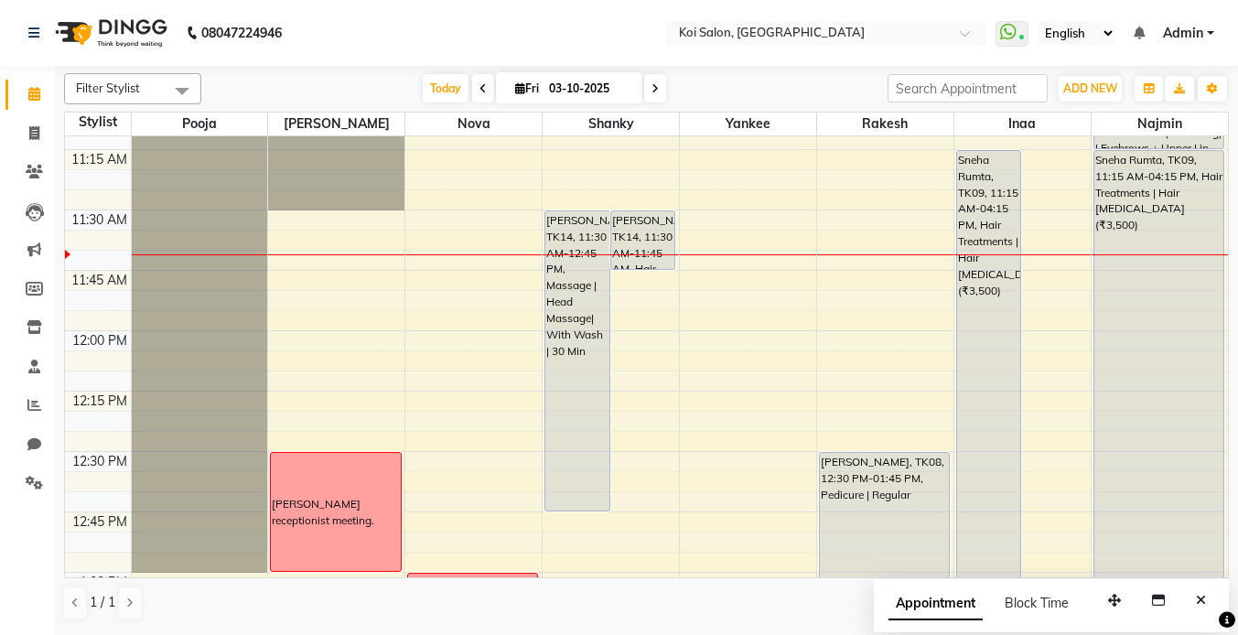
scroll to position [774, 0]
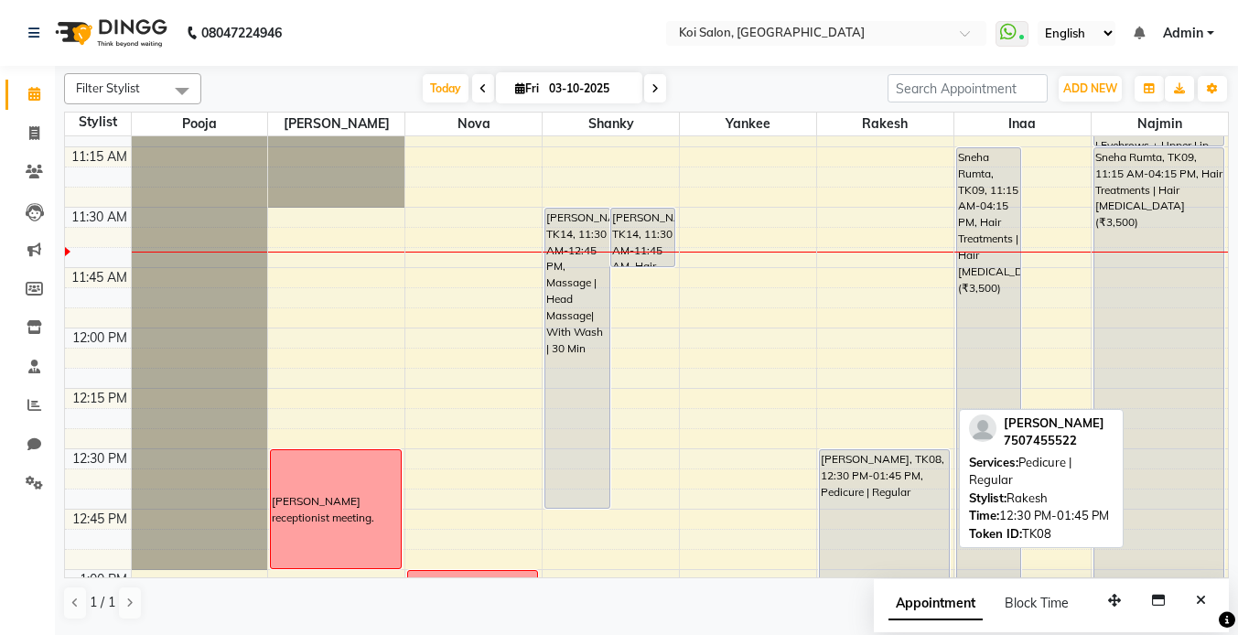
click at [844, 516] on div "[PERSON_NAME], TK08, 12:30 PM-01:45 PM, Pedicure | Regular" at bounding box center [884, 599] width 129 height 299
select select "7"
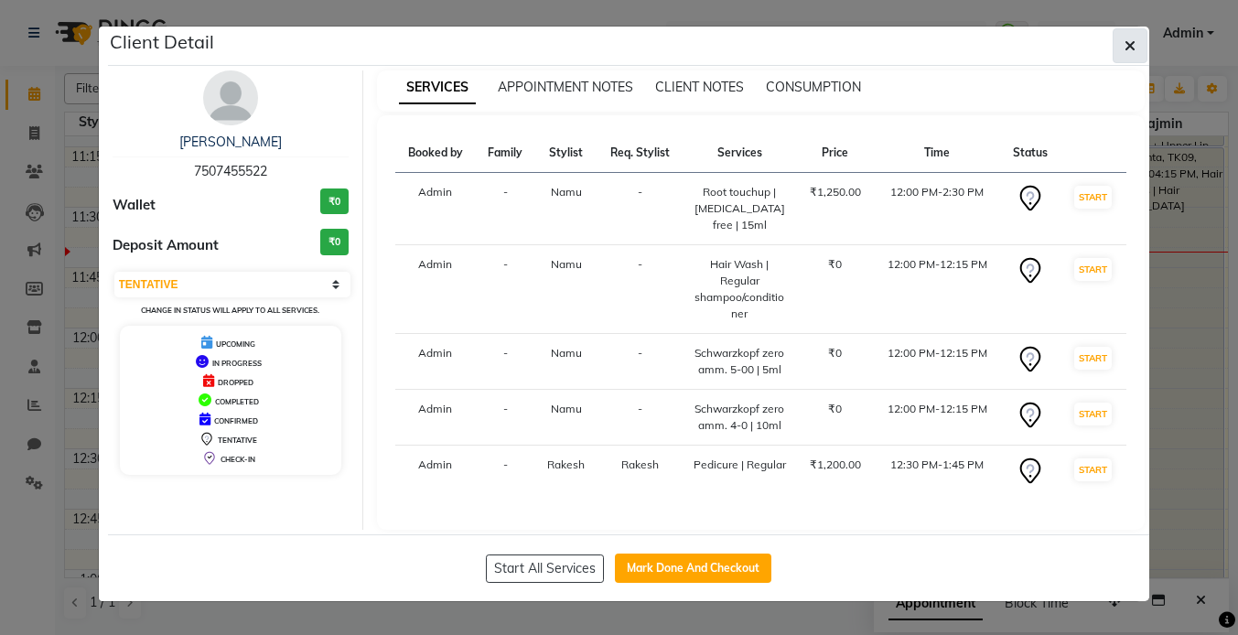
click at [1126, 47] on icon "button" at bounding box center [1130, 45] width 11 height 15
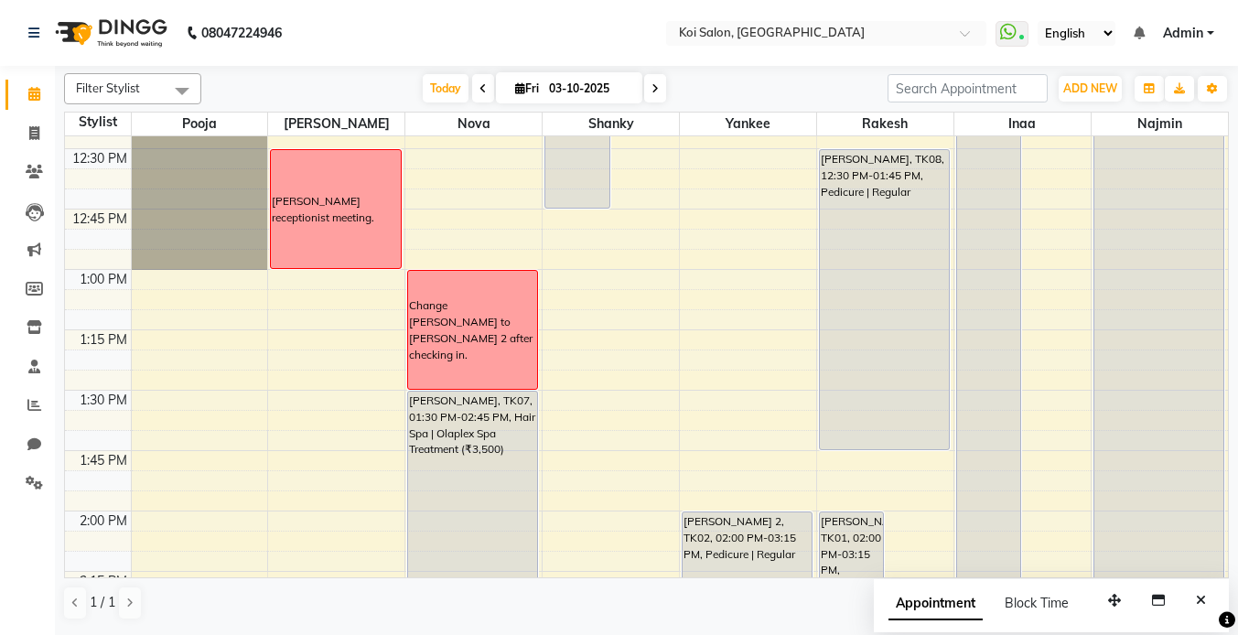
scroll to position [995, 0]
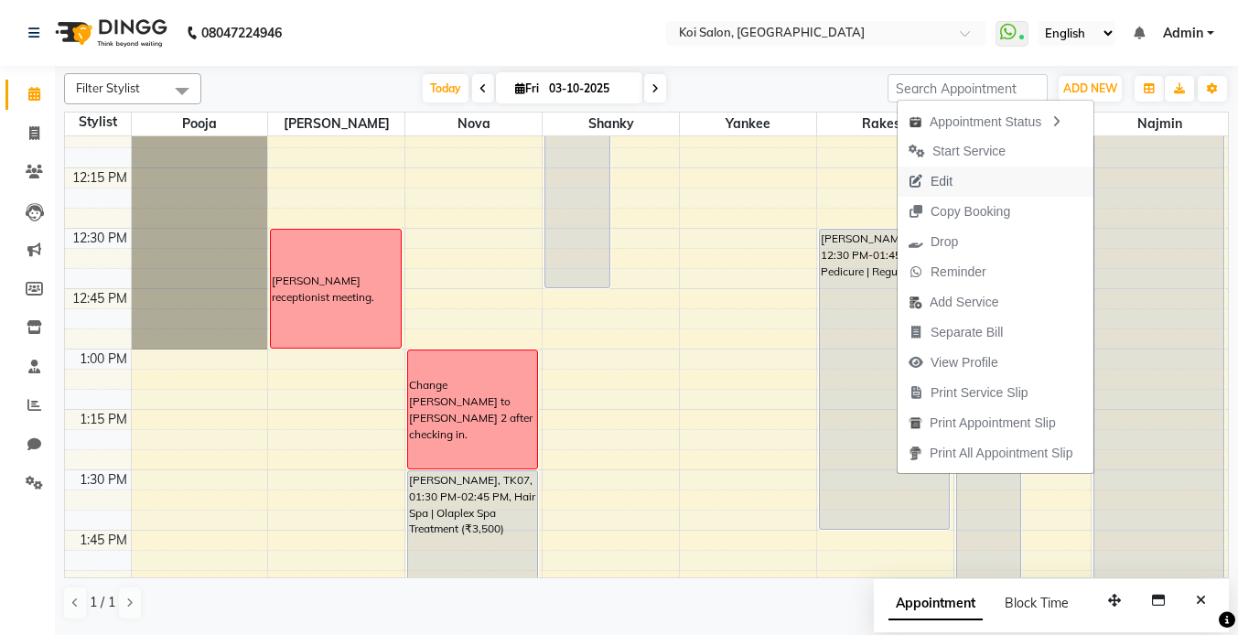
click at [978, 184] on button "Edit" at bounding box center [996, 182] width 196 height 30
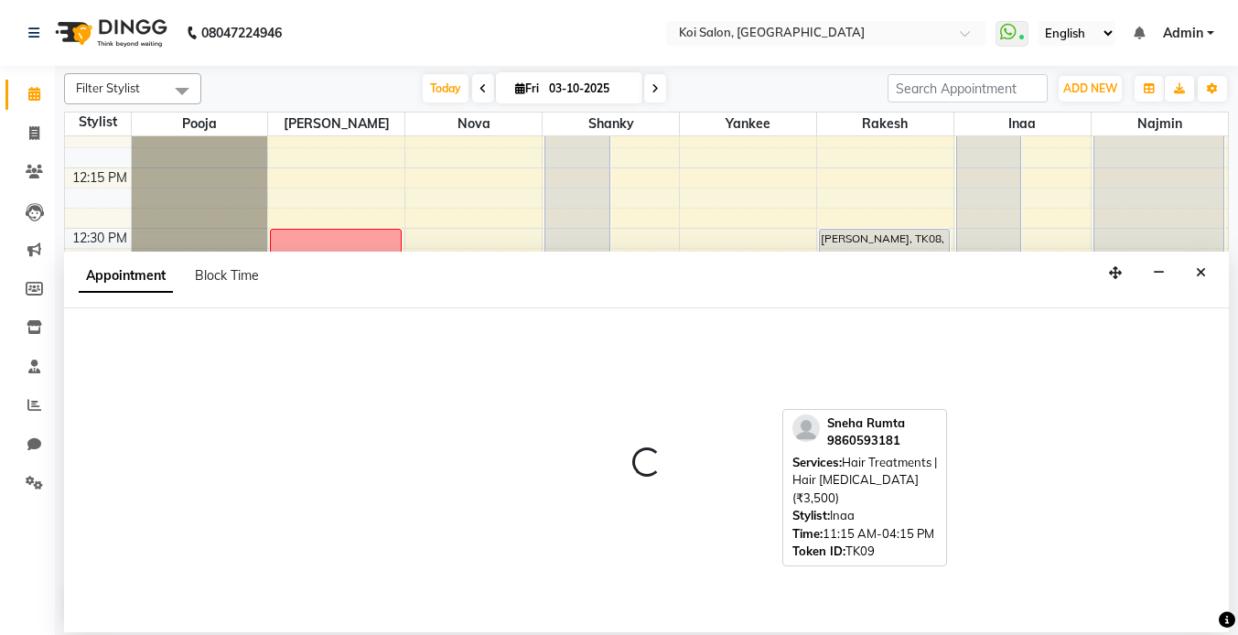
select select "tentative"
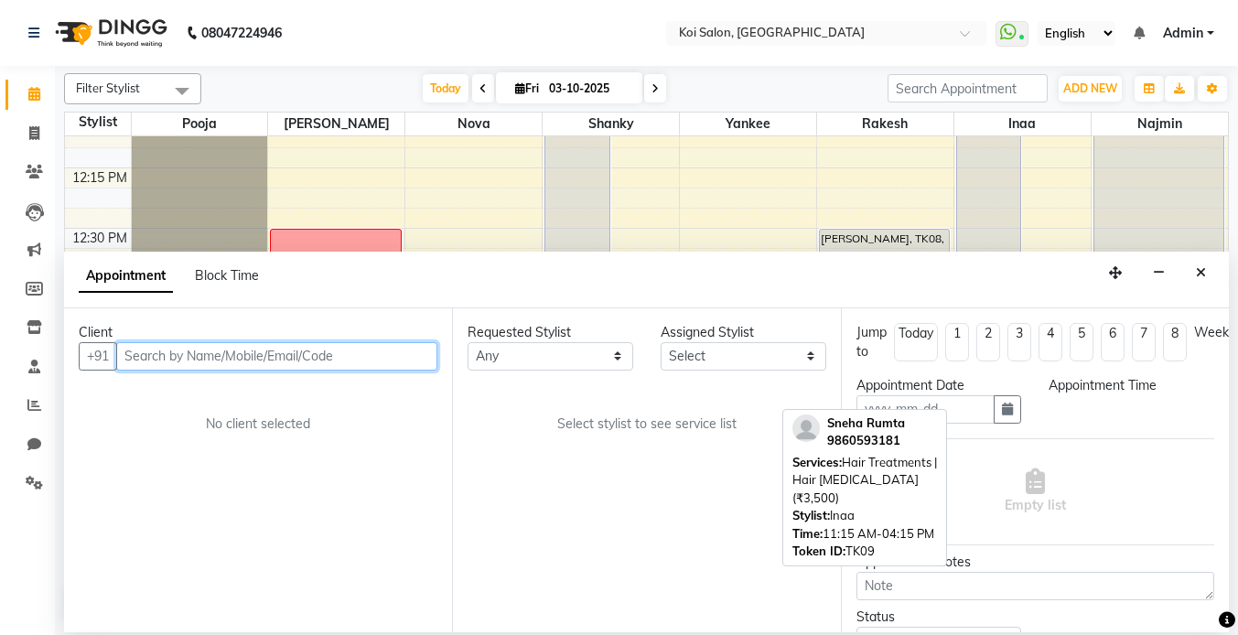
type input "03-10-2025"
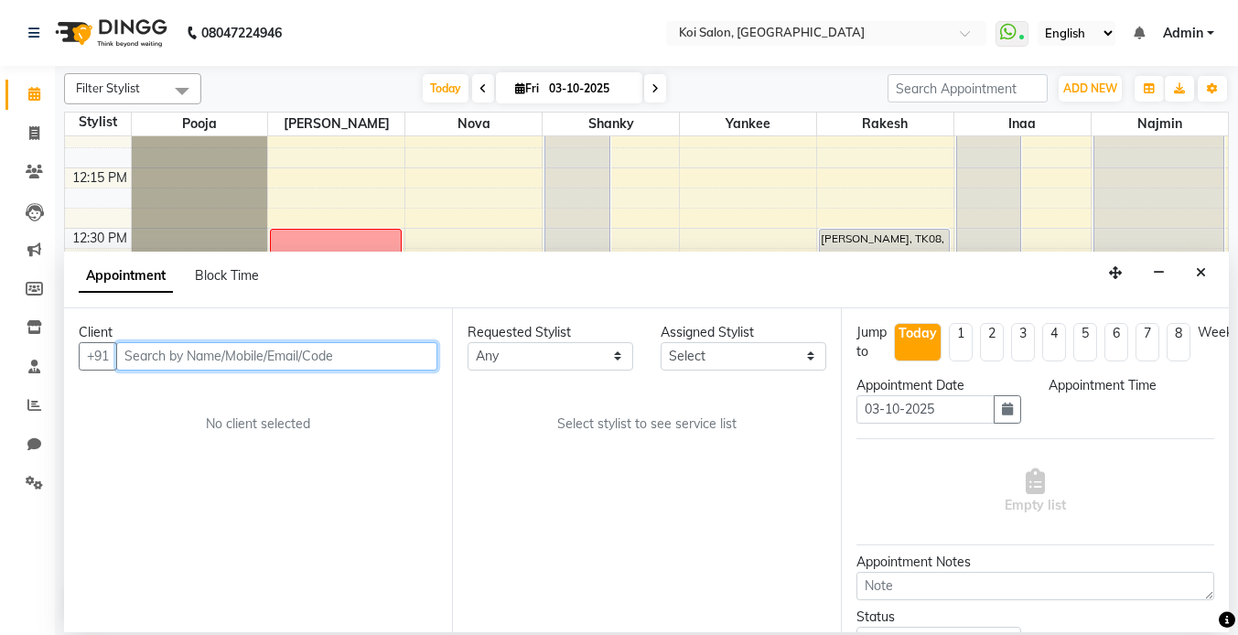
scroll to position [726, 0]
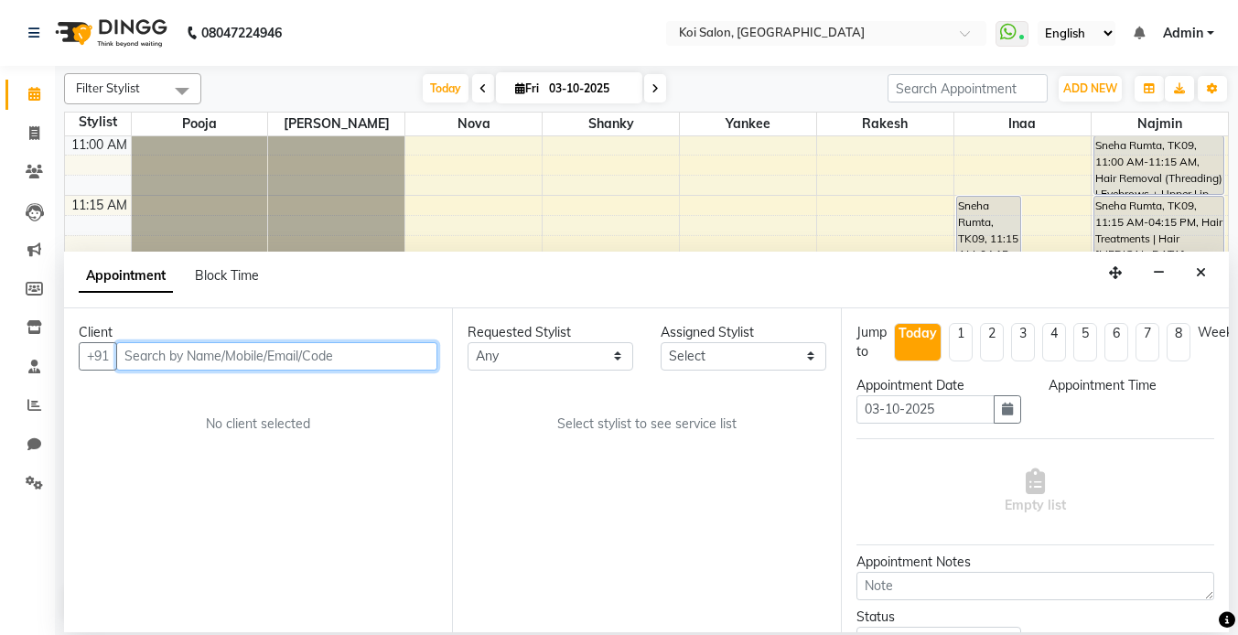
select select "720"
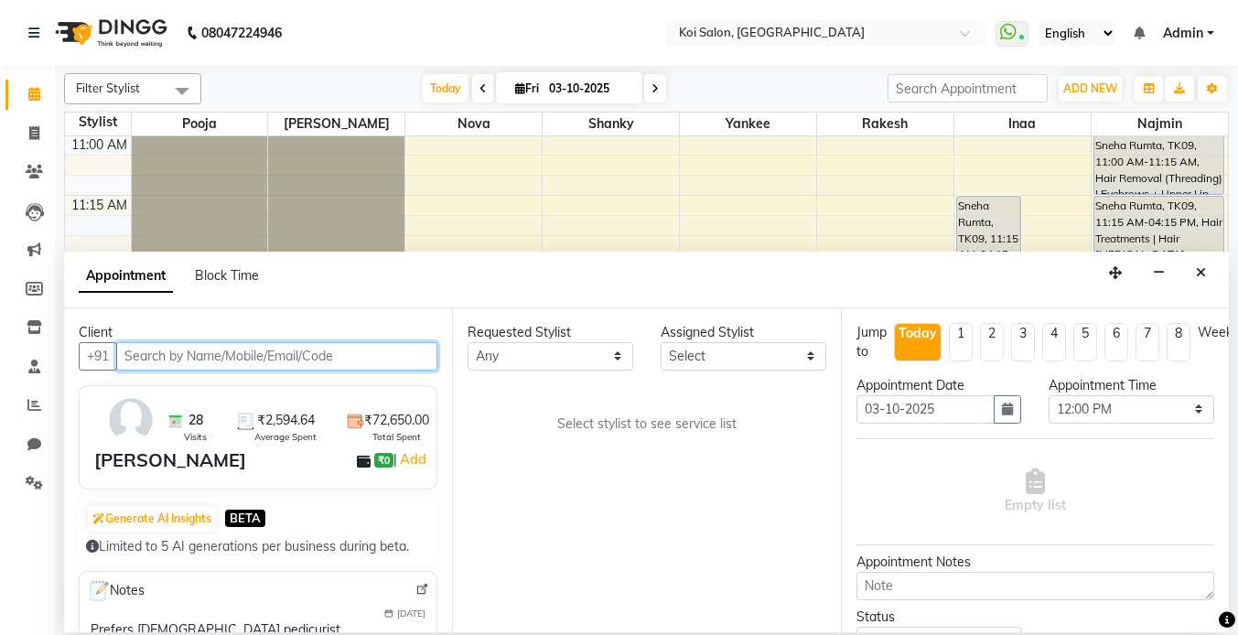
scroll to position [86, 0]
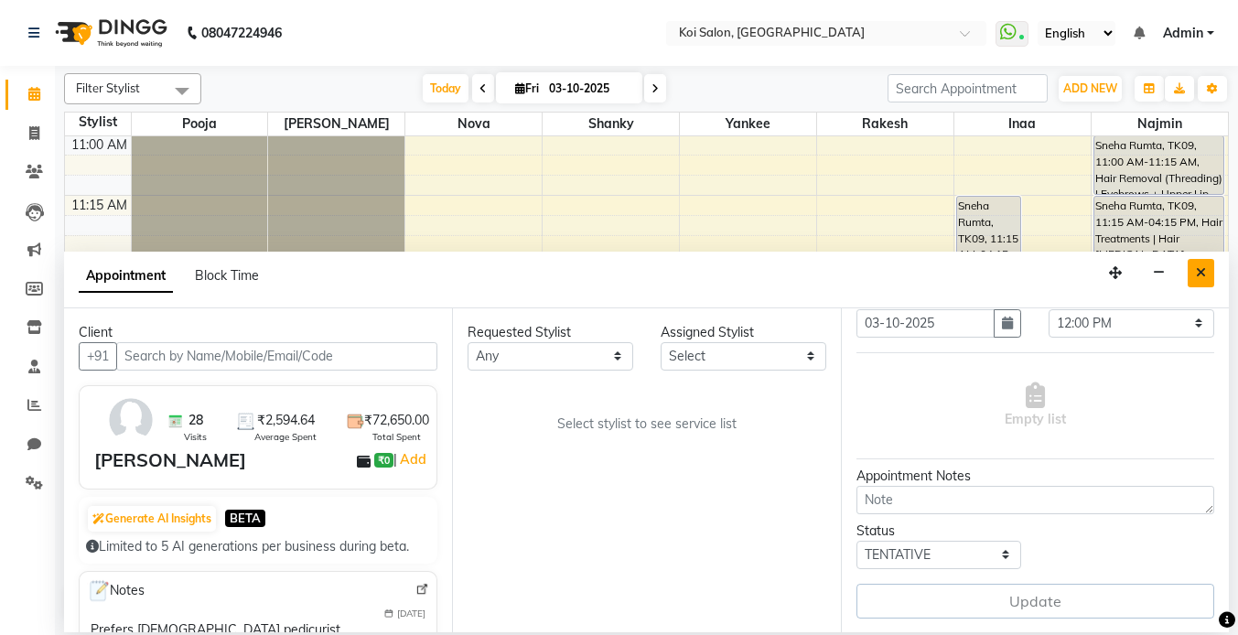
click at [1206, 268] on button "Close" at bounding box center [1201, 273] width 27 height 28
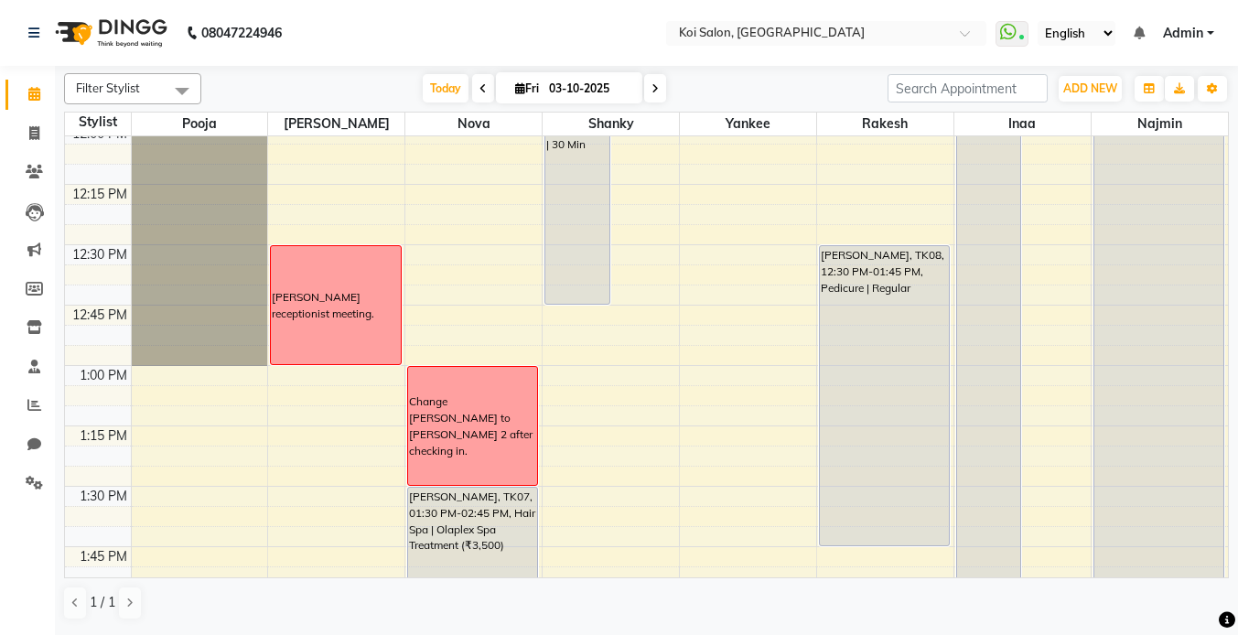
scroll to position [979, 0]
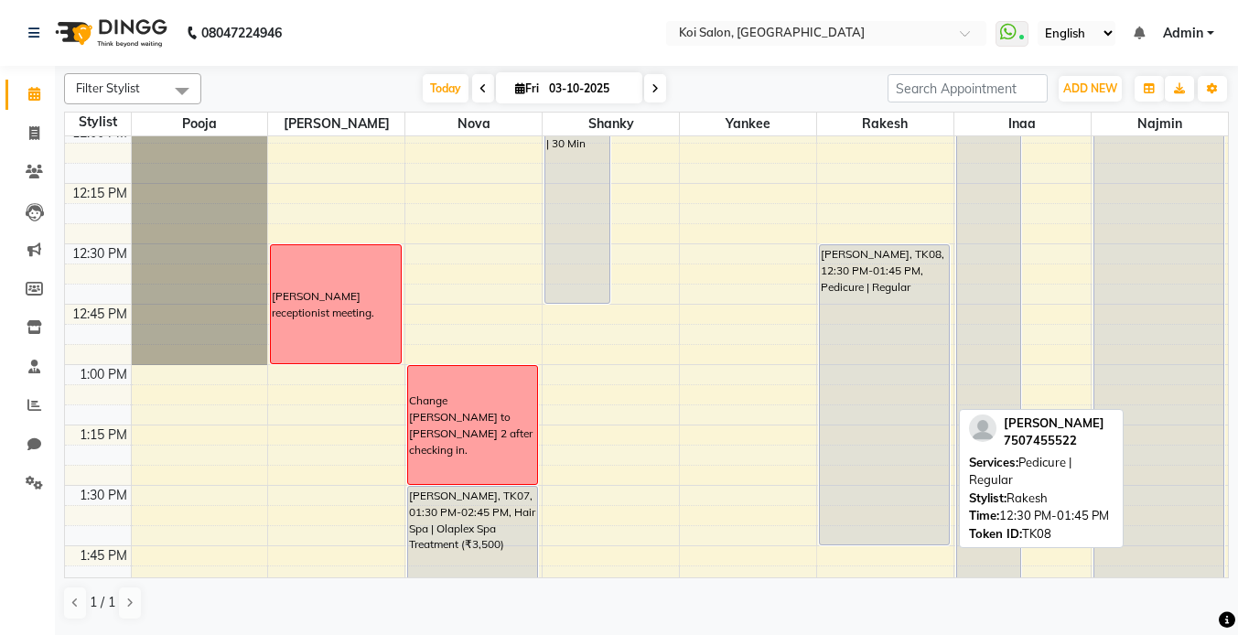
click at [852, 294] on div "[PERSON_NAME], TK08, 12:30 PM-01:45 PM, Pedicure | Regular" at bounding box center [884, 394] width 129 height 299
select select "7"
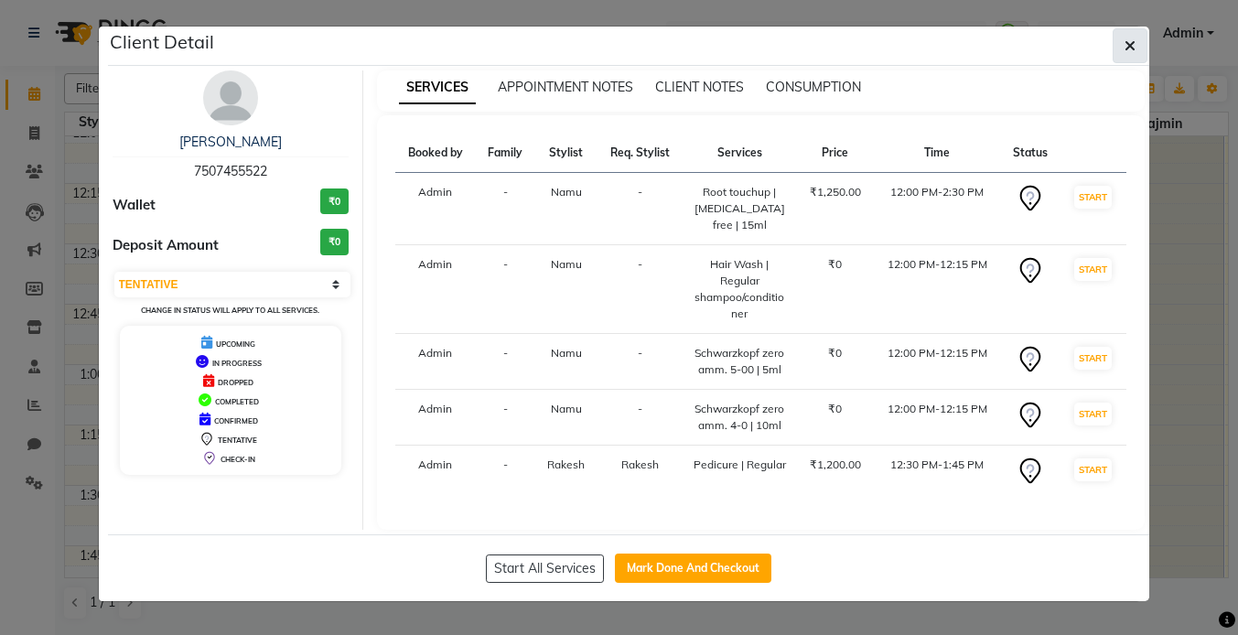
click at [1131, 54] on button "button" at bounding box center [1130, 45] width 35 height 35
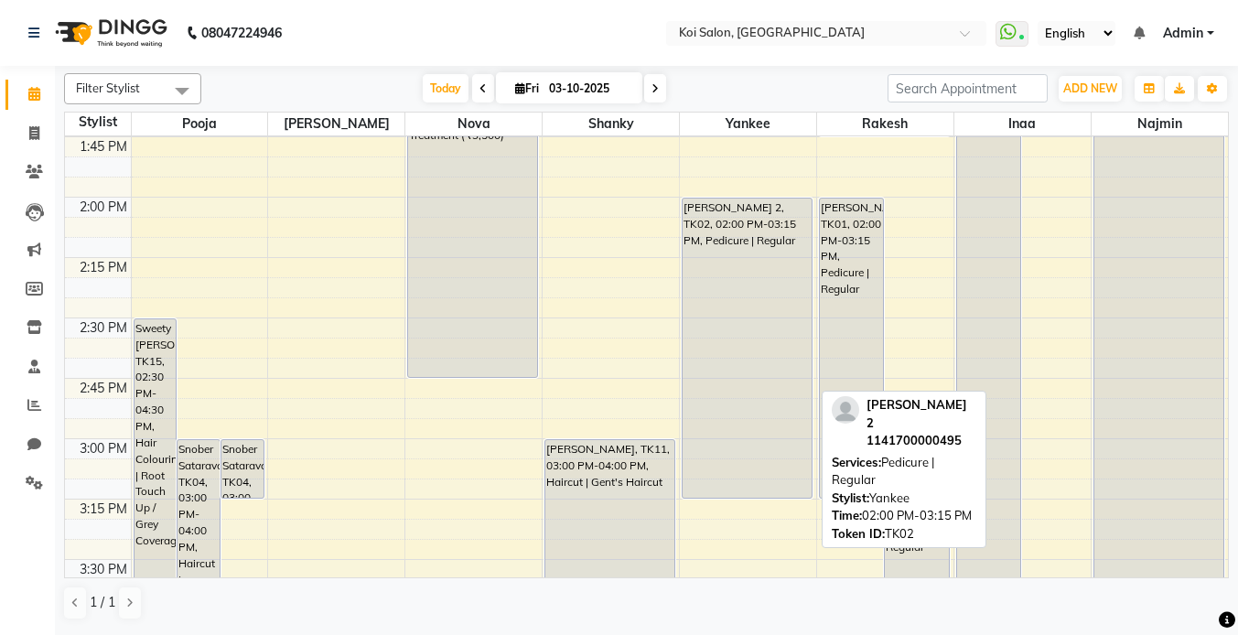
scroll to position [1195, 0]
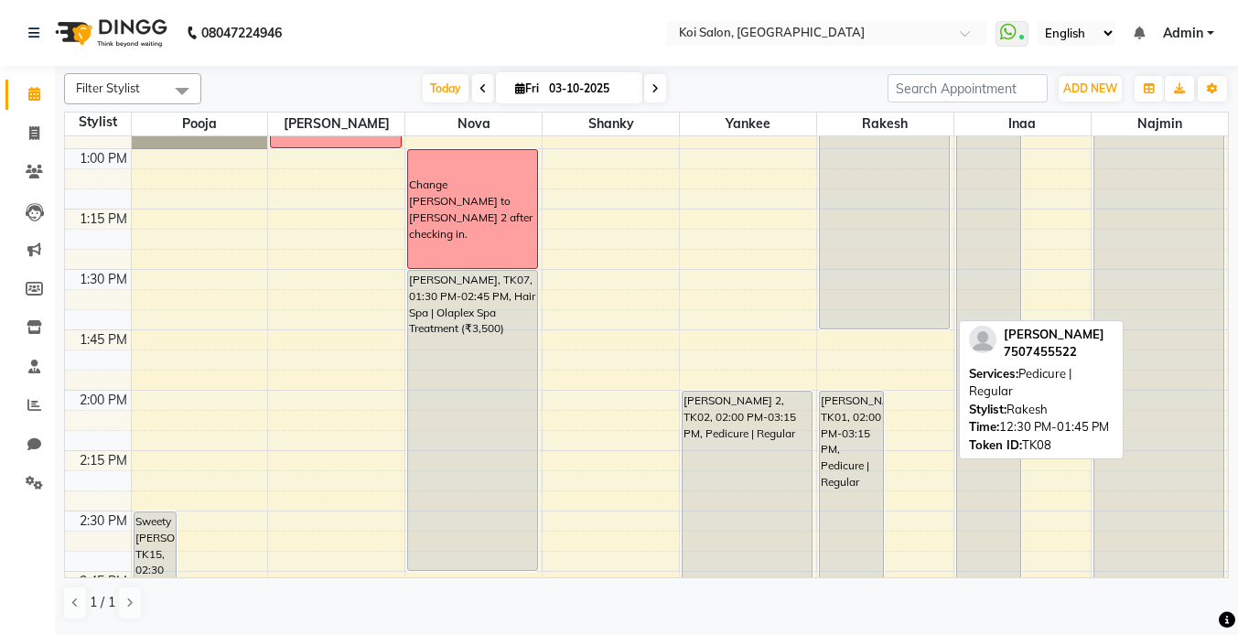
click at [849, 211] on div "[PERSON_NAME], TK08, 12:30 PM-01:45 PM, Pedicure | Regular" at bounding box center [884, 178] width 129 height 299
select select "7"
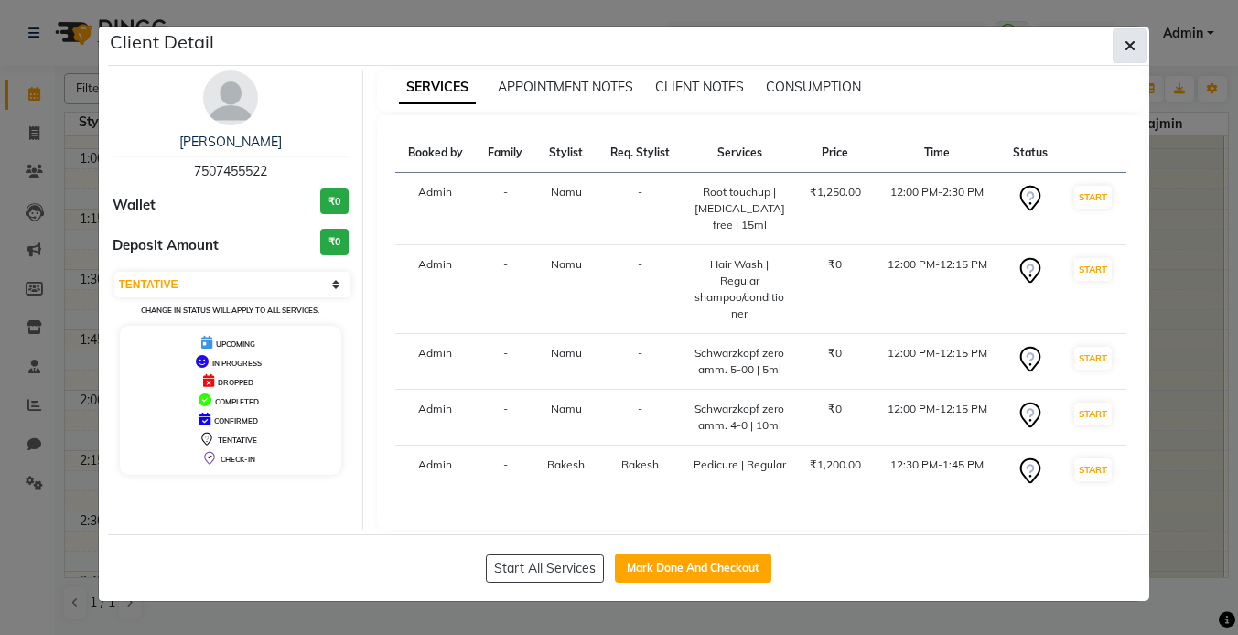
click at [1117, 31] on button "button" at bounding box center [1130, 45] width 35 height 35
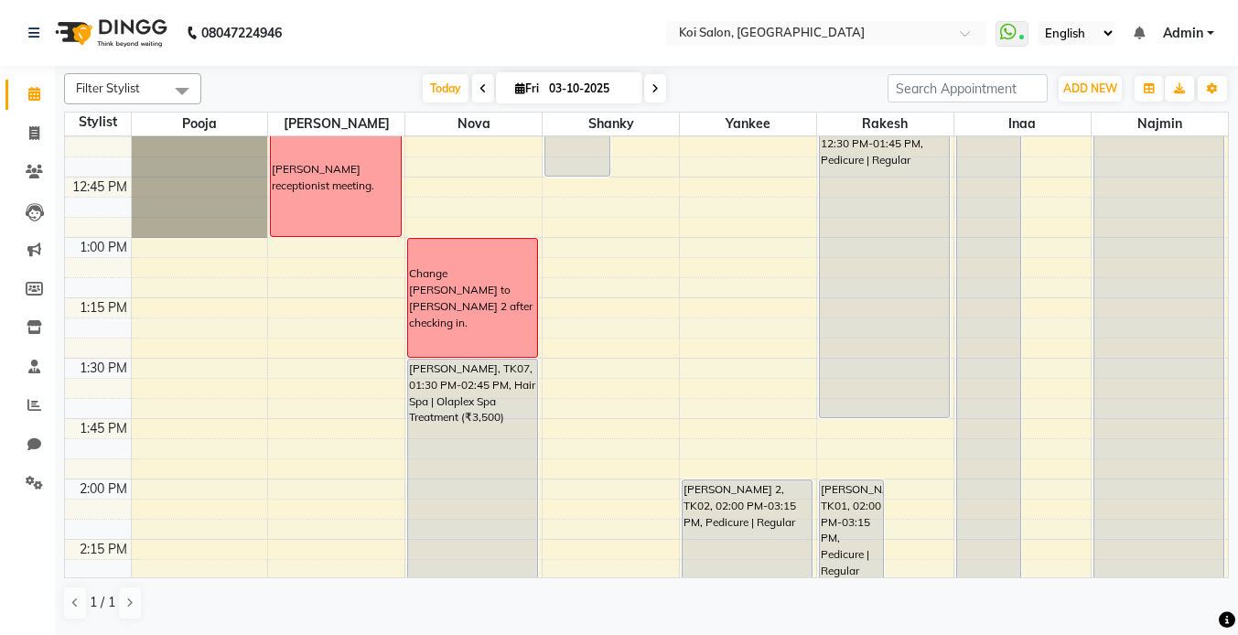
scroll to position [1100, 0]
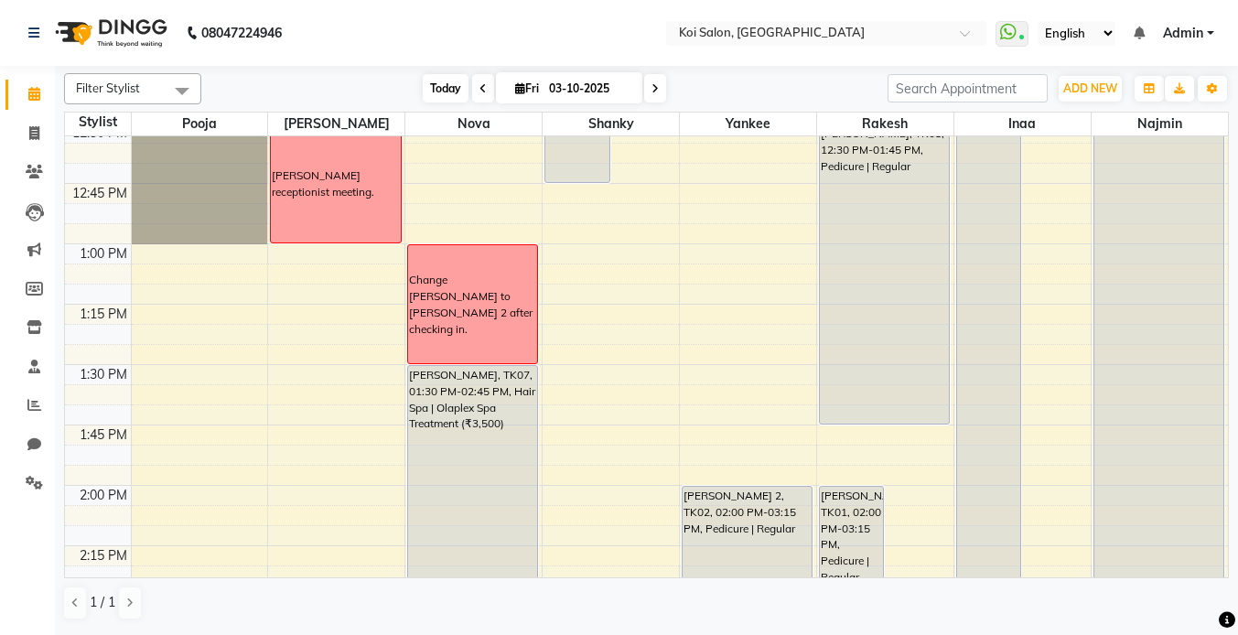
click at [448, 89] on span "Today" at bounding box center [446, 88] width 46 height 28
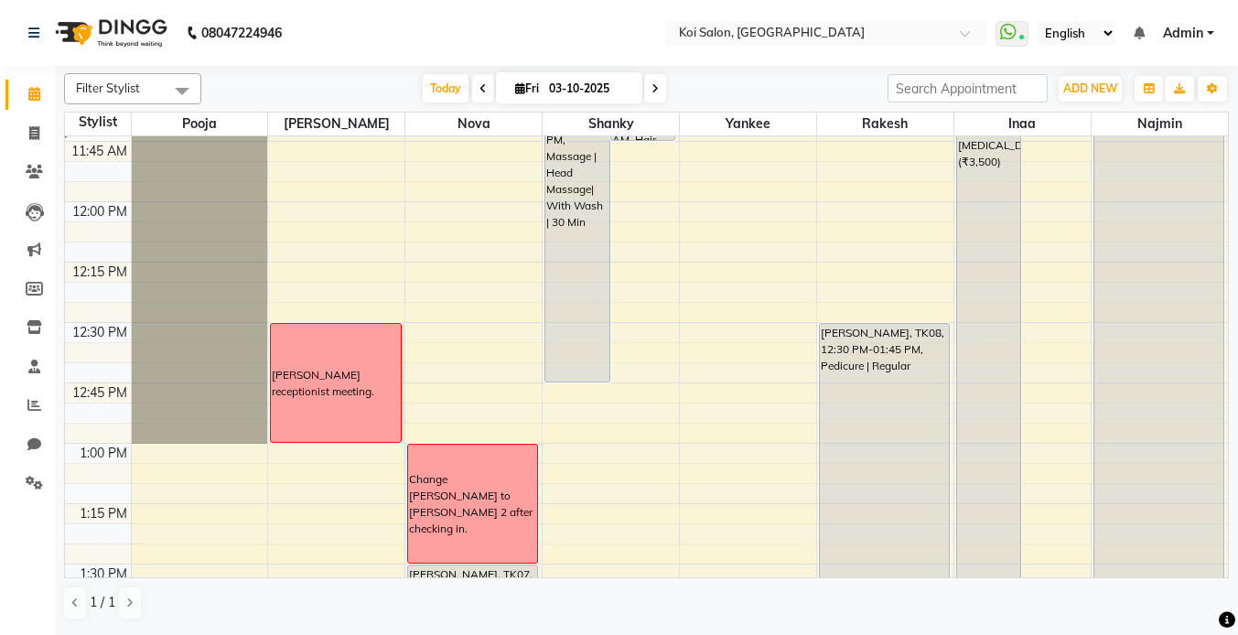
scroll to position [796, 0]
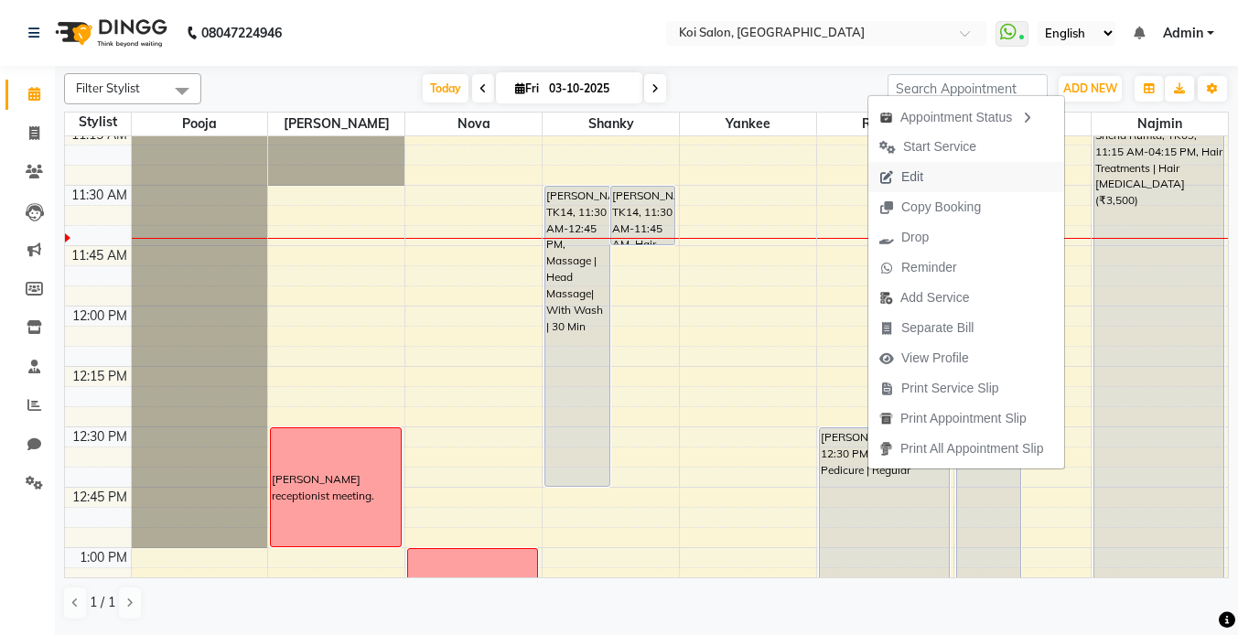
click at [923, 174] on span "Edit" at bounding box center [912, 176] width 22 height 19
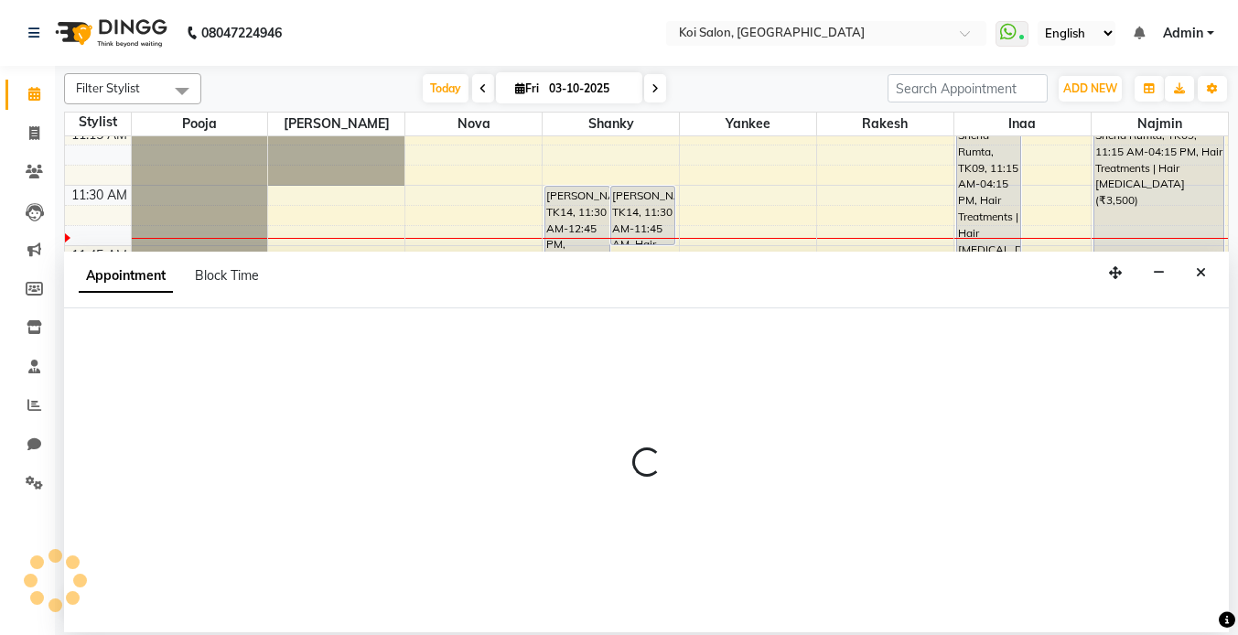
select select "tentative"
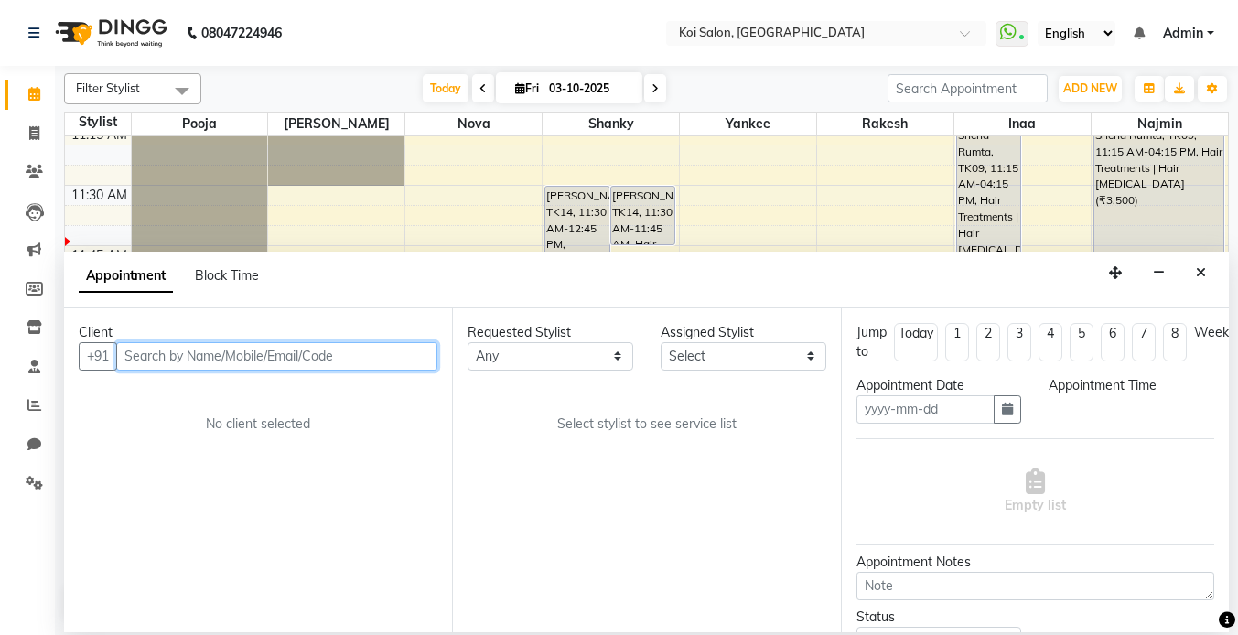
type input "03-10-2025"
select select "720"
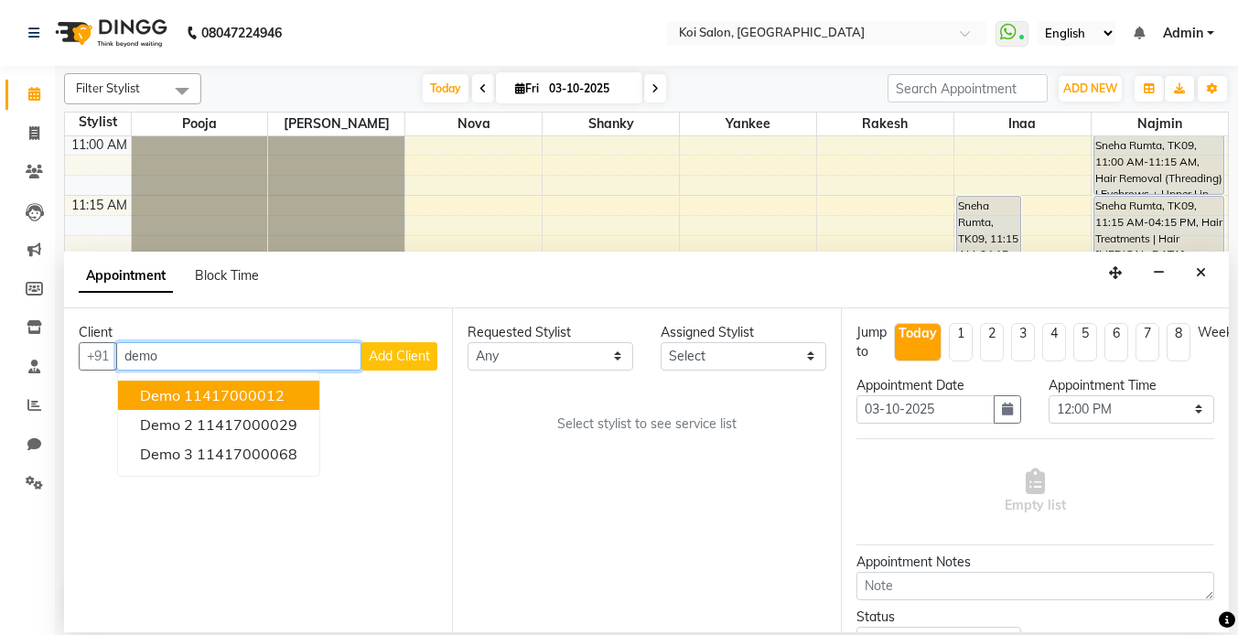
click at [197, 389] on ngb-highlight "11417000012" at bounding box center [234, 395] width 101 height 18
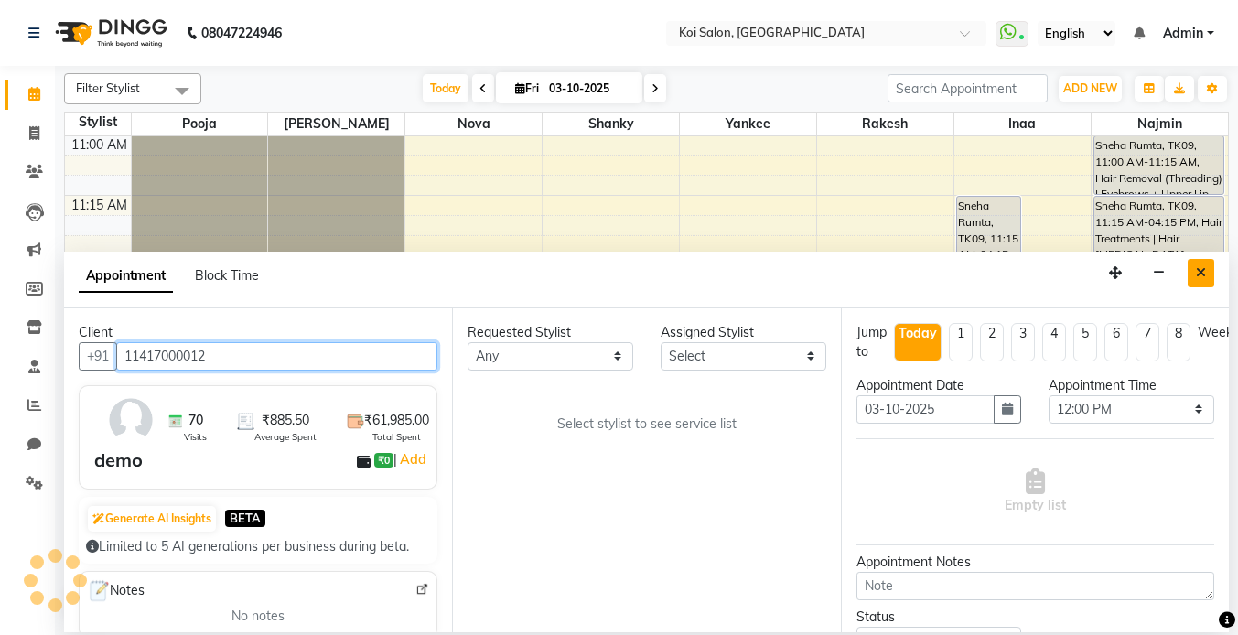
type input "11417000012"
click at [1202, 275] on icon "Close" at bounding box center [1201, 272] width 10 height 13
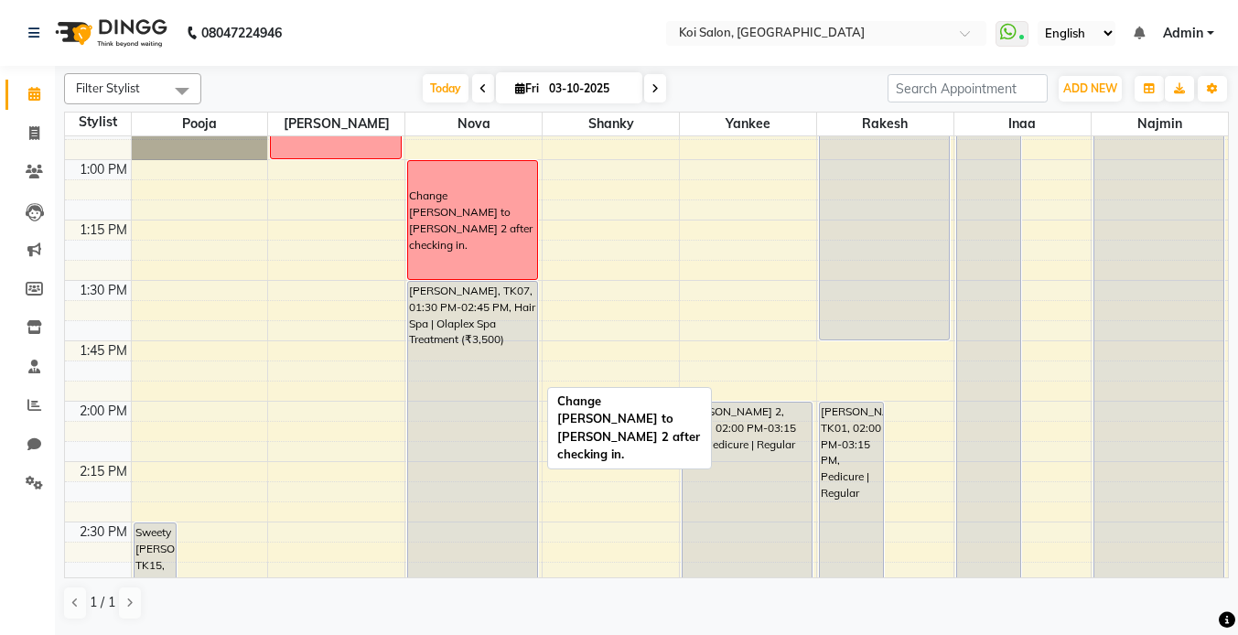
scroll to position [1190, 0]
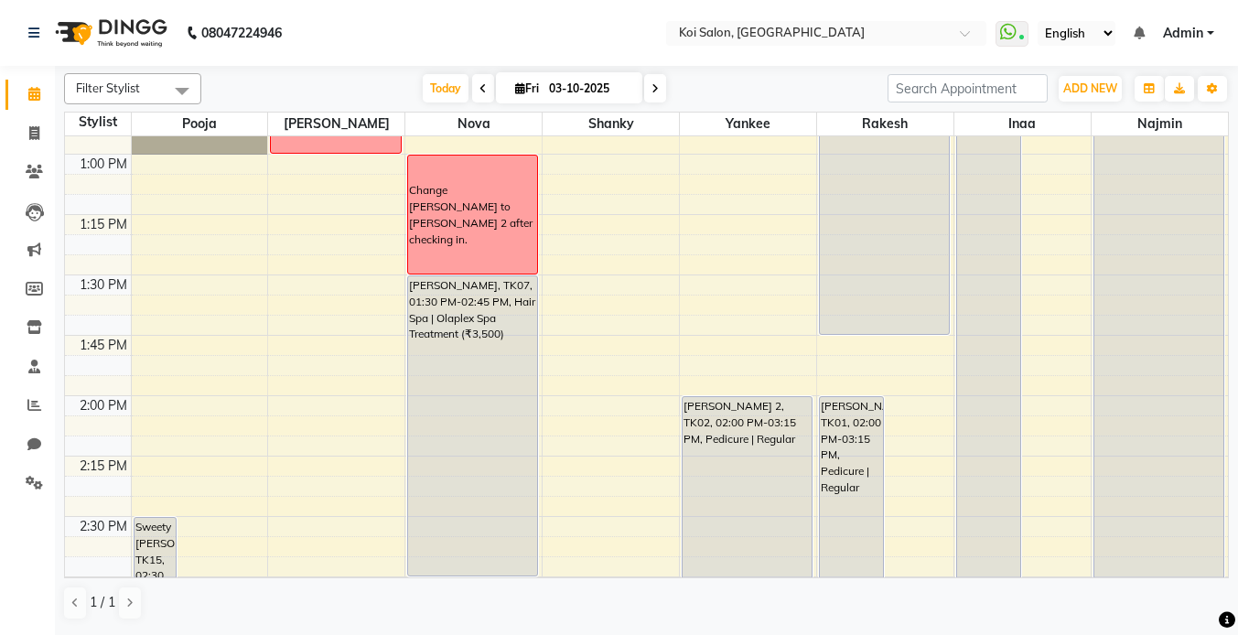
click at [588, 404] on div "8:00 AM 8:15 AM 8:30 AM 8:45 AM 9:00 AM 9:15 AM 9:30 AM 9:45 AM 10:00 AM 10:15 …" at bounding box center [646, 517] width 1163 height 3140
select select "23241"
select select "tentative"
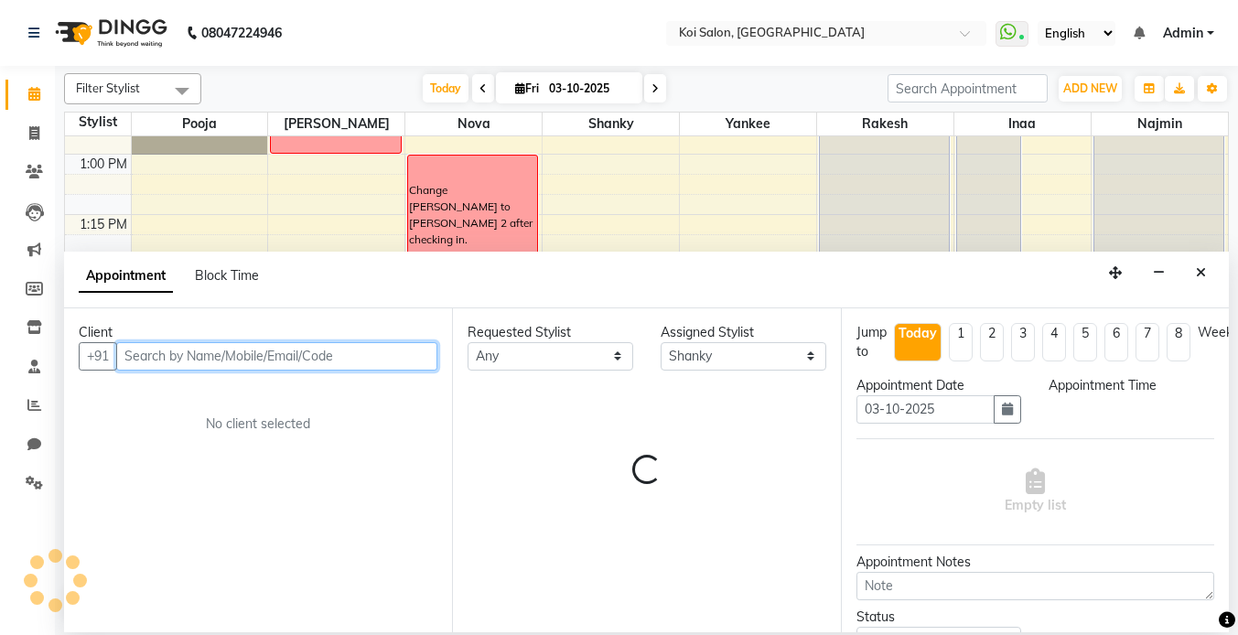
select select "840"
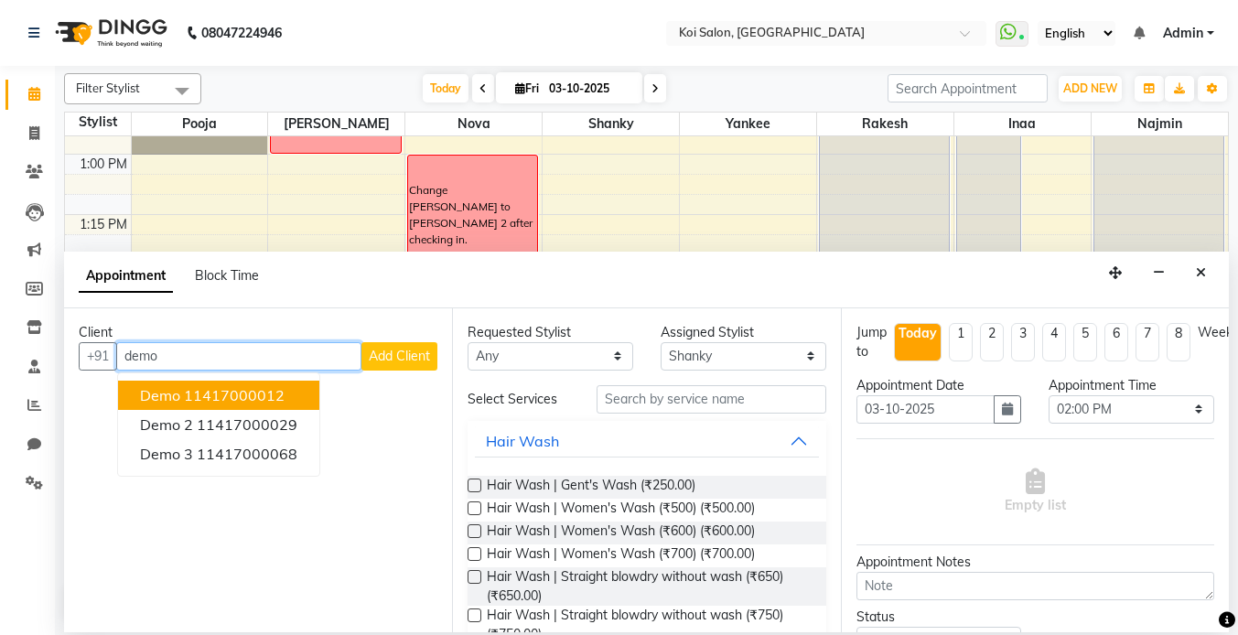
click at [249, 393] on ngb-highlight "11417000012" at bounding box center [234, 395] width 101 height 18
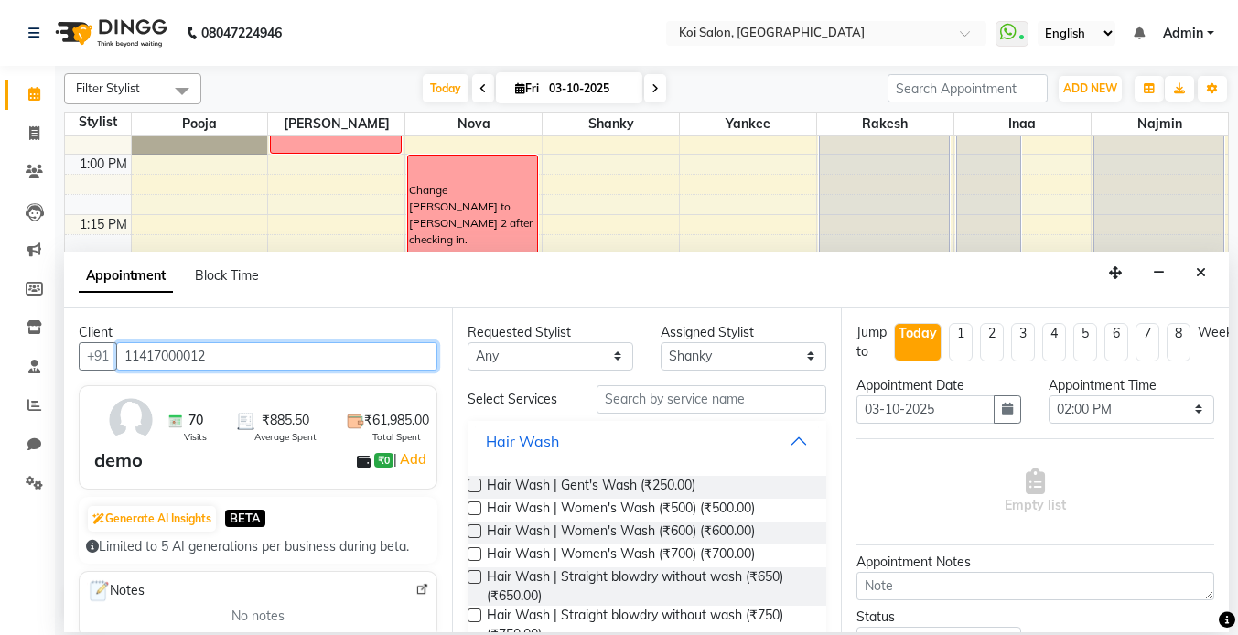
type input "11417000012"
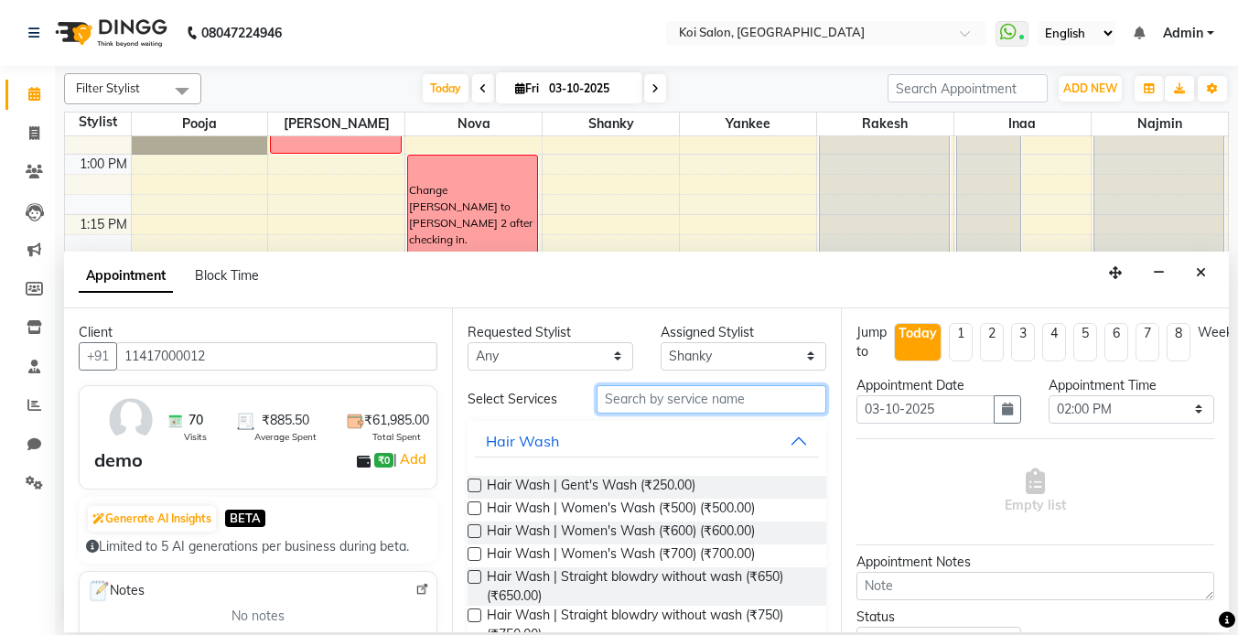
click at [730, 400] on input "text" at bounding box center [712, 399] width 230 height 28
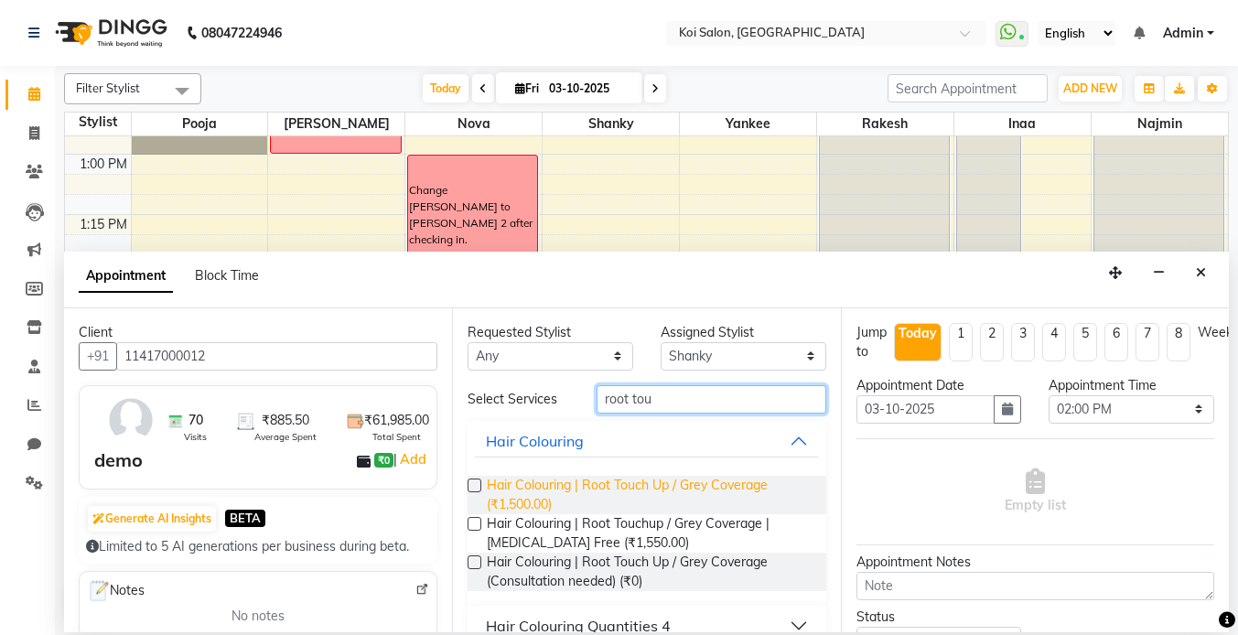
type input "root tou"
click at [680, 481] on span "Hair Colouring | Root Touch Up / Grey Coverage (₹1,500.00)" at bounding box center [649, 495] width 324 height 38
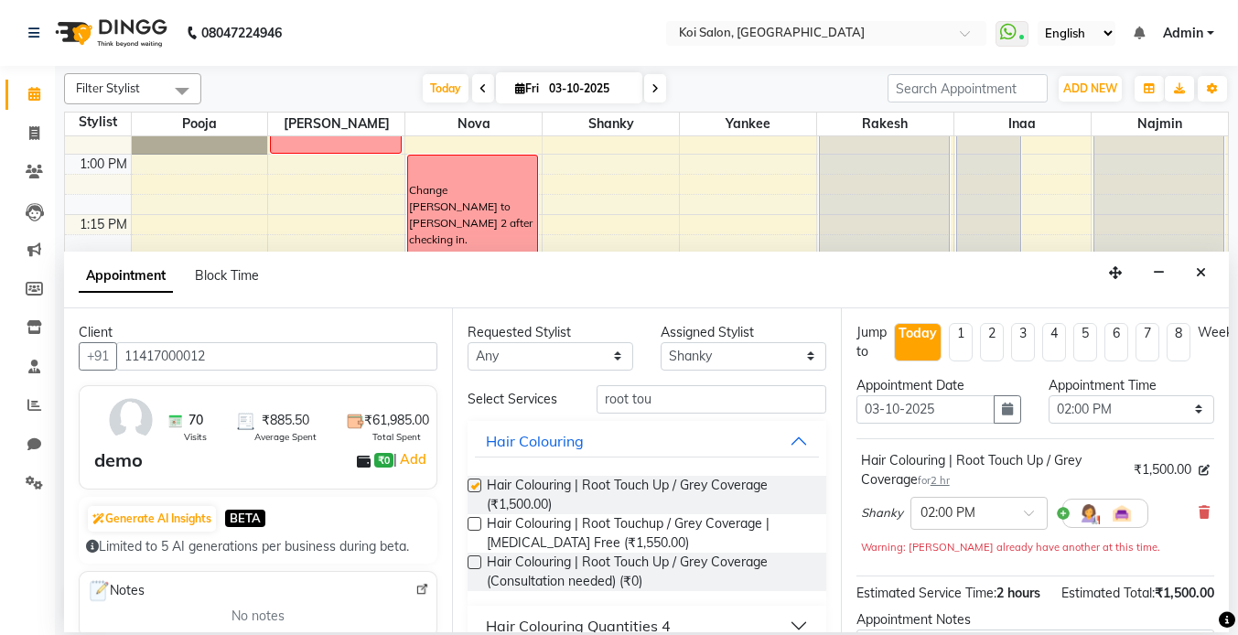
checkbox input "false"
click at [694, 361] on select "Select [PERSON_NAME] Nova Pooja [PERSON_NAME]" at bounding box center [744, 356] width 166 height 28
select select "16518"
click at [661, 342] on select "Select [PERSON_NAME] Nova Pooja [PERSON_NAME]" at bounding box center [744, 356] width 166 height 28
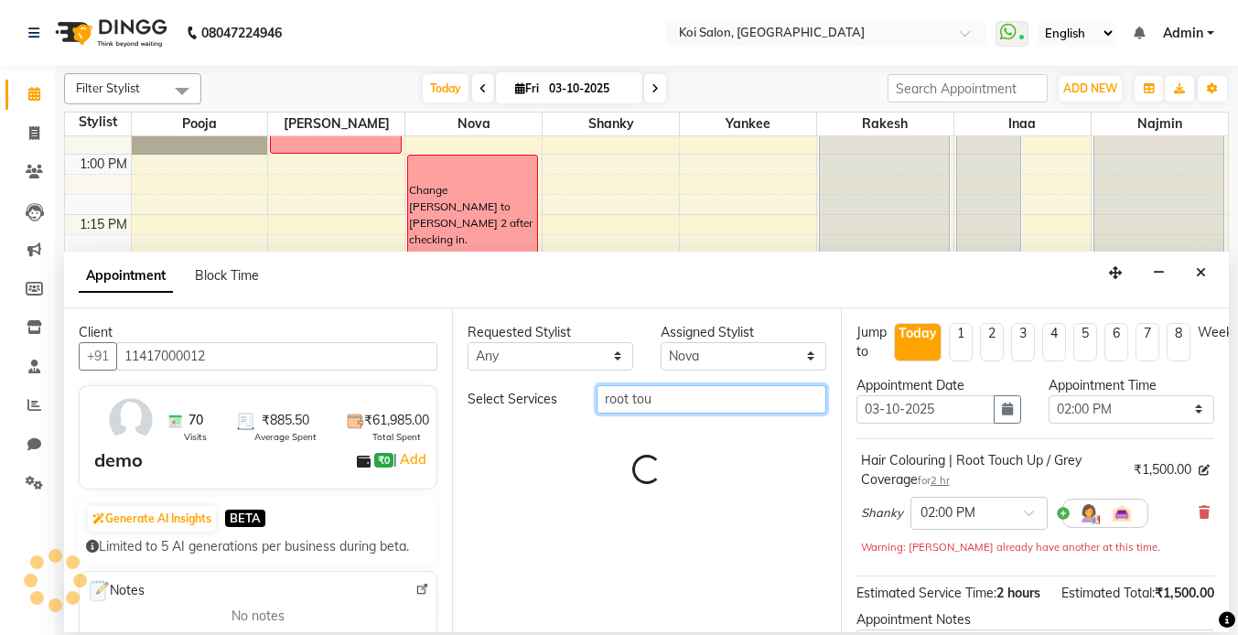
click at [671, 406] on input "root tou" at bounding box center [712, 399] width 230 height 28
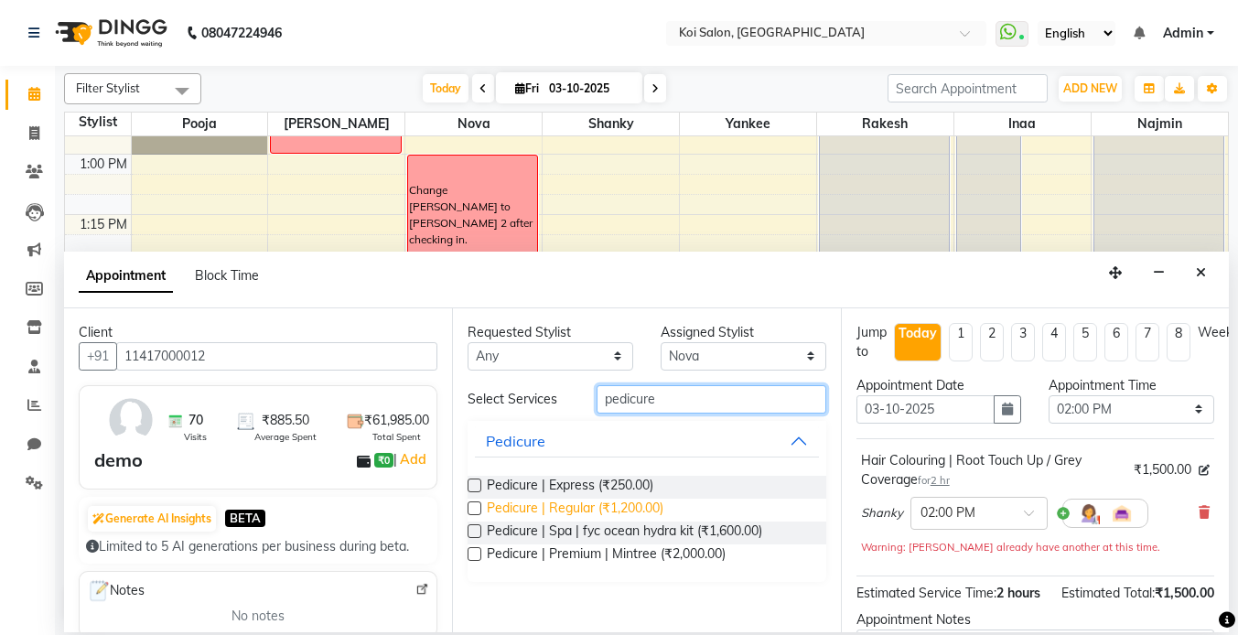
type input "pedicure"
click at [588, 508] on span "Pedicure | Regular (₹1,200.00)" at bounding box center [575, 510] width 177 height 23
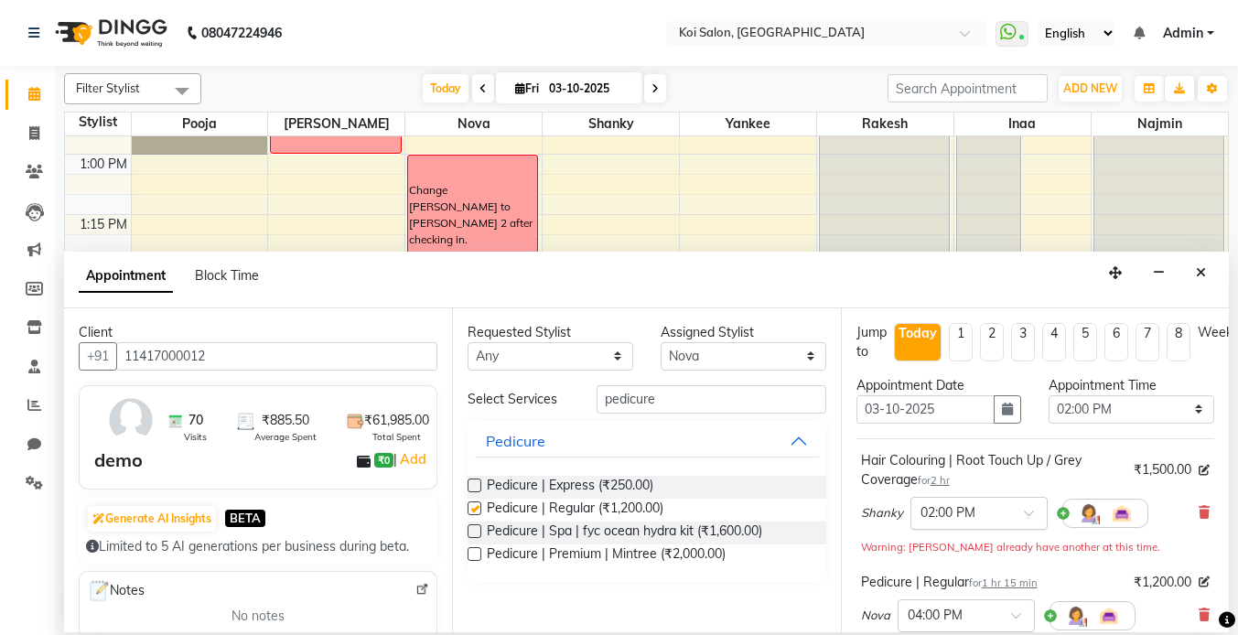
checkbox input "false"
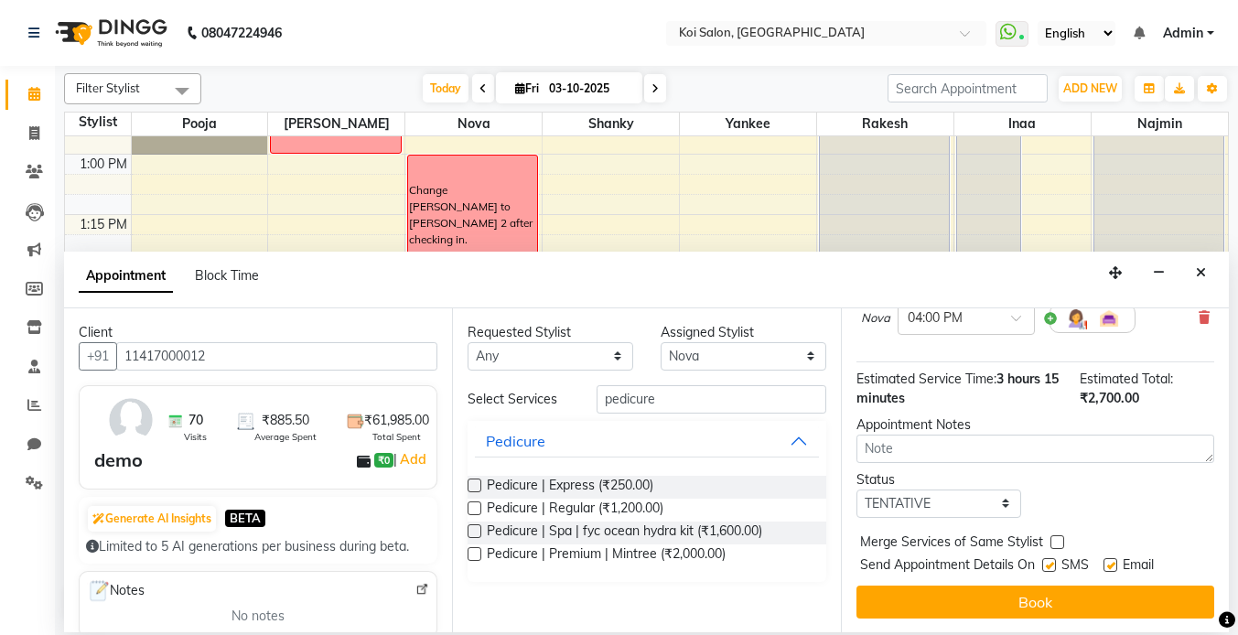
click at [1052, 565] on label at bounding box center [1049, 565] width 14 height 14
click at [1052, 565] on input "checkbox" at bounding box center [1048, 567] width 12 height 12
checkbox input "false"
click at [1109, 564] on label at bounding box center [1111, 565] width 14 height 14
click at [1109, 564] on input "checkbox" at bounding box center [1110, 567] width 12 height 12
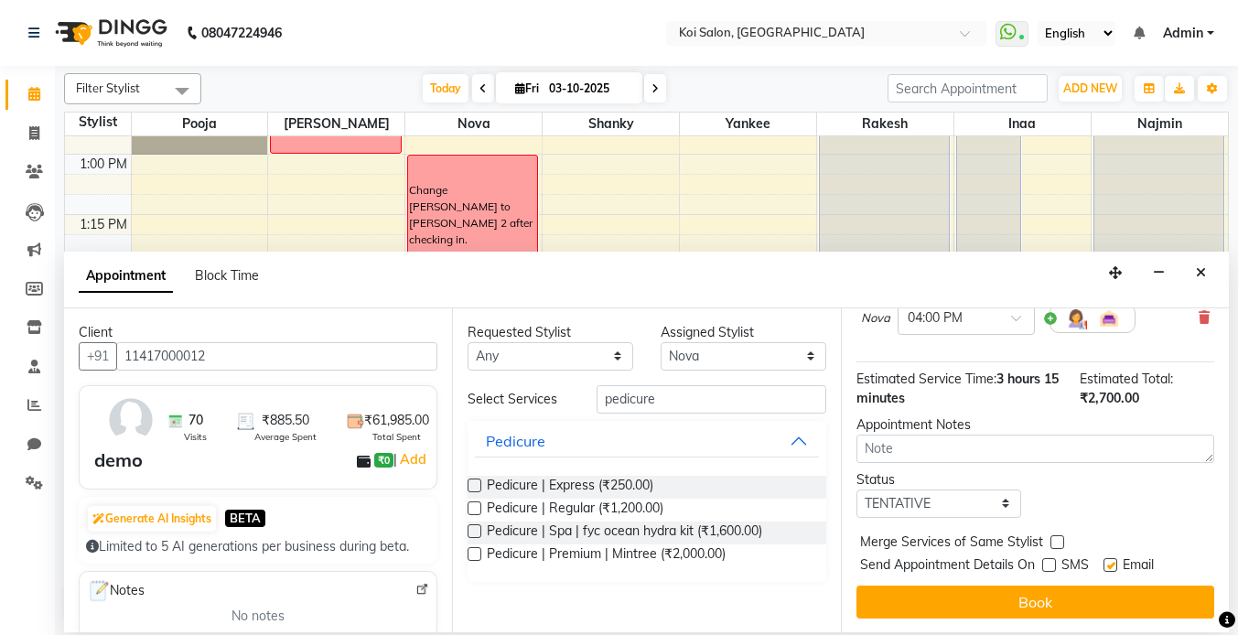
checkbox input "false"
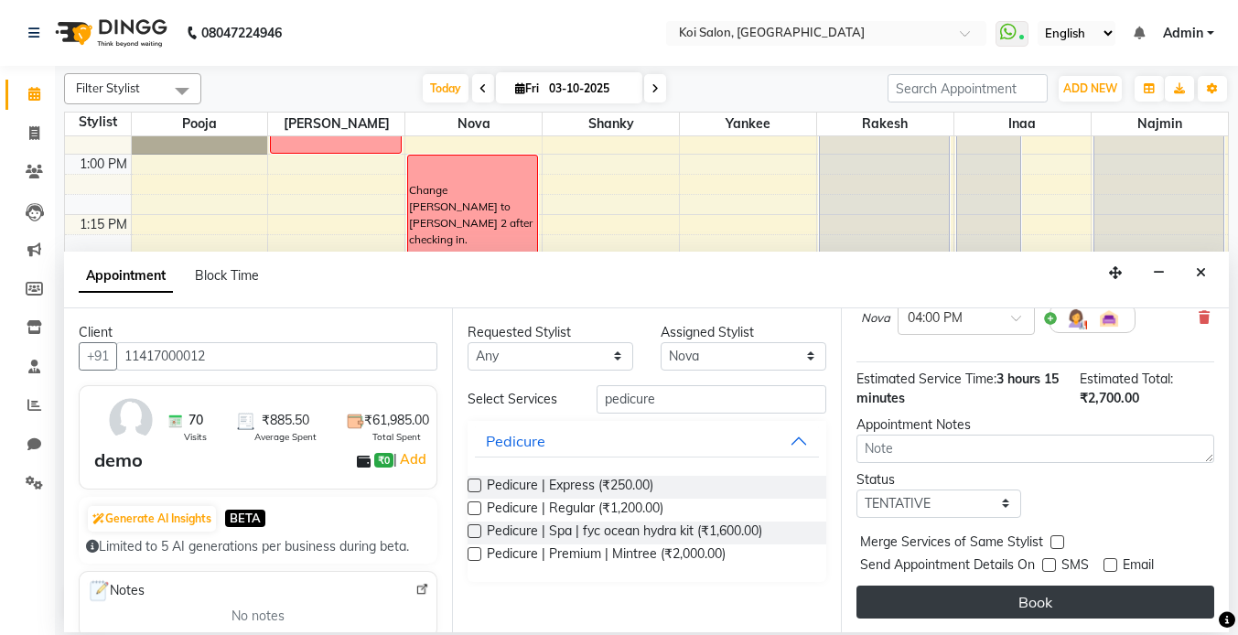
click at [1092, 599] on button "Book" at bounding box center [1036, 602] width 358 height 33
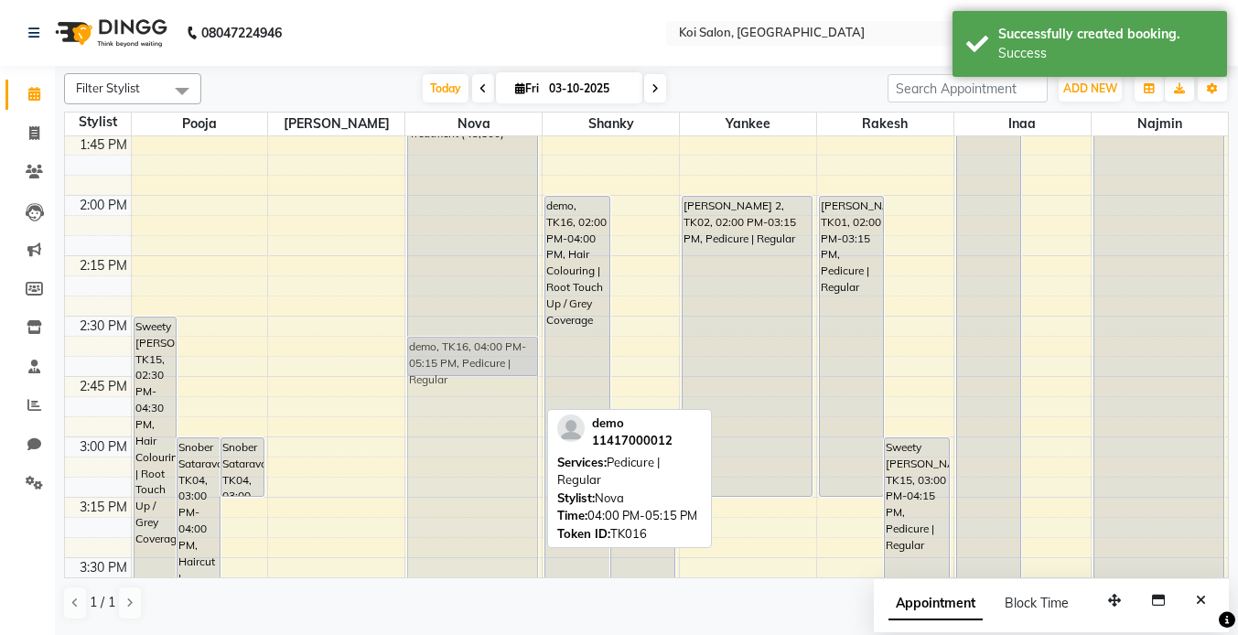
scroll to position [1387, 0]
drag, startPoint x: 469, startPoint y: 556, endPoint x: 485, endPoint y: 387, distance: 169.2
click at [485, 387] on div "Change [PERSON_NAME] to [PERSON_NAME] 2 after checking in. [PERSON_NAME], TK07,…" at bounding box center [473, 319] width 136 height 3140
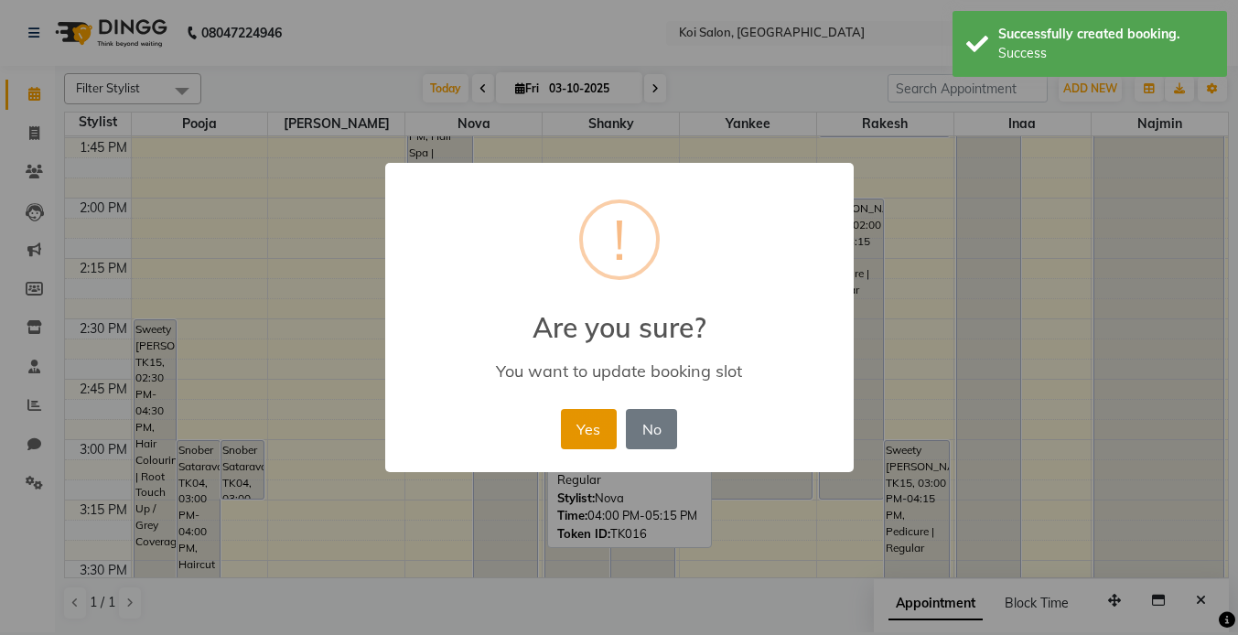
click at [596, 423] on button "Yes" at bounding box center [589, 429] width 56 height 40
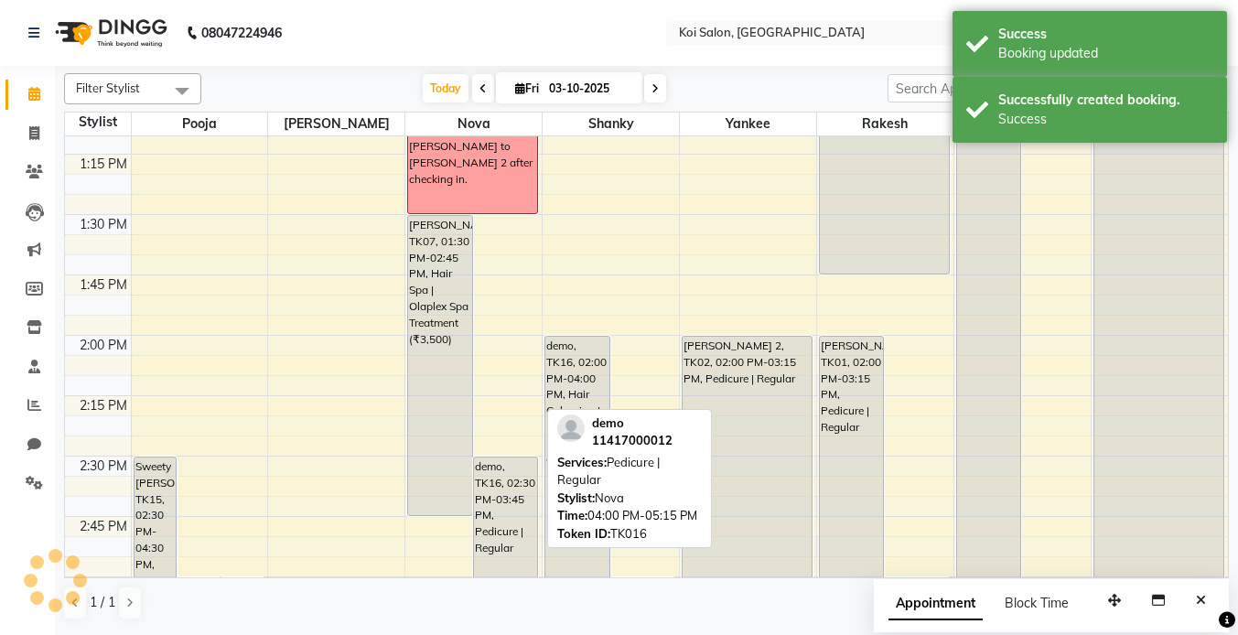
scroll to position [1249, 0]
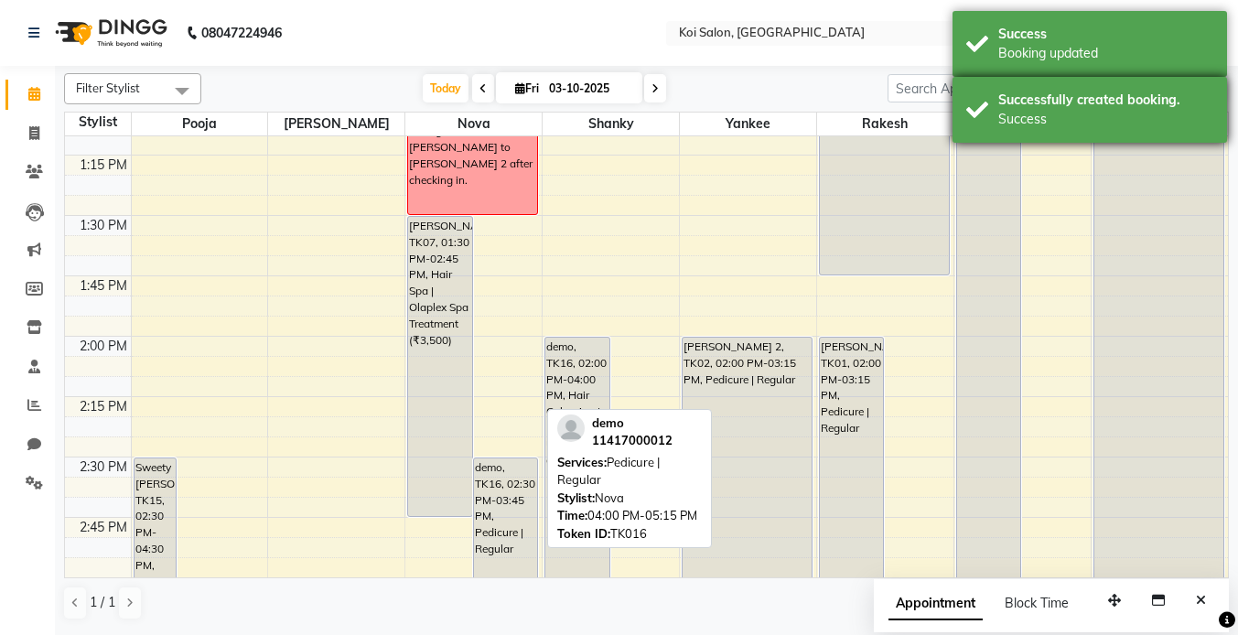
click at [1088, 108] on div "Successfully created booking." at bounding box center [1105, 100] width 215 height 19
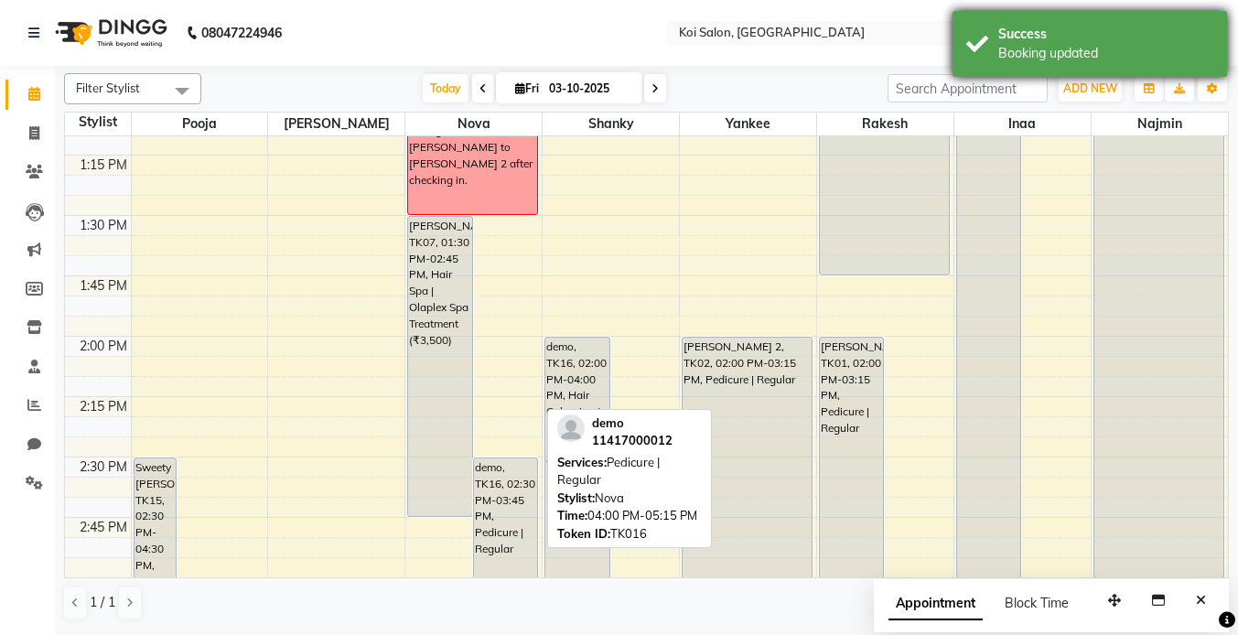
click at [1071, 57] on div "Booking updated" at bounding box center [1105, 53] width 215 height 19
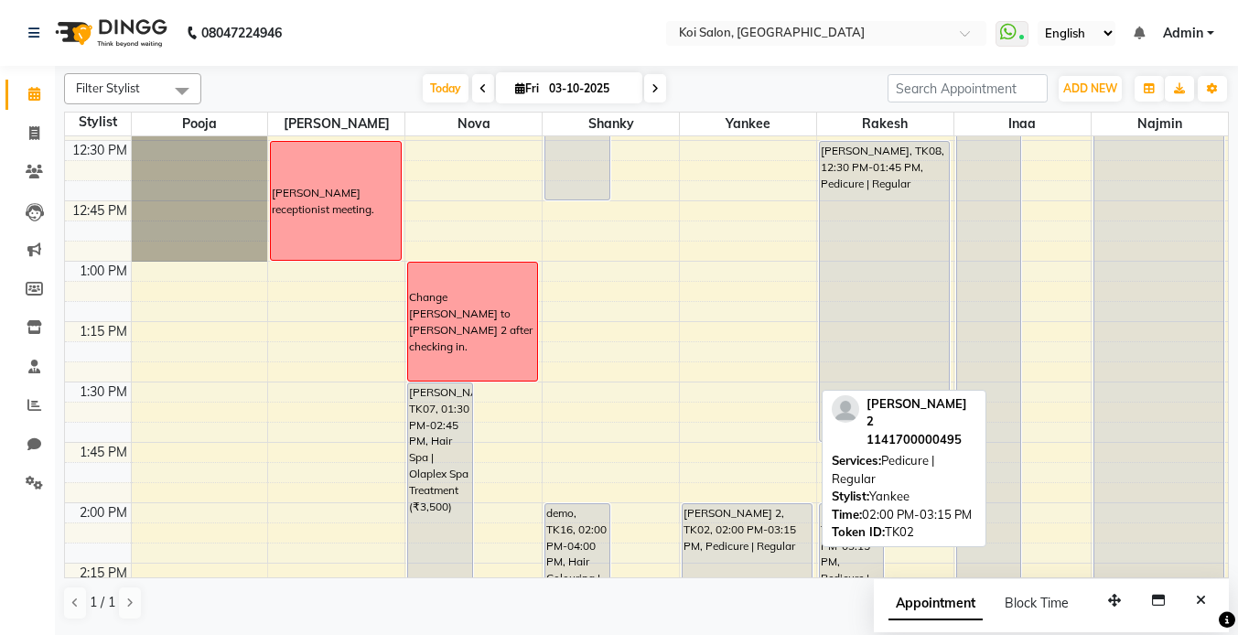
scroll to position [1036, 0]
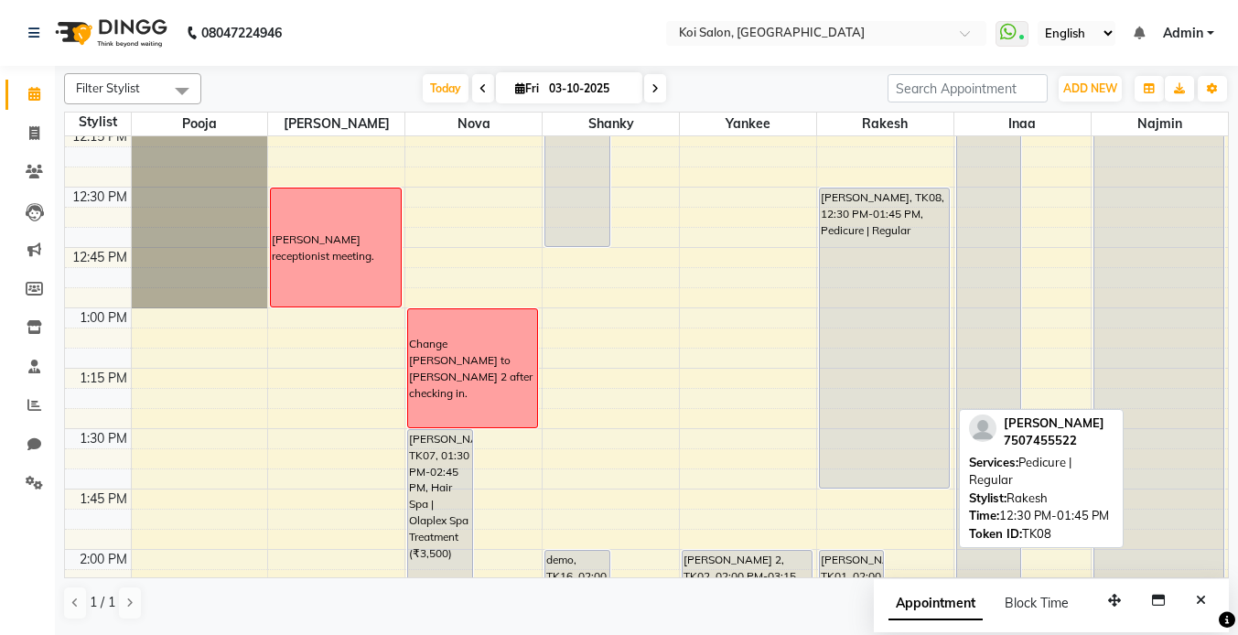
click at [870, 238] on div "[PERSON_NAME], TK08, 12:30 PM-01:45 PM, Pedicure | Regular" at bounding box center [884, 338] width 129 height 299
select select "7"
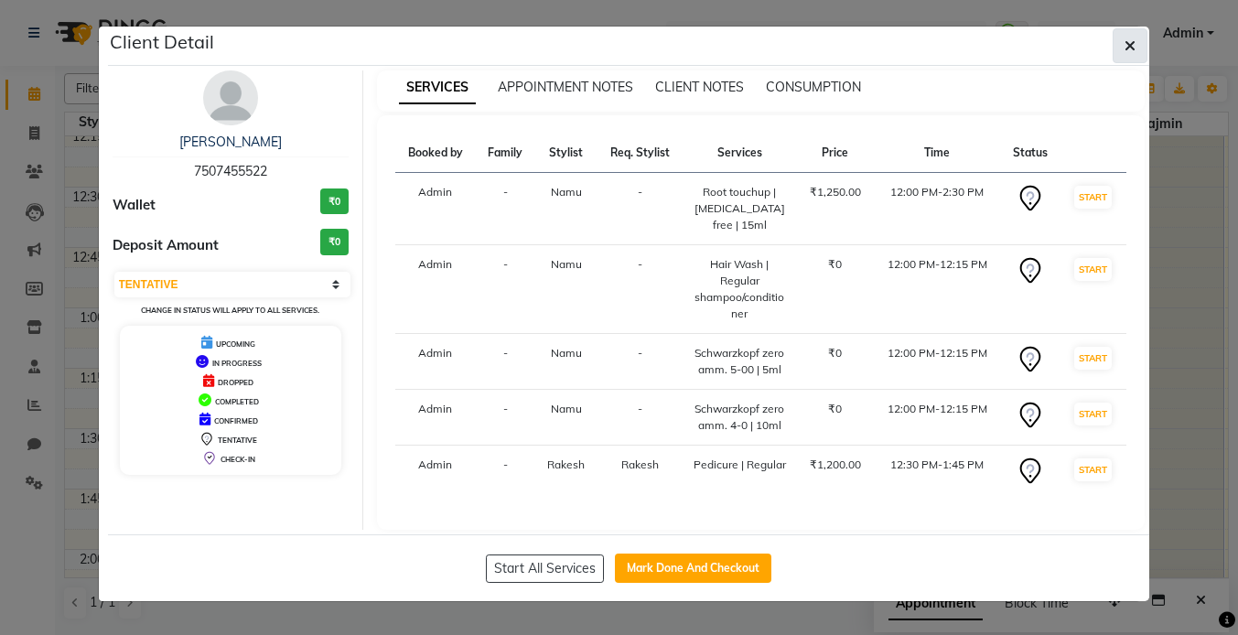
click at [1137, 35] on button "button" at bounding box center [1130, 45] width 35 height 35
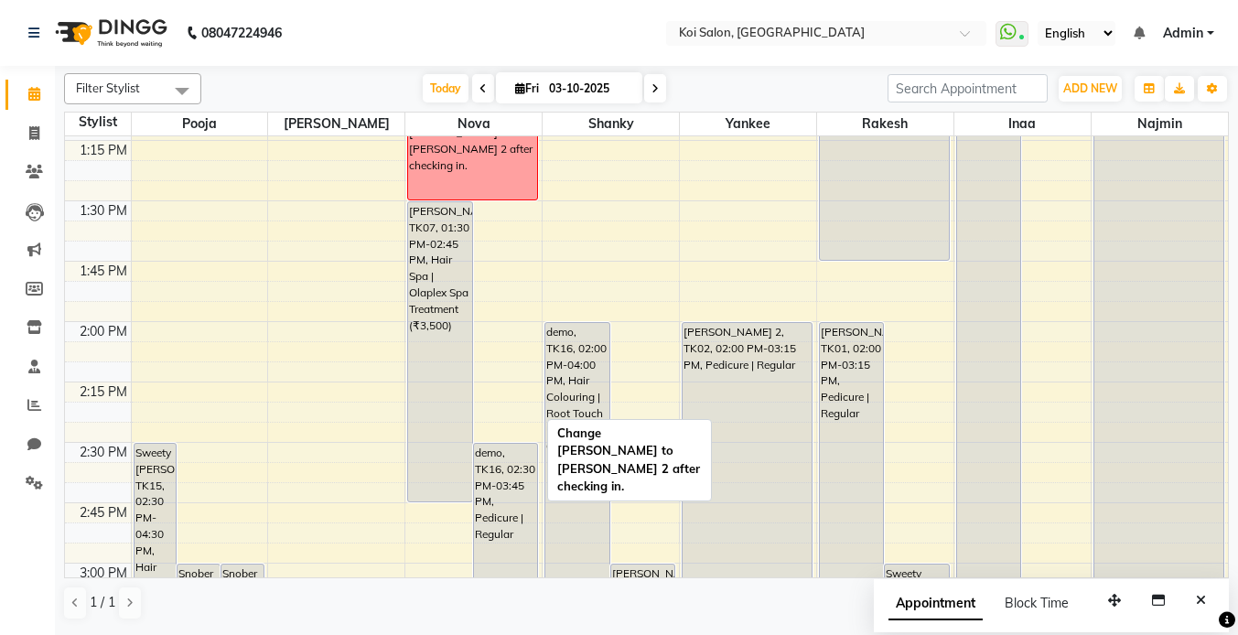
scroll to position [1276, 0]
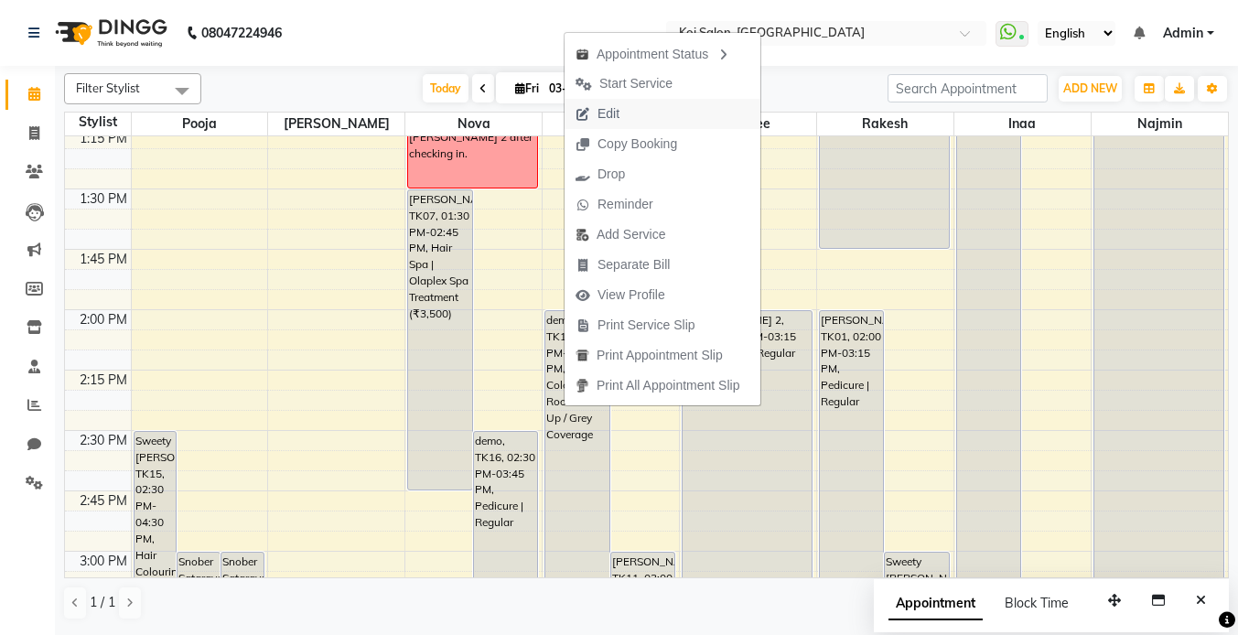
click at [626, 119] on span "Edit" at bounding box center [598, 114] width 66 height 30
select select "16518"
select select "840"
select select "tentative"
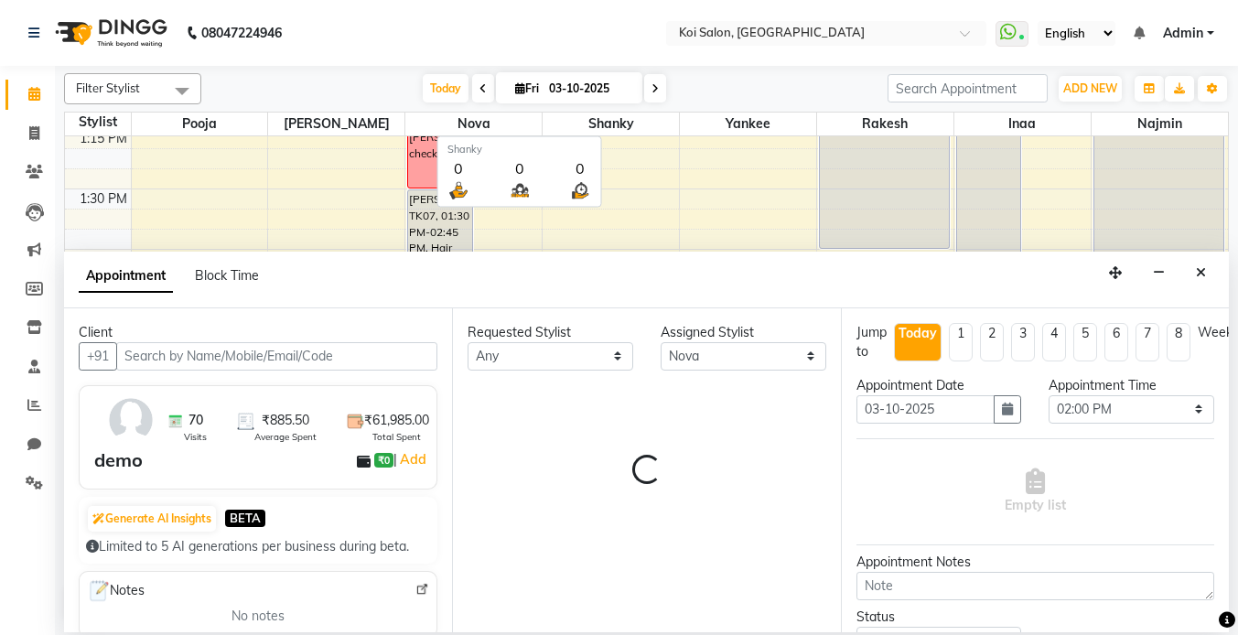
scroll to position [726, 0]
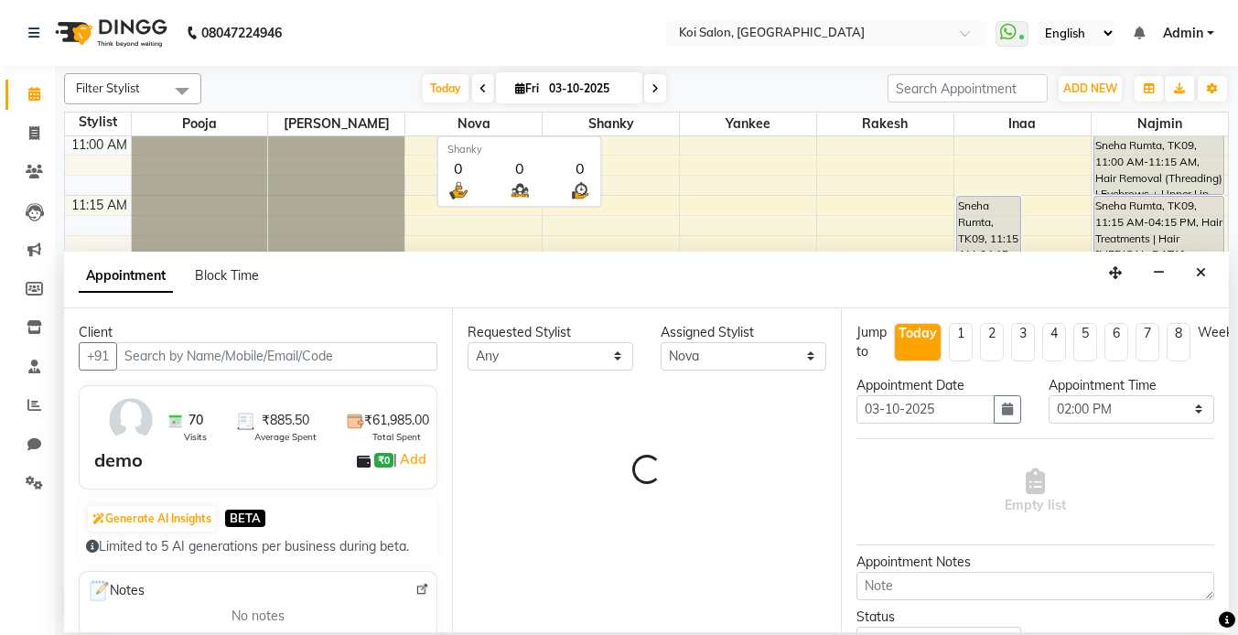
select select "1406"
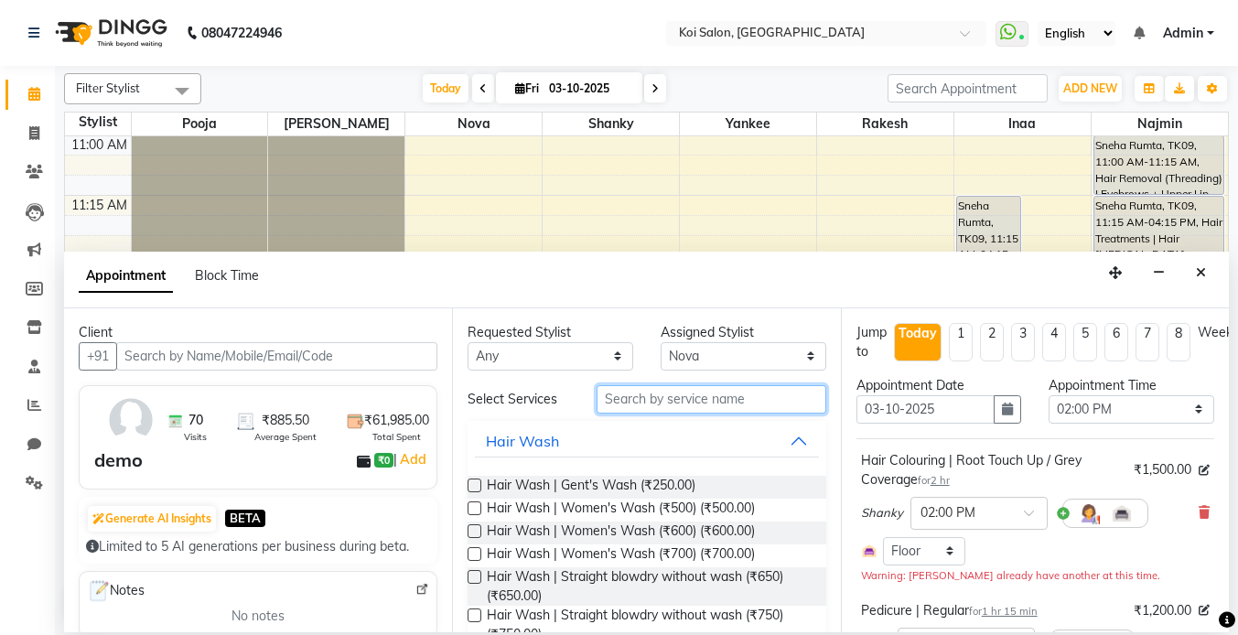
click at [670, 398] on input "text" at bounding box center [712, 399] width 230 height 28
click at [701, 368] on select "Select [PERSON_NAME] Nova Pooja [PERSON_NAME]" at bounding box center [744, 356] width 166 height 28
select select "23241"
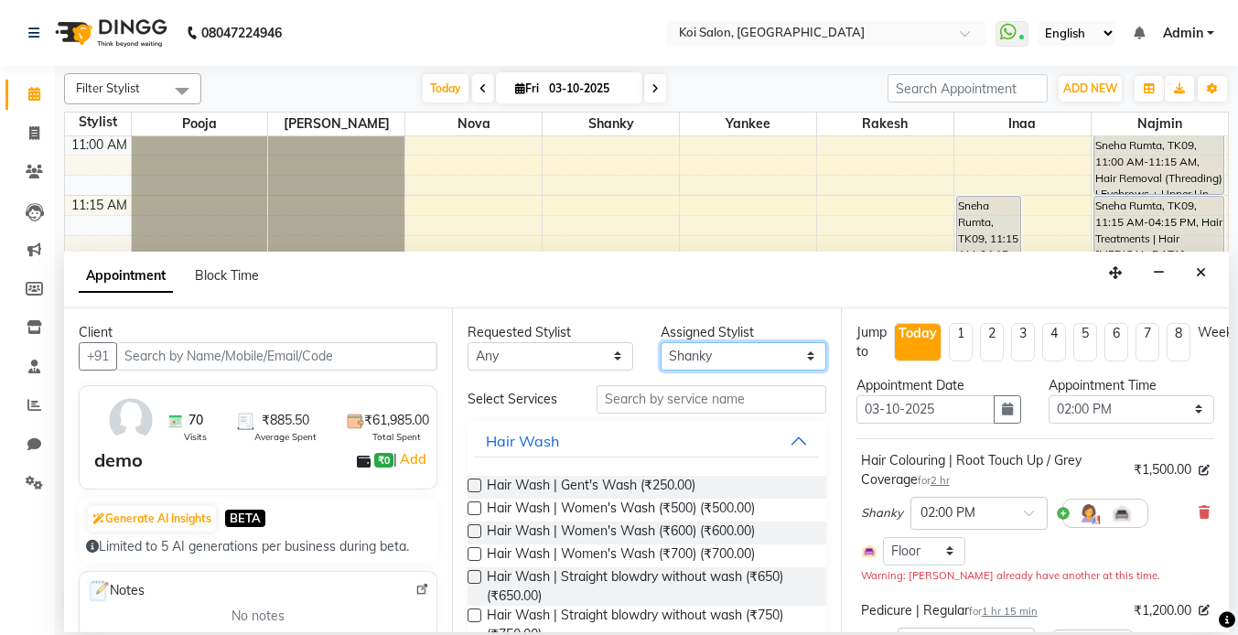
click at [661, 342] on select "Select [PERSON_NAME] Nova Pooja [PERSON_NAME]" at bounding box center [744, 356] width 166 height 28
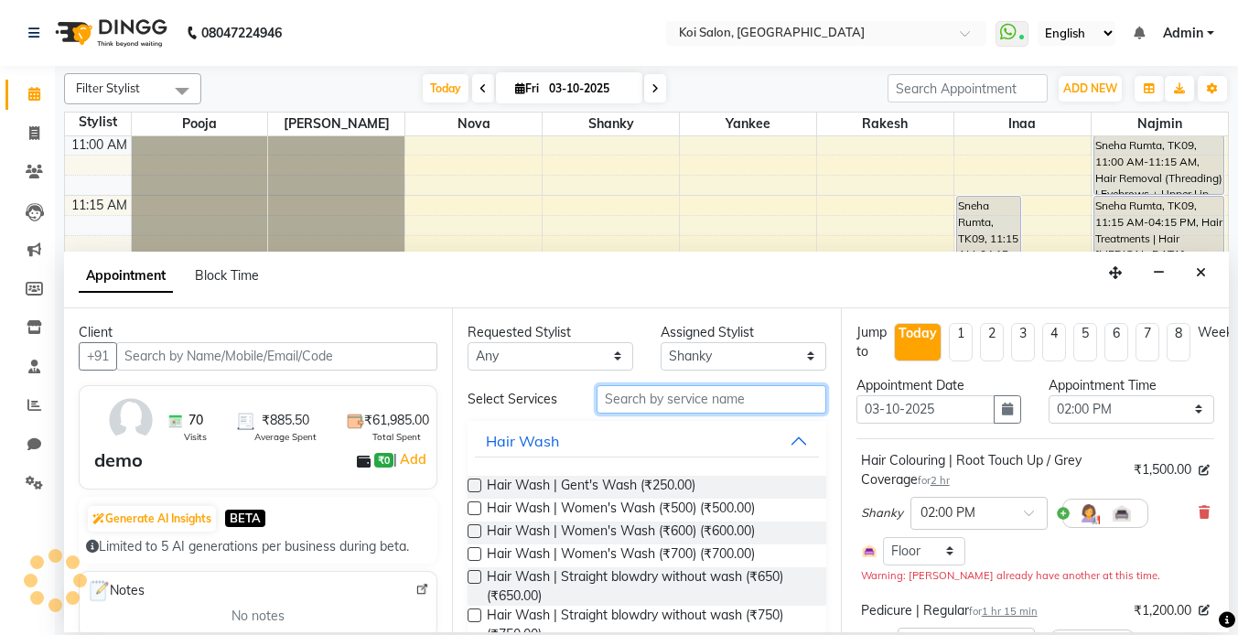
click at [656, 402] on input "text" at bounding box center [712, 399] width 230 height 28
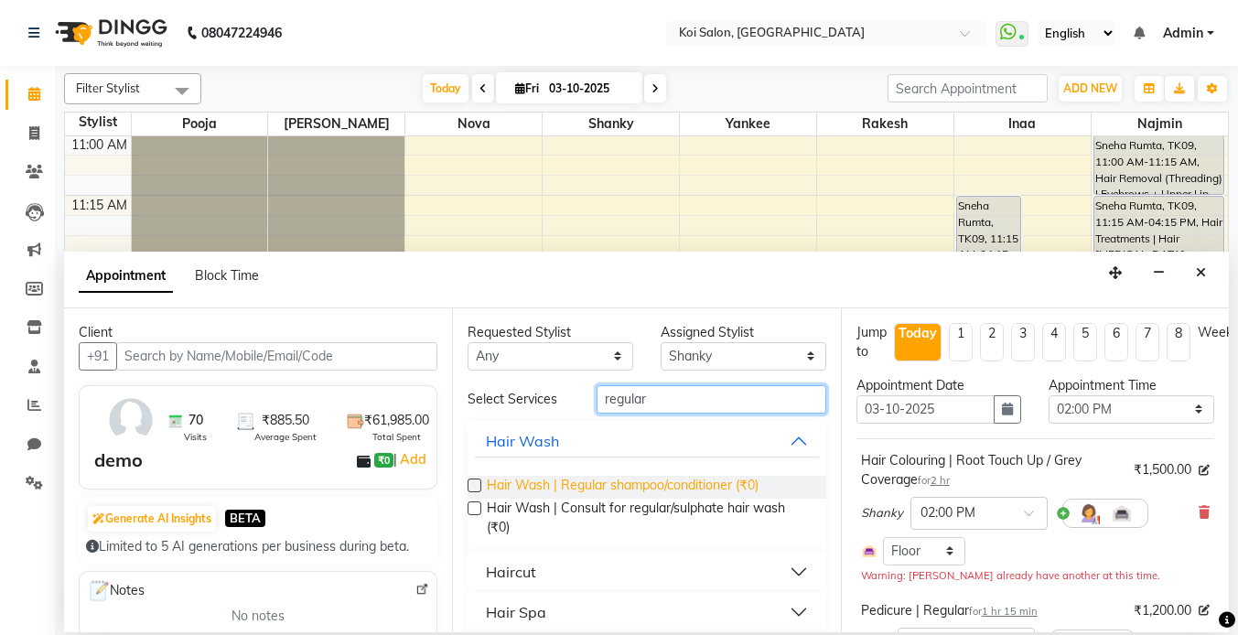
type input "regular"
click at [620, 489] on span "Hair Wash | Regular shampoo/conditioner (₹0)" at bounding box center [623, 487] width 272 height 23
checkbox input "false"
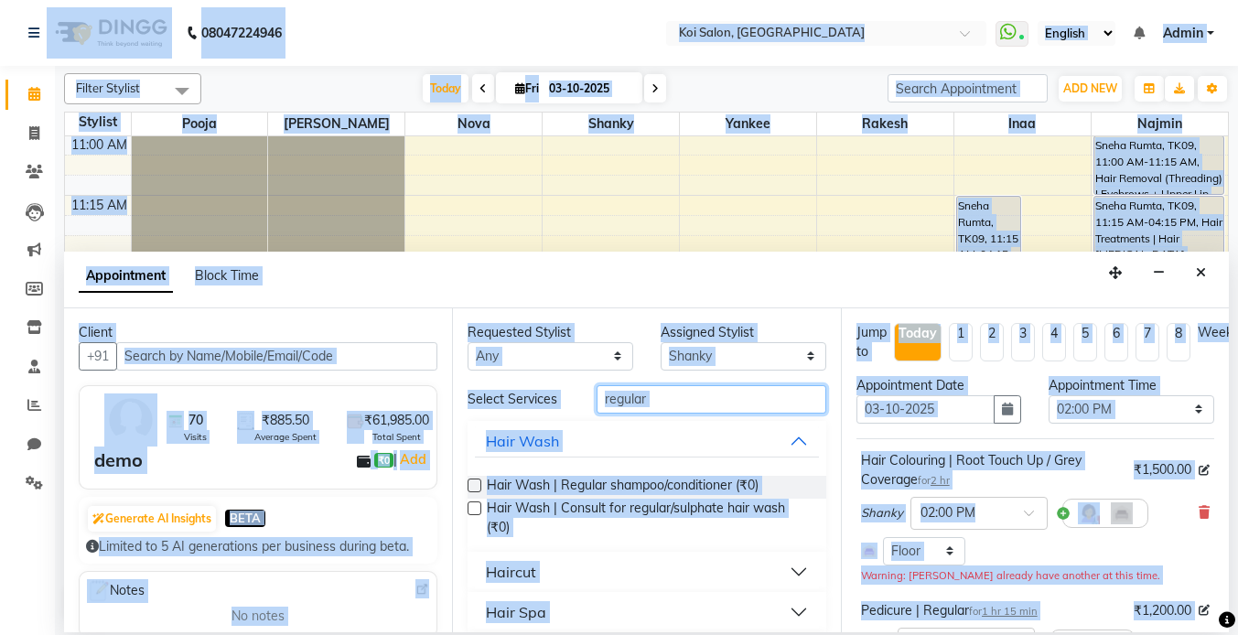
click at [650, 405] on input "regular" at bounding box center [712, 399] width 230 height 28
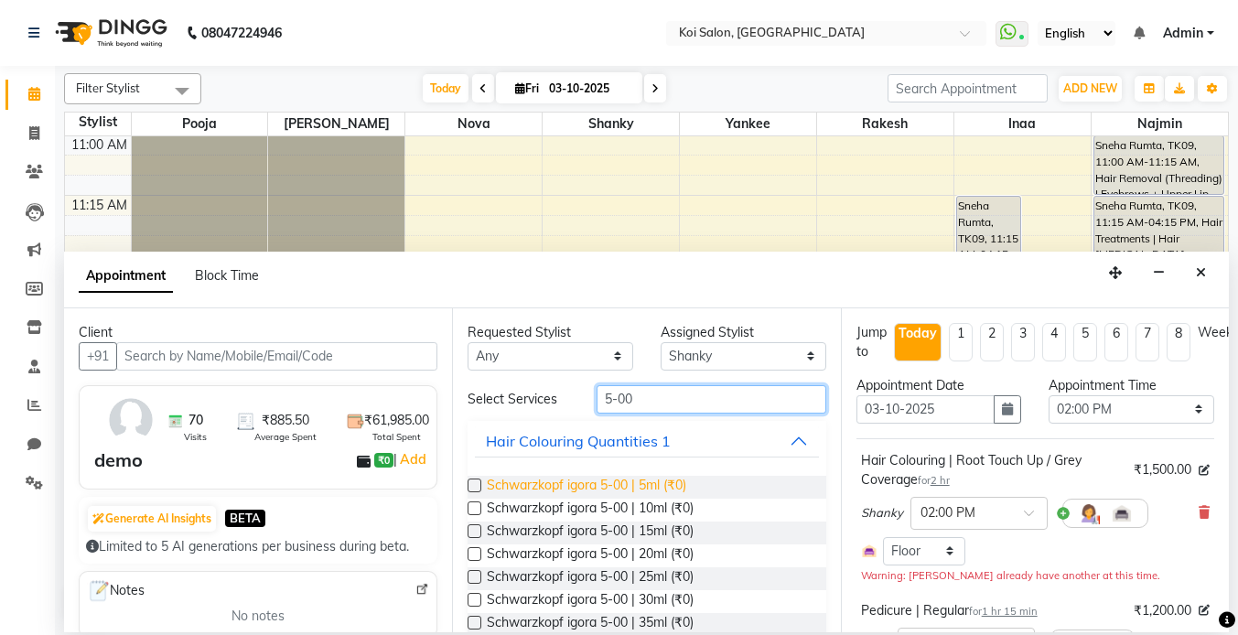
type input "5-00"
click at [644, 485] on span "Schwarzkopf igora 5-00 | 5ml (₹0)" at bounding box center [587, 487] width 200 height 23
checkbox input "false"
click at [659, 407] on input "5-00" at bounding box center [712, 399] width 230 height 28
type input "4-0"
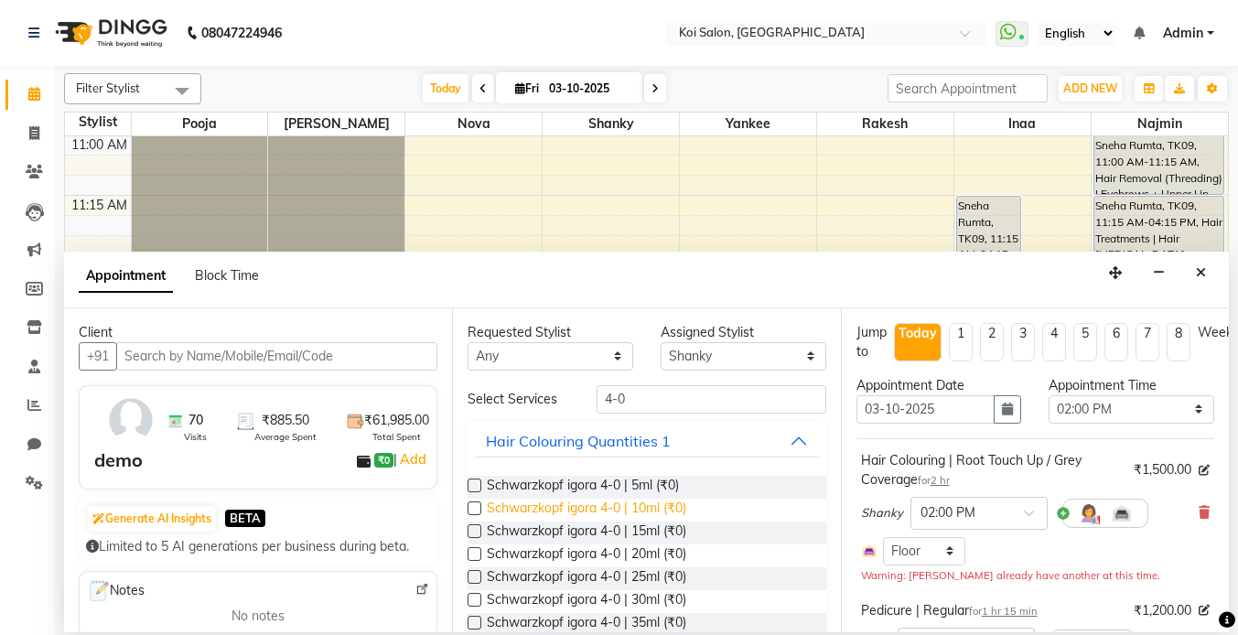
click at [643, 507] on span "Schwarzkopf igora 4-0 | 10ml (₹0)" at bounding box center [587, 510] width 200 height 23
checkbox input "false"
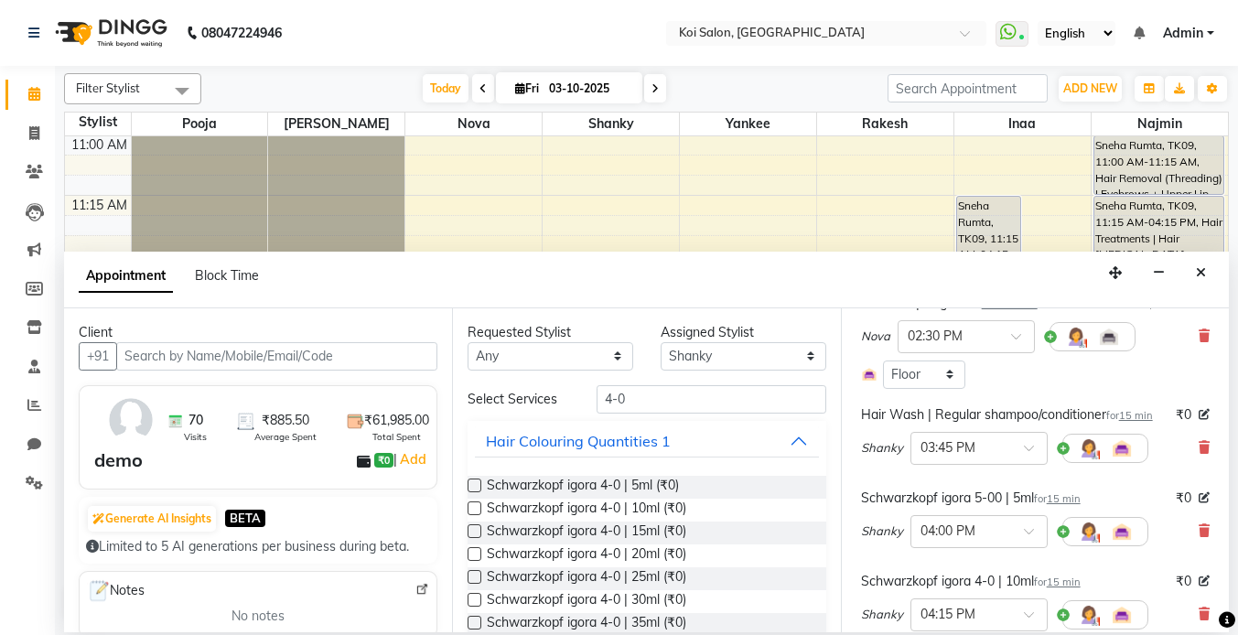
scroll to position [532, 0]
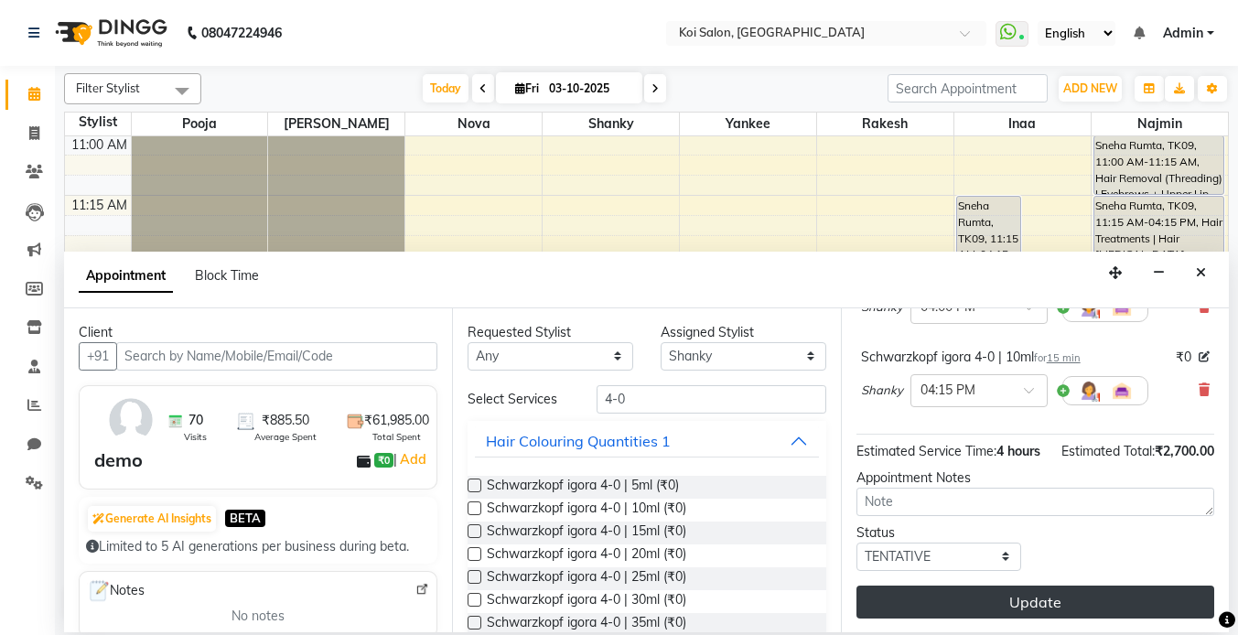
click at [1037, 601] on button "Update" at bounding box center [1036, 602] width 358 height 33
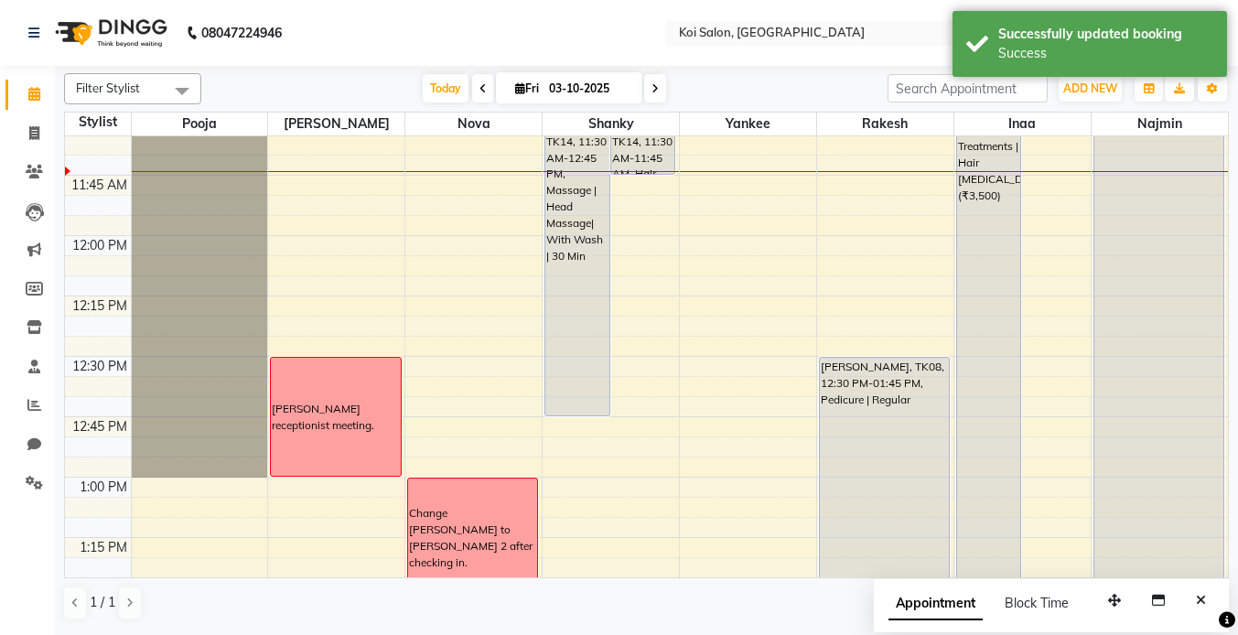
scroll to position [875, 0]
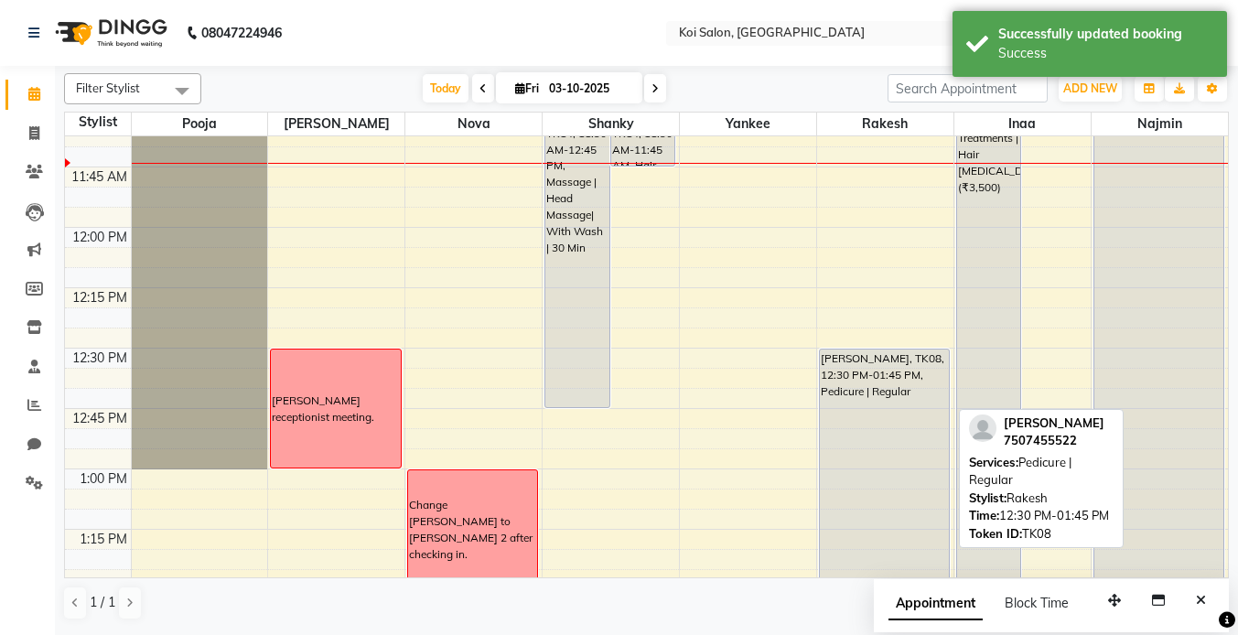
click at [847, 404] on div "[PERSON_NAME], TK08, 12:30 PM-01:45 PM, Pedicure | Regular" at bounding box center [884, 499] width 129 height 299
select select "7"
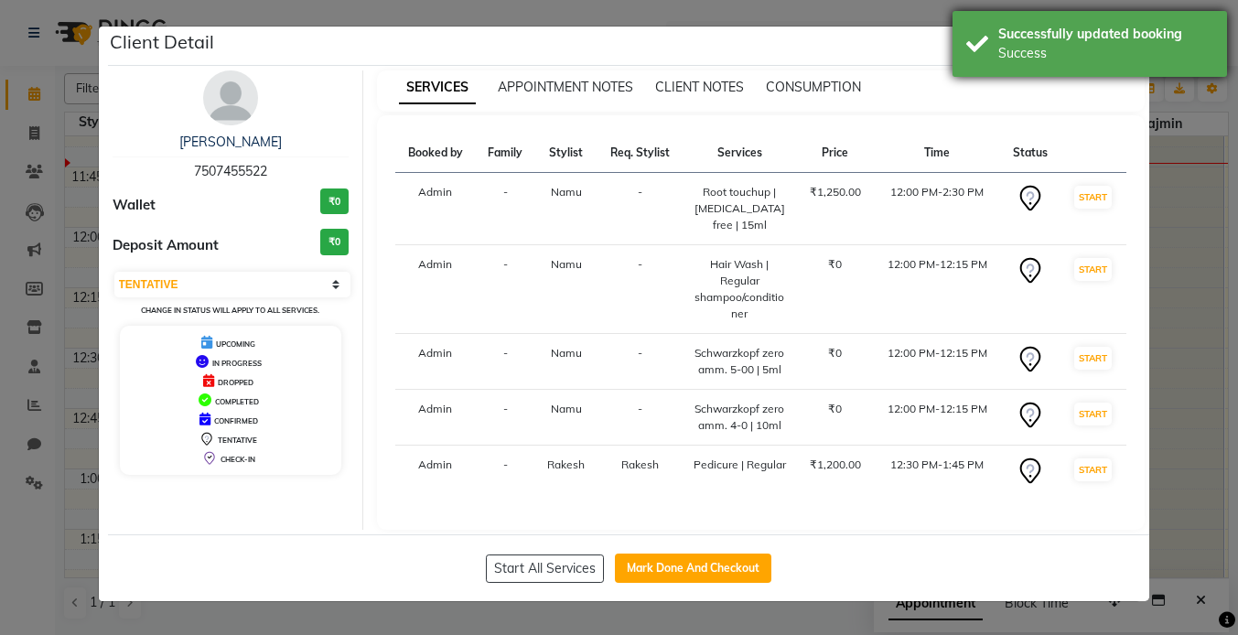
click at [1039, 52] on div "Success" at bounding box center [1105, 53] width 215 height 19
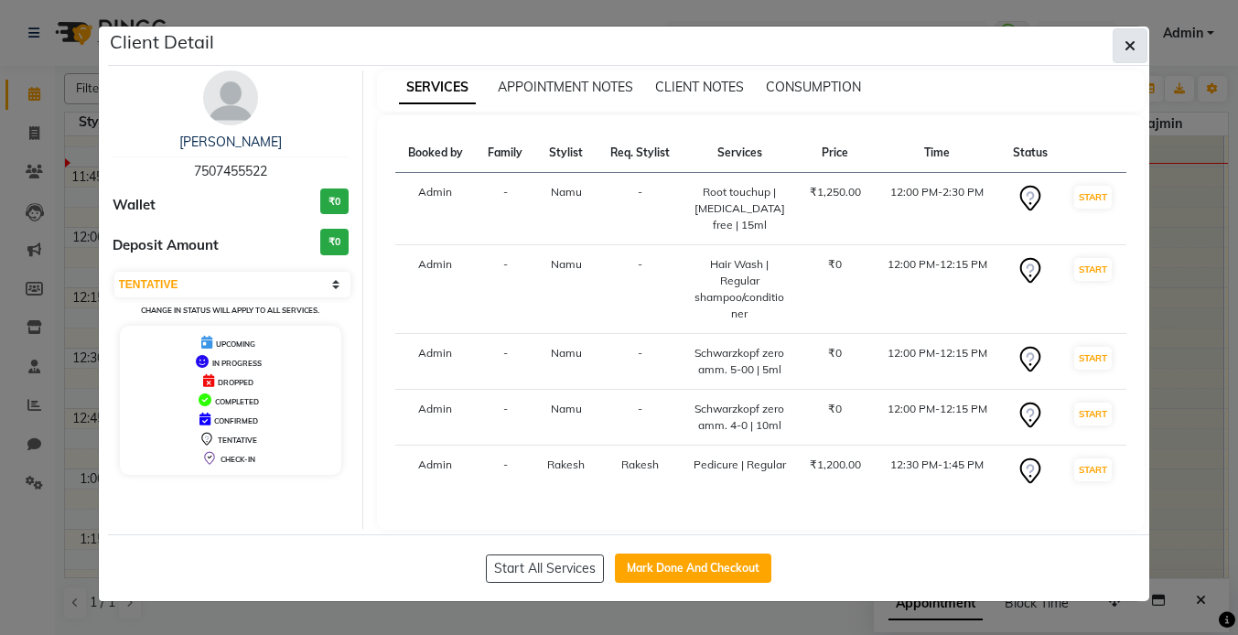
click at [1135, 38] on icon "button" at bounding box center [1130, 45] width 11 height 15
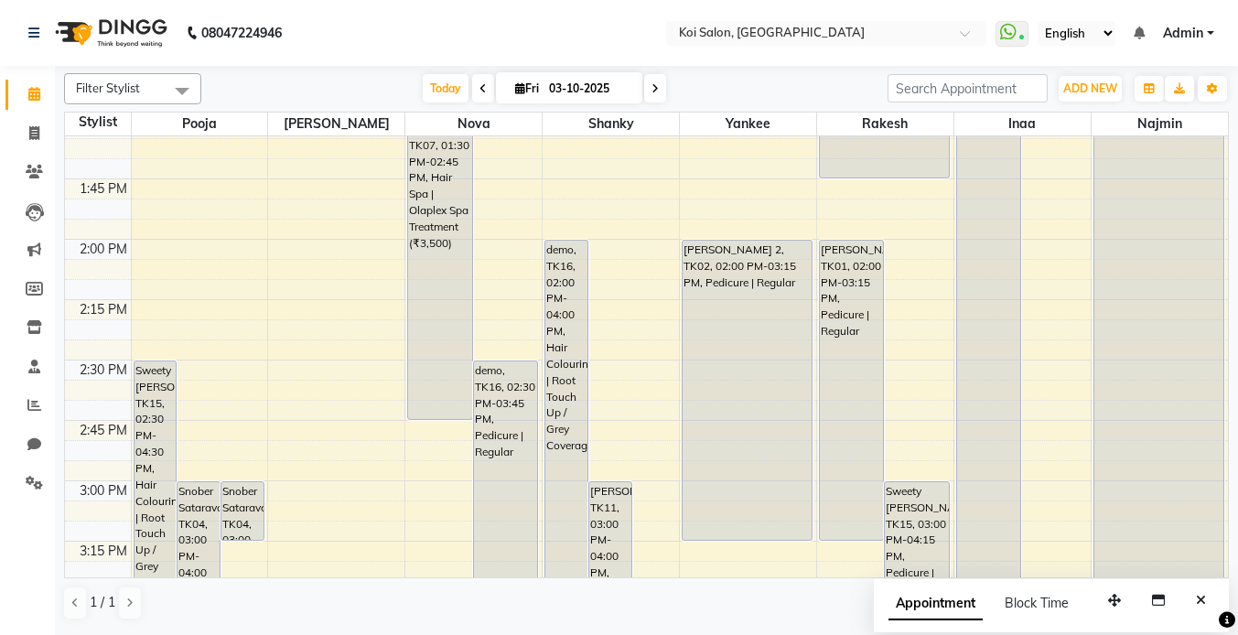
scroll to position [1349, 0]
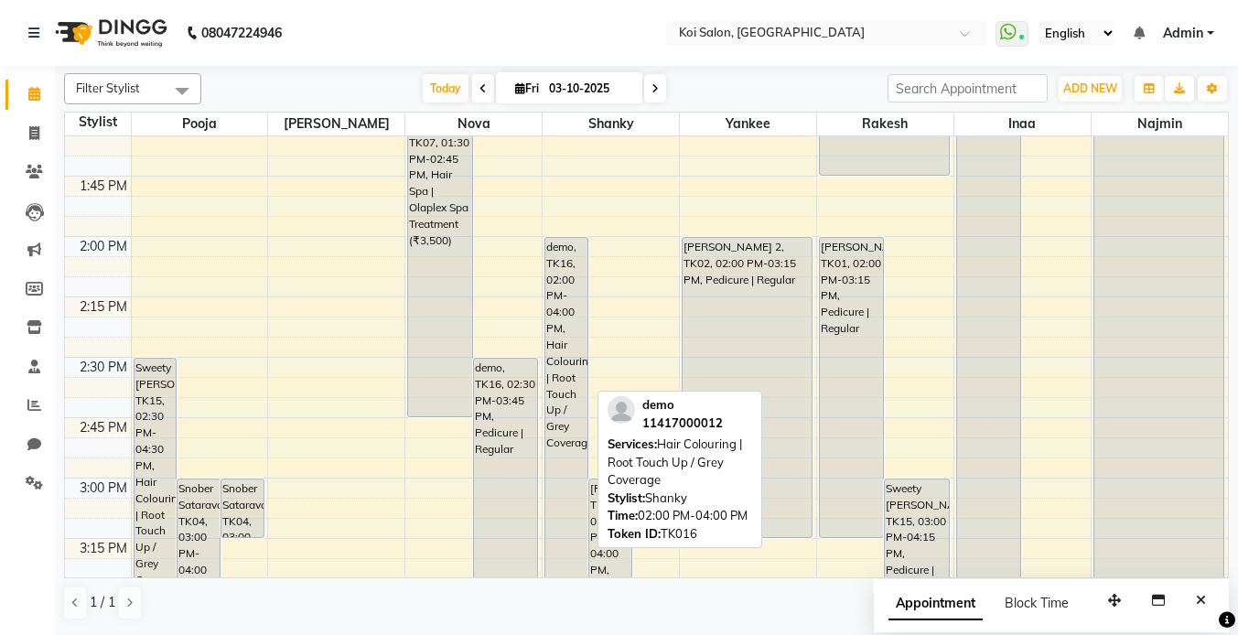
click at [558, 285] on div "demo, TK16, 02:00 PM-04:00 PM, Hair Colouring | Root Touch Up / Grey Coverage" at bounding box center [566, 478] width 42 height 480
select select "7"
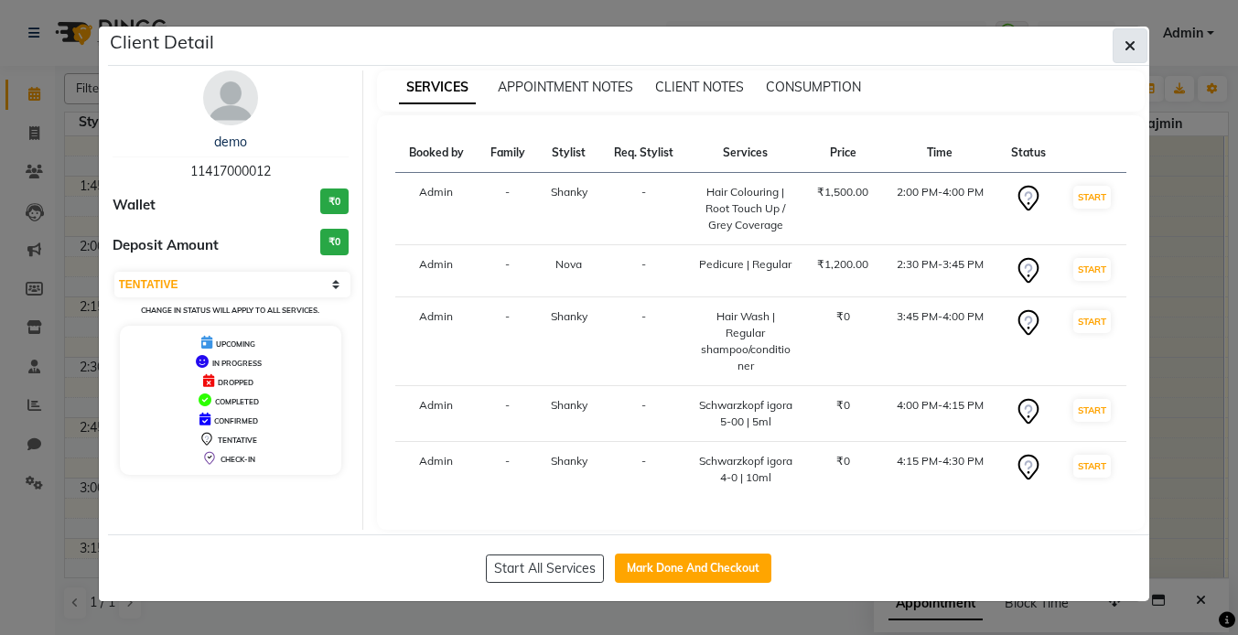
click at [1127, 39] on icon "button" at bounding box center [1130, 45] width 11 height 15
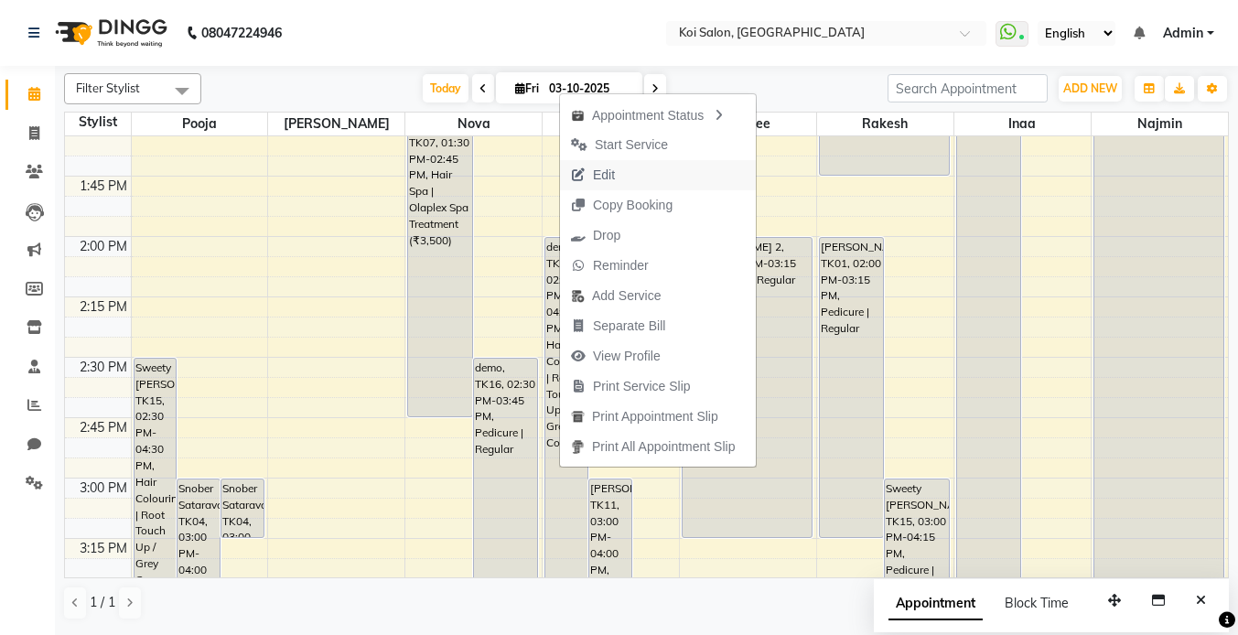
click at [627, 178] on button "Edit" at bounding box center [658, 175] width 196 height 30
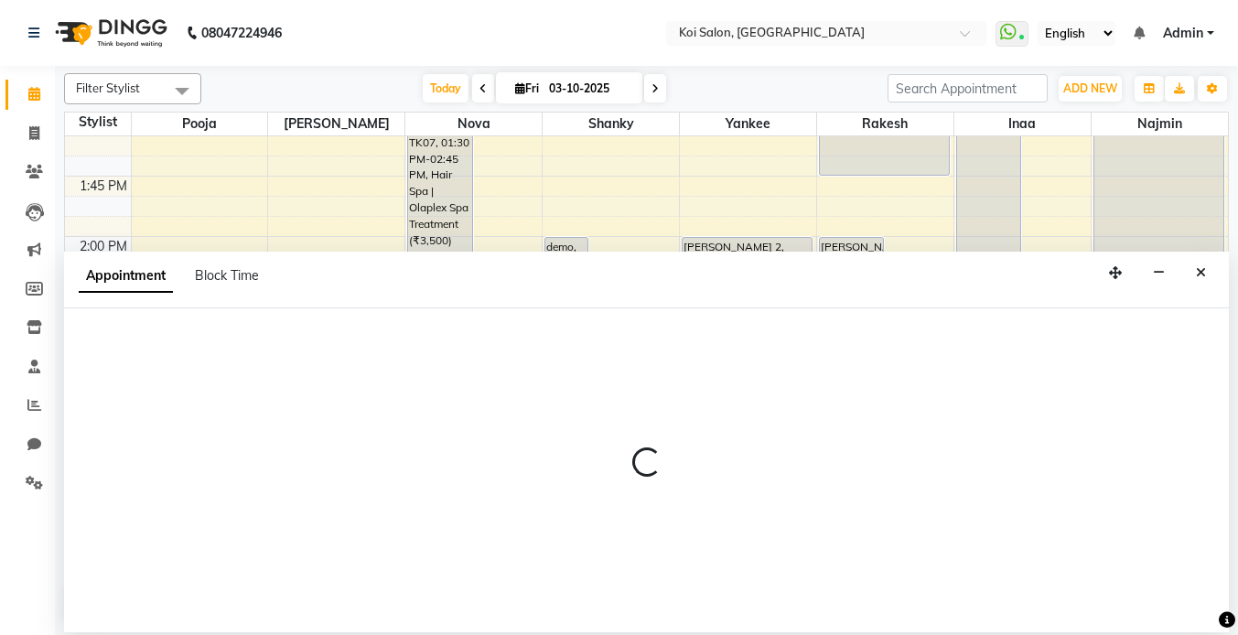
select select "tentative"
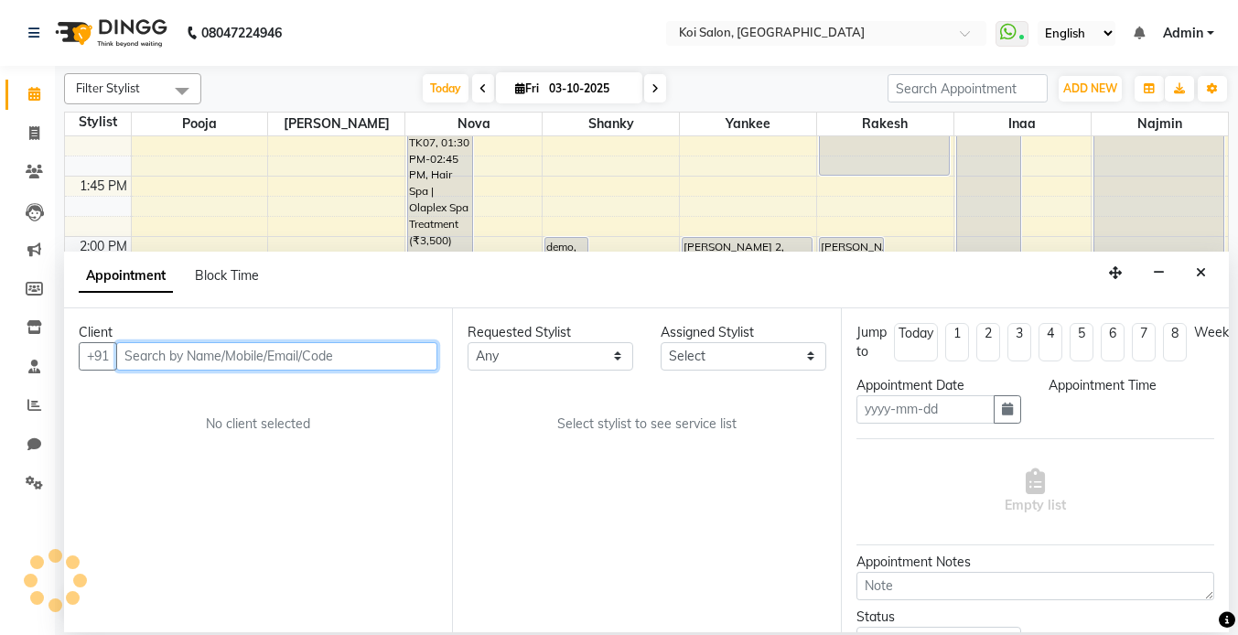
type input "03-10-2025"
select select "840"
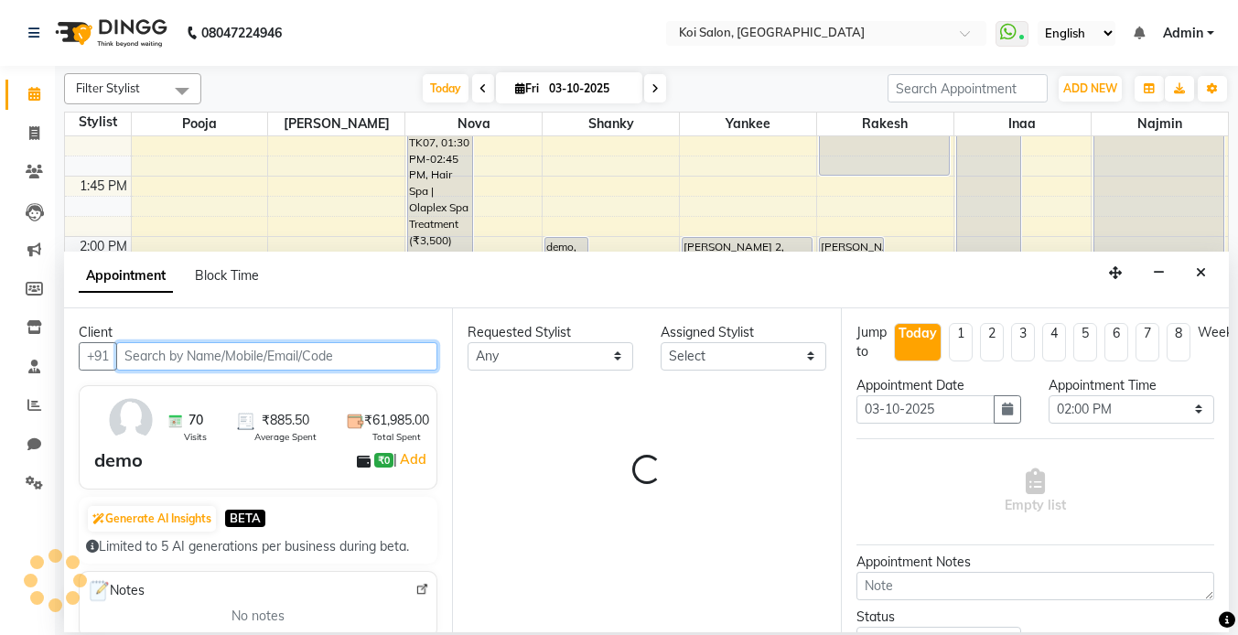
select select "23241"
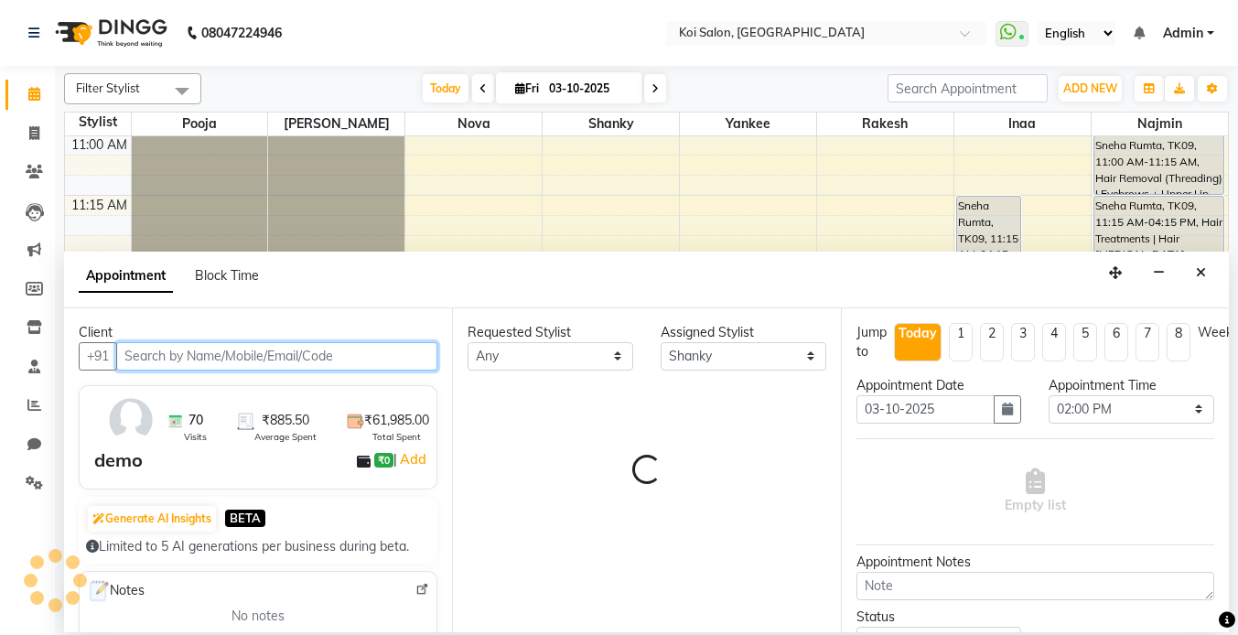
select select "1406"
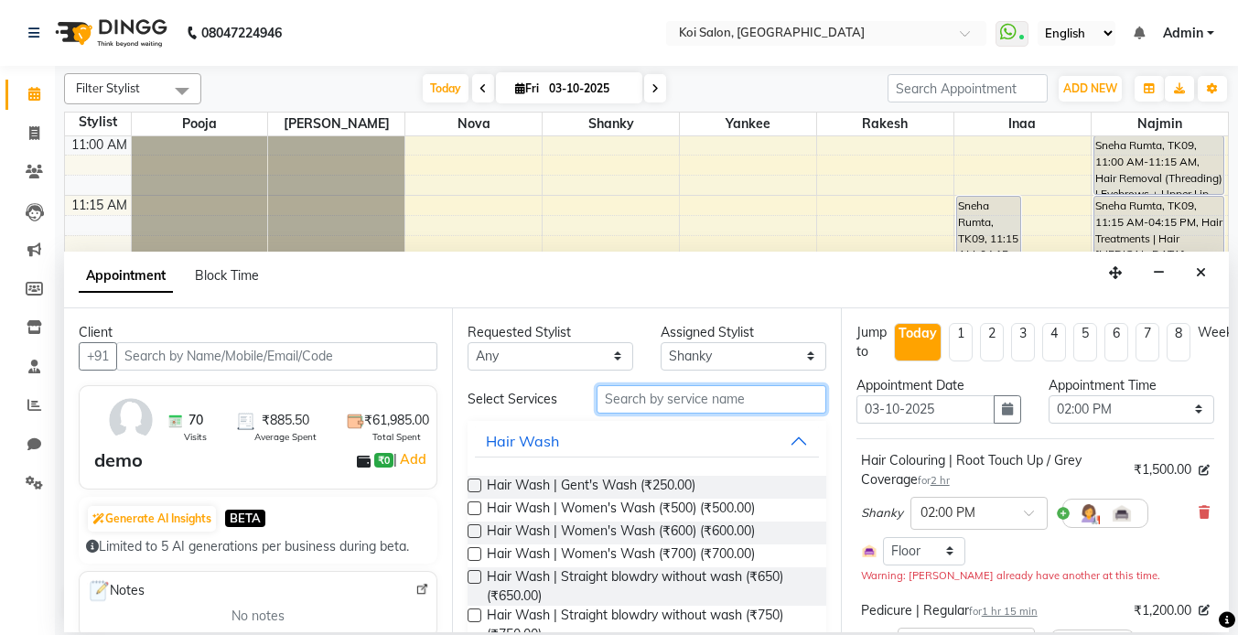
click at [691, 394] on input "text" at bounding box center [712, 399] width 230 height 28
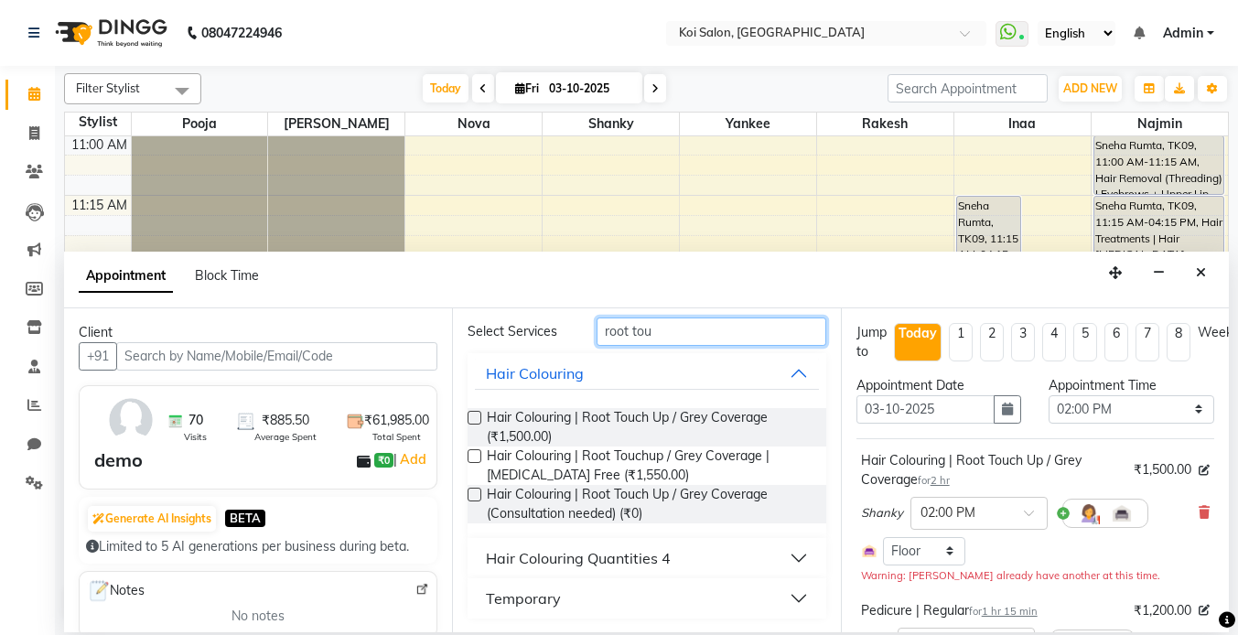
type input "root tou"
click at [674, 549] on button "Hair Colouring Quantities 4" at bounding box center [646, 558] width 343 height 33
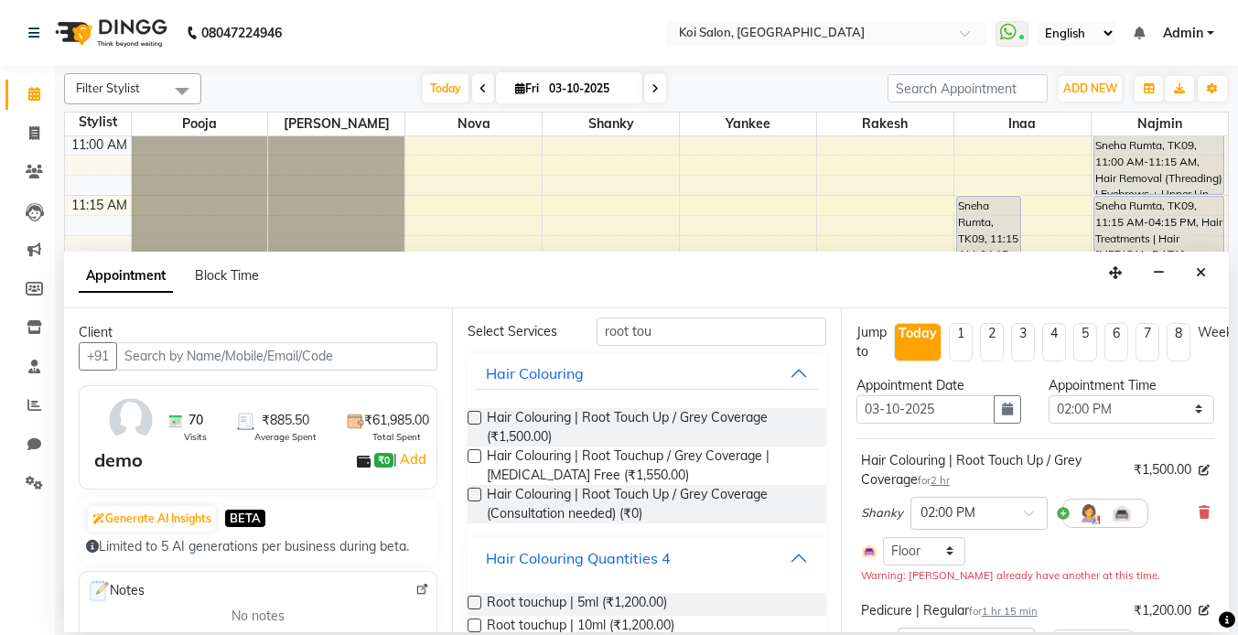
scroll to position [199, 0]
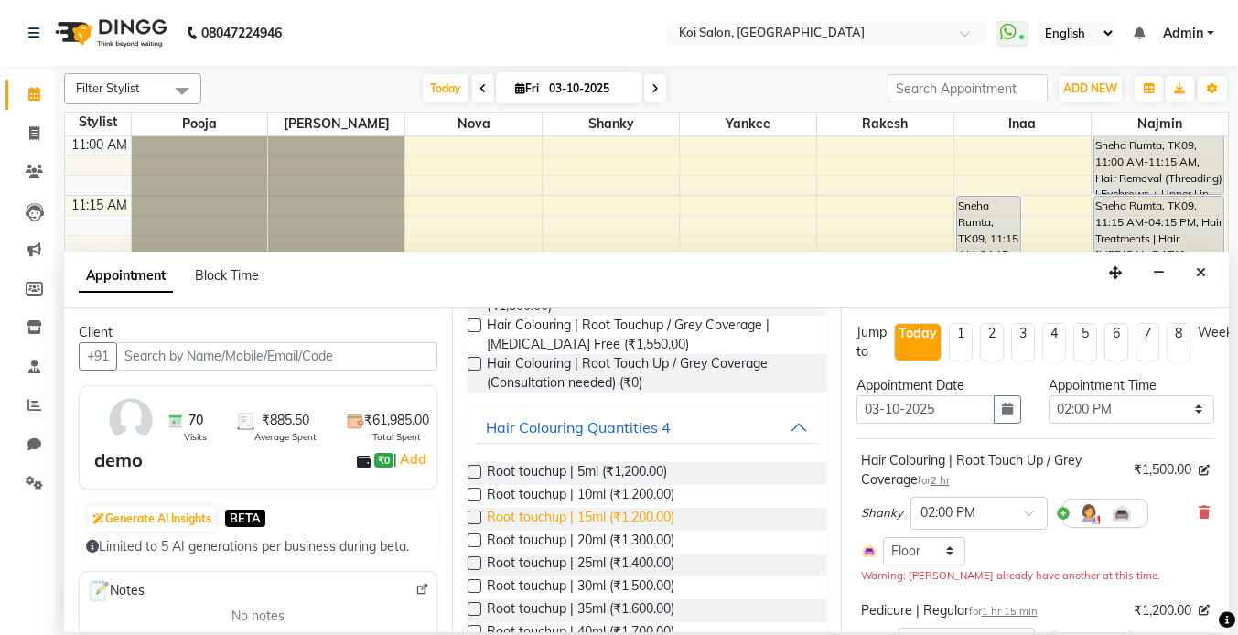
click at [636, 519] on span "Root touchup | 15ml (₹1,200.00)" at bounding box center [581, 519] width 188 height 23
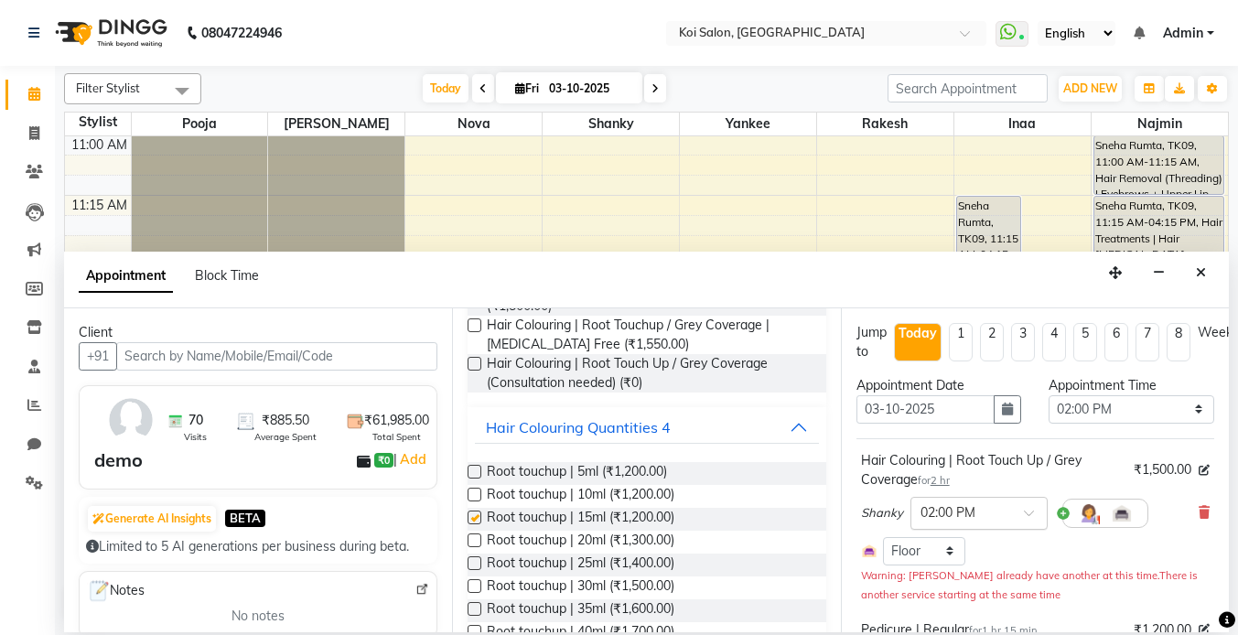
checkbox input "false"
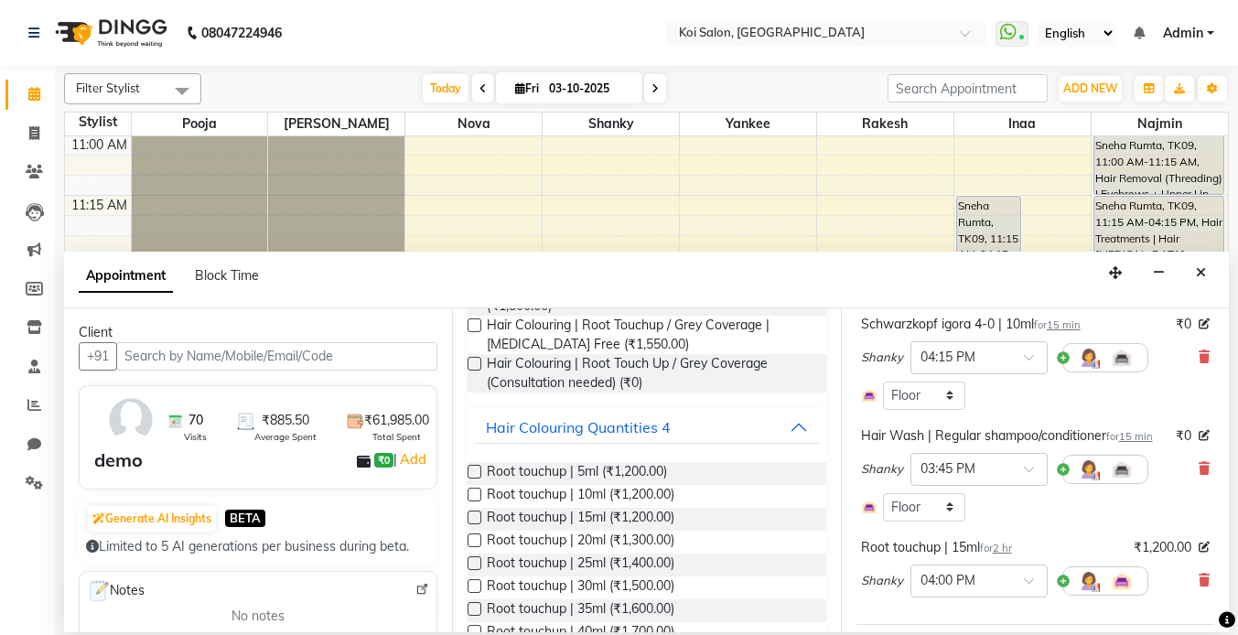
scroll to position [719, 0]
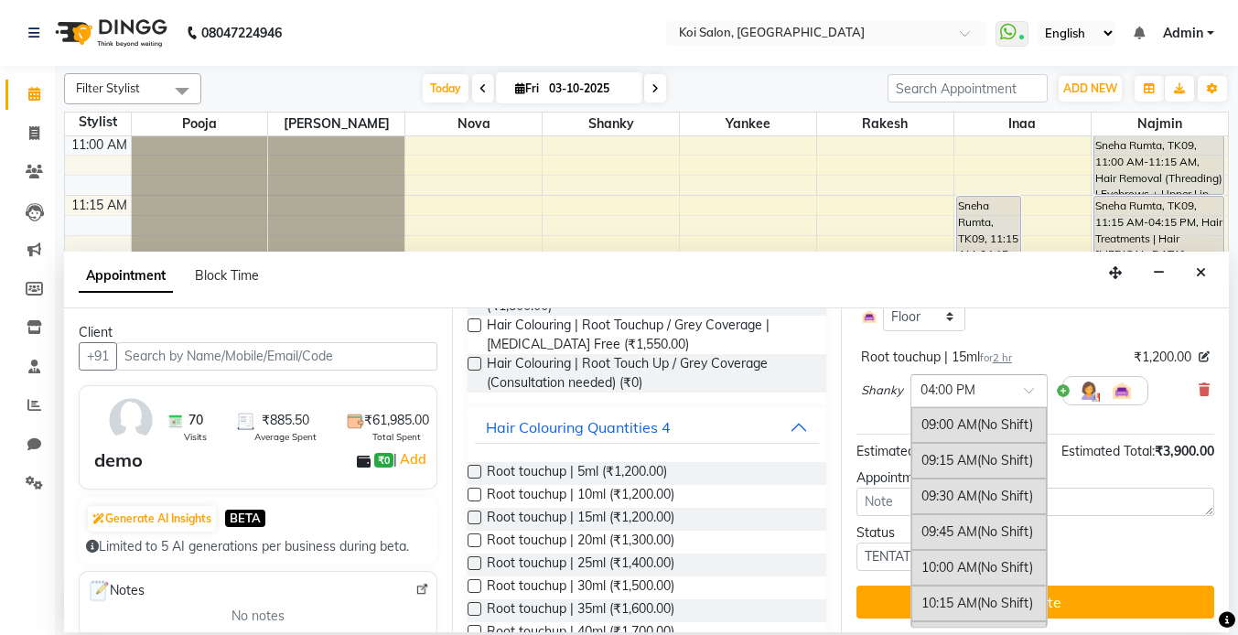
click at [958, 390] on input "text" at bounding box center [961, 389] width 81 height 19
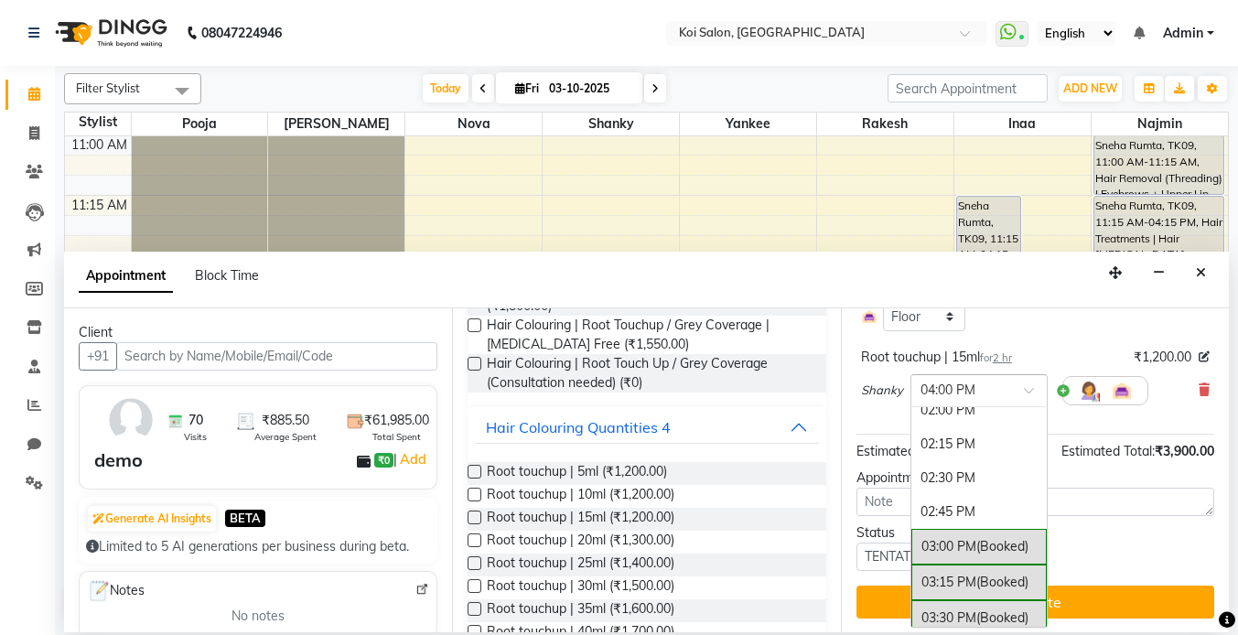
scroll to position [712, 0]
click at [964, 511] on div "02:45 PM" at bounding box center [979, 515] width 135 height 34
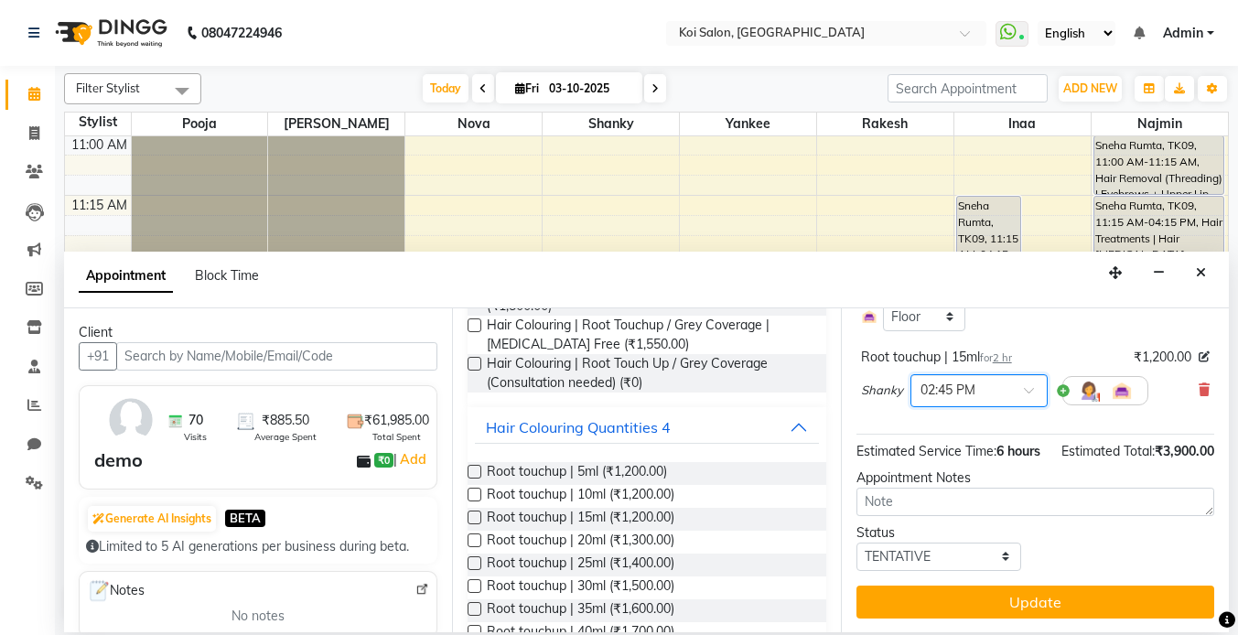
click at [976, 396] on input "text" at bounding box center [961, 389] width 81 height 19
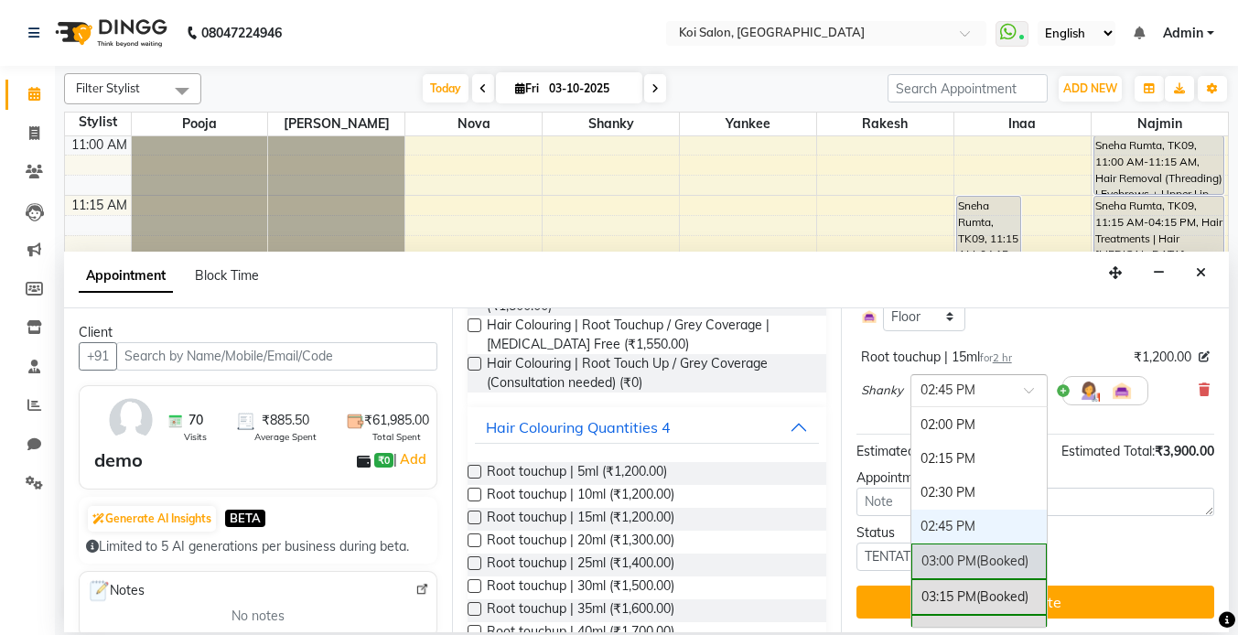
scroll to position [696, 0]
click at [949, 433] on div "02:00 PM" at bounding box center [979, 430] width 135 height 34
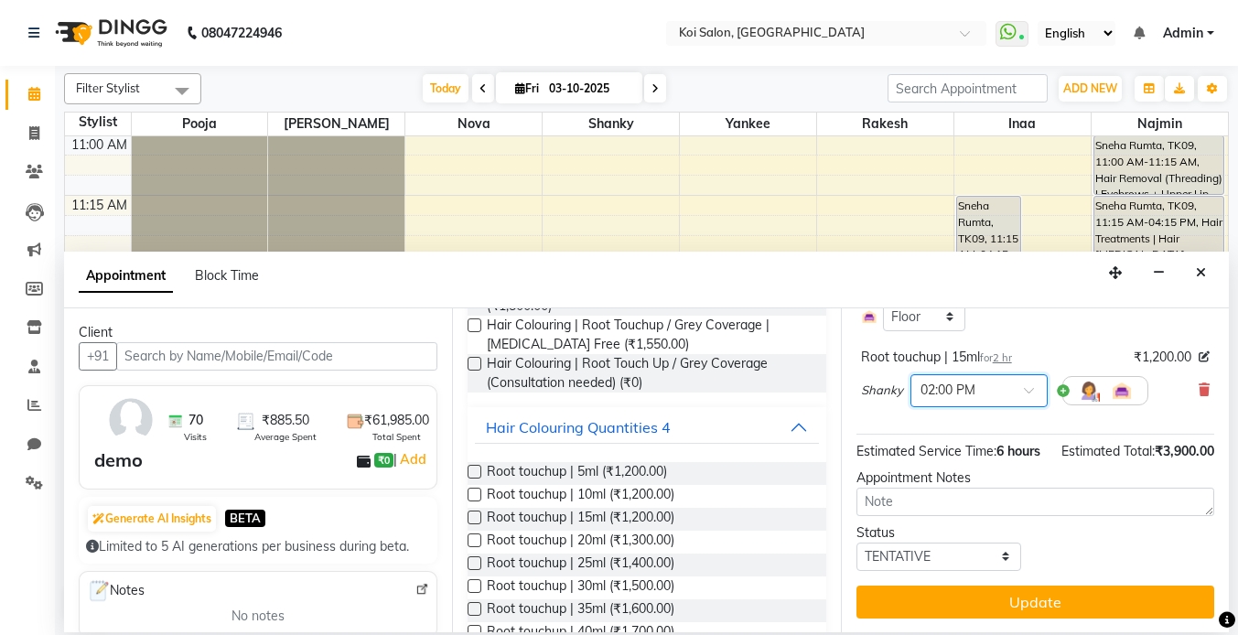
scroll to position [0, 0]
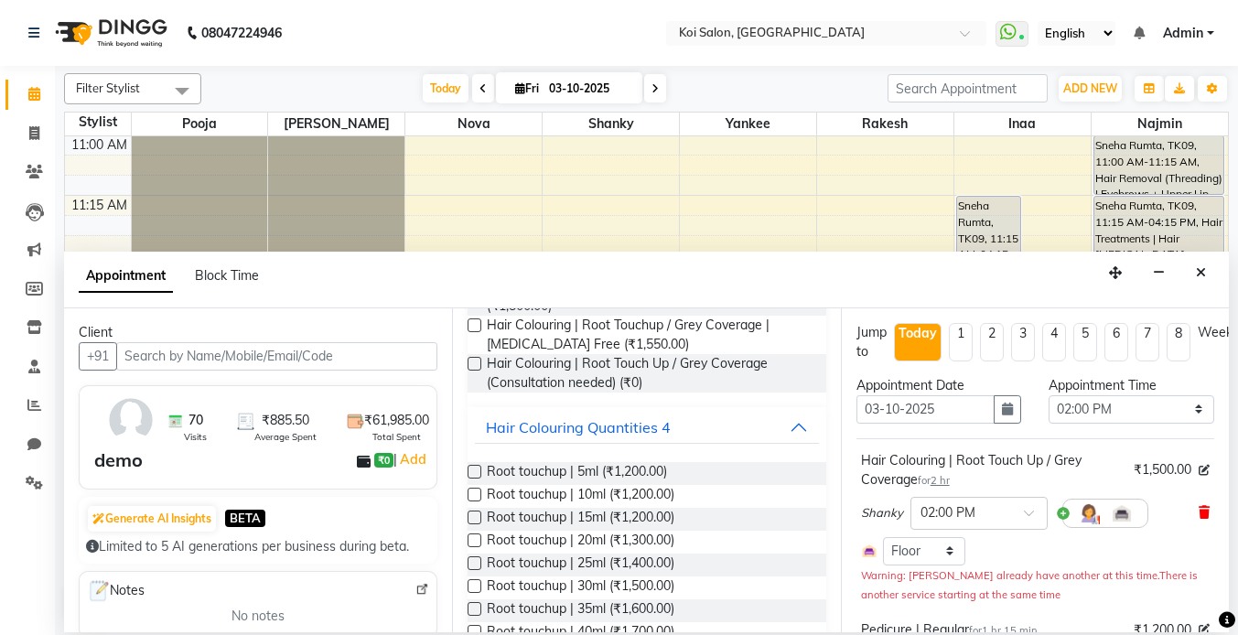
click at [1205, 511] on icon at bounding box center [1204, 512] width 11 height 13
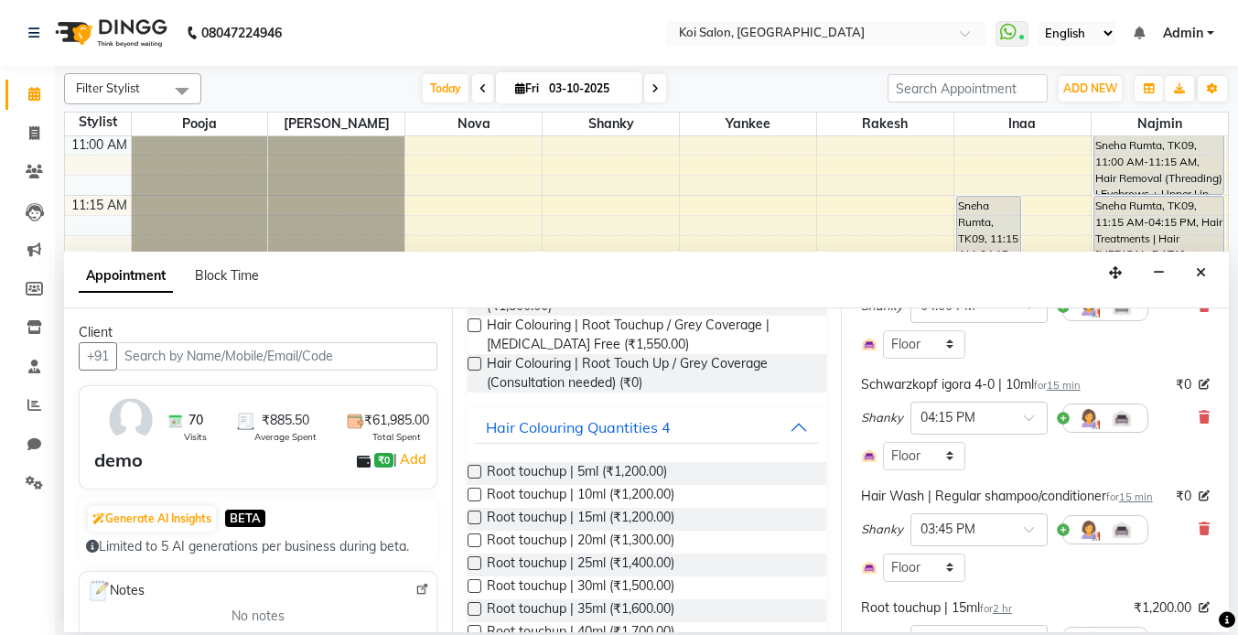
scroll to position [567, 0]
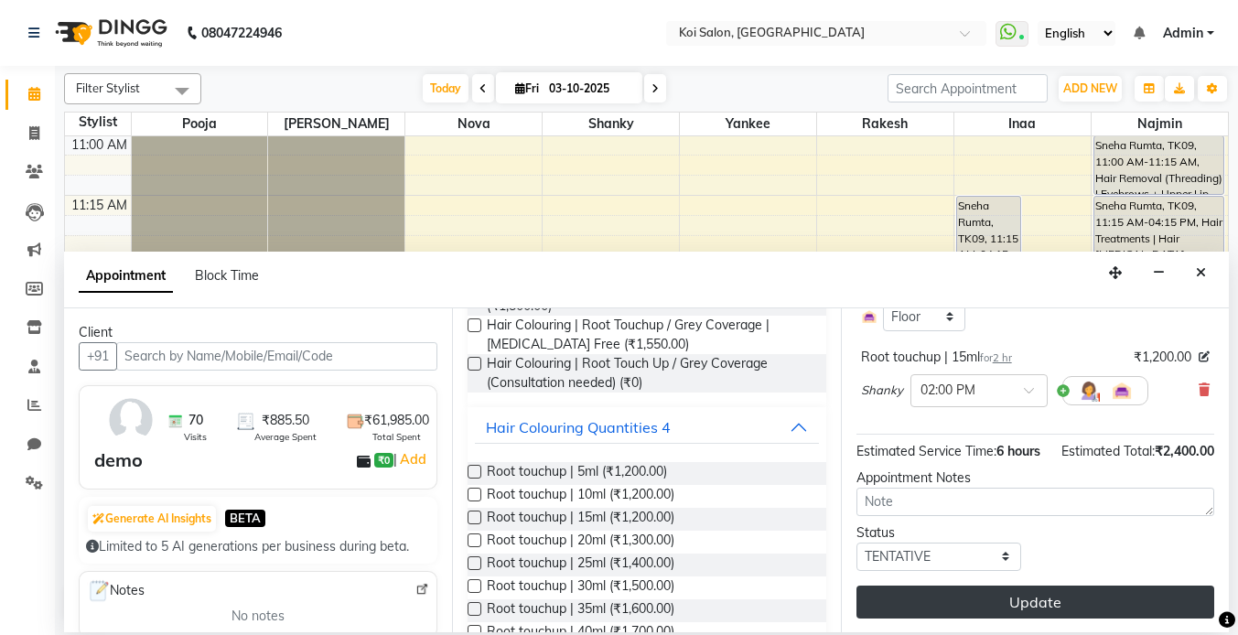
click at [1022, 606] on button "Update" at bounding box center [1036, 602] width 358 height 33
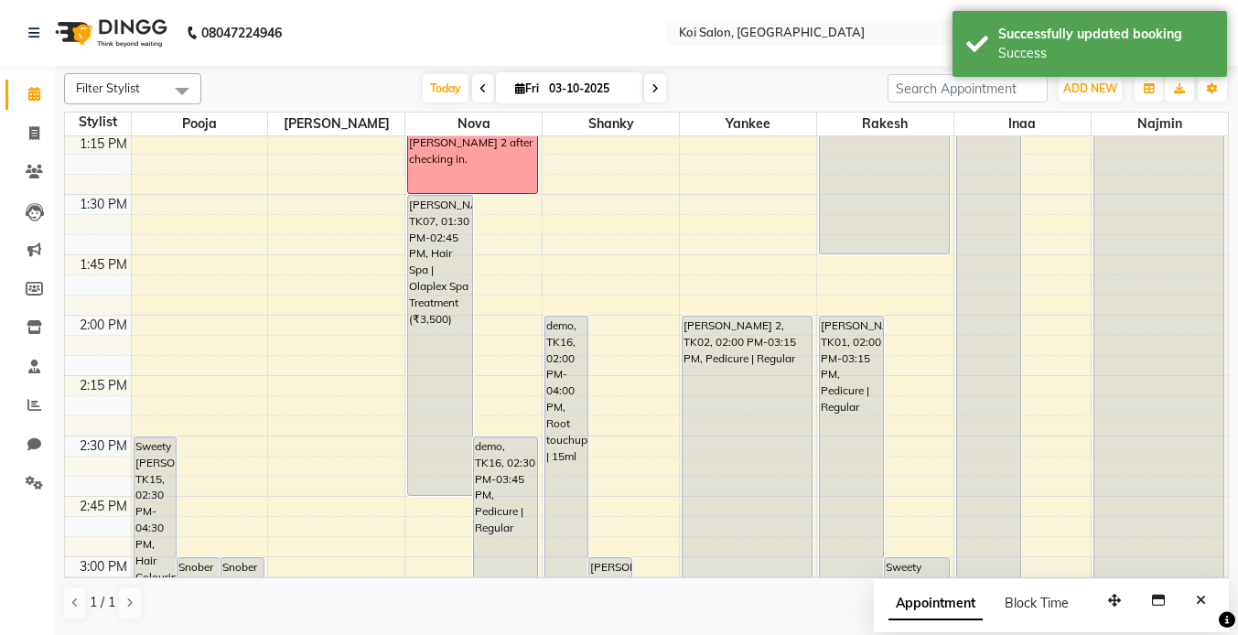
scroll to position [1656, 0]
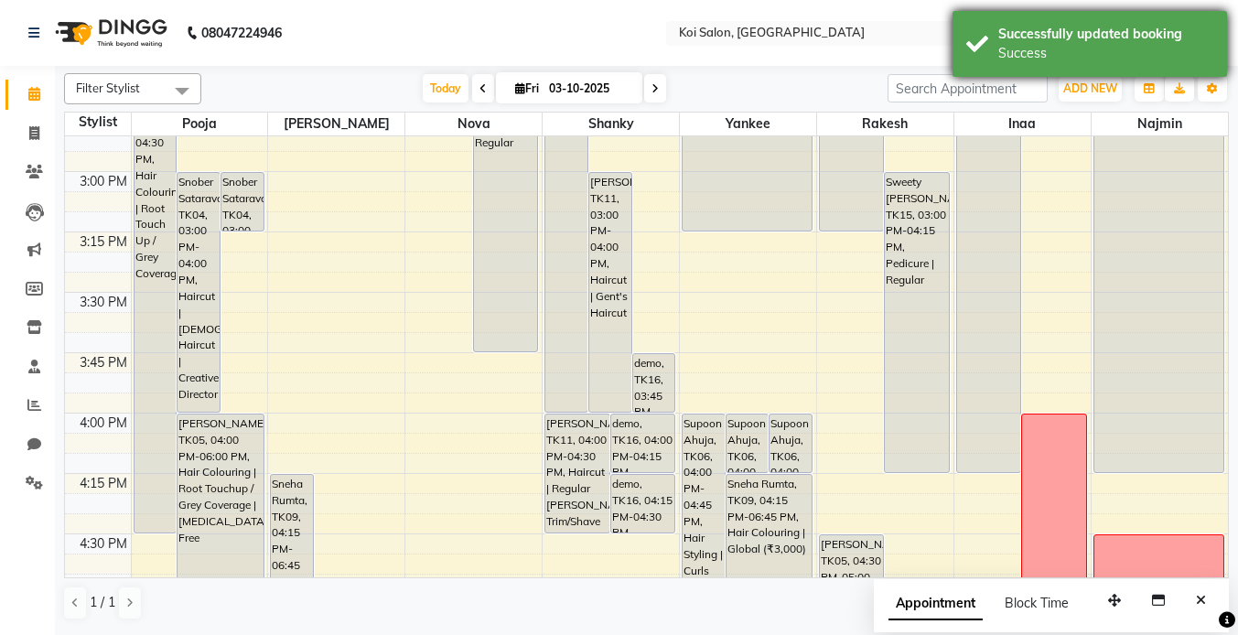
click at [1031, 58] on div "Success" at bounding box center [1105, 53] width 215 height 19
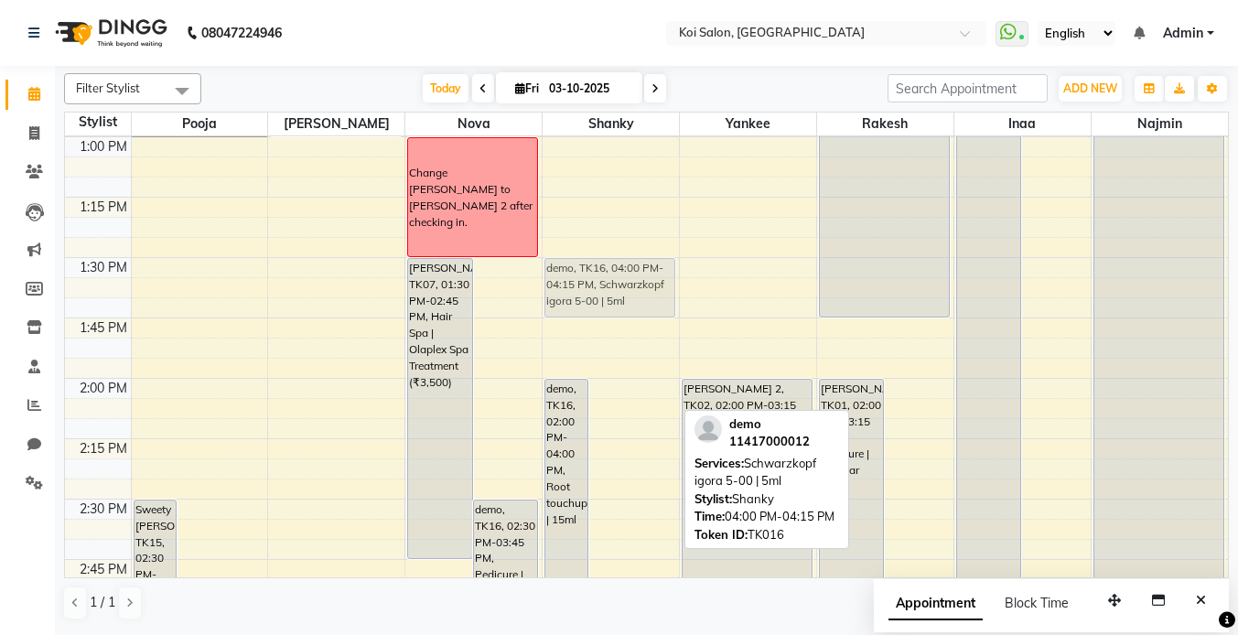
scroll to position [1199, 0]
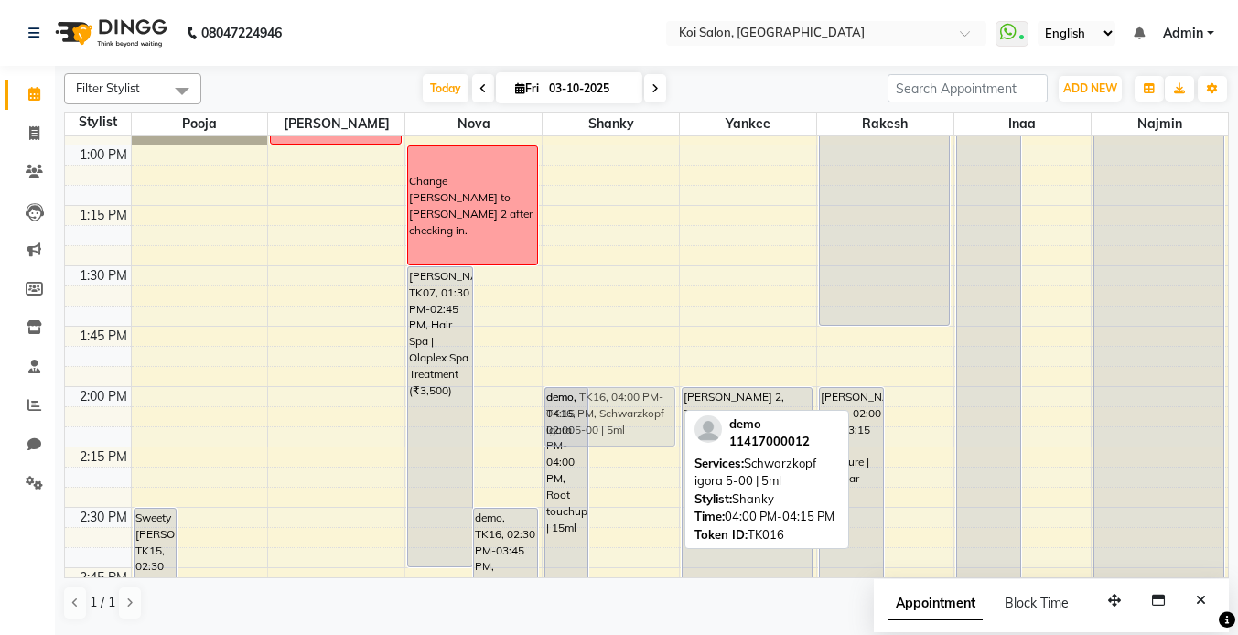
drag, startPoint x: 635, startPoint y: 389, endPoint x: 625, endPoint y: 408, distance: 21.7
click at [625, 408] on div "demo, TK16, 02:00 PM-04:00 PM, Root touchup | 15ml [PERSON_NAME], TK11, 03:00 P…" at bounding box center [611, 507] width 136 height 3140
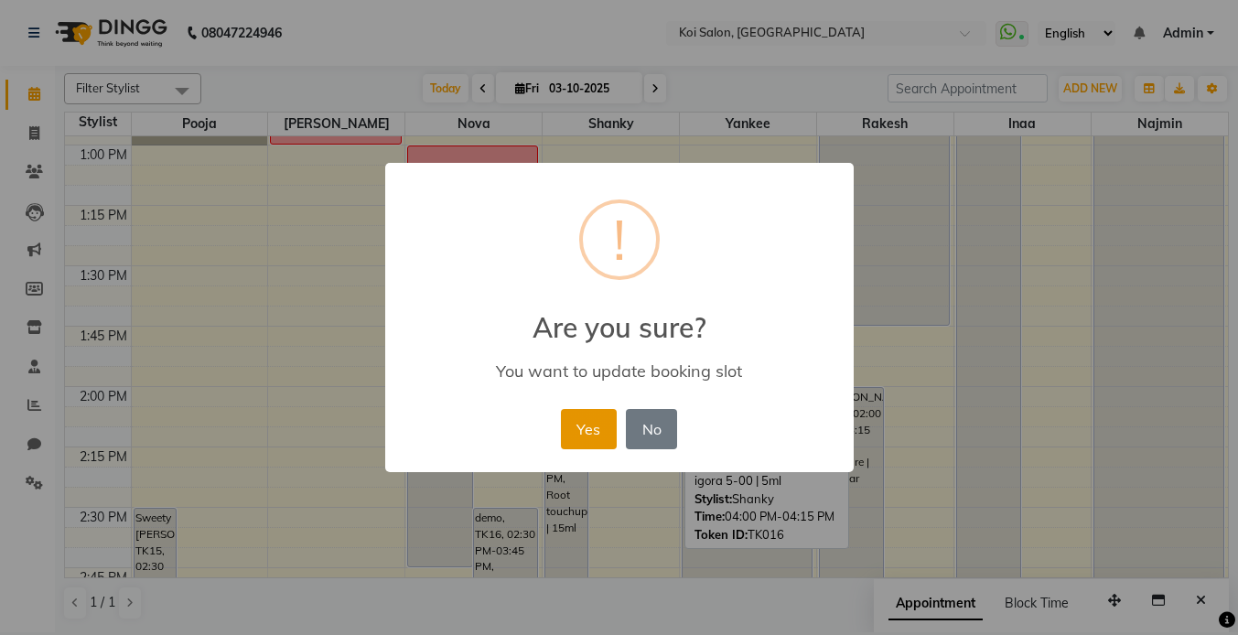
click at [591, 427] on button "Yes" at bounding box center [589, 429] width 56 height 40
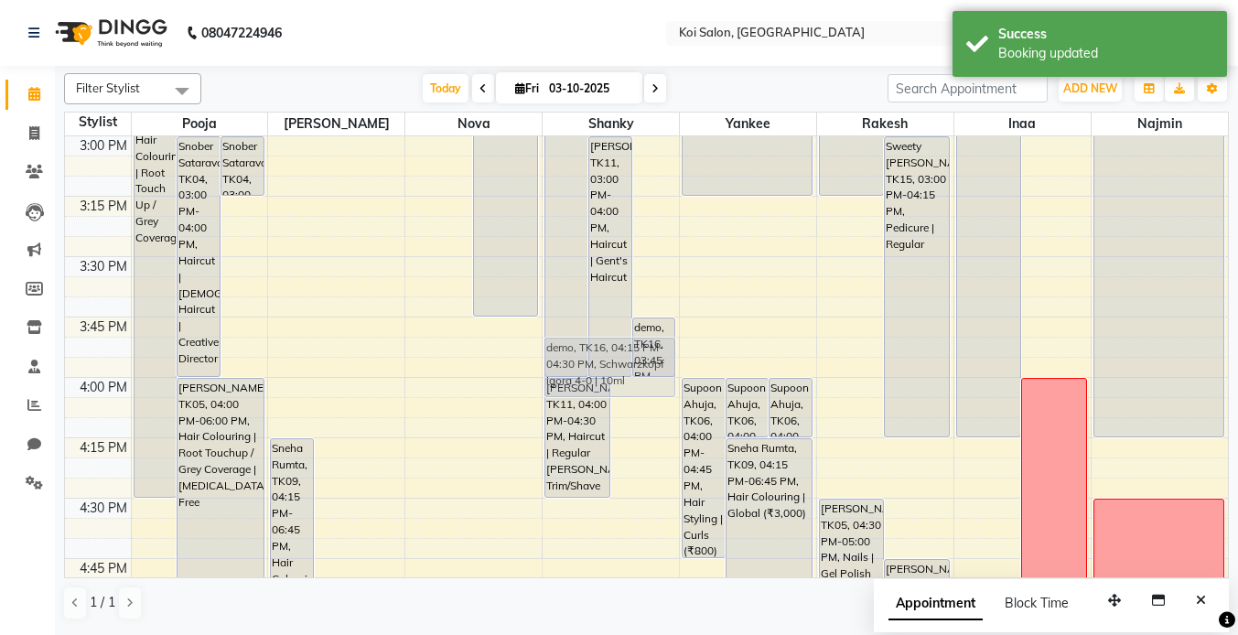
drag, startPoint x: 642, startPoint y: 287, endPoint x: 634, endPoint y: 385, distance: 98.3
click at [635, 384] on div "demo, TK16, 02:00 PM-04:00 PM, Root touchup | 15ml [PERSON_NAME], TK11, 03:00 P…" at bounding box center [611, 15] width 136 height 3140
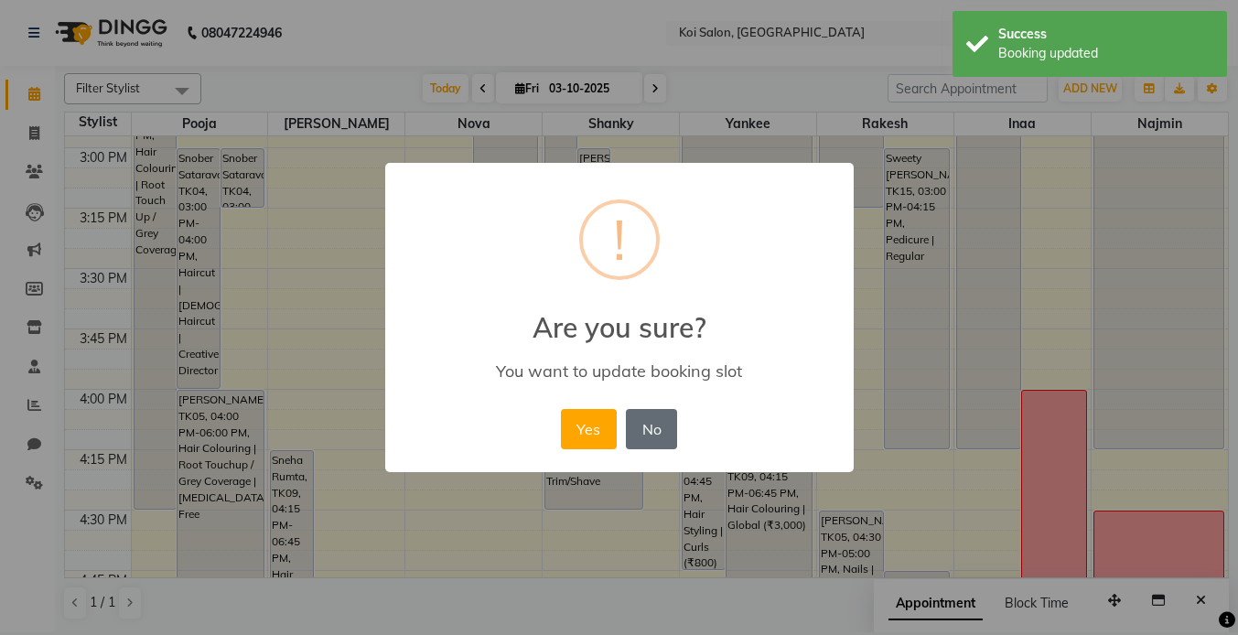
click at [657, 419] on button "No" at bounding box center [651, 429] width 51 height 40
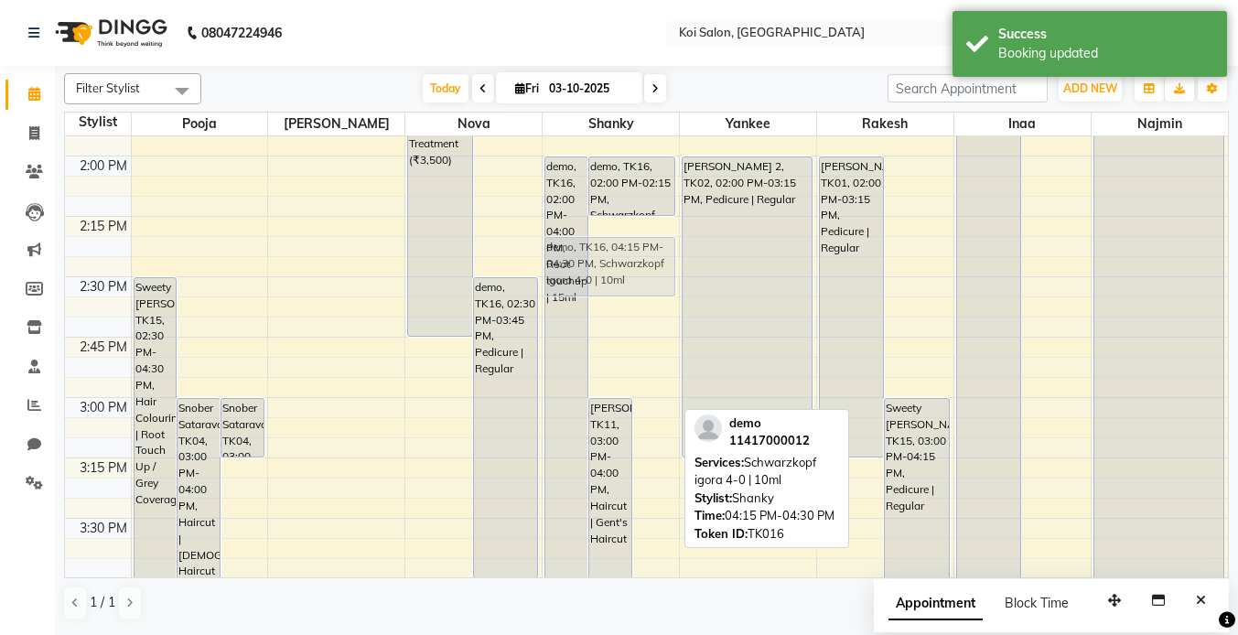
scroll to position [1419, 0]
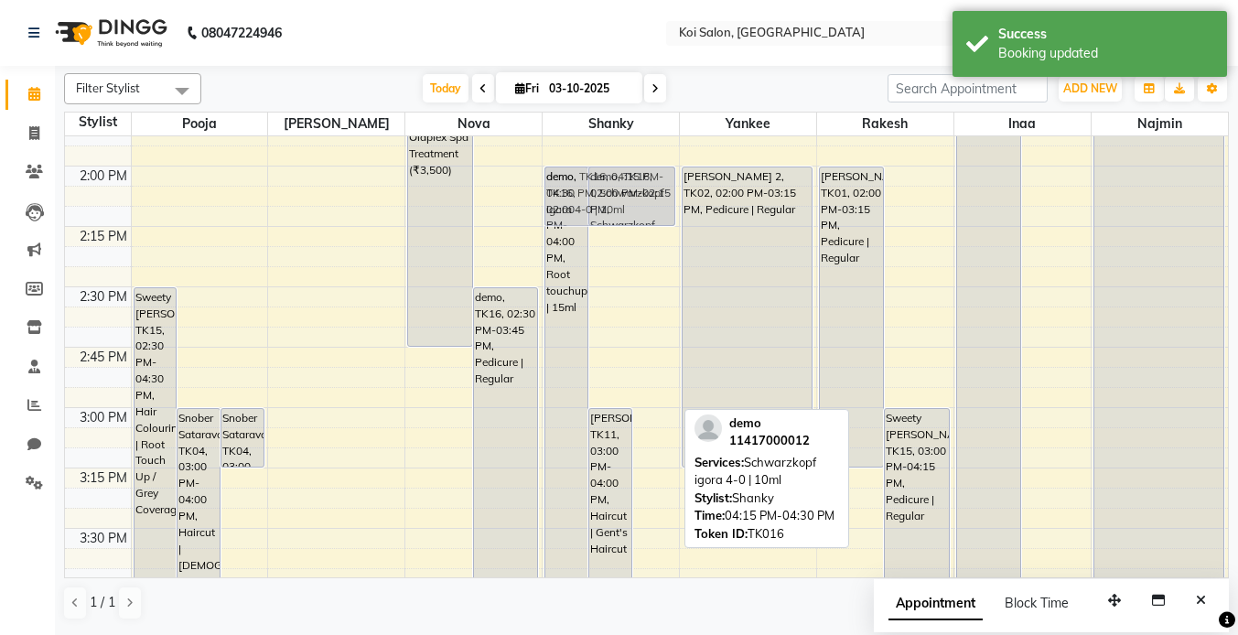
drag, startPoint x: 653, startPoint y: 465, endPoint x: 636, endPoint y: 199, distance: 266.8
click at [636, 199] on div "demo, TK16, 02:00 PM-04:00 PM, Root touchup | 15ml [PERSON_NAME], TK11, 03:00 P…" at bounding box center [611, 287] width 136 height 3140
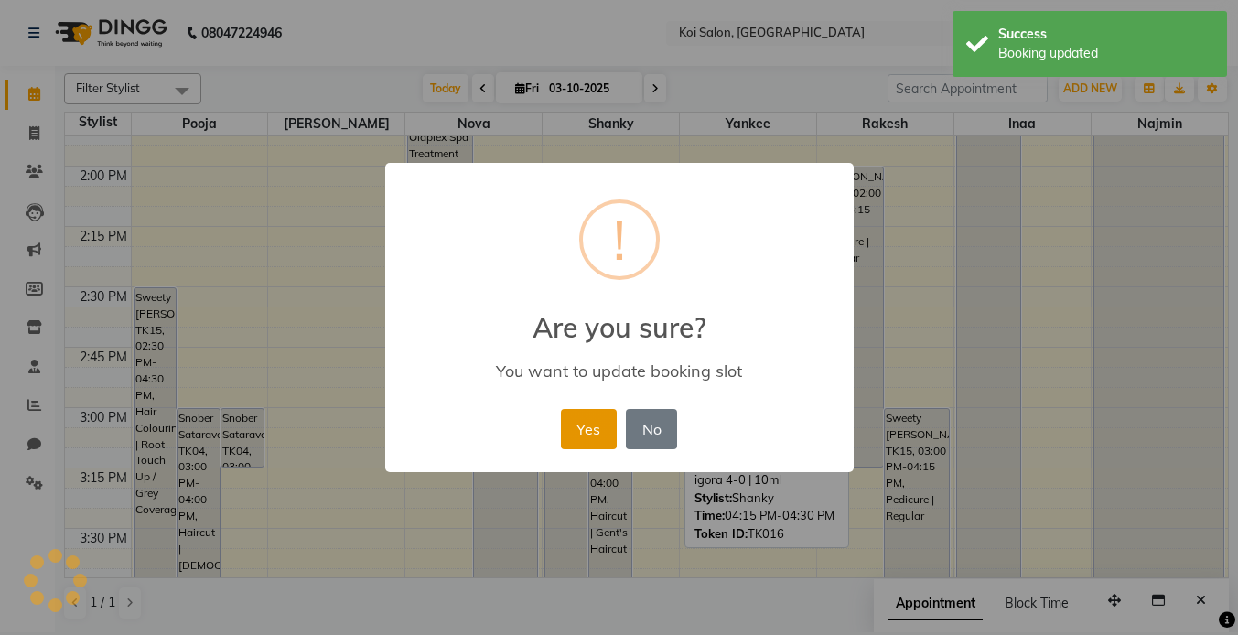
click at [580, 415] on button "Yes" at bounding box center [589, 429] width 56 height 40
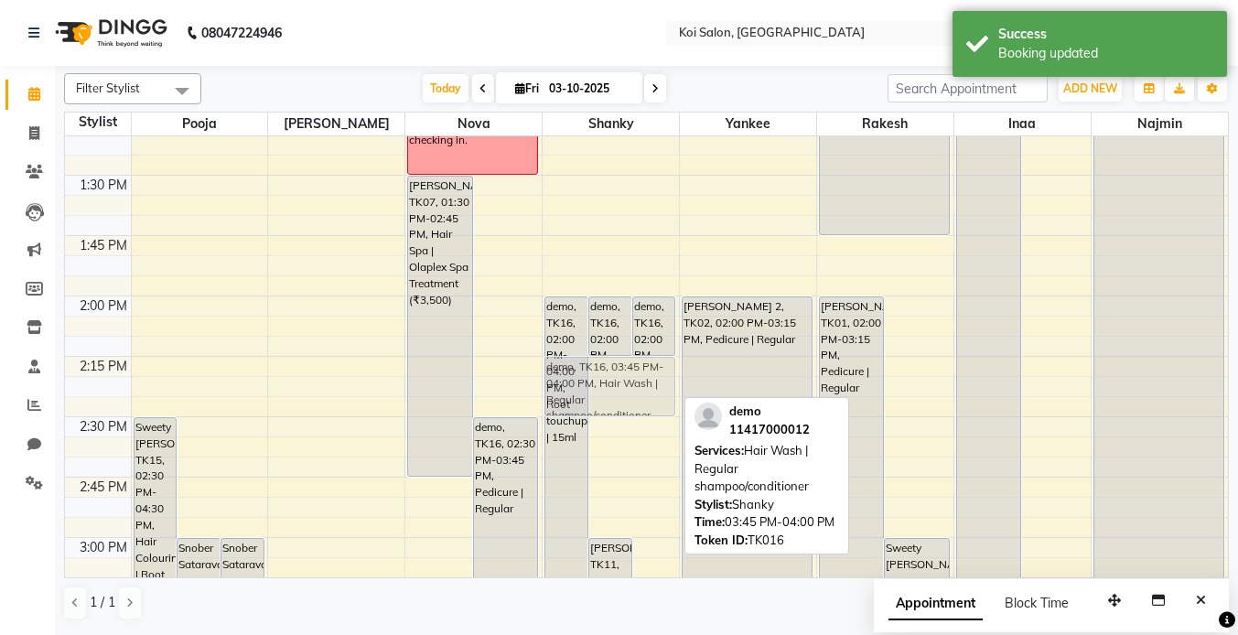
scroll to position [1224, 0]
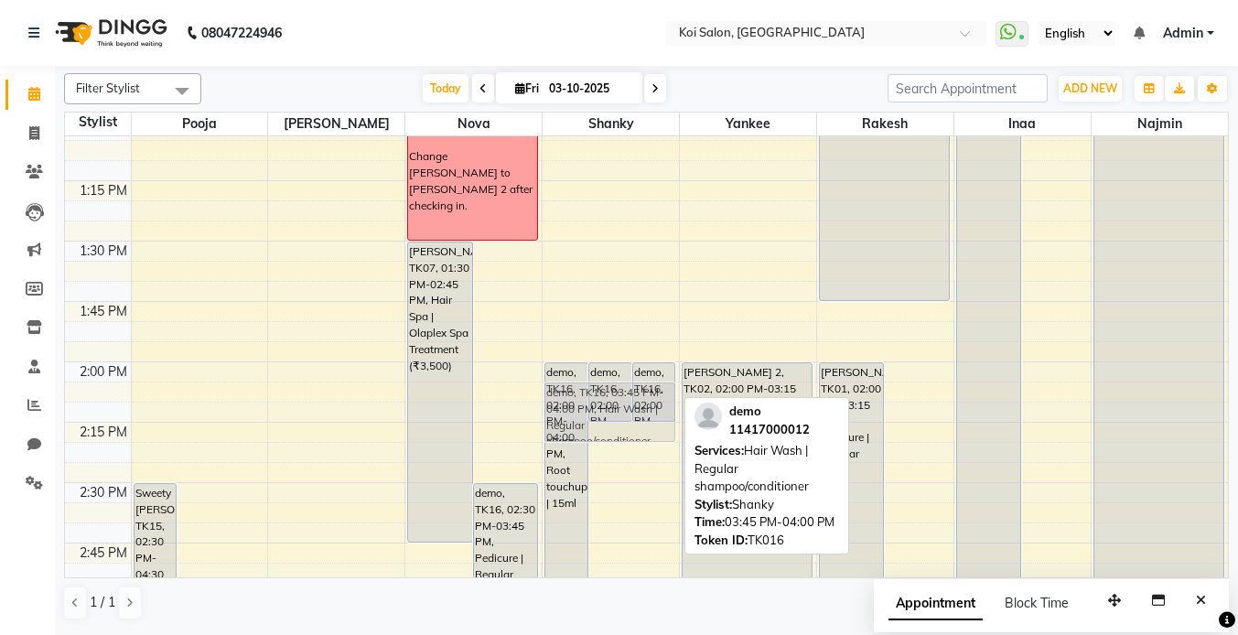
drag, startPoint x: 653, startPoint y: 359, endPoint x: 658, endPoint y: 370, distance: 11.9
click at [658, 370] on div "demo, TK16, 02:00 PM-04:00 PM, Root touchup | 15ml demo, TK16, 02:00 PM-02:15 P…" at bounding box center [611, 483] width 136 height 3140
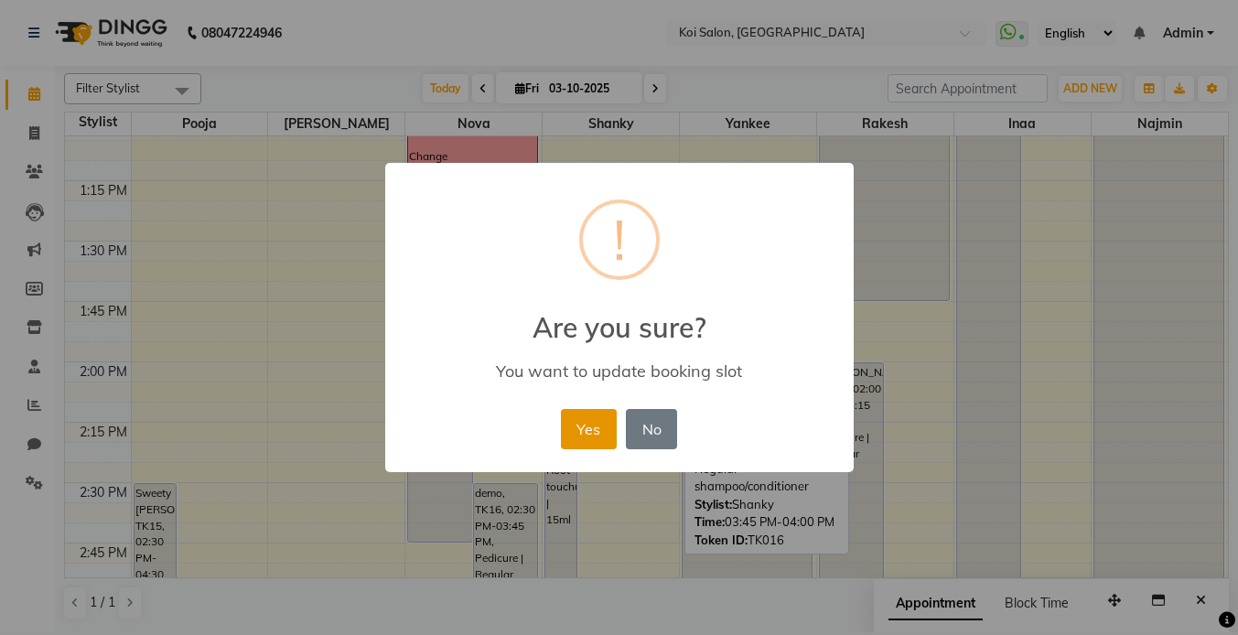
click at [591, 435] on button "Yes" at bounding box center [589, 429] width 56 height 40
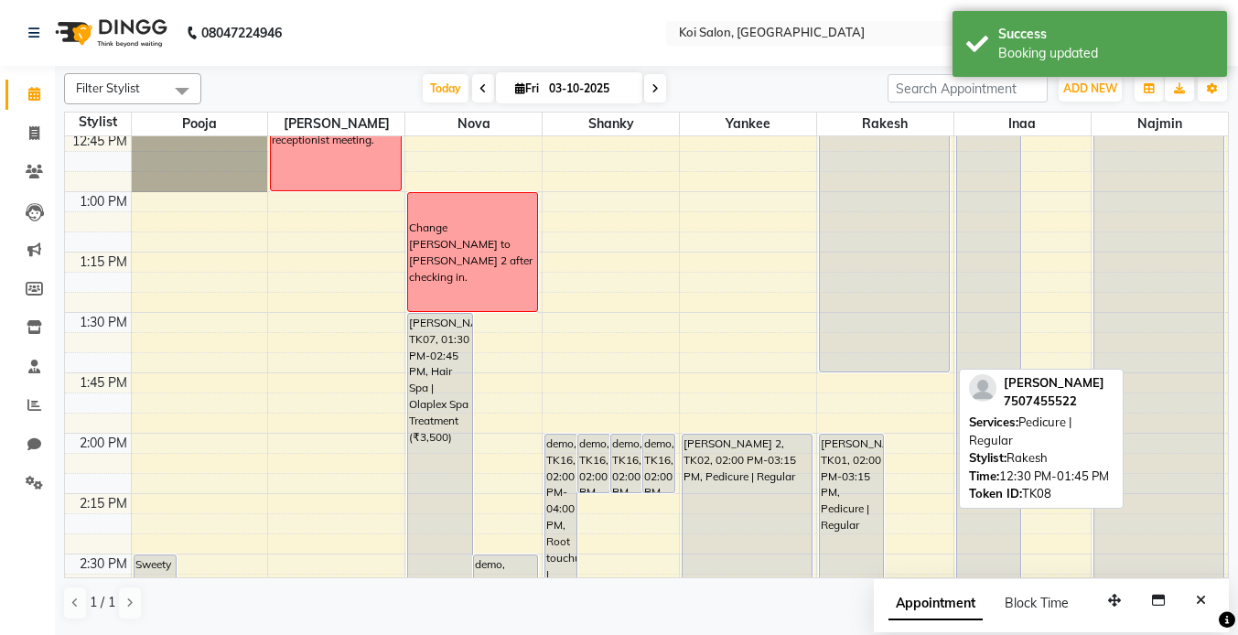
scroll to position [1162, 0]
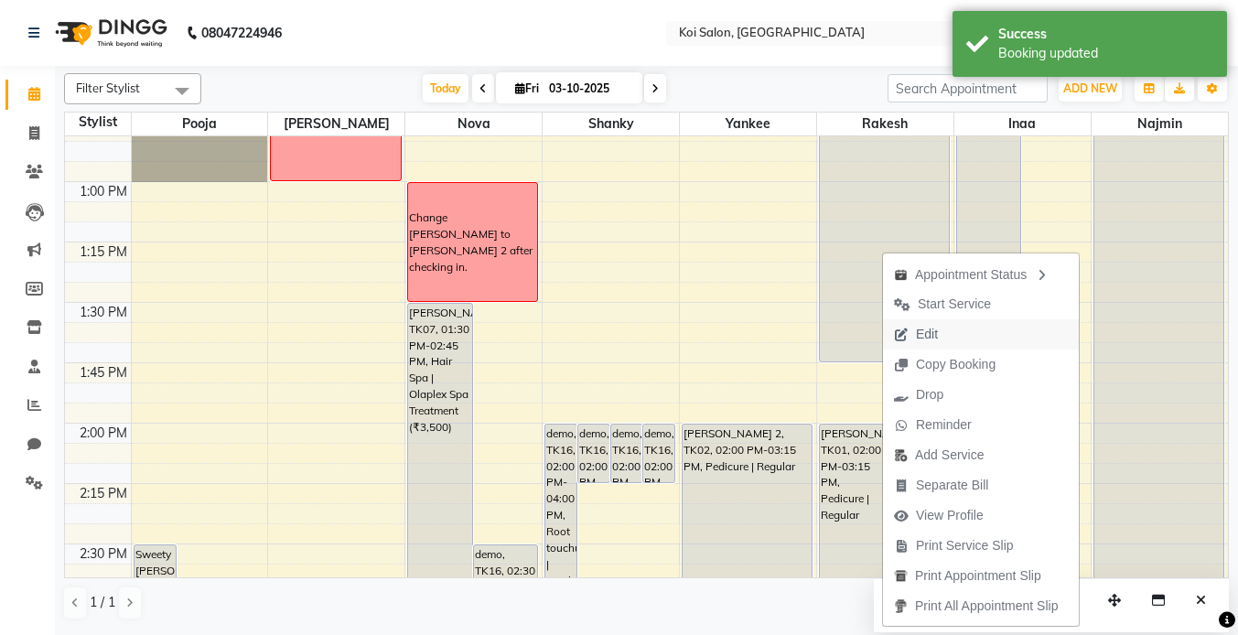
click at [938, 338] on span "Edit" at bounding box center [916, 334] width 66 height 30
select select "tentative"
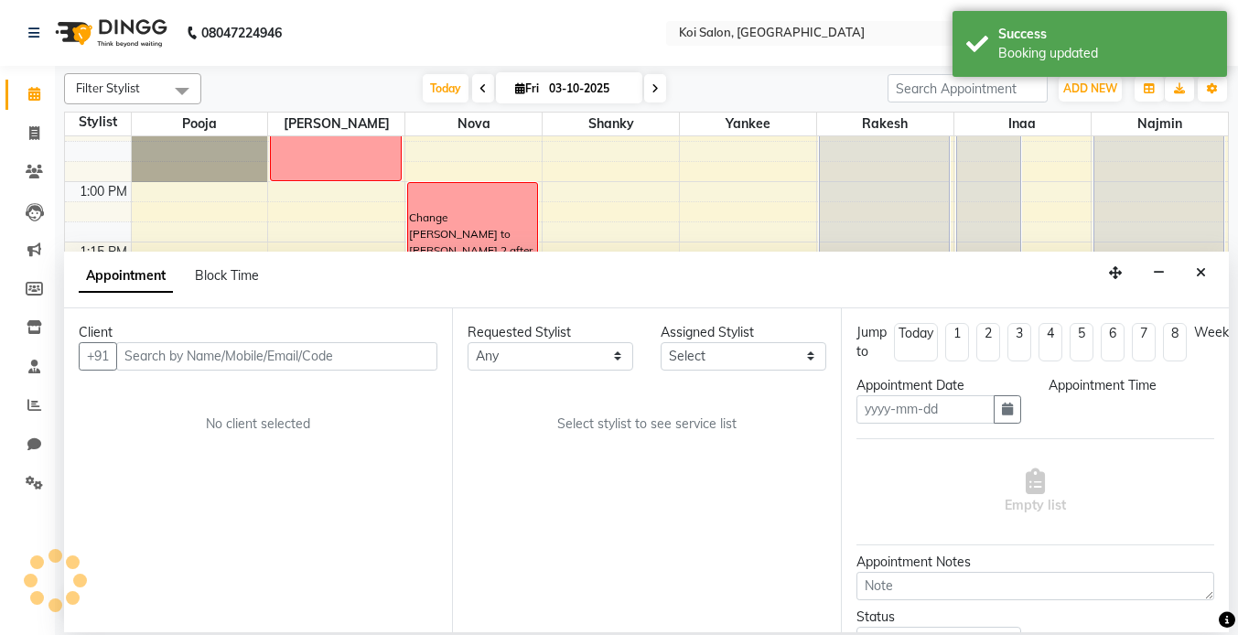
type input "03-10-2025"
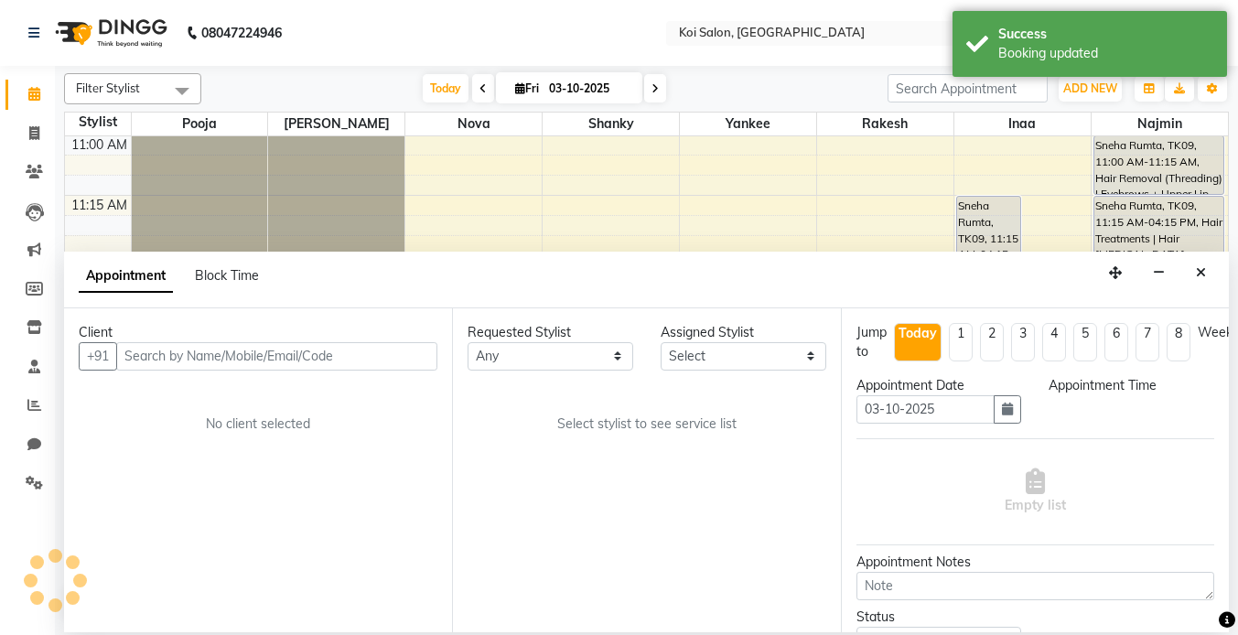
select select "720"
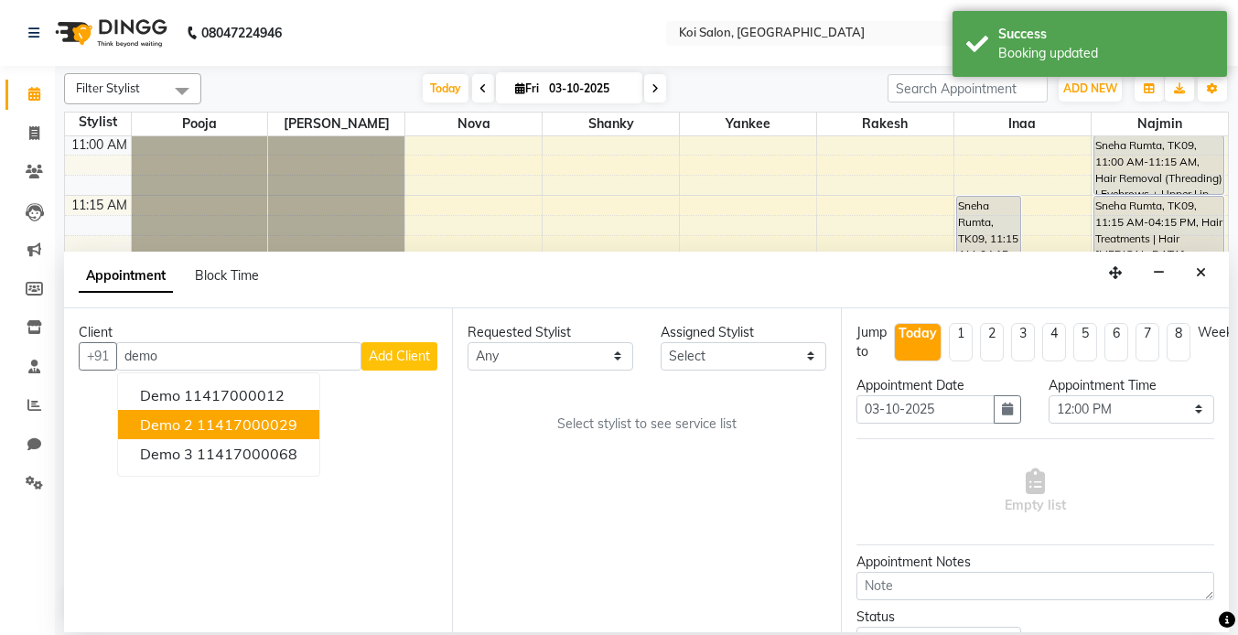
click at [221, 419] on ngb-highlight "11417000029" at bounding box center [247, 424] width 101 height 18
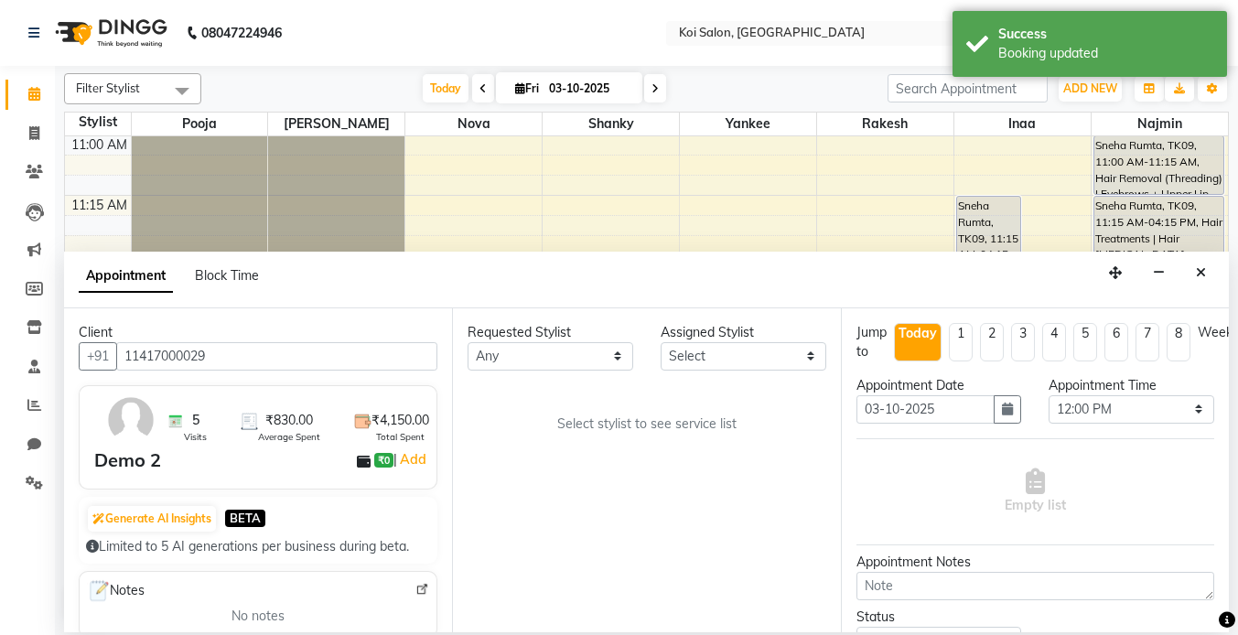
scroll to position [86, 0]
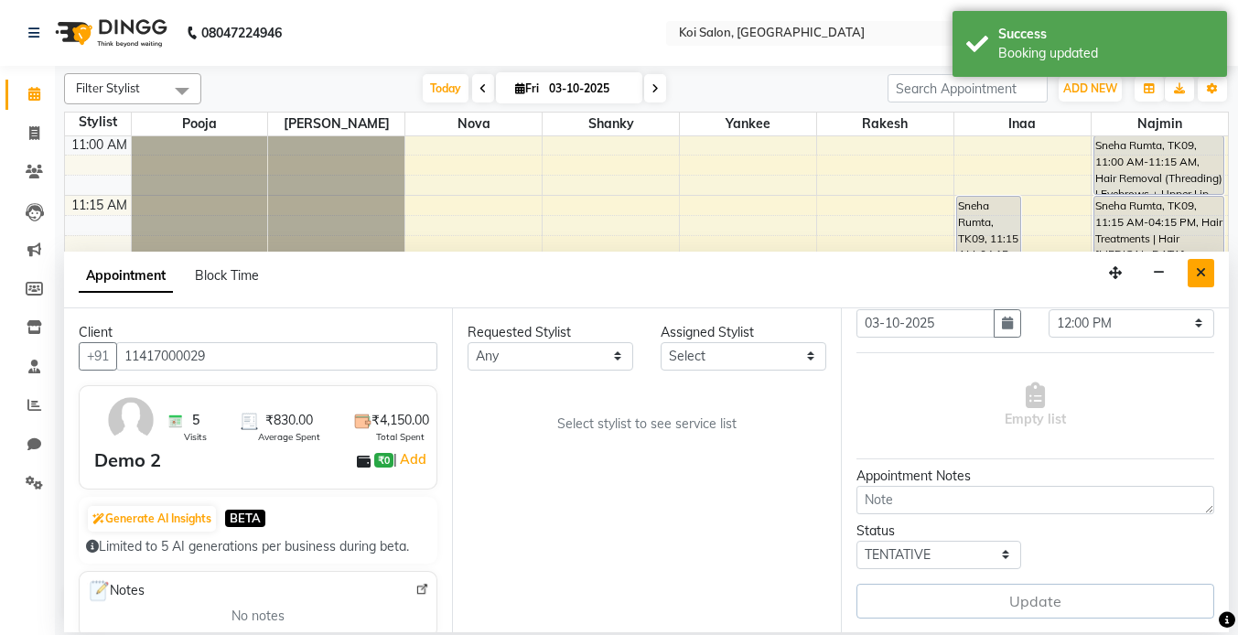
type input "11417000029"
click at [1203, 275] on icon "Close" at bounding box center [1201, 272] width 10 height 13
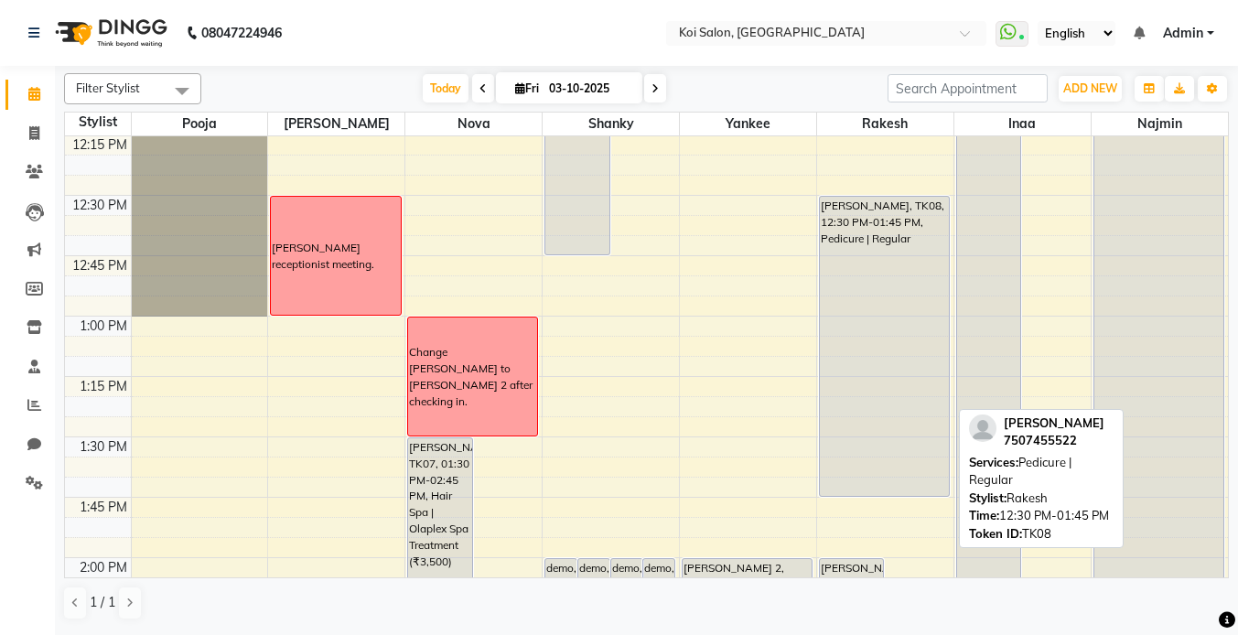
scroll to position [1045, 0]
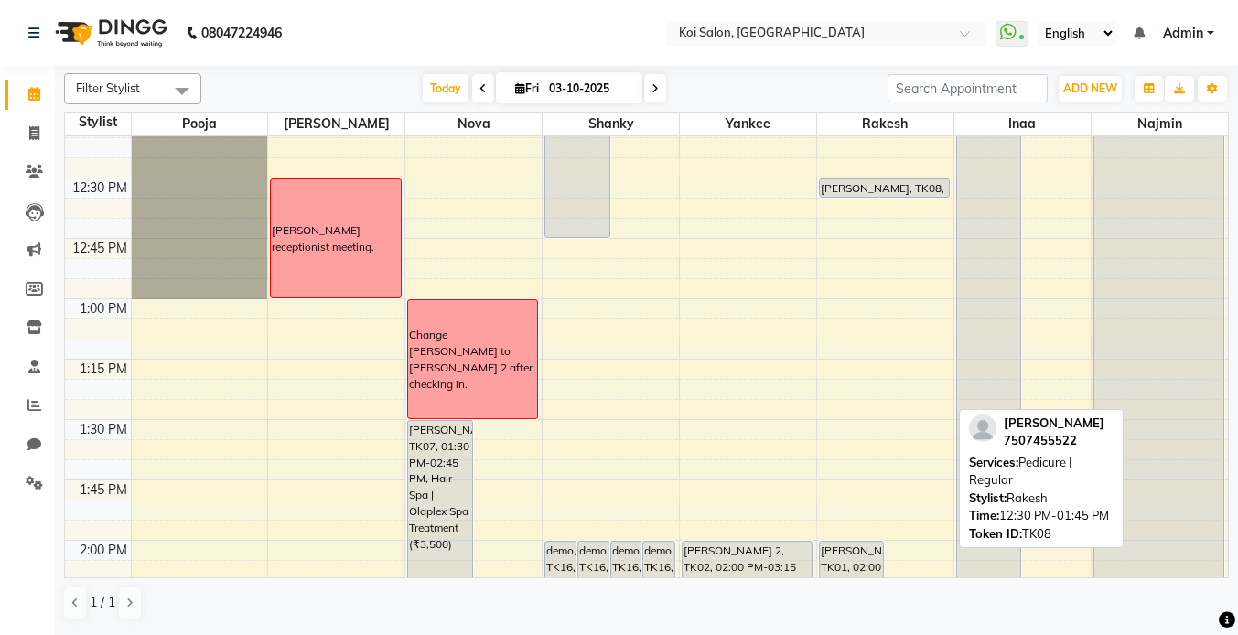
drag, startPoint x: 876, startPoint y: 478, endPoint x: 892, endPoint y: 186, distance: 292.4
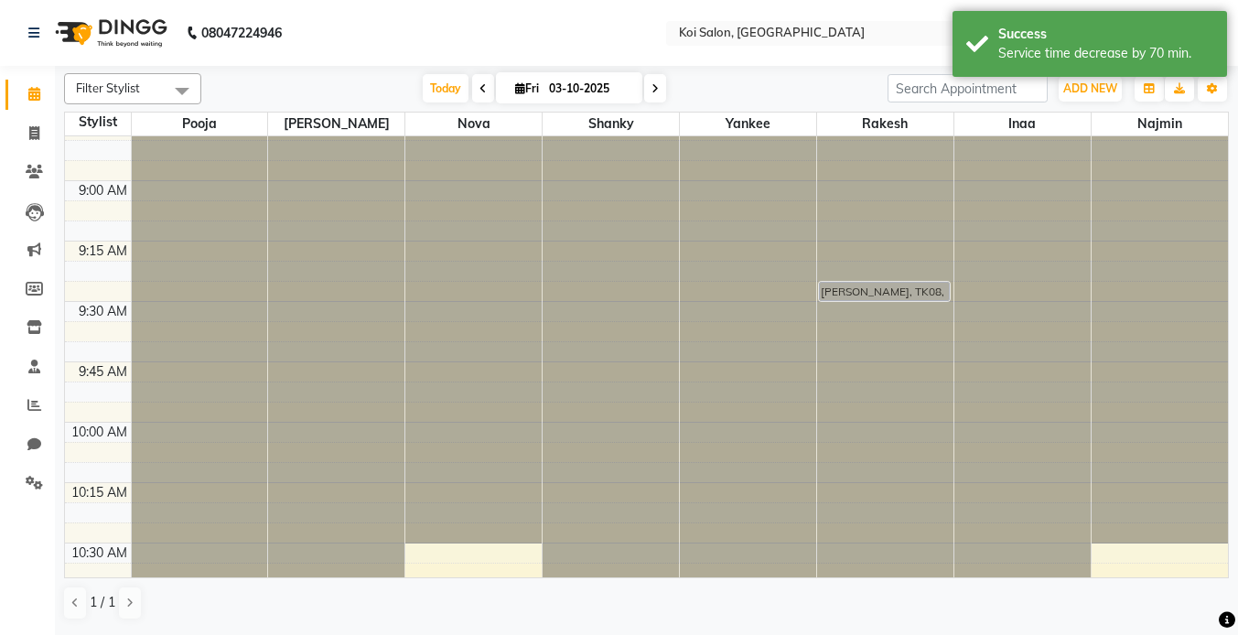
scroll to position [176, 0]
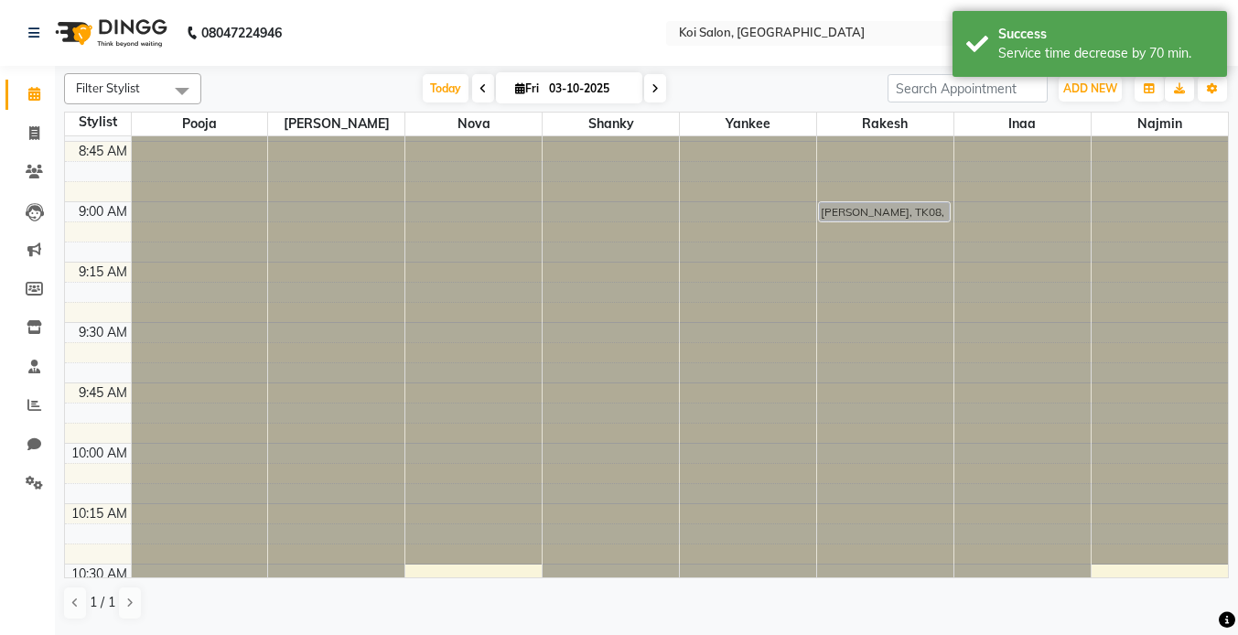
drag, startPoint x: 866, startPoint y: 354, endPoint x: 890, endPoint y: 203, distance: 153.0
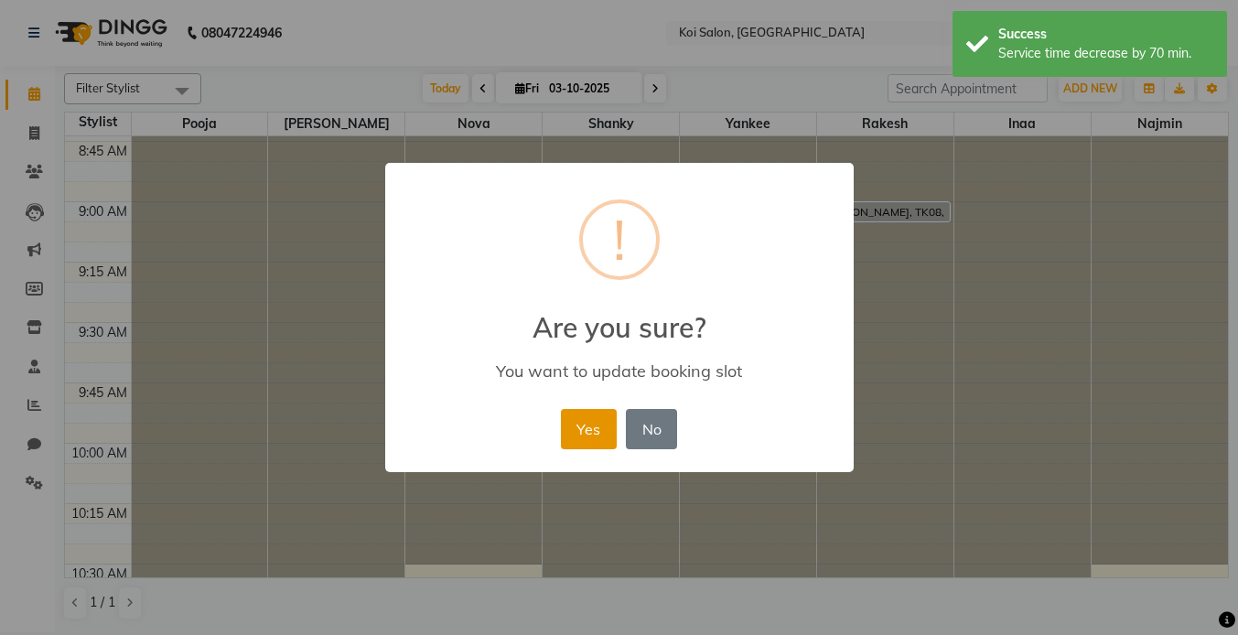
click at [595, 427] on button "Yes" at bounding box center [589, 429] width 56 height 40
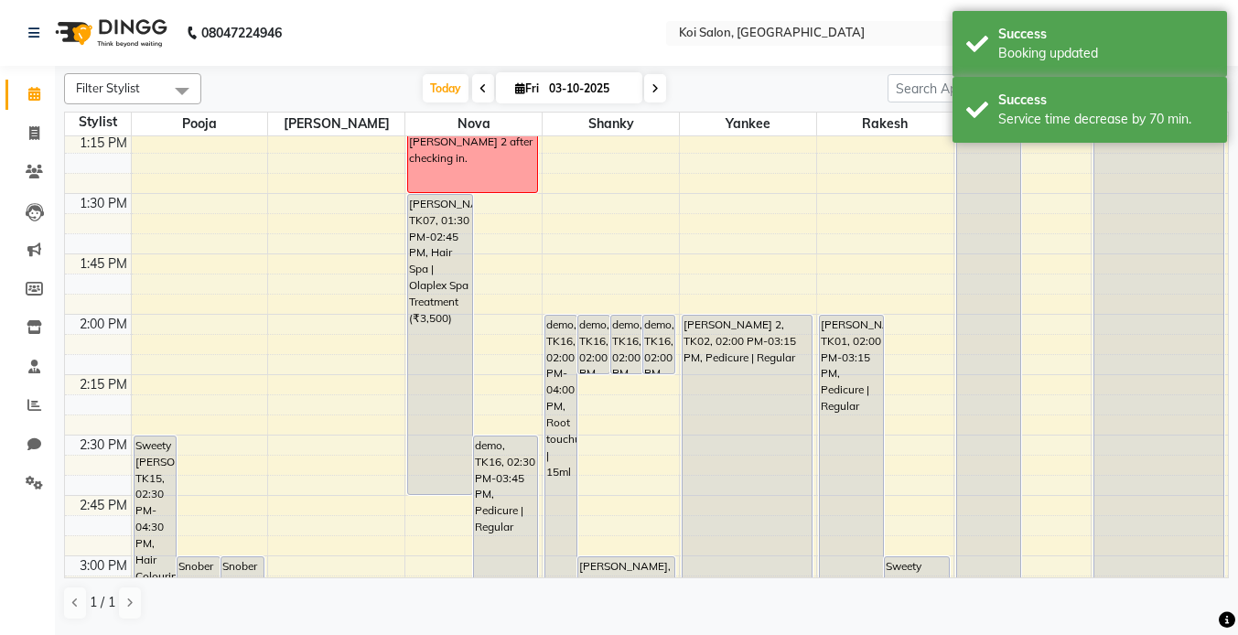
scroll to position [1289, 0]
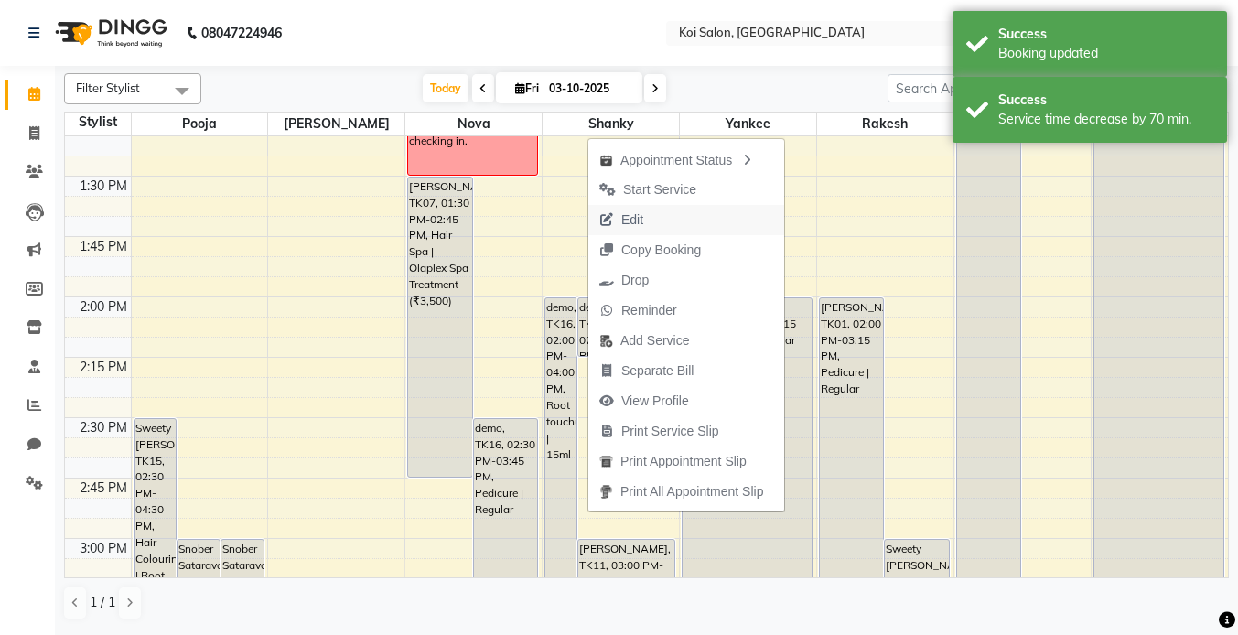
click at [653, 210] on span "Edit" at bounding box center [621, 220] width 66 height 30
select select "840"
select select "tentative"
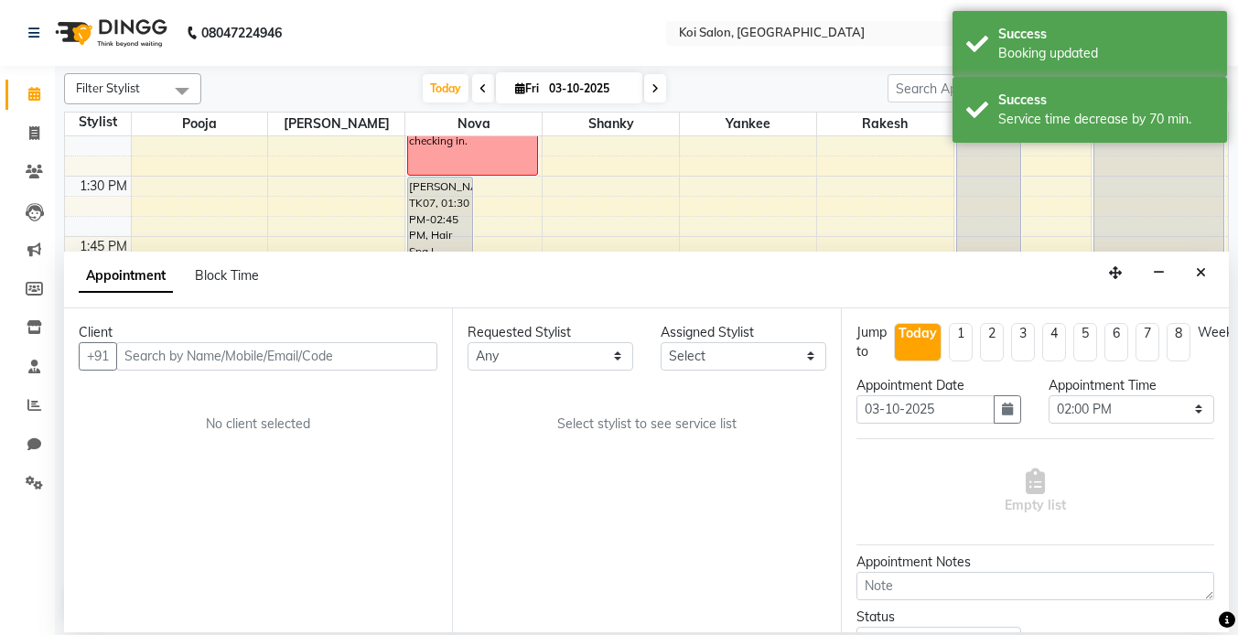
select select "16518"
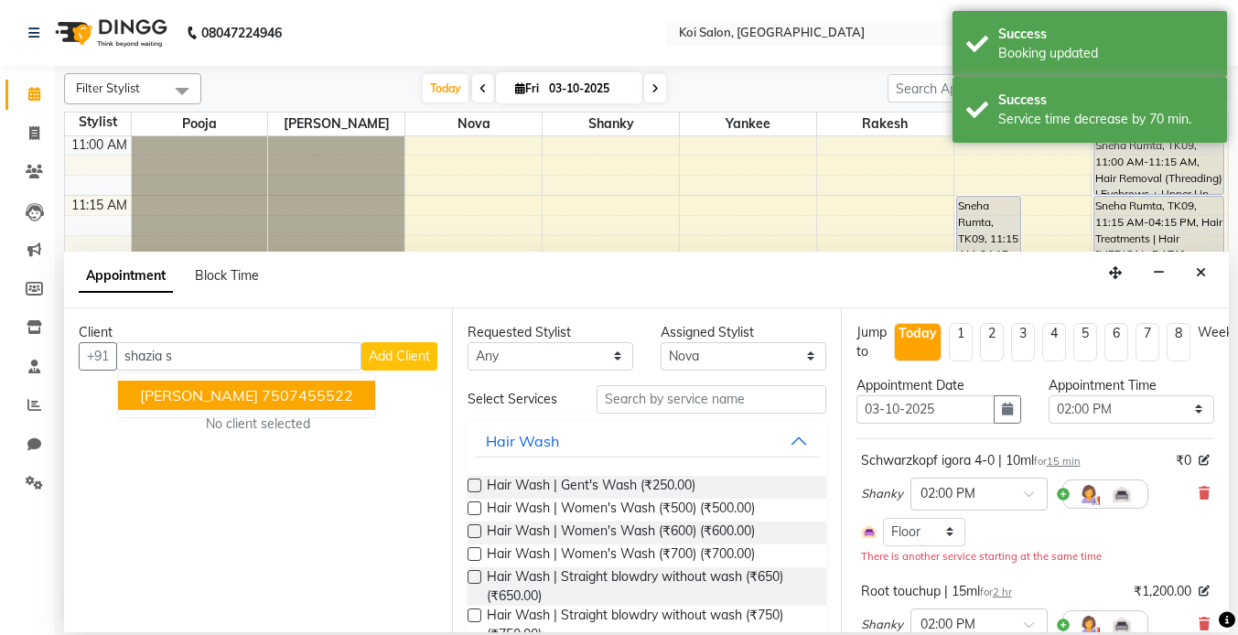
click at [264, 390] on ngb-highlight "7507455522" at bounding box center [308, 395] width 92 height 18
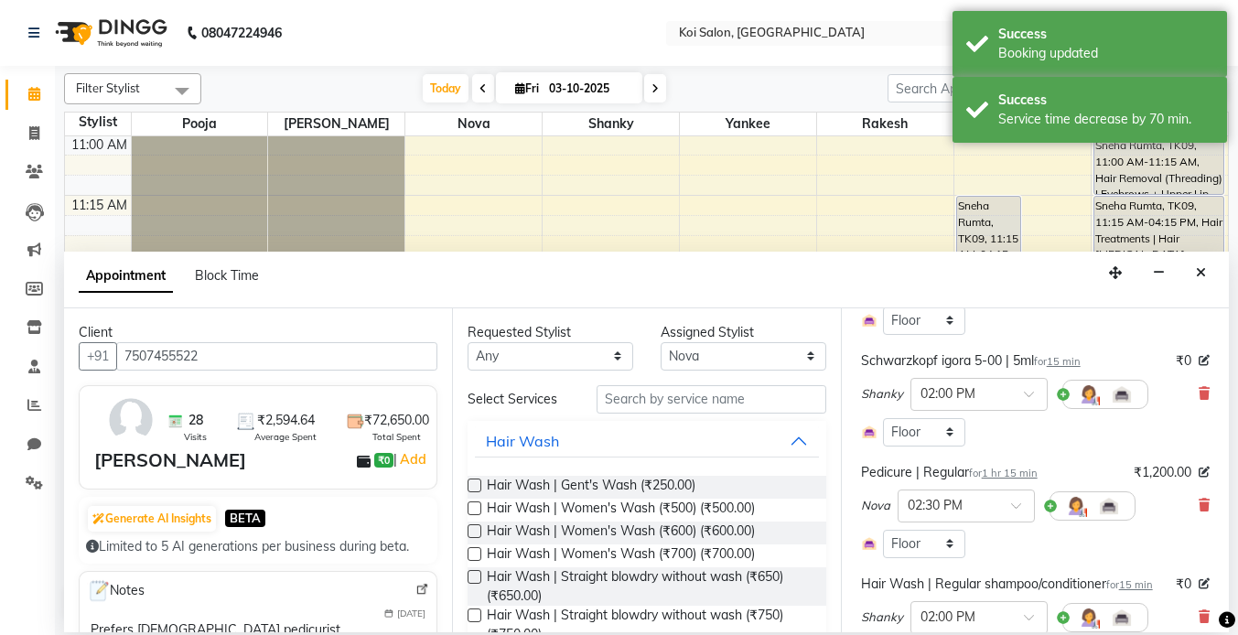
scroll to position [598, 0]
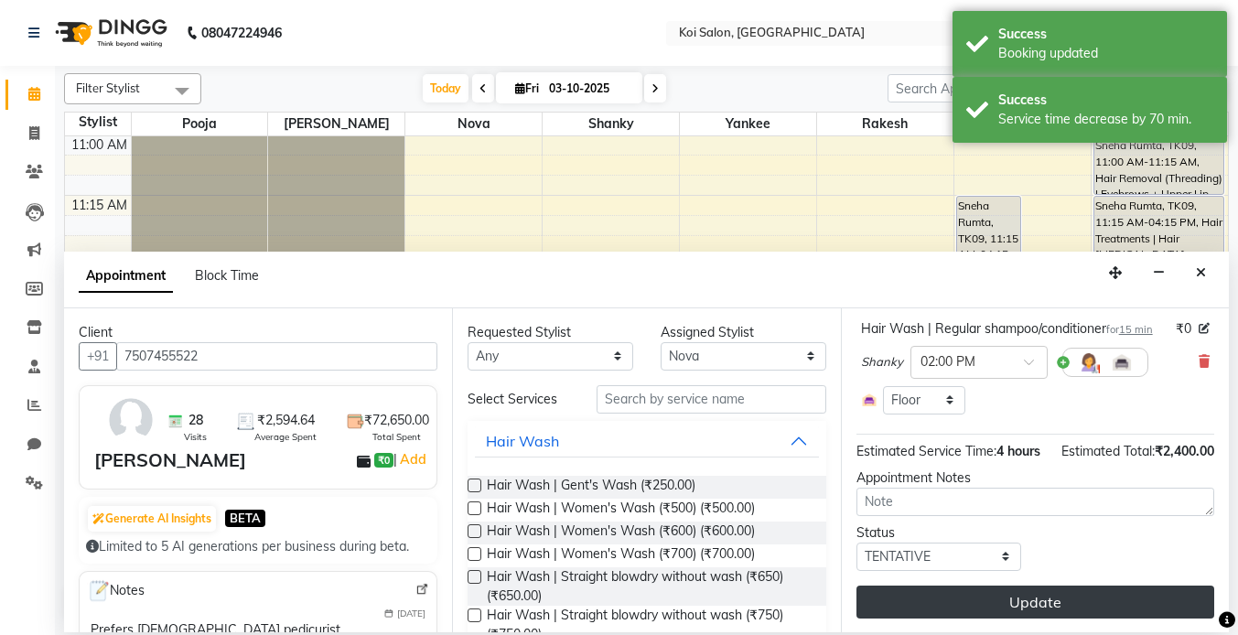
click at [1016, 594] on button "Update" at bounding box center [1036, 602] width 358 height 33
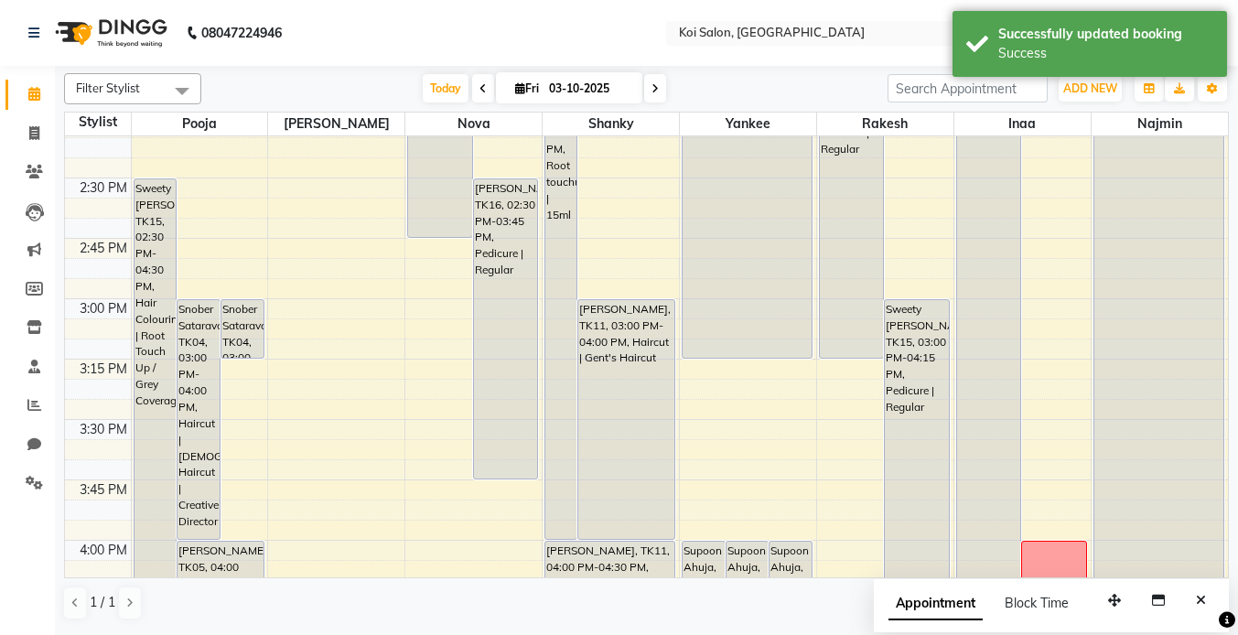
scroll to position [1527, 0]
click at [1204, 597] on icon "Close" at bounding box center [1201, 600] width 10 height 13
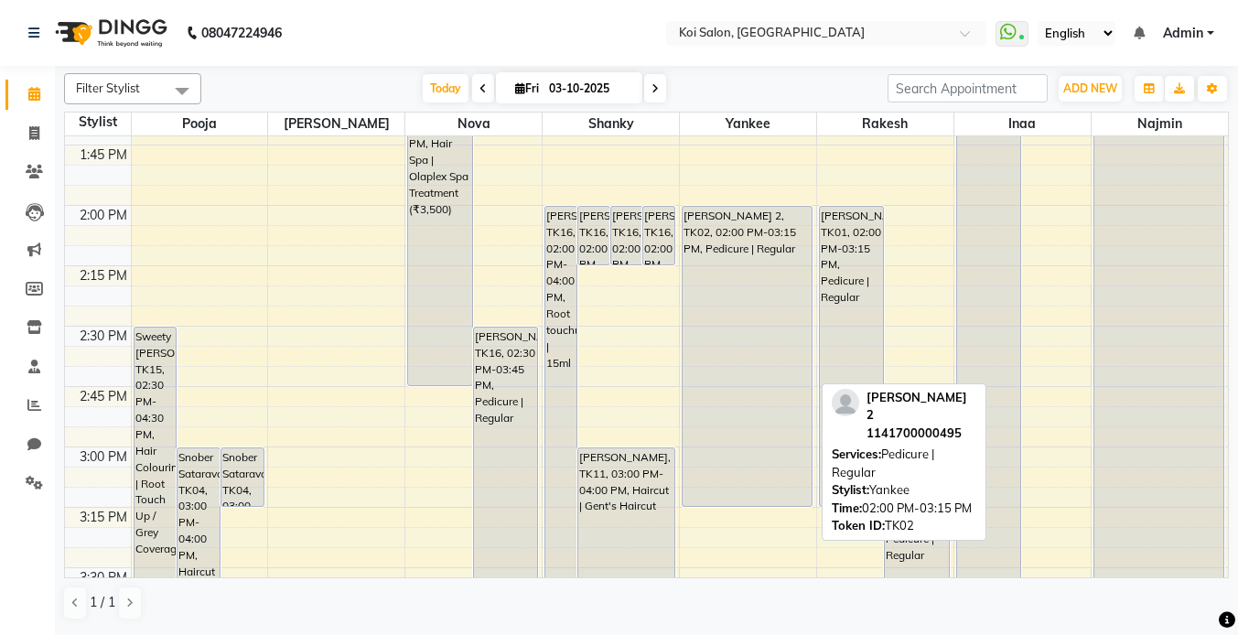
scroll to position [1314, 0]
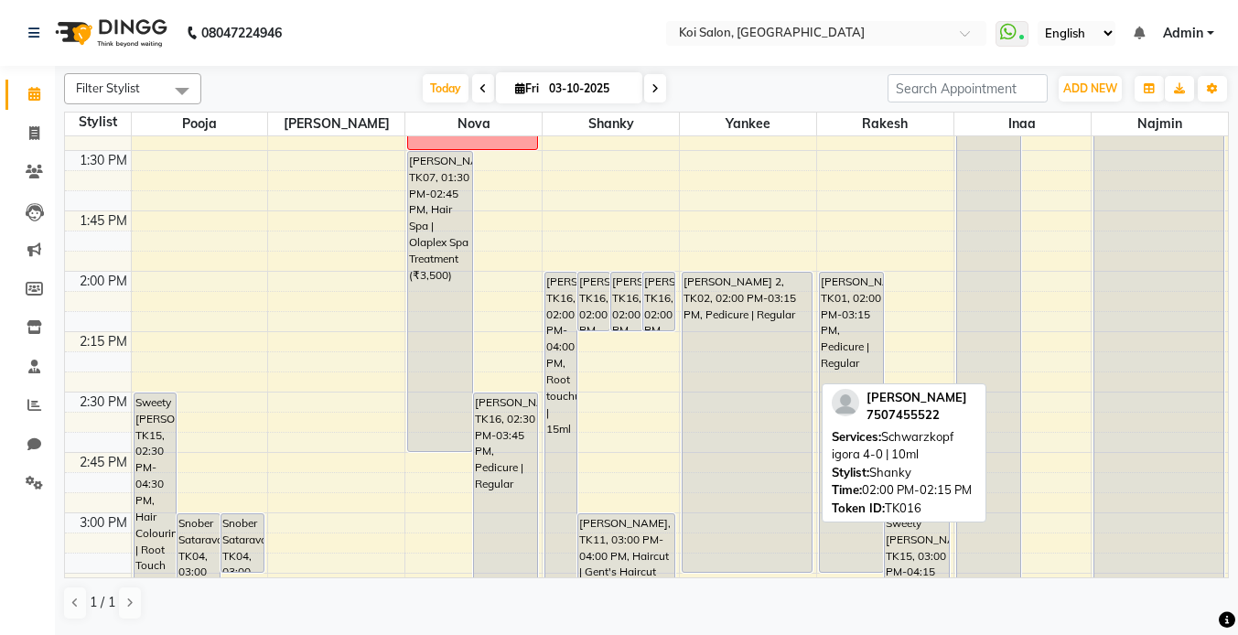
click at [613, 303] on div "[PERSON_NAME], TK16, 02:00 PM-02:15 PM, [PERSON_NAME] igora 4-0 | 10ml" at bounding box center [626, 302] width 31 height 58
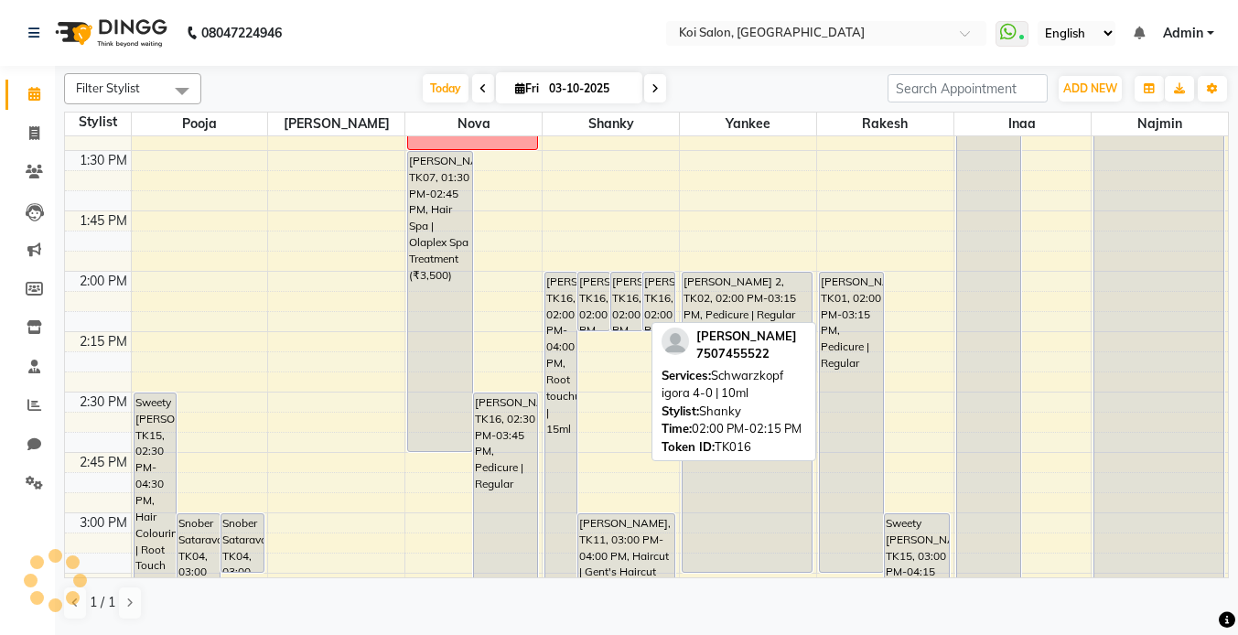
click at [613, 303] on div "[PERSON_NAME], TK16, 02:00 PM-02:15 PM, [PERSON_NAME] igora 4-0 | 10ml" at bounding box center [626, 302] width 31 height 58
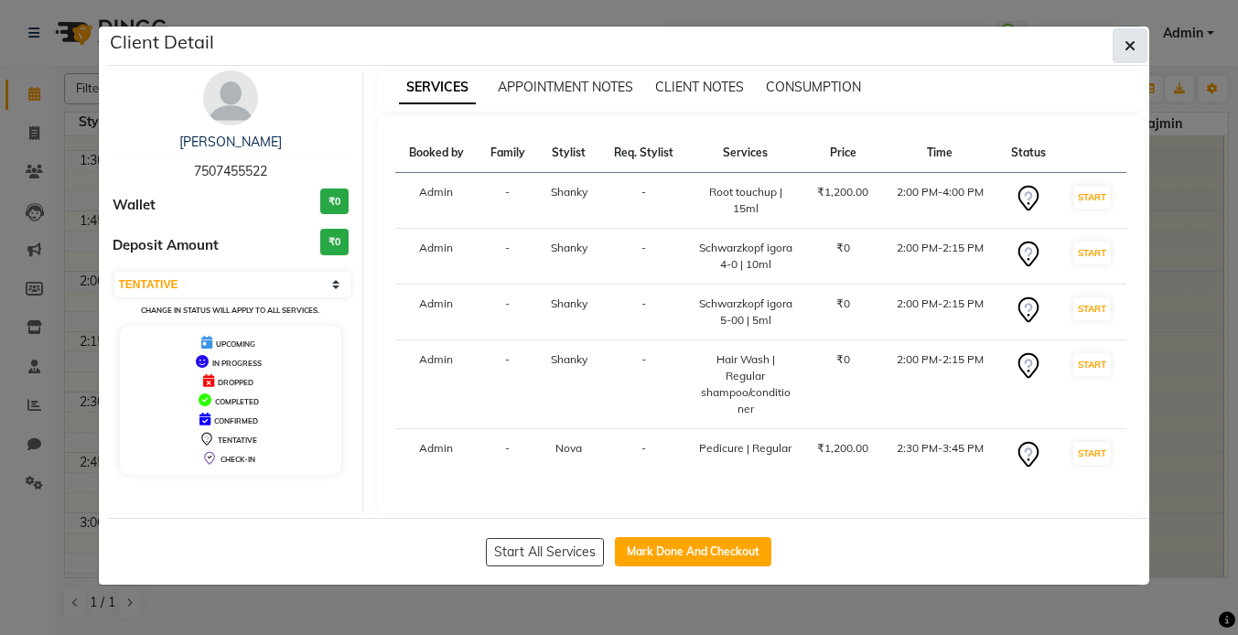
click at [1134, 45] on icon "button" at bounding box center [1130, 45] width 11 height 15
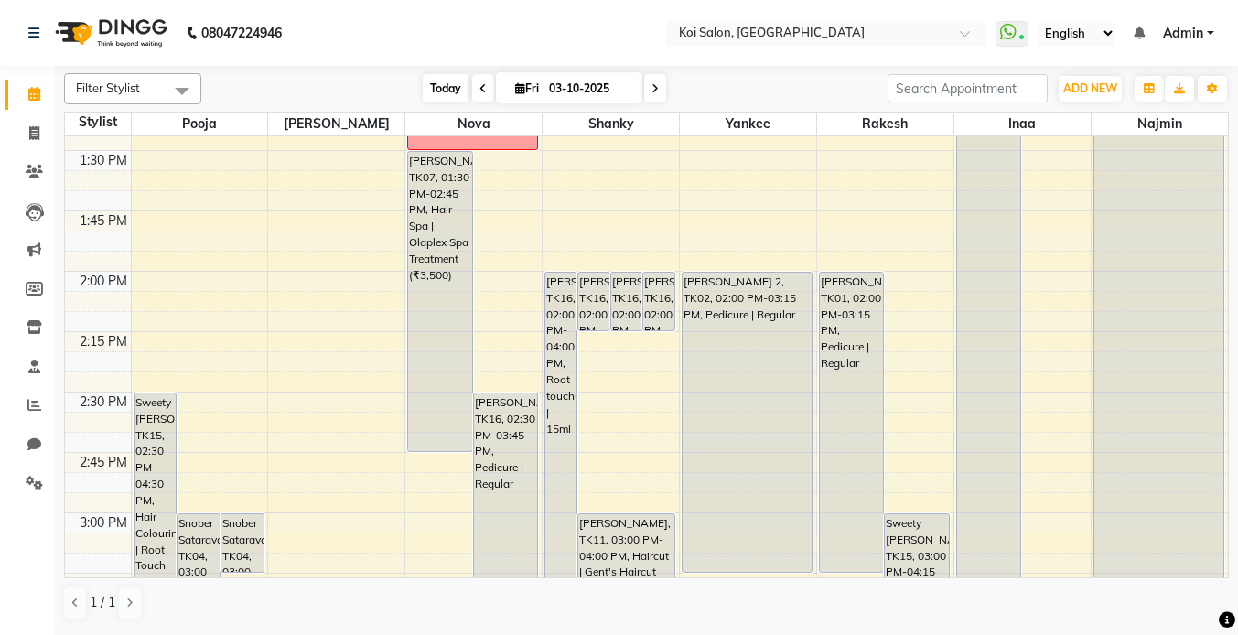
click at [440, 87] on span "Today" at bounding box center [446, 88] width 46 height 28
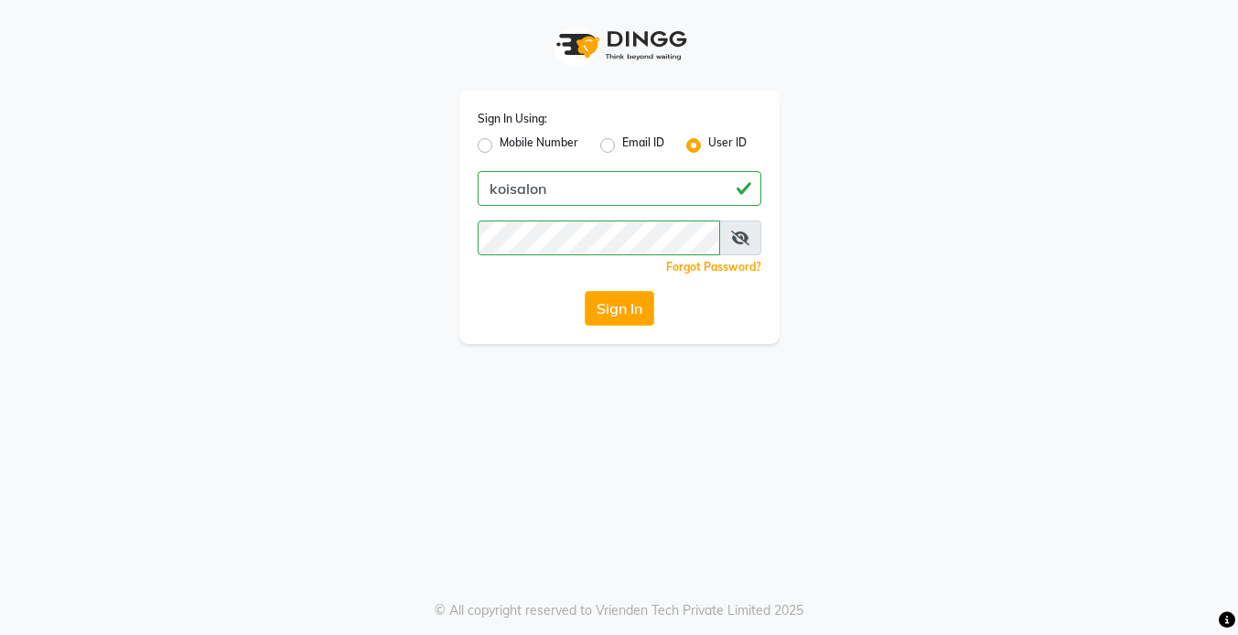
click at [609, 310] on button "Sign In" at bounding box center [620, 308] width 70 height 35
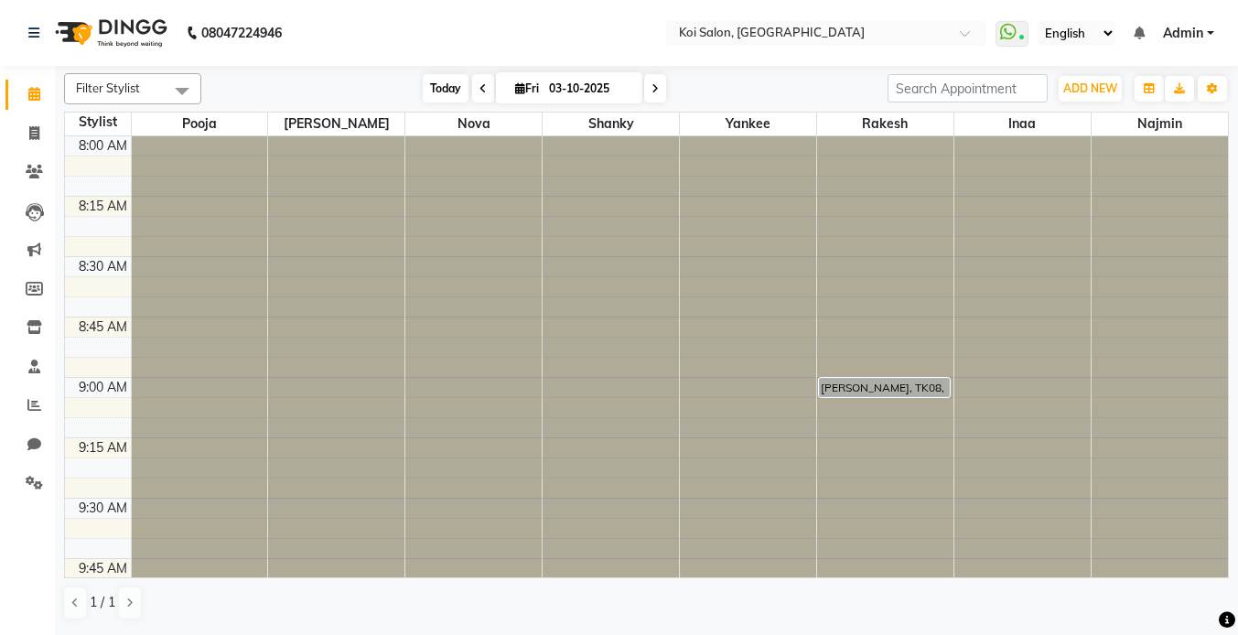
click at [434, 83] on span "Today" at bounding box center [446, 88] width 46 height 28
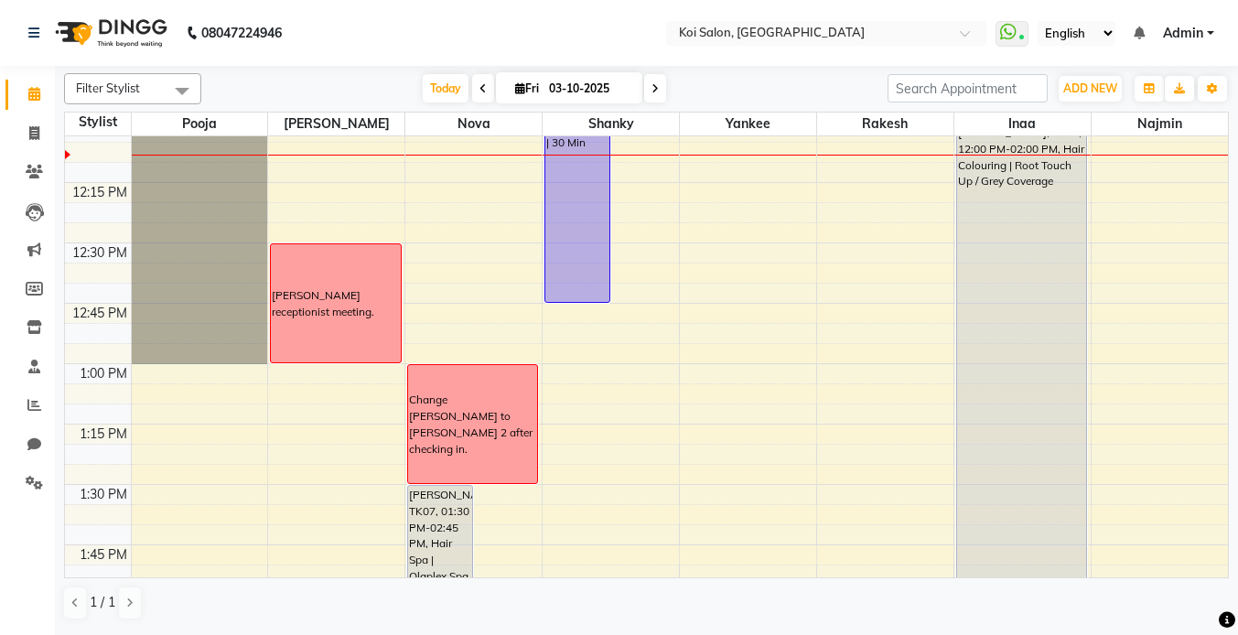
scroll to position [959, 0]
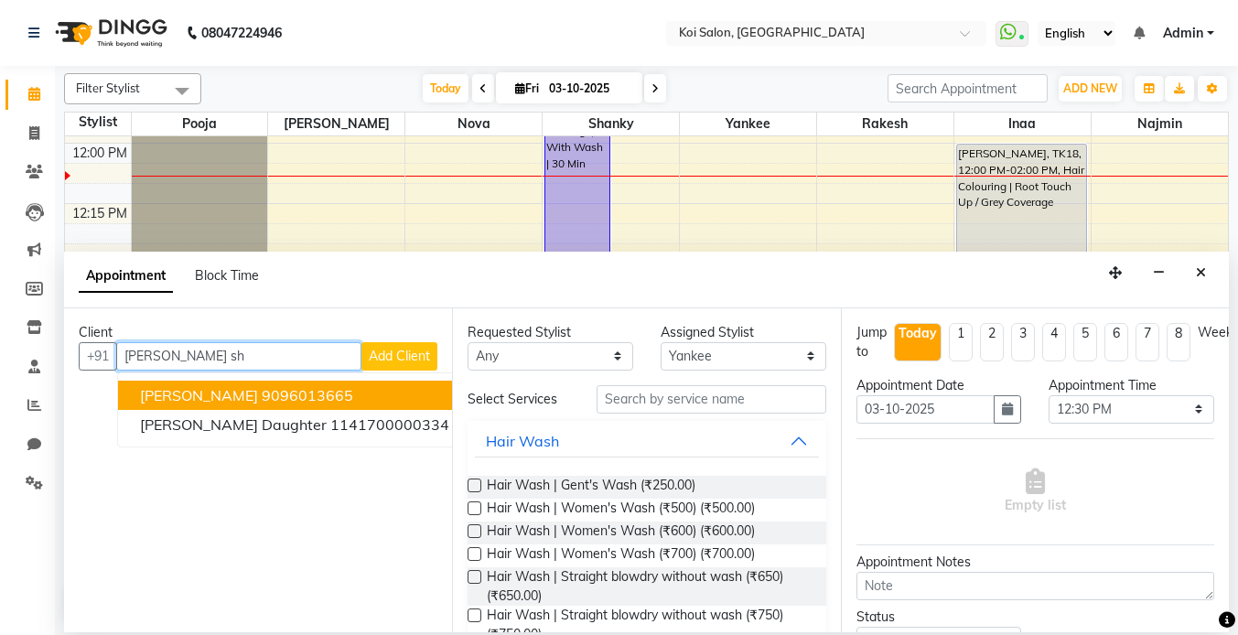
click at [321, 395] on ngb-highlight "9096013665" at bounding box center [308, 395] width 92 height 18
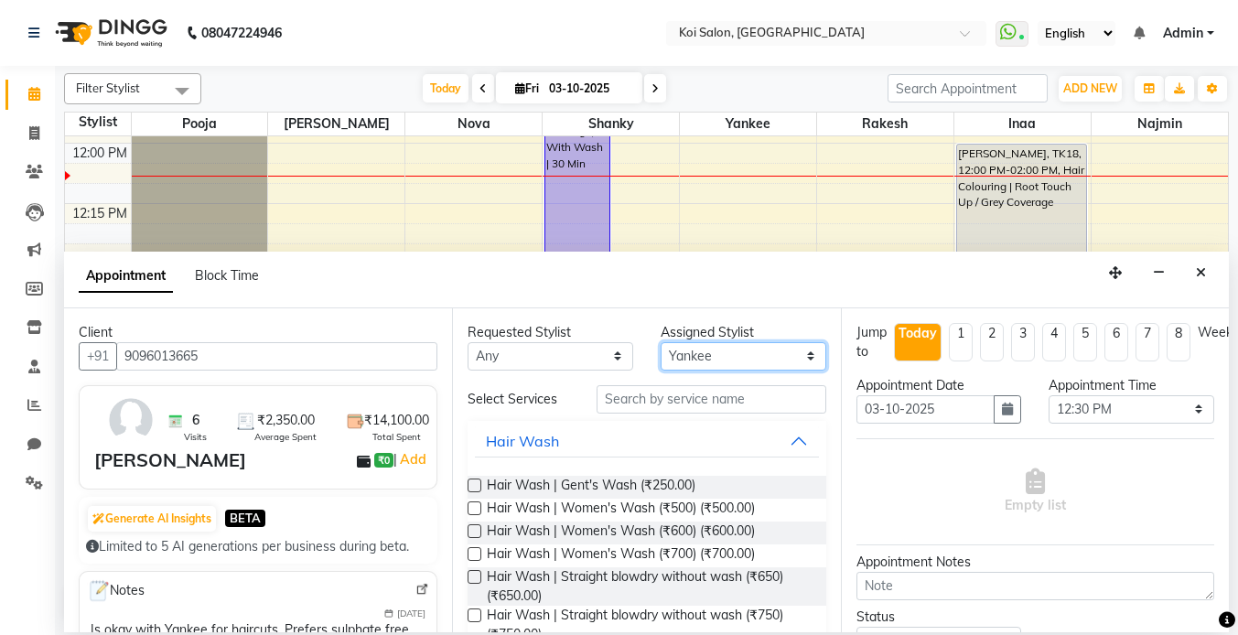
click at [728, 358] on select "Select [PERSON_NAME] Nova Pooja [PERSON_NAME]" at bounding box center [744, 356] width 166 height 28
click at [661, 342] on select "Select [PERSON_NAME] Nova Pooja [PERSON_NAME]" at bounding box center [744, 356] width 166 height 28
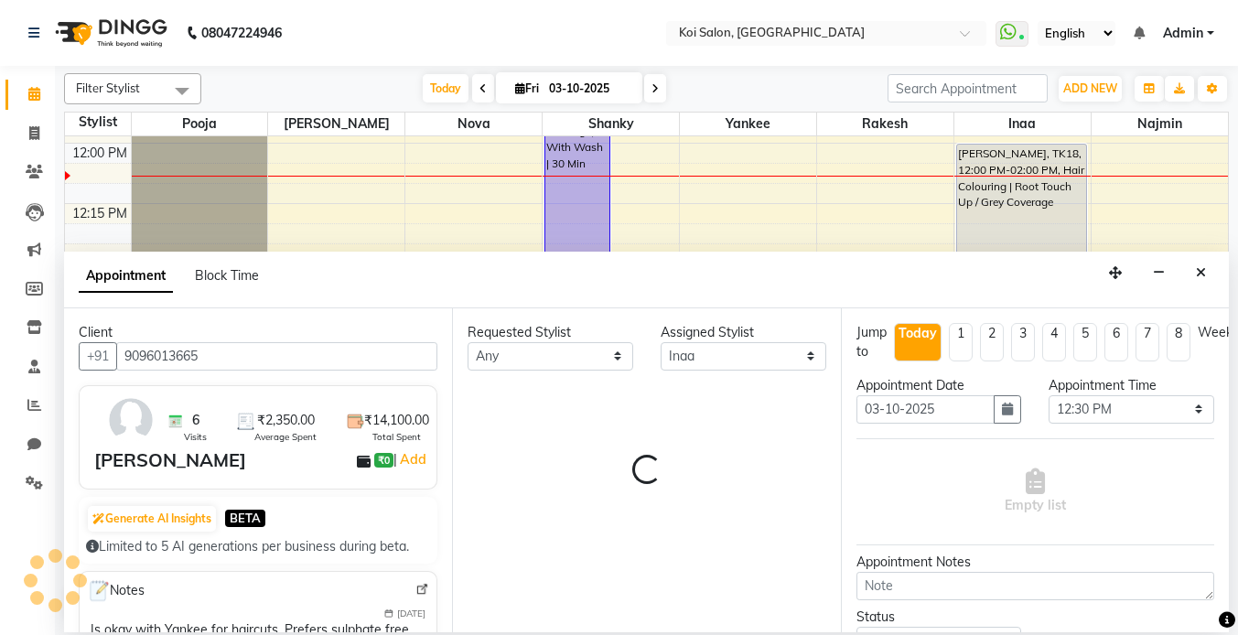
click at [673, 397] on div "Requested Stylist Any [PERSON_NAME] Nova Pooja [PERSON_NAME] Yankee Assigned St…" at bounding box center [646, 470] width 388 height 324
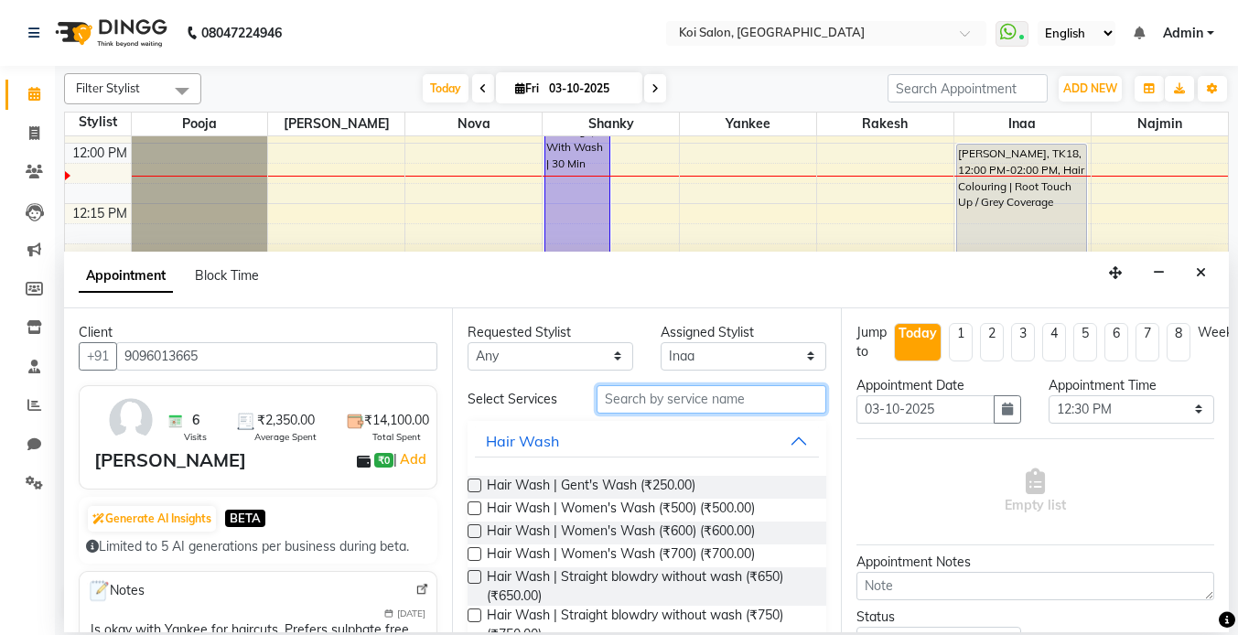
click at [653, 400] on input "text" at bounding box center [712, 399] width 230 height 28
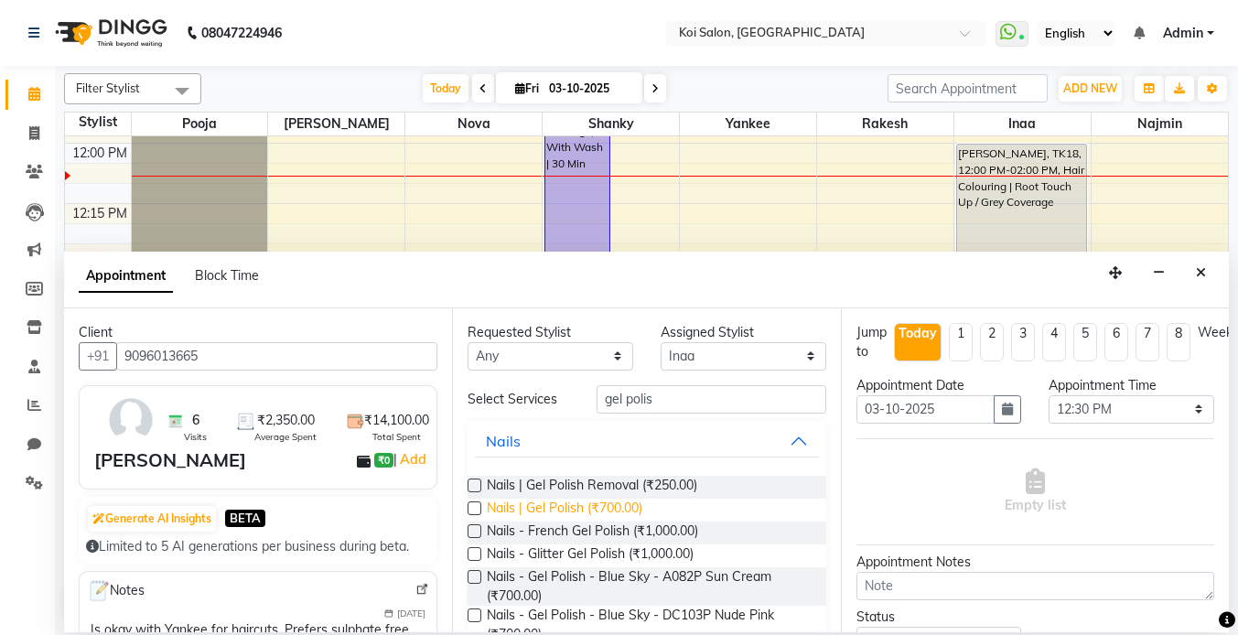
click at [587, 513] on span "Nails | Gel Polish (₹700.00)" at bounding box center [565, 510] width 156 height 23
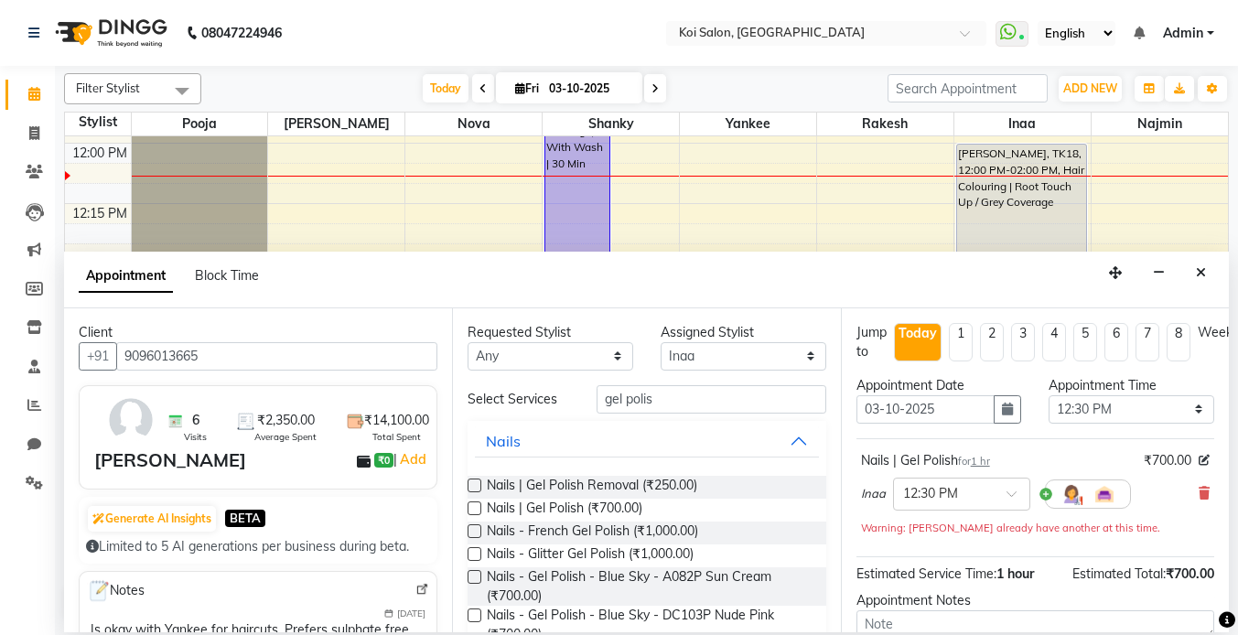
scroll to position [176, 0]
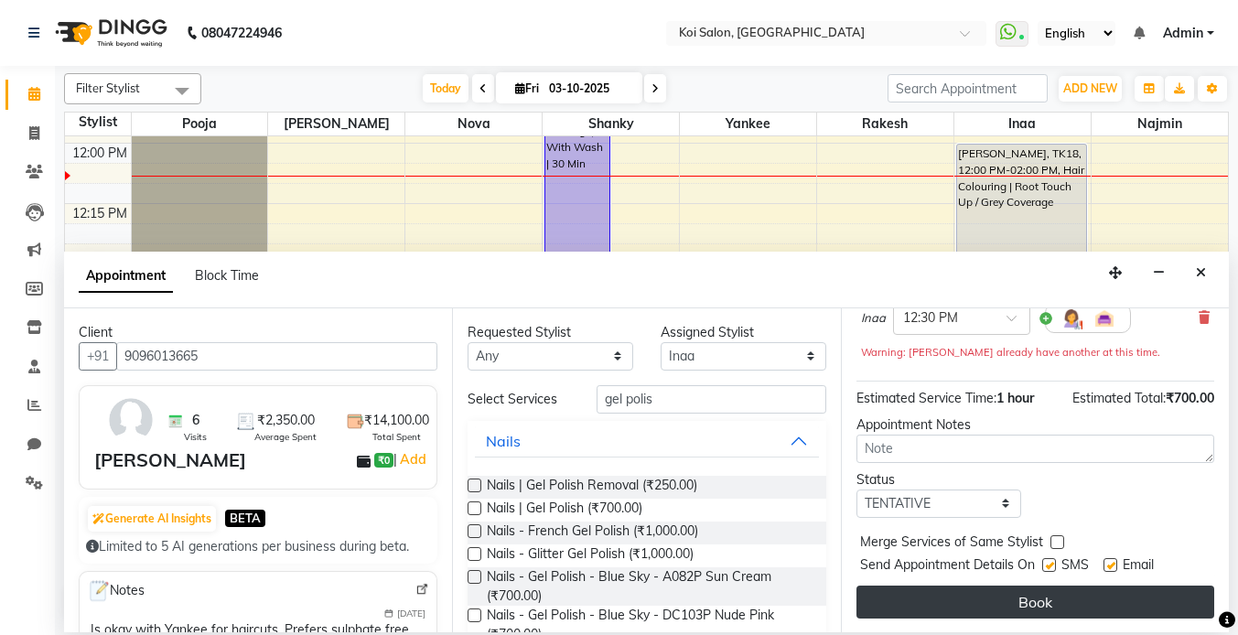
click at [1088, 597] on button "Book" at bounding box center [1036, 602] width 358 height 33
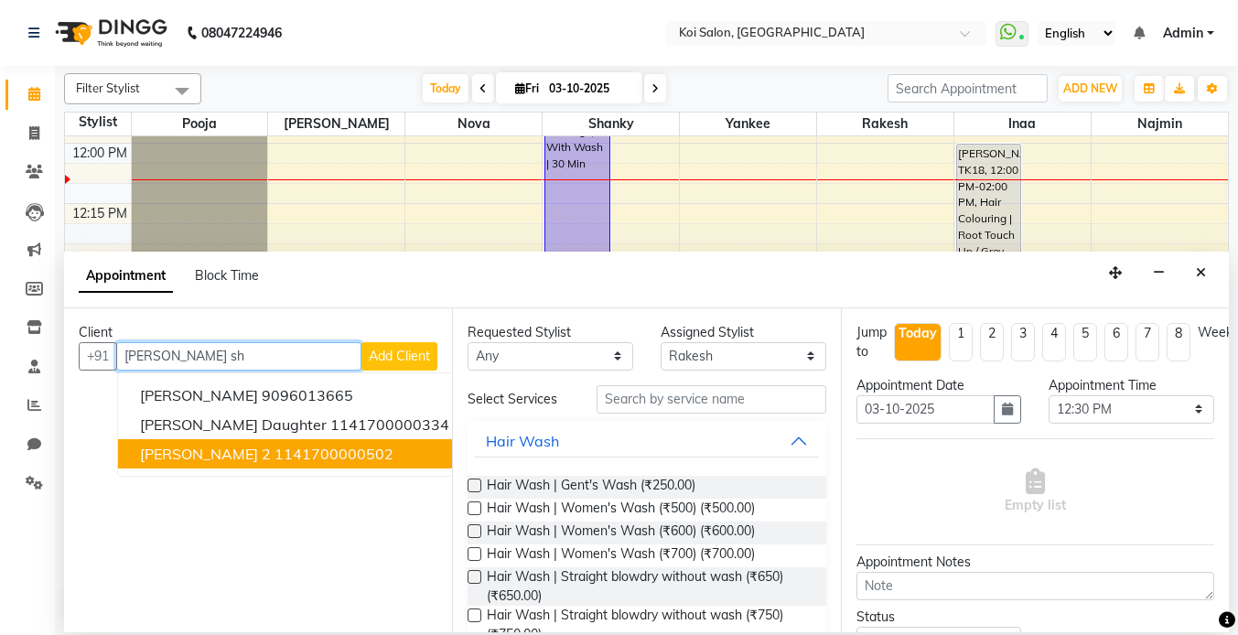
click at [275, 457] on ngb-highlight "1141700000502" at bounding box center [334, 454] width 119 height 18
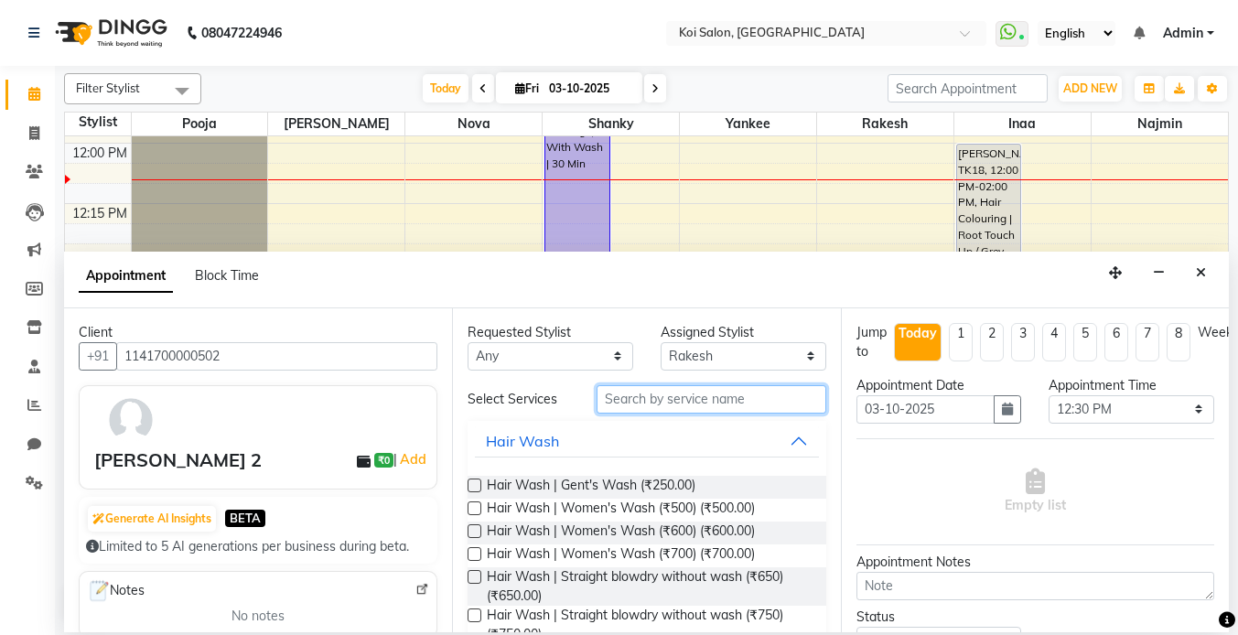
click at [679, 400] on input "text" at bounding box center [712, 399] width 230 height 28
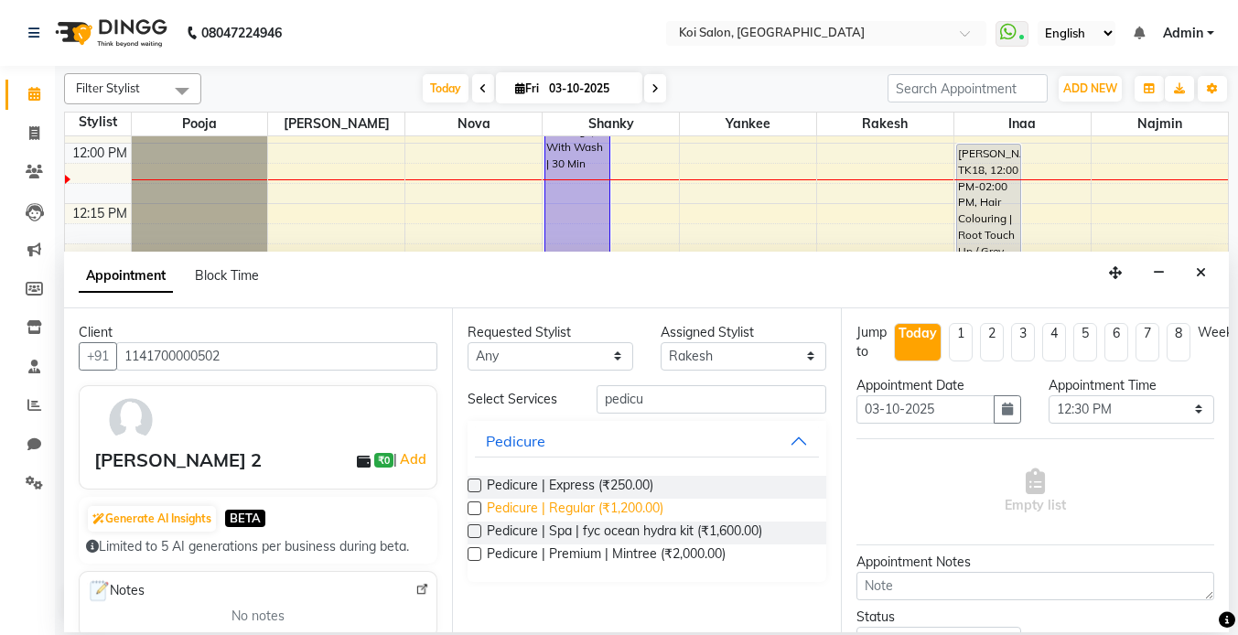
click at [636, 509] on span "Pedicure | Regular (₹1,200.00)" at bounding box center [575, 510] width 177 height 23
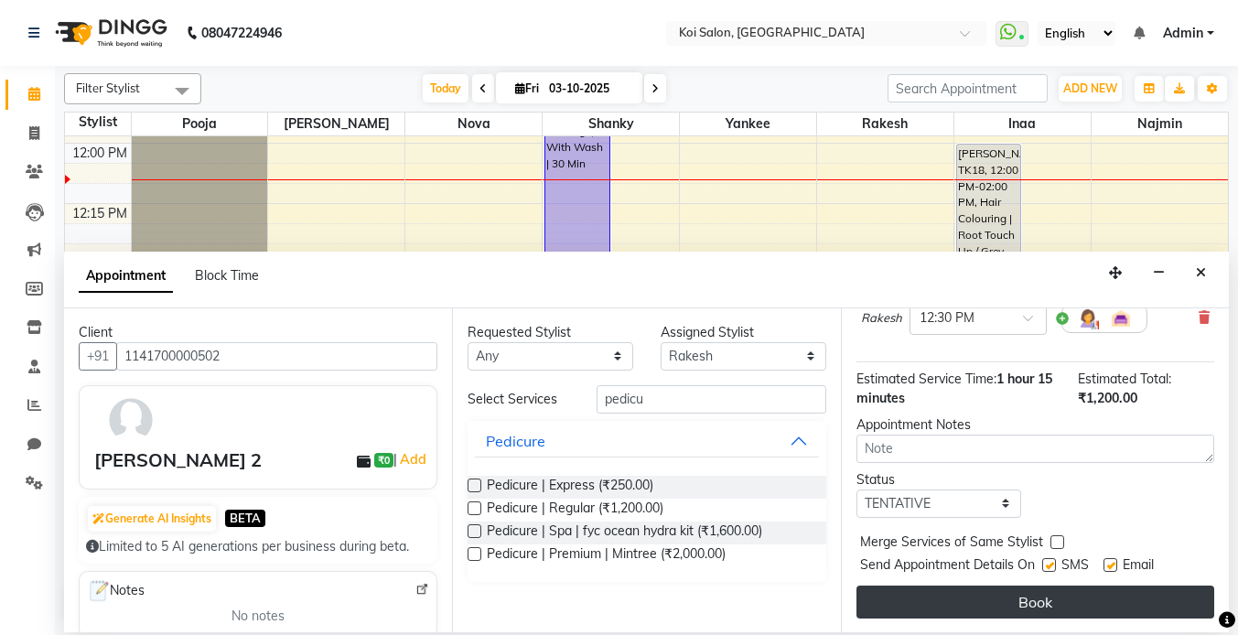
click at [1060, 607] on button "Book" at bounding box center [1036, 602] width 358 height 33
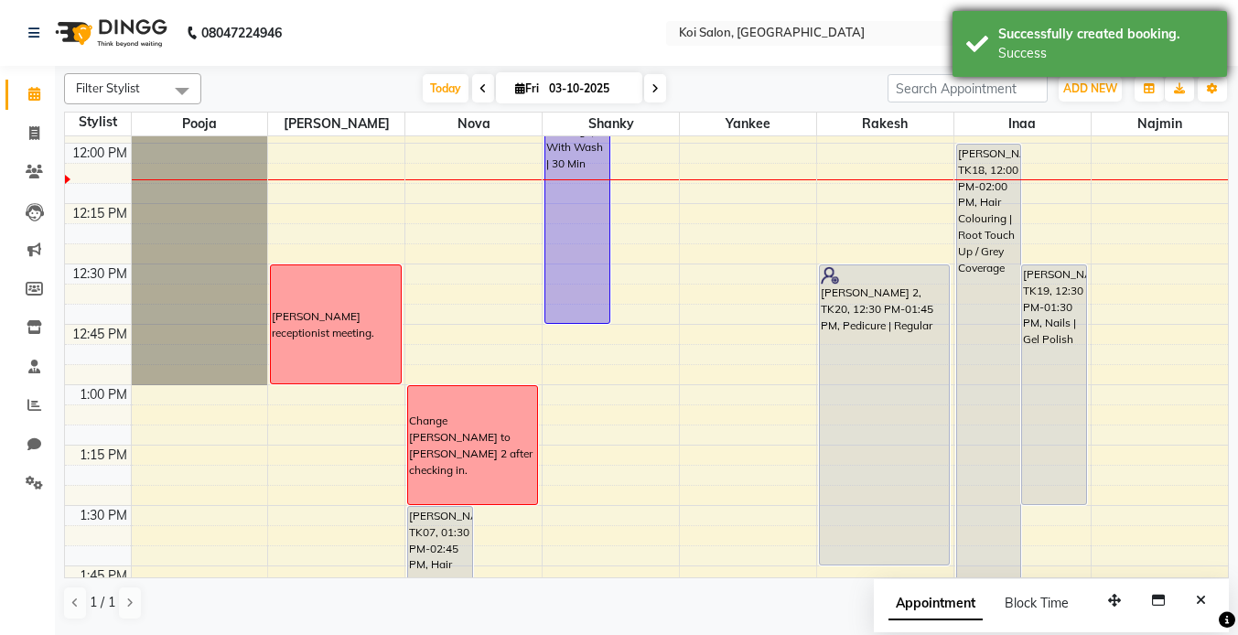
click at [1079, 66] on div "Successfully created booking. Success" at bounding box center [1090, 44] width 275 height 66
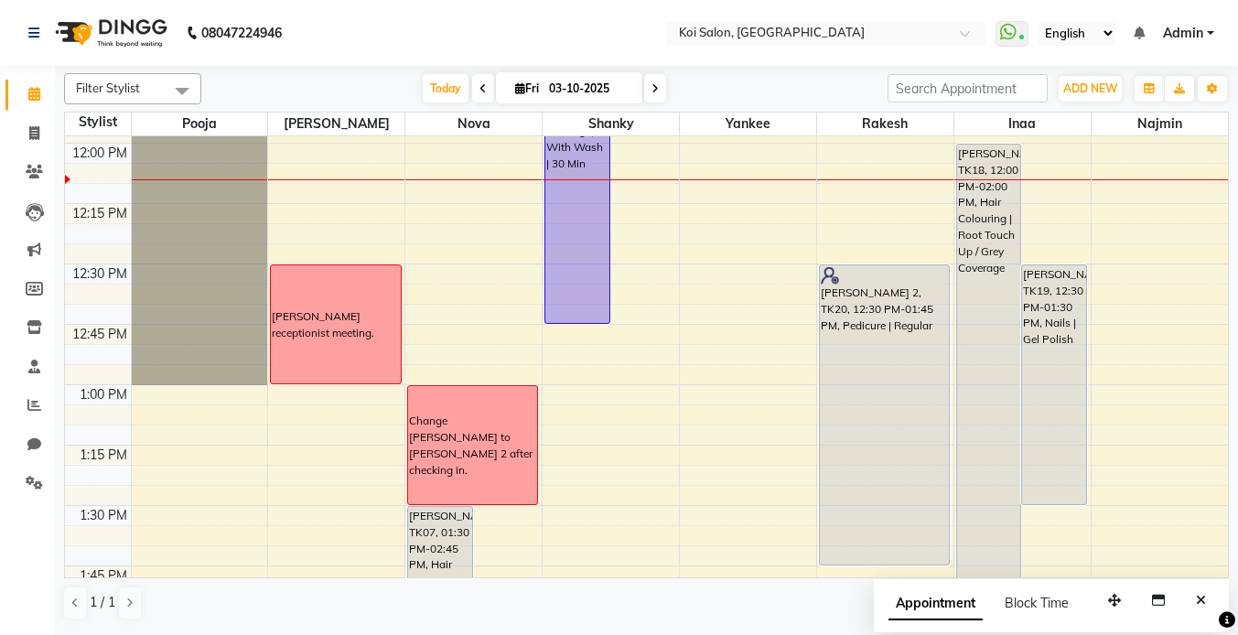
click at [1199, 600] on icon "Close" at bounding box center [1201, 600] width 10 height 13
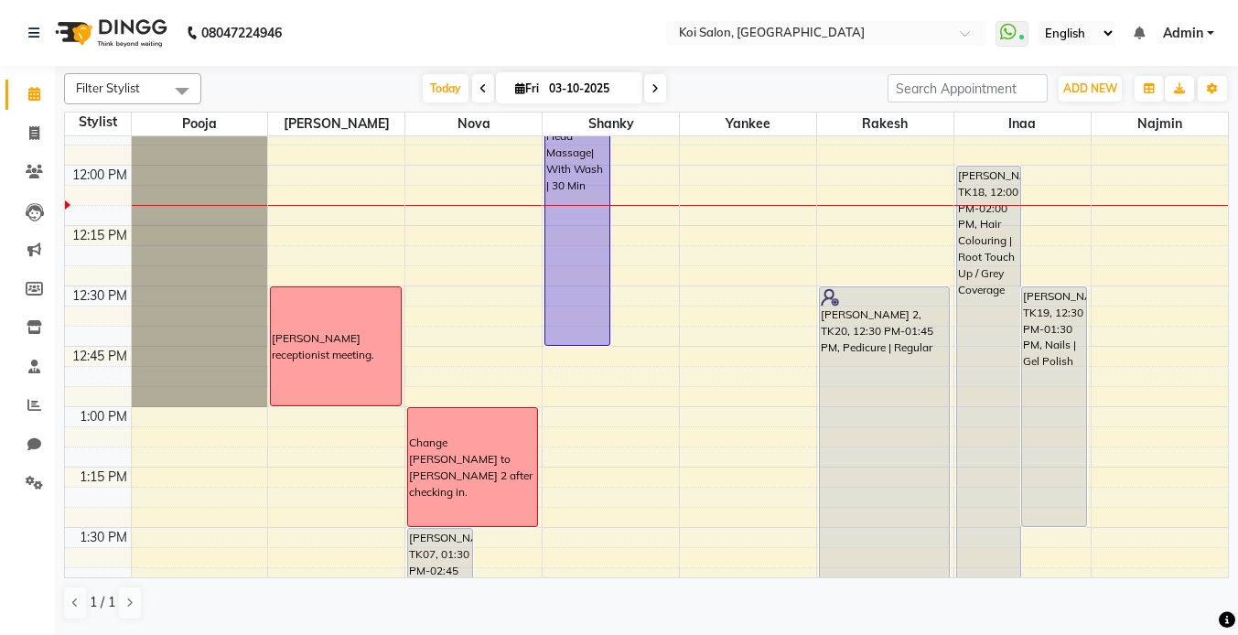
scroll to position [936, 0]
click at [491, 49] on nav "08047224946 Select Location × [GEOGRAPHIC_DATA] WhatsApp Status ✕ Status: Conne…" at bounding box center [619, 33] width 1238 height 66
click at [441, 81] on span "Today" at bounding box center [446, 88] width 46 height 28
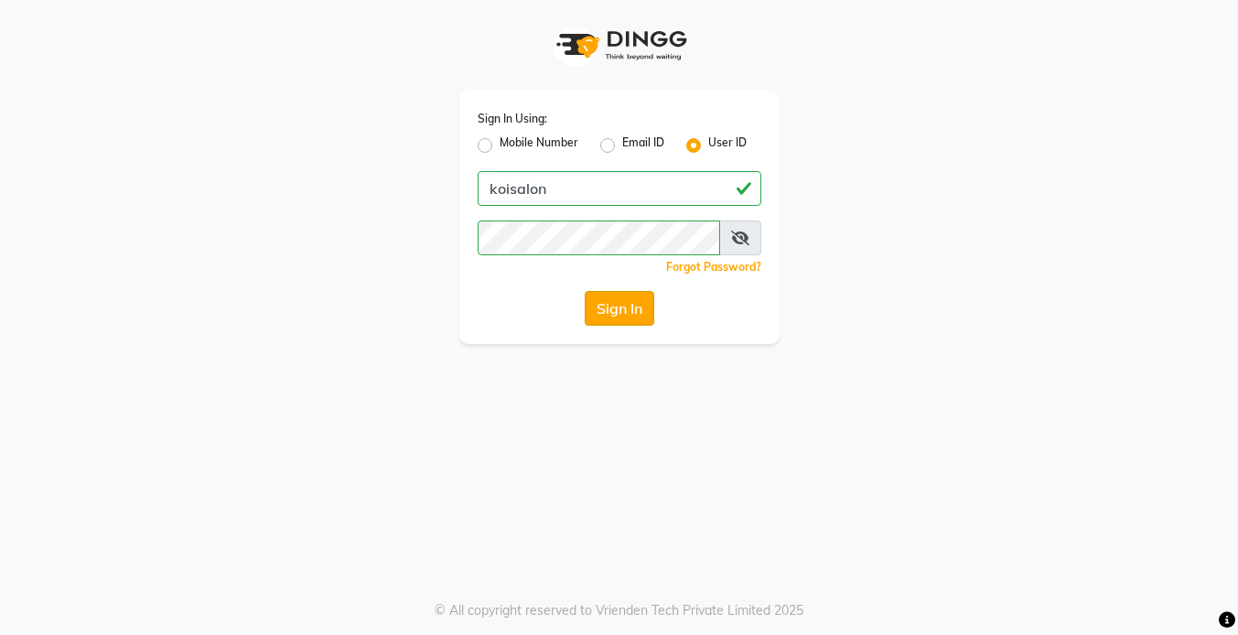
click at [620, 303] on button "Sign In" at bounding box center [620, 308] width 70 height 35
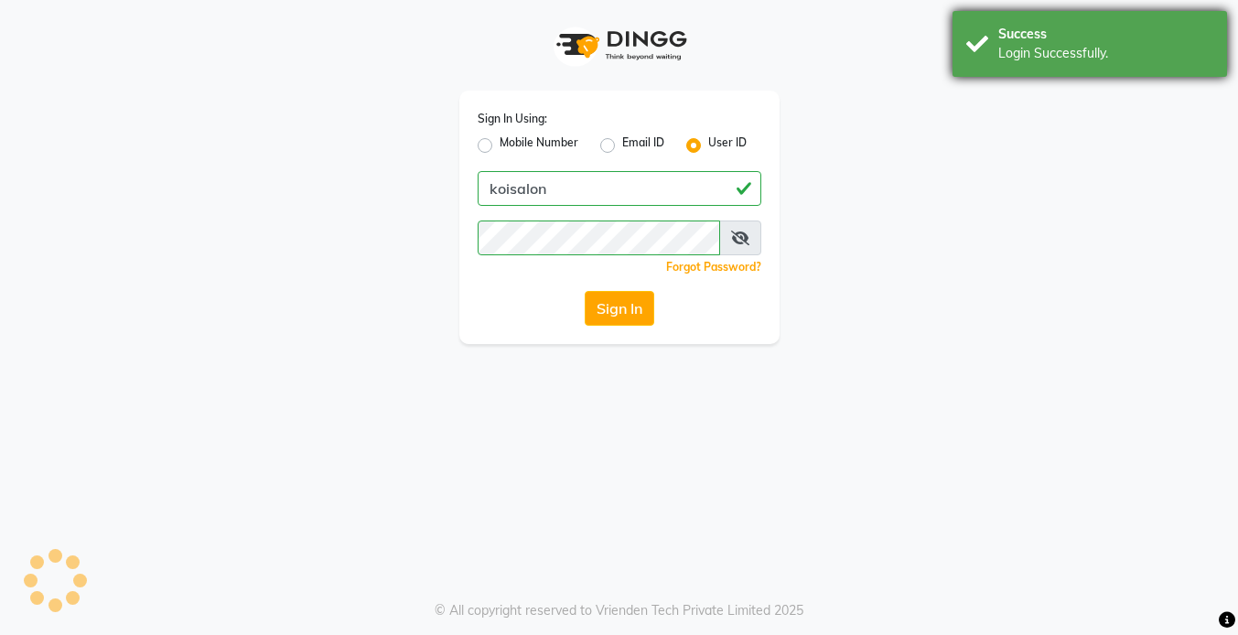
click at [1079, 41] on div "Success" at bounding box center [1105, 34] width 215 height 19
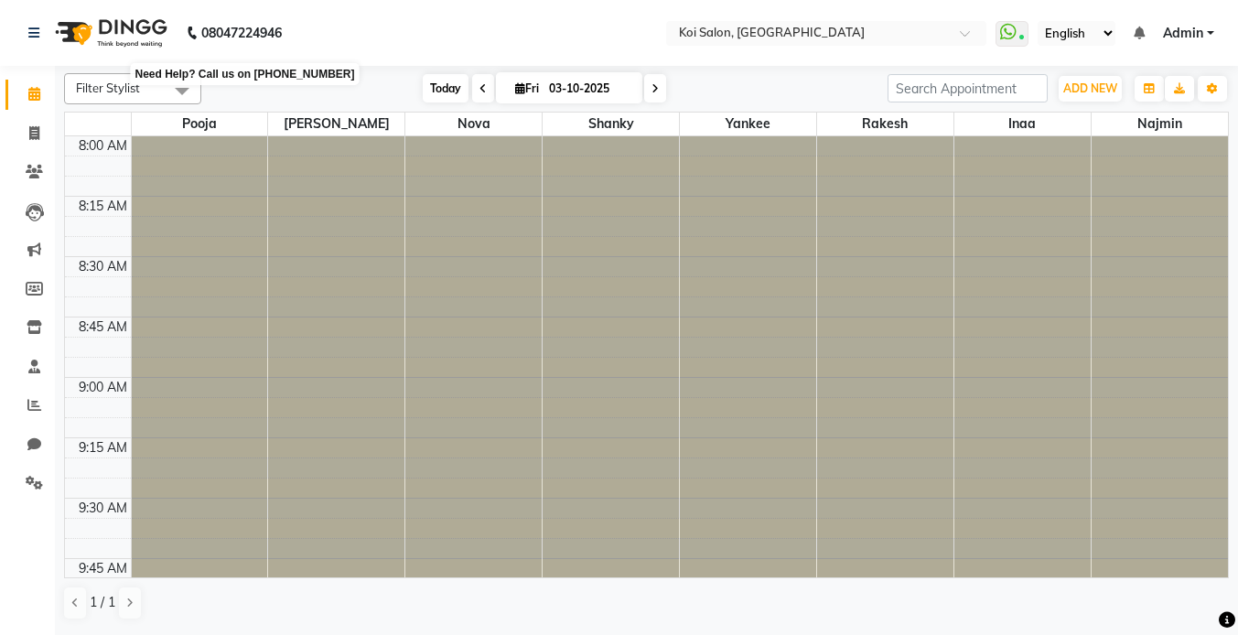
click at [443, 90] on span "Today" at bounding box center [446, 88] width 46 height 28
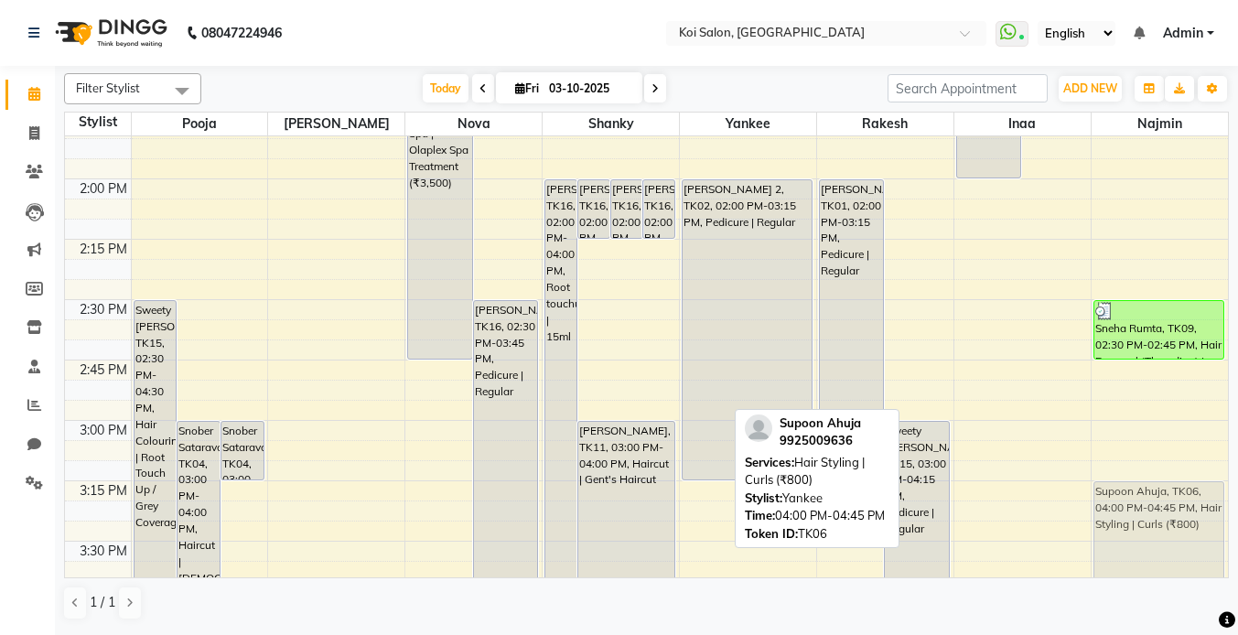
scroll to position [1414, 0]
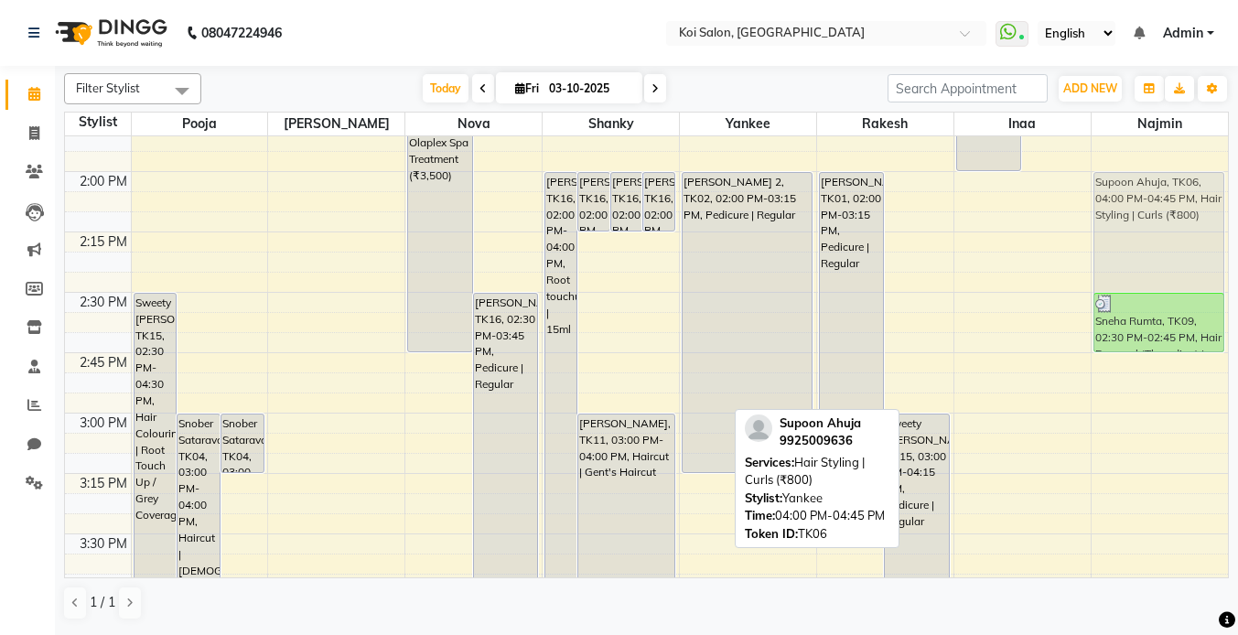
drag, startPoint x: 700, startPoint y: 435, endPoint x: 1129, endPoint y: 192, distance: 493.0
click at [1129, 192] on tr "Sweety [PERSON_NAME], TK15, 02:30 PM-04:30 PM, Hair Colouring | Root Touch Up /…" at bounding box center [646, 292] width 1163 height 3140
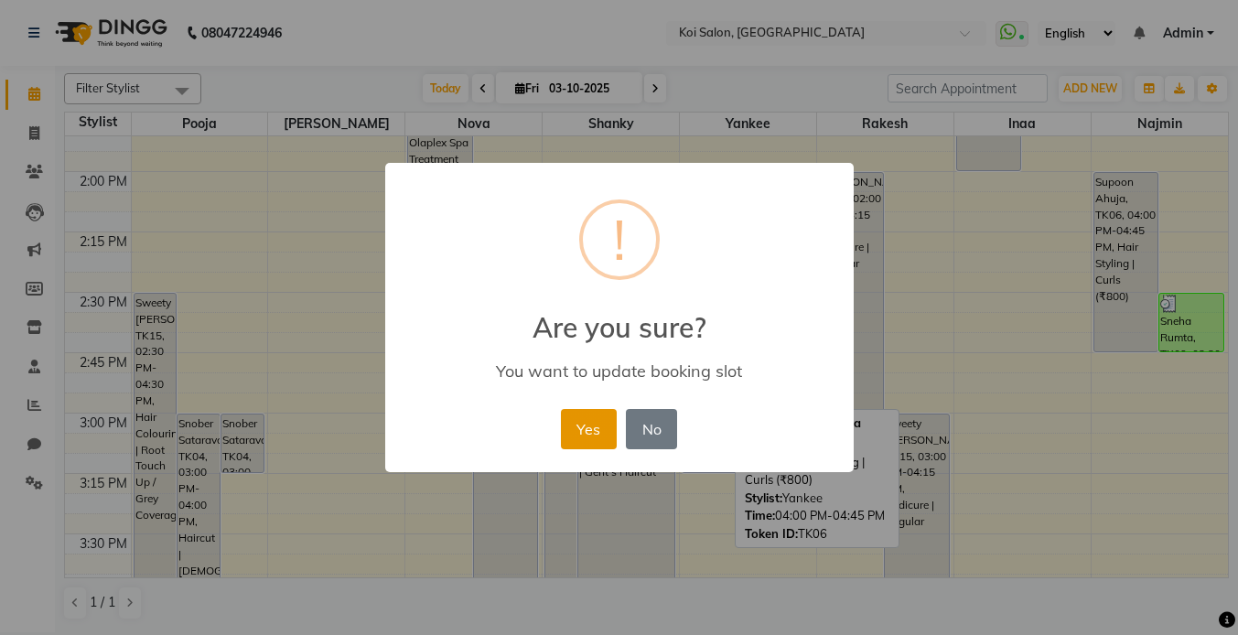
click at [590, 421] on button "Yes" at bounding box center [589, 429] width 56 height 40
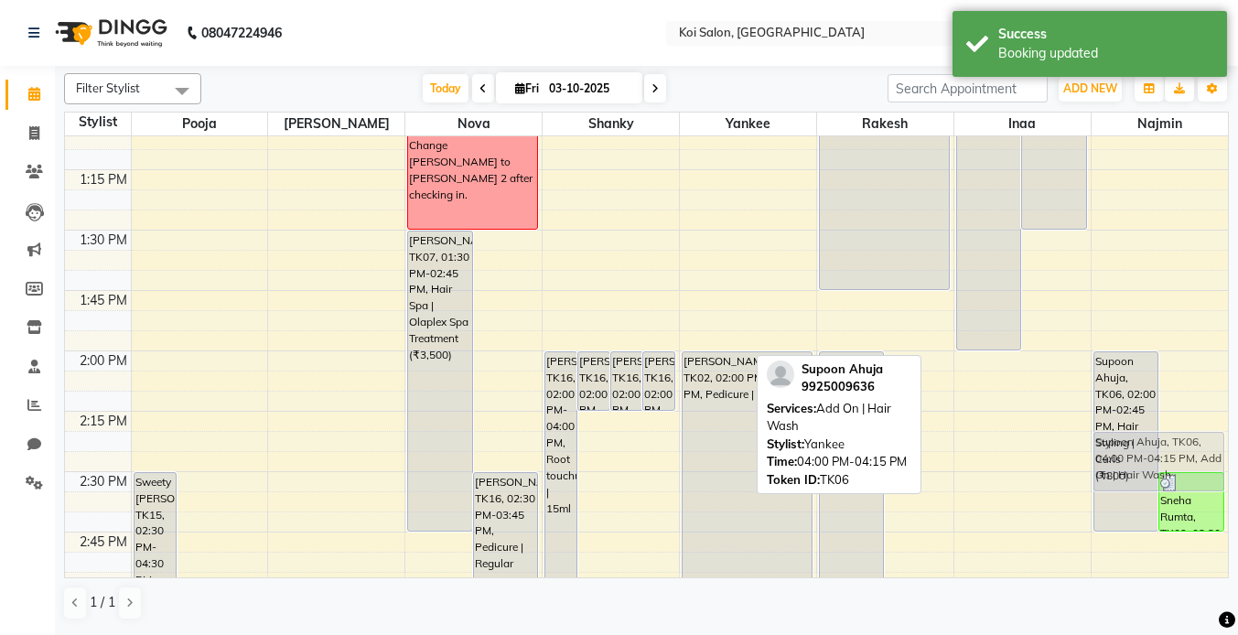
scroll to position [1269, 0]
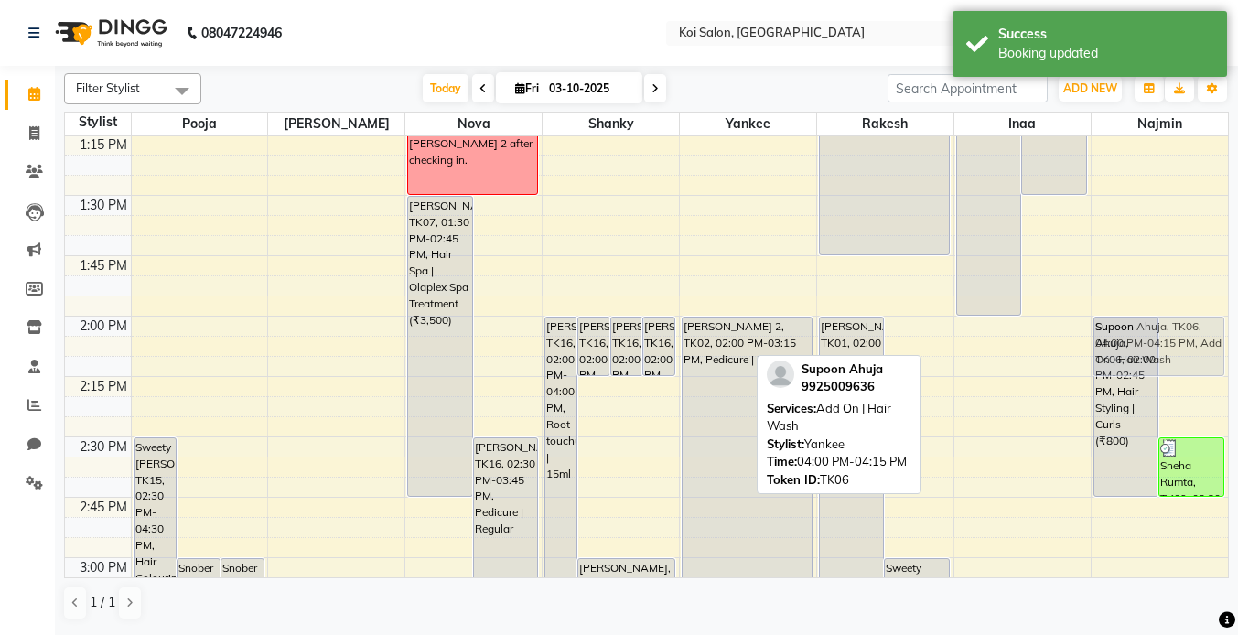
drag, startPoint x: 696, startPoint y: 325, endPoint x: 1171, endPoint y: 341, distance: 475.3
click at [1171, 341] on tr "Sweety [PERSON_NAME], TK15, 02:30 PM-04:30 PM, Hair Colouring | Root Touch Up /…" at bounding box center [646, 437] width 1163 height 3140
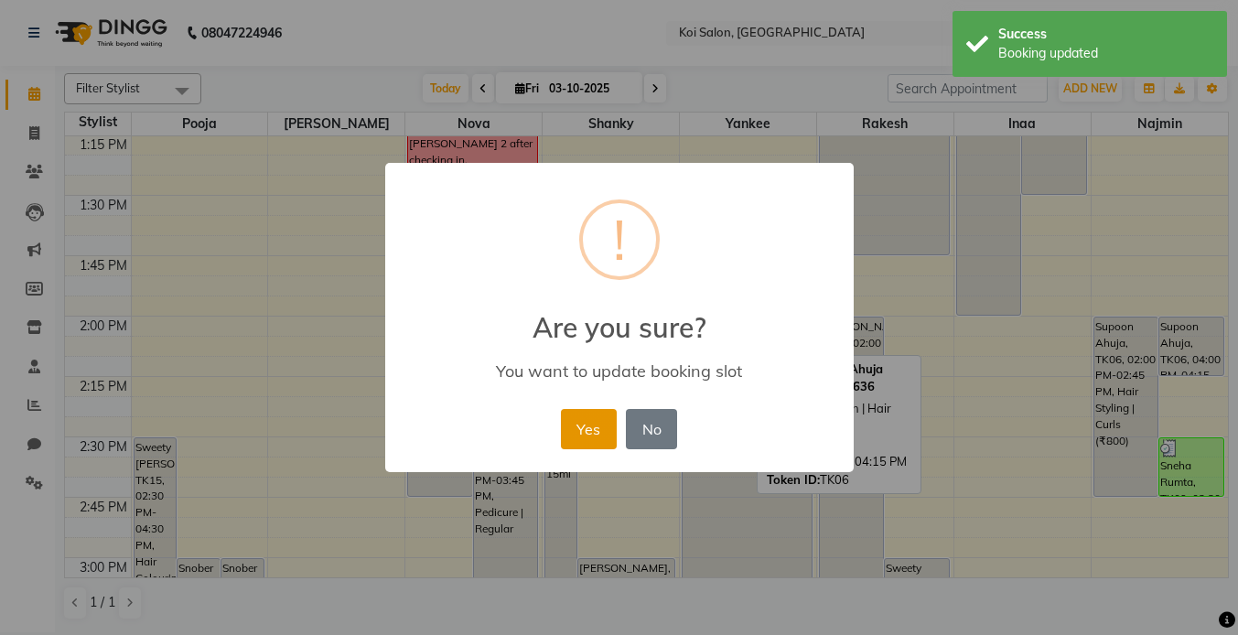
click at [602, 432] on button "Yes" at bounding box center [589, 429] width 56 height 40
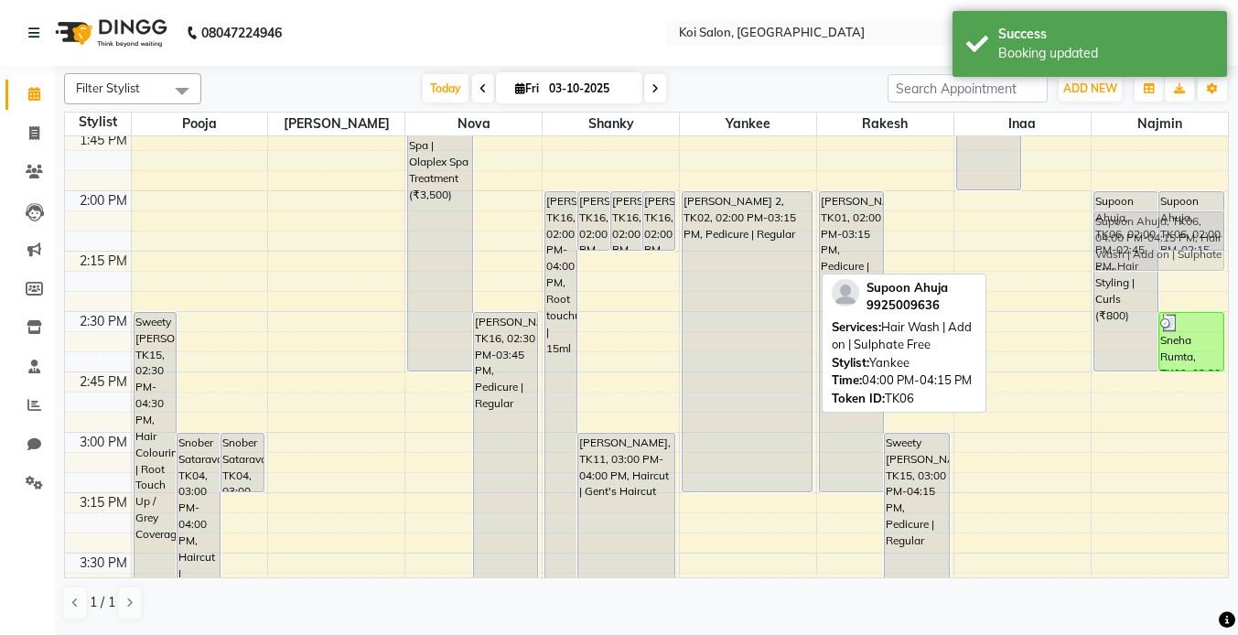
scroll to position [1305, 0]
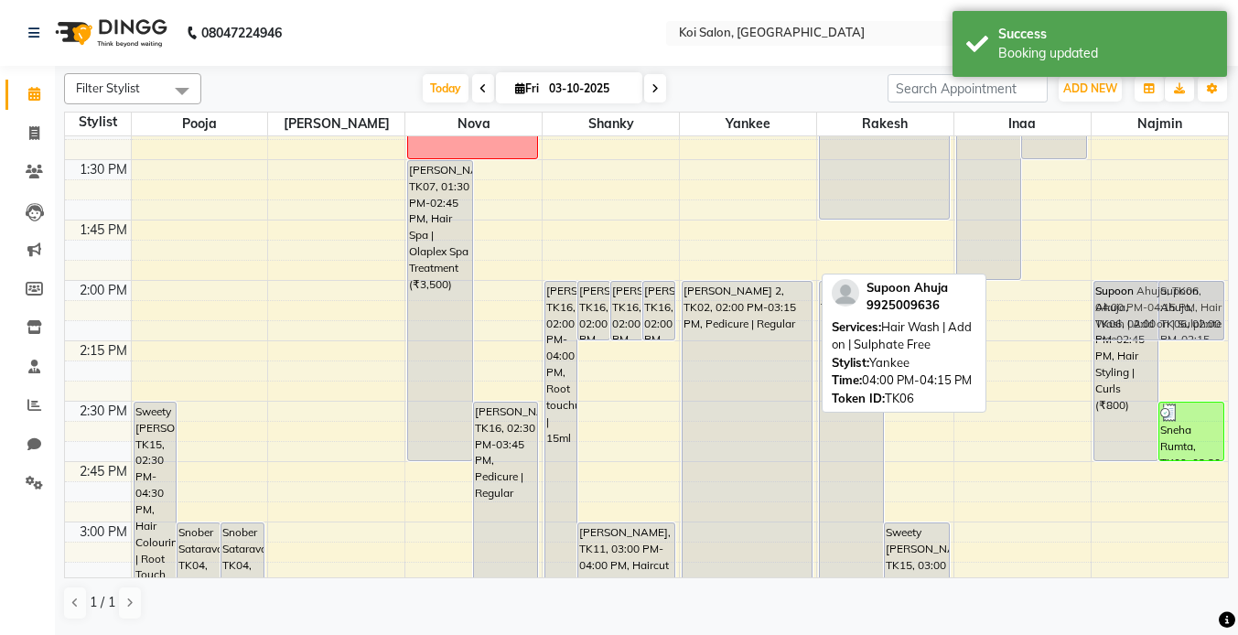
drag, startPoint x: 722, startPoint y: 255, endPoint x: 1146, endPoint y: 314, distance: 427.8
click at [1146, 314] on tr "Sweety [PERSON_NAME], TK15, 02:30 PM-04:30 PM, Hair Colouring | Root Touch Up /…" at bounding box center [646, 401] width 1163 height 3140
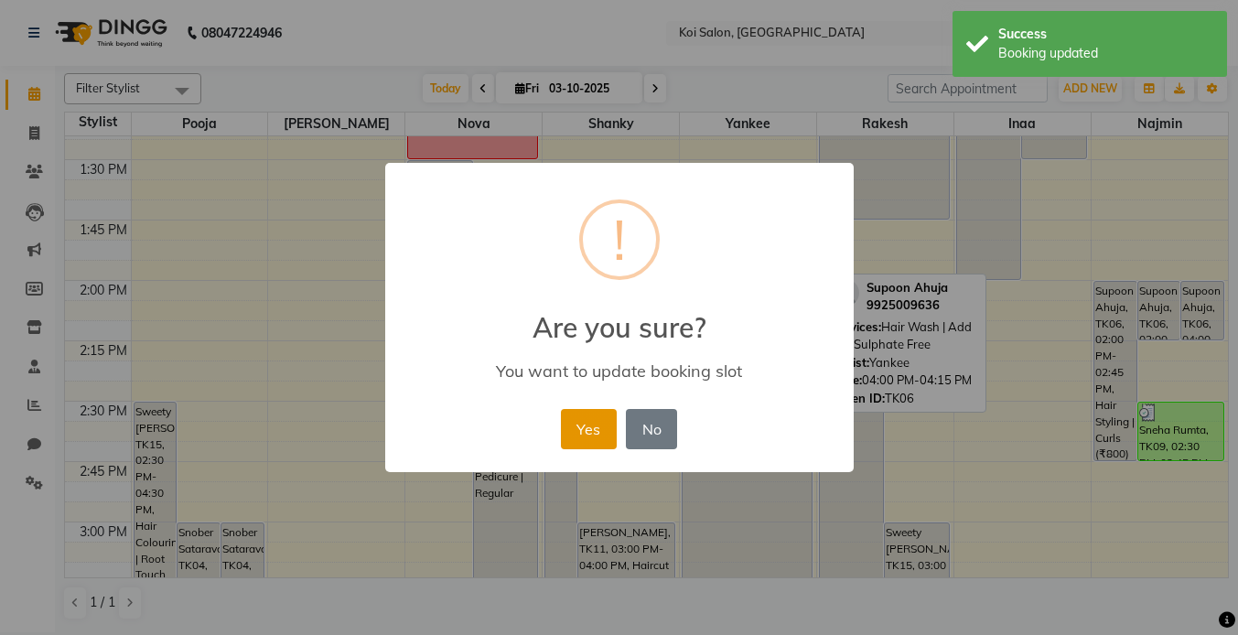
click at [574, 427] on button "Yes" at bounding box center [589, 429] width 56 height 40
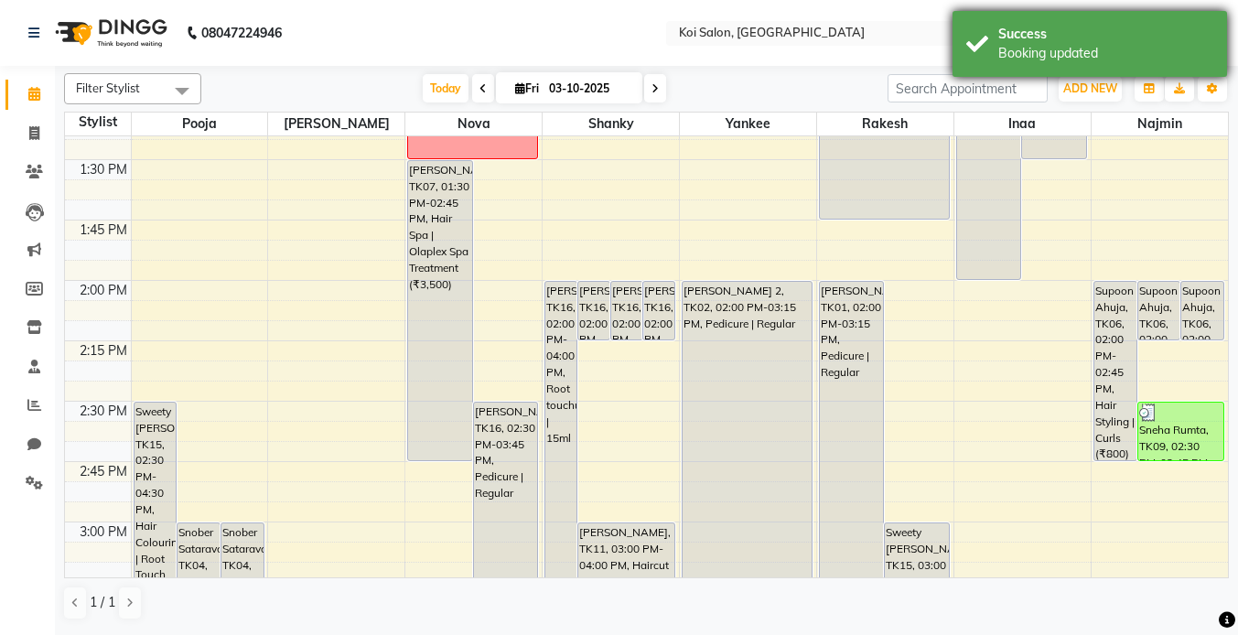
click at [1061, 33] on div "Success" at bounding box center [1105, 34] width 215 height 19
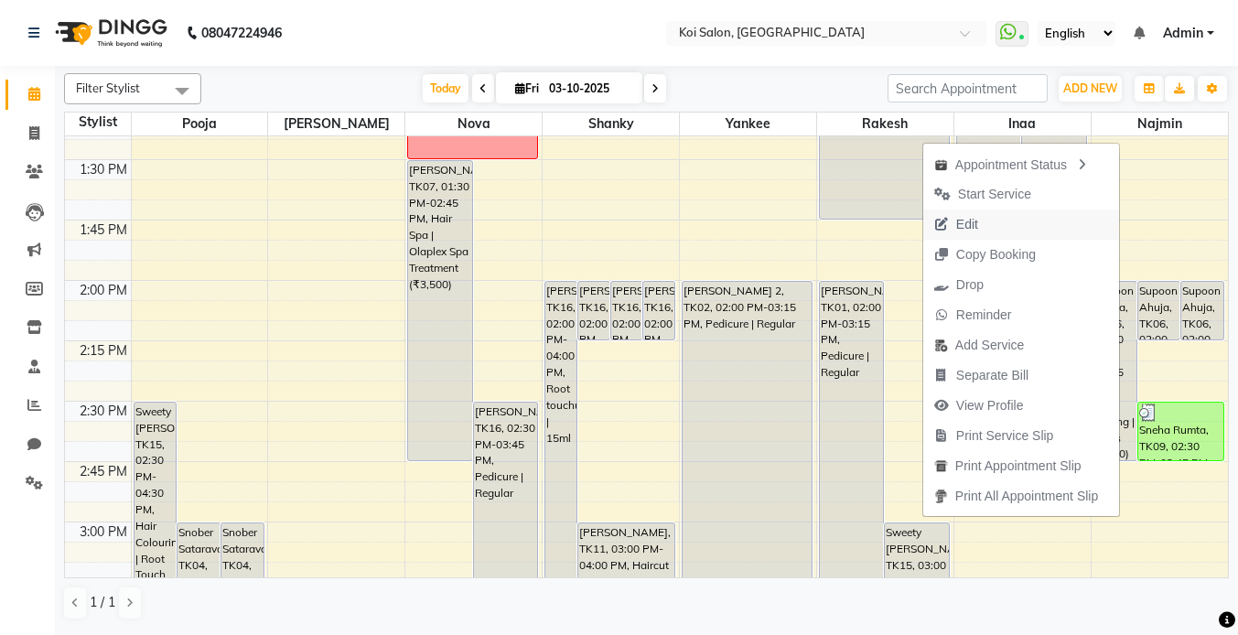
click at [979, 224] on span "Edit" at bounding box center [956, 225] width 66 height 30
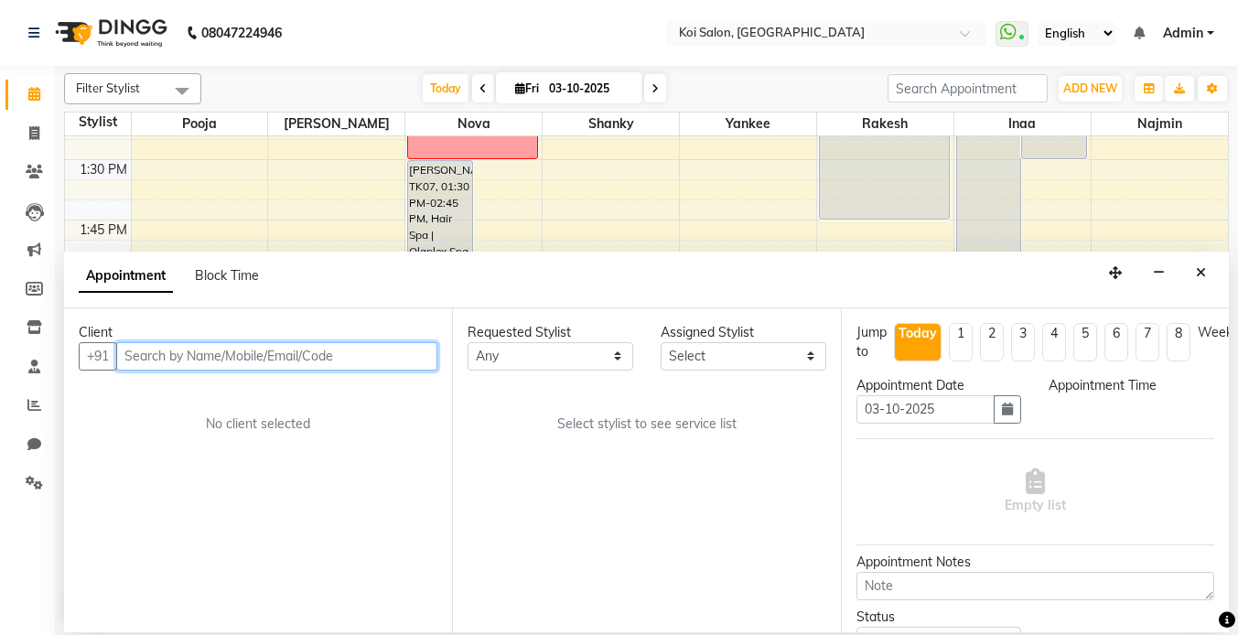
scroll to position [967, 0]
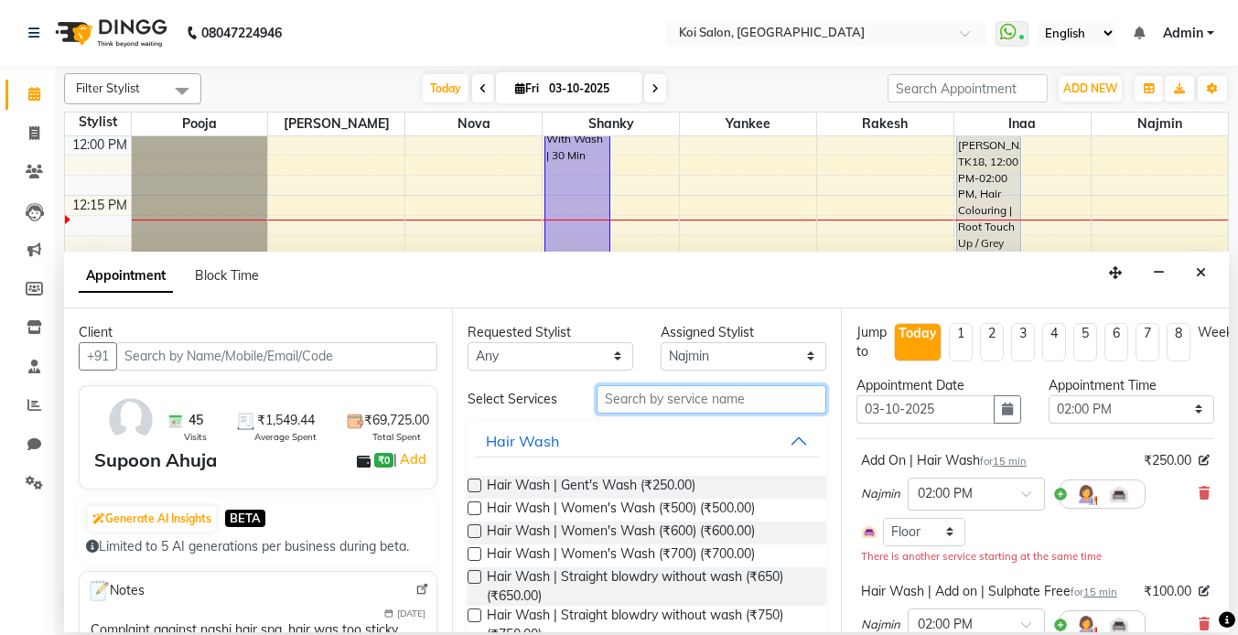
click at [674, 392] on input "text" at bounding box center [712, 399] width 230 height 28
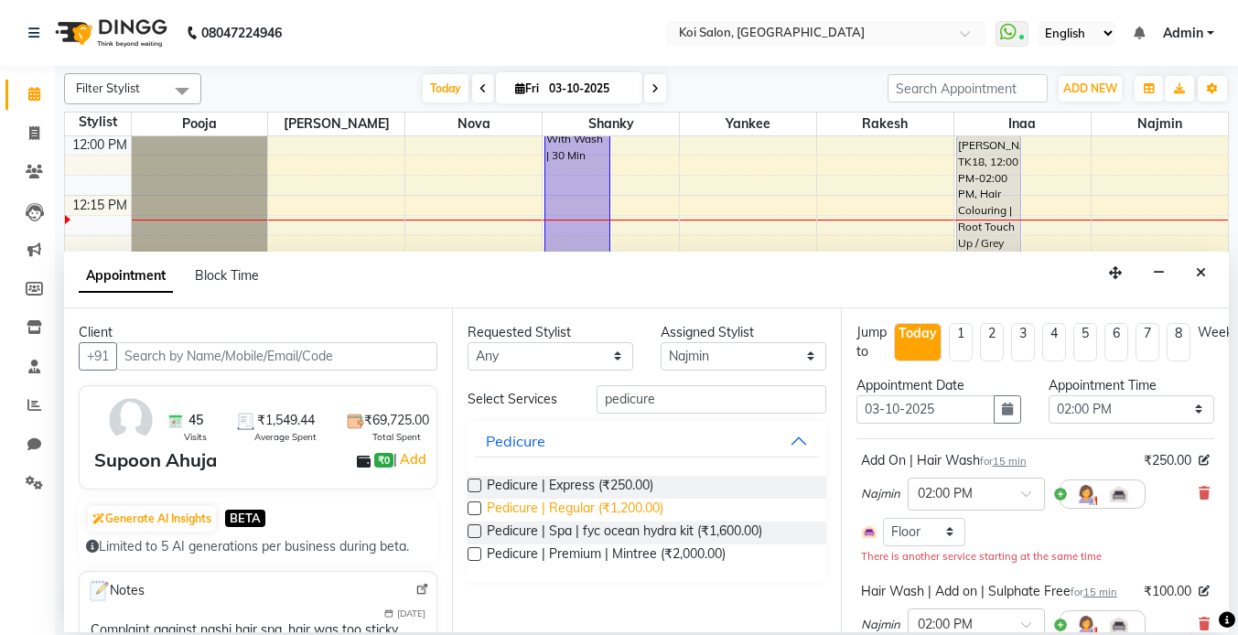
click at [594, 506] on span "Pedicure | Regular (₹1,200.00)" at bounding box center [575, 510] width 177 height 23
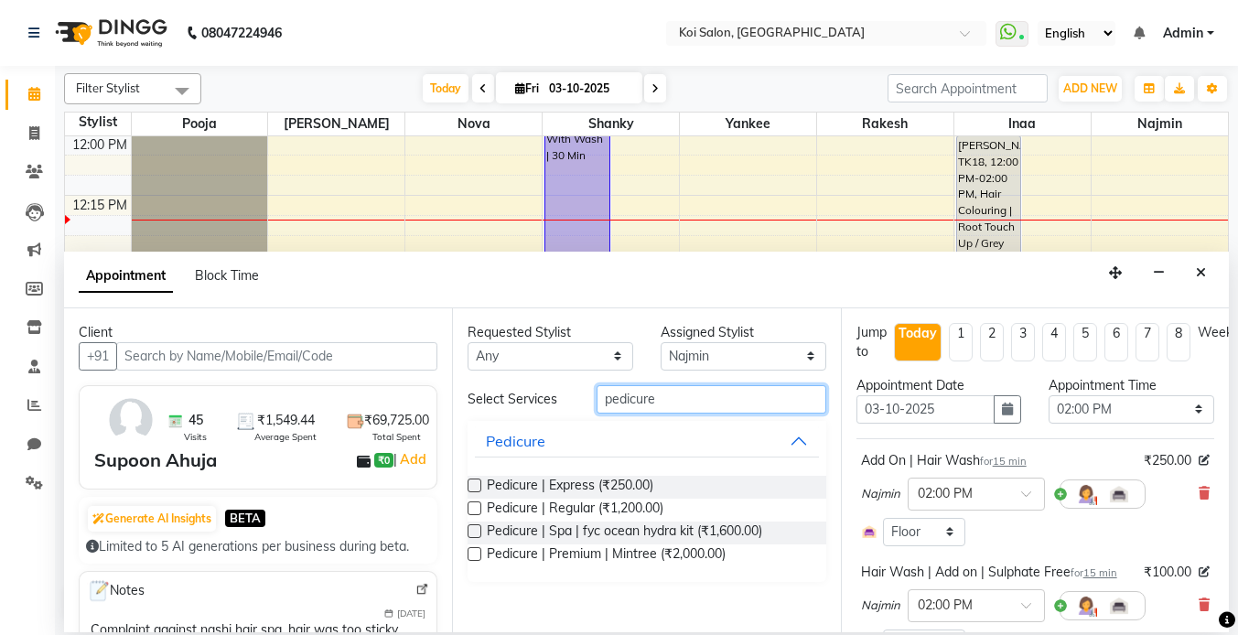
click at [638, 401] on input "pedicure" at bounding box center [712, 399] width 230 height 28
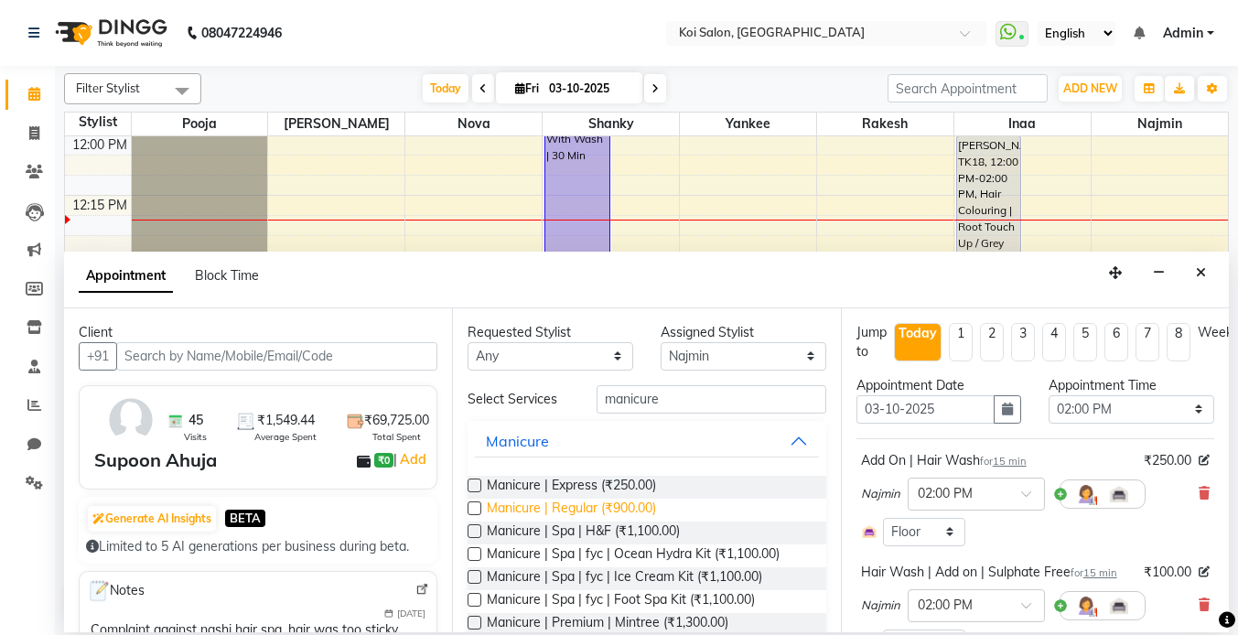
click at [602, 510] on span "Manicure | Regular (₹900.00)" at bounding box center [571, 510] width 169 height 23
click at [685, 357] on select "Select [PERSON_NAME] Nova Pooja [PERSON_NAME]" at bounding box center [744, 356] width 166 height 28
click at [661, 342] on select "Select [PERSON_NAME] Nova Pooja [PERSON_NAME]" at bounding box center [744, 356] width 166 height 28
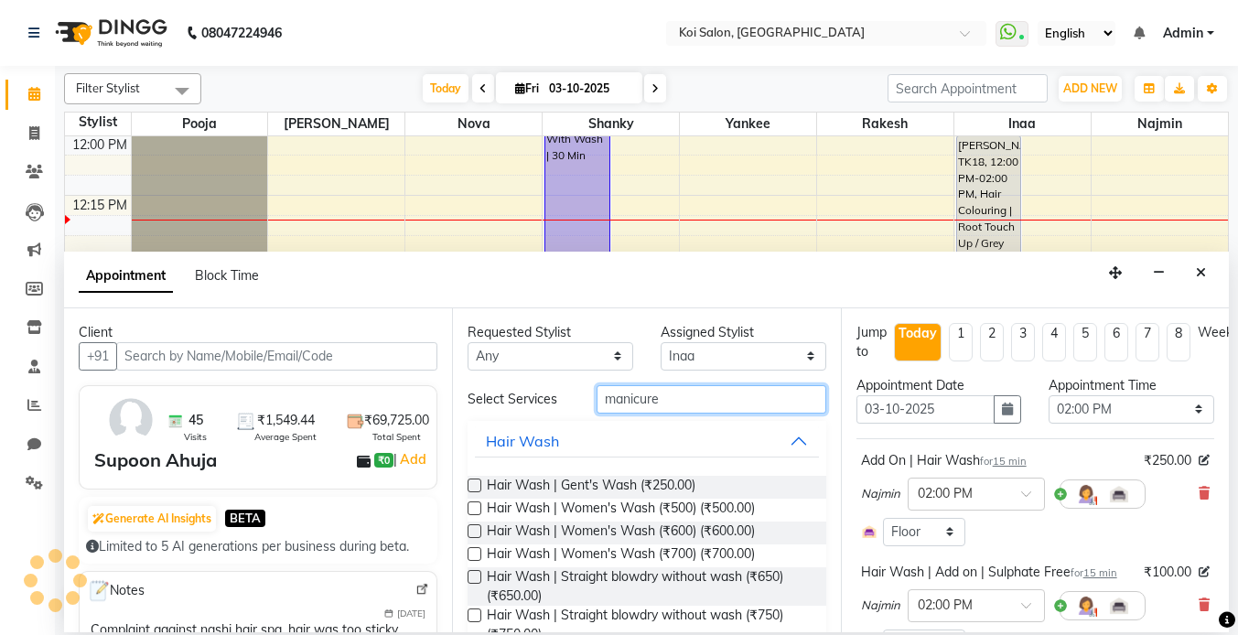
click at [656, 405] on input "manicure" at bounding box center [712, 399] width 230 height 28
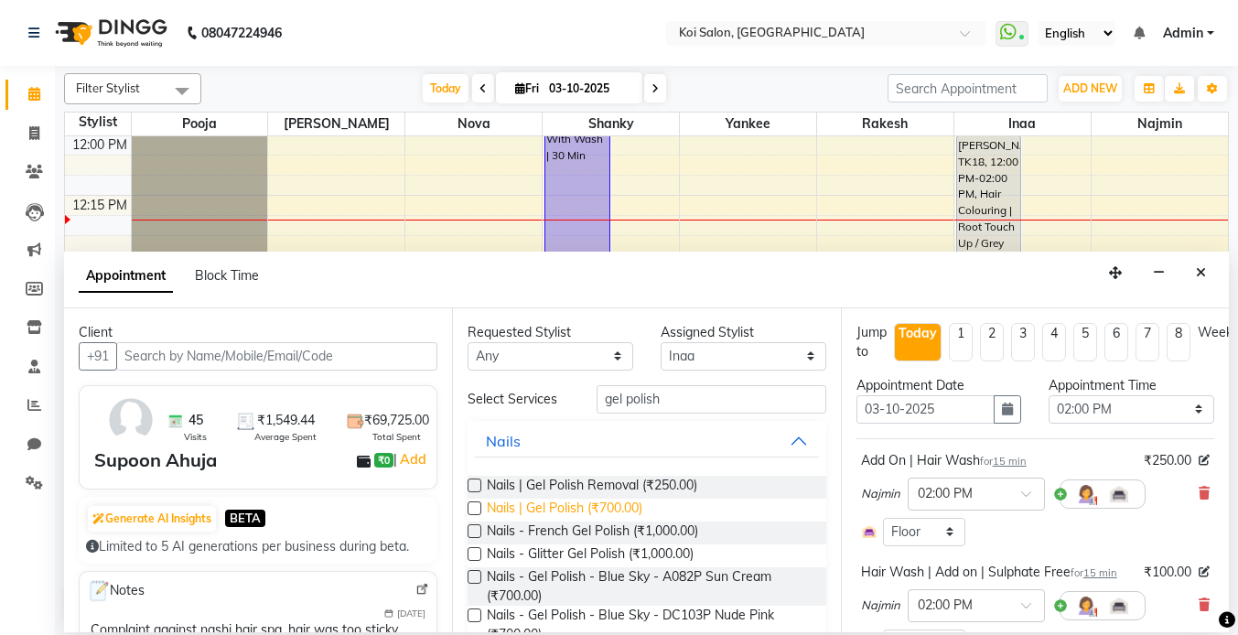
click at [567, 504] on span "Nails | Gel Polish (₹700.00)" at bounding box center [565, 510] width 156 height 23
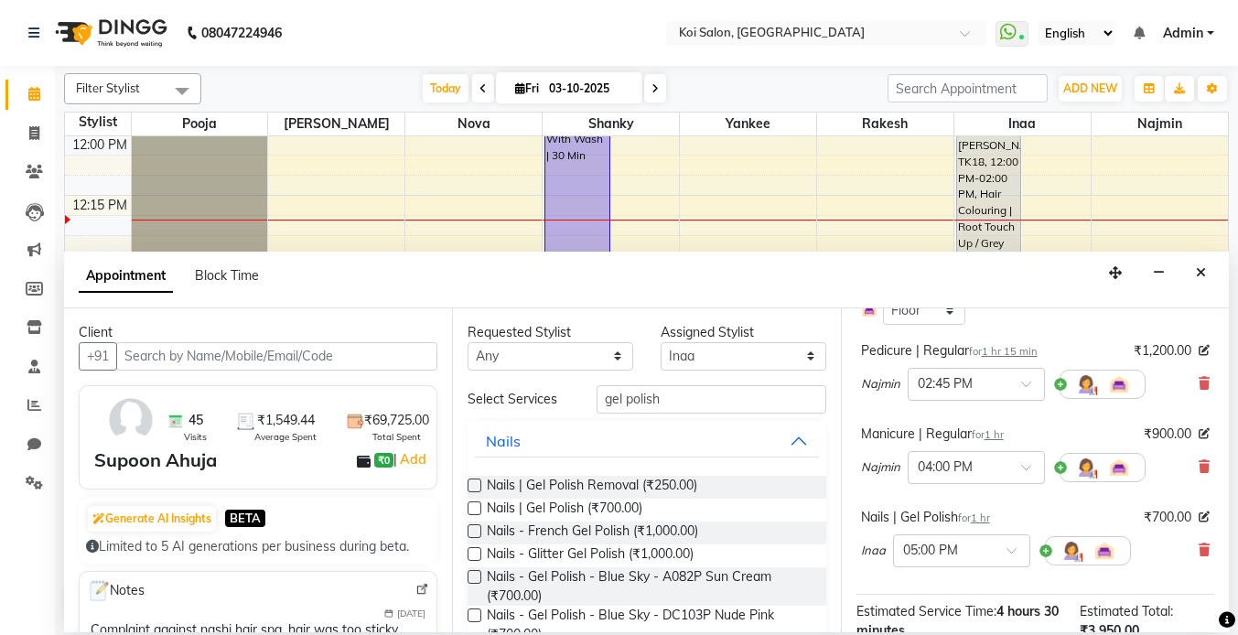
scroll to position [624, 0]
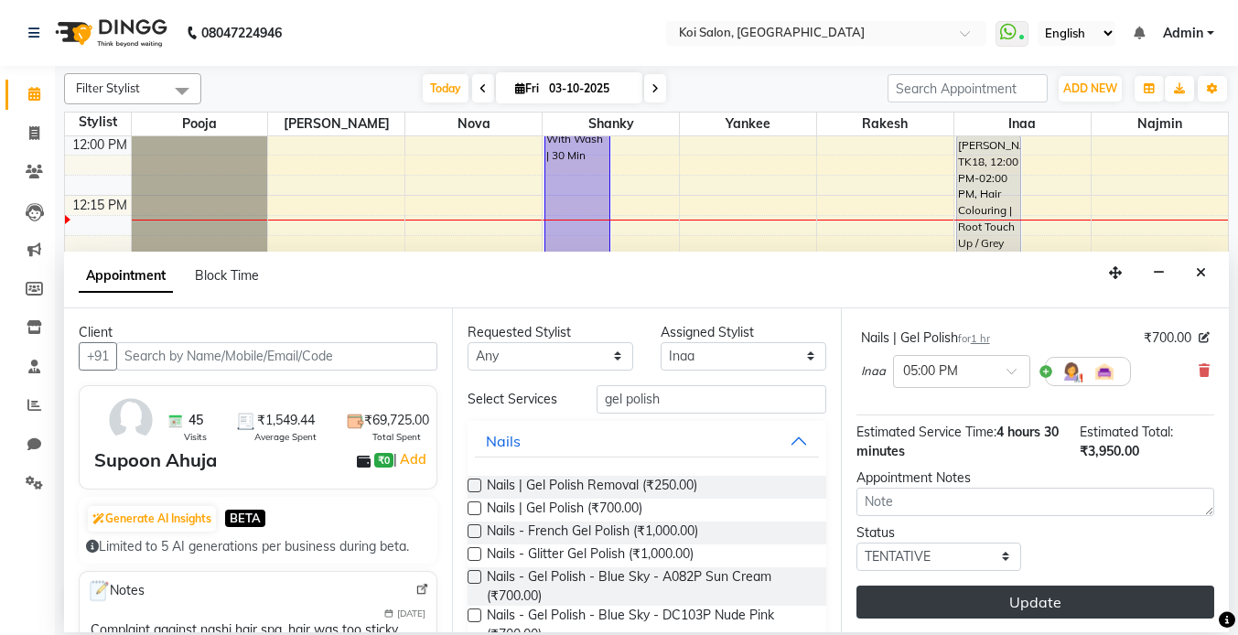
click at [1071, 593] on button "Update" at bounding box center [1036, 602] width 358 height 33
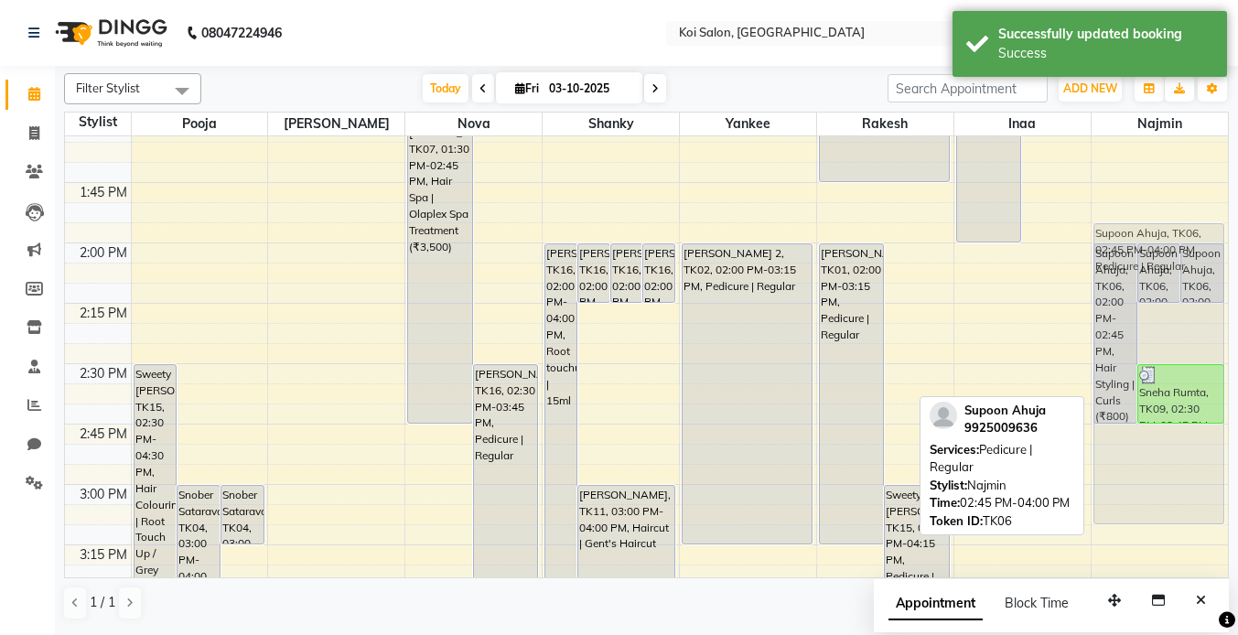
scroll to position [1261, 0]
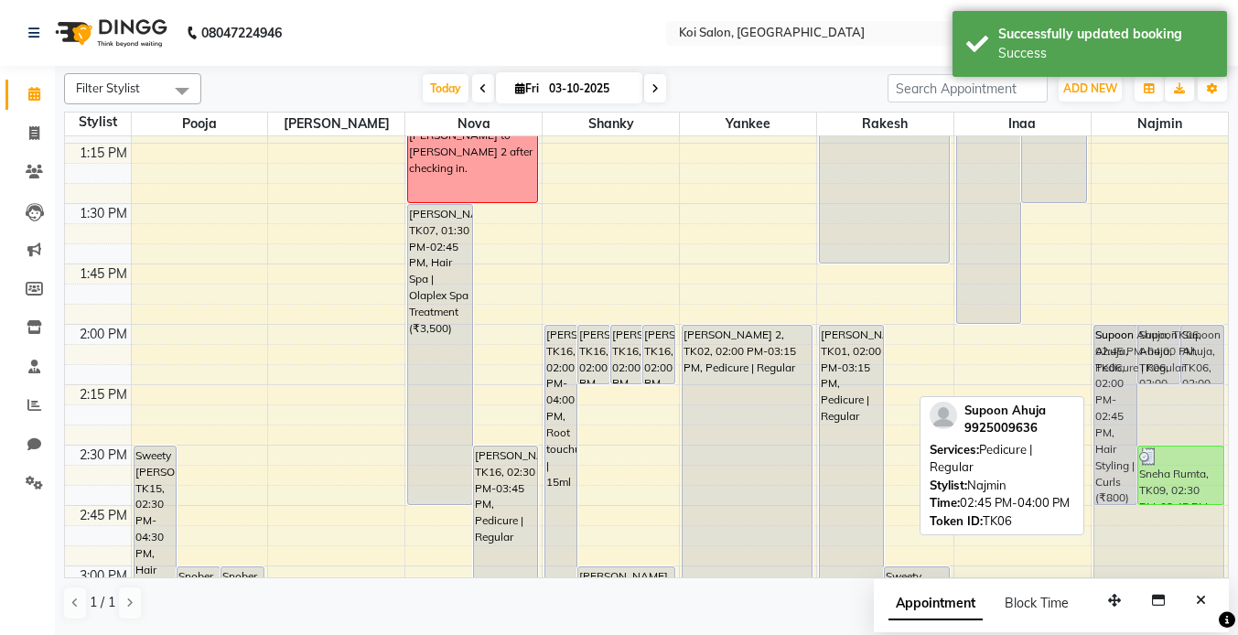
drag, startPoint x: 1139, startPoint y: 310, endPoint x: 1145, endPoint y: 426, distance: 115.4
click at [1145, 426] on div "Supoon Ahuja, TK06, 02:00 PM-02:45 PM, Hair Styling | Curls (₹800) Supoon Ahuja…" at bounding box center [1160, 445] width 136 height 3140
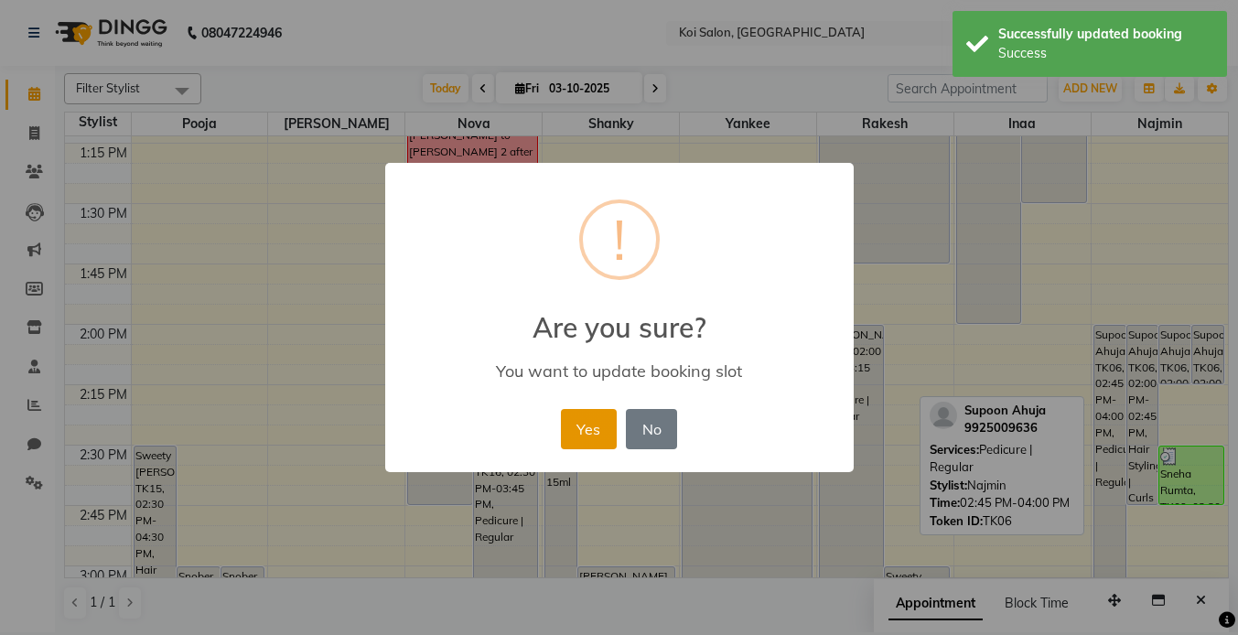
click at [603, 418] on button "Yes" at bounding box center [589, 429] width 56 height 40
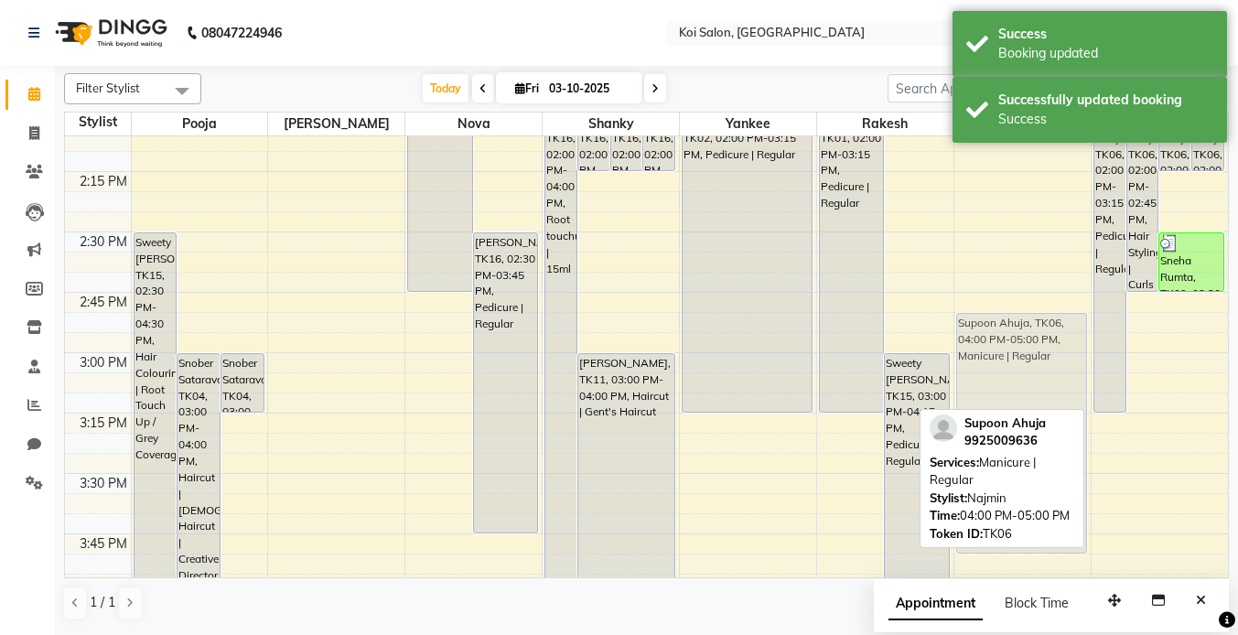
scroll to position [1447, 0]
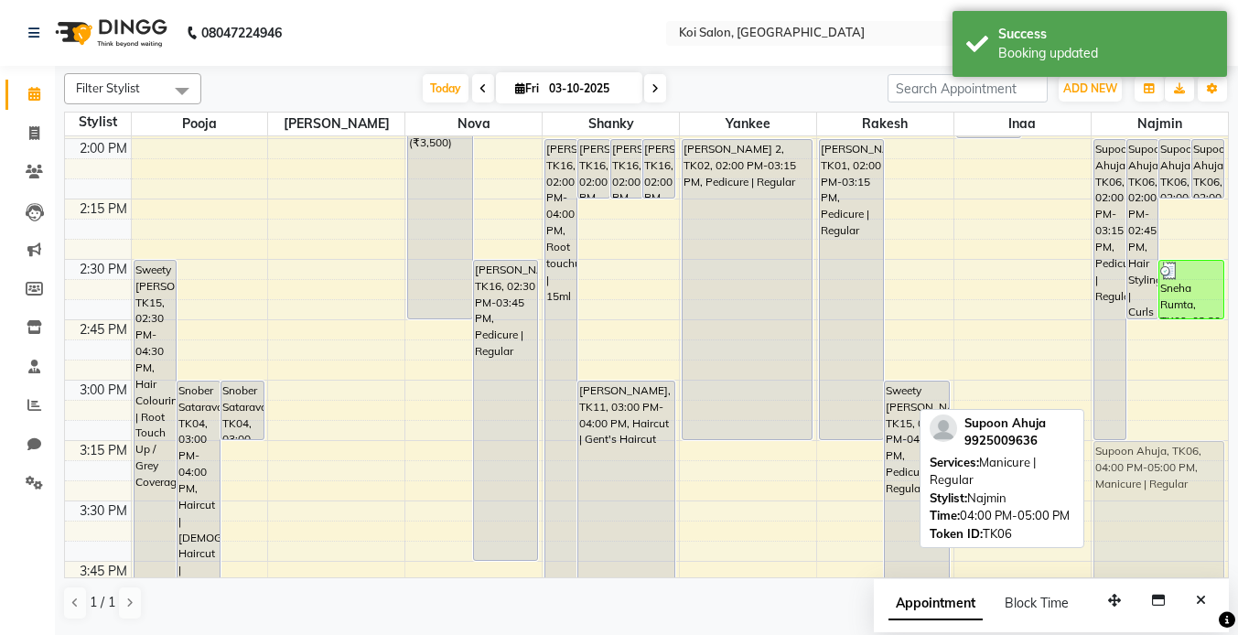
drag, startPoint x: 1127, startPoint y: 329, endPoint x: 1171, endPoint y: 480, distance: 157.5
click at [1171, 480] on div "Supoon Ahuja, TK06, 02:00 PM-03:15 PM, Pedicure | Regular Supoon Ahuja, TK06, 0…" at bounding box center [1160, 259] width 136 height 3140
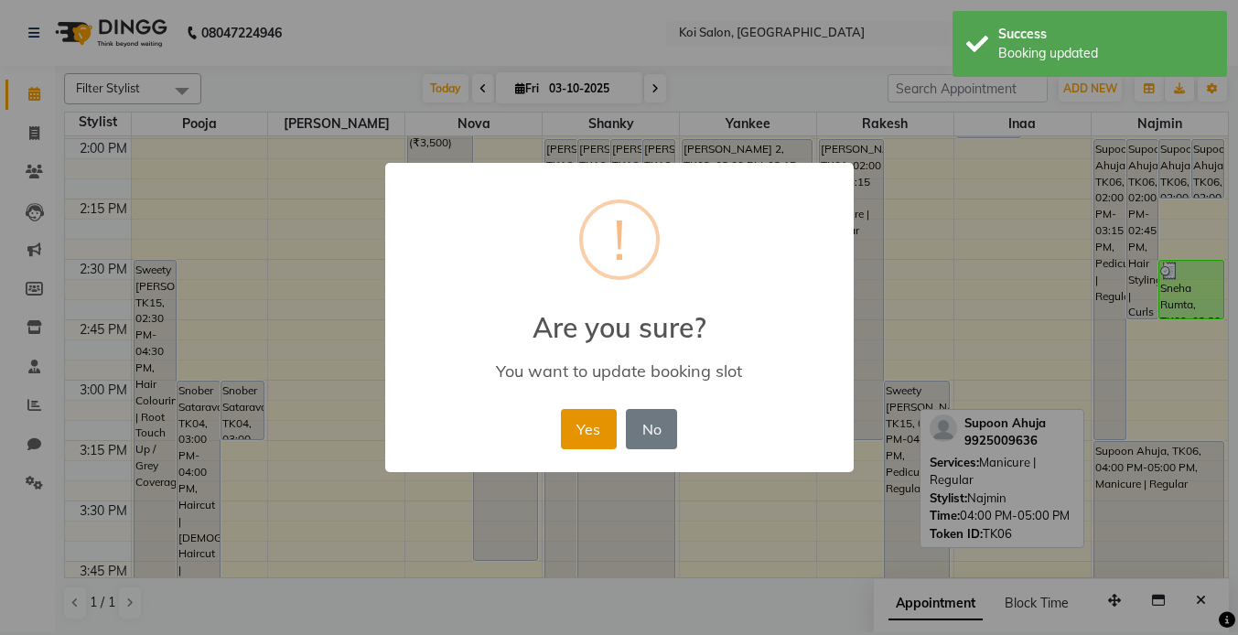
click at [598, 425] on button "Yes" at bounding box center [589, 429] width 56 height 40
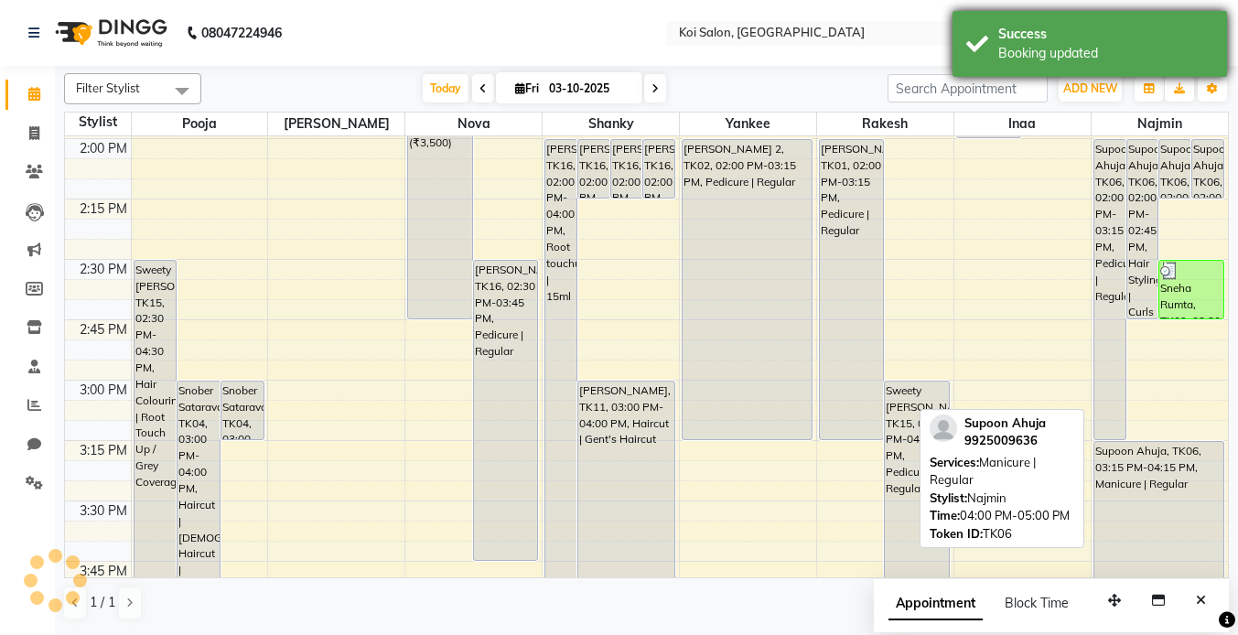
click at [1044, 37] on div "Success" at bounding box center [1105, 34] width 215 height 19
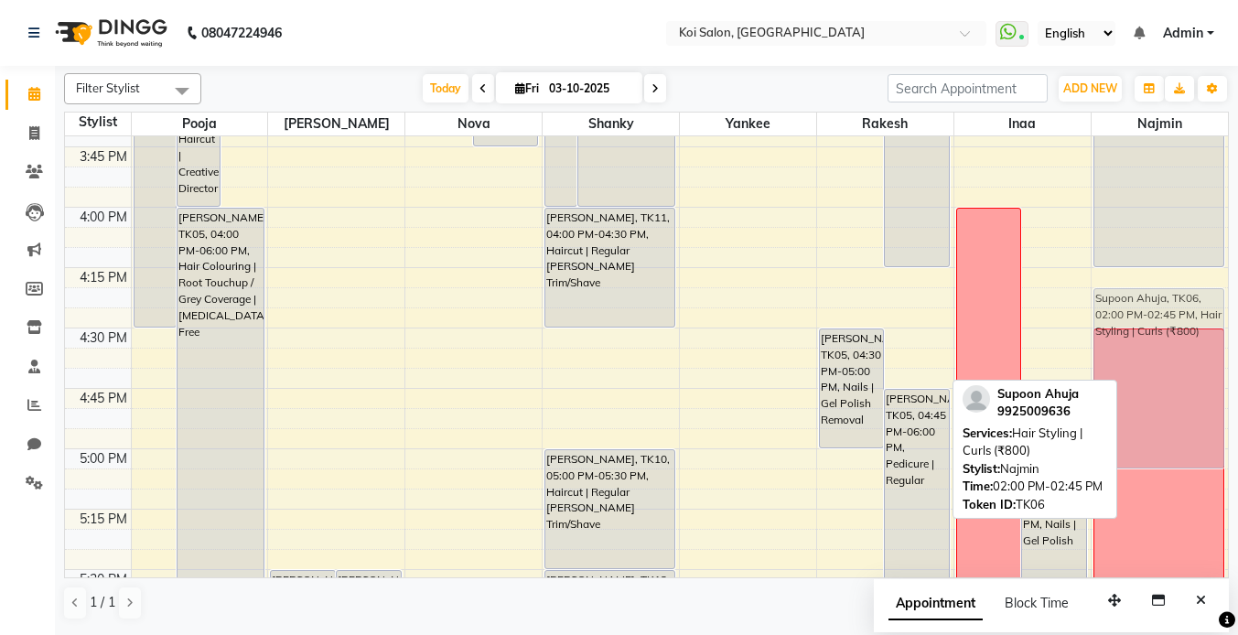
scroll to position [1855, 0]
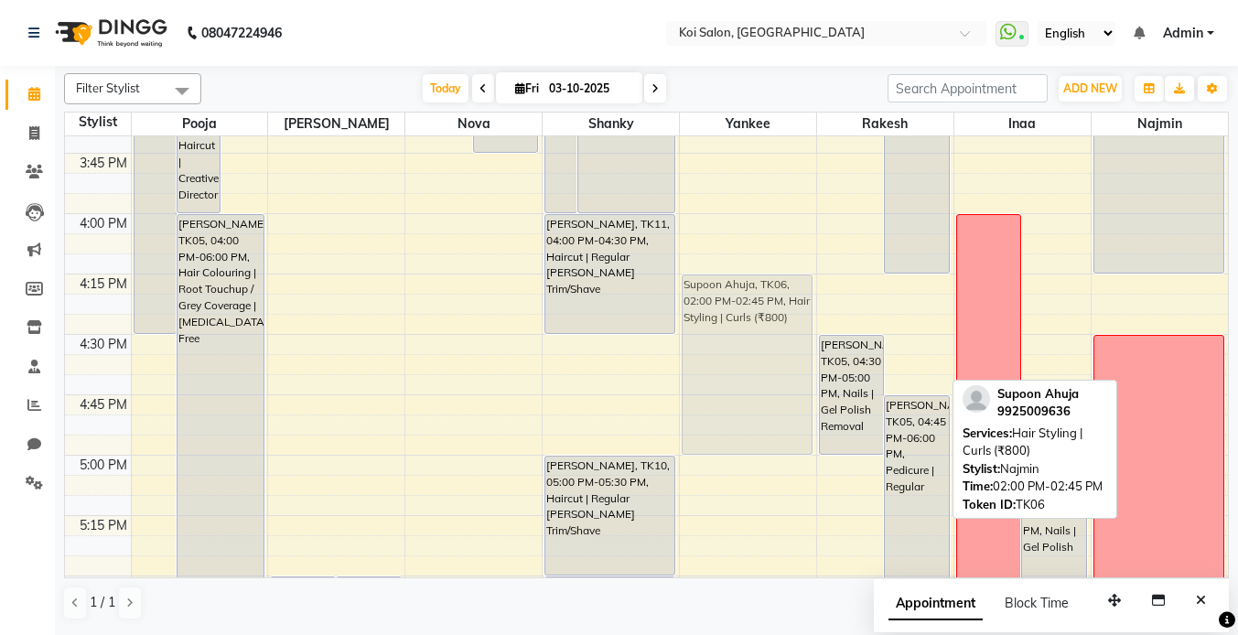
drag, startPoint x: 1149, startPoint y: 237, endPoint x: 787, endPoint y: 303, distance: 368.4
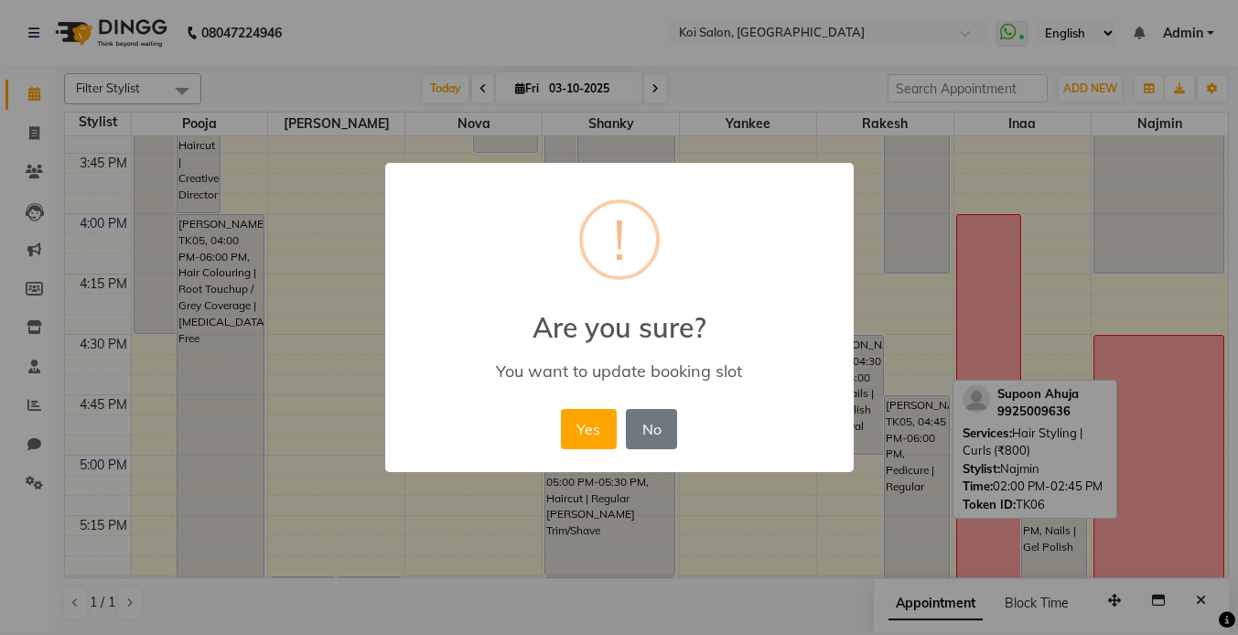
click at [551, 429] on div "× ! Are you sure? You want to update booking slot Yes No No" at bounding box center [619, 317] width 469 height 309
click at [591, 424] on button "Yes" at bounding box center [589, 429] width 56 height 40
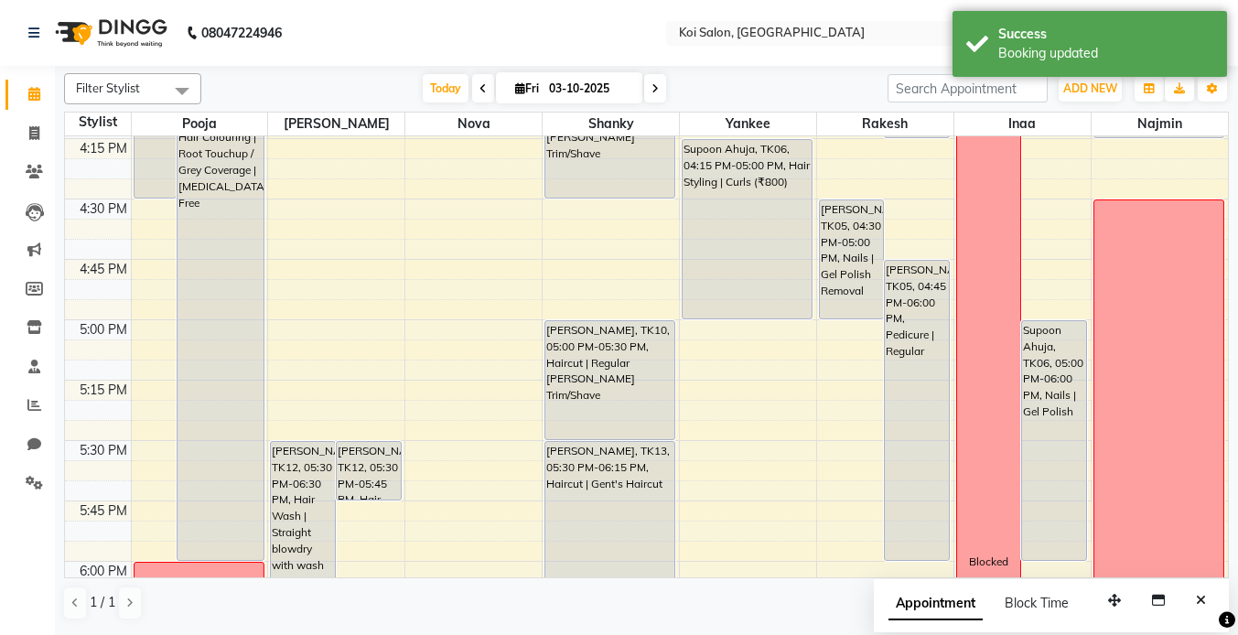
scroll to position [1994, 0]
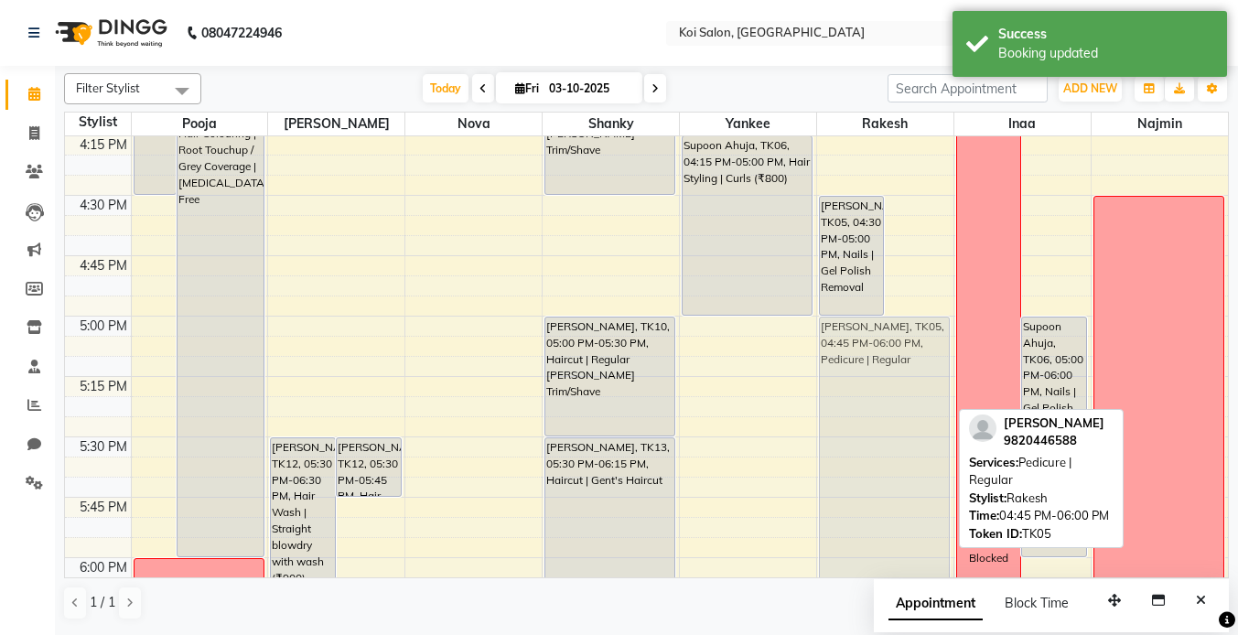
drag, startPoint x: 913, startPoint y: 284, endPoint x: 908, endPoint y: 344, distance: 60.7
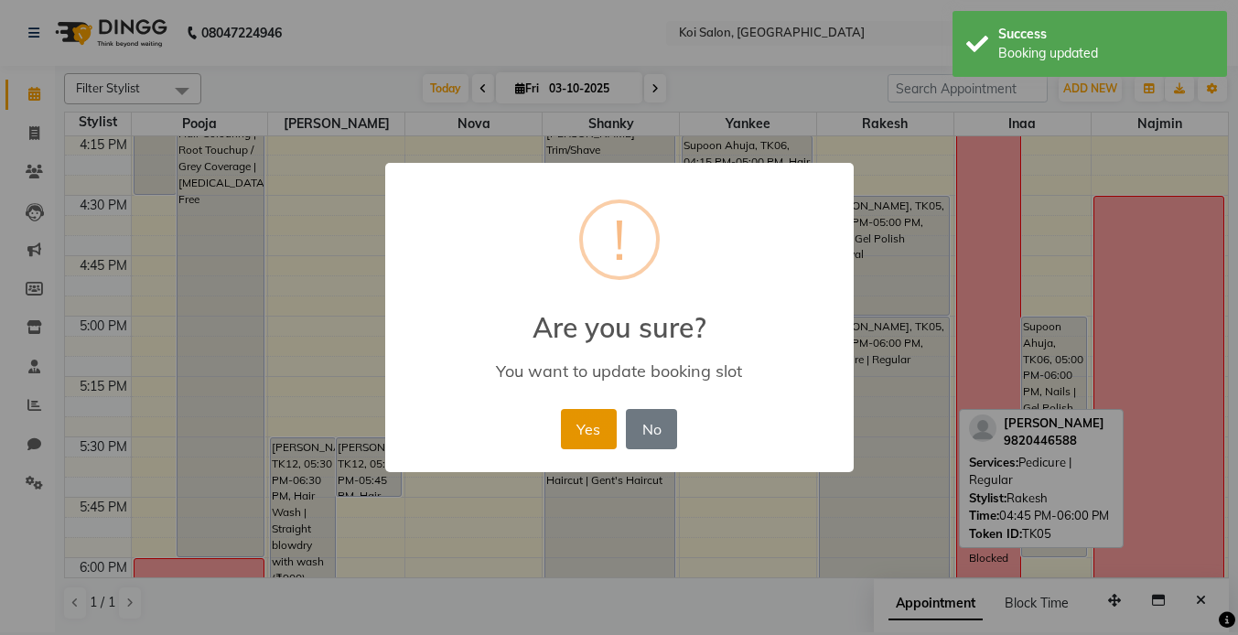
click at [582, 427] on button "Yes" at bounding box center [589, 429] width 56 height 40
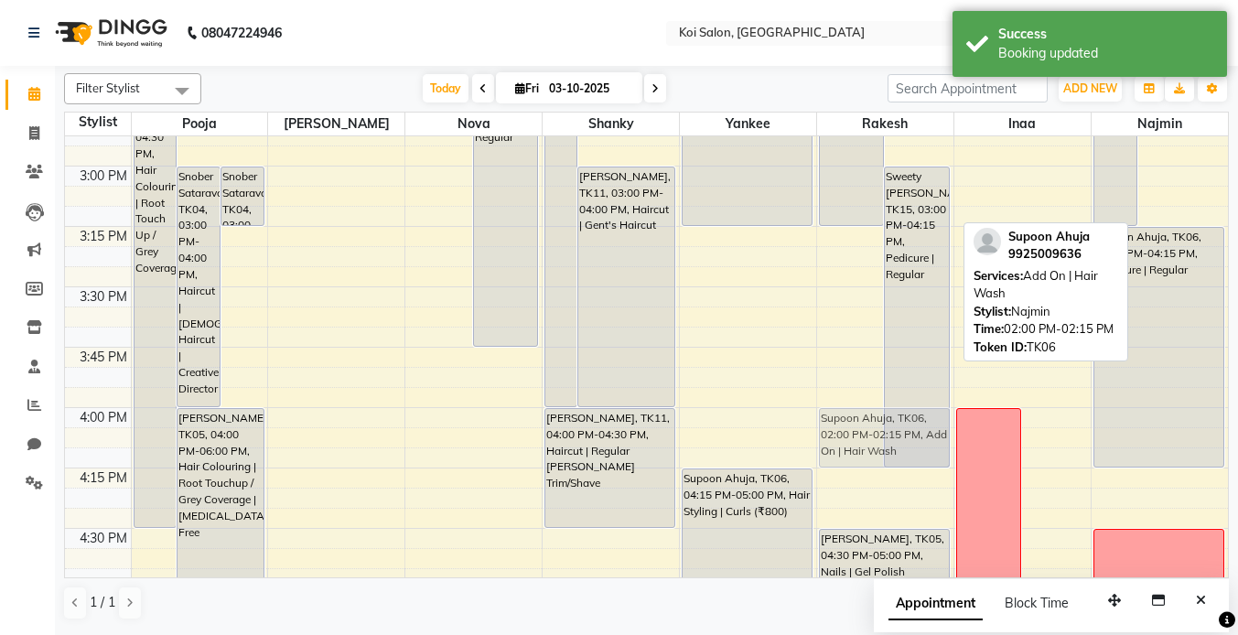
scroll to position [1763, 0]
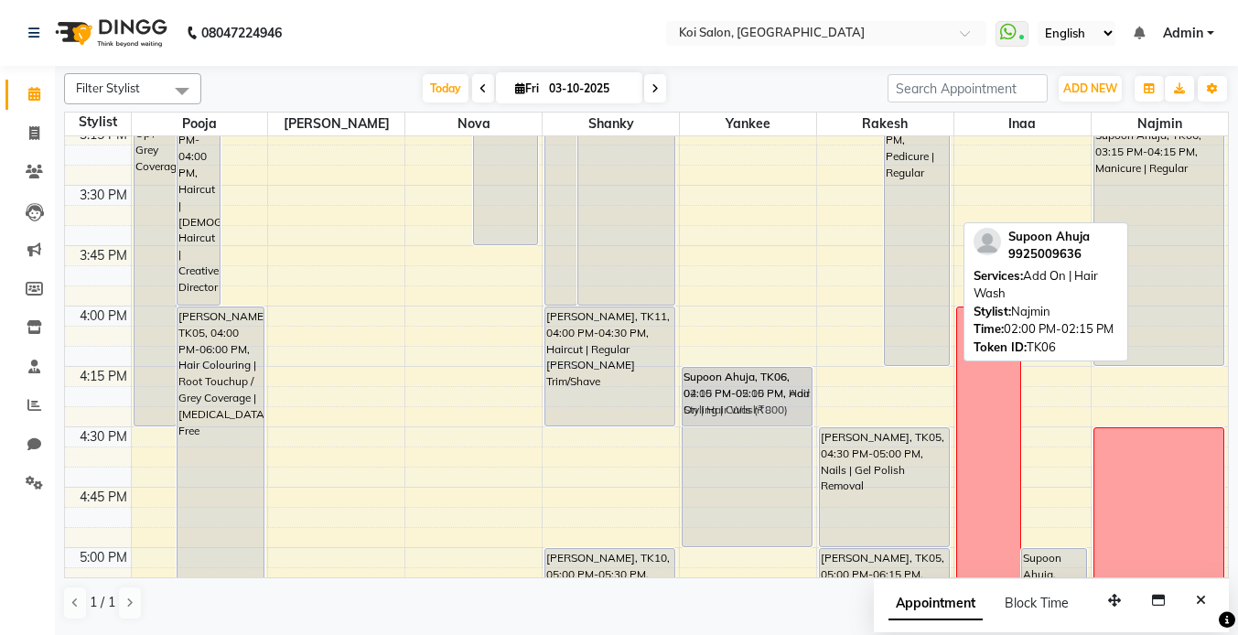
drag, startPoint x: 1160, startPoint y: 195, endPoint x: 718, endPoint y: 391, distance: 483.5
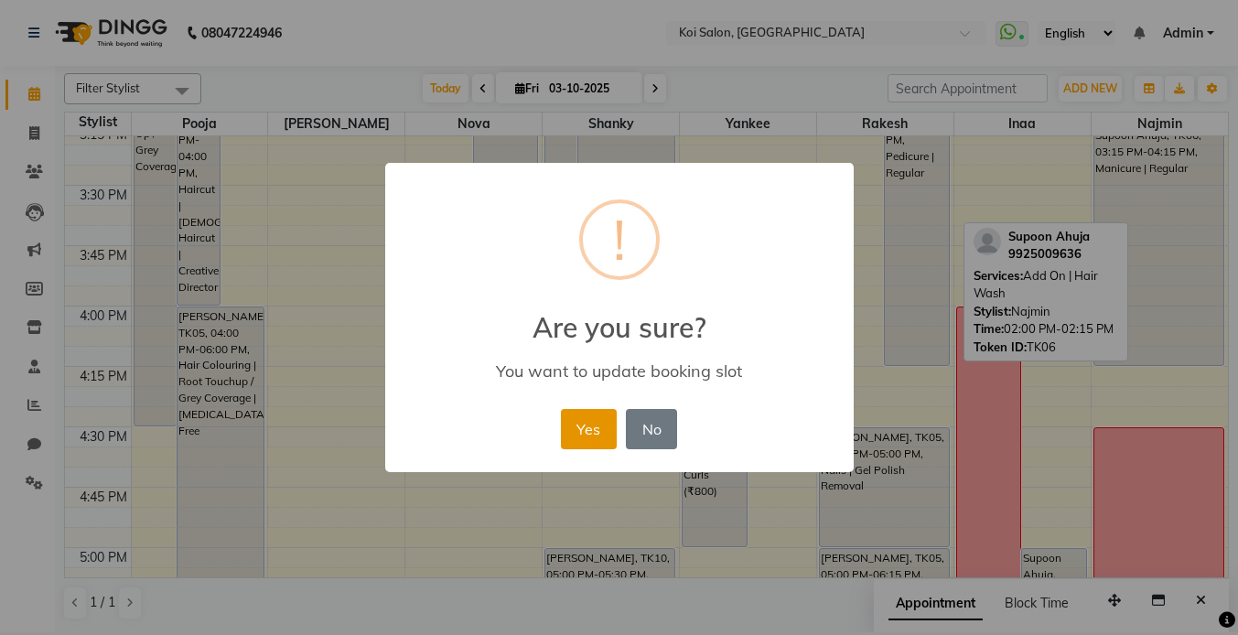
click at [593, 422] on button "Yes" at bounding box center [589, 429] width 56 height 40
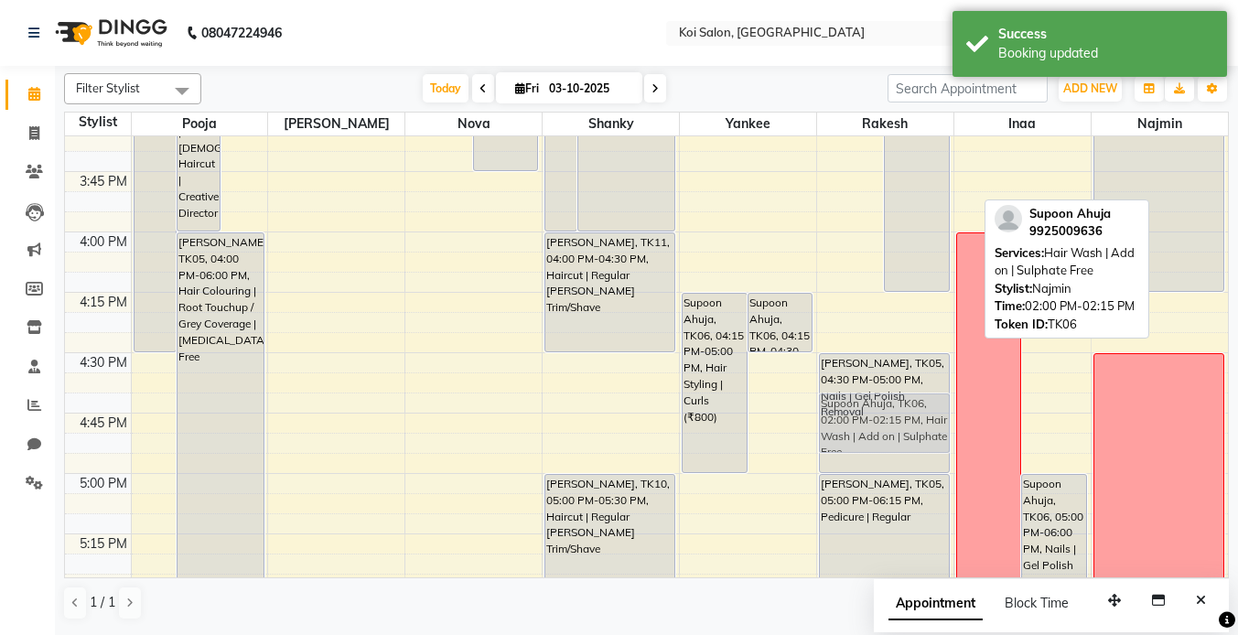
scroll to position [1850, 0]
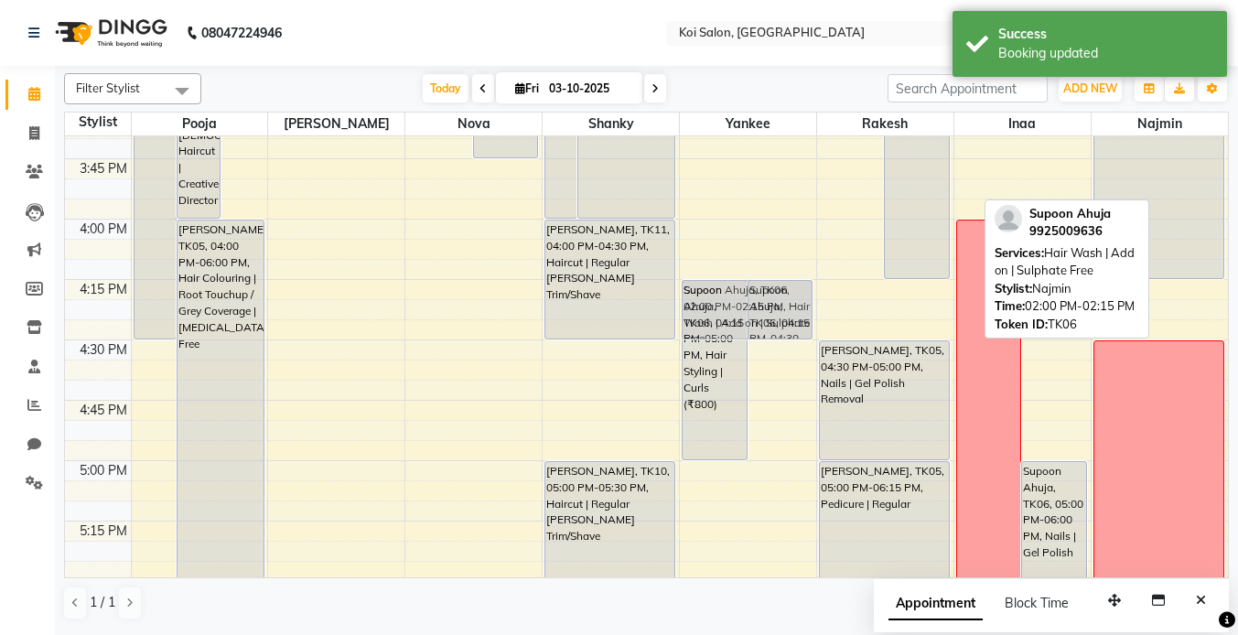
drag, startPoint x: 1182, startPoint y: 178, endPoint x: 719, endPoint y: 310, distance: 480.6
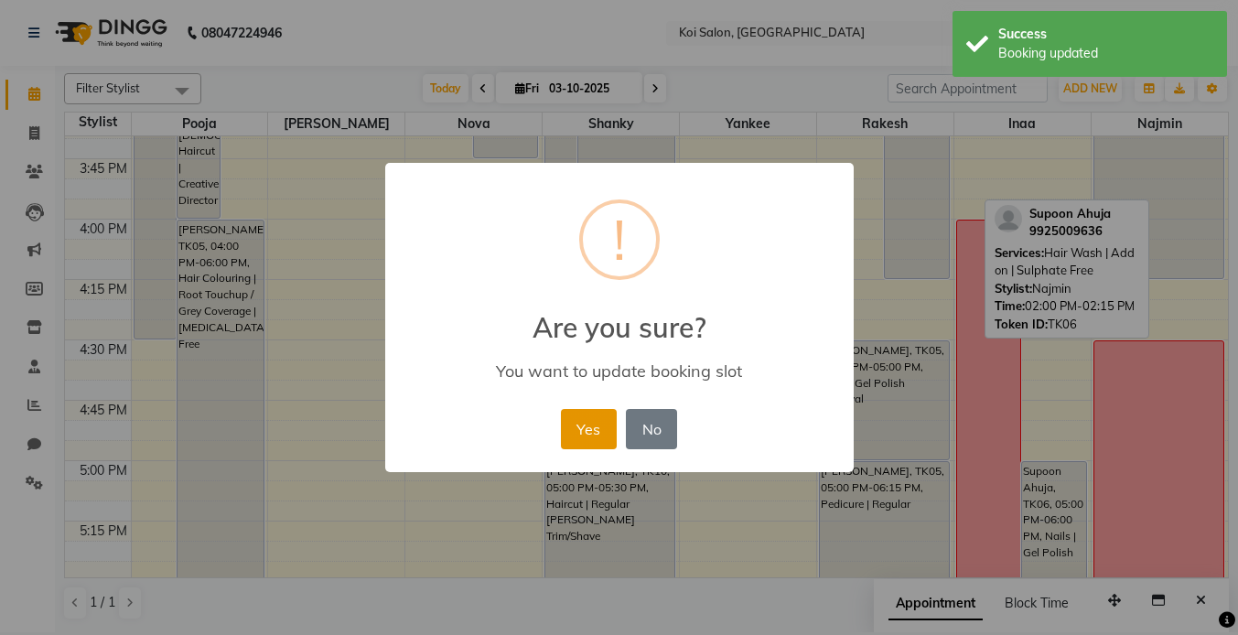
click at [577, 432] on button "Yes" at bounding box center [589, 429] width 56 height 40
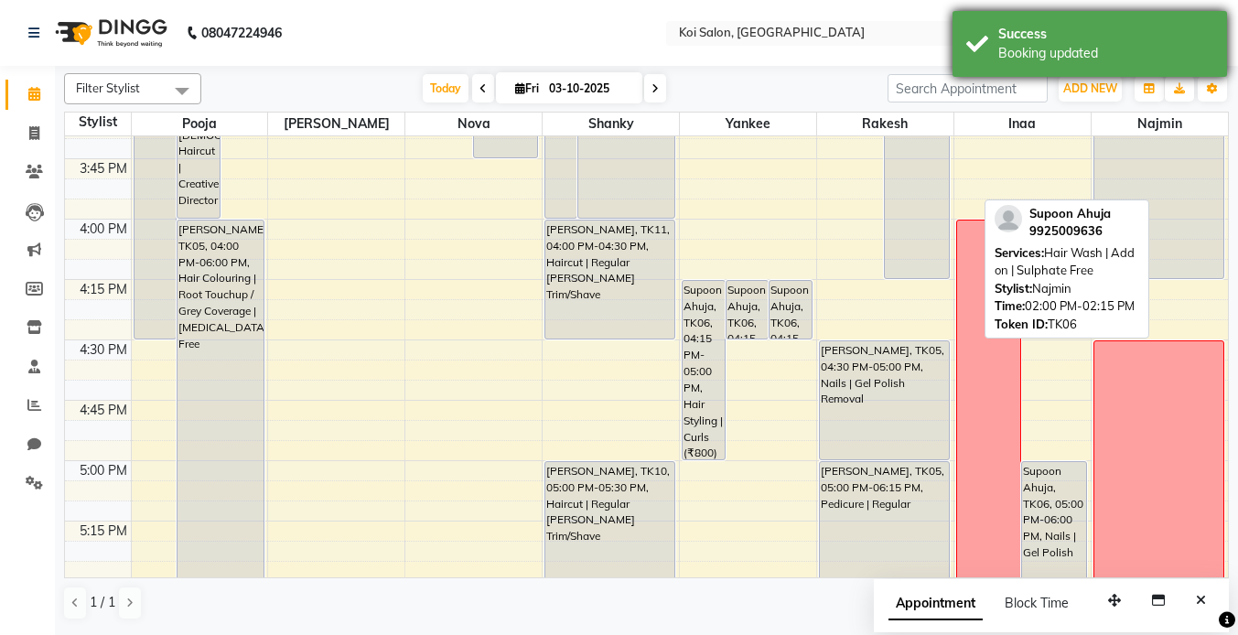
click at [991, 59] on div "Success Booking updated" at bounding box center [1090, 44] width 275 height 66
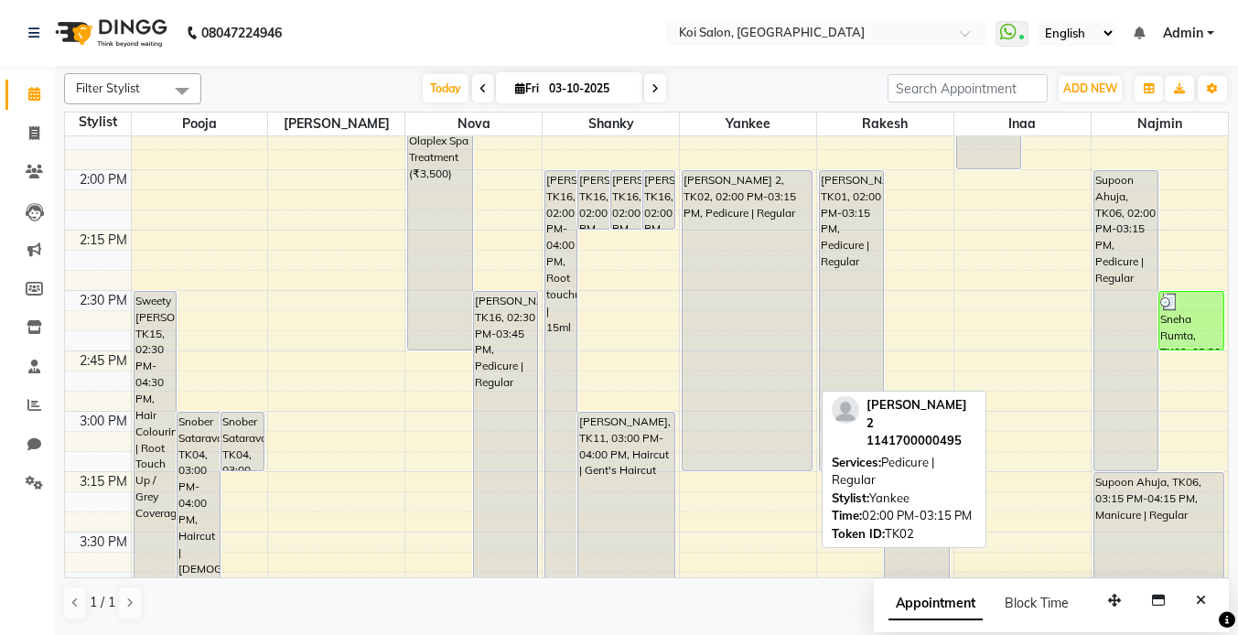
scroll to position [1307, 0]
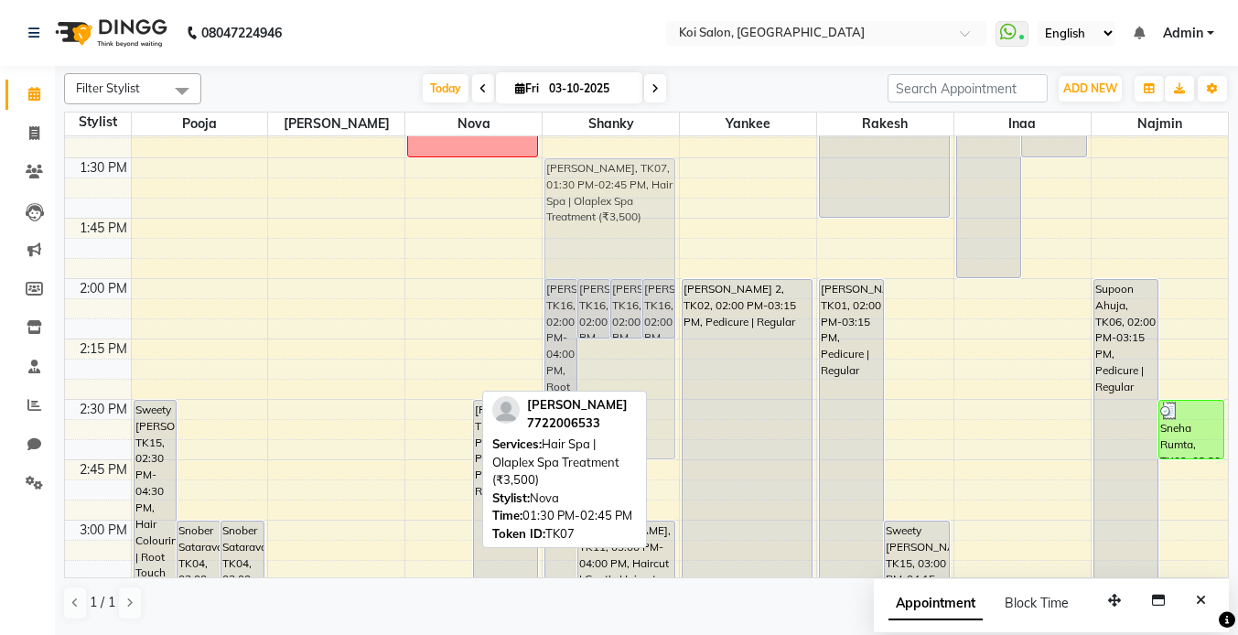
drag, startPoint x: 435, startPoint y: 200, endPoint x: 651, endPoint y: 199, distance: 216.0
click at [651, 199] on tr "Sweety [PERSON_NAME], TK15, 02:30 PM-04:30 PM, Hair Colouring | Root Touch Up /…" at bounding box center [646, 399] width 1163 height 3140
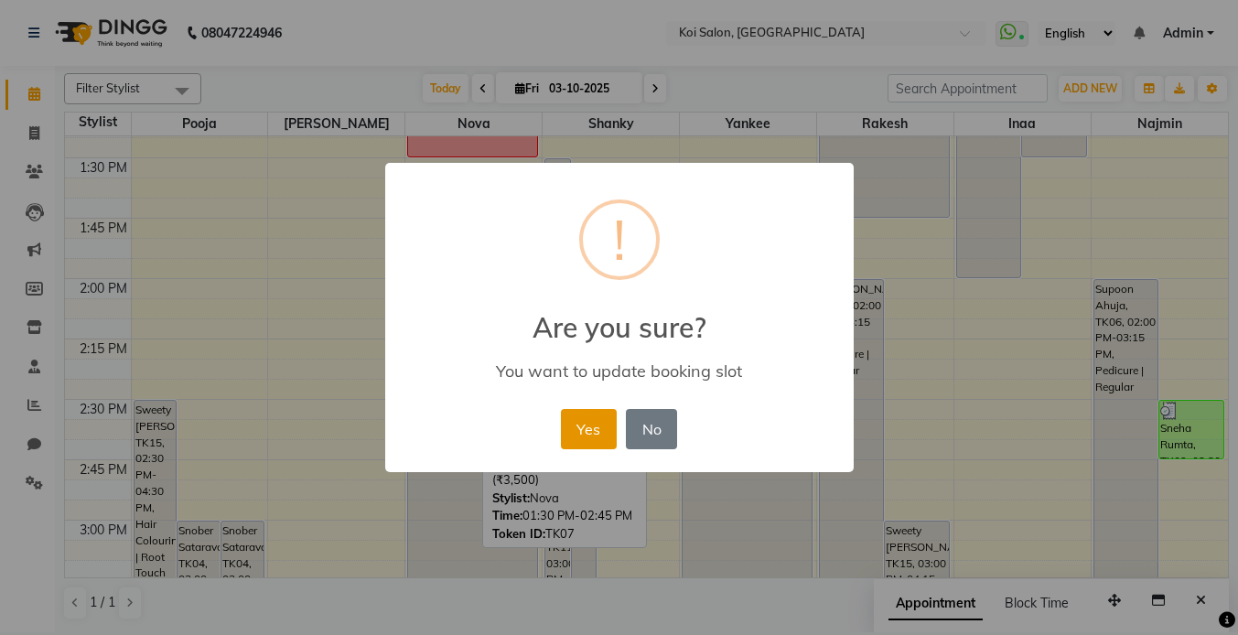
click at [588, 426] on button "Yes" at bounding box center [589, 429] width 56 height 40
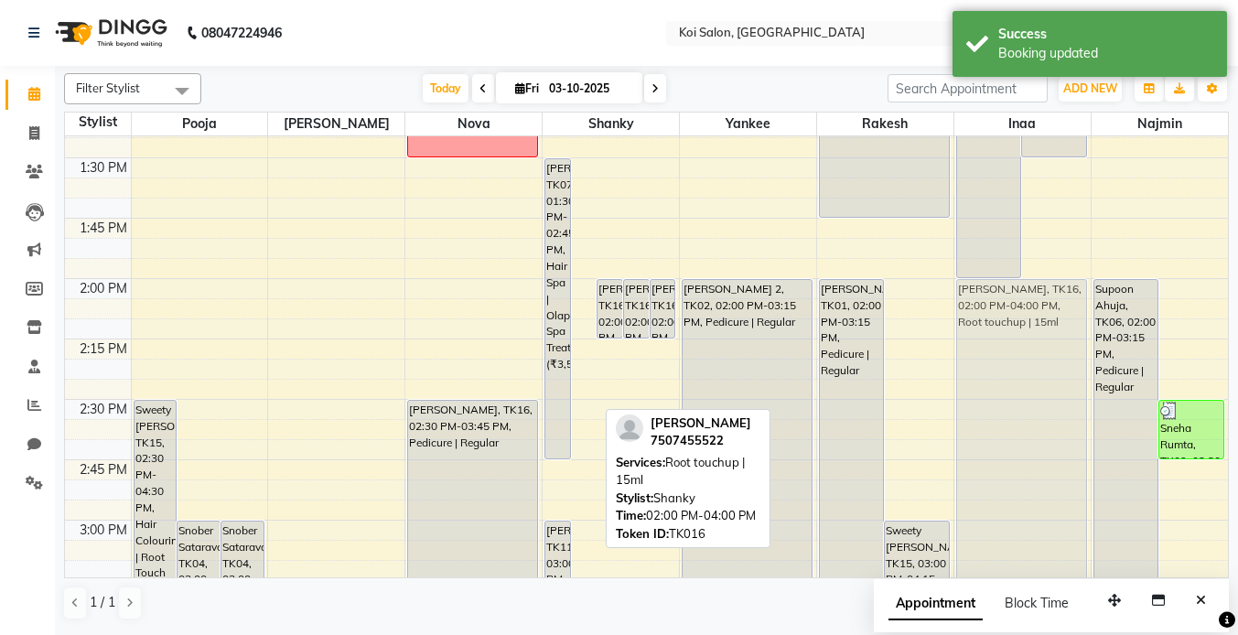
drag, startPoint x: 584, startPoint y: 293, endPoint x: 1016, endPoint y: 286, distance: 432.0
click at [1016, 286] on tr "Sweety [PERSON_NAME], TK15, 02:30 PM-04:30 PM, Hair Colouring | Root Touch Up /…" at bounding box center [646, 399] width 1163 height 3140
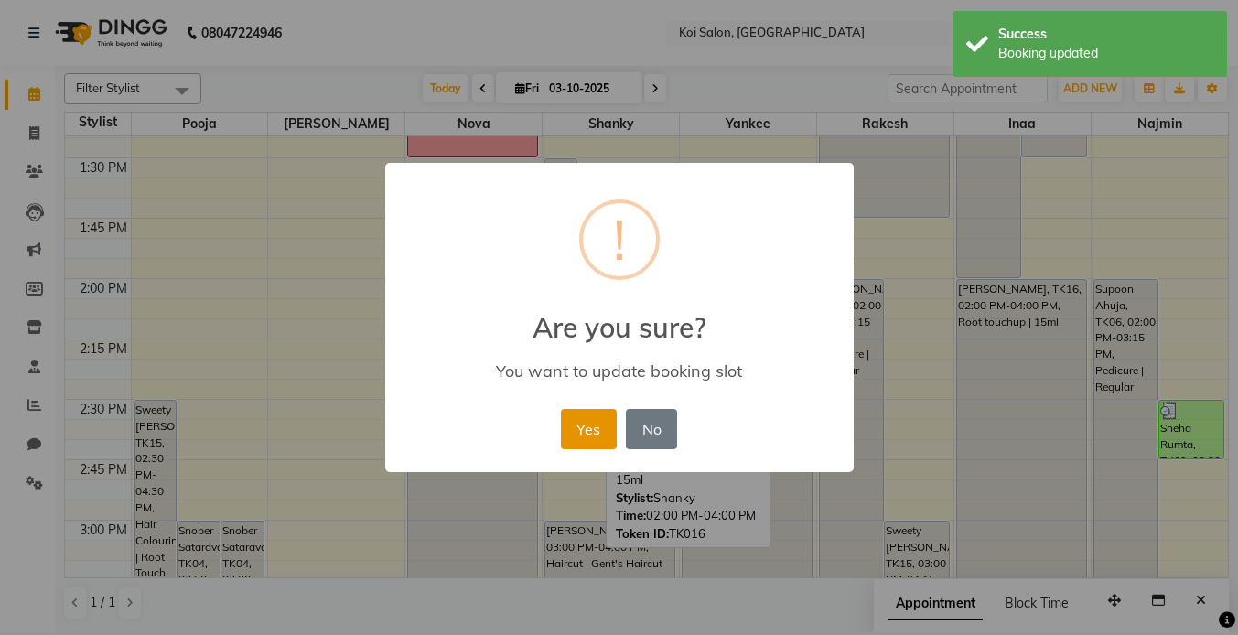
click at [590, 420] on button "Yes" at bounding box center [589, 429] width 56 height 40
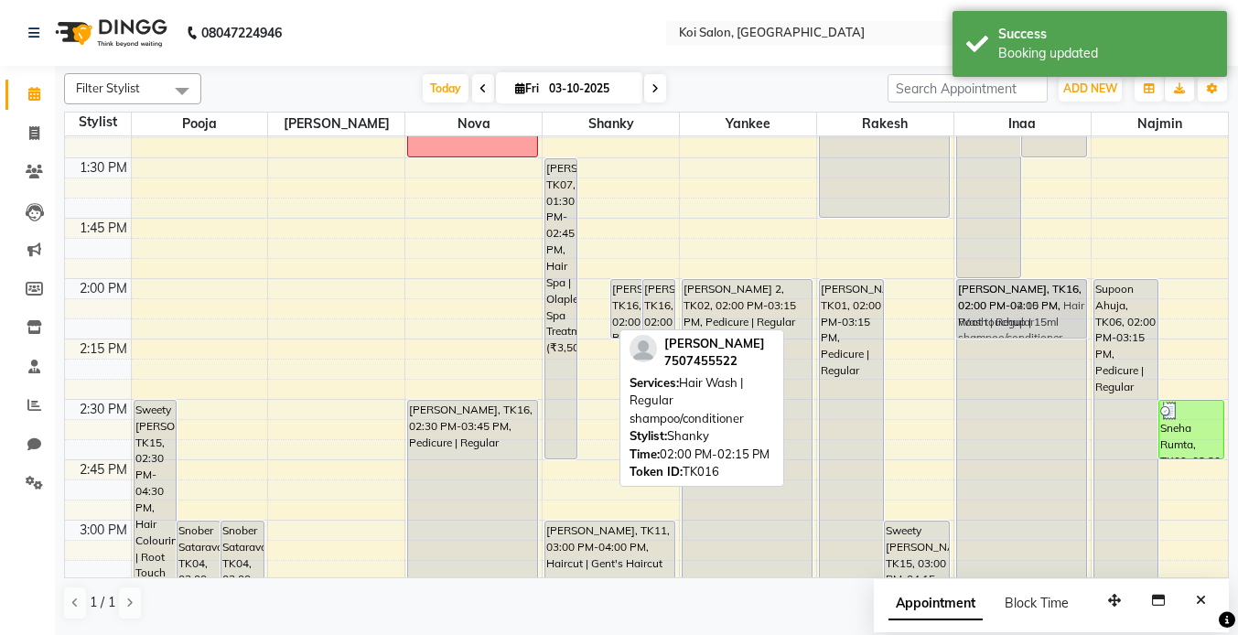
drag, startPoint x: 598, startPoint y: 305, endPoint x: 967, endPoint y: 296, distance: 369.9
click at [967, 296] on tr "Sweety [PERSON_NAME], TK15, 02:30 PM-04:30 PM, Hair Colouring | Root Touch Up /…" at bounding box center [646, 399] width 1163 height 3140
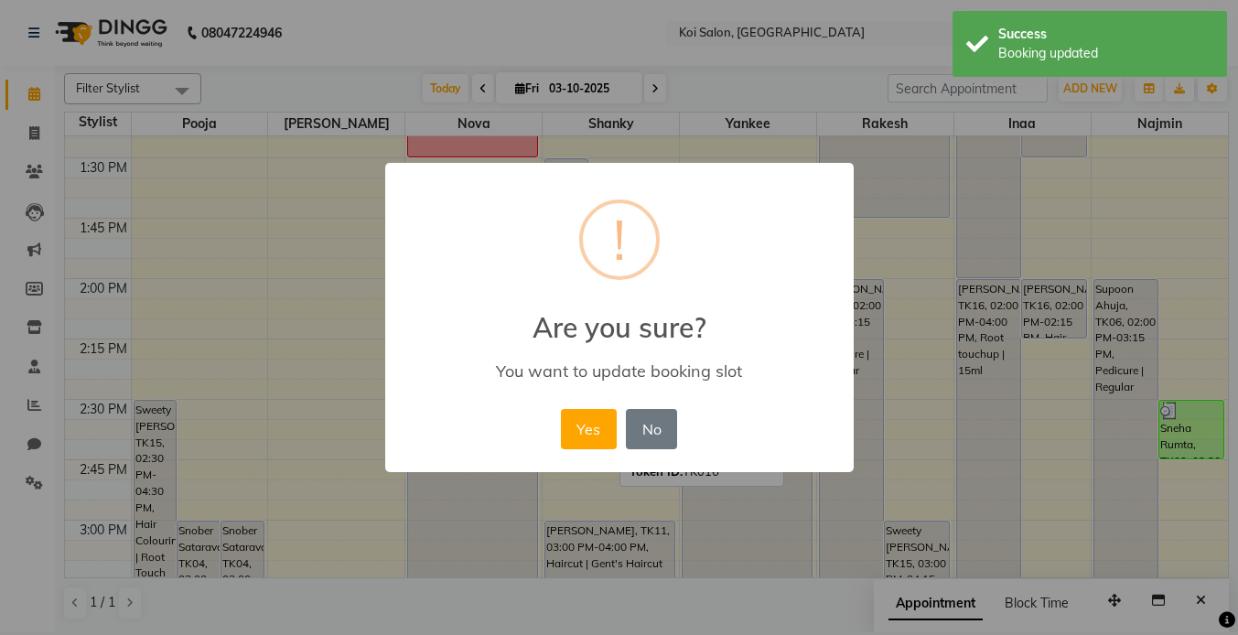
click at [575, 406] on div "Yes No No" at bounding box center [618, 429] width 125 height 49
click at [581, 424] on button "Yes" at bounding box center [589, 429] width 56 height 40
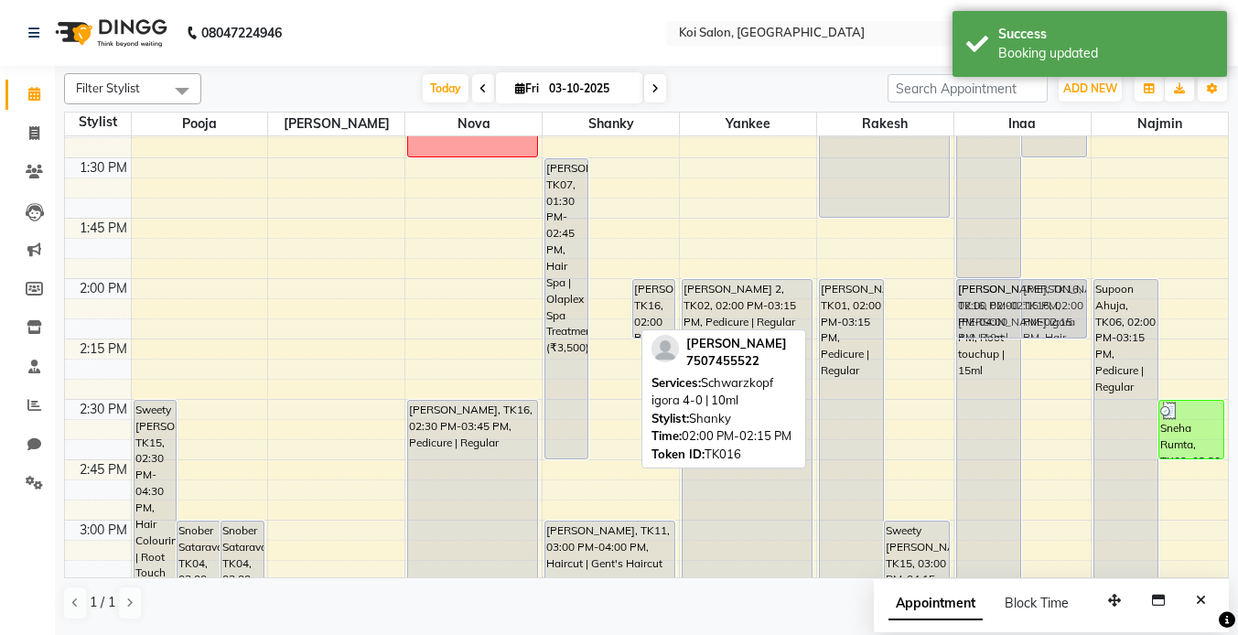
drag, startPoint x: 607, startPoint y: 300, endPoint x: 1053, endPoint y: 296, distance: 446.6
click at [1053, 296] on tr "Sweety [PERSON_NAME], TK15, 02:30 PM-04:30 PM, Hair Colouring | Root Touch Up /…" at bounding box center [646, 399] width 1163 height 3140
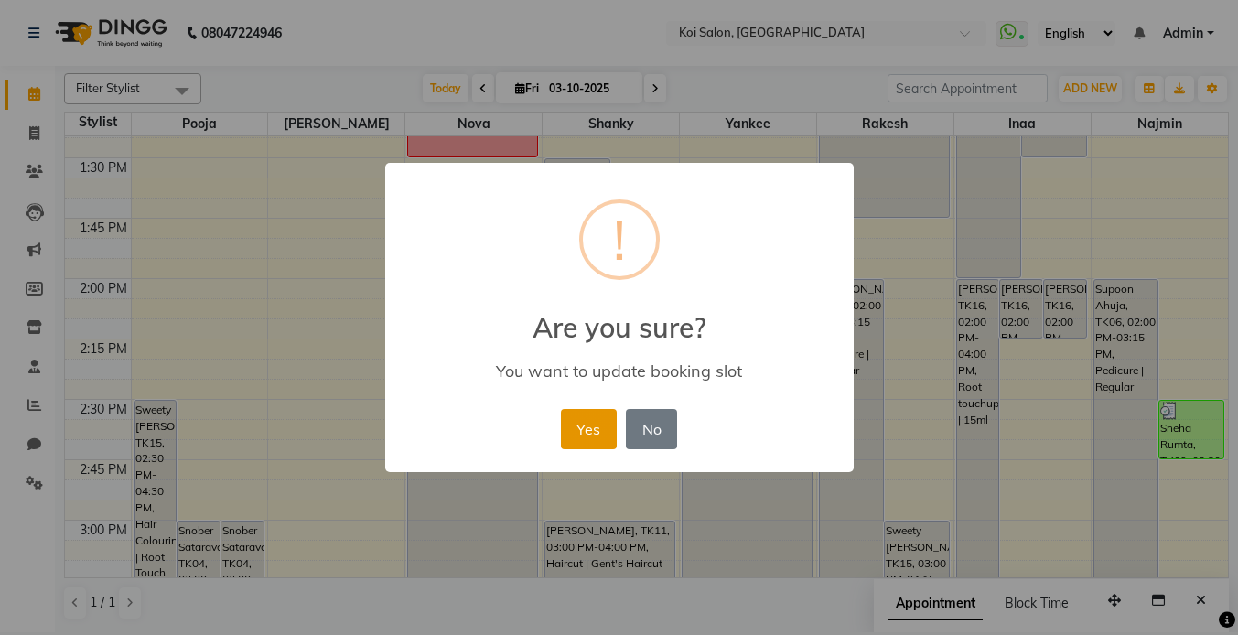
click at [583, 434] on button "Yes" at bounding box center [589, 429] width 56 height 40
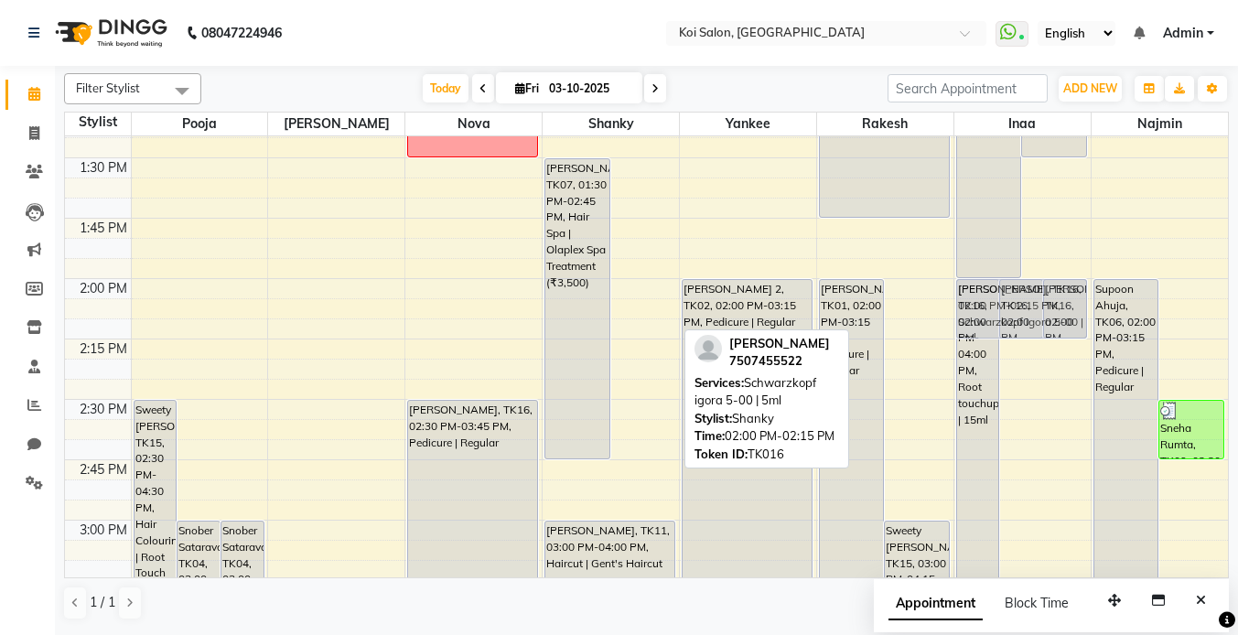
drag, startPoint x: 635, startPoint y: 288, endPoint x: 1020, endPoint y: 286, distance: 385.3
click at [1020, 286] on tr "Sweety [PERSON_NAME], TK15, 02:30 PM-04:30 PM, Hair Colouring | Root Touch Up /…" at bounding box center [646, 399] width 1163 height 3140
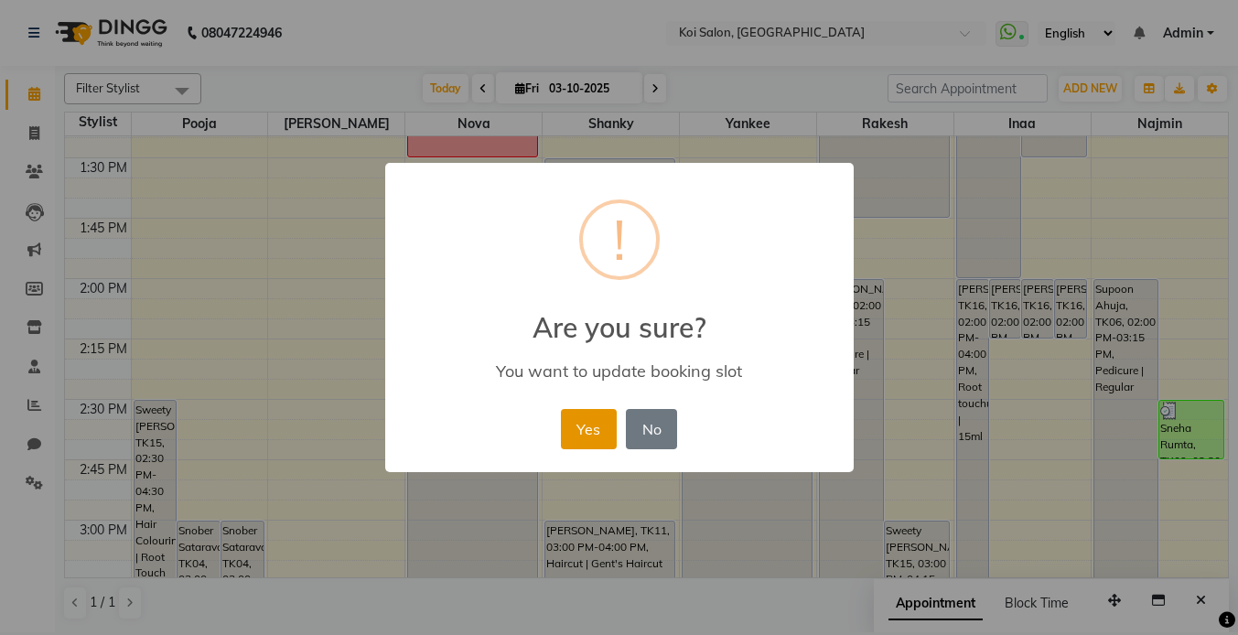
click at [590, 430] on button "Yes" at bounding box center [589, 429] width 56 height 40
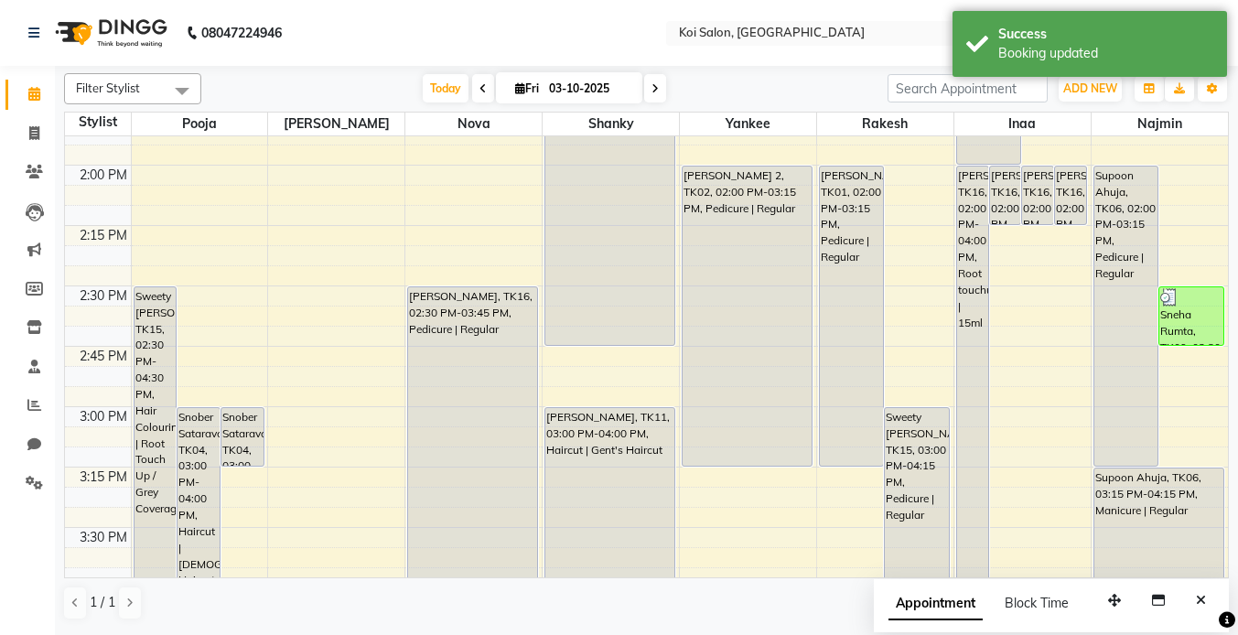
scroll to position [1415, 0]
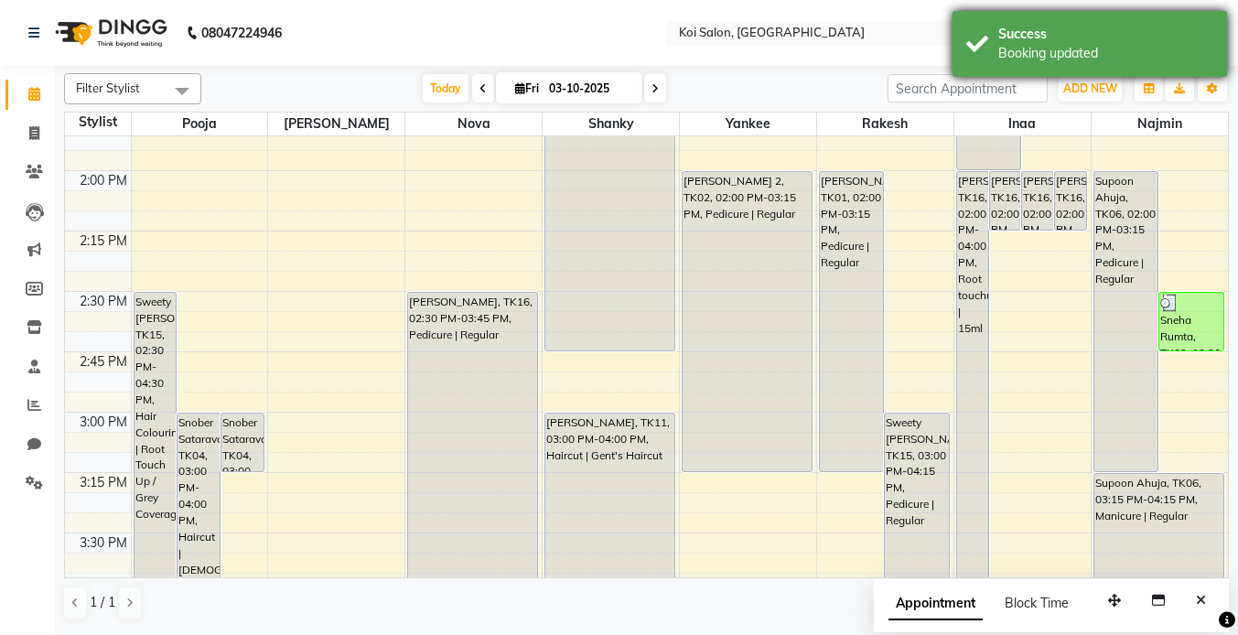
click at [998, 33] on div "Success Booking updated" at bounding box center [1090, 44] width 275 height 66
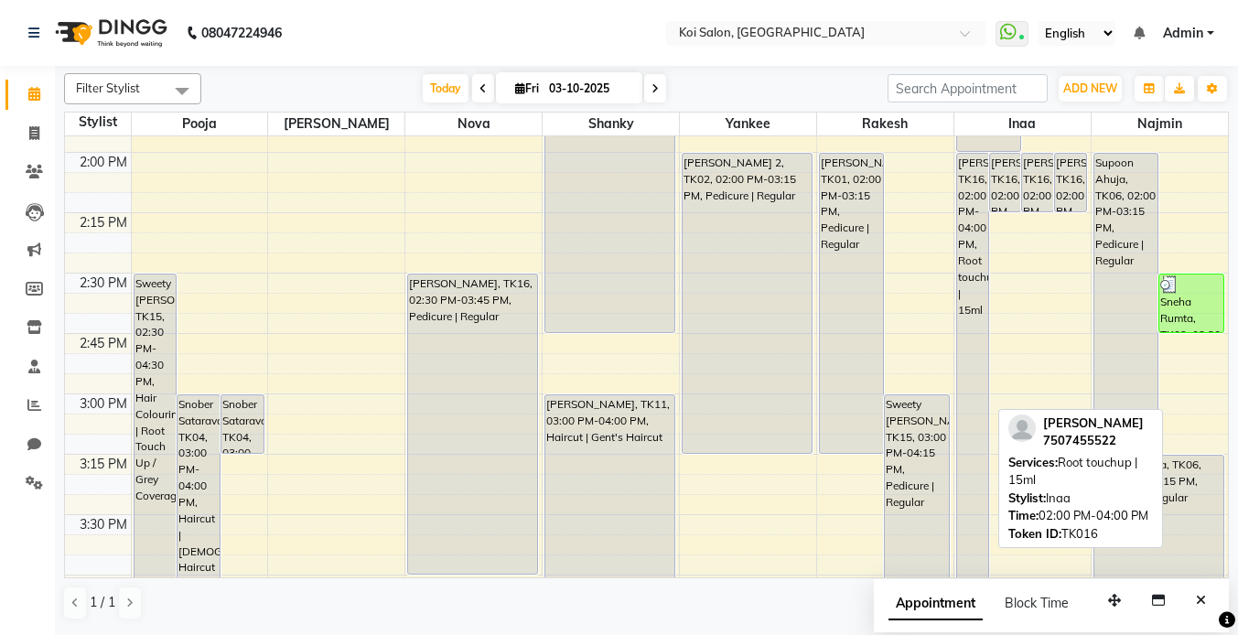
scroll to position [1395, 0]
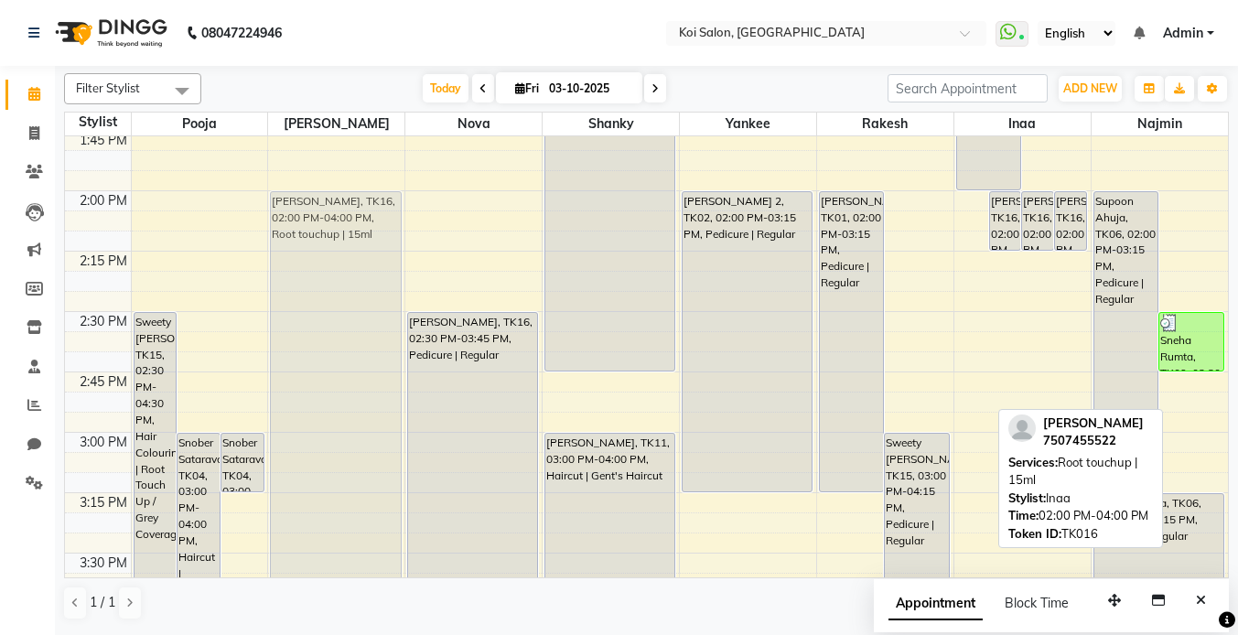
drag, startPoint x: 967, startPoint y: 255, endPoint x: 352, endPoint y: 257, distance: 615.0
click at [352, 257] on tr "Sweety [PERSON_NAME], TK15, 02:30 PM-04:30 PM, Hair Colouring | Root Touch Up /…" at bounding box center [646, 312] width 1163 height 3140
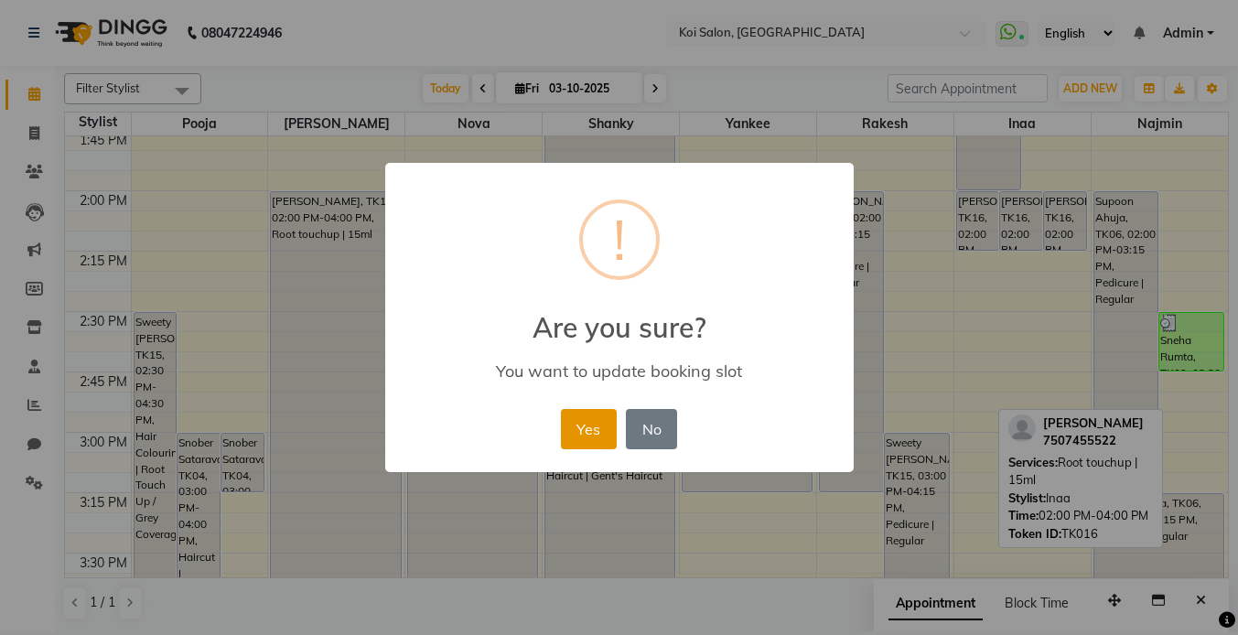
click at [599, 430] on button "Yes" at bounding box center [589, 429] width 56 height 40
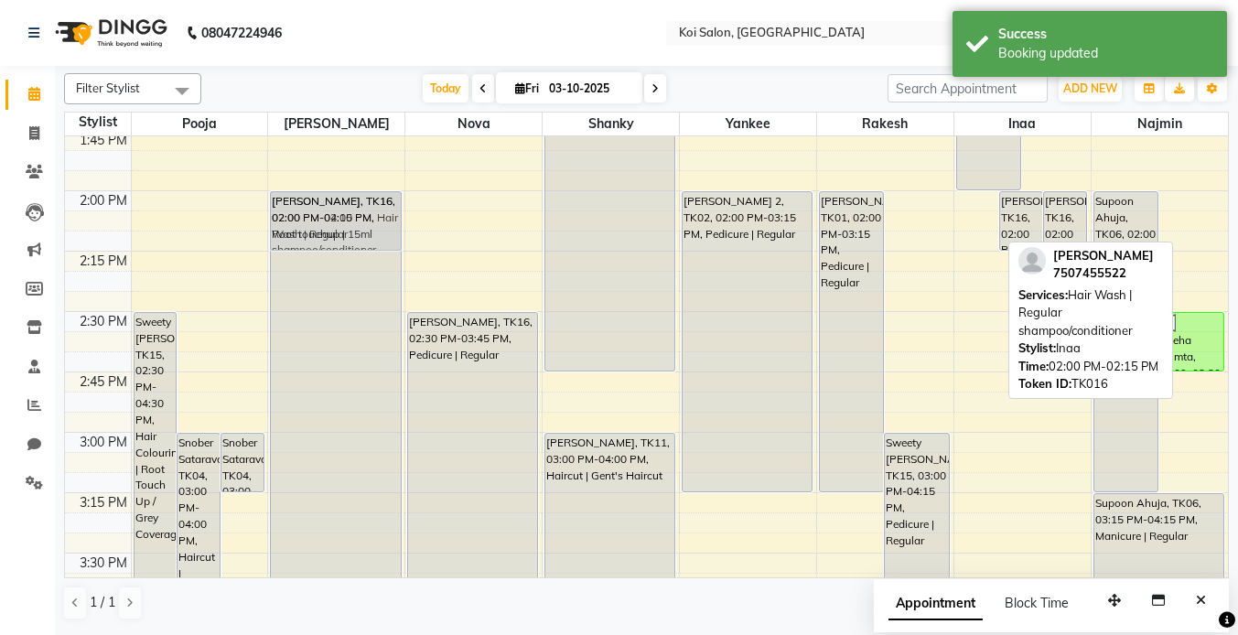
drag, startPoint x: 973, startPoint y: 220, endPoint x: 320, endPoint y: 222, distance: 652.5
click at [320, 222] on tr "Sweety [PERSON_NAME], TK15, 02:30 PM-04:30 PM, Hair Colouring | Root Touch Up /…" at bounding box center [646, 312] width 1163 height 3140
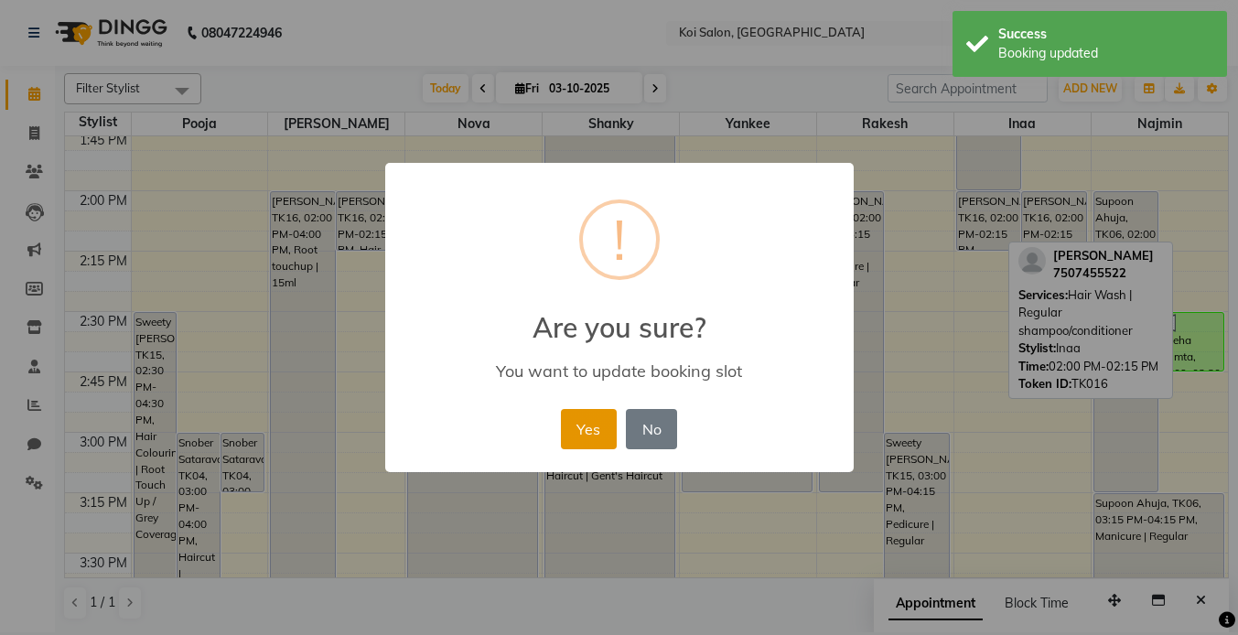
click at [599, 435] on button "Yes" at bounding box center [589, 429] width 56 height 40
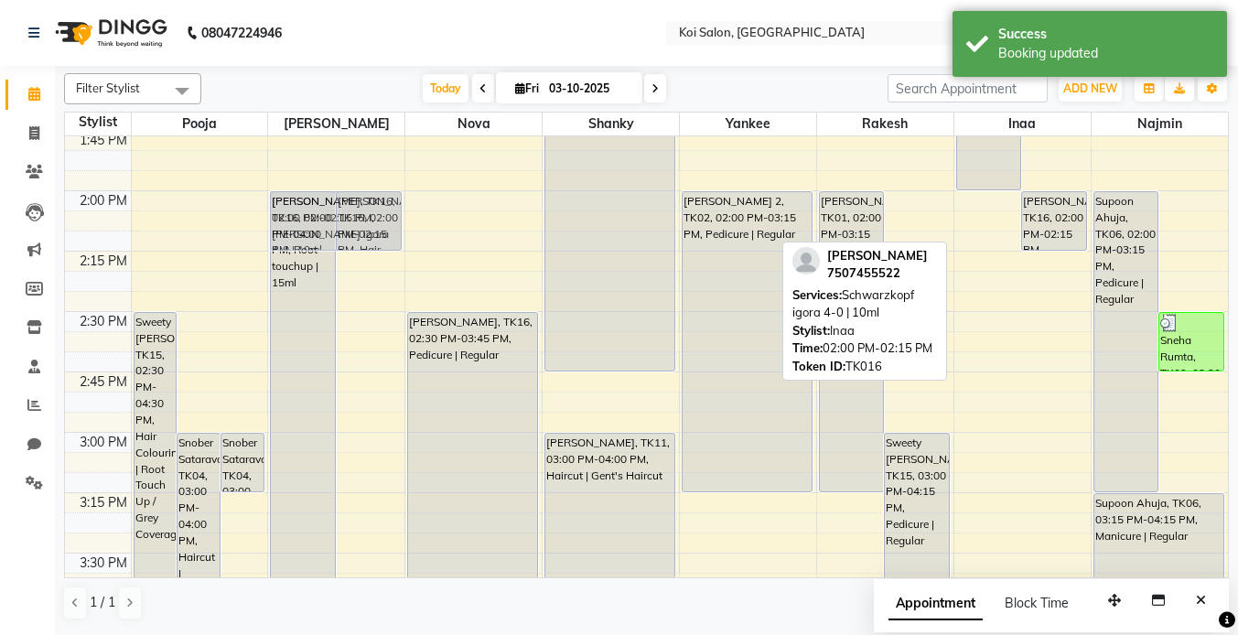
drag, startPoint x: 973, startPoint y: 229, endPoint x: 309, endPoint y: 232, distance: 663.5
click at [309, 232] on tr "Sweety [PERSON_NAME], TK15, 02:30 PM-04:30 PM, Hair Colouring | Root Touch Up /…" at bounding box center [646, 312] width 1163 height 3140
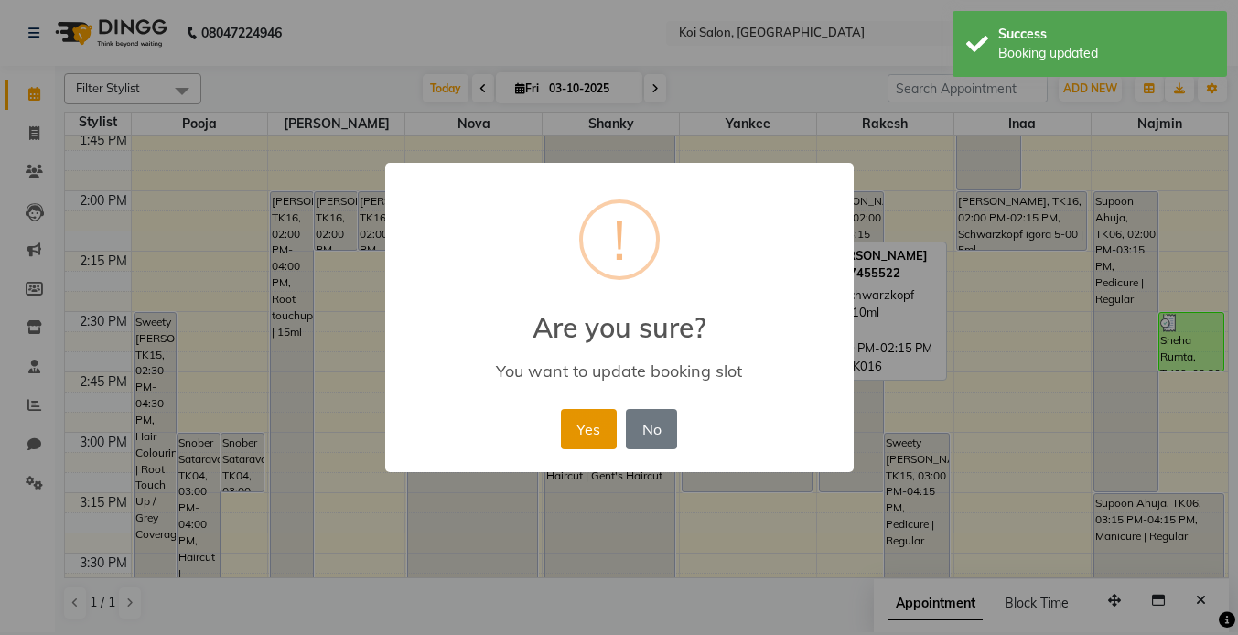
click at [589, 426] on button "Yes" at bounding box center [589, 429] width 56 height 40
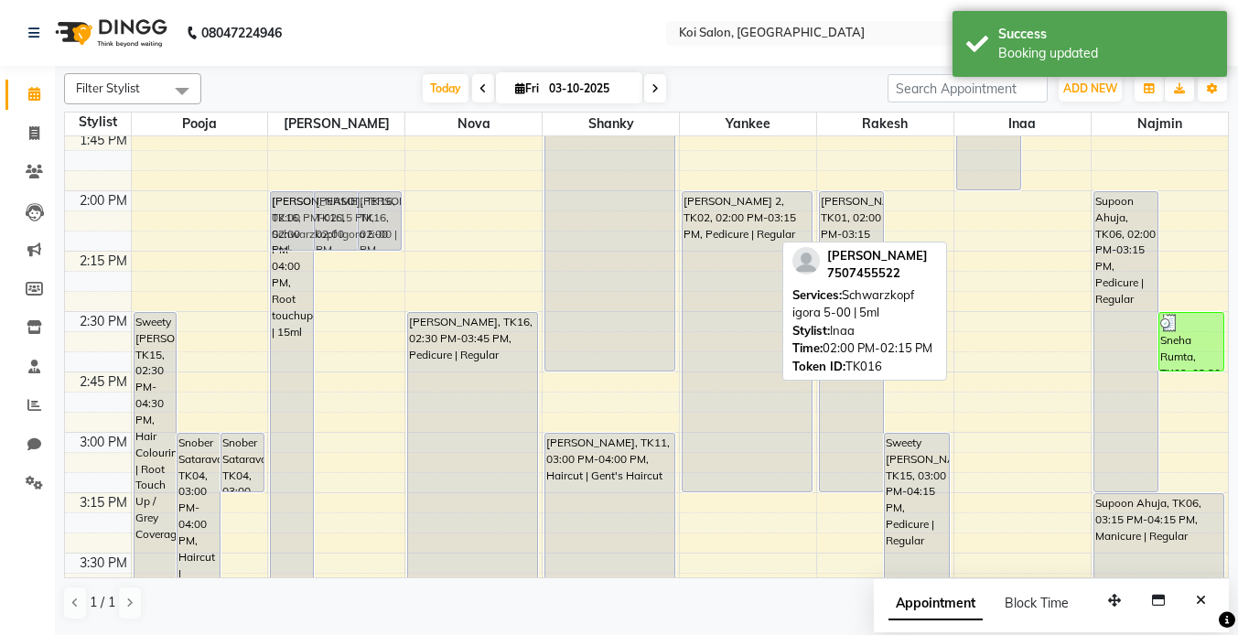
drag, startPoint x: 963, startPoint y: 221, endPoint x: 333, endPoint y: 214, distance: 629.7
click at [288, 217] on tr "Sweety [PERSON_NAME], TK15, 02:30 PM-04:30 PM, Hair Colouring | Root Touch Up /…" at bounding box center [646, 312] width 1163 height 3140
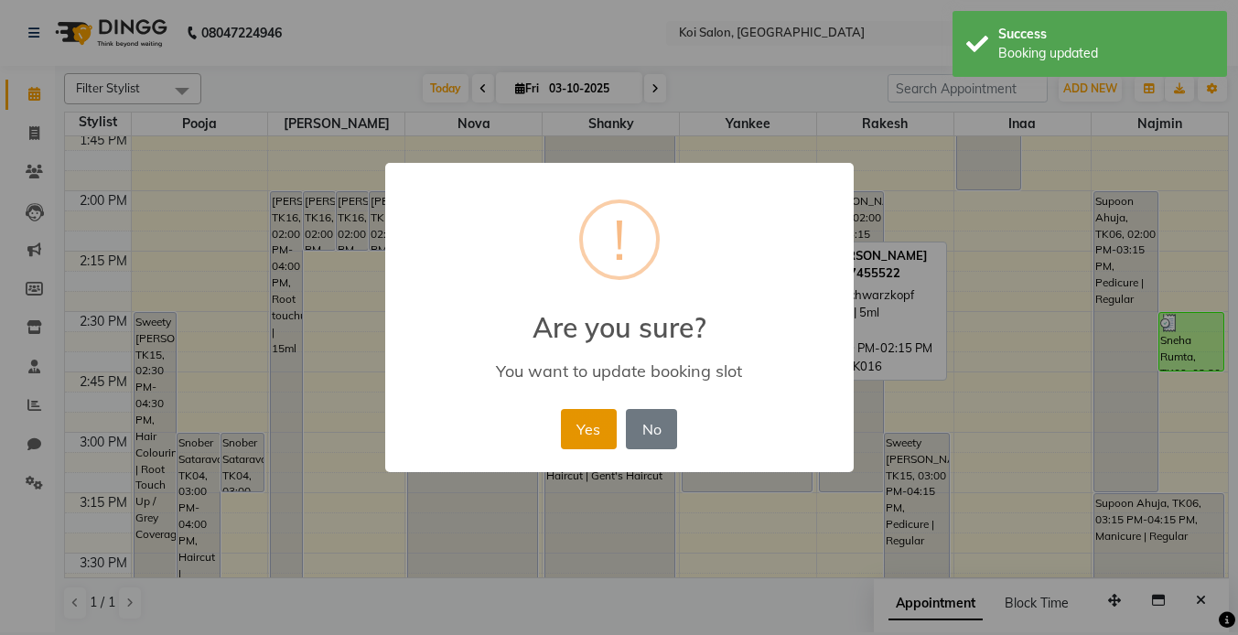
click at [578, 439] on button "Yes" at bounding box center [589, 429] width 56 height 40
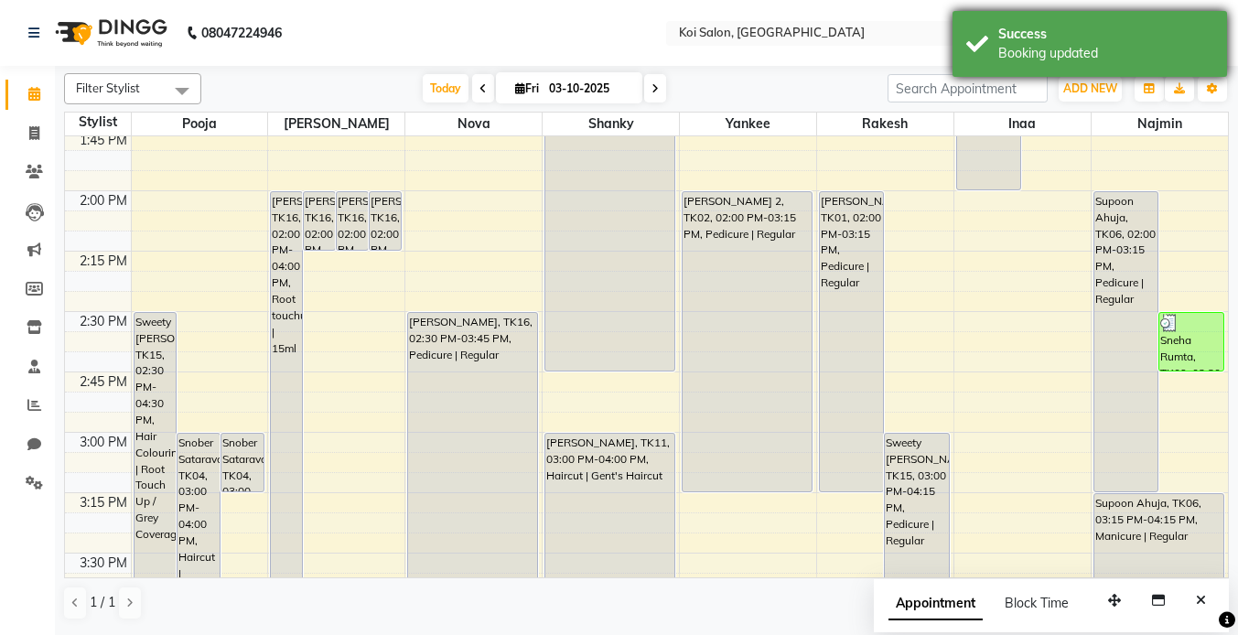
click at [1149, 52] on div "Booking updated" at bounding box center [1105, 53] width 215 height 19
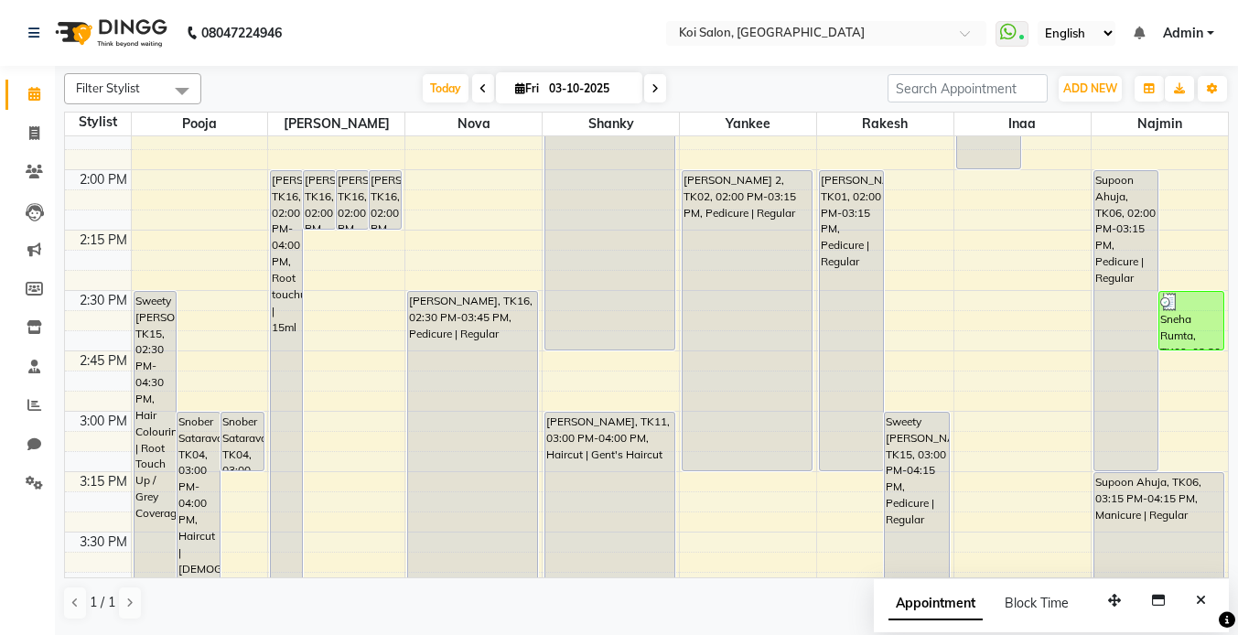
scroll to position [1415, 0]
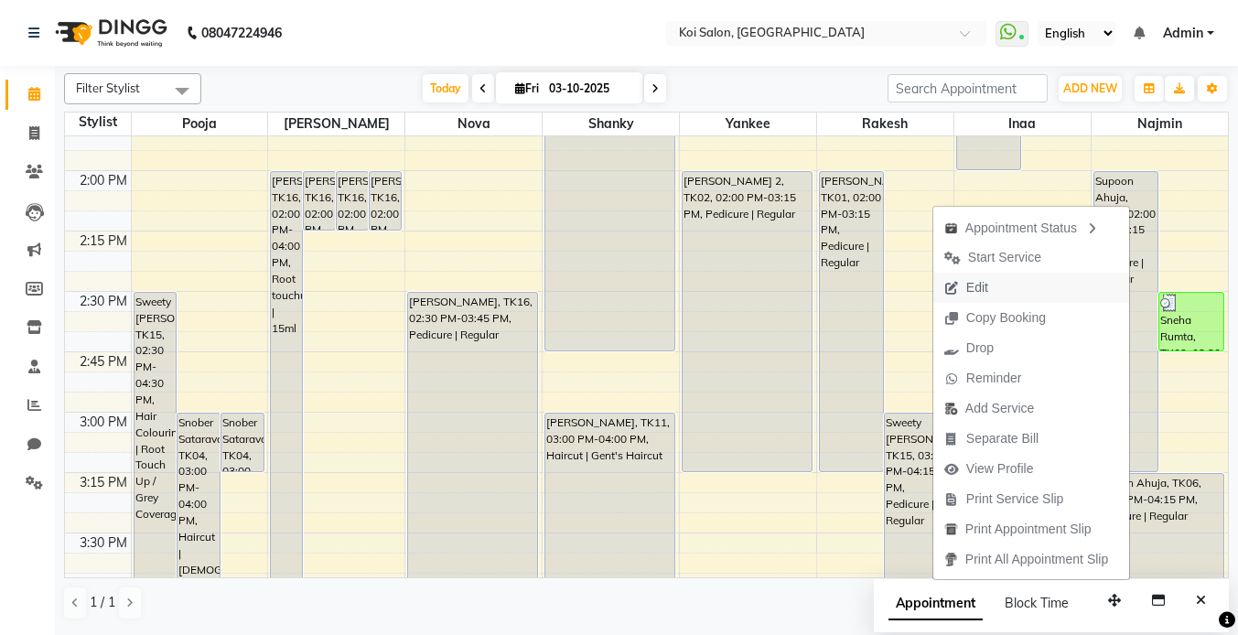
click at [1008, 289] on button "Edit" at bounding box center [1031, 288] width 196 height 30
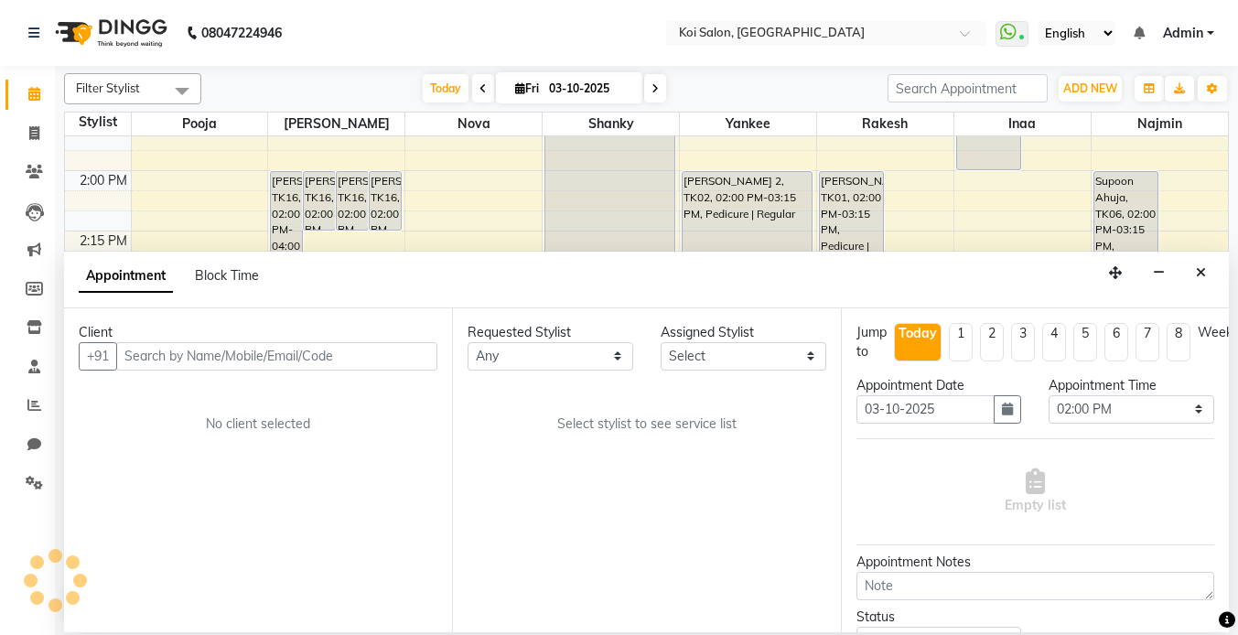
scroll to position [967, 0]
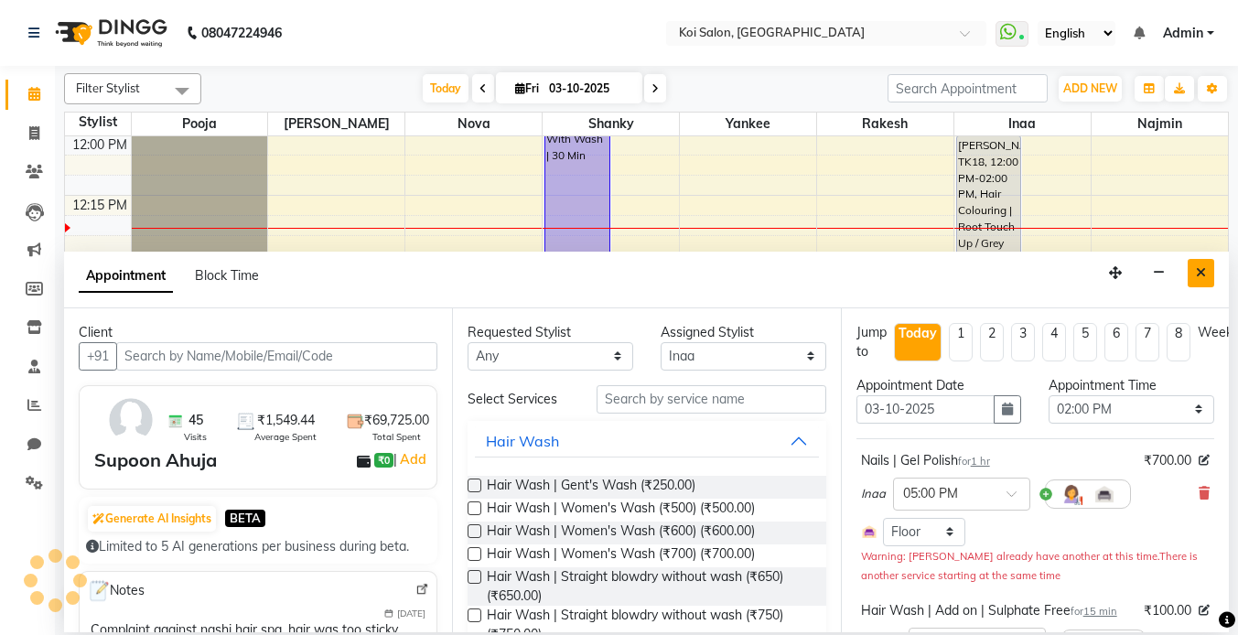
click at [1203, 273] on icon "Close" at bounding box center [1201, 272] width 10 height 13
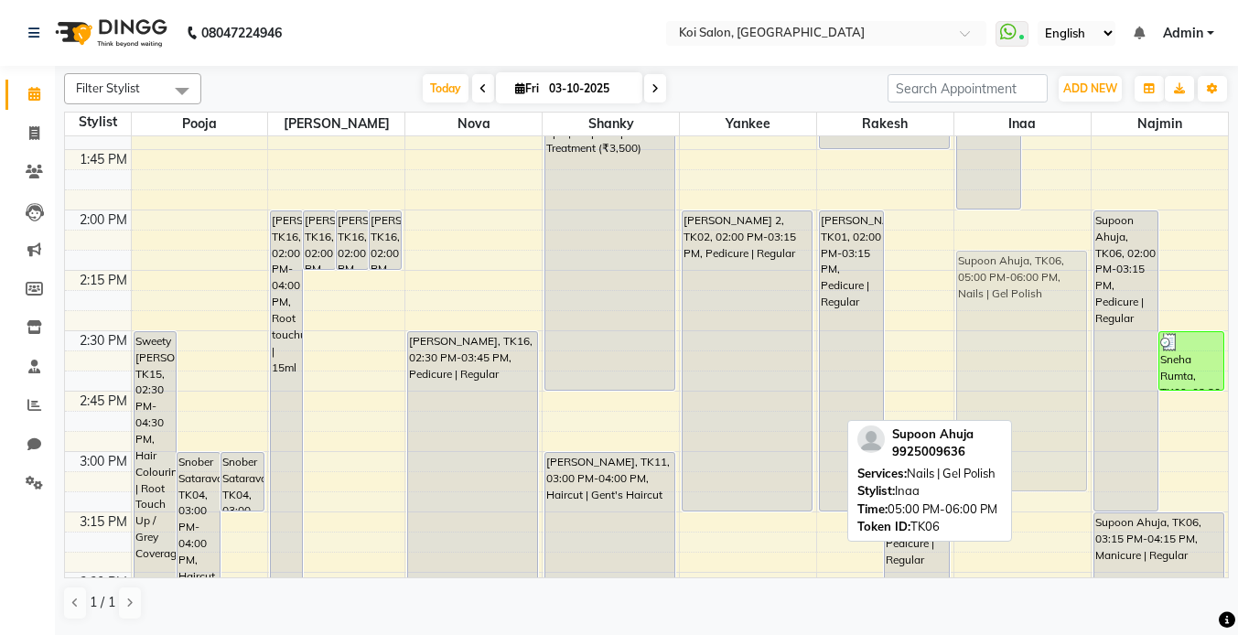
scroll to position [1369, 0]
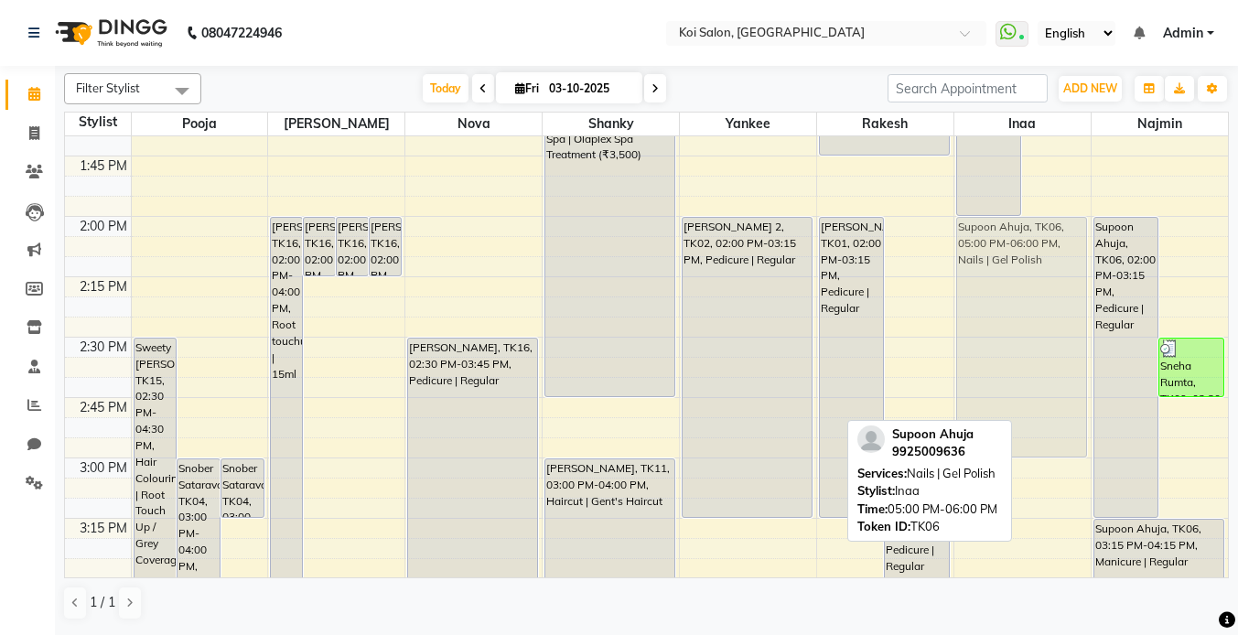
drag, startPoint x: 1052, startPoint y: 287, endPoint x: 1049, endPoint y: 313, distance: 25.8
click at [1049, 313] on div "[PERSON_NAME], TK18, 12:00 PM-02:00 PM, Hair Colouring | Root Touch Up / Grey C…" at bounding box center [1023, 337] width 136 height 3140
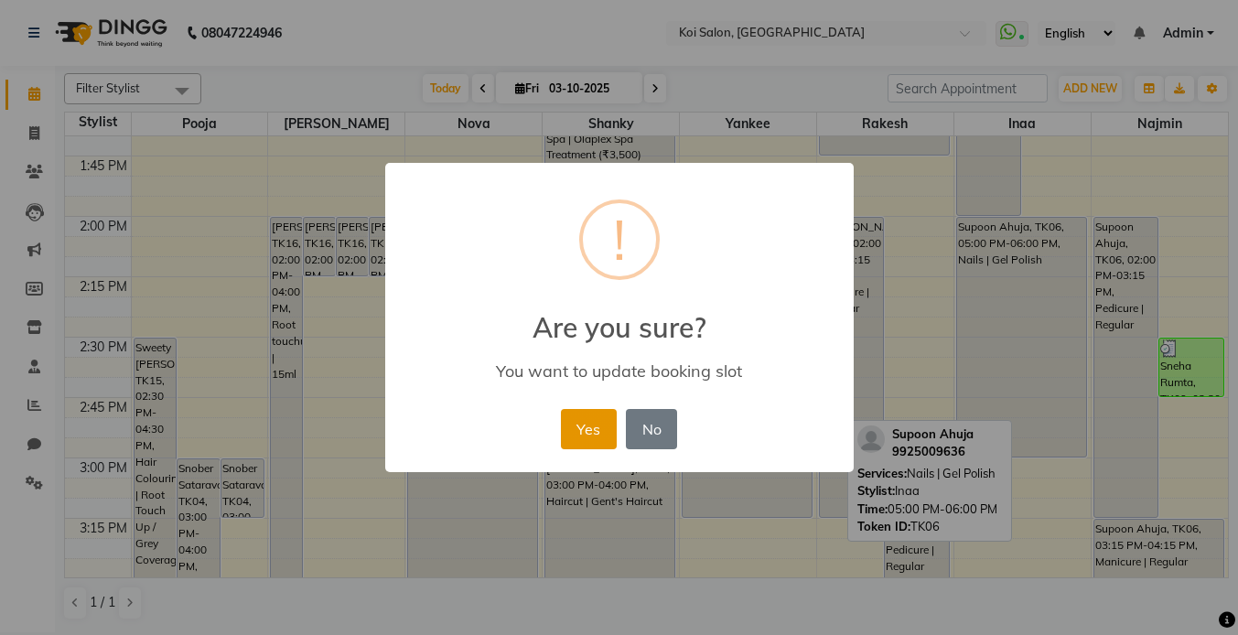
click at [588, 437] on button "Yes" at bounding box center [589, 429] width 56 height 40
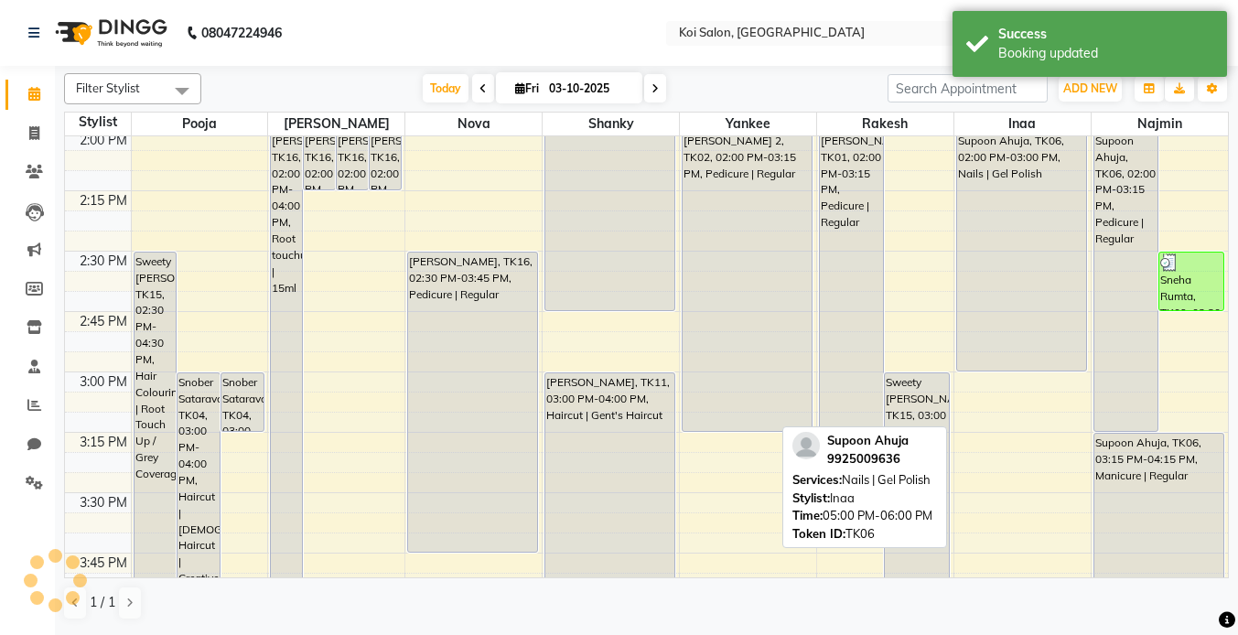
scroll to position [1474, 0]
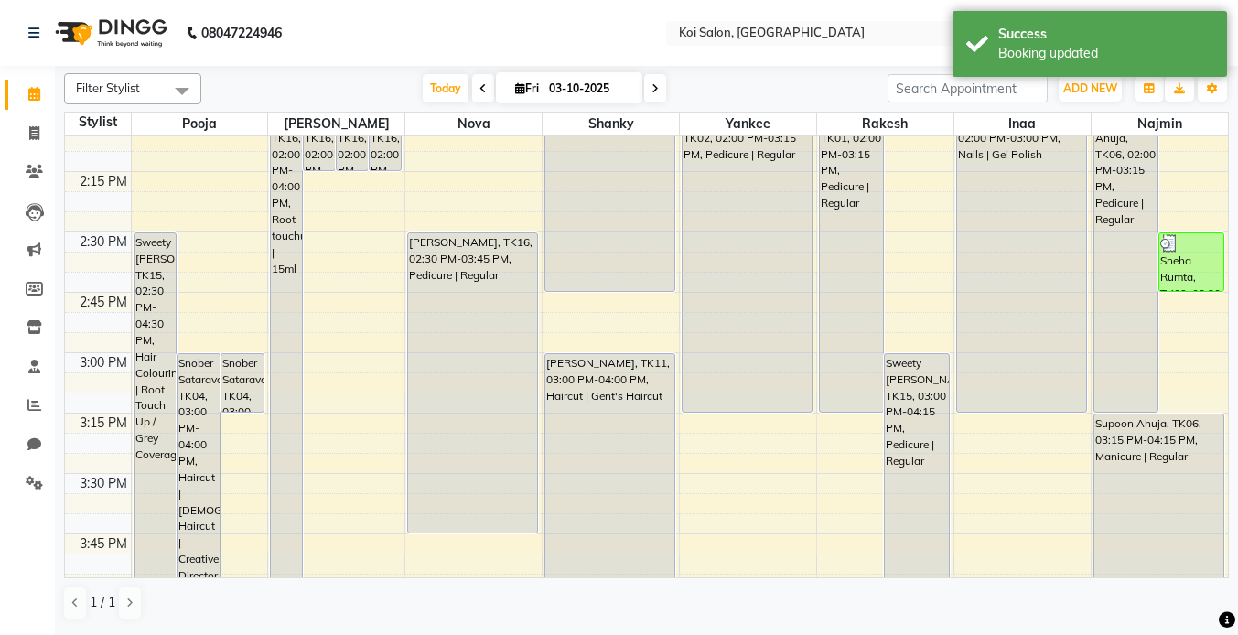
drag, startPoint x: 1026, startPoint y: 350, endPoint x: 1026, endPoint y: 404, distance: 54.0
click at [1026, 404] on div "Amrita [PERSON_NAME], TK18, 12:00 PM-02:00 PM, Hair Colouring | Root Touch Up /…" at bounding box center [1023, 232] width 136 height 3140
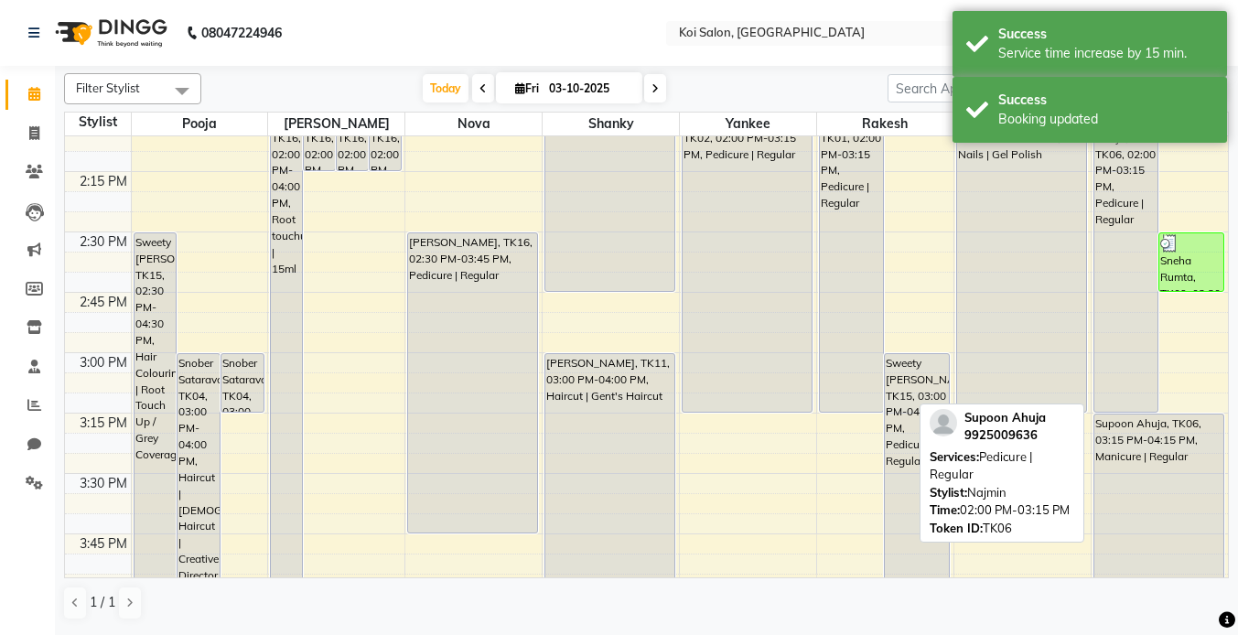
scroll to position [1560, 0]
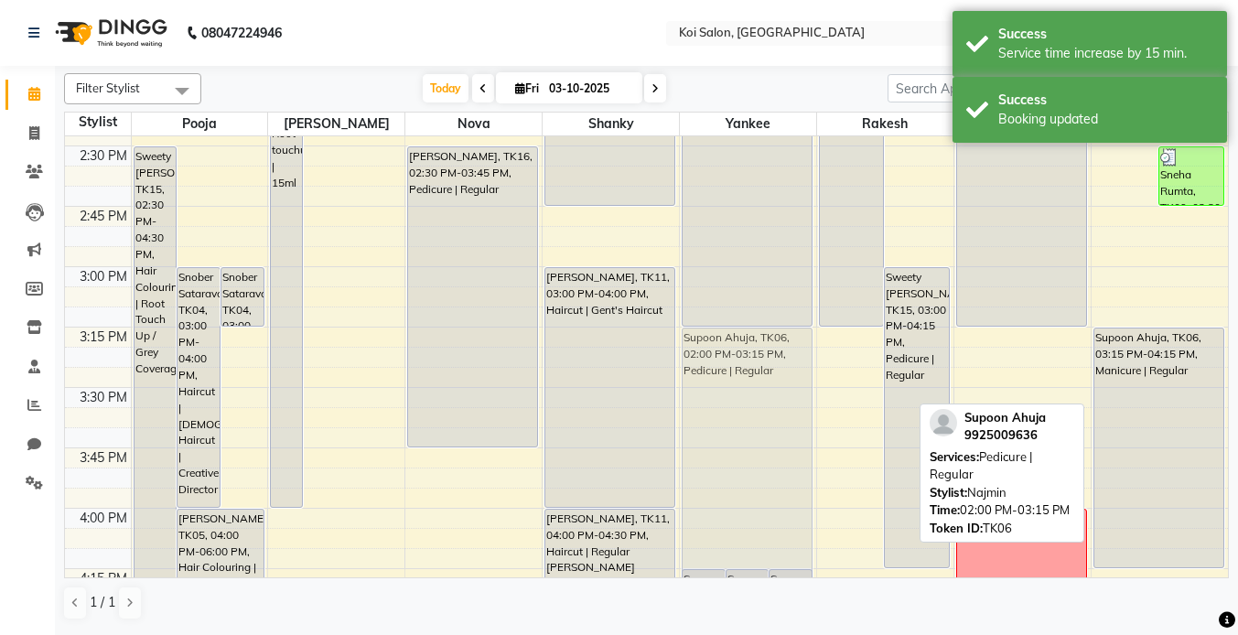
drag, startPoint x: 1128, startPoint y: 194, endPoint x: 804, endPoint y: 505, distance: 449.2
click at [804, 505] on tr "Sweety [PERSON_NAME], TK15, 02:30 PM-04:30 PM, Hair Colouring | Root Touch Up /…" at bounding box center [646, 146] width 1163 height 3140
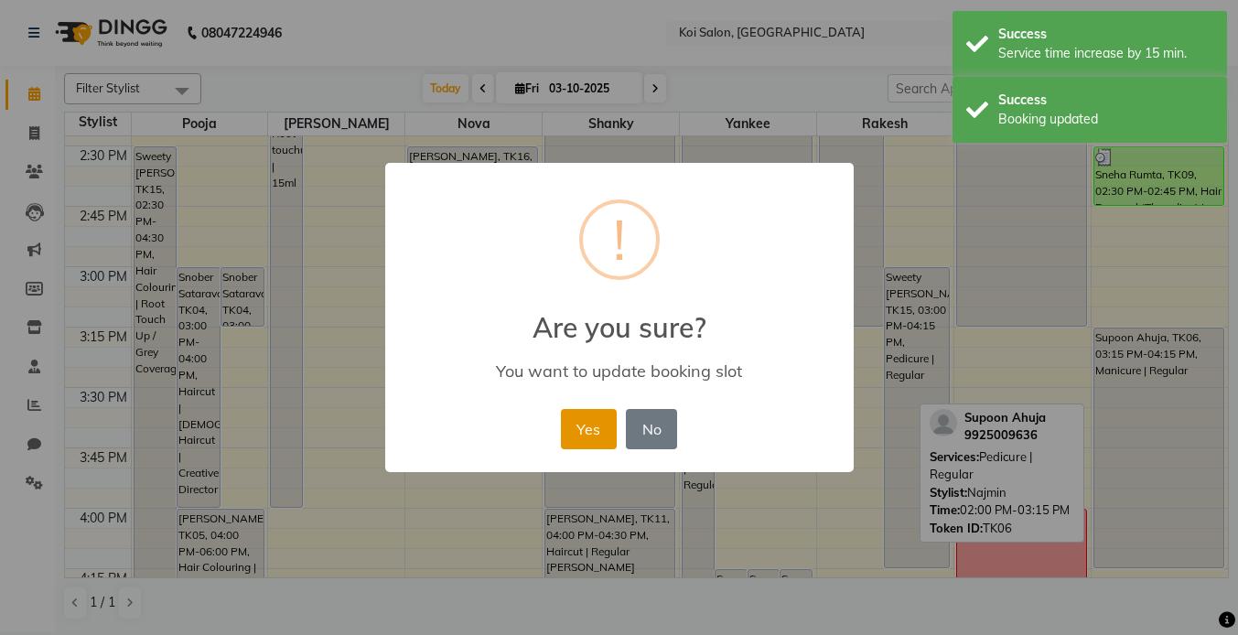
click at [597, 432] on button "Yes" at bounding box center [589, 429] width 56 height 40
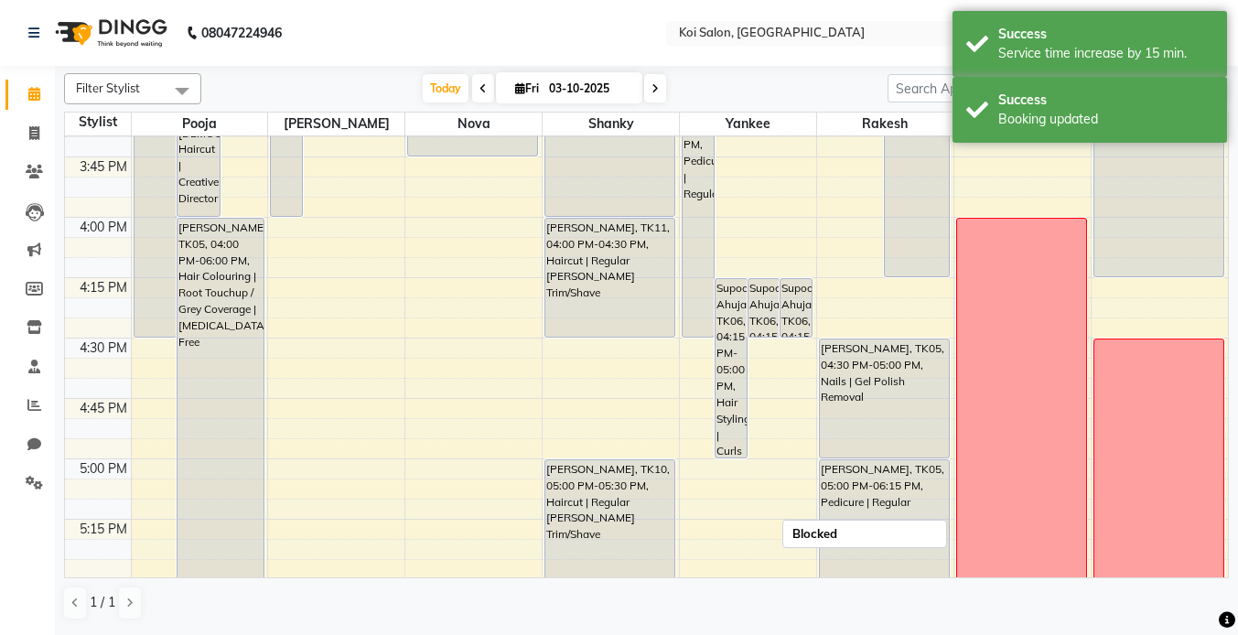
scroll to position [1799, 0]
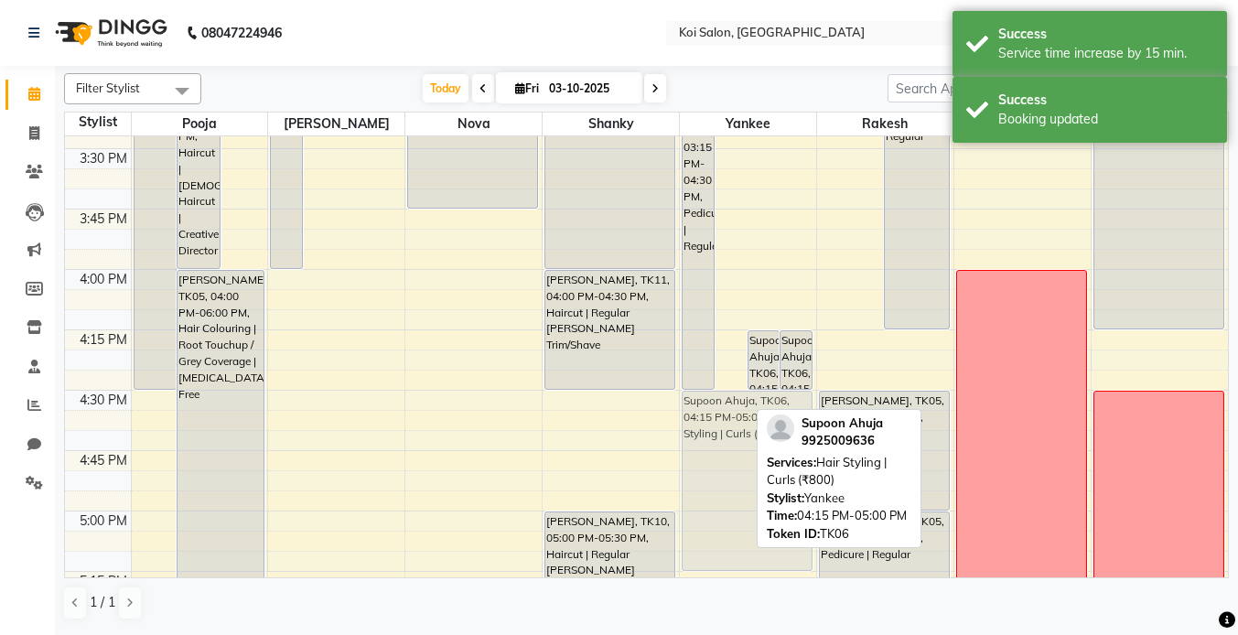
drag, startPoint x: 728, startPoint y: 353, endPoint x: 728, endPoint y: 419, distance: 65.9
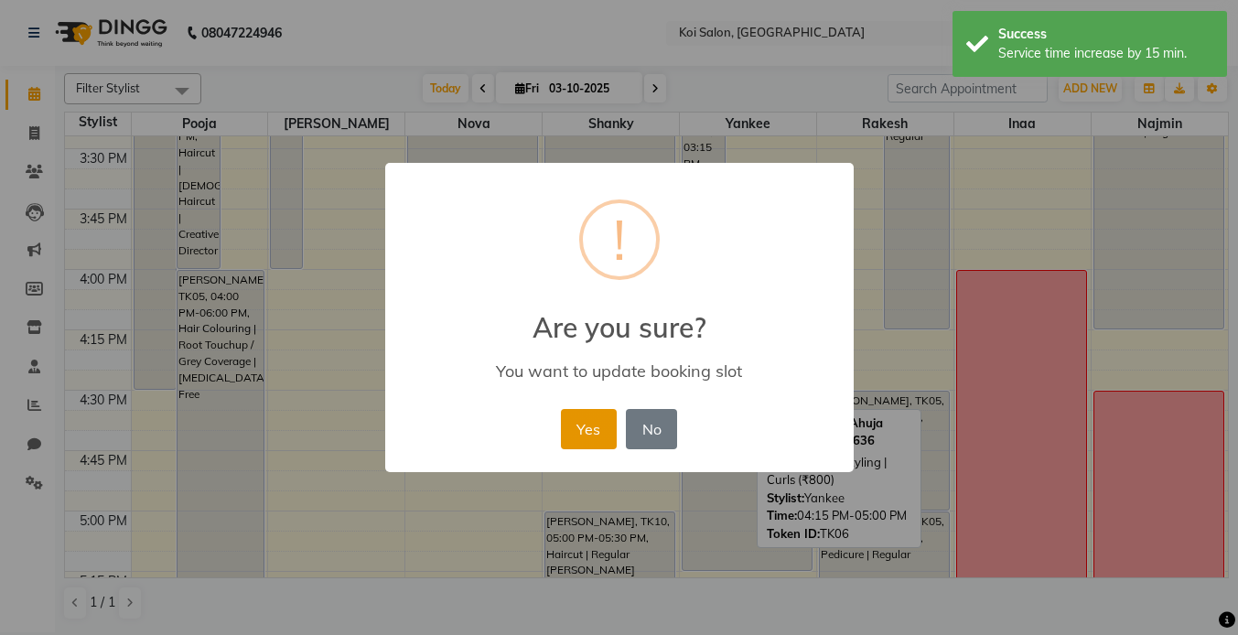
click at [574, 437] on button "Yes" at bounding box center [589, 429] width 56 height 40
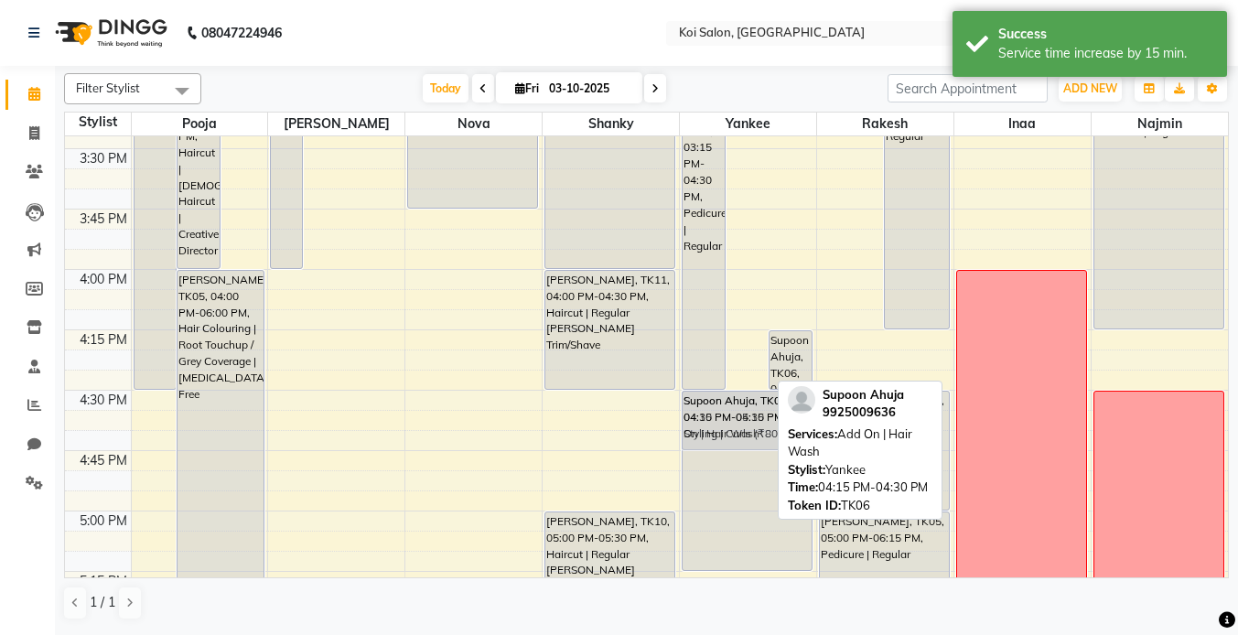
drag, startPoint x: 744, startPoint y: 359, endPoint x: 744, endPoint y: 424, distance: 65.0
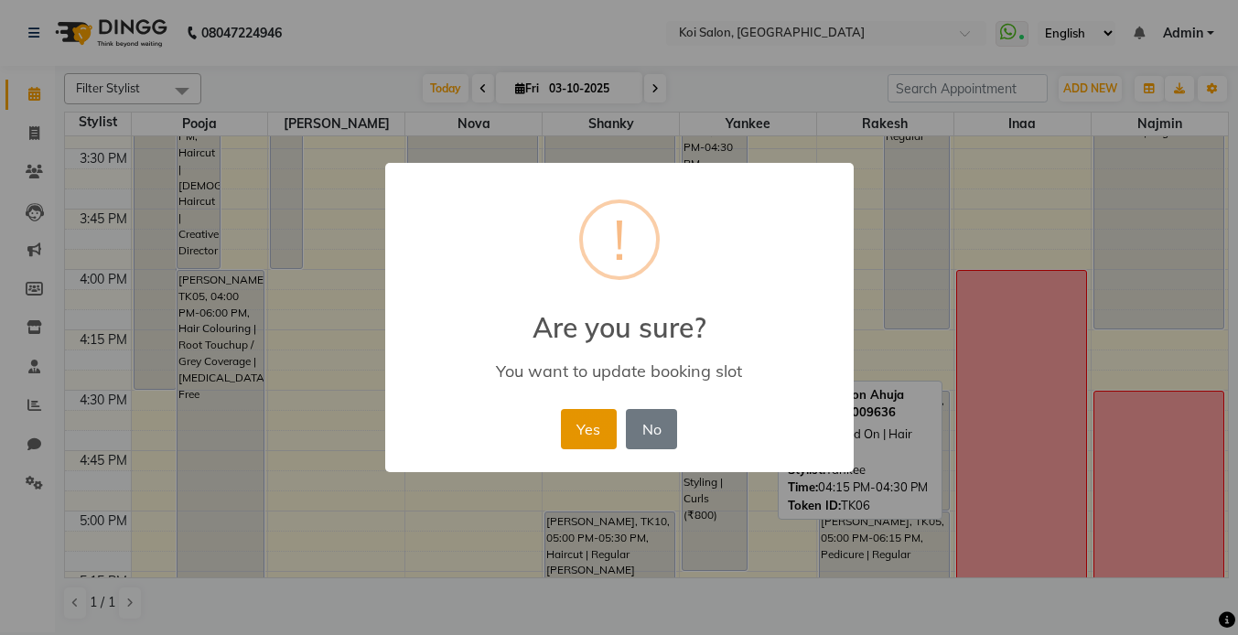
click at [593, 434] on button "Yes" at bounding box center [589, 429] width 56 height 40
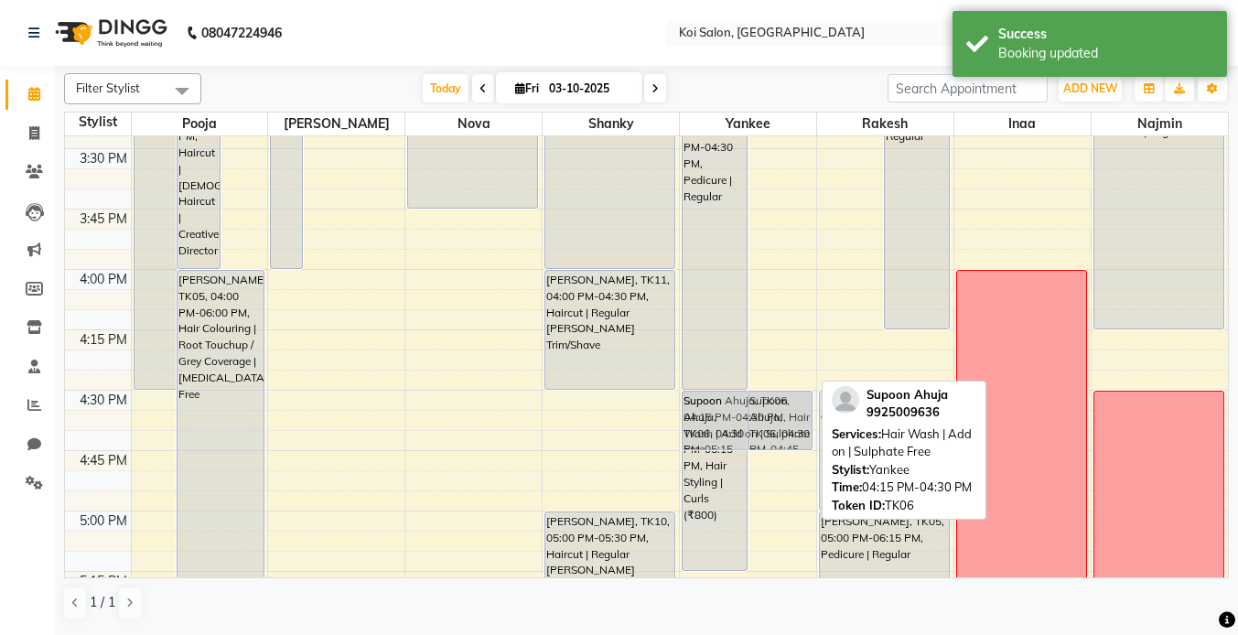
drag, startPoint x: 779, startPoint y: 383, endPoint x: 778, endPoint y: 419, distance: 35.7
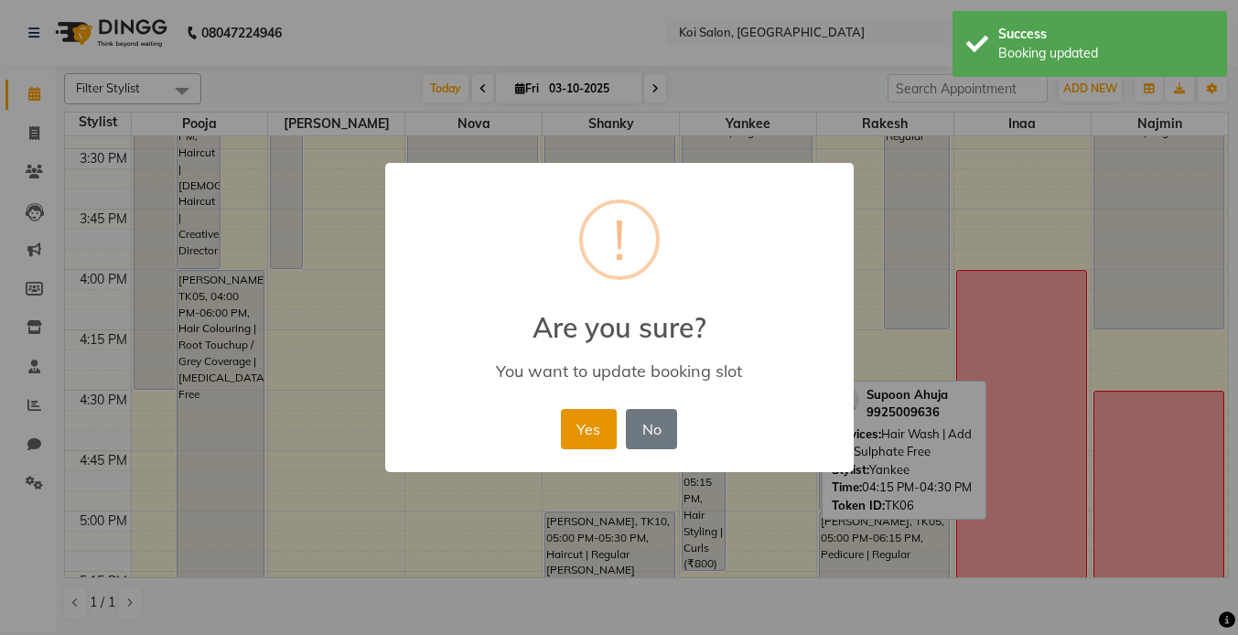
click at [587, 431] on button "Yes" at bounding box center [589, 429] width 56 height 40
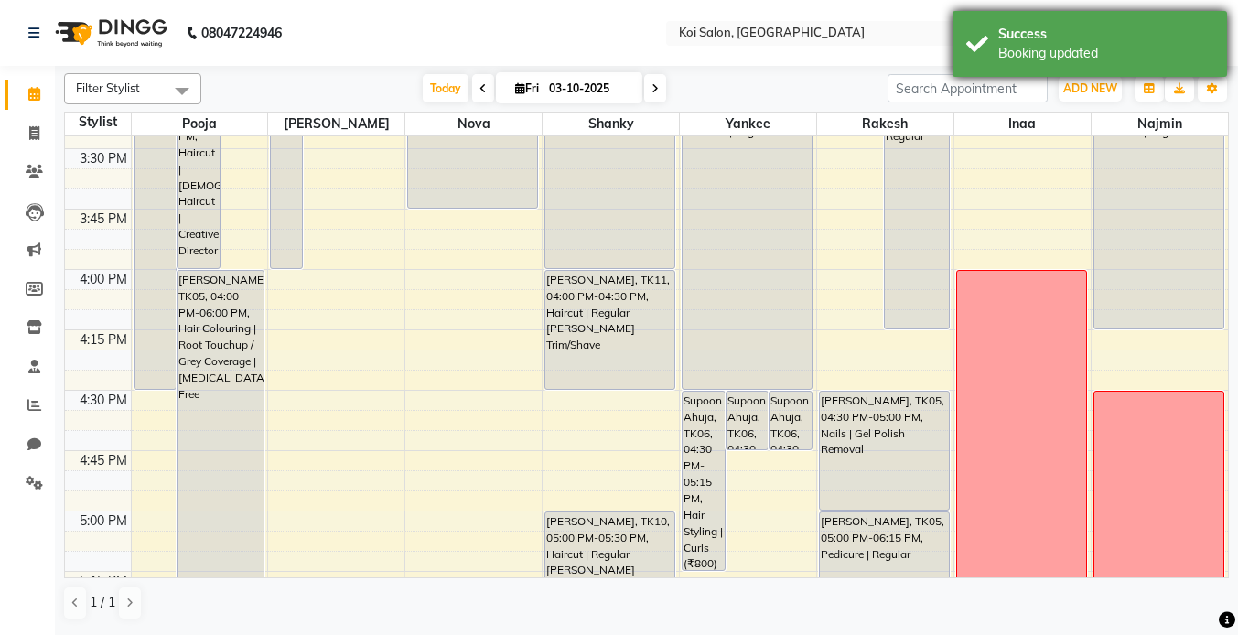
click at [1094, 34] on div "Success" at bounding box center [1105, 34] width 215 height 19
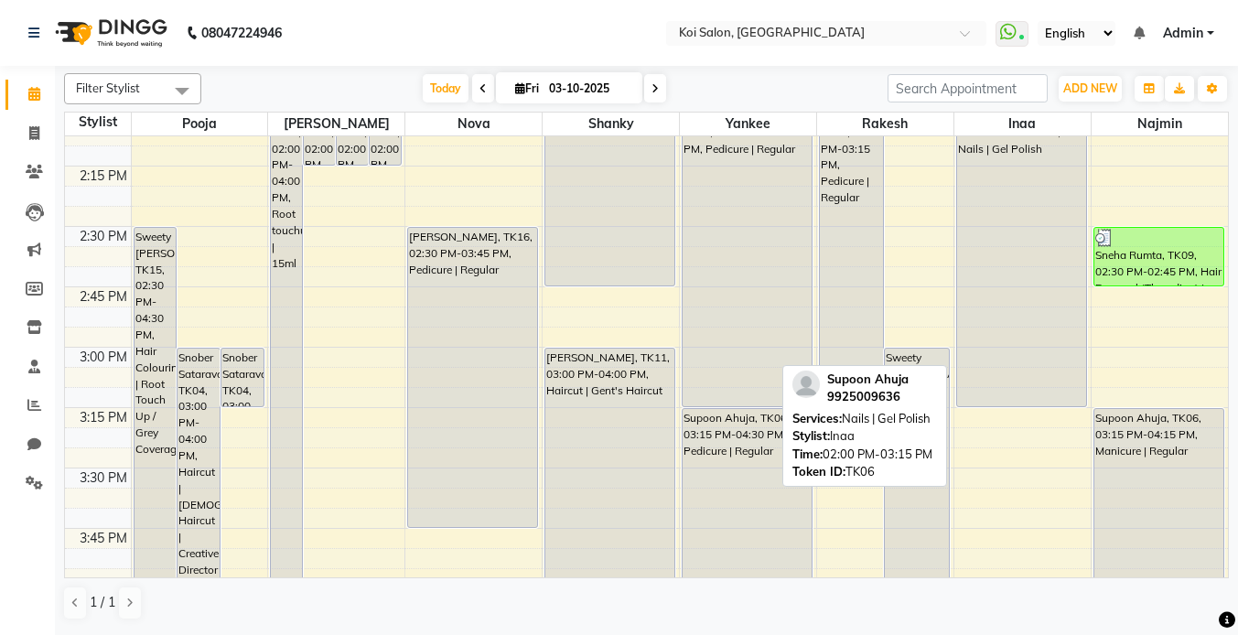
scroll to position [1477, 0]
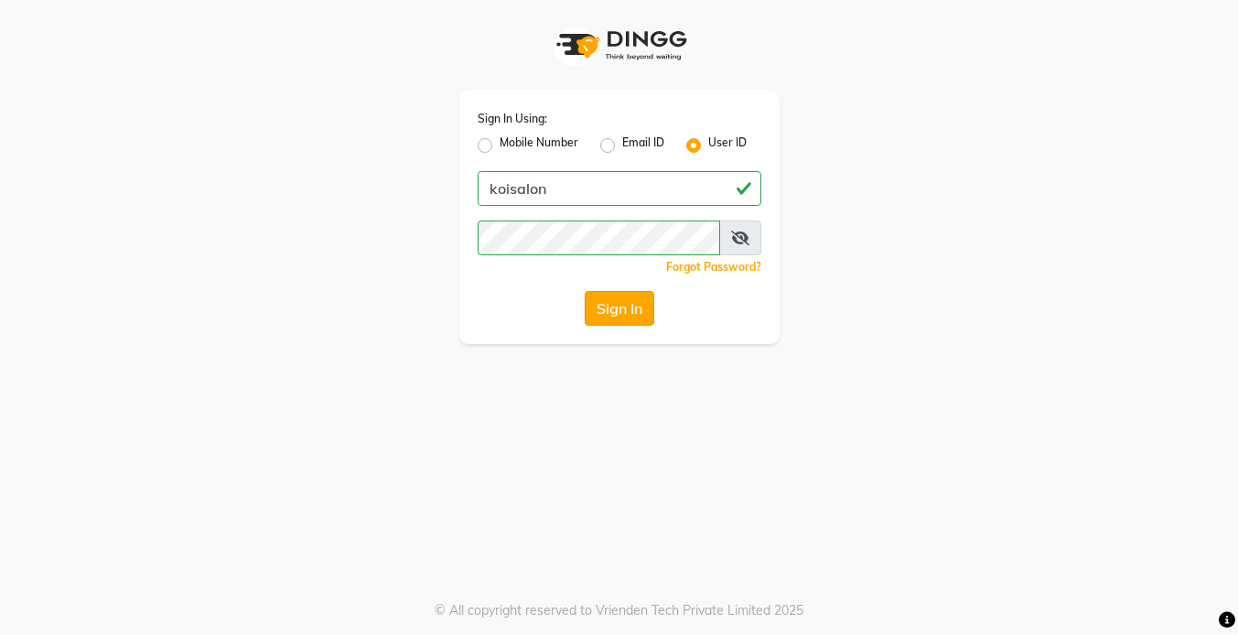
click at [616, 314] on button "Sign In" at bounding box center [620, 308] width 70 height 35
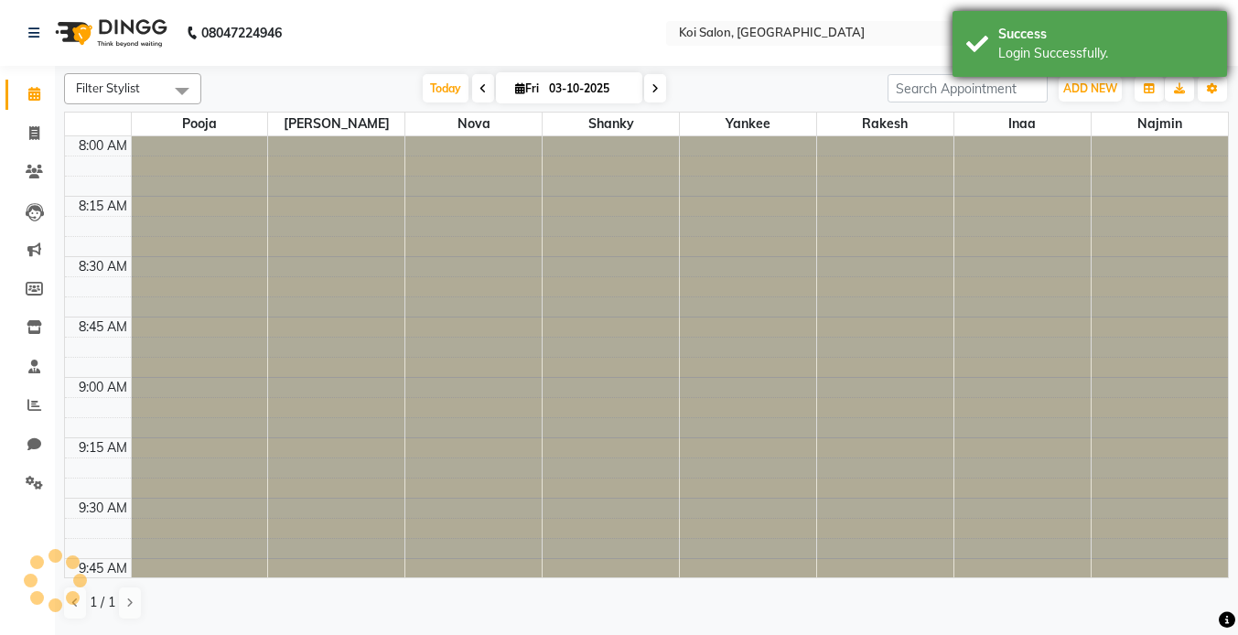
click at [1045, 48] on div "Login Successfully." at bounding box center [1105, 53] width 215 height 19
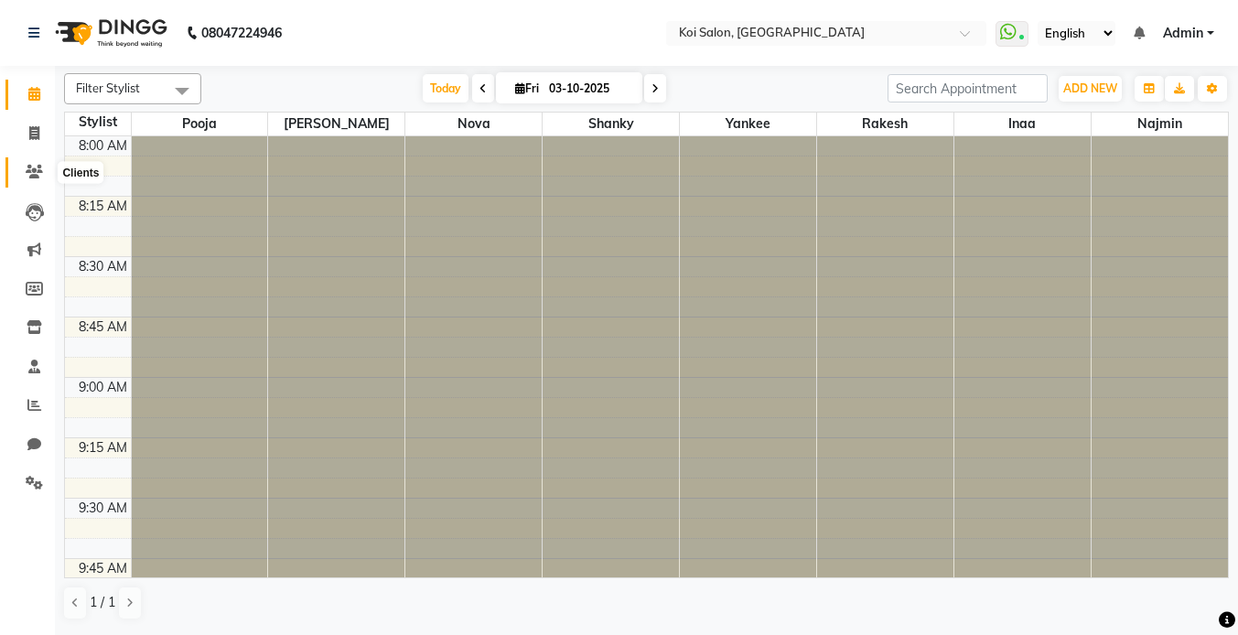
click at [32, 169] on icon at bounding box center [34, 172] width 17 height 14
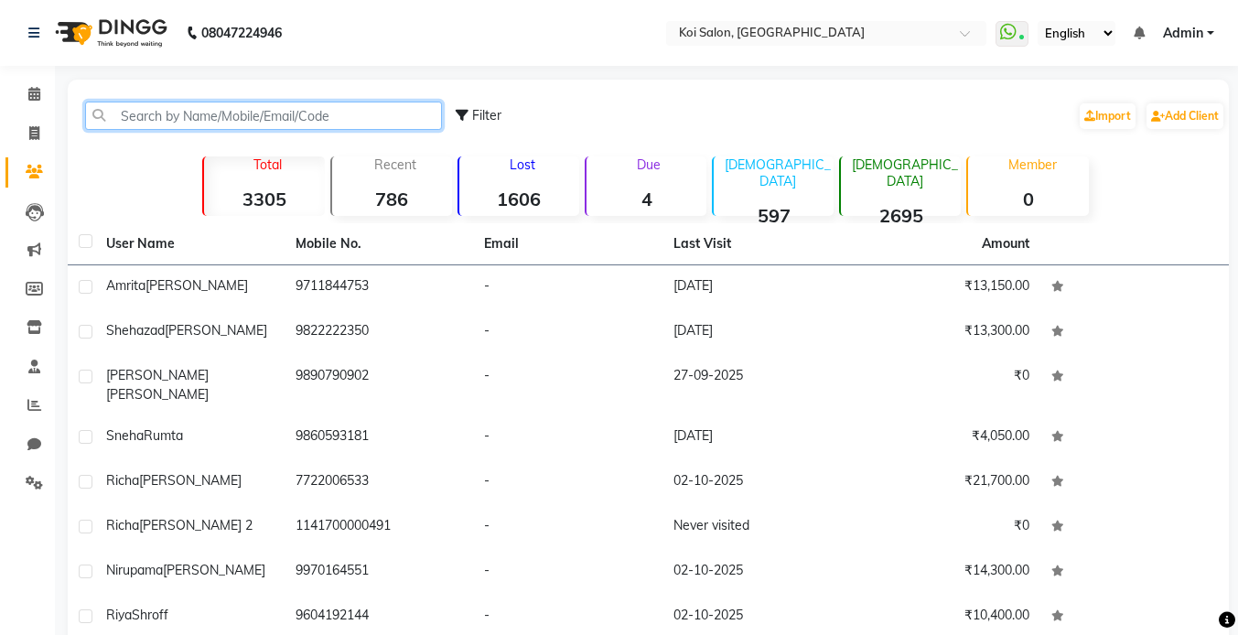
click at [160, 114] on input "text" at bounding box center [263, 116] width 357 height 28
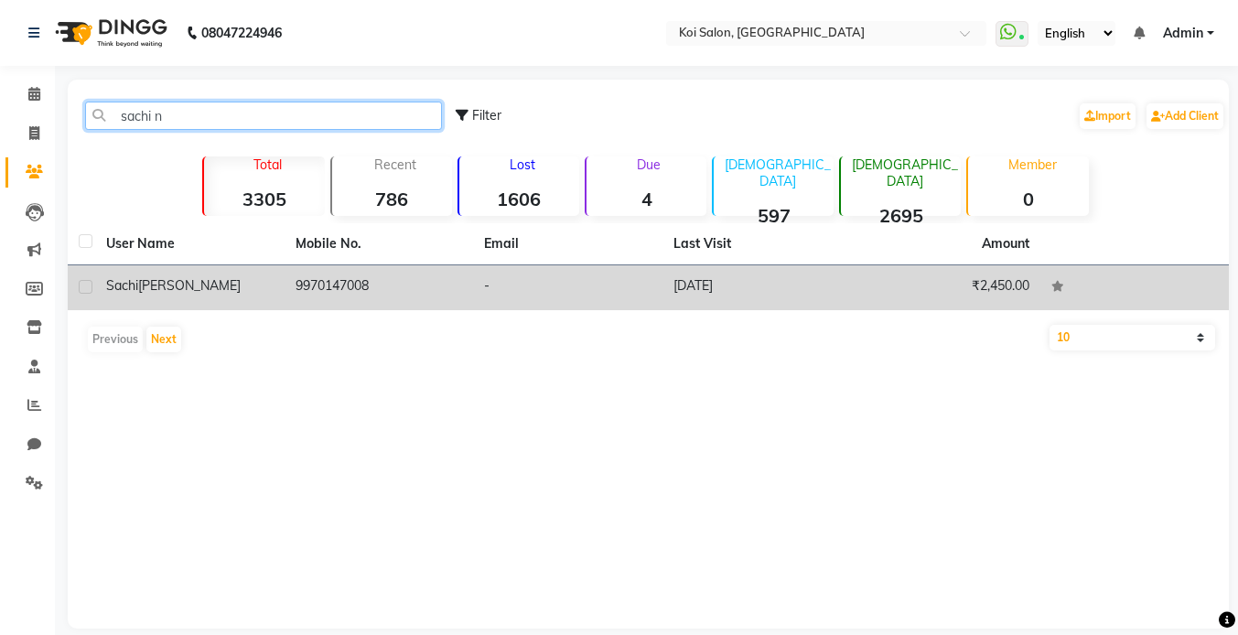
type input "sachi n"
click at [183, 278] on span "[PERSON_NAME]" at bounding box center [189, 285] width 103 height 16
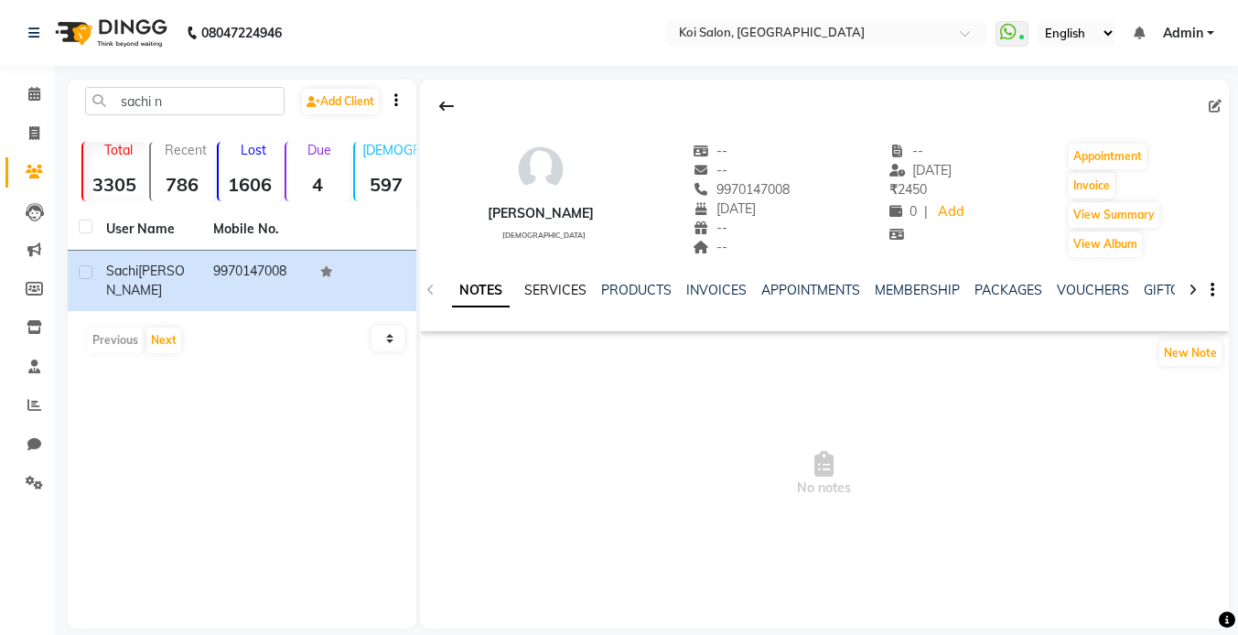
click at [541, 287] on link "SERVICES" at bounding box center [555, 290] width 62 height 16
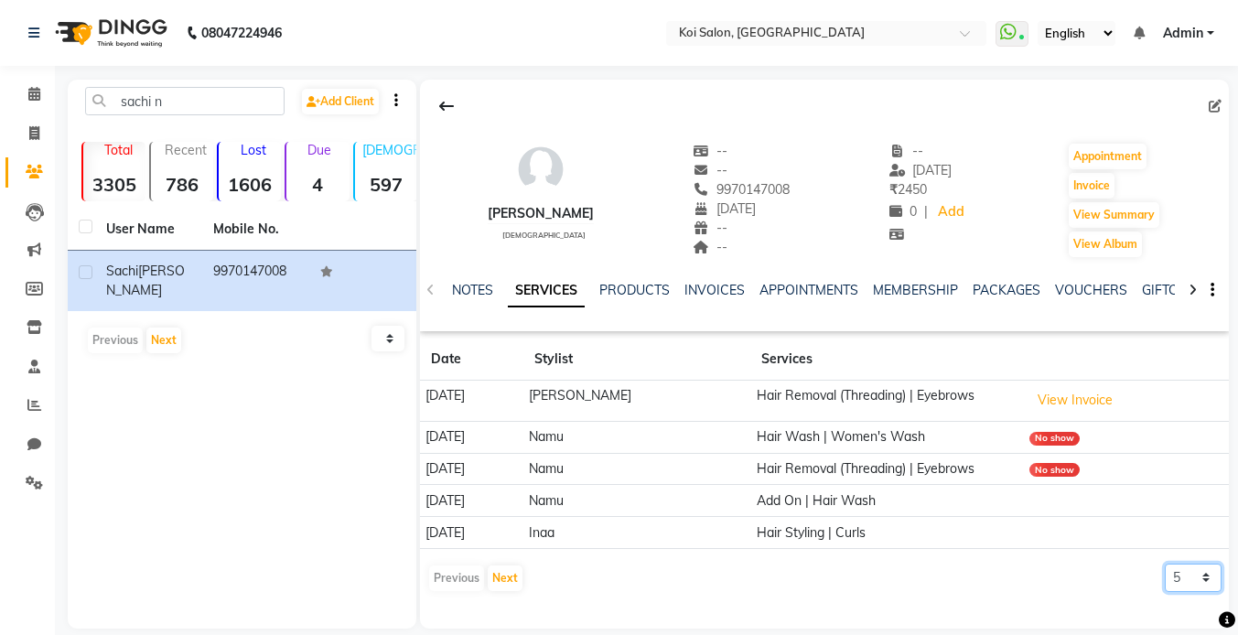
click at [1202, 568] on select "5 10 50 100 500" at bounding box center [1193, 578] width 57 height 28
select select "500"
click at [1165, 564] on select "5 10 50 100 500" at bounding box center [1193, 578] width 57 height 28
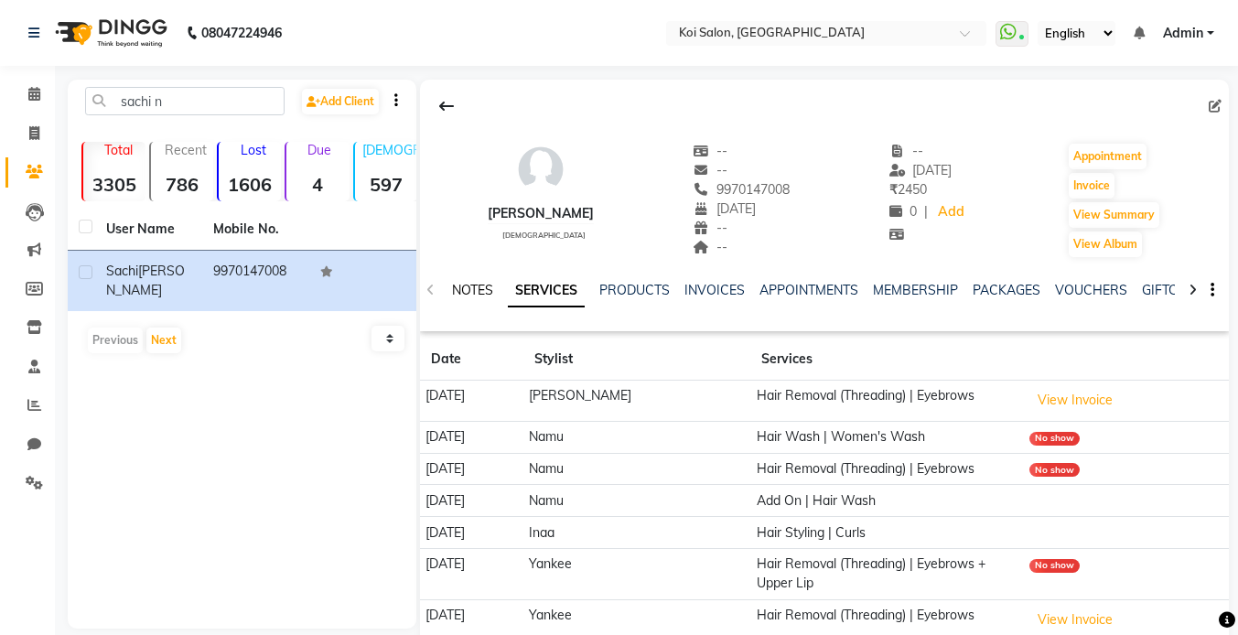
click at [468, 287] on link "NOTES" at bounding box center [472, 290] width 41 height 16
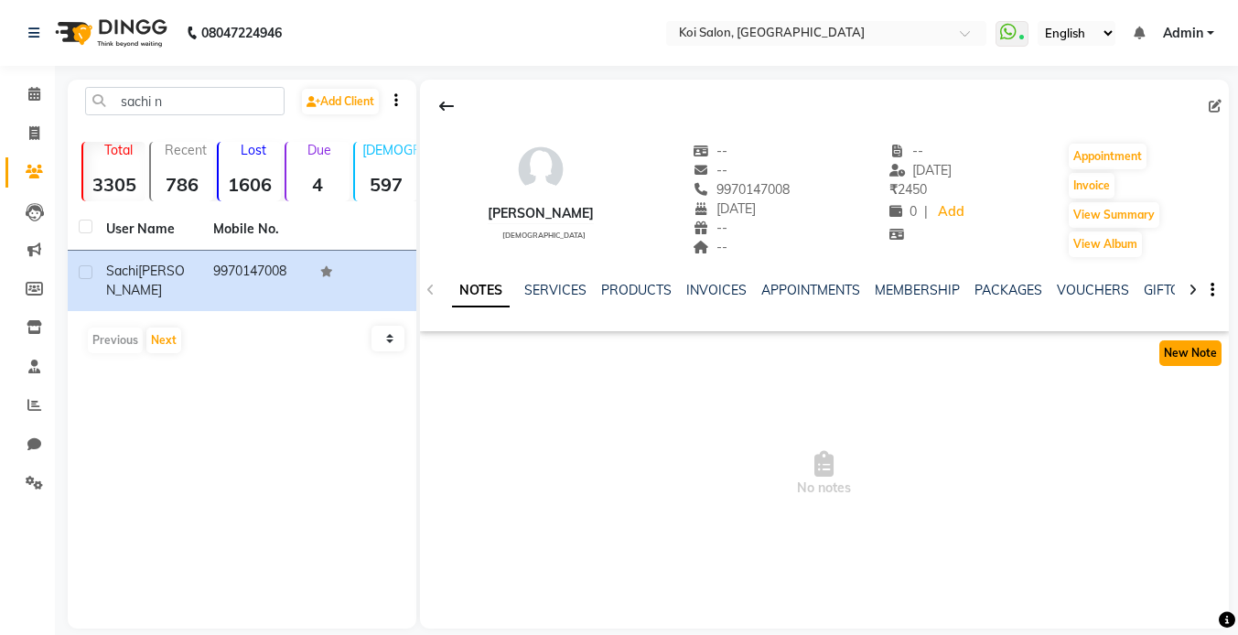
click at [1181, 341] on button "New Note" at bounding box center [1191, 353] width 62 height 26
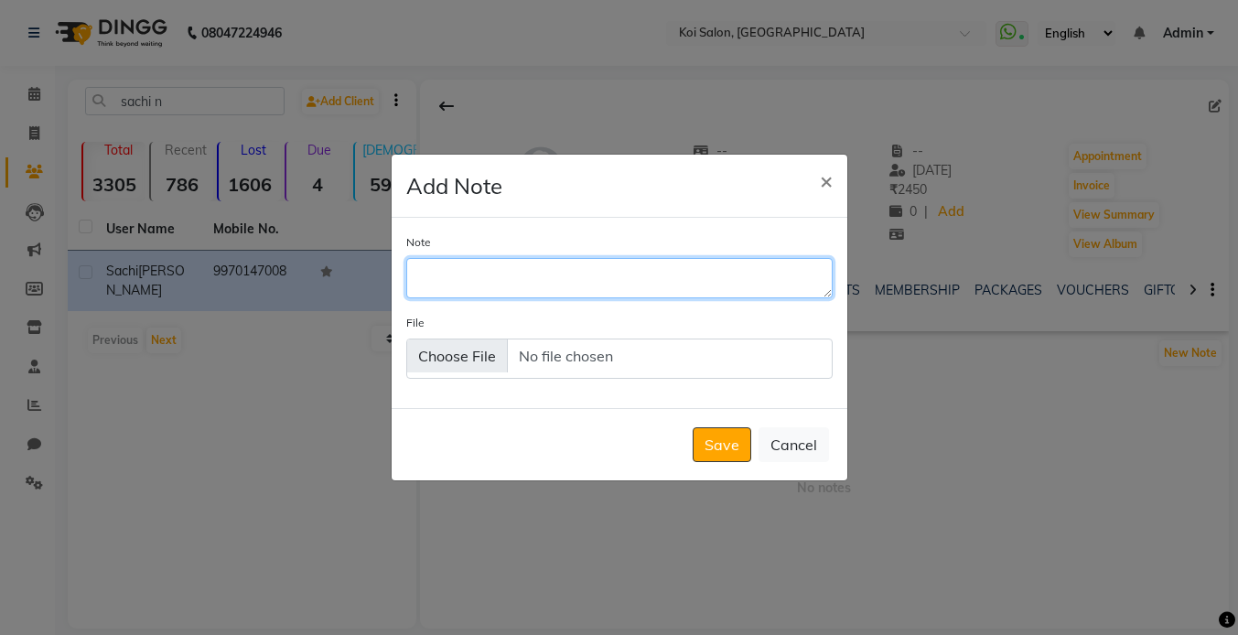
click at [717, 279] on textarea "Note" at bounding box center [619, 278] width 426 height 40
type textarea "Enter preference of regular/sulphate free hair wash."
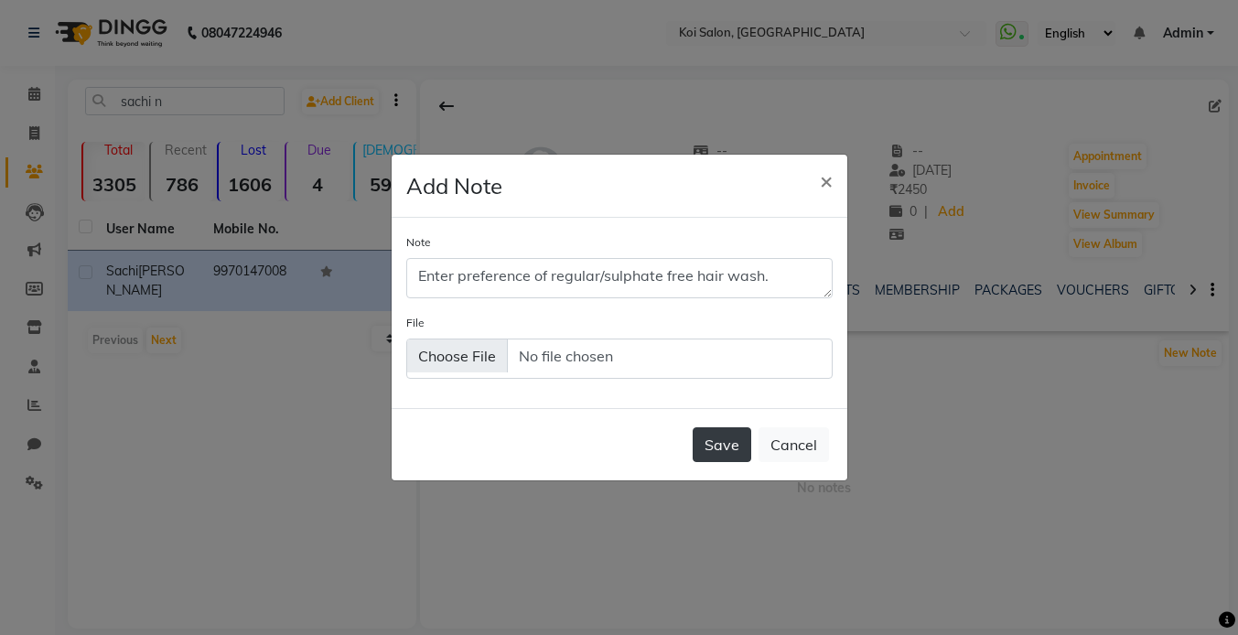
click at [750, 445] on button "Save" at bounding box center [722, 444] width 59 height 35
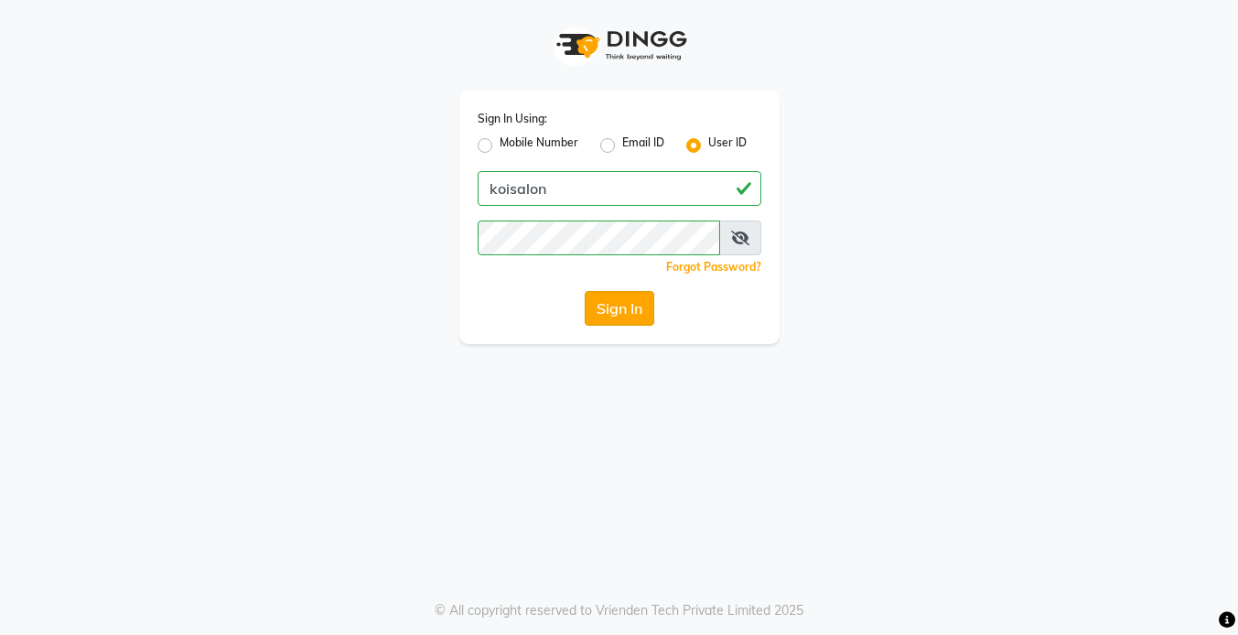
click at [627, 301] on button "Sign In" at bounding box center [620, 308] width 70 height 35
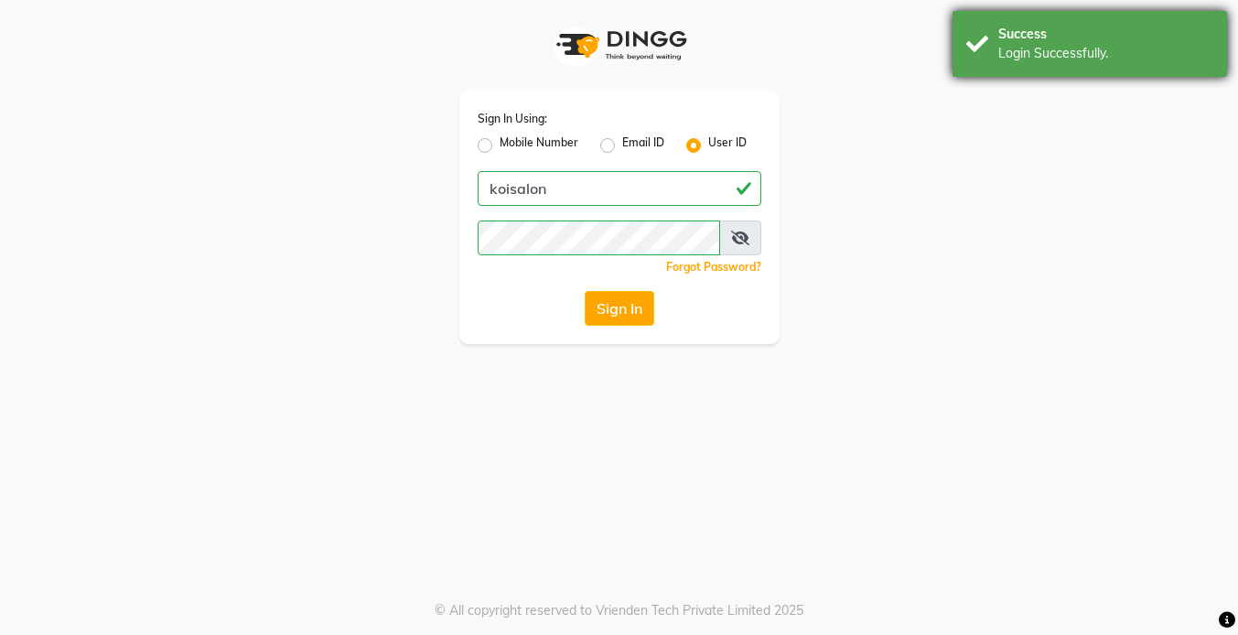
click at [962, 68] on div "Success Login Successfully." at bounding box center [1090, 44] width 275 height 66
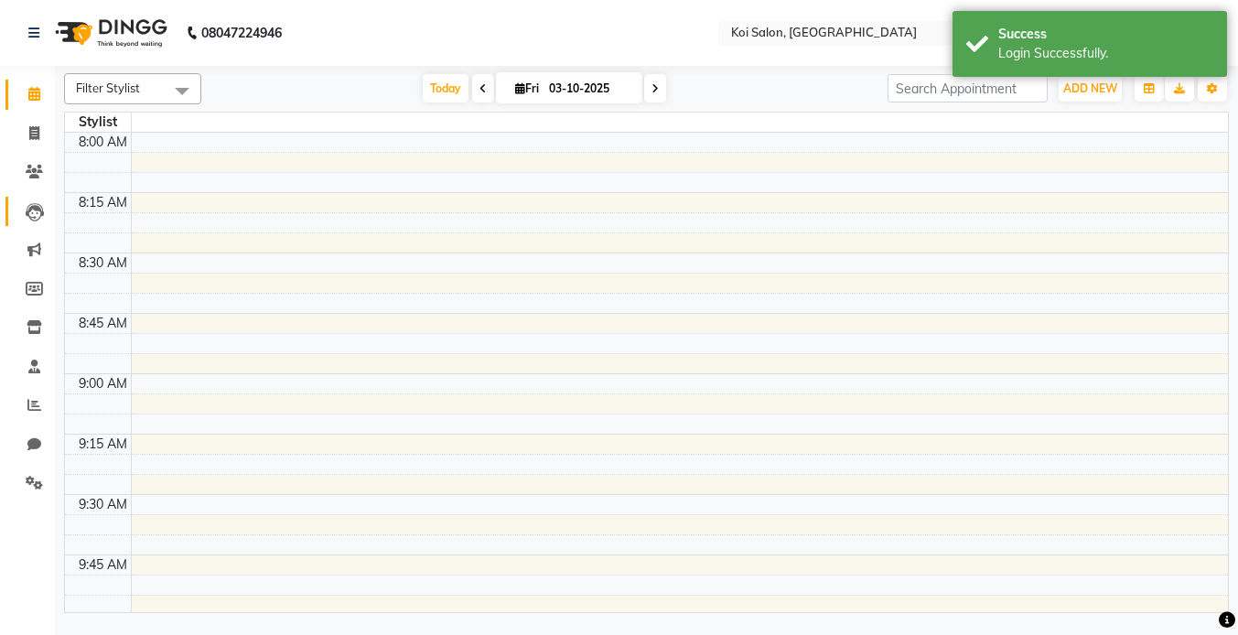
select select "en"
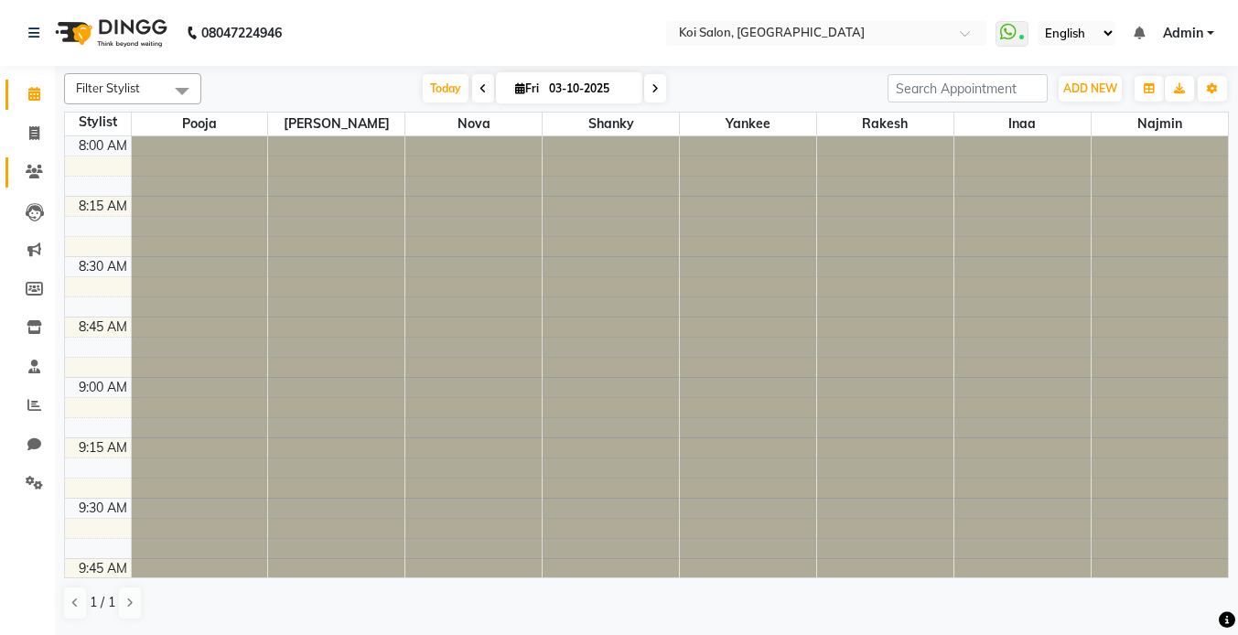
click at [36, 170] on icon at bounding box center [34, 172] width 17 height 14
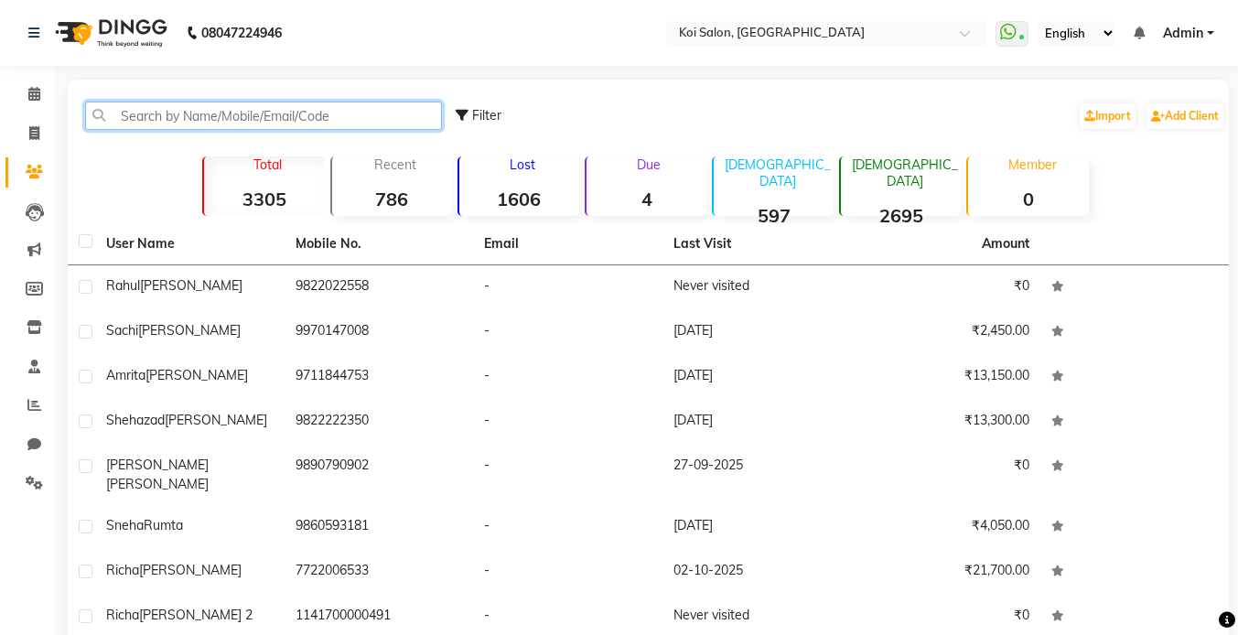
click at [266, 110] on input "text" at bounding box center [263, 116] width 357 height 28
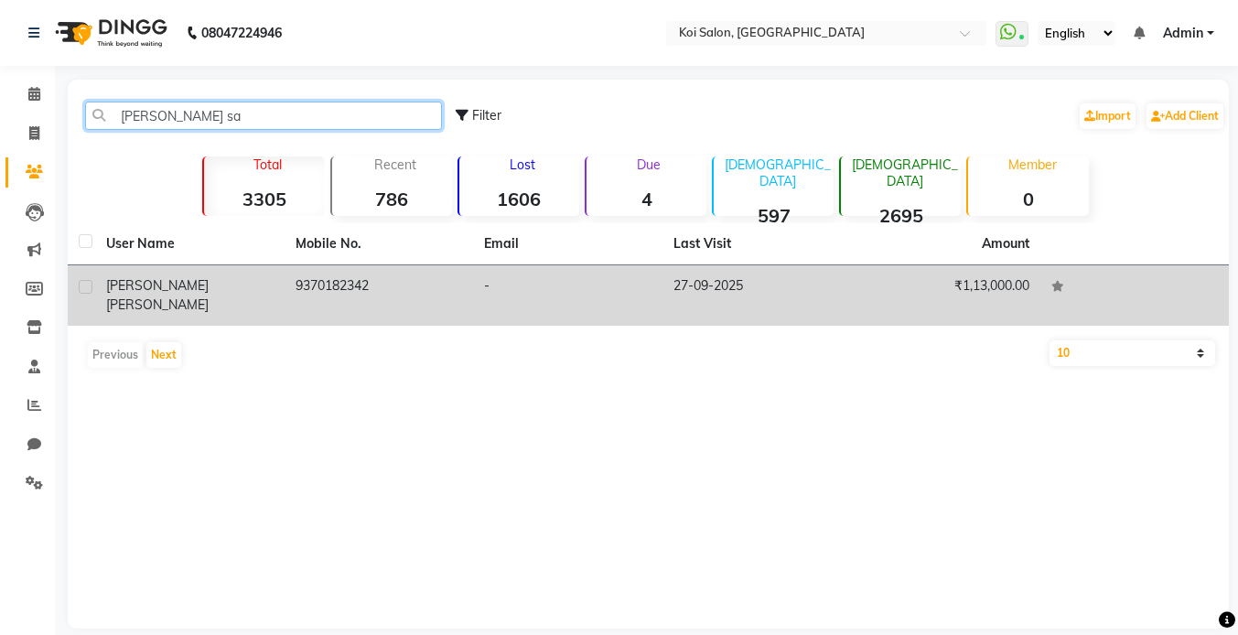
type input "[PERSON_NAME] sa"
click at [225, 300] on td "Sonia Samant" at bounding box center [189, 295] width 189 height 60
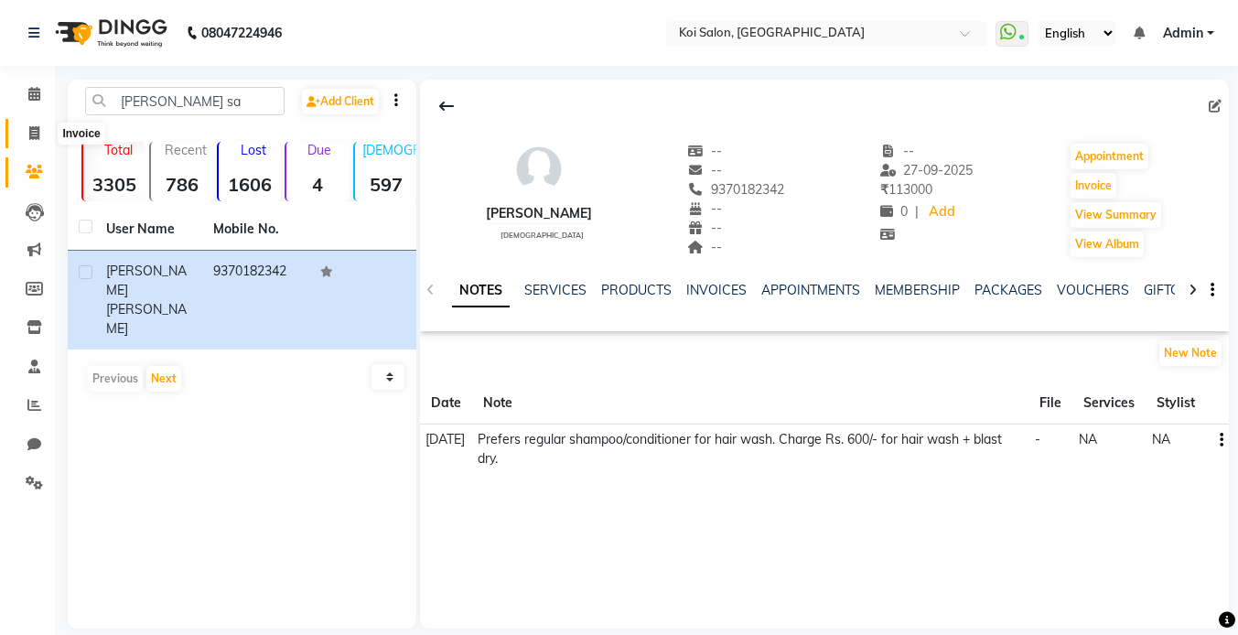
click at [28, 135] on span at bounding box center [34, 134] width 32 height 21
select select "service"
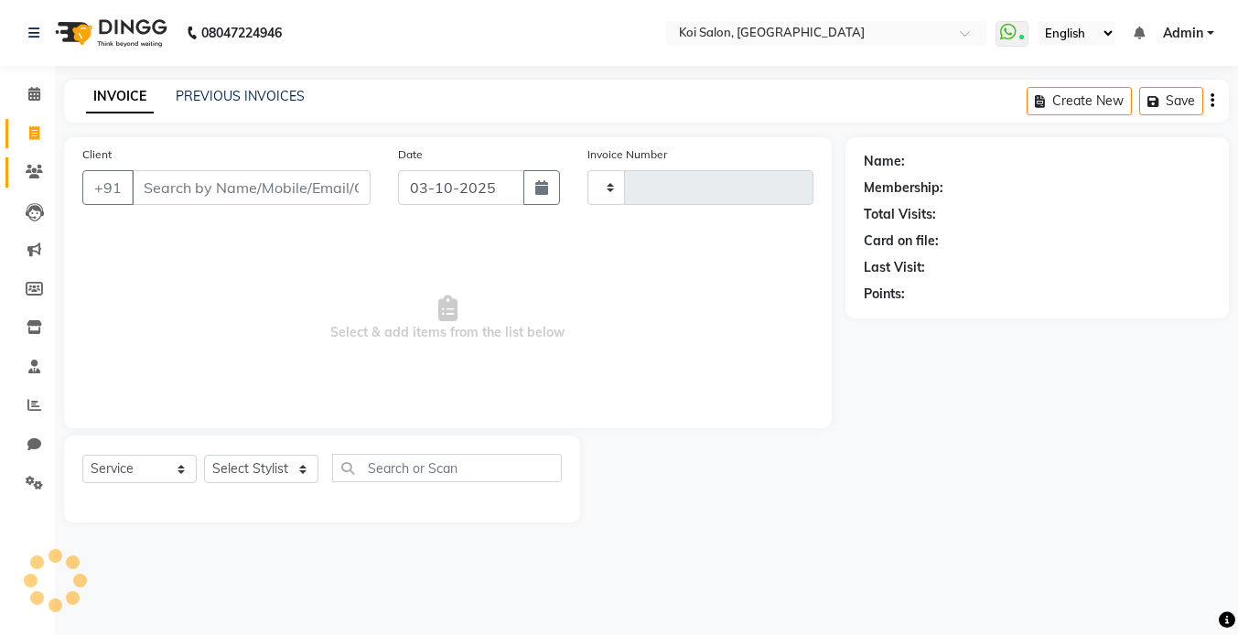
type input "2490"
select select "6717"
click at [30, 184] on link "Clients" at bounding box center [27, 172] width 44 height 30
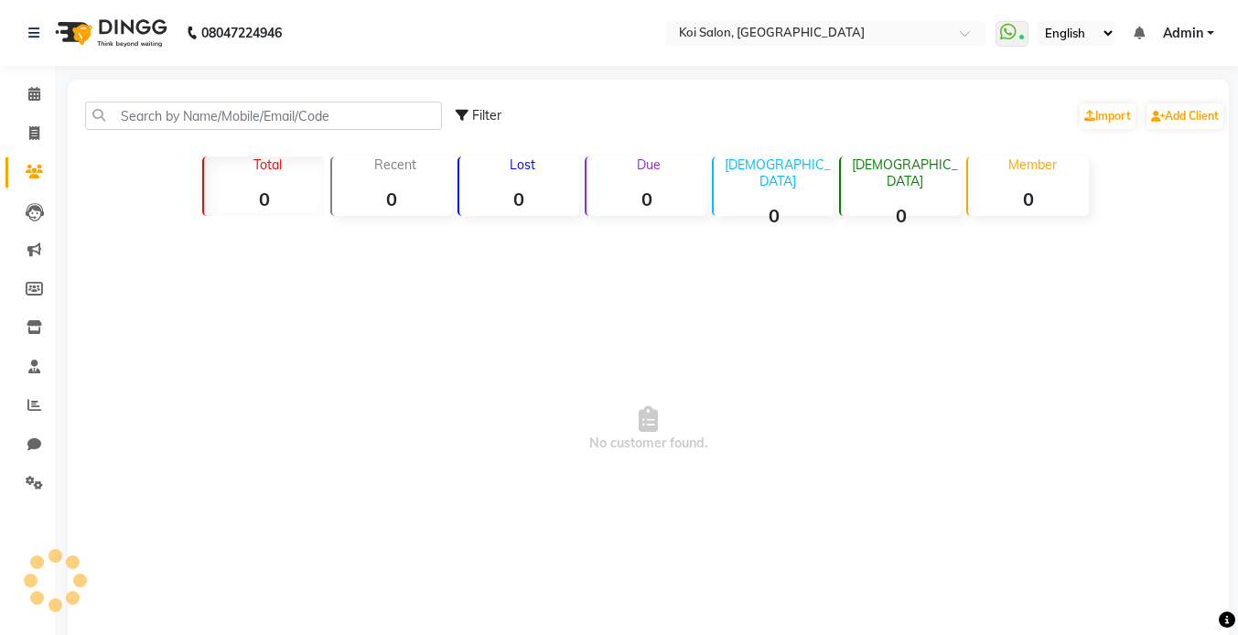
scroll to position [64, 0]
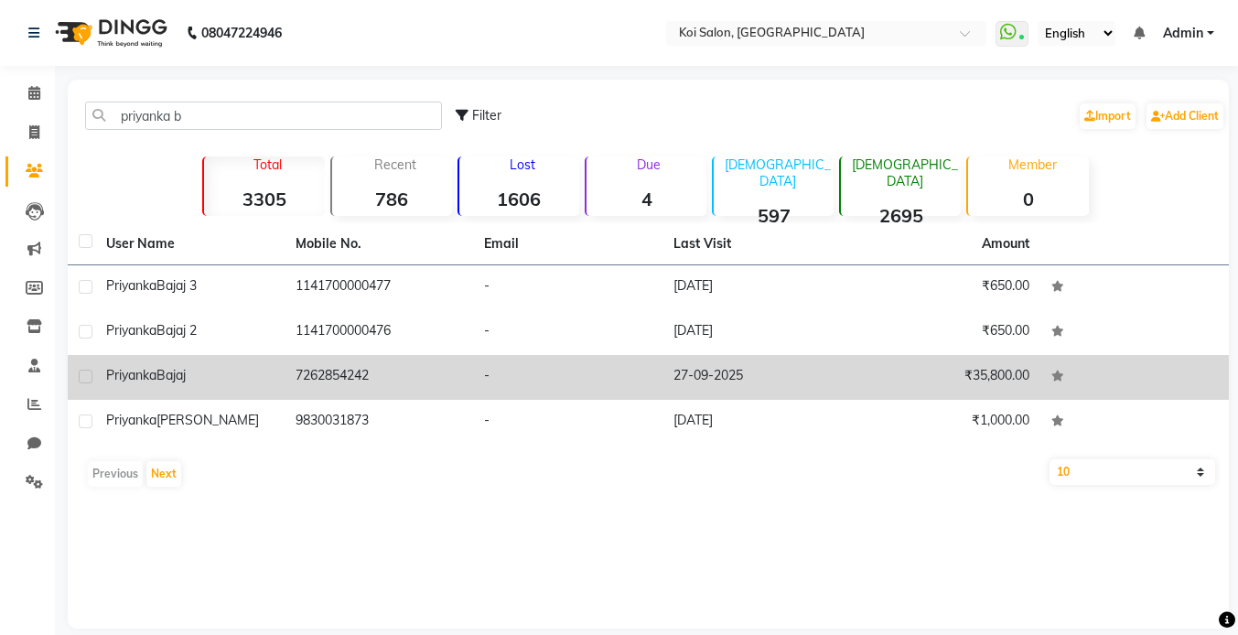
type input "priyanka b"
click at [189, 389] on td "[PERSON_NAME]" at bounding box center [189, 377] width 189 height 45
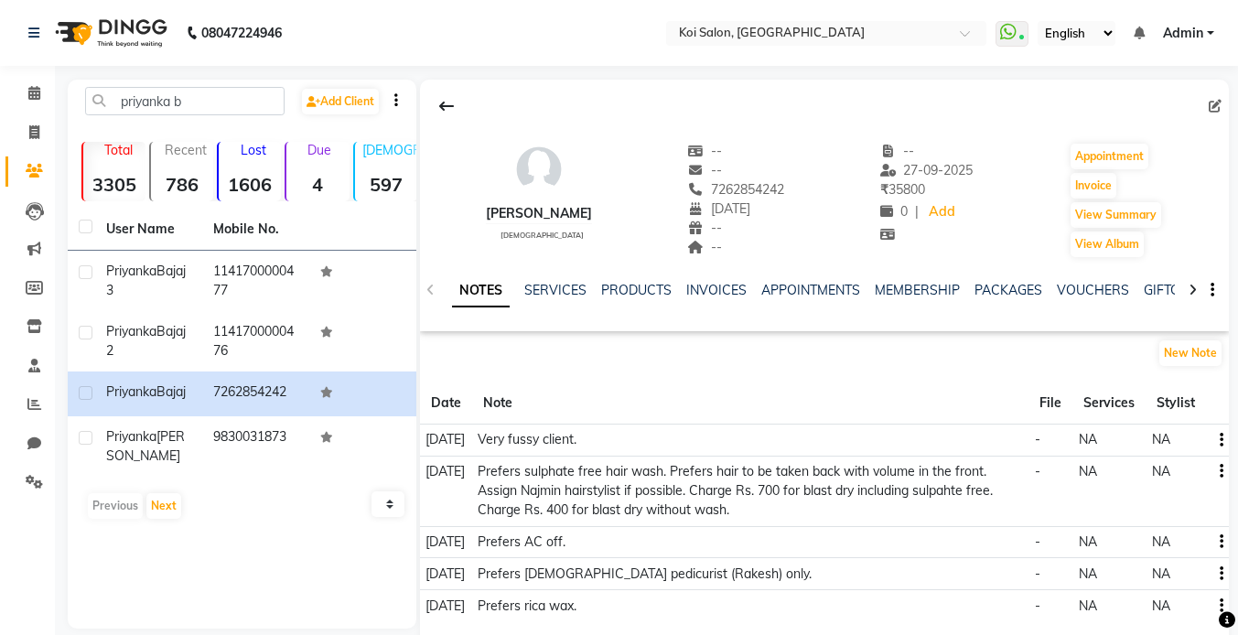
scroll to position [75, 0]
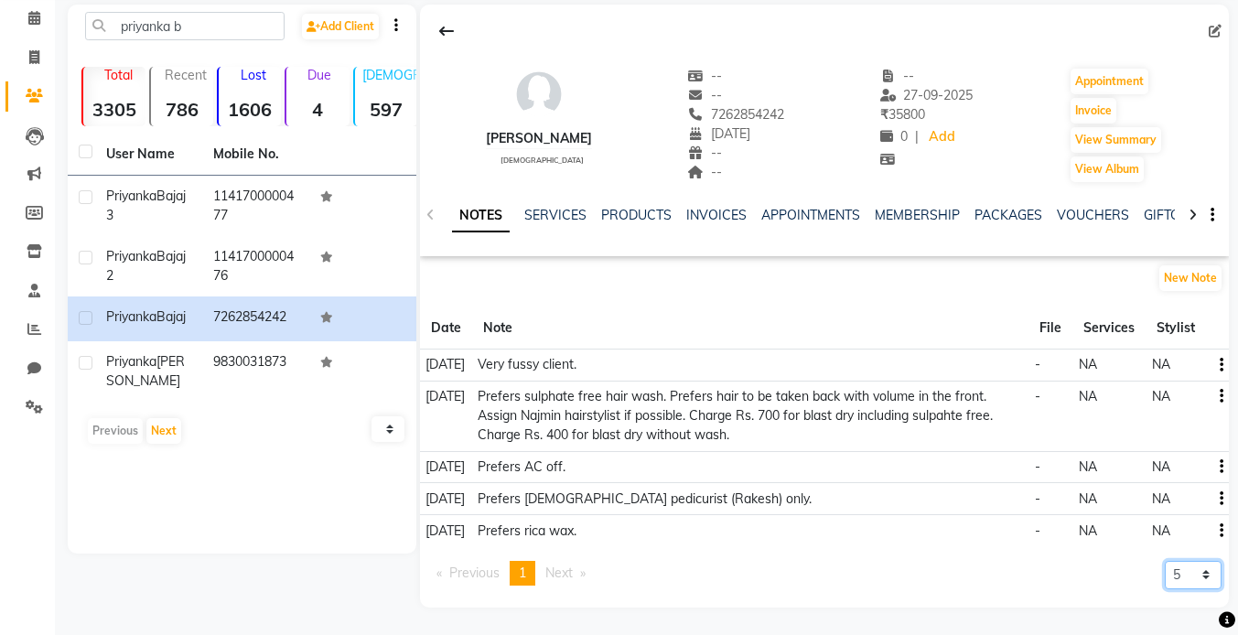
click at [1182, 561] on select "5 10 50 100 500" at bounding box center [1193, 575] width 57 height 28
select select "500"
click at [1165, 561] on select "5 10 50 100 500" at bounding box center [1193, 575] width 57 height 28
click at [33, 106] on link "Clients" at bounding box center [27, 96] width 44 height 30
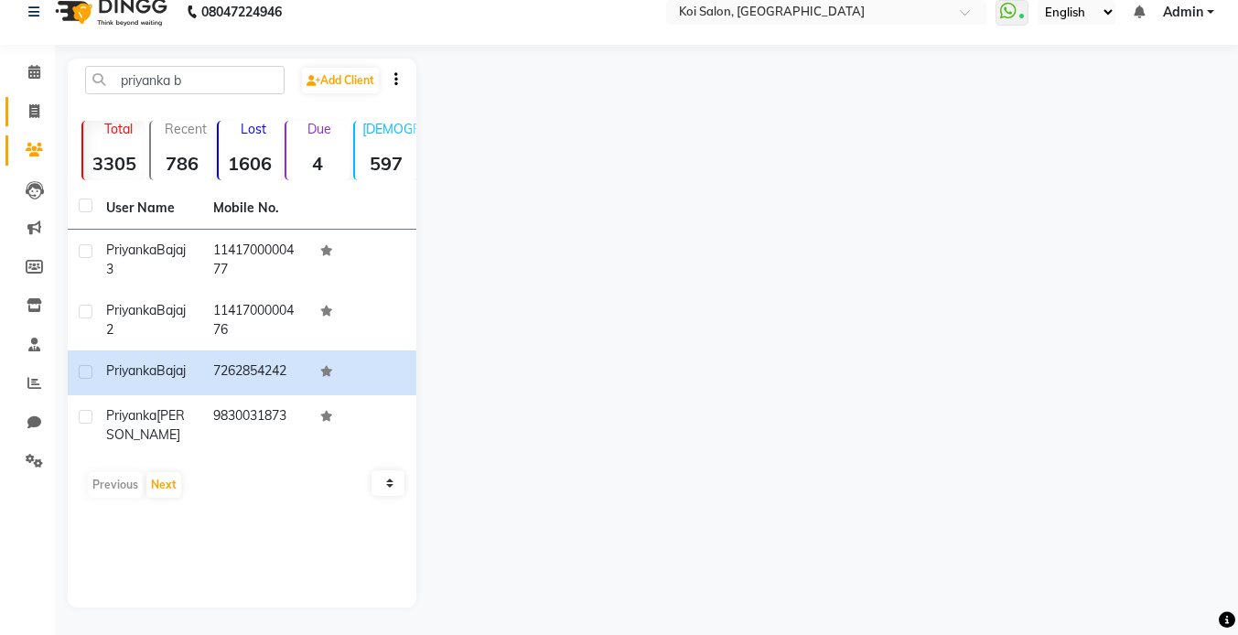
click at [38, 108] on icon at bounding box center [34, 111] width 10 height 14
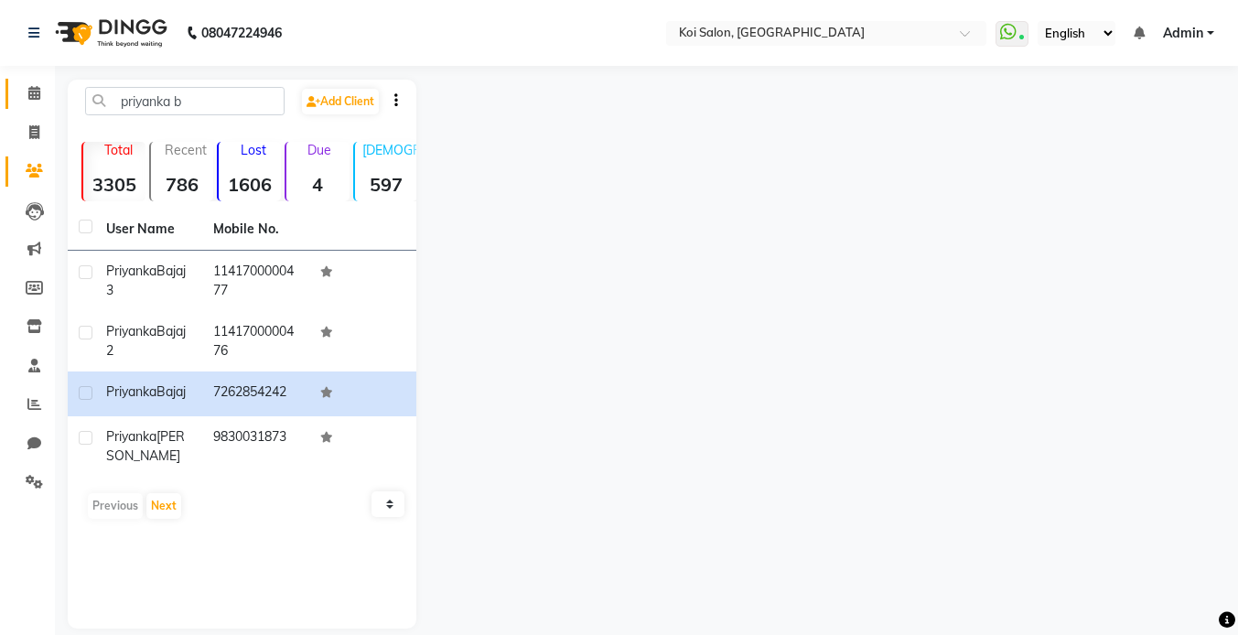
select select "6717"
select select "service"
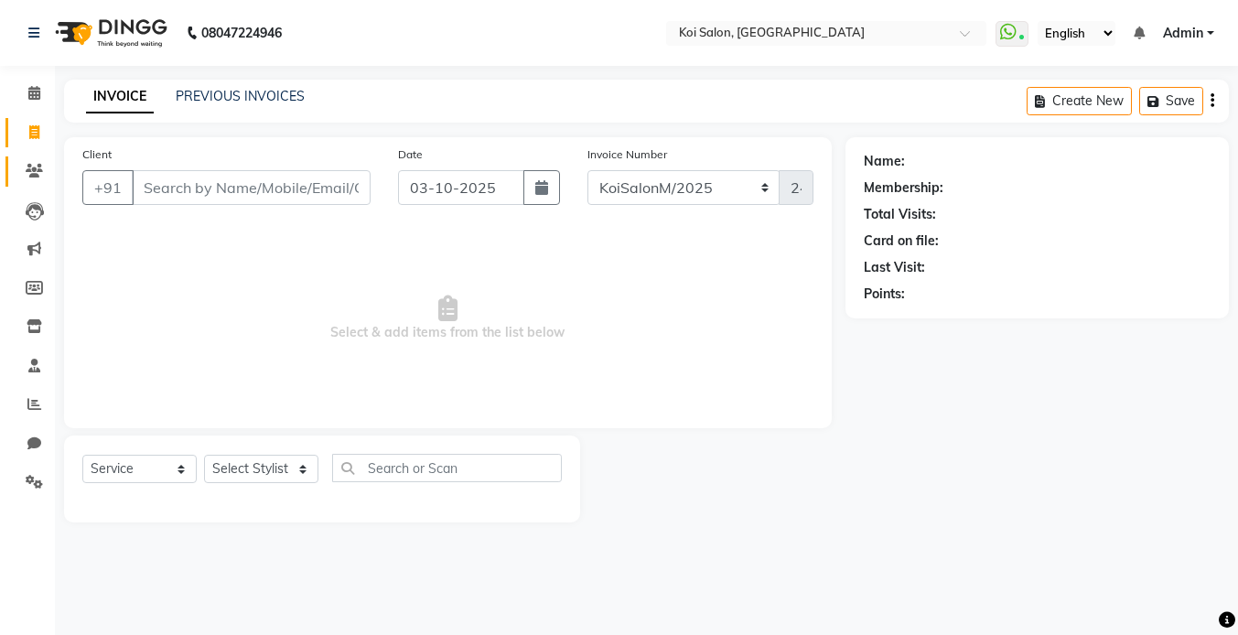
click at [35, 184] on link "Clients" at bounding box center [27, 171] width 44 height 30
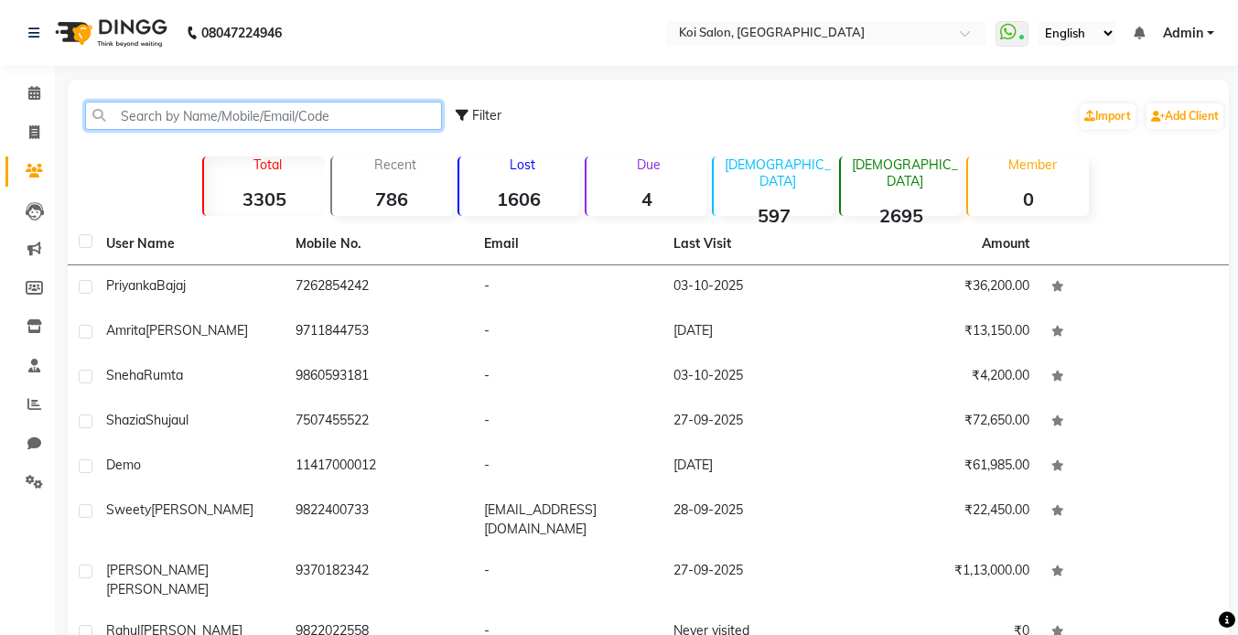
click at [189, 124] on input "text" at bounding box center [263, 116] width 357 height 28
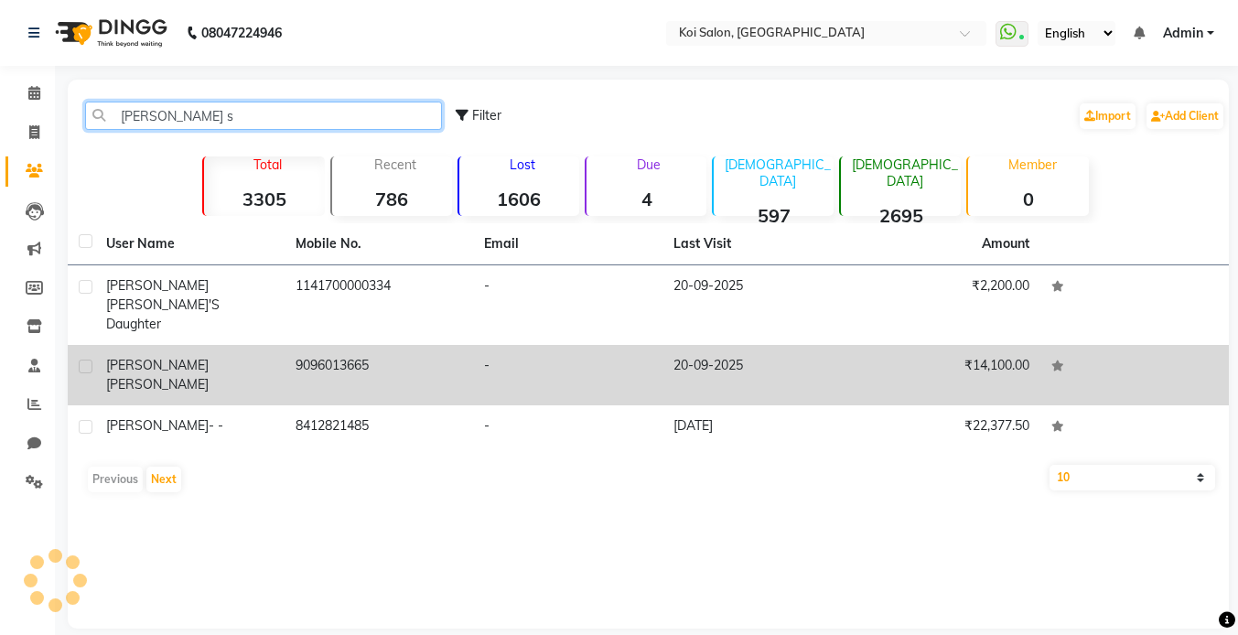
type input "[PERSON_NAME] s"
click at [221, 345] on td "Nupur Sharma" at bounding box center [189, 375] width 189 height 60
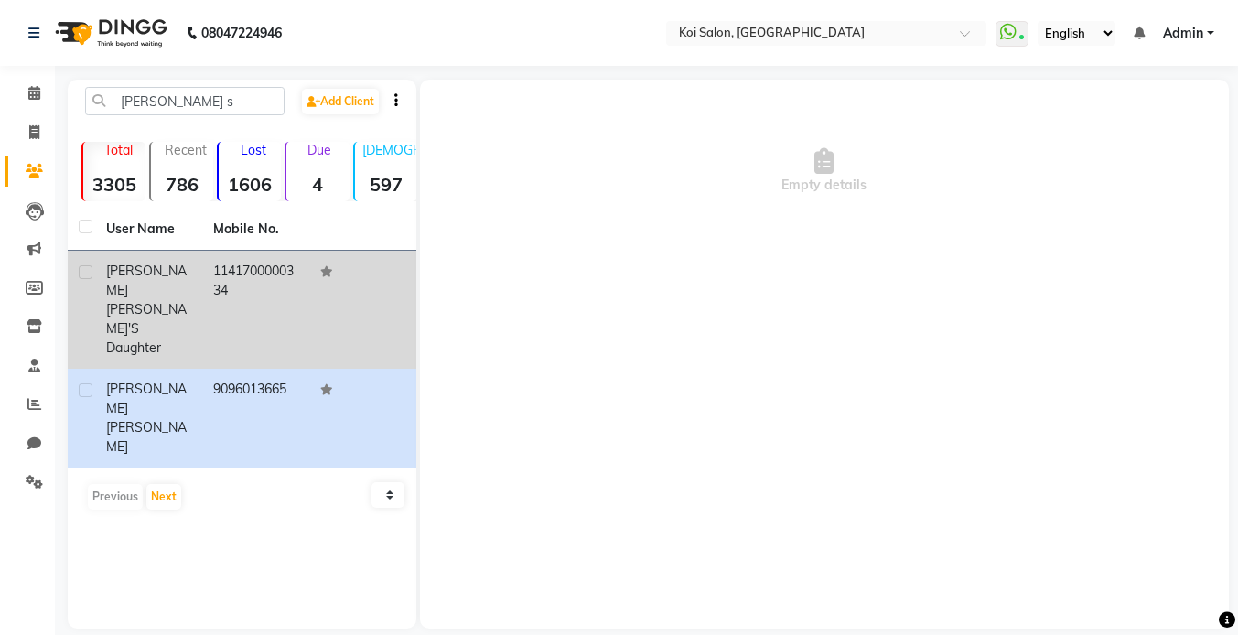
click at [166, 301] on div "Nupur Sharma's Daughter" at bounding box center [148, 310] width 85 height 96
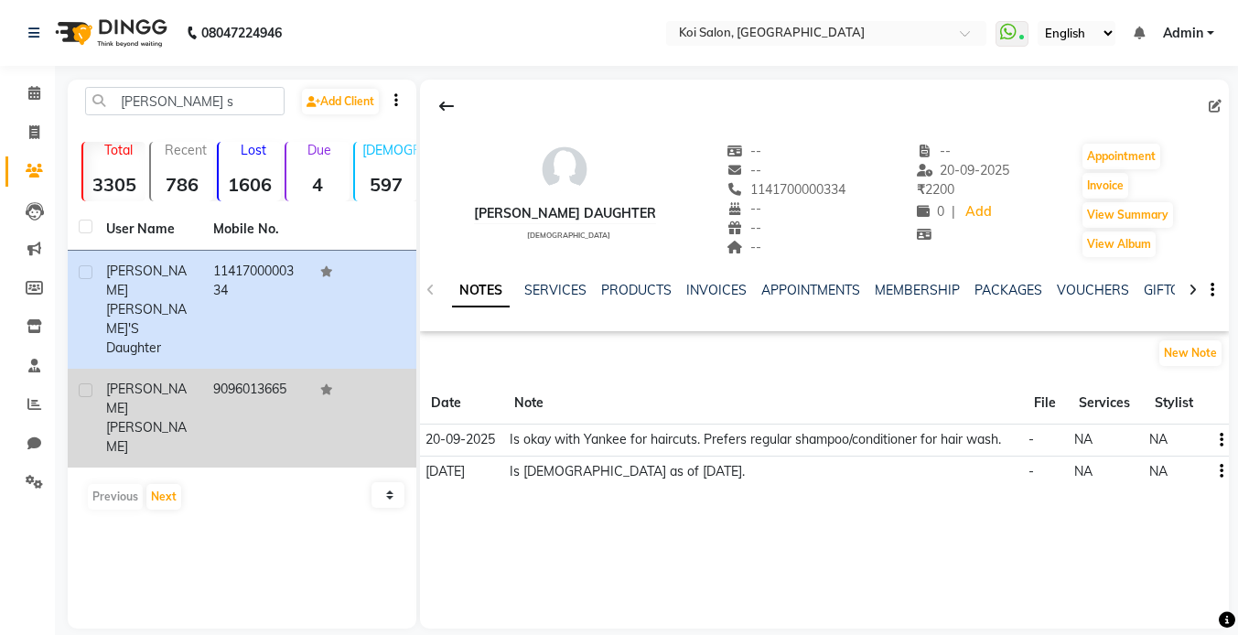
click at [161, 380] on div "Nupur Sharma" at bounding box center [148, 418] width 85 height 77
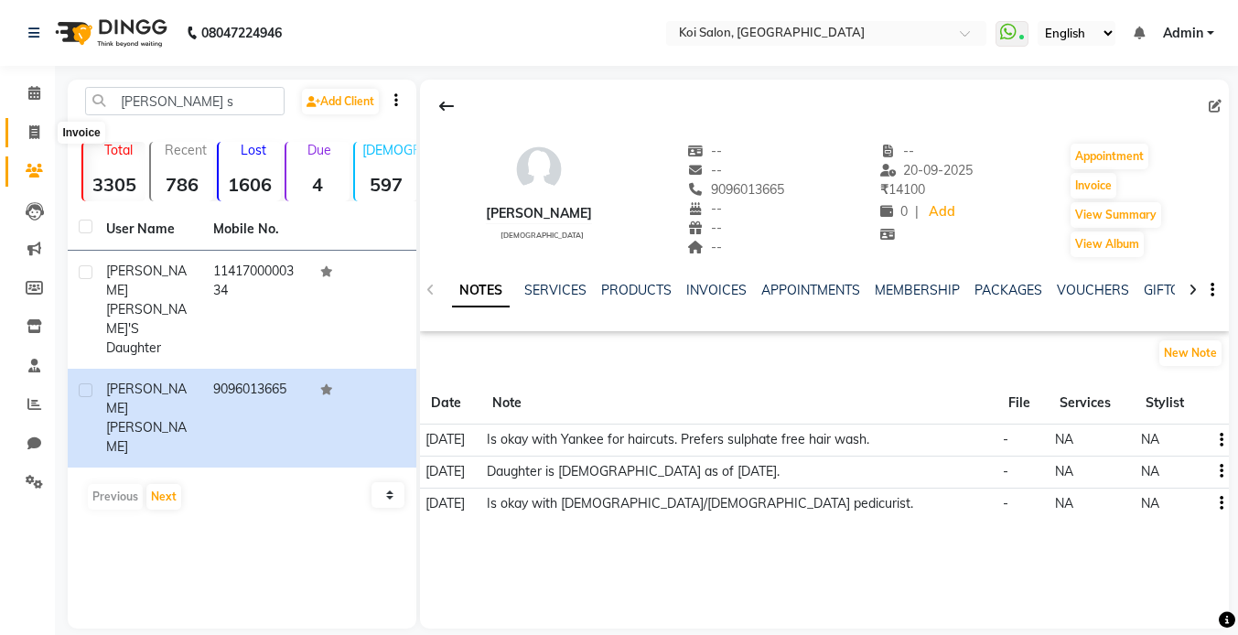
click at [39, 123] on span at bounding box center [34, 133] width 32 height 21
select select "service"
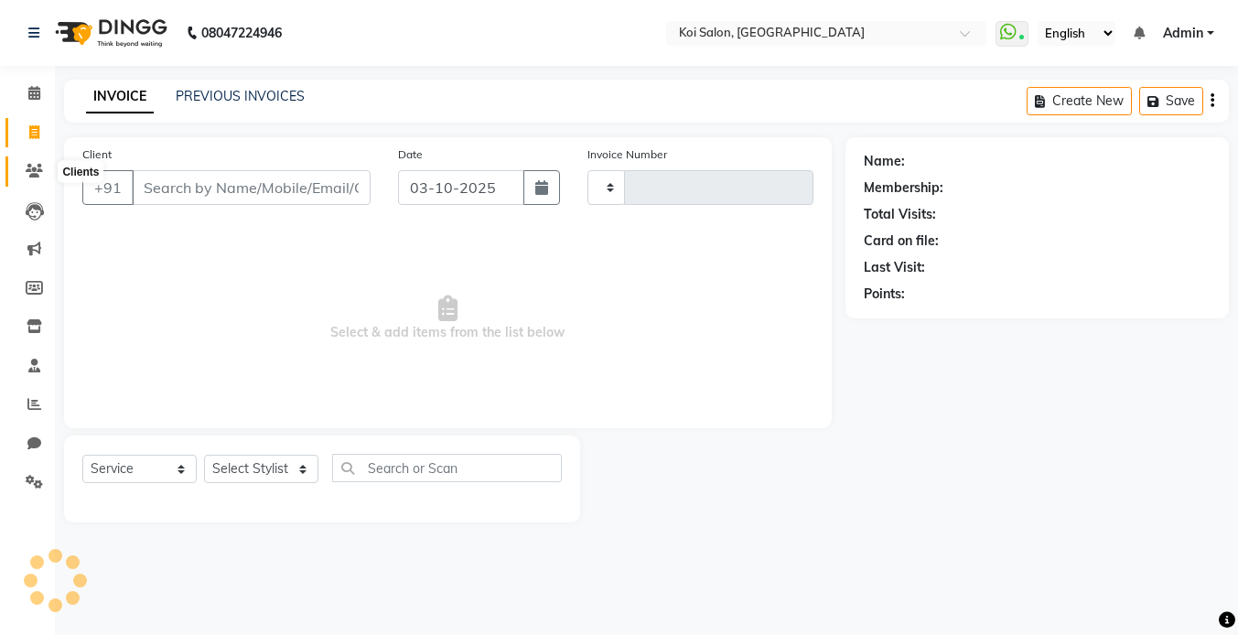
type input "2491"
select select "6717"
click at [37, 174] on icon at bounding box center [34, 171] width 17 height 14
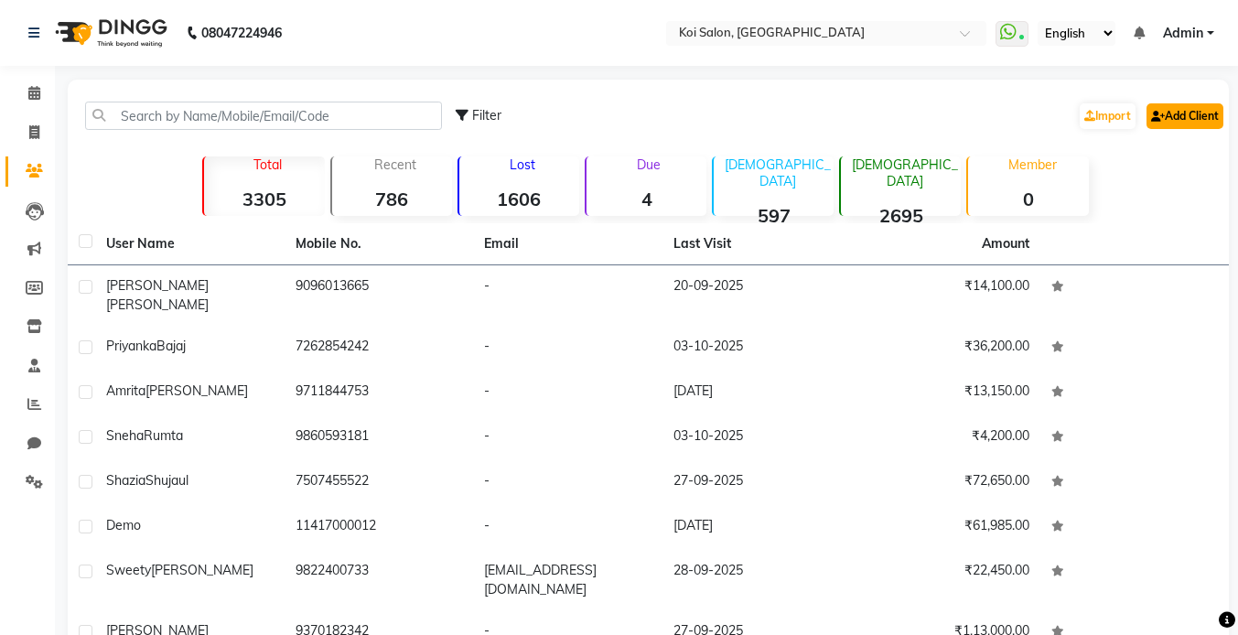
click at [1183, 116] on link "Add Client" at bounding box center [1185, 116] width 77 height 26
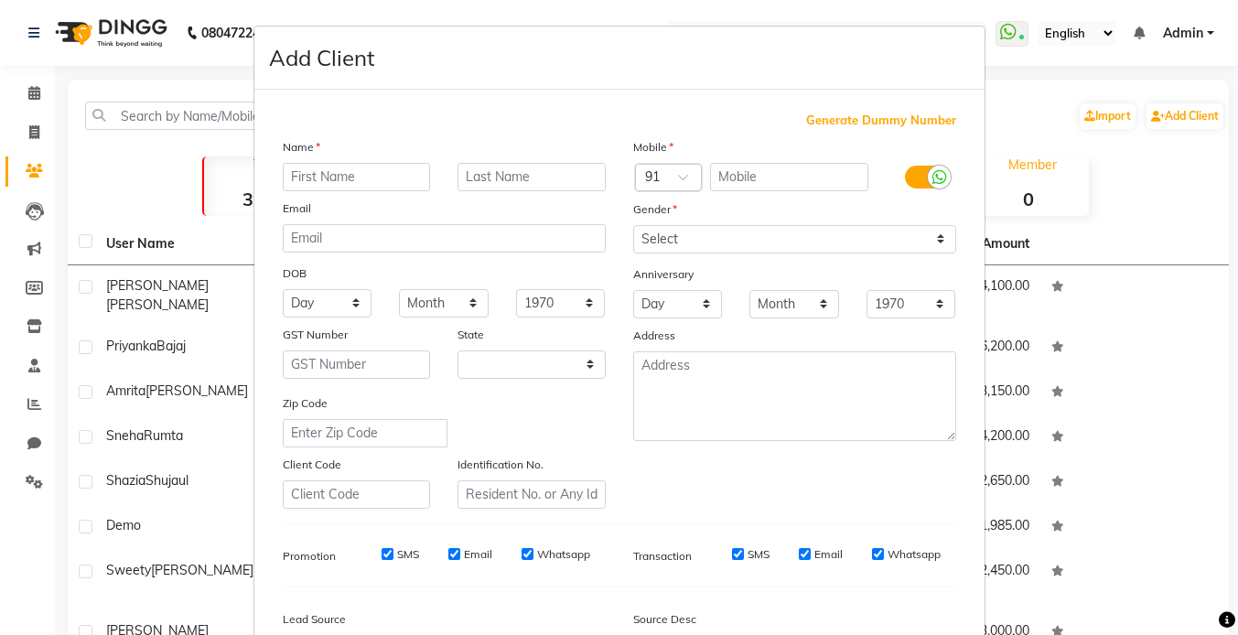
select select "22"
type input "Nupur"
type input "Sharma 2"
click at [892, 117] on span "Generate Dummy Number" at bounding box center [881, 121] width 150 height 18
type input "1141700000502"
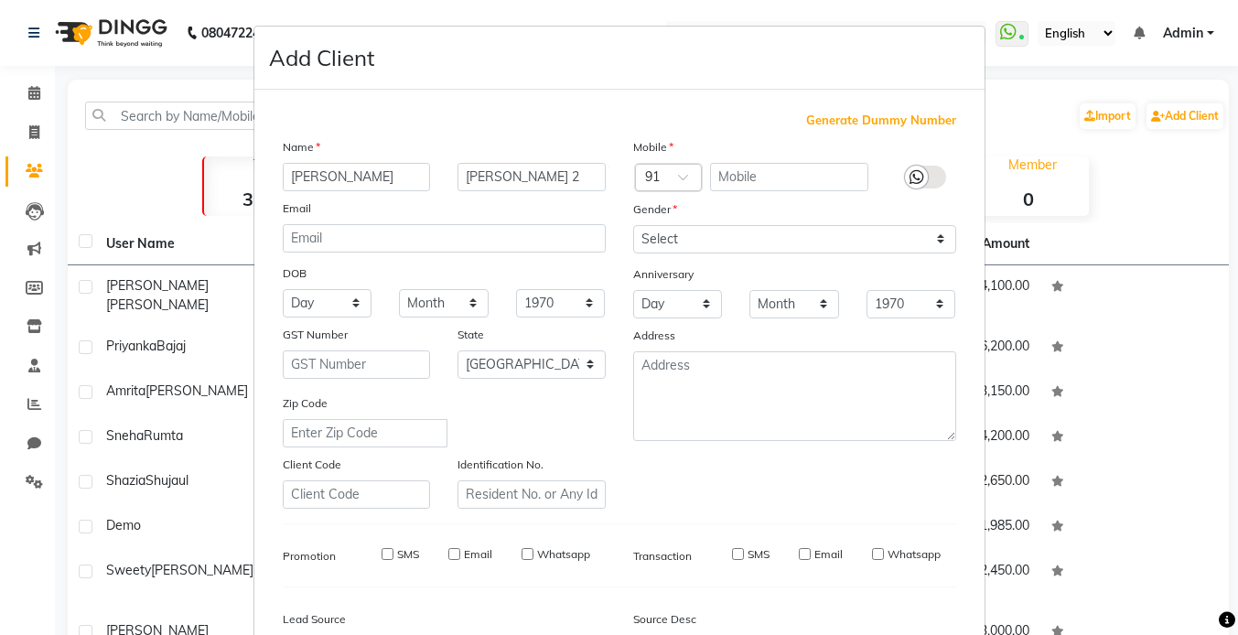
checkbox input "false"
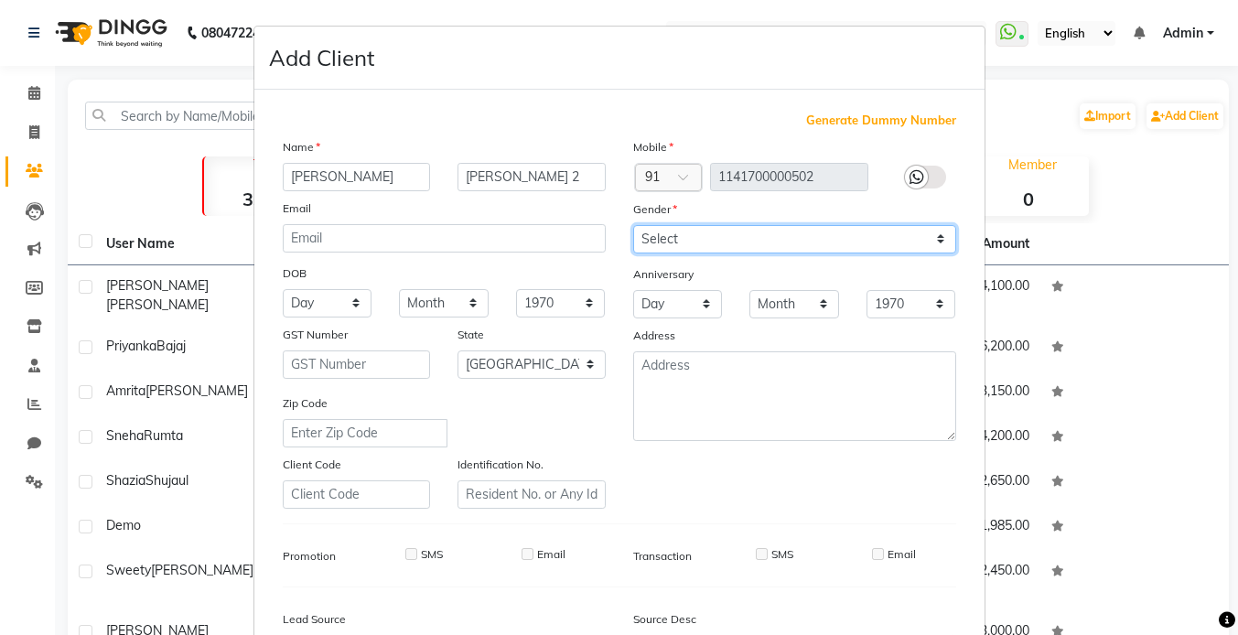
click at [719, 236] on select "Select Male Female Other Prefer Not To Say" at bounding box center [794, 239] width 323 height 28
select select "[DEMOGRAPHIC_DATA]"
click at [633, 225] on select "Select Male Female Other Prefer Not To Say" at bounding box center [794, 239] width 323 height 28
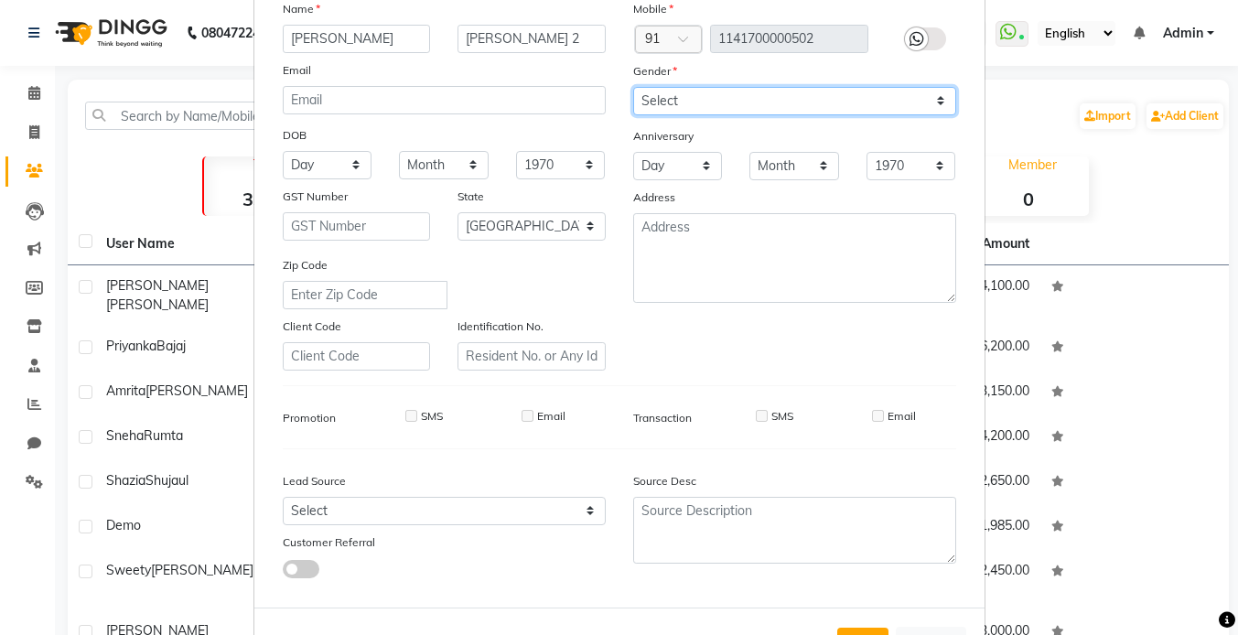
scroll to position [209, 0]
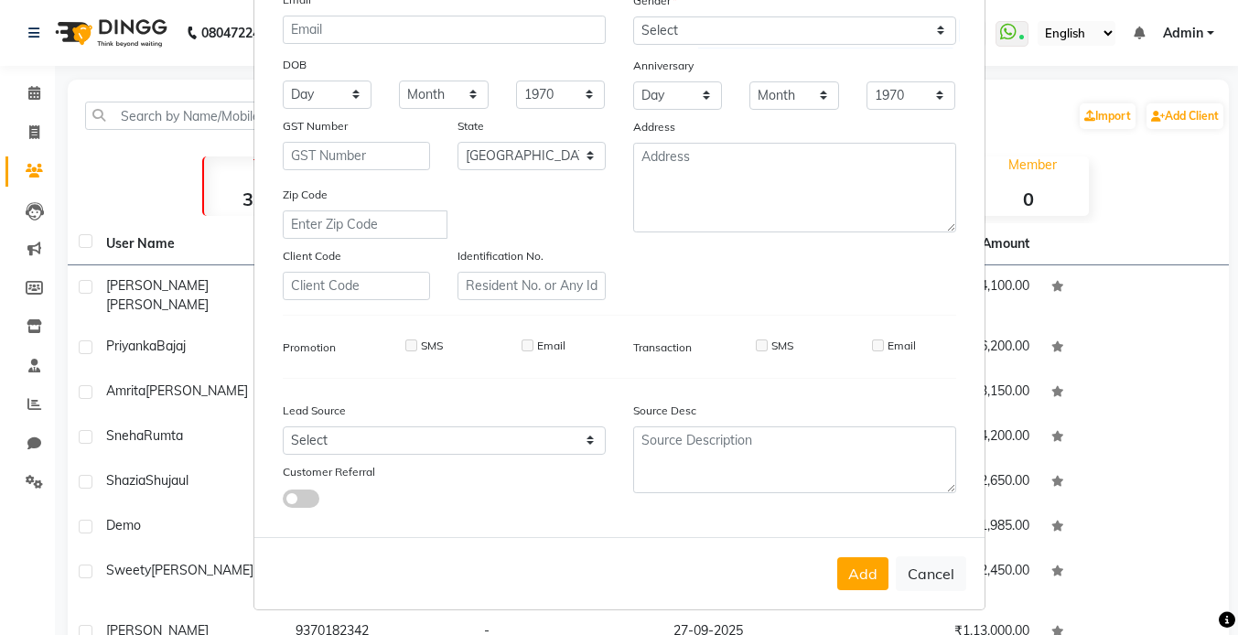
click at [305, 501] on span at bounding box center [301, 499] width 37 height 18
click at [283, 502] on input "checkbox" at bounding box center [283, 502] width 0 height 0
select select "26277"
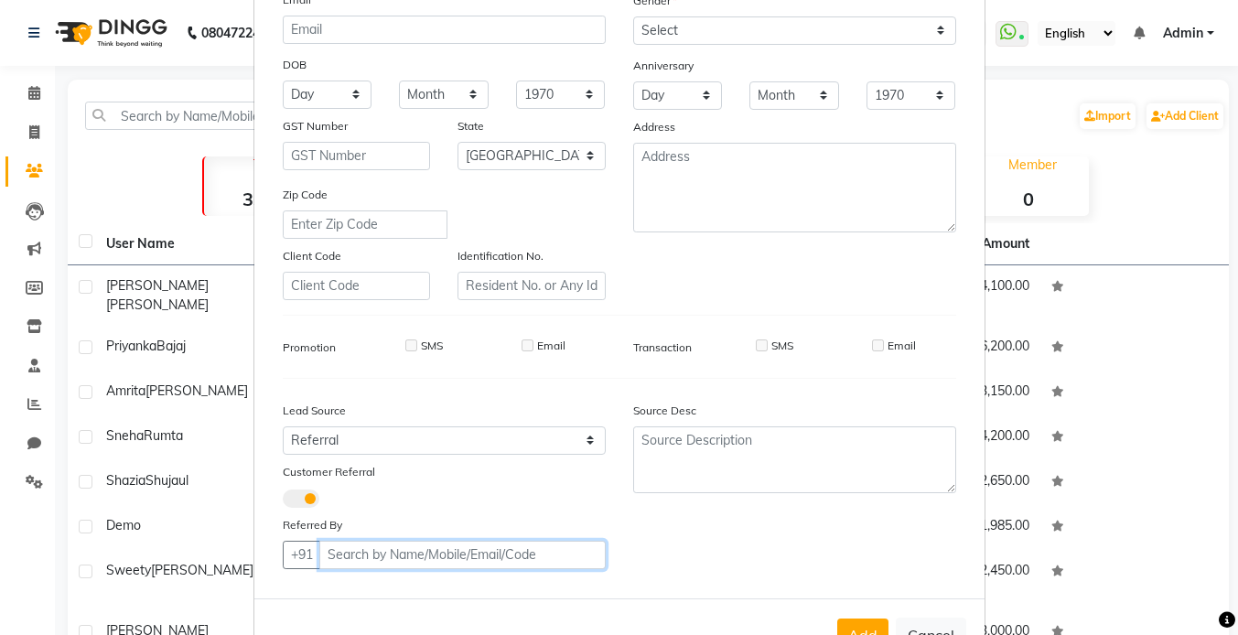
click at [414, 556] on input "text" at bounding box center [462, 555] width 286 height 28
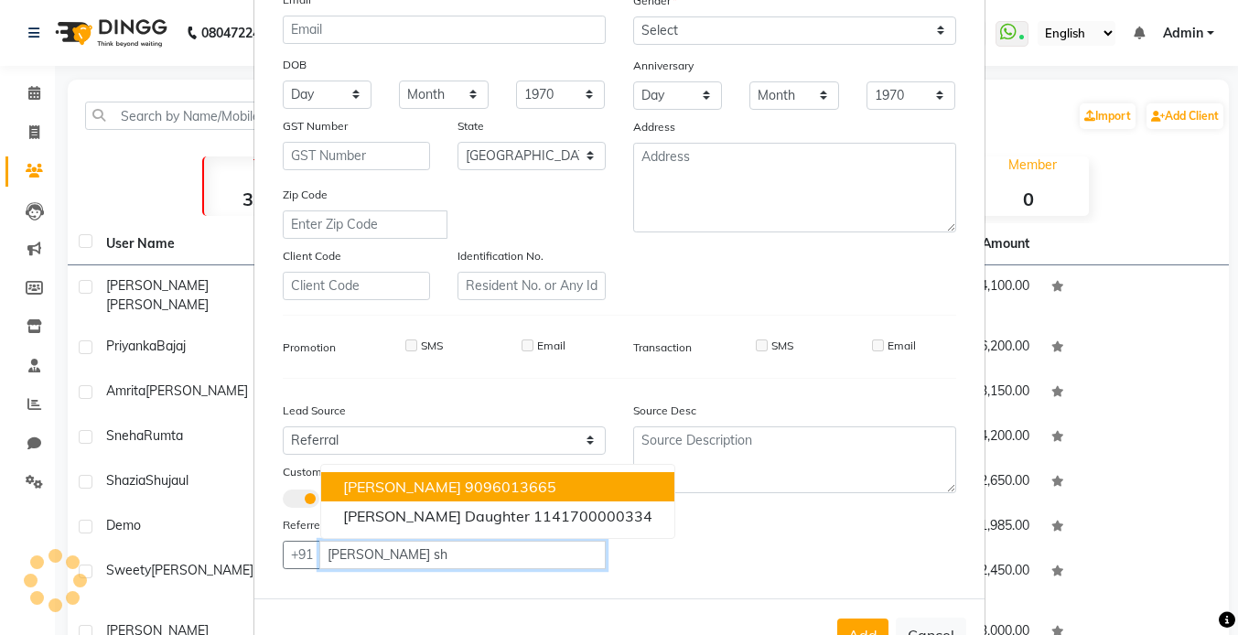
scroll to position [270, 0]
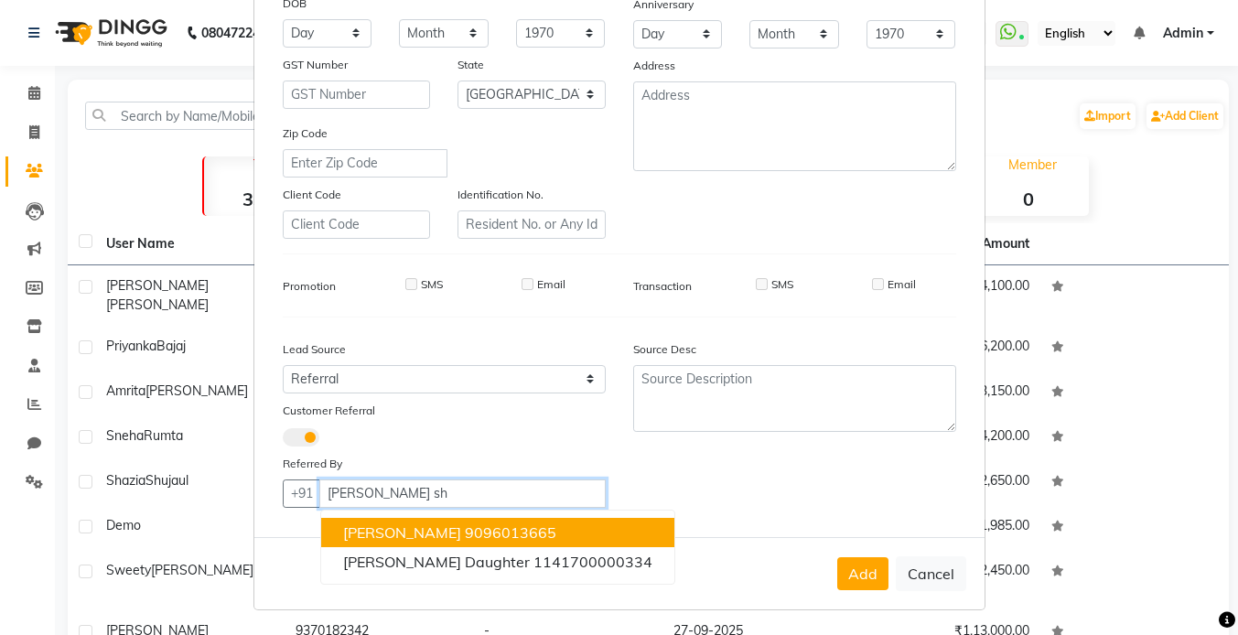
click at [410, 527] on span "[PERSON_NAME]" at bounding box center [402, 532] width 118 height 18
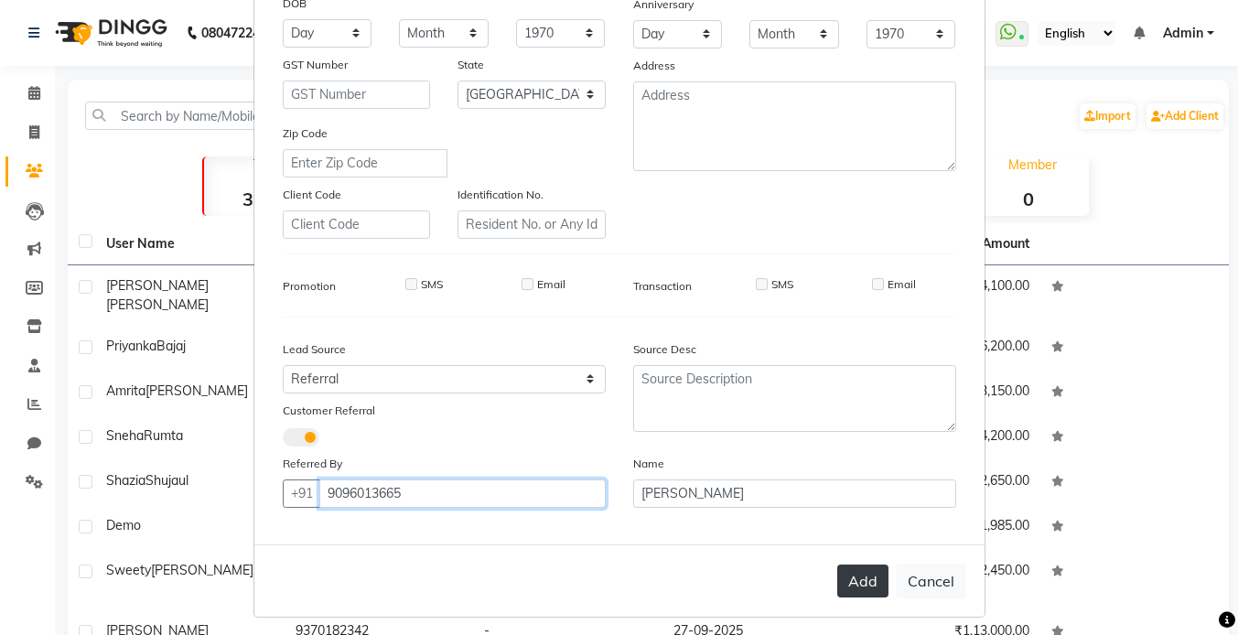
type input "9096013665"
click at [850, 587] on button "Add" at bounding box center [862, 581] width 51 height 33
select select
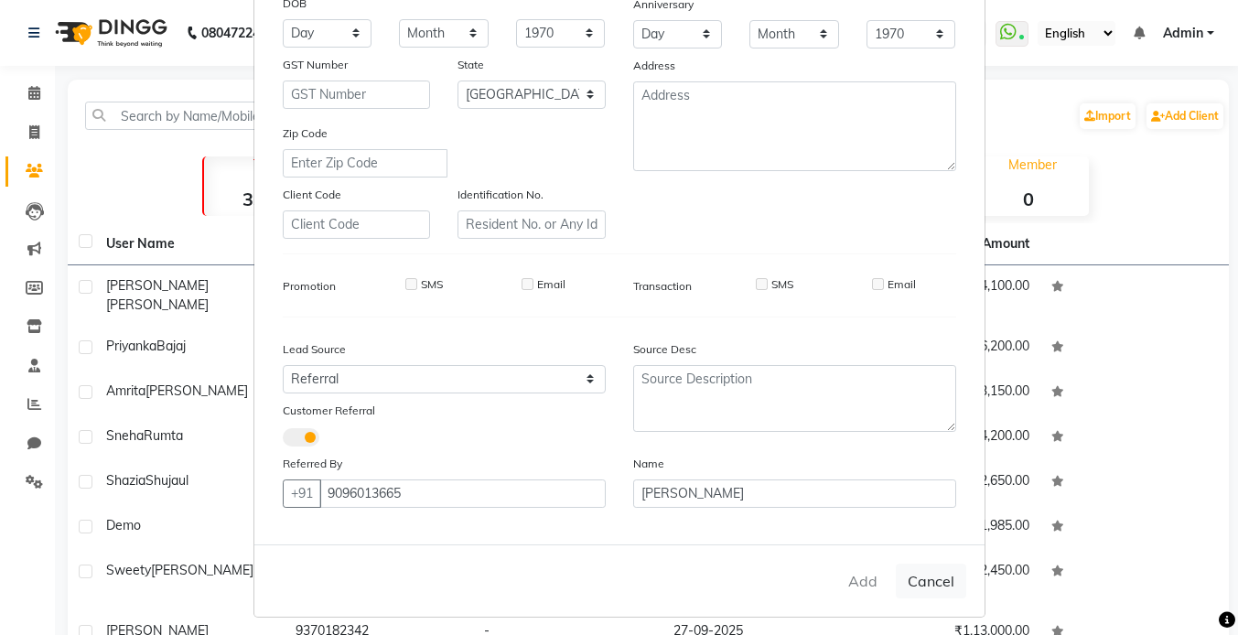
select select "null"
select select
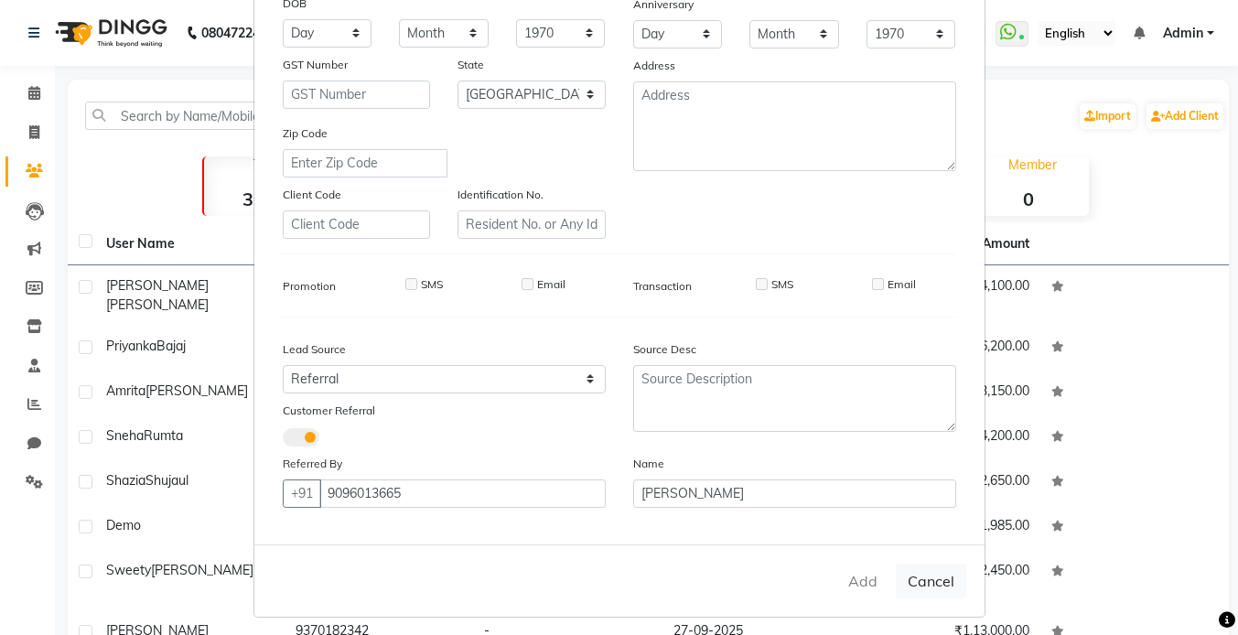
checkbox input "false"
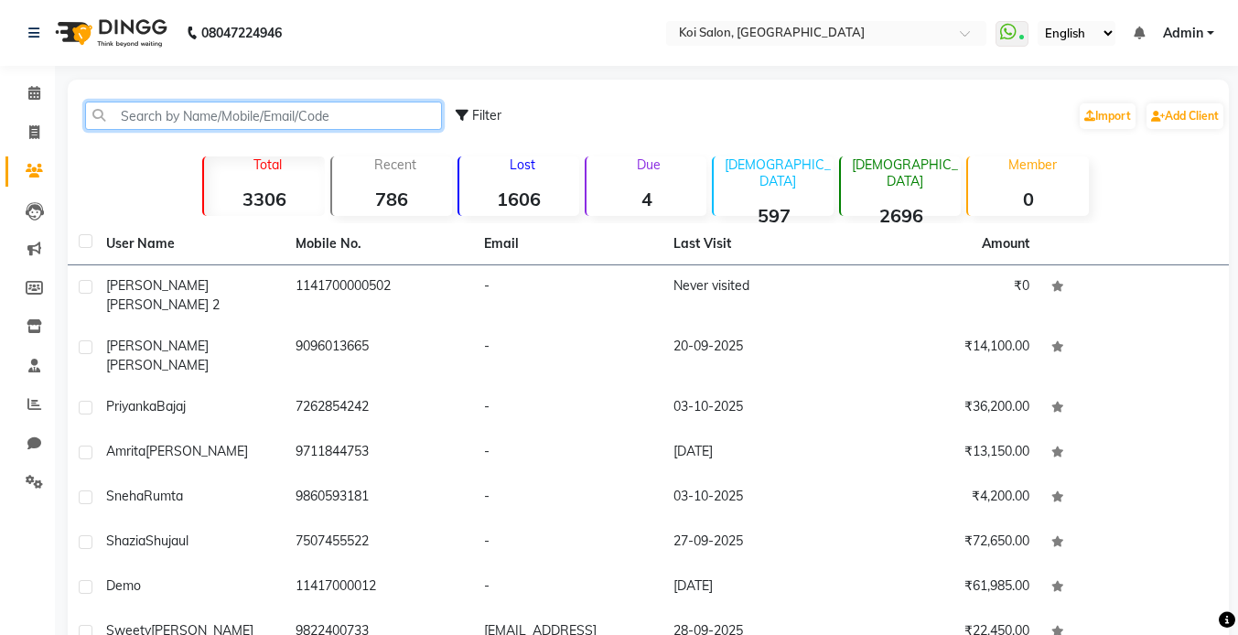
click at [231, 124] on input "text" at bounding box center [263, 116] width 357 height 28
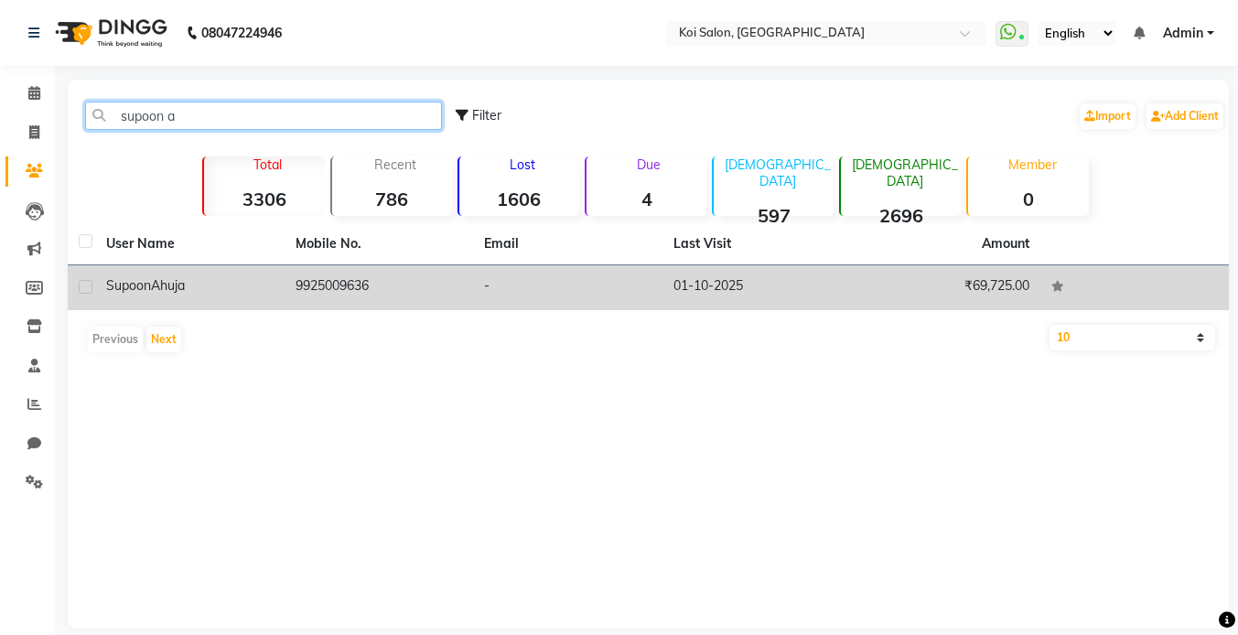
type input "supoon a"
click at [254, 303] on td "Supoon Ahuja" at bounding box center [189, 287] width 189 height 45
